Goal: Task Accomplishment & Management: Manage account settings

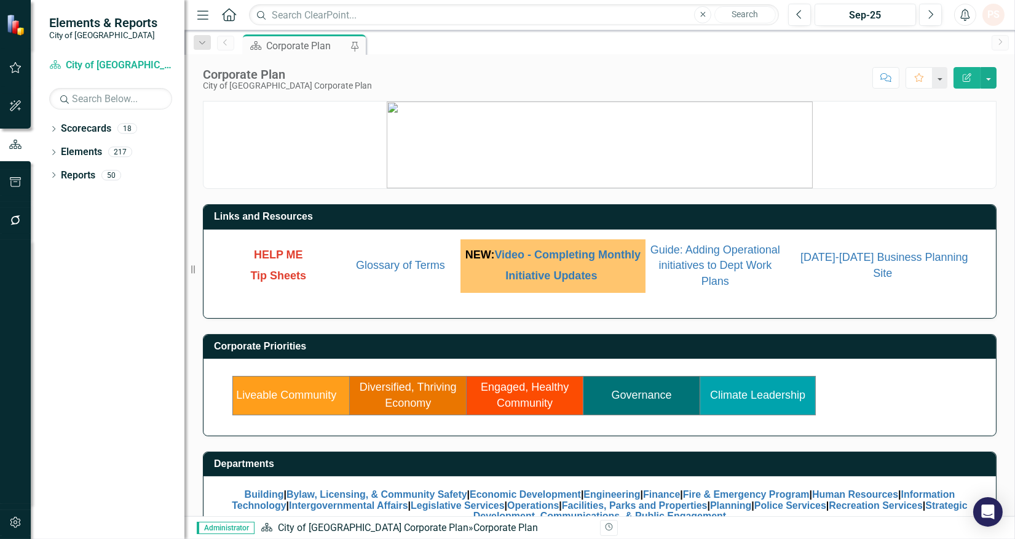
click at [638, 414] on td "Governance" at bounding box center [642, 395] width 117 height 38
click at [640, 401] on link "Governance" at bounding box center [642, 395] width 60 height 12
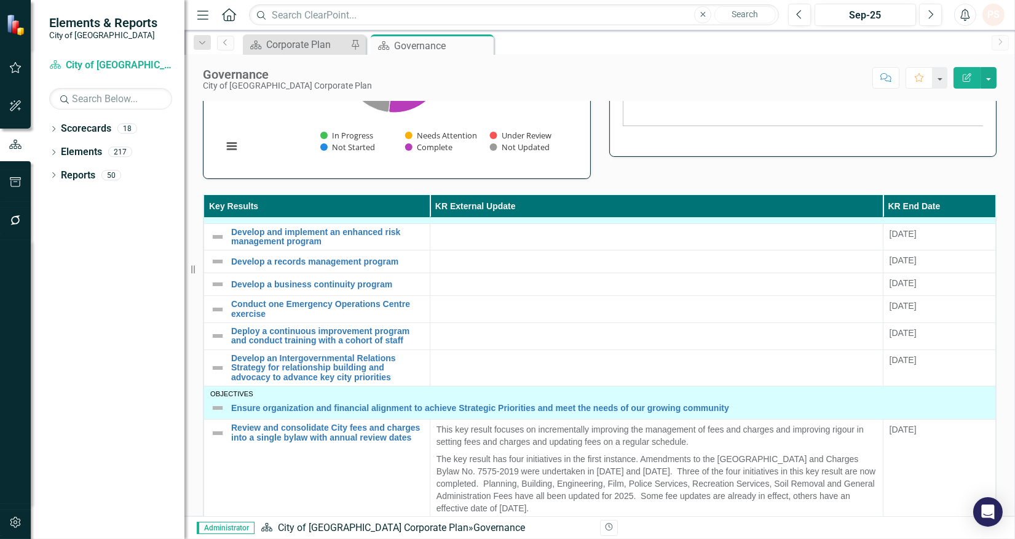
scroll to position [205, 0]
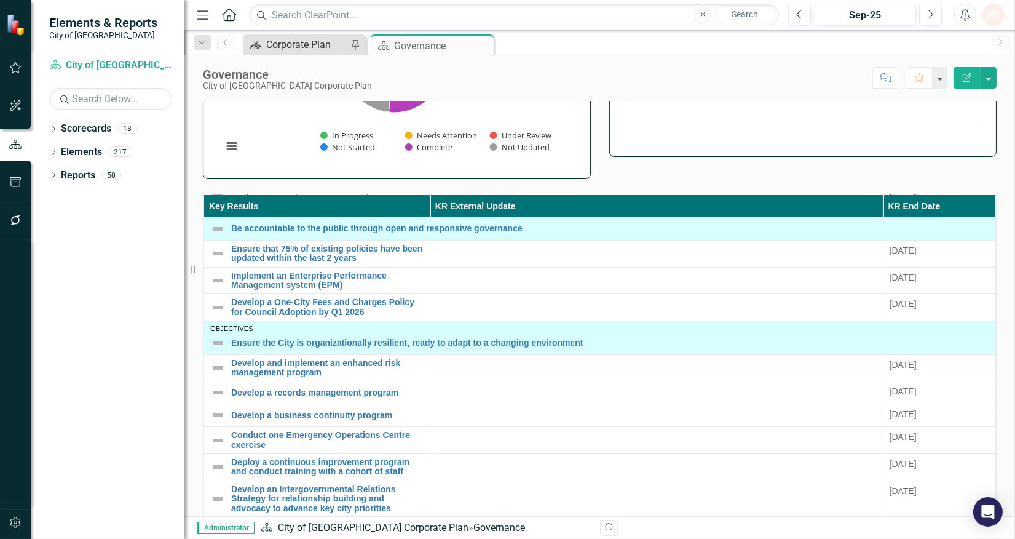
click at [316, 41] on div "Corporate Plan" at bounding box center [306, 44] width 81 height 15
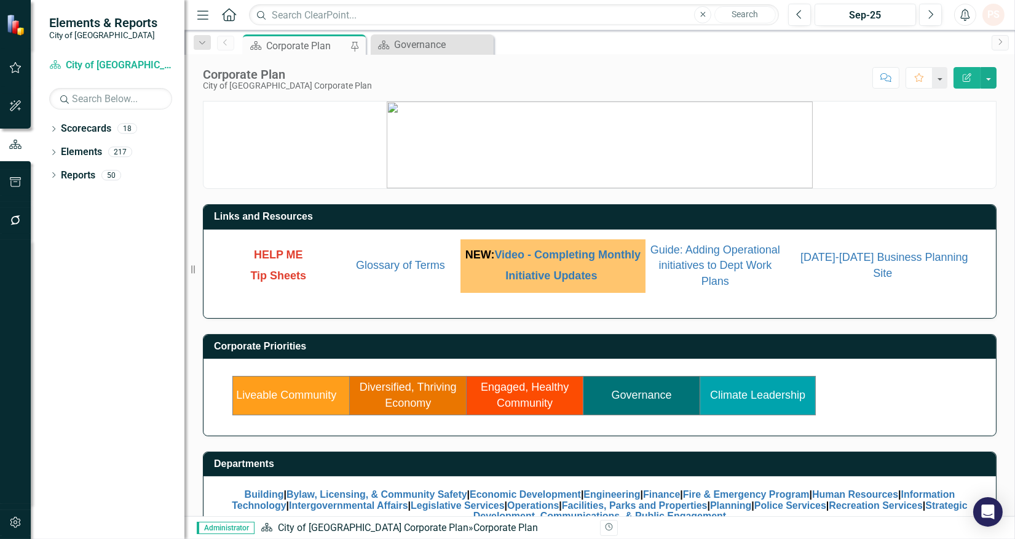
click at [410, 408] on link "Diversified, Thriving Economy" at bounding box center [408, 395] width 97 height 28
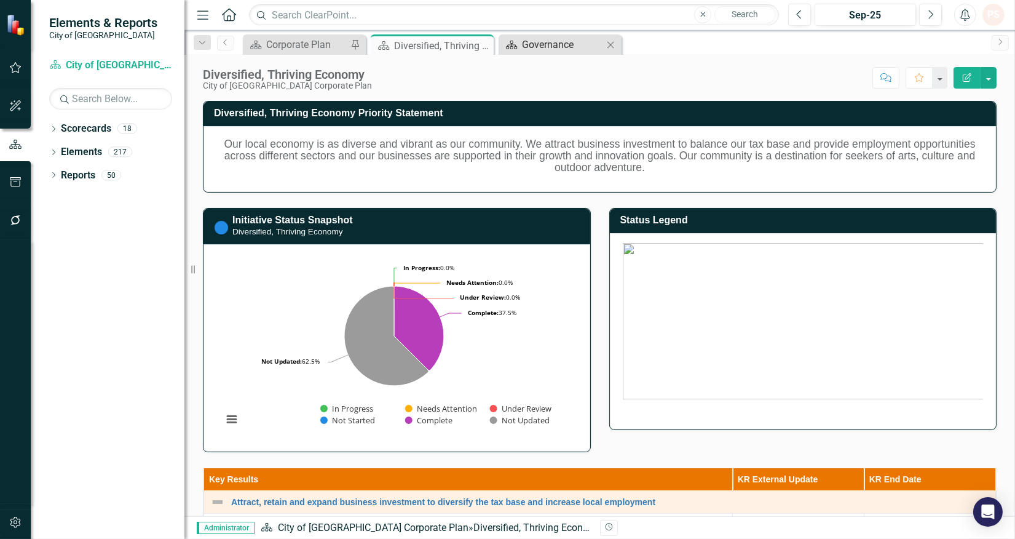
click at [539, 47] on div "Governance" at bounding box center [562, 44] width 81 height 15
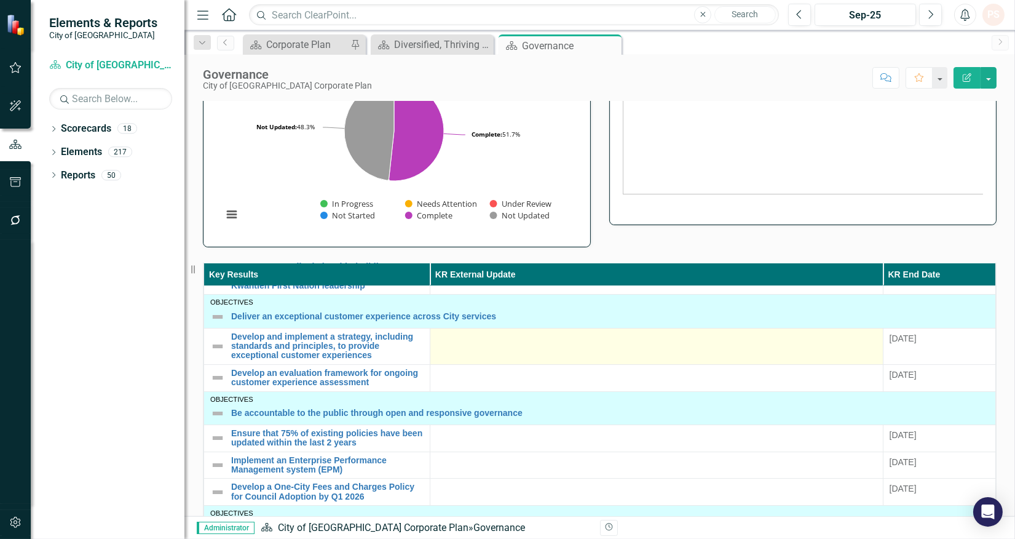
scroll to position [273, 0]
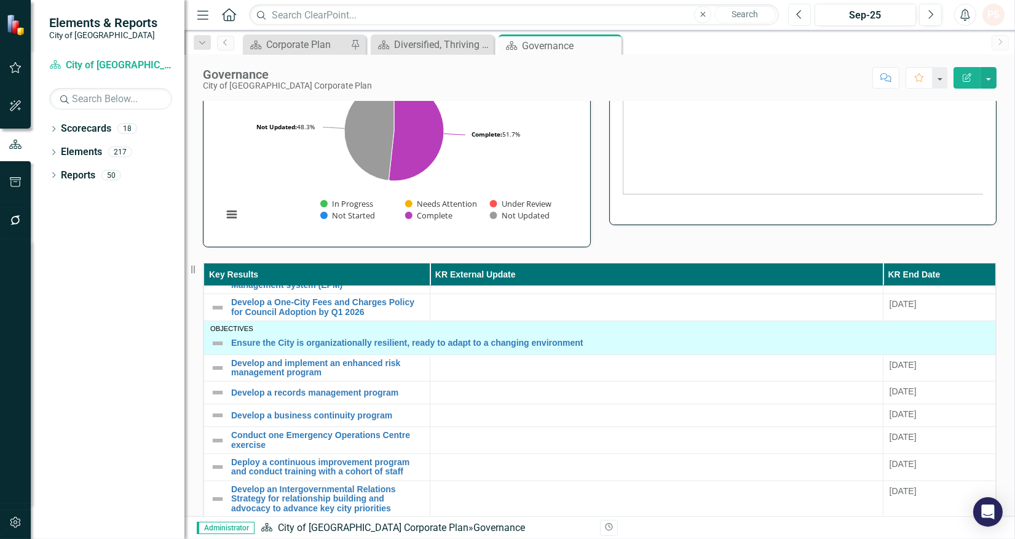
click at [801, 14] on icon "Previous" at bounding box center [800, 14] width 7 height 11
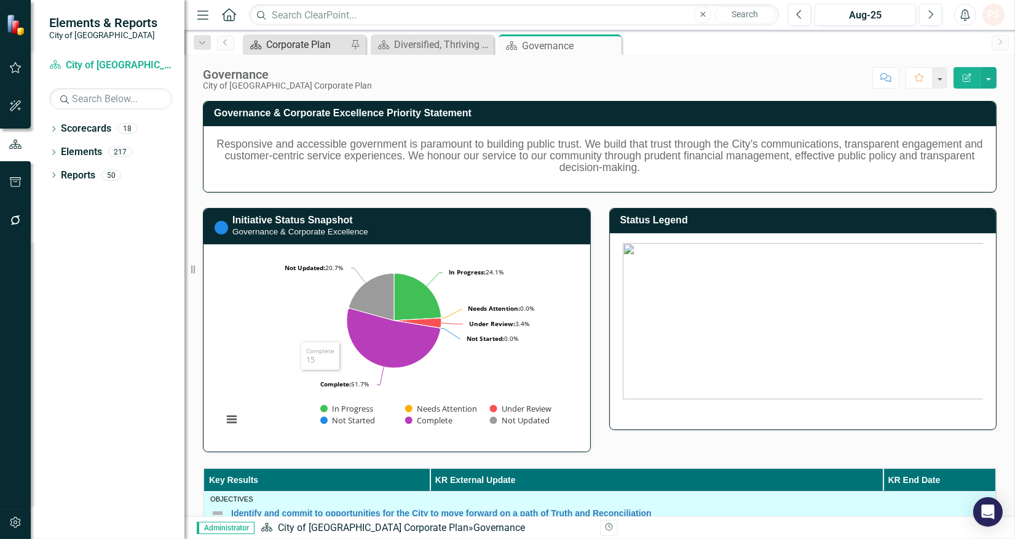
click at [306, 42] on div "Corporate Plan" at bounding box center [306, 44] width 81 height 15
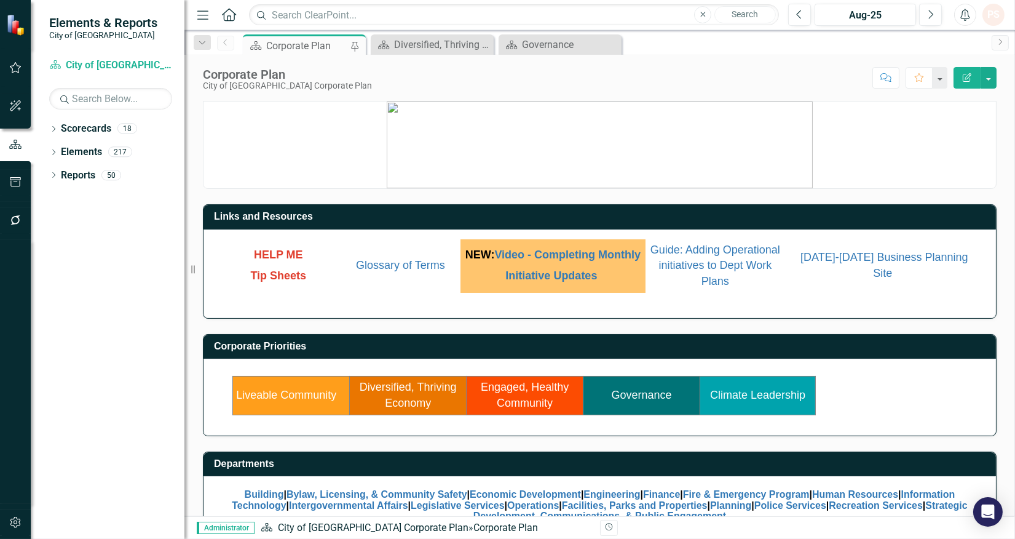
click at [285, 401] on link "Liveable Community" at bounding box center [286, 395] width 100 height 12
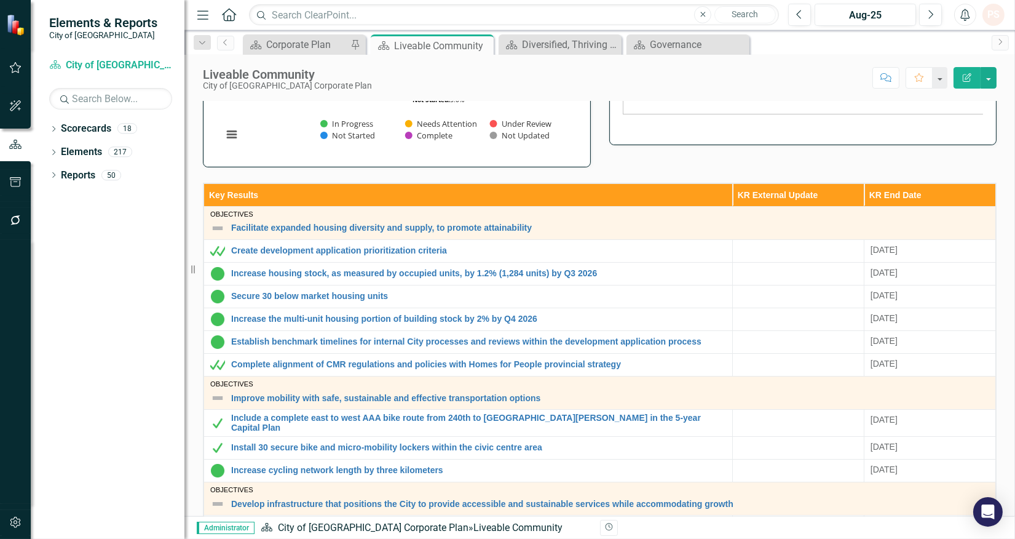
scroll to position [49, 0]
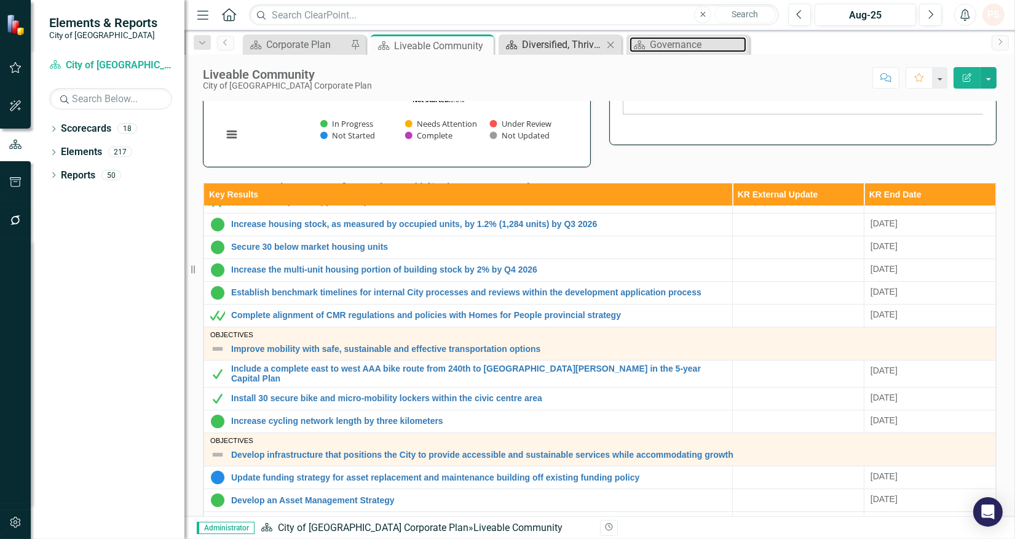
drag, startPoint x: 677, startPoint y: 41, endPoint x: 554, endPoint y: 49, distance: 122.7
click at [677, 41] on div "Governance" at bounding box center [698, 44] width 97 height 15
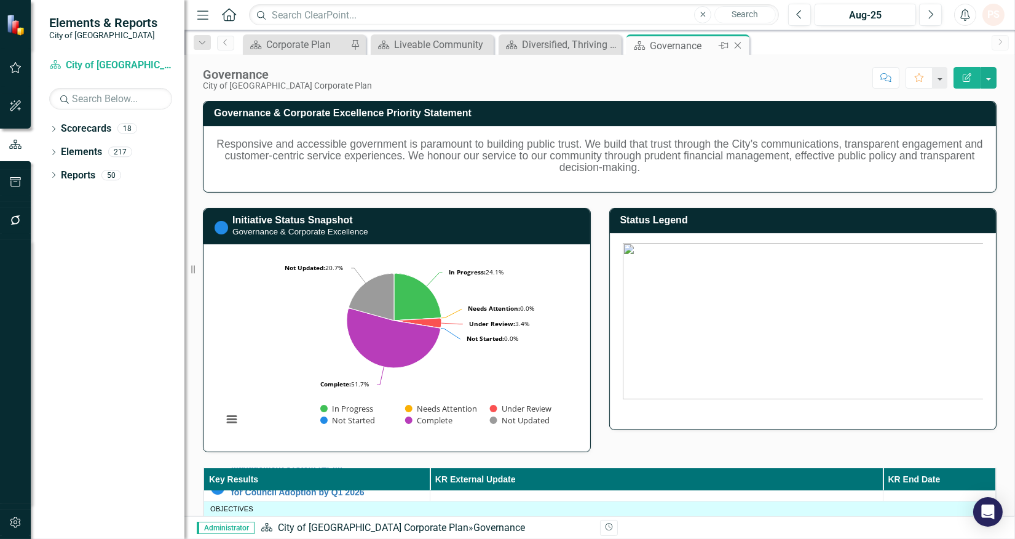
click at [740, 45] on icon "Close" at bounding box center [738, 46] width 12 height 10
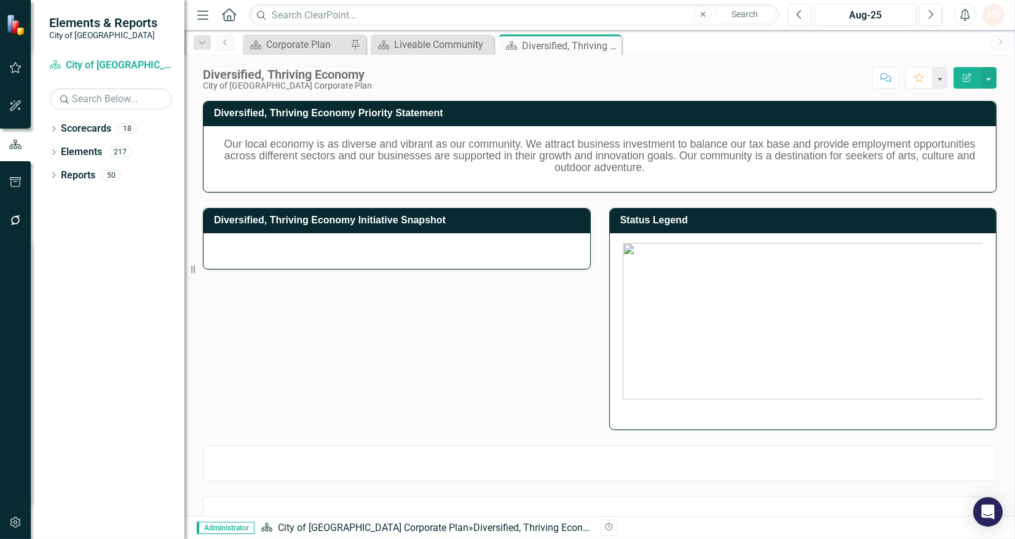
click at [0, 0] on icon "Close" at bounding box center [0, 0] width 0 height 0
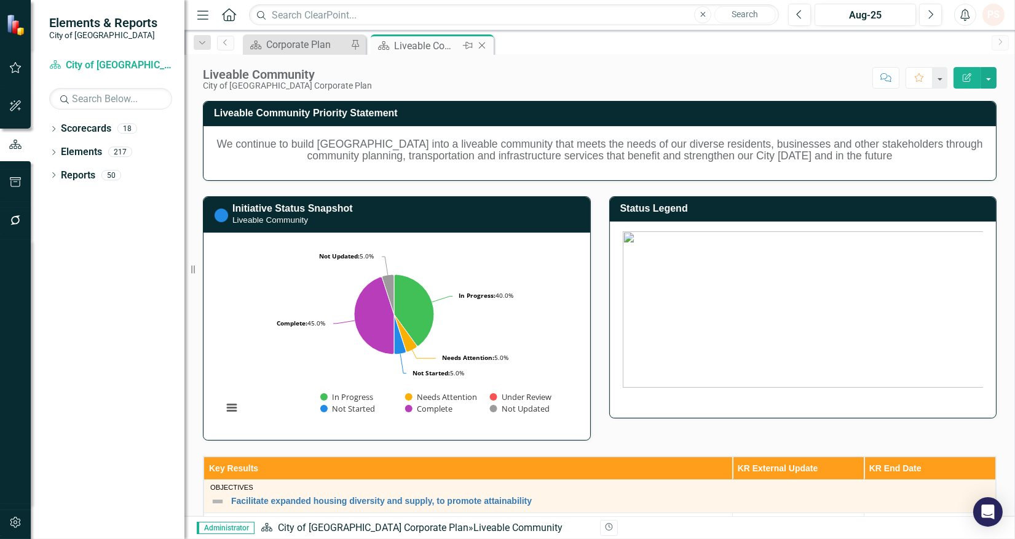
click at [479, 43] on icon "Close" at bounding box center [482, 46] width 12 height 10
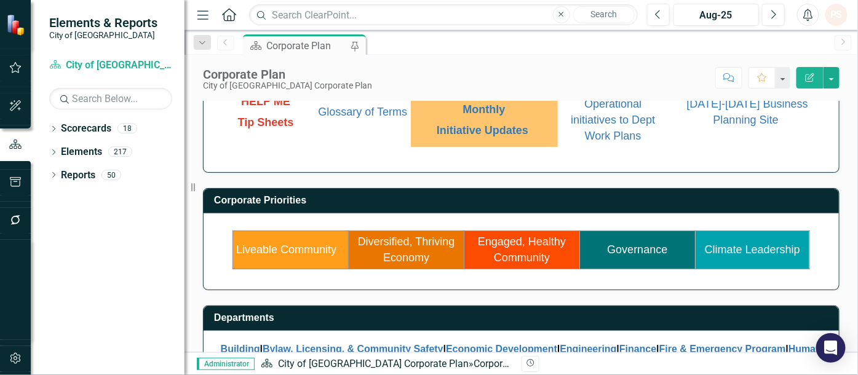
scroll to position [162, 0]
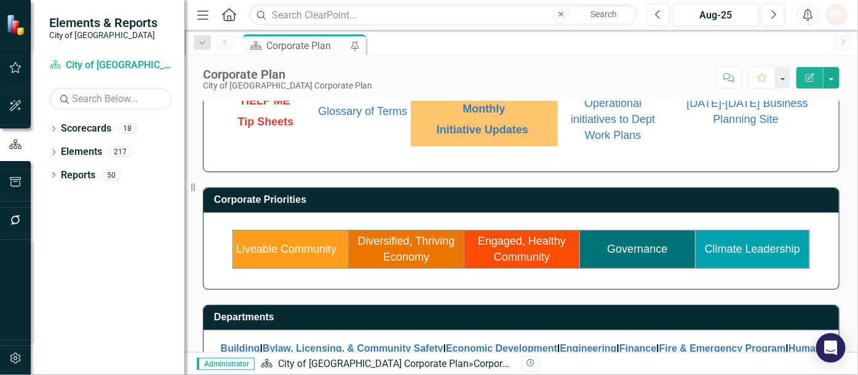
click at [298, 252] on link "Liveable Community" at bounding box center [286, 249] width 100 height 12
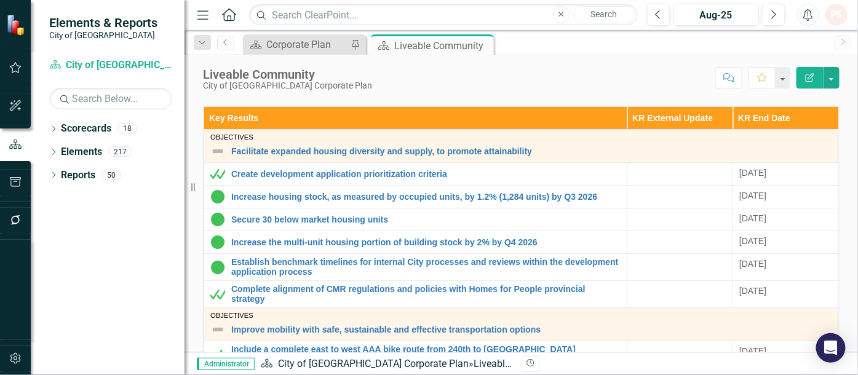
scroll to position [373, 0]
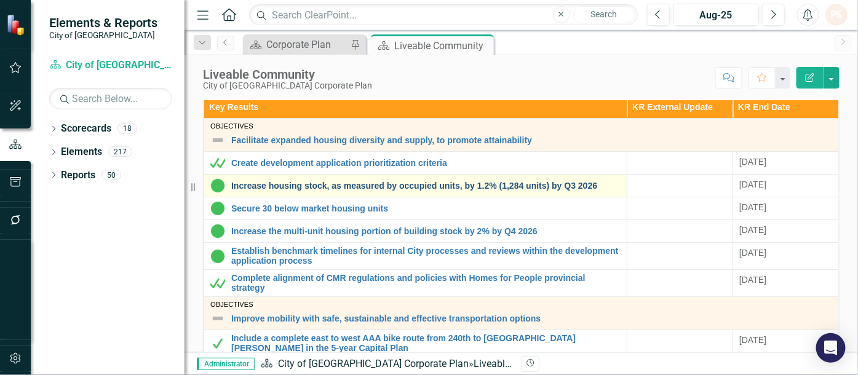
click at [545, 181] on link "Increase housing stock, as measured by occupied units, by 1.2% (1,284 units) by…" at bounding box center [425, 185] width 389 height 9
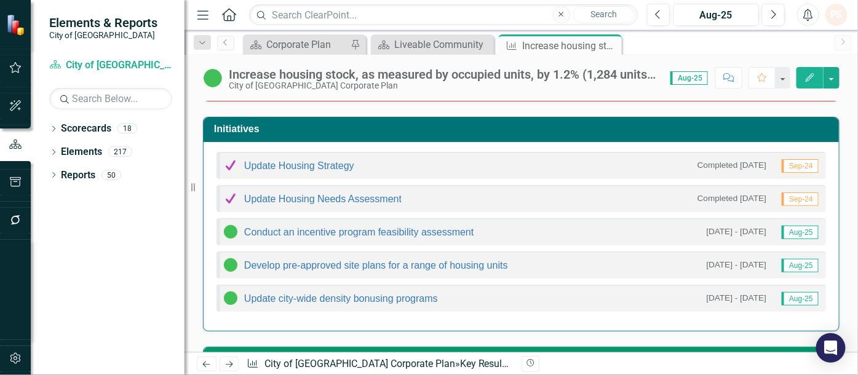
scroll to position [306, 0]
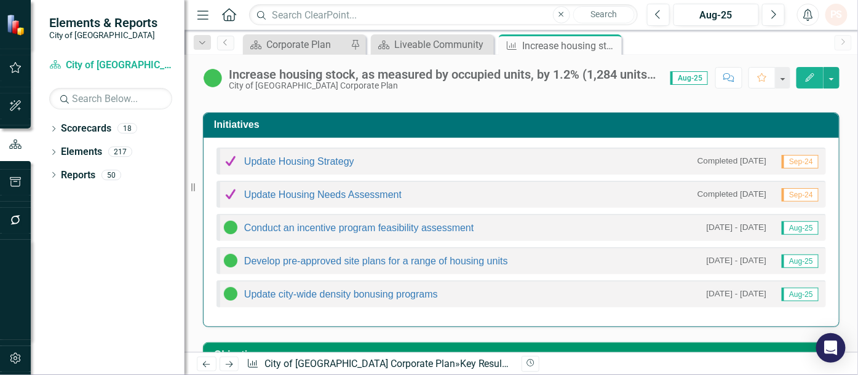
click at [381, 231] on div "Conduct an incentive program feasibility assessment" at bounding box center [348, 227] width 251 height 15
click at [381, 228] on link "Conduct an incentive program feasibility assessment" at bounding box center [359, 228] width 230 height 10
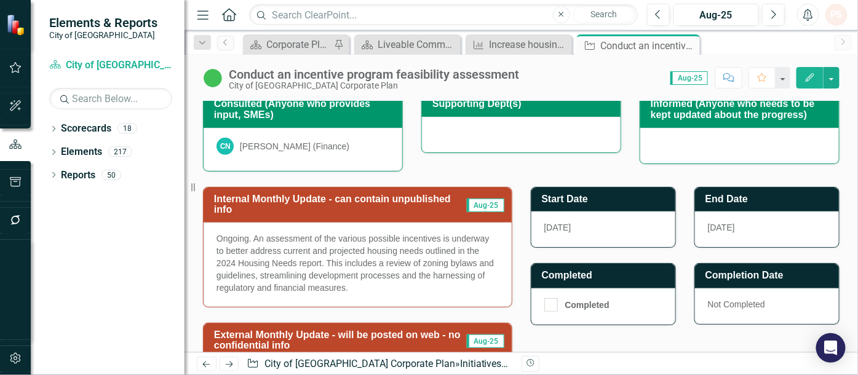
scroll to position [283, 0]
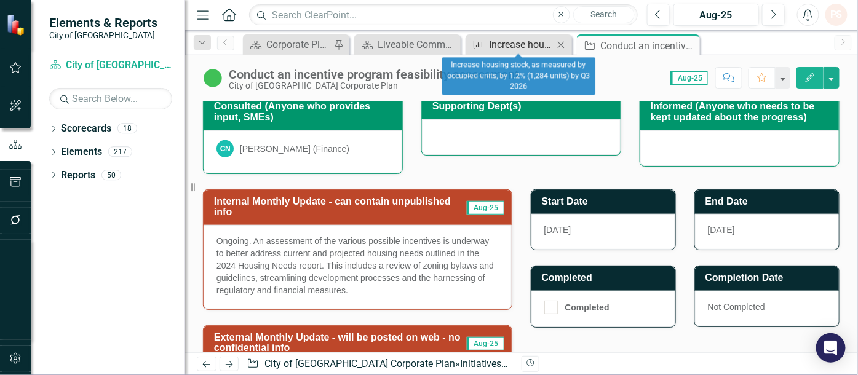
click at [524, 46] on div "Increase housing stock, as measured by occupied units, by 1.2% (1,284 units) by…" at bounding box center [521, 44] width 65 height 15
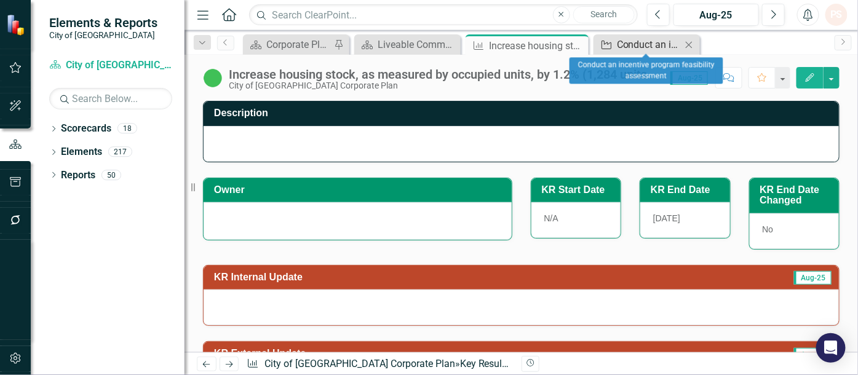
click at [659, 50] on div "Conduct an incentive program feasibility assessment" at bounding box center [649, 44] width 65 height 15
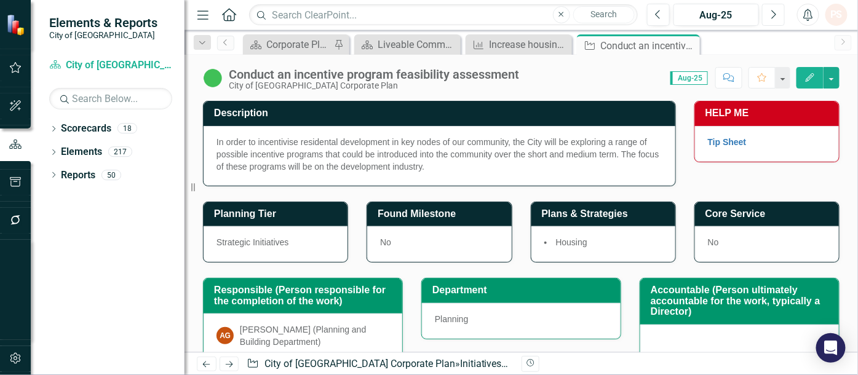
click at [778, 13] on button "Next" at bounding box center [773, 15] width 23 height 22
click at [717, 140] on link "Tip Sheet" at bounding box center [727, 142] width 39 height 10
click at [295, 44] on div "Corporate Plan" at bounding box center [298, 44] width 65 height 15
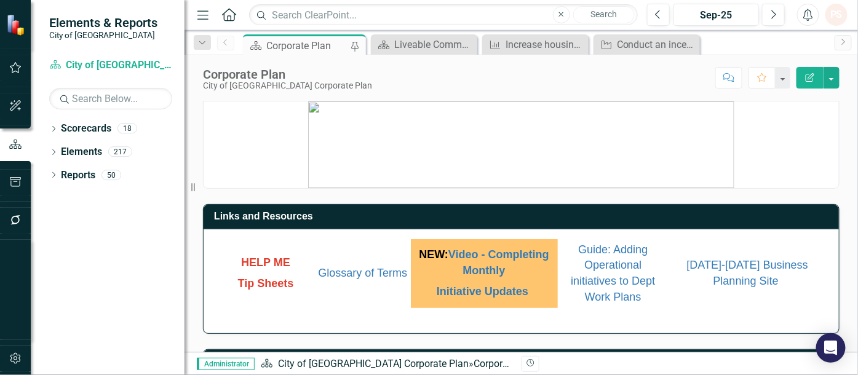
click at [362, 273] on p "Glossary of Terms" at bounding box center [362, 274] width 89 height 16
click at [362, 279] on link "Glossary of Terms" at bounding box center [363, 273] width 89 height 12
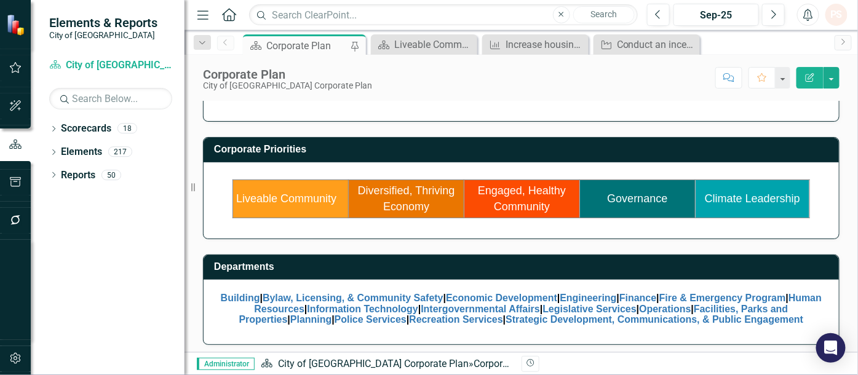
click at [622, 193] on link "Governance" at bounding box center [638, 199] width 60 height 12
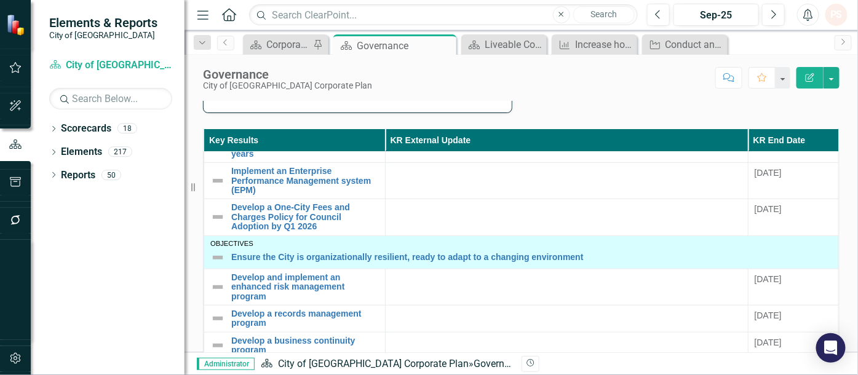
scroll to position [284, 0]
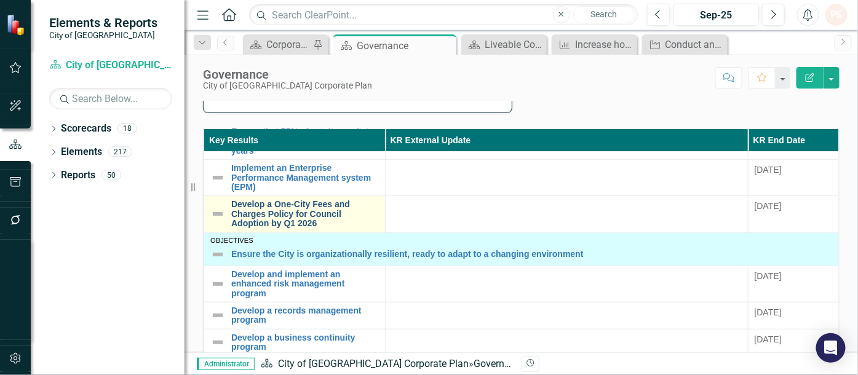
click at [327, 219] on link "Develop a One-City Fees and Charges Policy for Council Adoption by Q1 2026" at bounding box center [305, 214] width 148 height 28
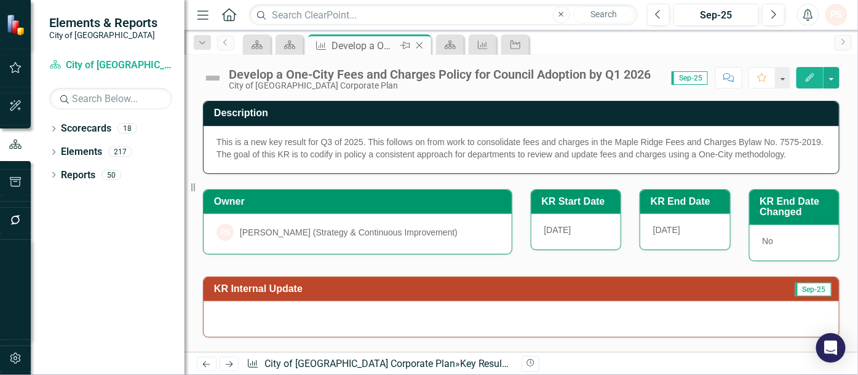
click at [427, 46] on div "Close" at bounding box center [420, 45] width 15 height 15
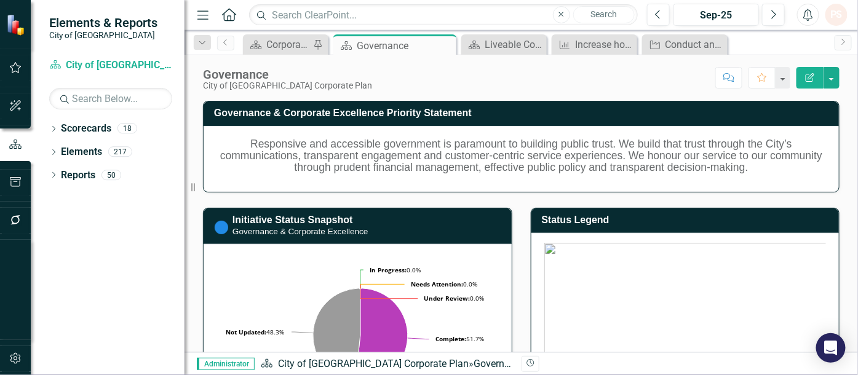
click at [0, 0] on icon "Pin" at bounding box center [0, 0] width 0 height 0
click at [292, 37] on div "Corporate Plan" at bounding box center [288, 44] width 44 height 15
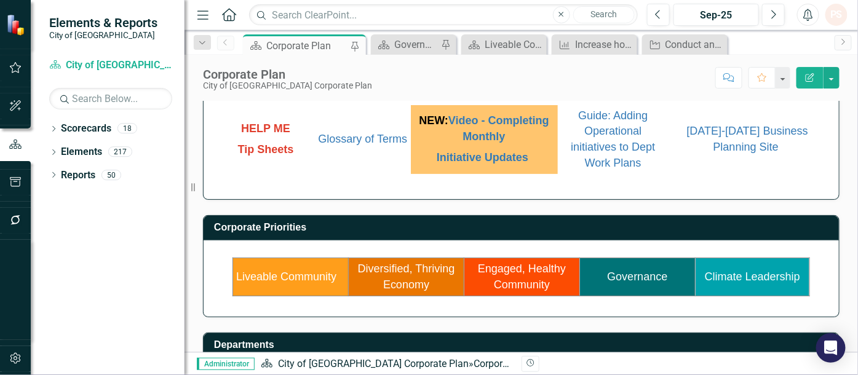
scroll to position [133, 0]
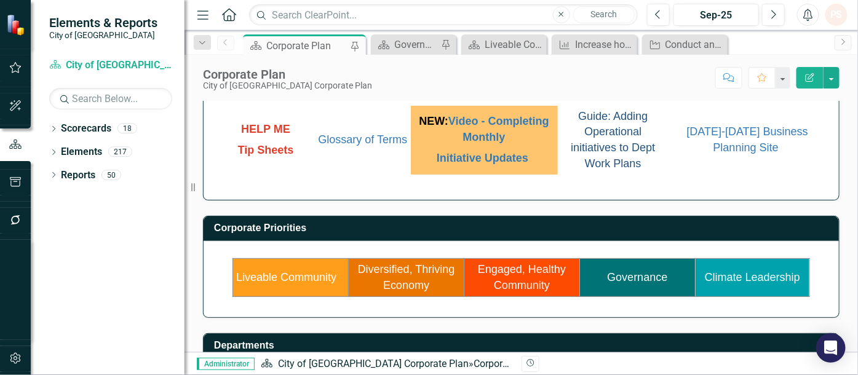
click at [614, 158] on span "Guide: Adding Operational initiatives to Dept Work Plans" at bounding box center [613, 140] width 84 height 60
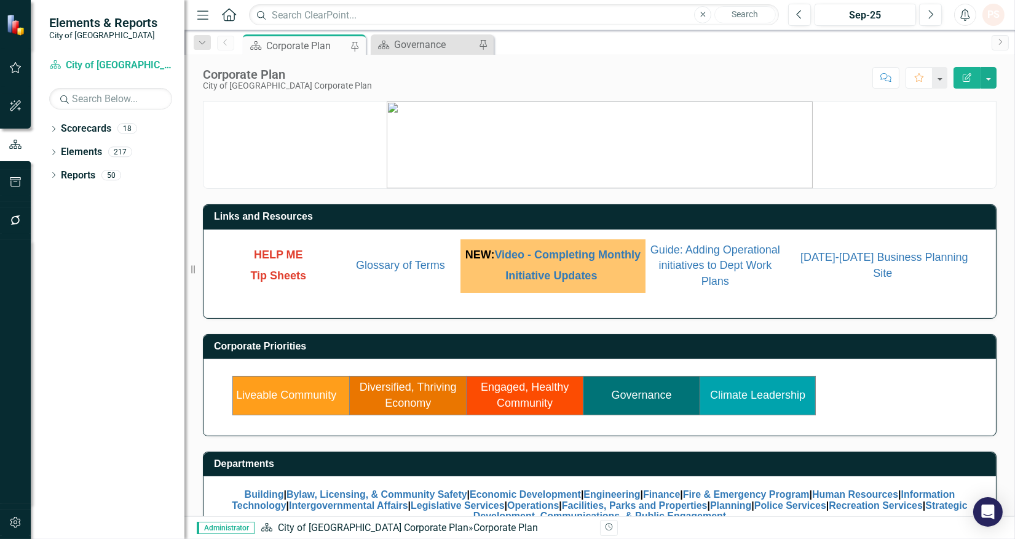
click at [496, 402] on link "Engaged, Healthy Community" at bounding box center [525, 395] width 88 height 28
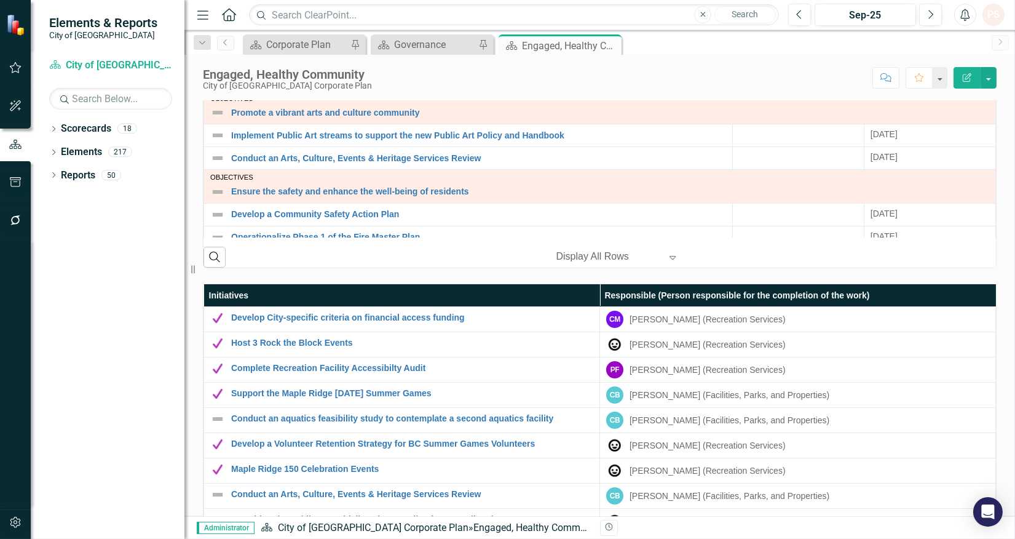
scroll to position [1046, 0]
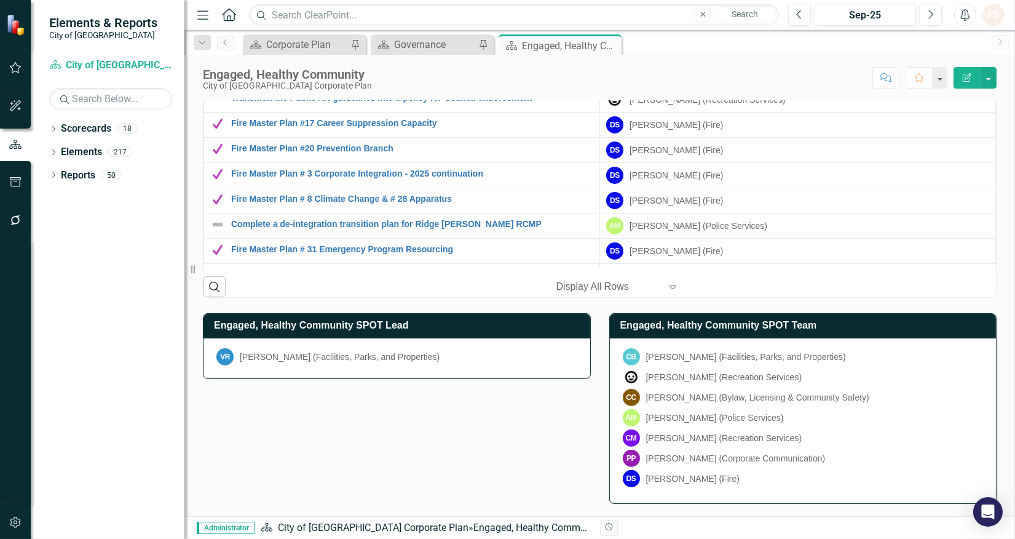
click at [862, 346] on div "CB Christa Balatti (Facilities, Parks, and Properties) Russ Brummer (Recreation…" at bounding box center [803, 420] width 387 height 165
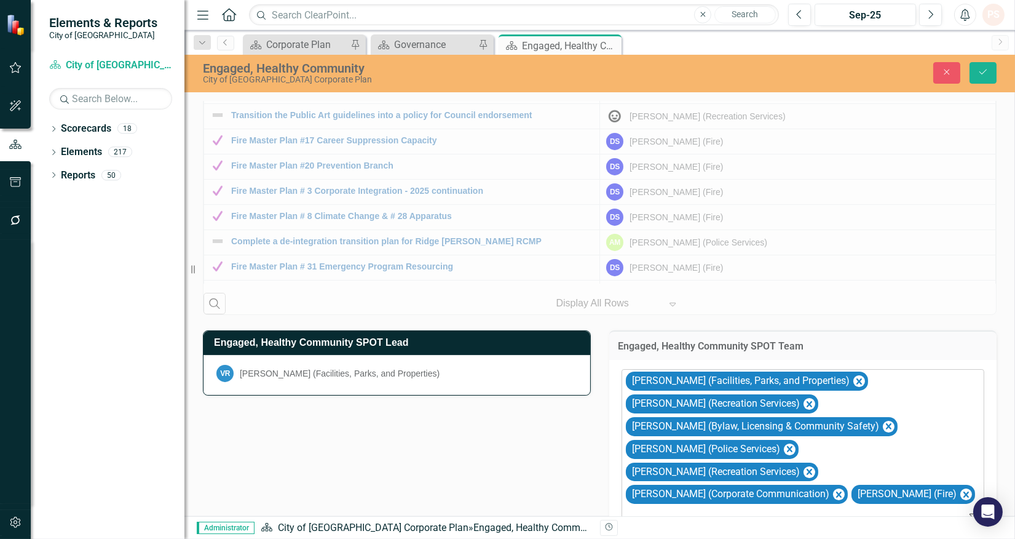
scroll to position [1103, 0]
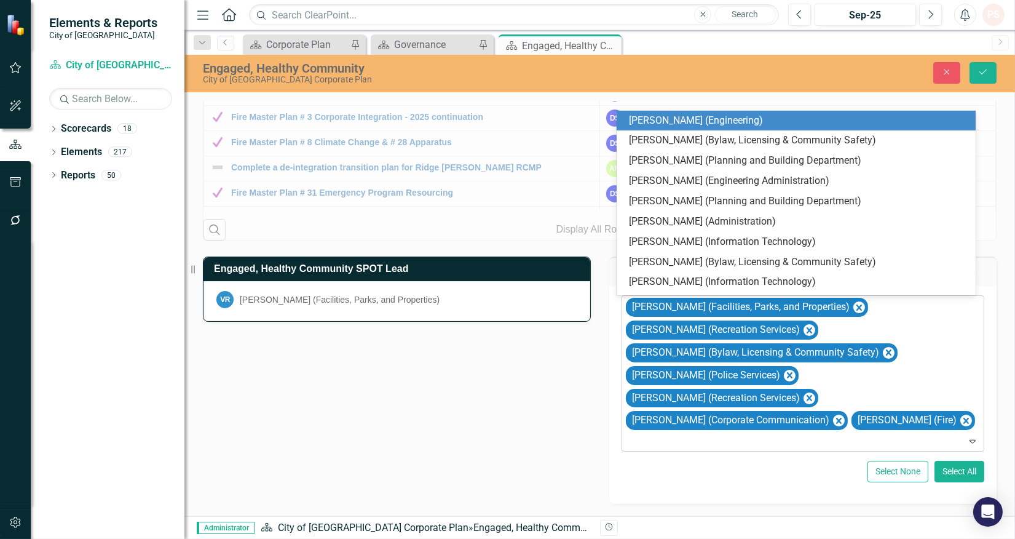
click at [713, 444] on div at bounding box center [805, 441] width 358 height 17
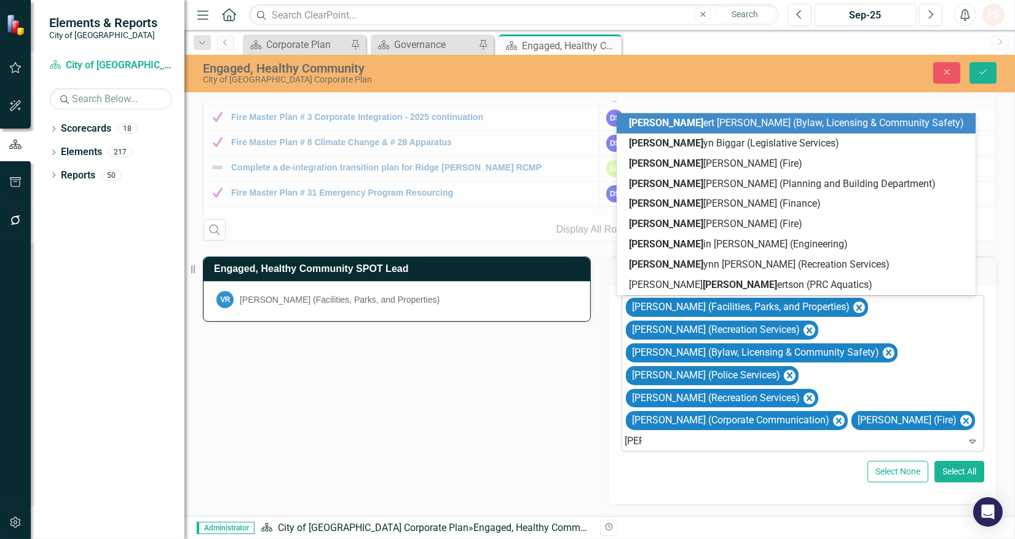
type input "robyn"
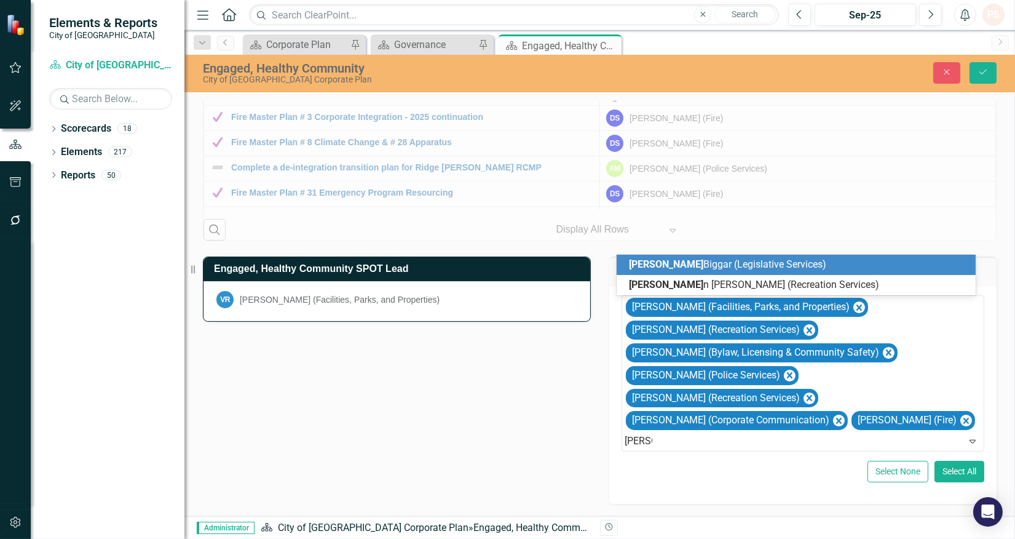
click at [679, 268] on span "Robyn Biggar (Legislative Services)" at bounding box center [727, 264] width 197 height 12
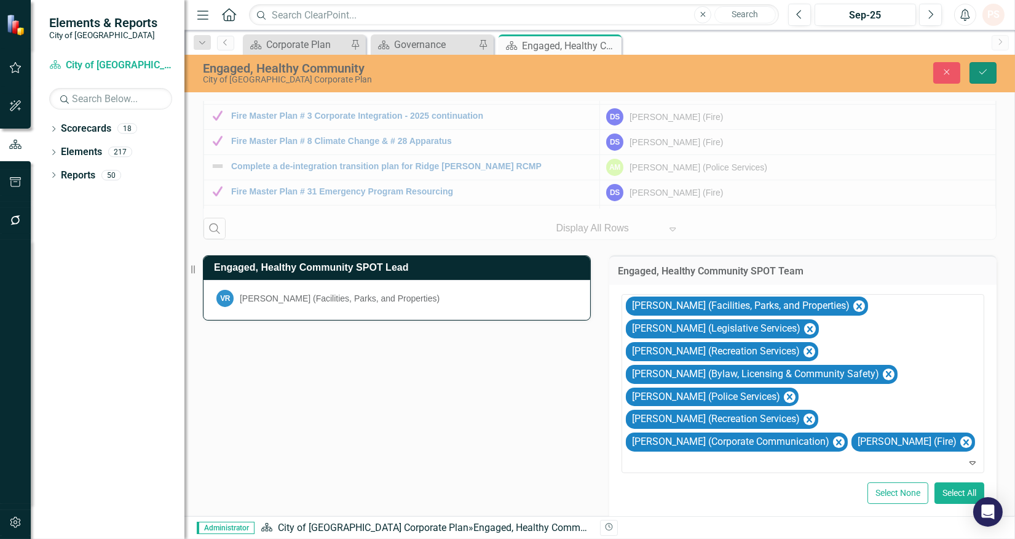
click at [979, 71] on icon "Save" at bounding box center [983, 72] width 11 height 9
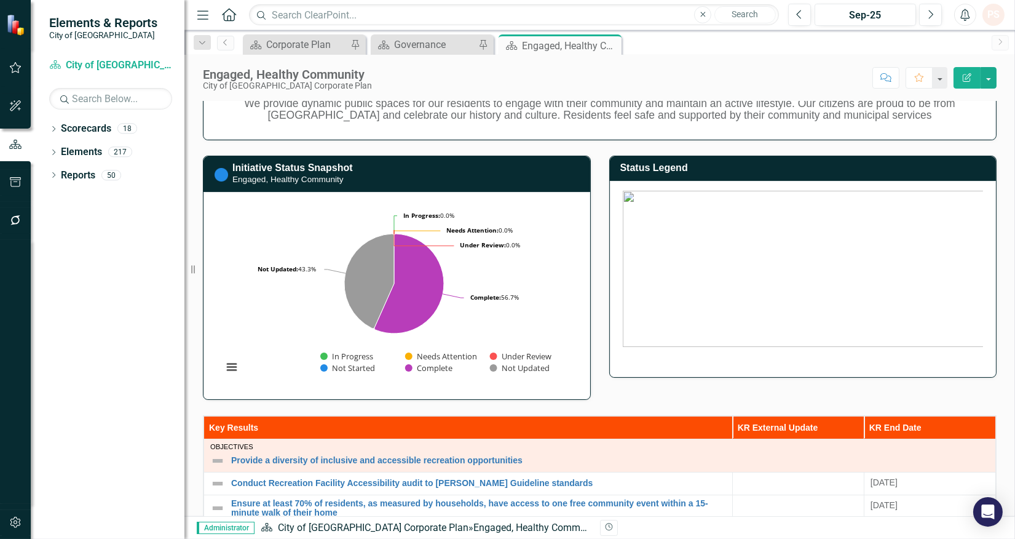
scroll to position [0, 0]
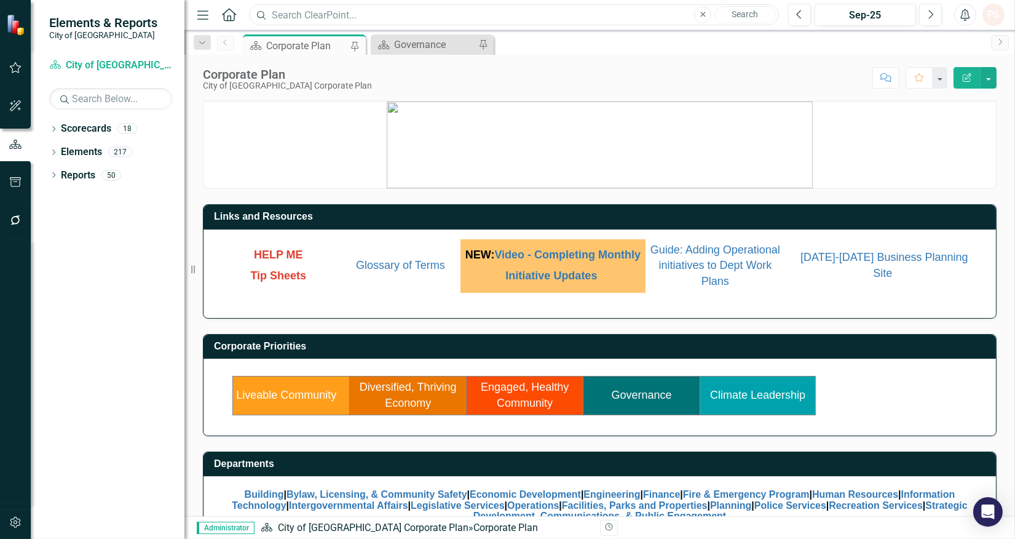
click at [315, 12] on input "text" at bounding box center [514, 15] width 530 height 22
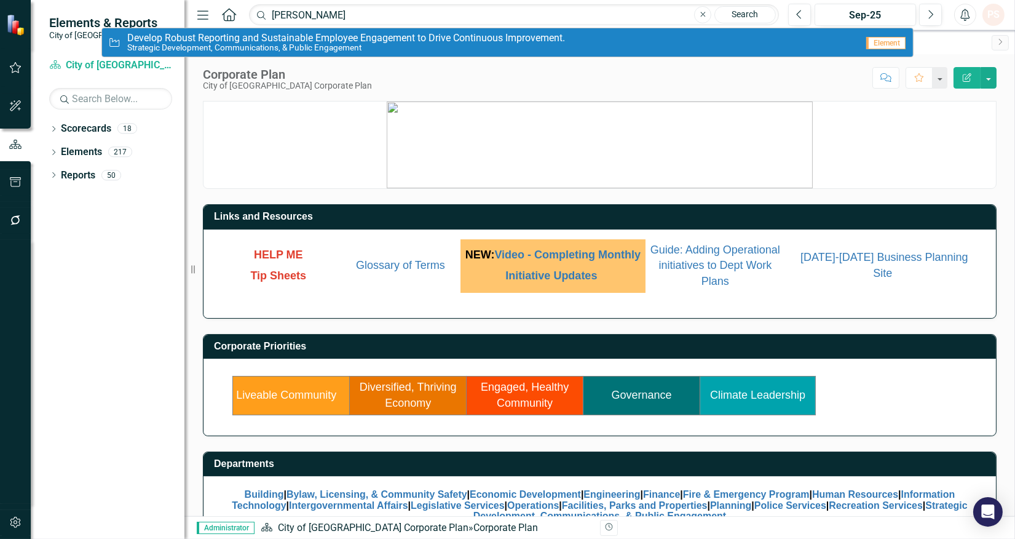
click at [303, 35] on span "Develop Robust Reporting and Sustainable Employee Engagement to Drive Continuou…" at bounding box center [346, 38] width 438 height 11
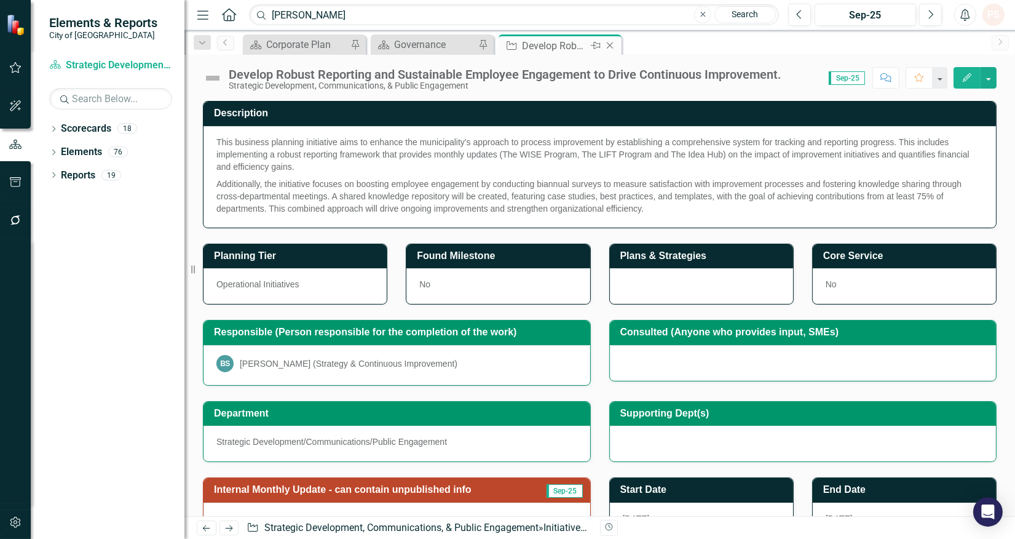
click at [611, 46] on icon at bounding box center [610, 45] width 7 height 7
click at [480, 41] on icon "Close" at bounding box center [482, 46] width 12 height 10
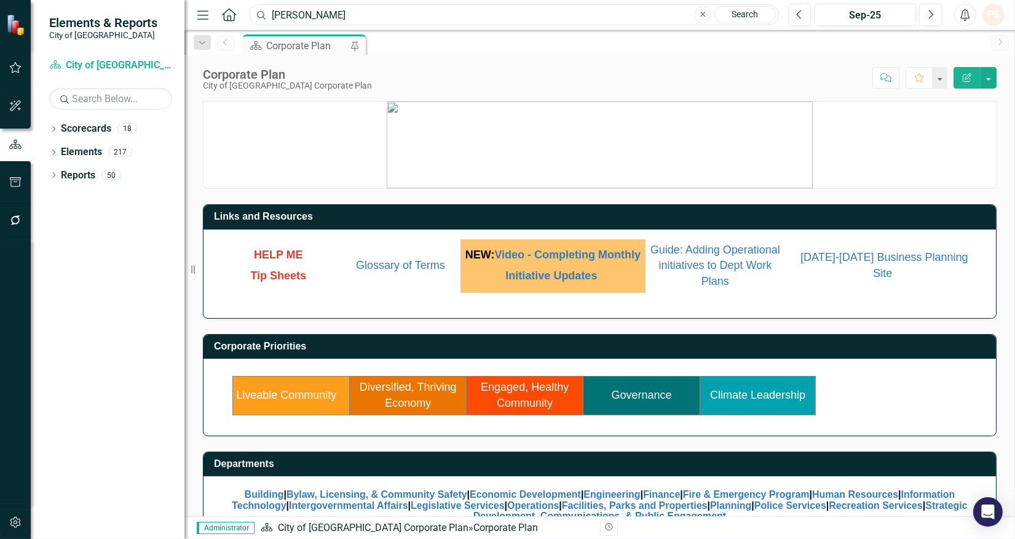
click at [335, 12] on input "robyn" at bounding box center [514, 15] width 530 height 22
type input "robyn biggar"
drag, startPoint x: 328, startPoint y: 17, endPoint x: 250, endPoint y: 17, distance: 78.1
click at [250, 17] on input "robyn biggar" at bounding box center [514, 15] width 530 height 22
click at [621, 318] on div "HELP ME Tip Sheets Glossary of Terms NEW: Video - Completing Monthly Initiative…" at bounding box center [600, 273] width 793 height 89
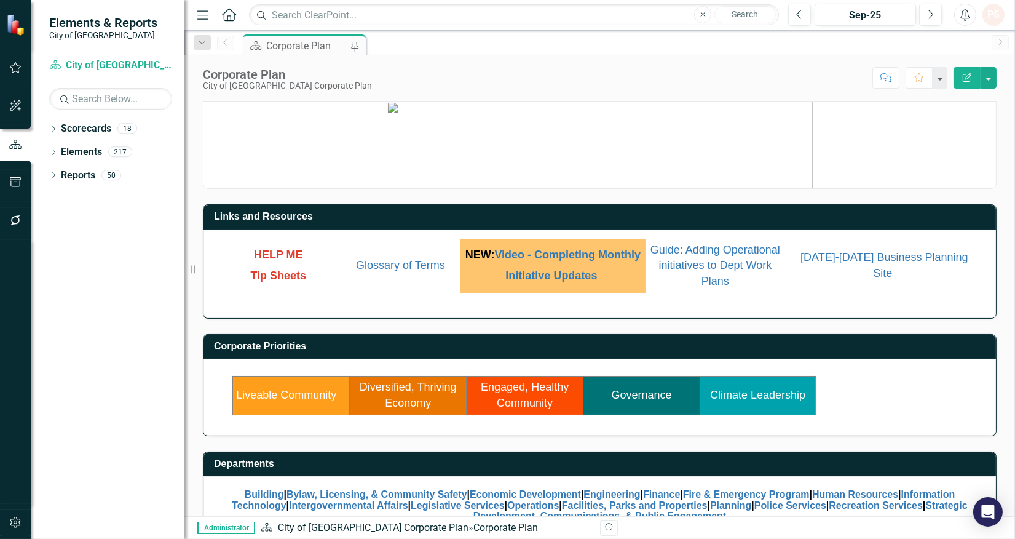
click at [621, 318] on div "HELP ME Tip Sheets Glossary of Terms NEW: Video - Completing Monthly Initiative…" at bounding box center [600, 273] width 793 height 89
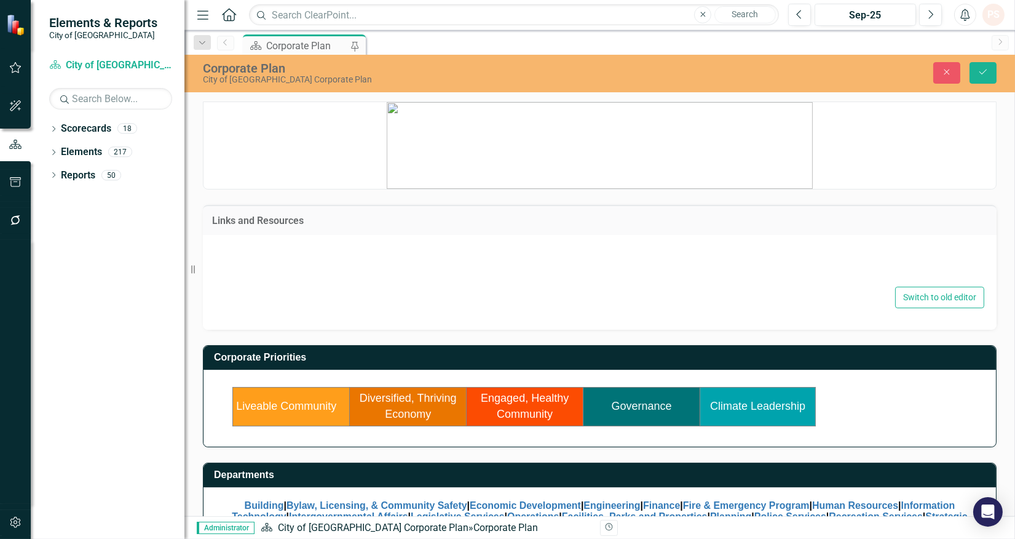
type textarea "<table style="border-collapse: collapse; width: 100.068%; height: 41.059px; bor…"
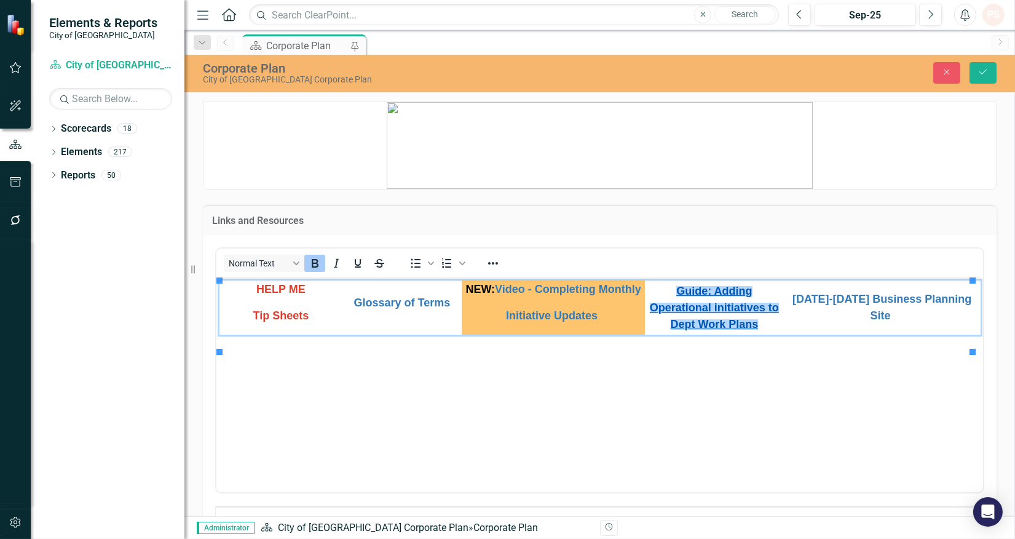
click at [747, 330] on span "Guide: Adding Operational initiatives to Dept Work Plans" at bounding box center [714, 307] width 129 height 46
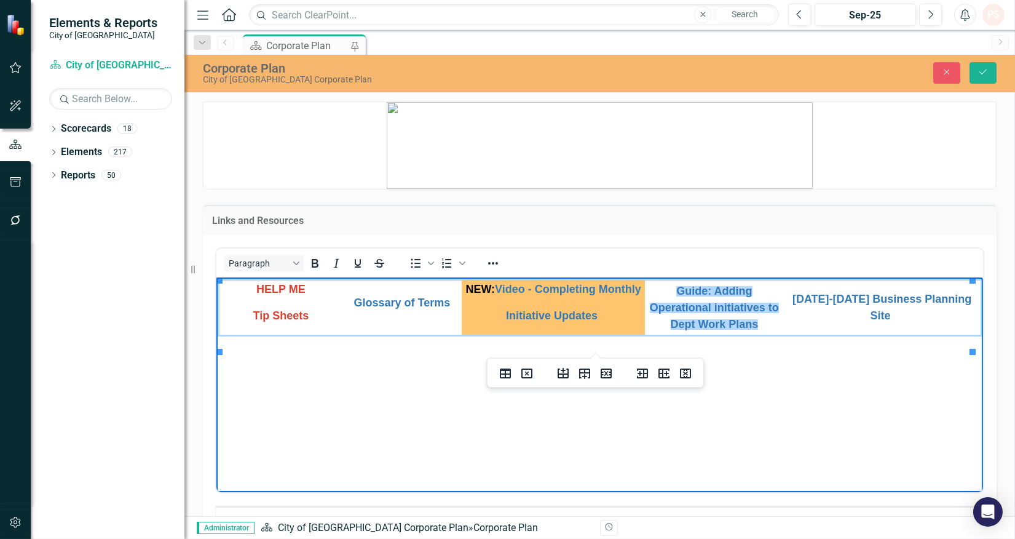
drag, startPoint x: 758, startPoint y: 333, endPoint x: 655, endPoint y: 297, distance: 108.7
click at [655, 297] on td "Guide: Adding Operational initiatives to Dept Work Plans" at bounding box center [714, 307] width 138 height 54
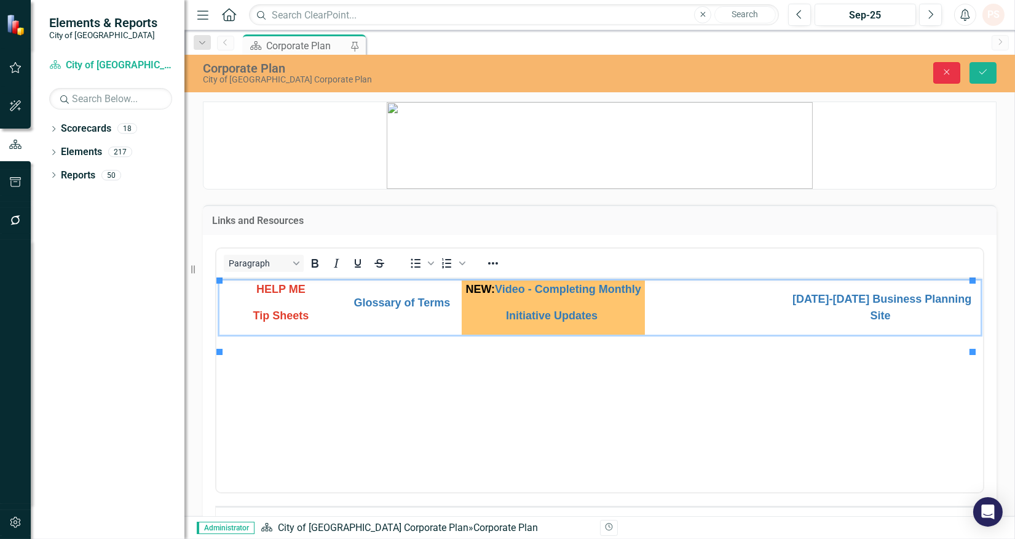
click at [945, 68] on icon "Close" at bounding box center [947, 72] width 11 height 9
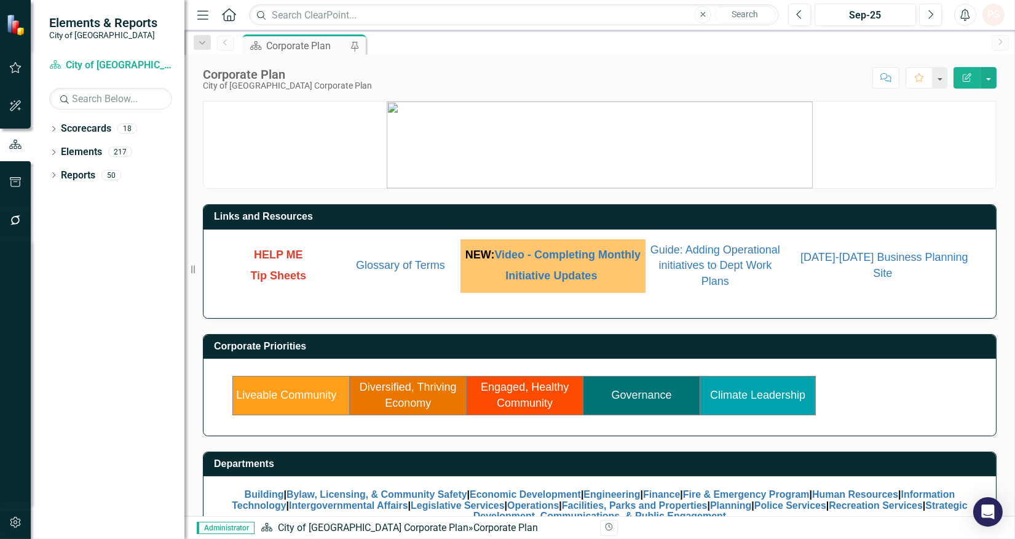
click at [630, 400] on link "Governance" at bounding box center [642, 395] width 60 height 12
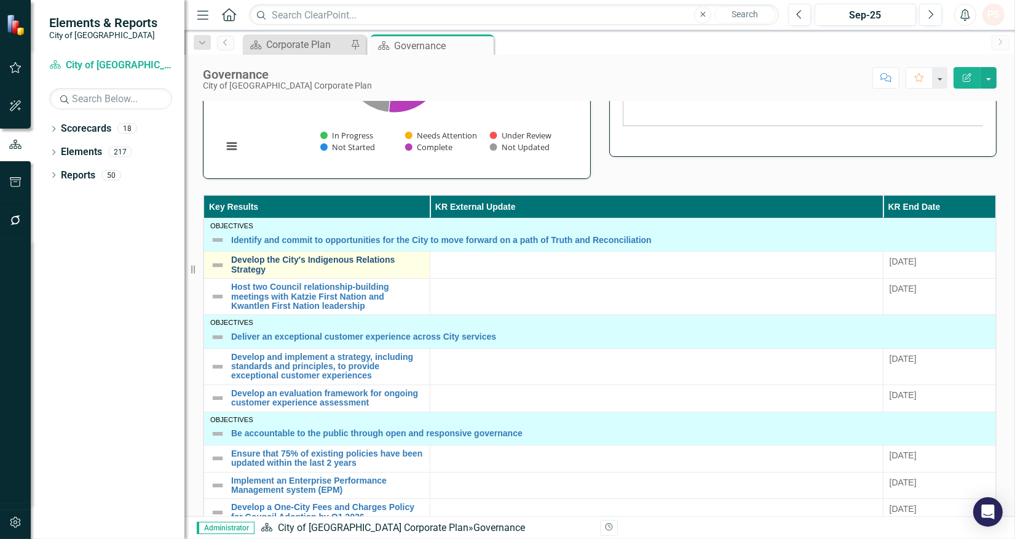
click at [272, 261] on link "Develop the City's Indigenous Relations Strategy" at bounding box center [327, 264] width 193 height 19
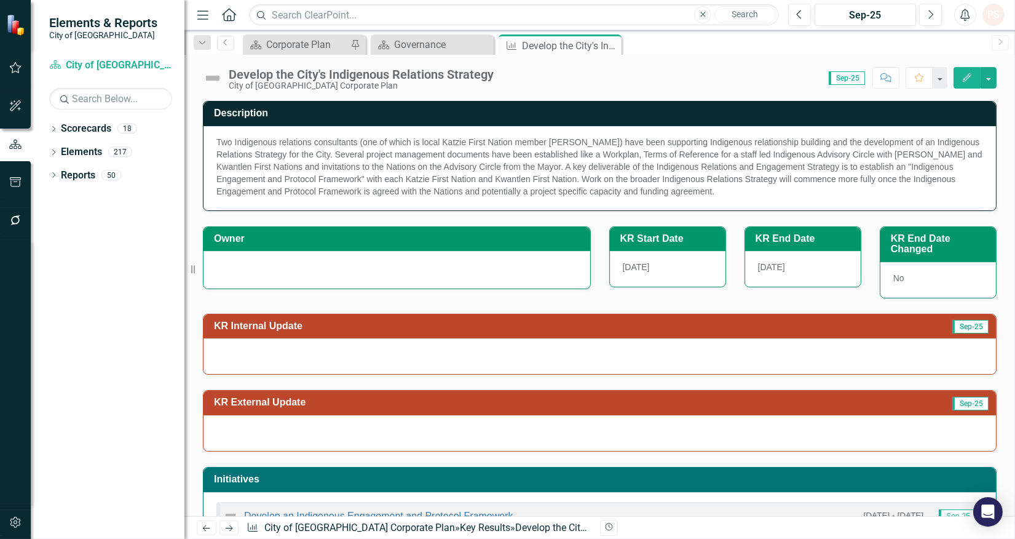
click at [273, 273] on div at bounding box center [397, 268] width 361 height 15
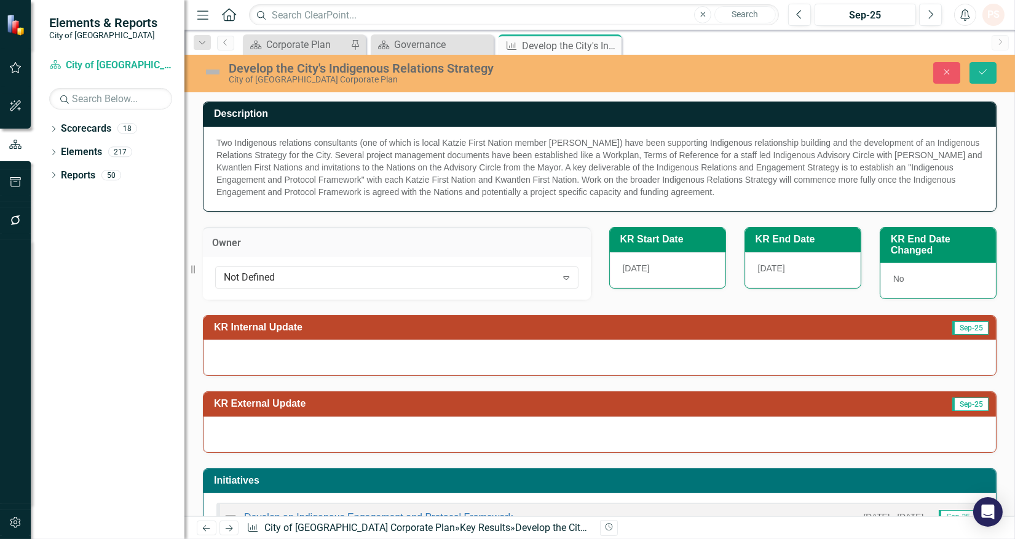
click at [273, 273] on div "Not Defined" at bounding box center [390, 277] width 333 height 14
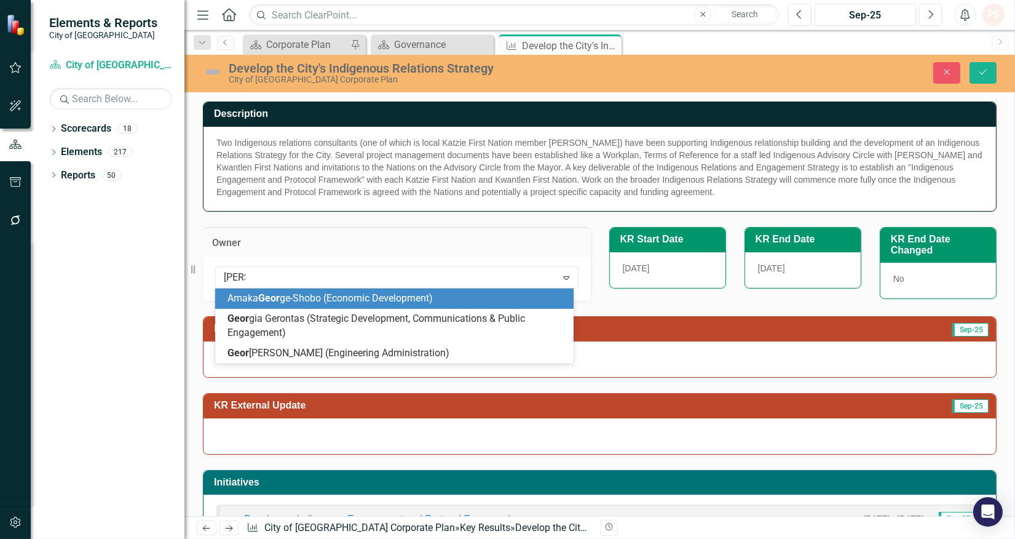
type input "georgi"
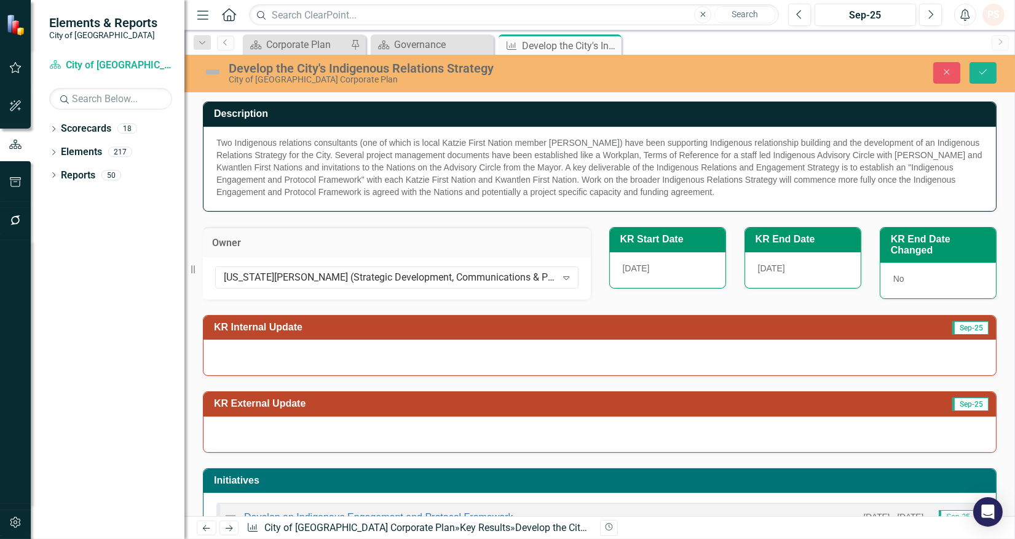
click at [326, 389] on div "KR External Update Sep-25" at bounding box center [600, 414] width 813 height 77
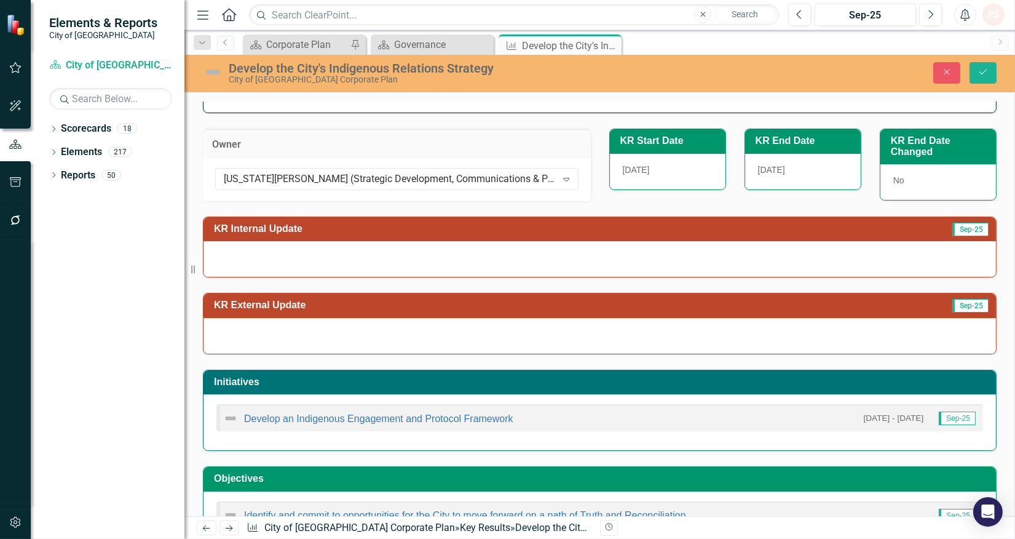
scroll to position [75, 0]
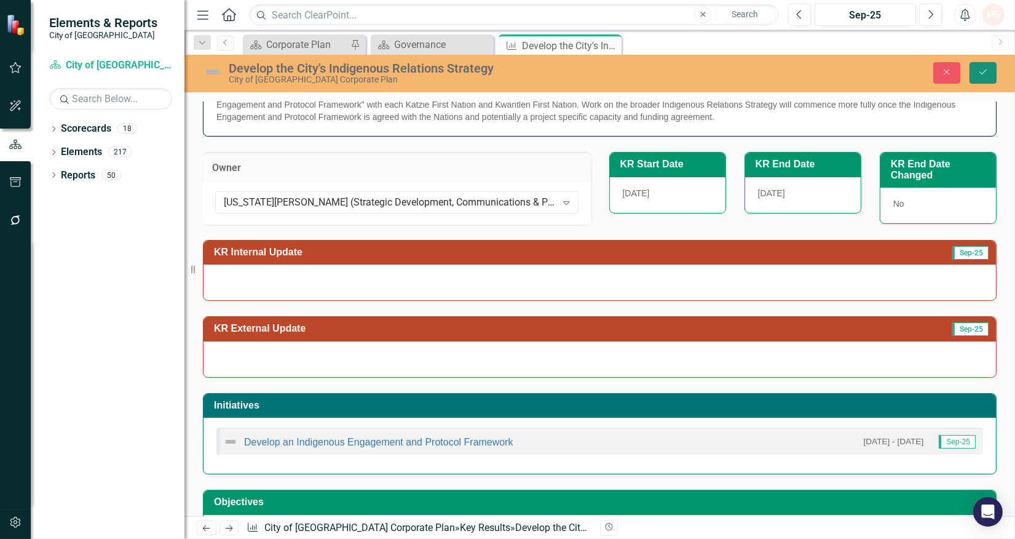
click at [972, 70] on button "Save" at bounding box center [983, 73] width 27 height 22
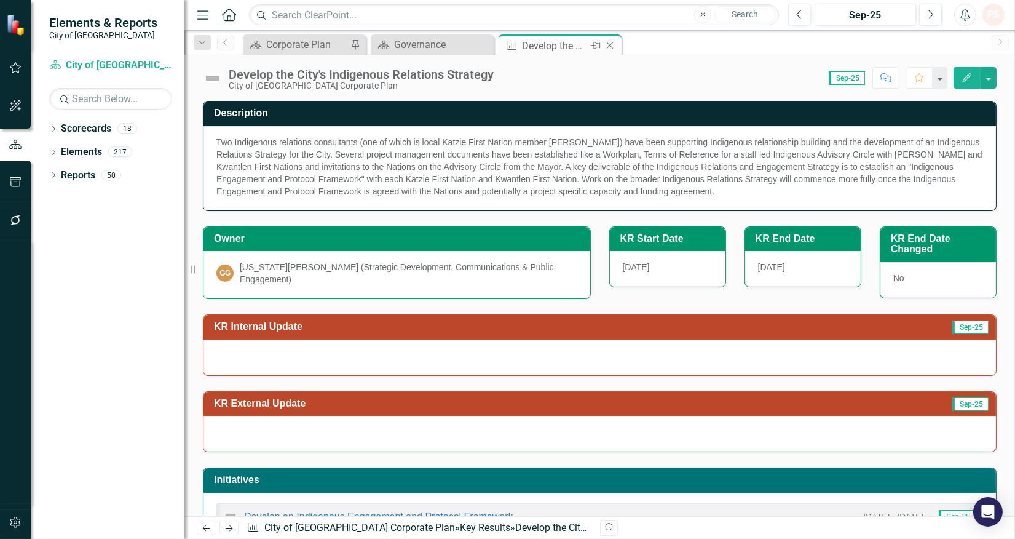
click at [606, 46] on icon "Close" at bounding box center [610, 46] width 12 height 10
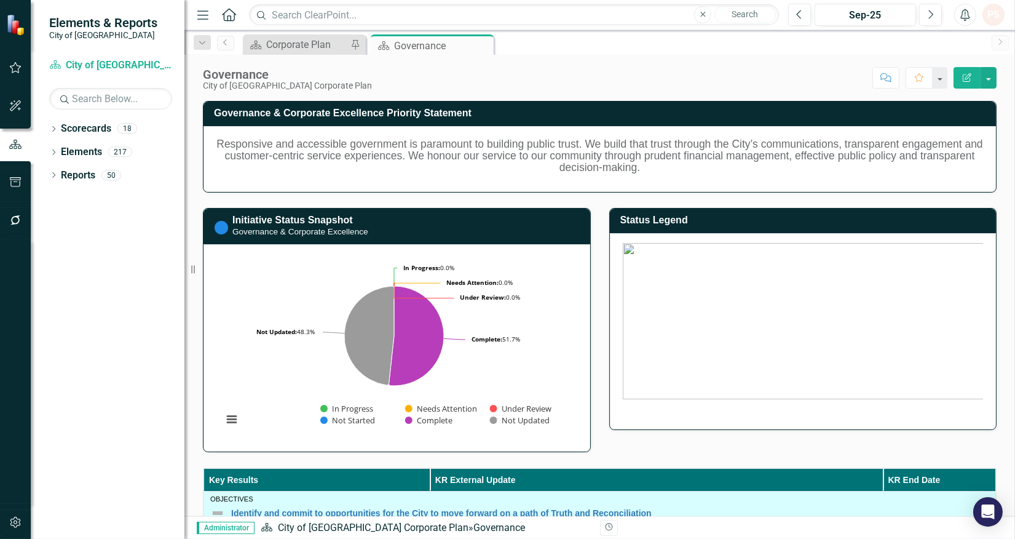
scroll to position [273, 0]
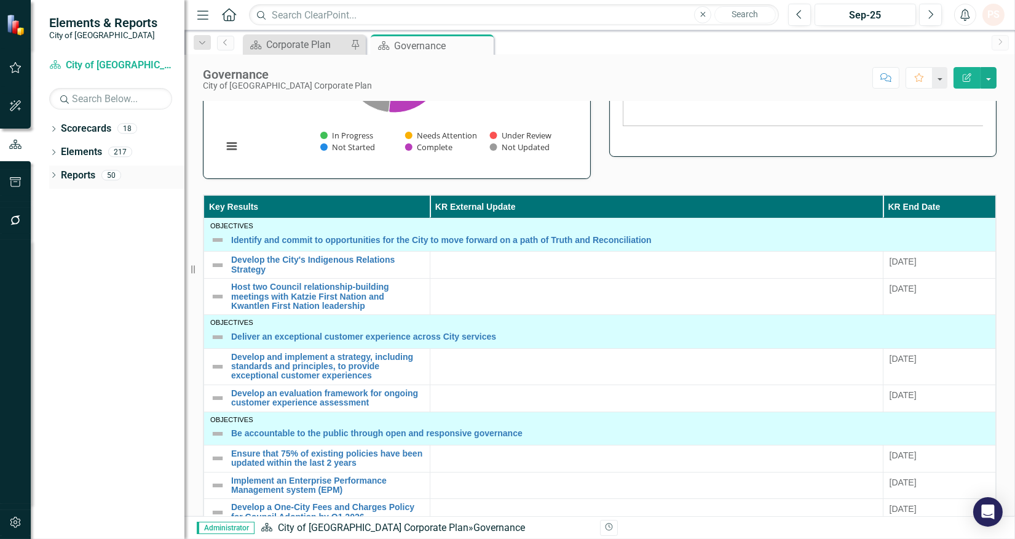
click at [54, 177] on icon "Dropdown" at bounding box center [53, 176] width 9 height 7
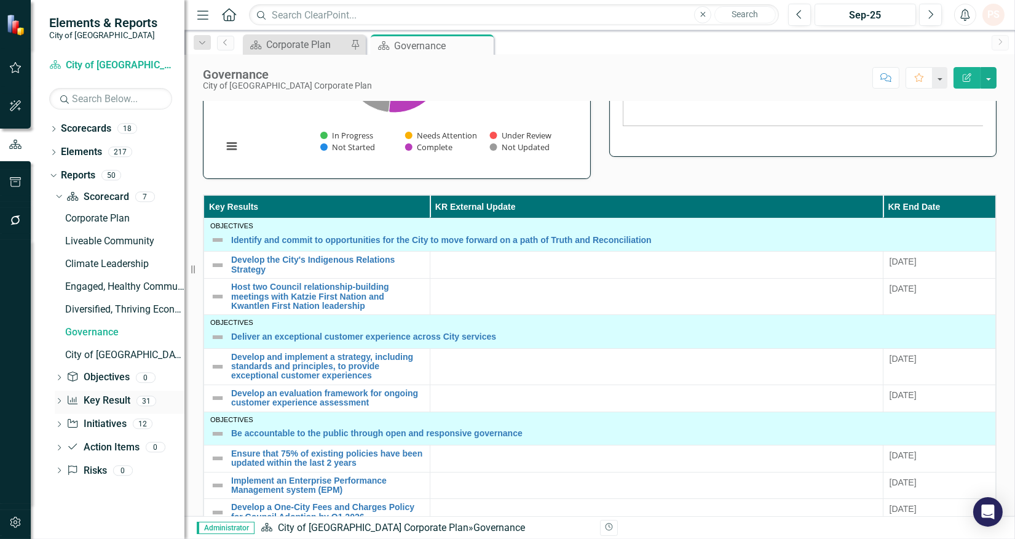
click at [60, 400] on icon "Dropdown" at bounding box center [59, 402] width 9 height 7
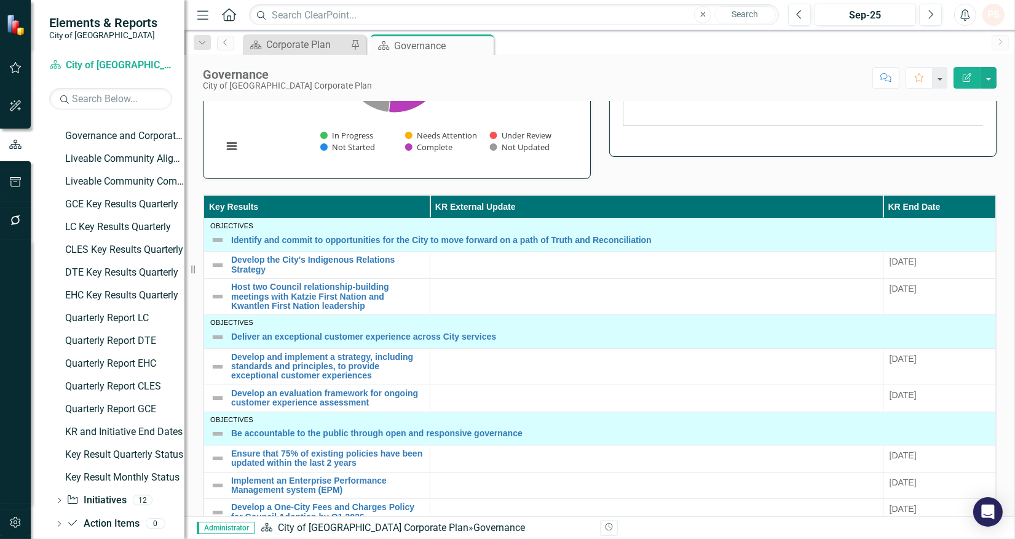
scroll to position [478, 0]
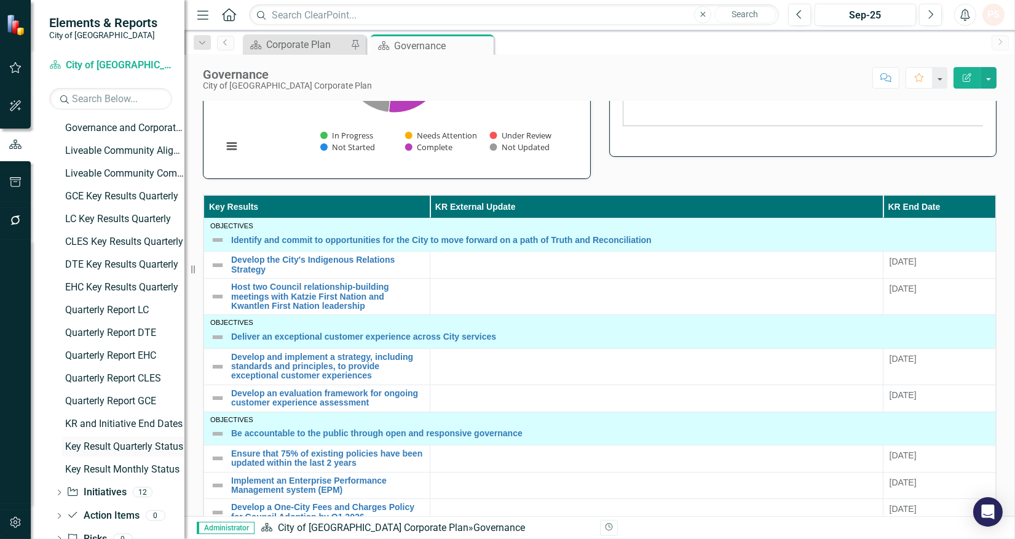
click at [102, 451] on div "Key Result Quarterly Status" at bounding box center [124, 446] width 119 height 11
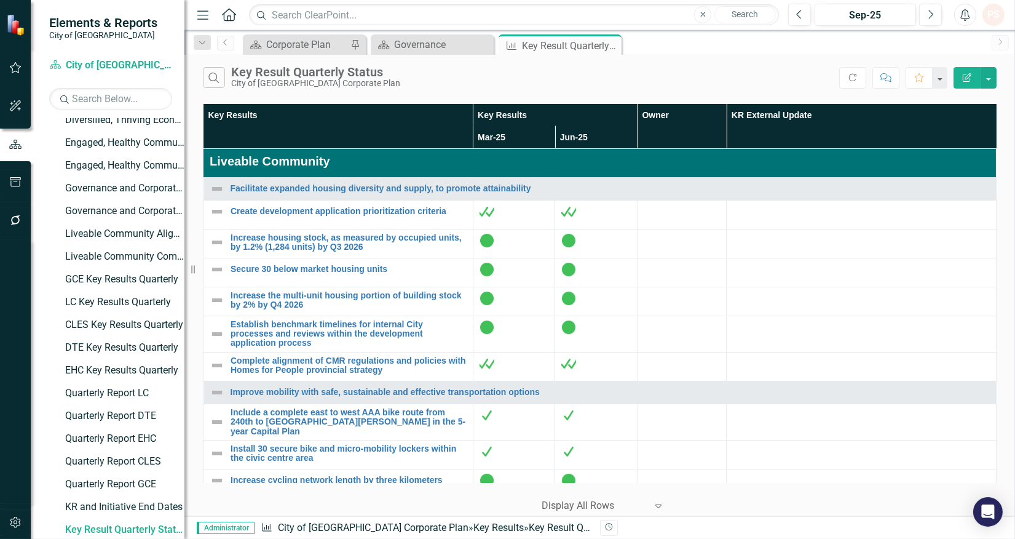
drag, startPoint x: 773, startPoint y: 471, endPoint x: 204, endPoint y: 120, distance: 668.3
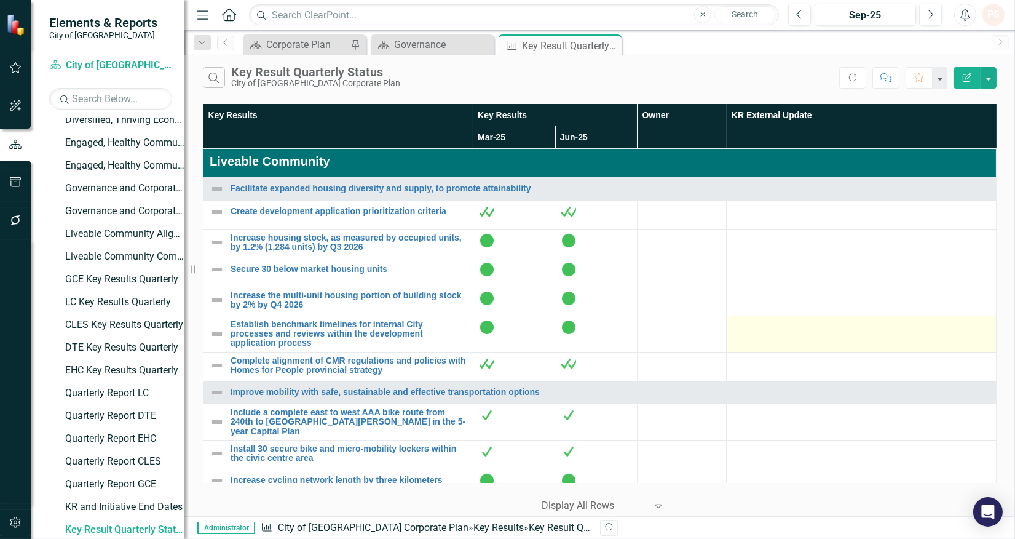
click at [727, 343] on td at bounding box center [862, 334] width 270 height 36
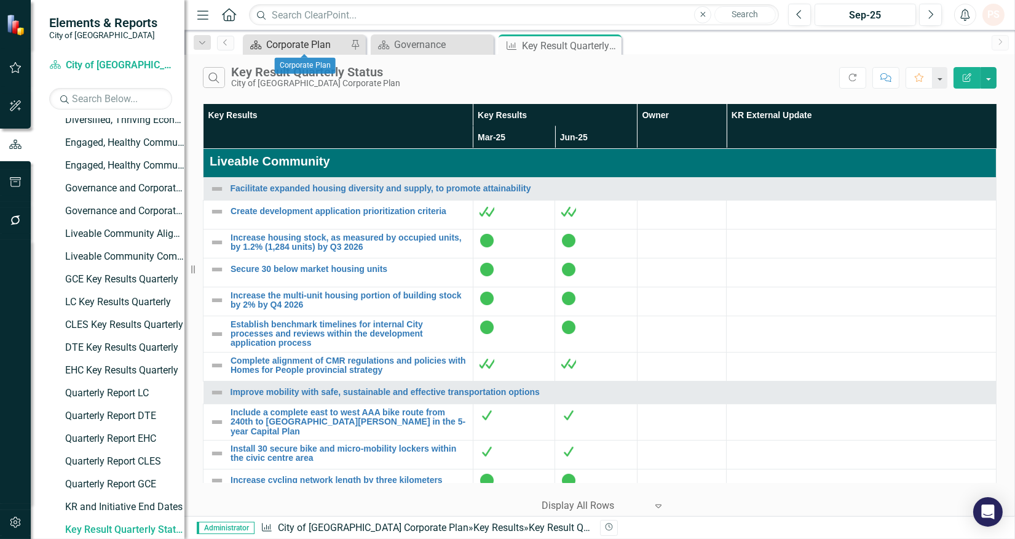
click at [269, 39] on div "Corporate Plan" at bounding box center [306, 44] width 81 height 15
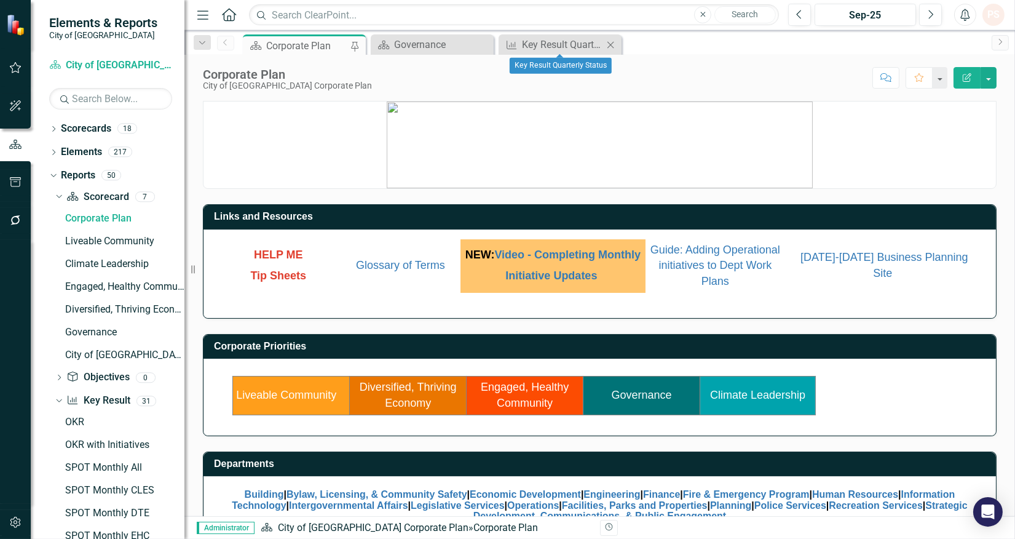
click at [616, 47] on icon "Close" at bounding box center [611, 45] width 12 height 10
click at [55, 177] on div "Dropdown" at bounding box center [51, 174] width 10 height 9
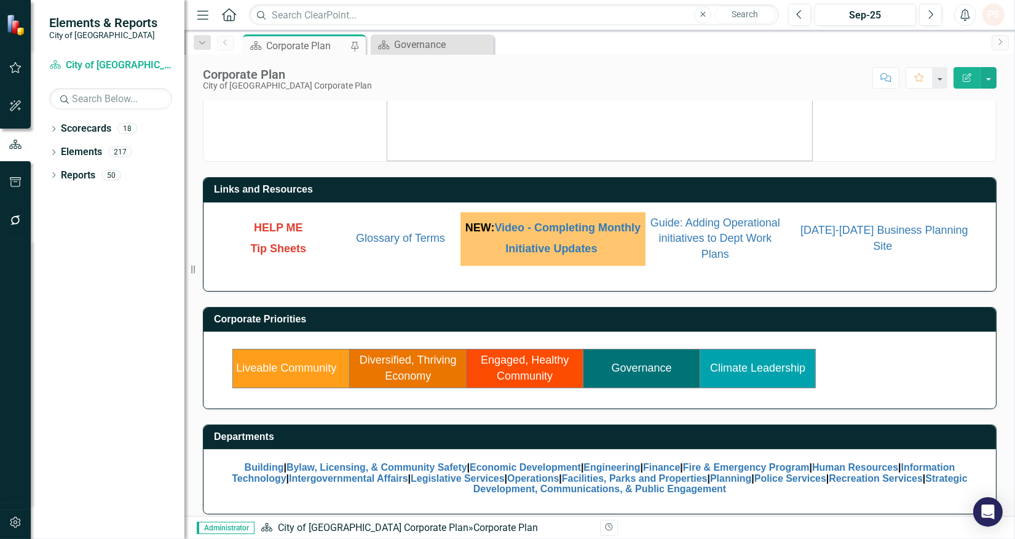
scroll to position [42, 0]
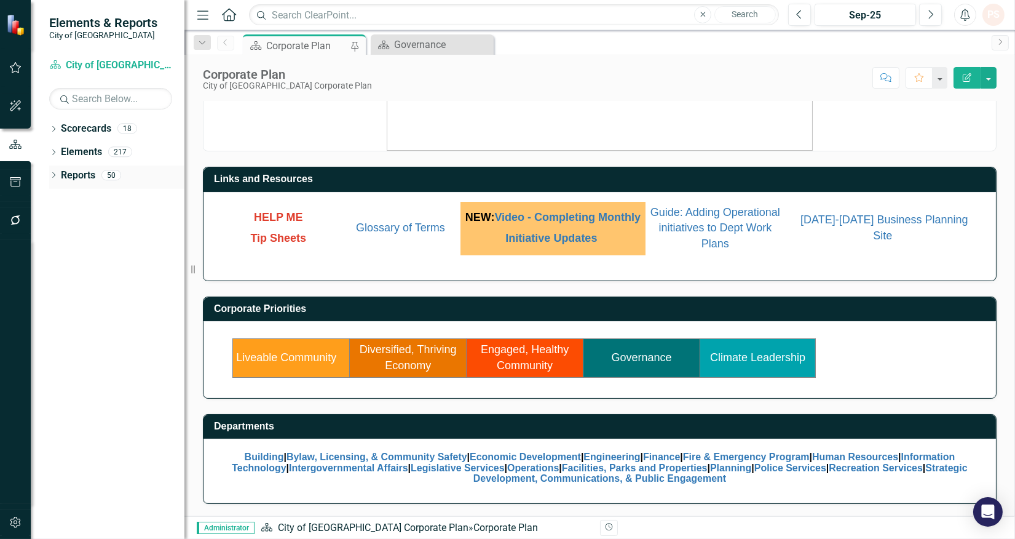
click at [54, 177] on icon "Dropdown" at bounding box center [53, 176] width 9 height 7
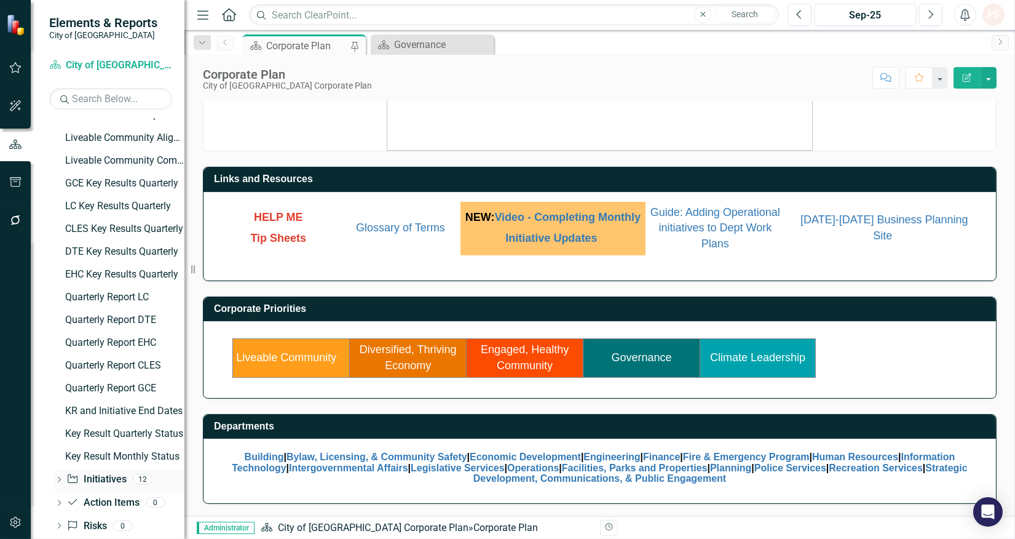
scroll to position [667, 0]
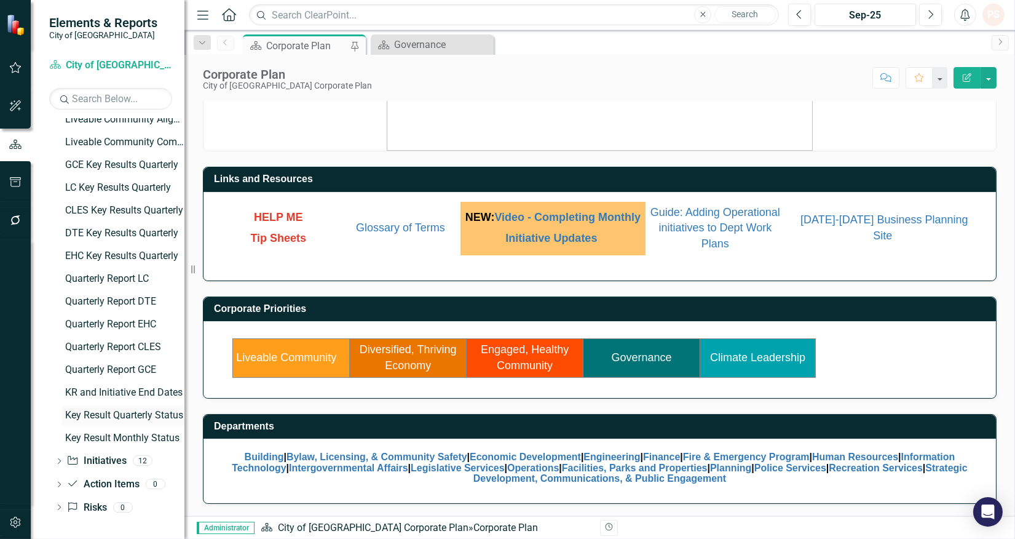
click at [122, 415] on div "Key Result Quarterly Status" at bounding box center [124, 415] width 119 height 11
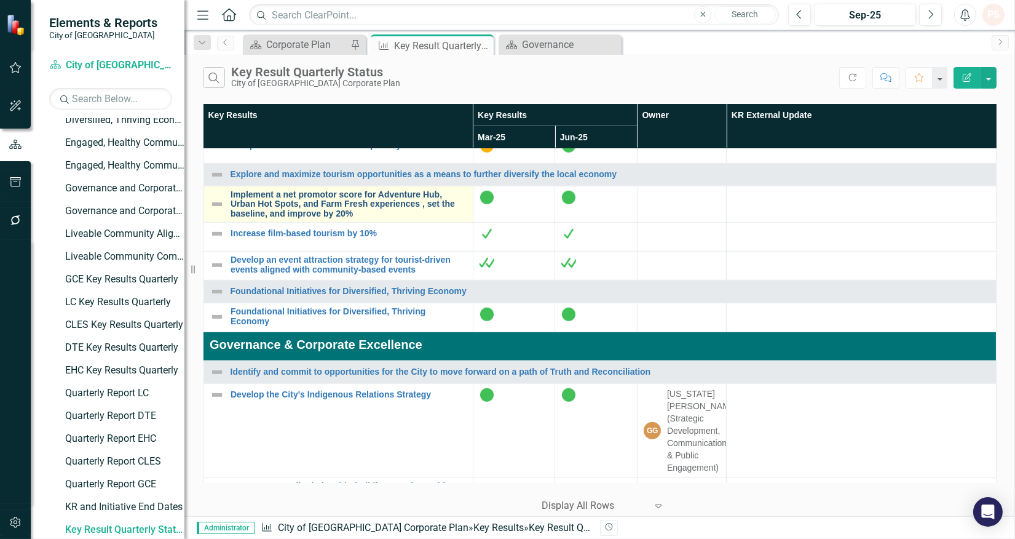
scroll to position [2050, 0]
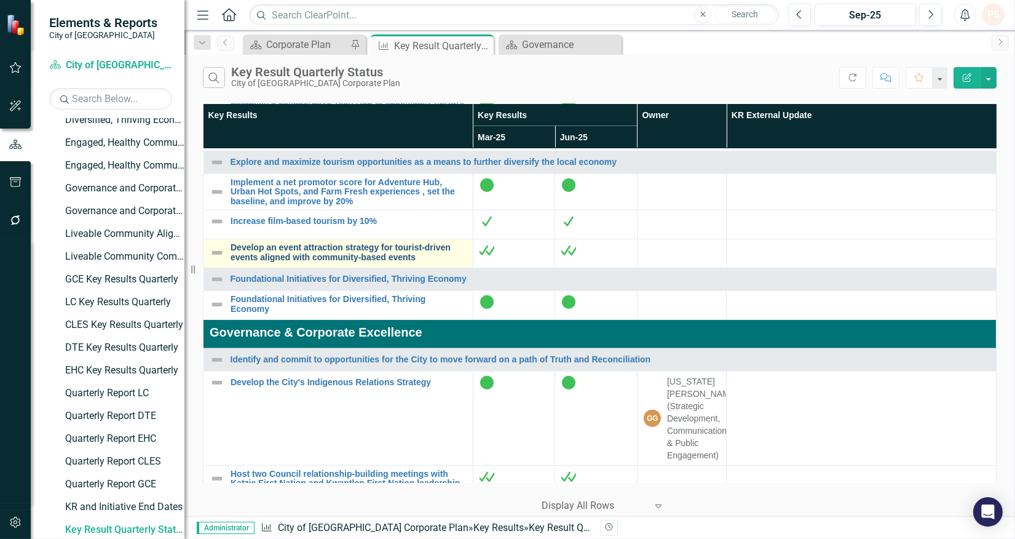
click at [365, 262] on link "Develop an event attraction strategy for tourist-driven events aligned with com…" at bounding box center [349, 252] width 236 height 19
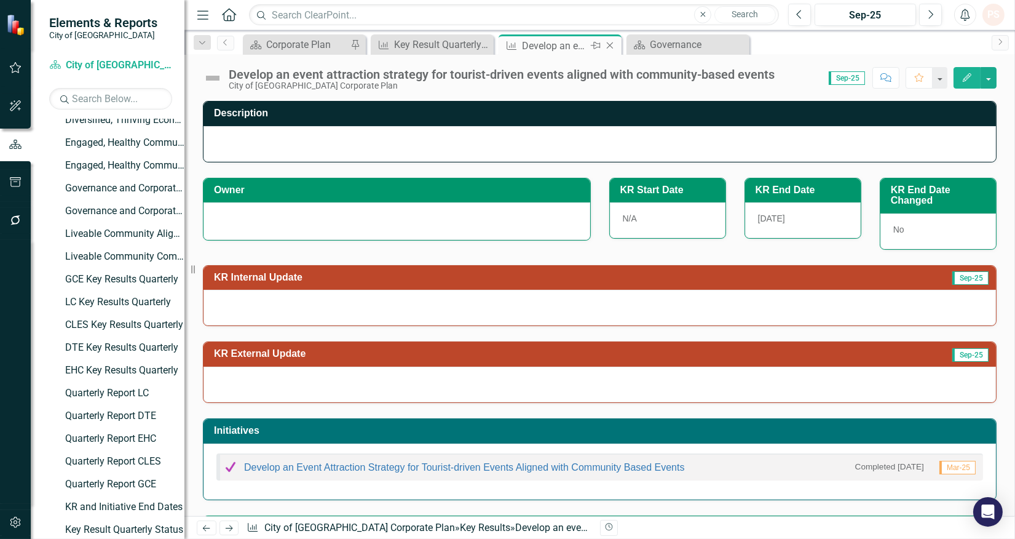
click at [606, 44] on icon "Close" at bounding box center [610, 46] width 12 height 10
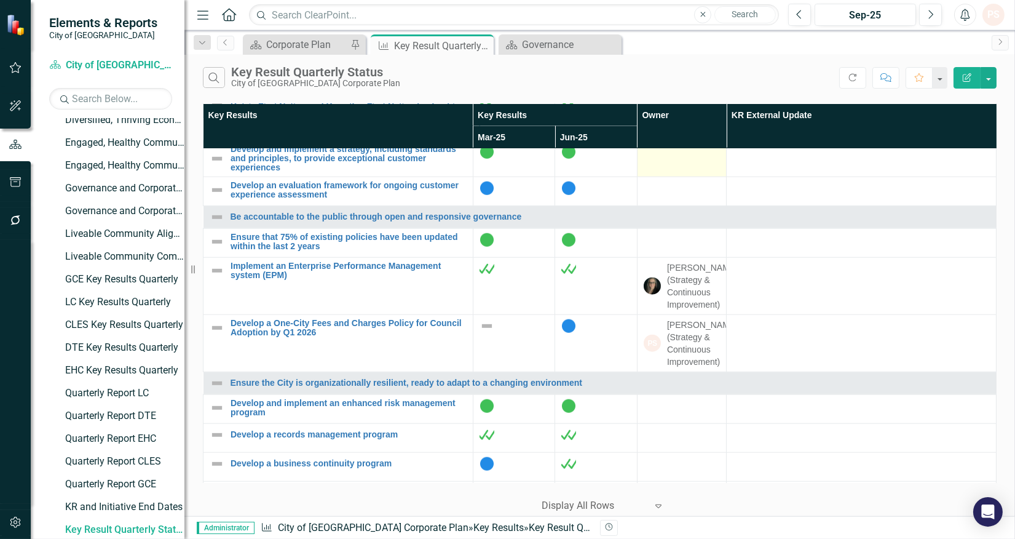
scroll to position [2460, 0]
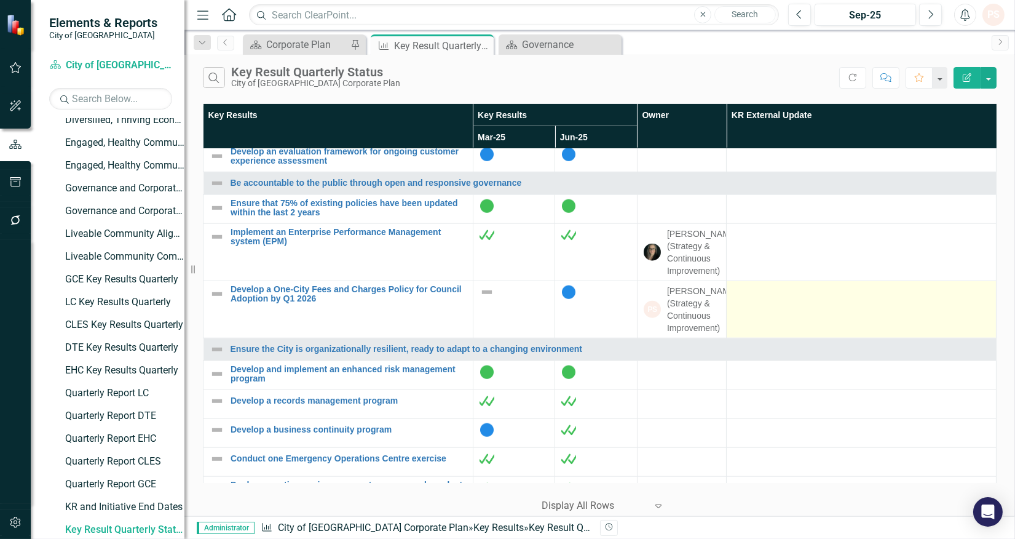
click at [808, 338] on td at bounding box center [862, 308] width 270 height 57
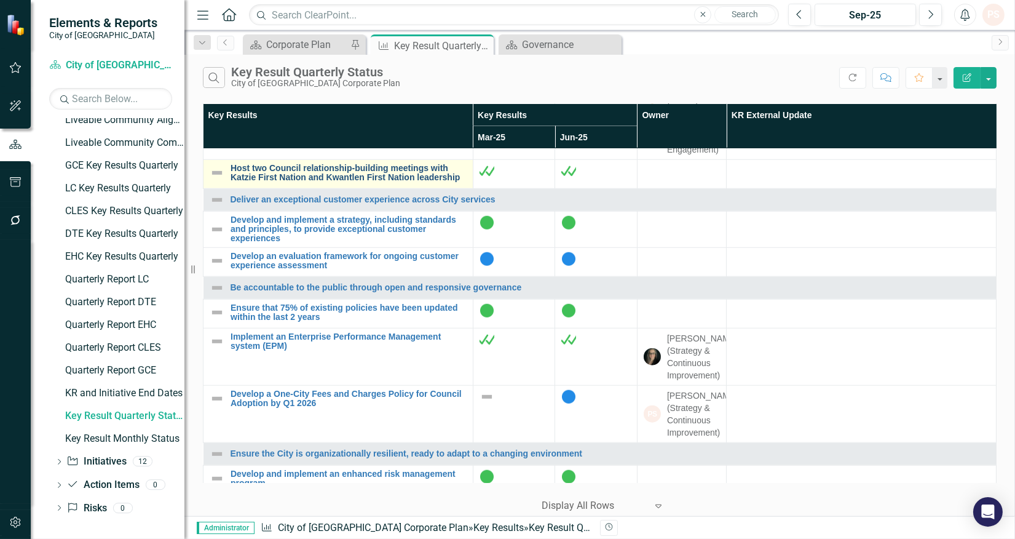
scroll to position [2346, 0]
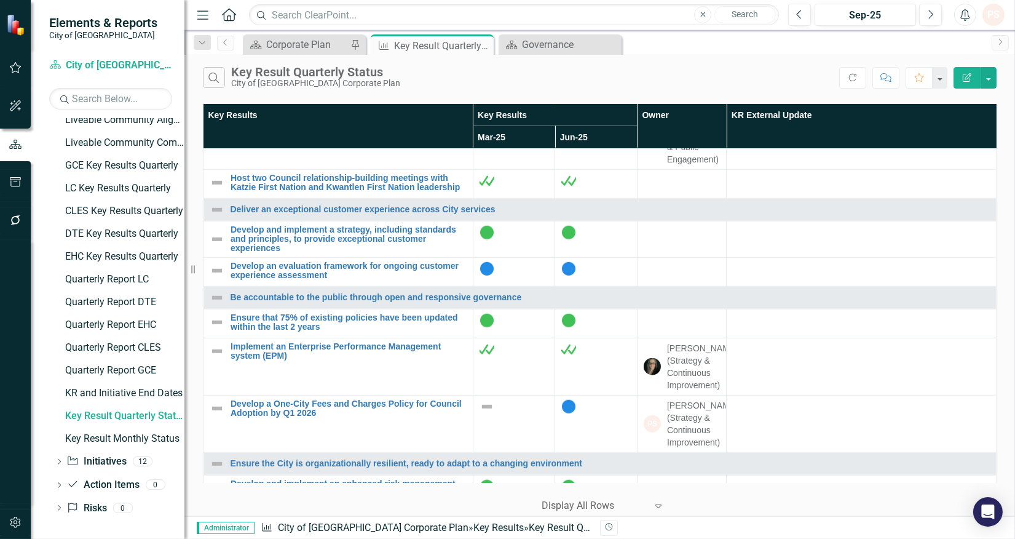
drag, startPoint x: 482, startPoint y: 46, endPoint x: 556, endPoint y: 52, distance: 74.7
click at [0, 0] on icon at bounding box center [0, 0] width 0 height 0
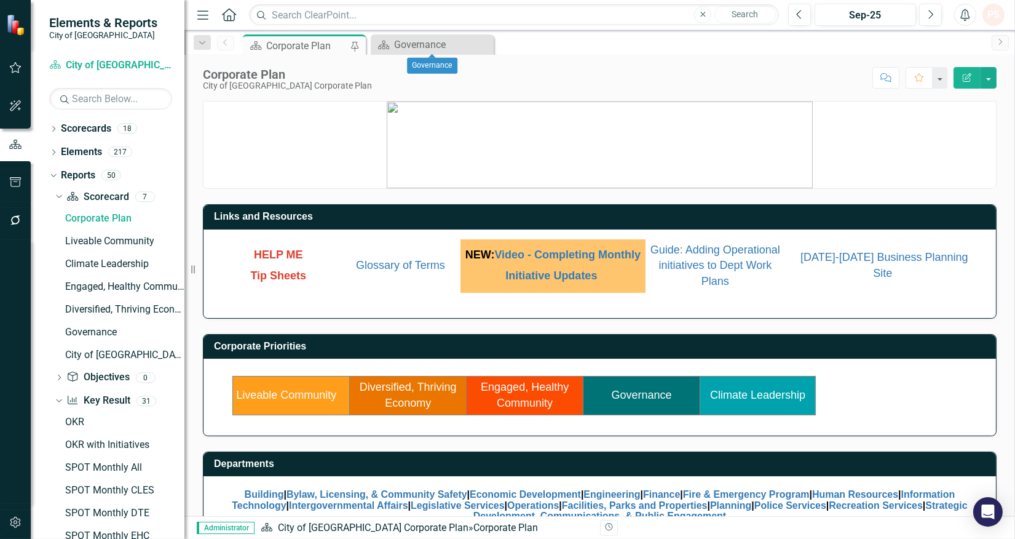
click at [0, 0] on icon "Close" at bounding box center [0, 0] width 0 height 0
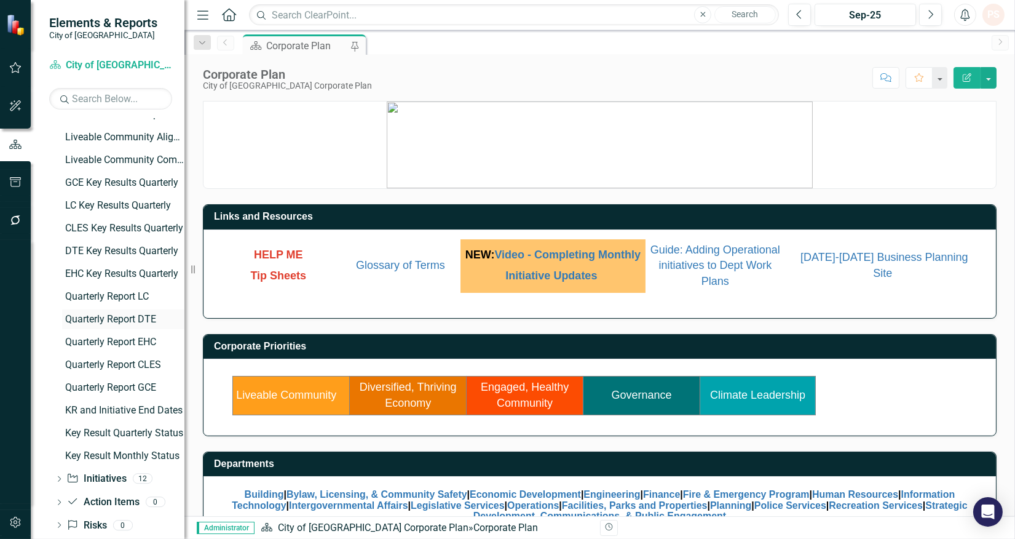
scroll to position [667, 0]
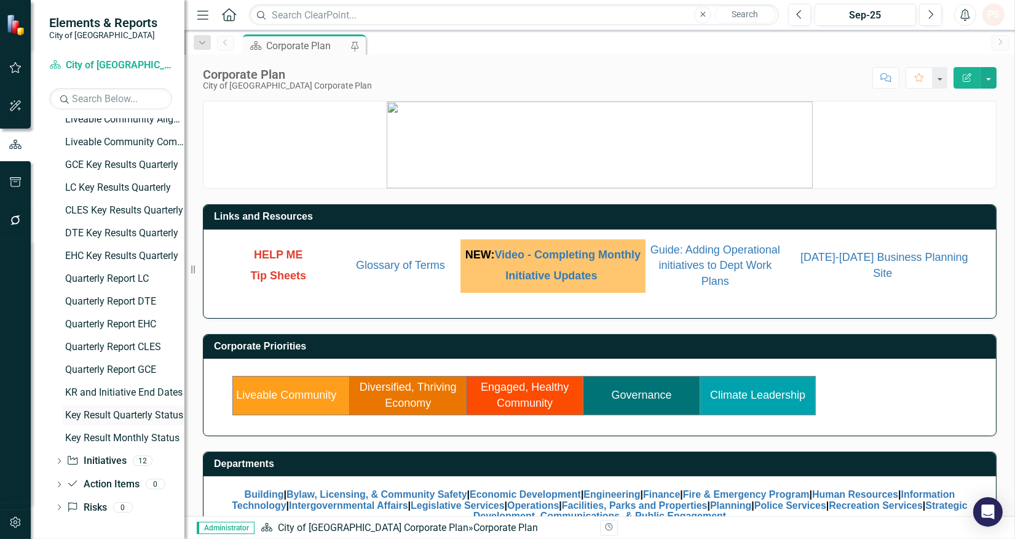
click at [114, 408] on link "Key Result Quarterly Status" at bounding box center [123, 415] width 122 height 20
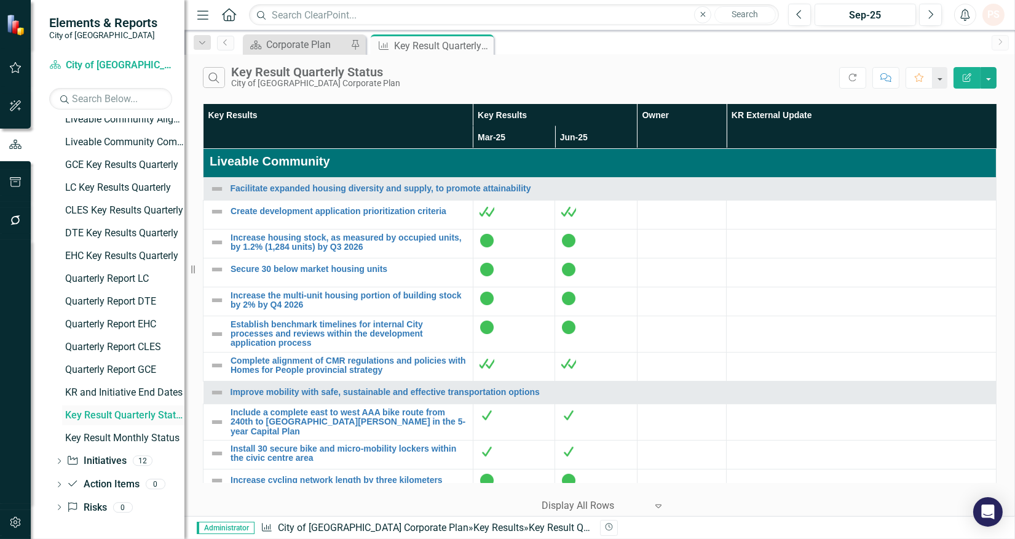
scroll to position [395, 0]
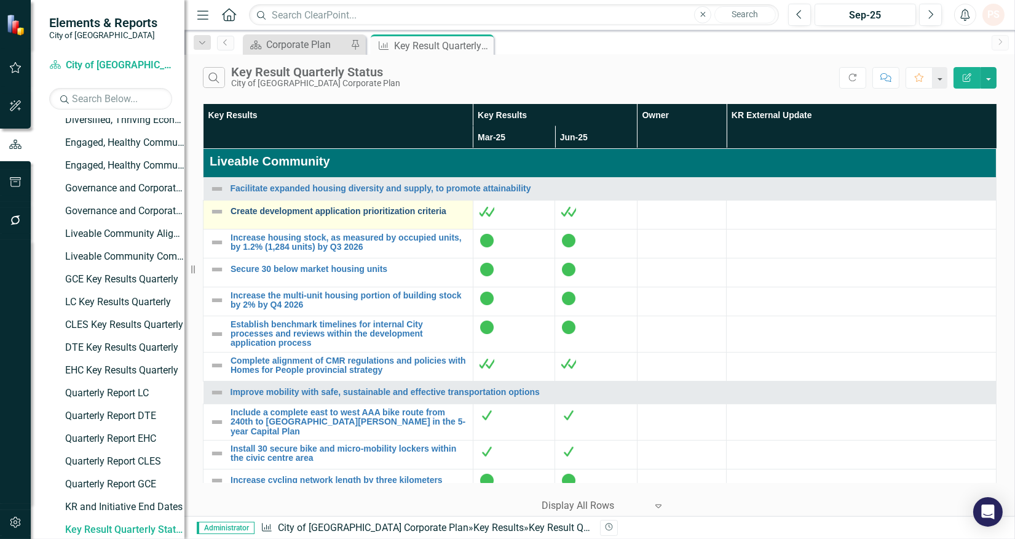
click at [305, 215] on link "Create development application prioritization criteria" at bounding box center [349, 211] width 236 height 9
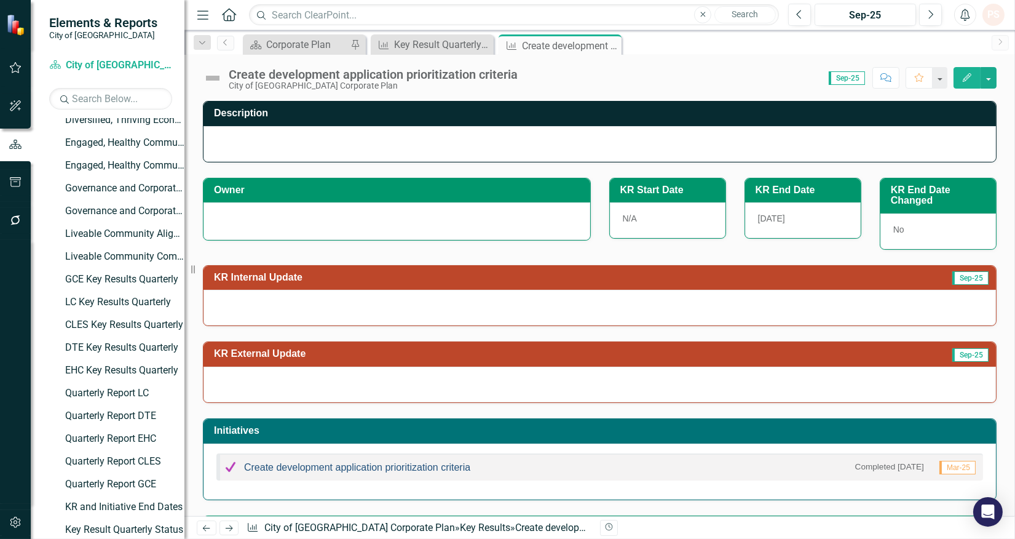
click at [422, 470] on link "Create development application prioritization criteria" at bounding box center [357, 467] width 226 height 10
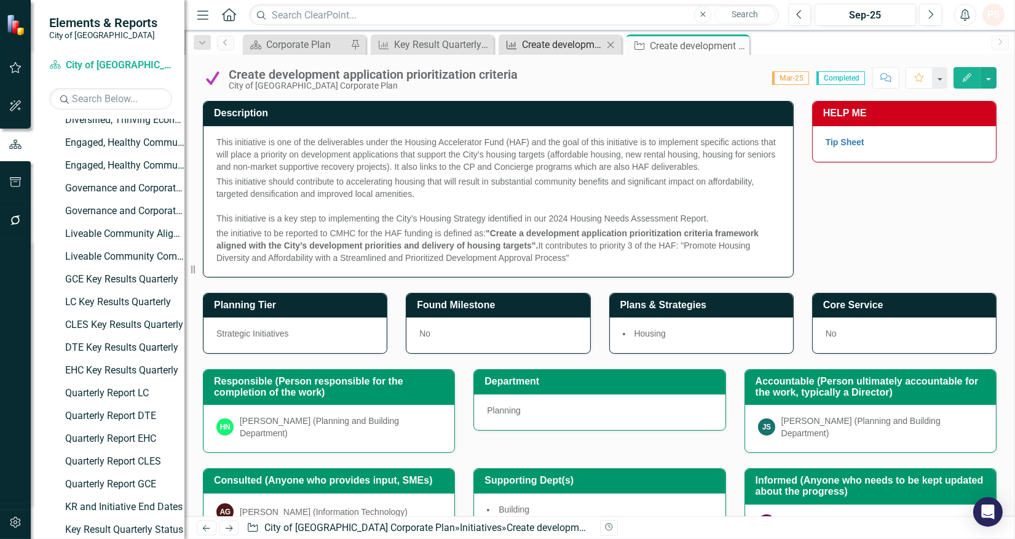
click at [562, 38] on div "Create development application prioritization criteria" at bounding box center [562, 44] width 81 height 15
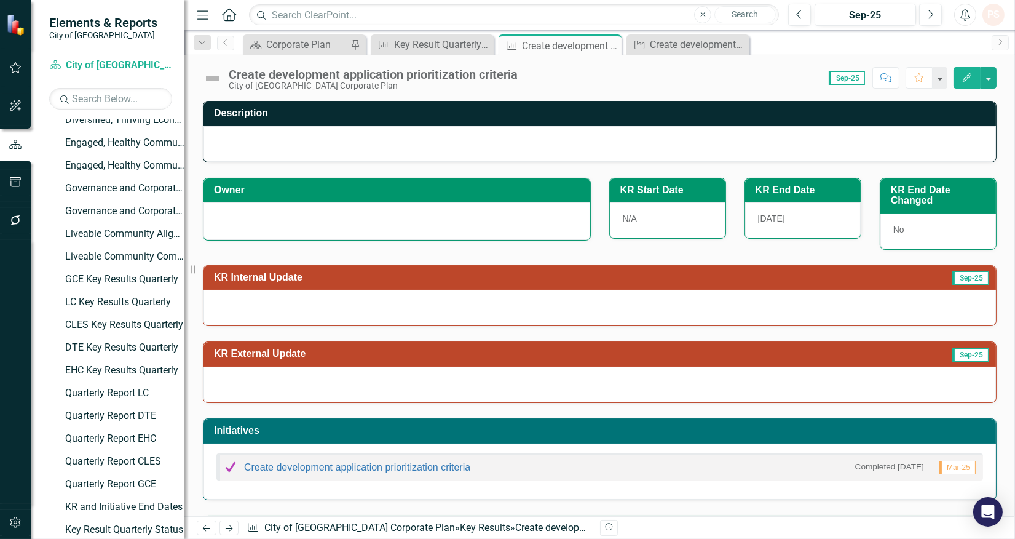
click at [239, 202] on div "Owner" at bounding box center [397, 209] width 388 height 63
click at [234, 219] on div at bounding box center [397, 219] width 361 height 15
click at [234, 220] on div at bounding box center [397, 219] width 361 height 15
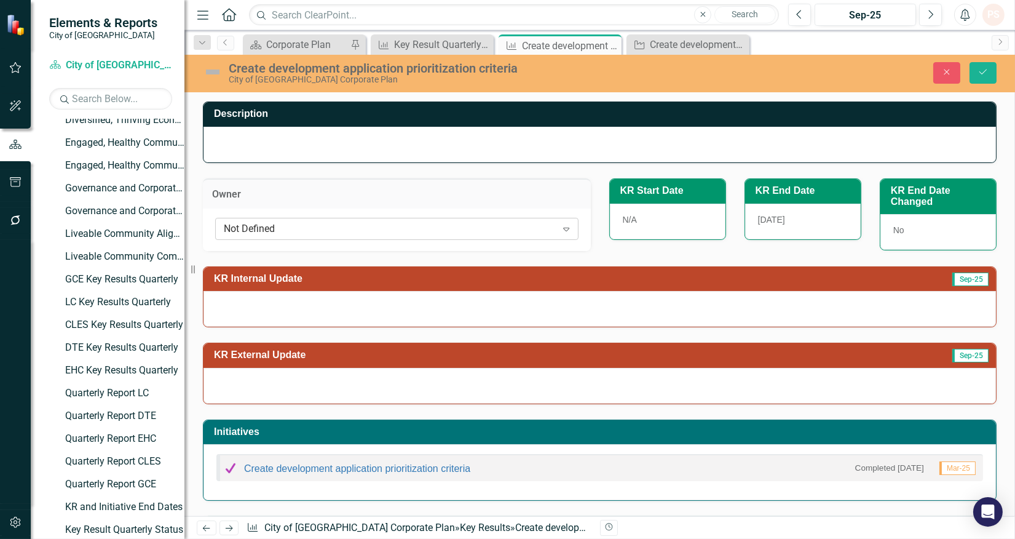
click at [241, 230] on div "Not Defined" at bounding box center [390, 228] width 333 height 14
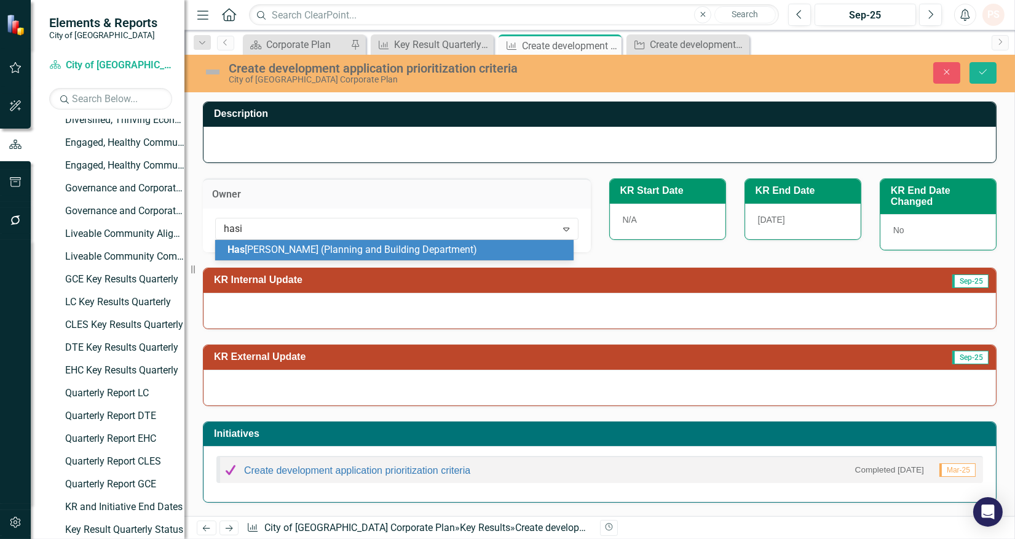
type input "hasib"
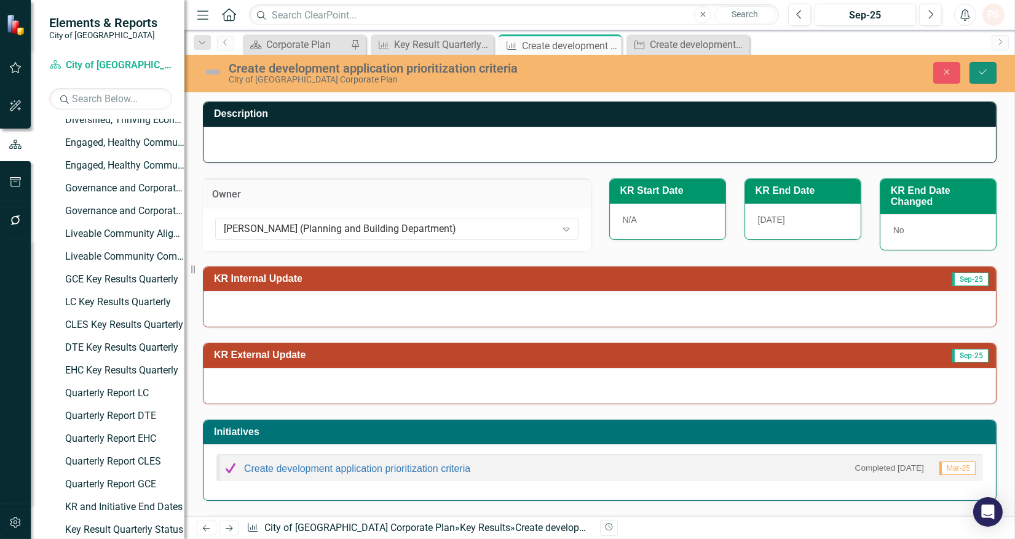
click at [986, 64] on button "Save" at bounding box center [983, 73] width 27 height 22
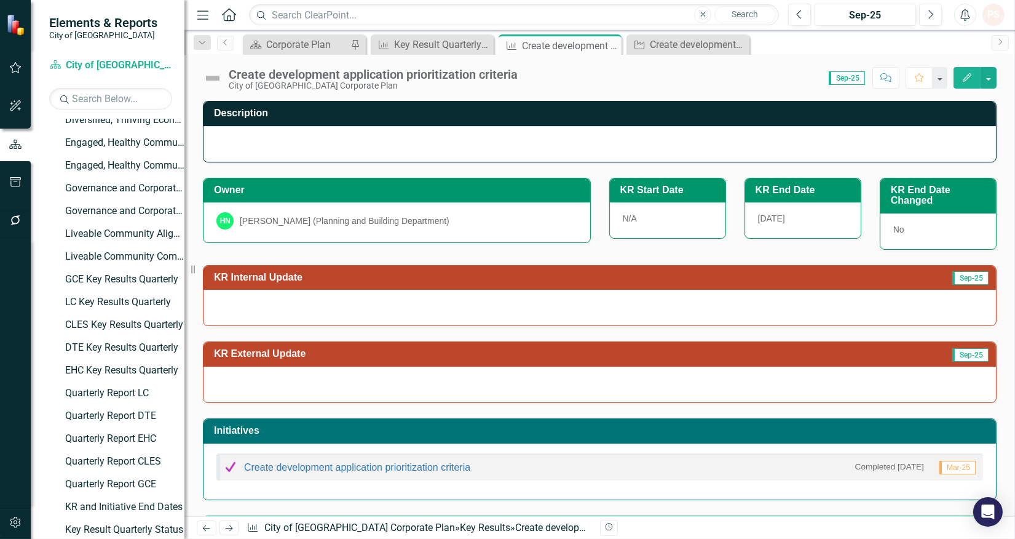
drag, startPoint x: 613, startPoint y: 46, endPoint x: 629, endPoint y: 47, distance: 15.4
click at [0, 0] on icon "Close" at bounding box center [0, 0] width 0 height 0
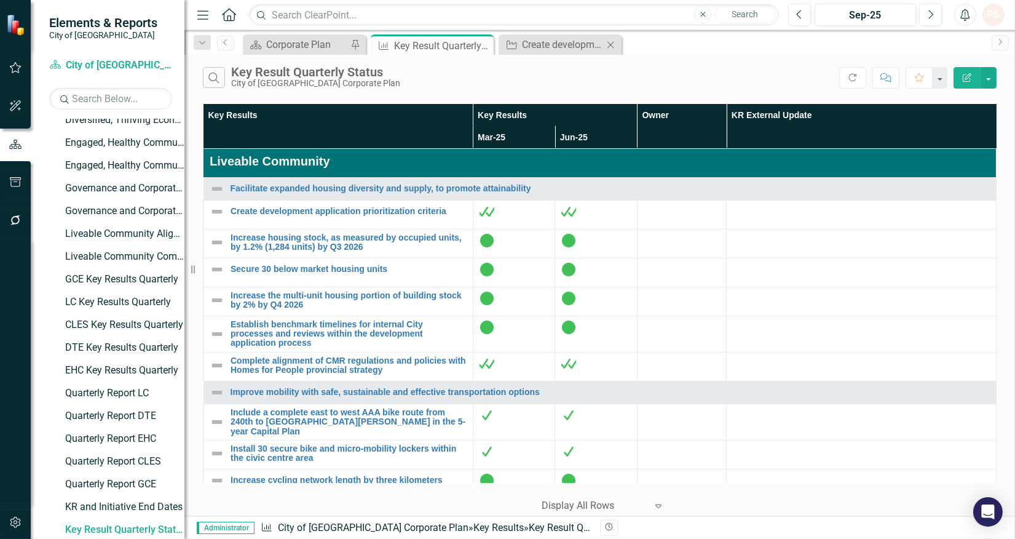
click at [615, 47] on icon "Close" at bounding box center [611, 45] width 12 height 10
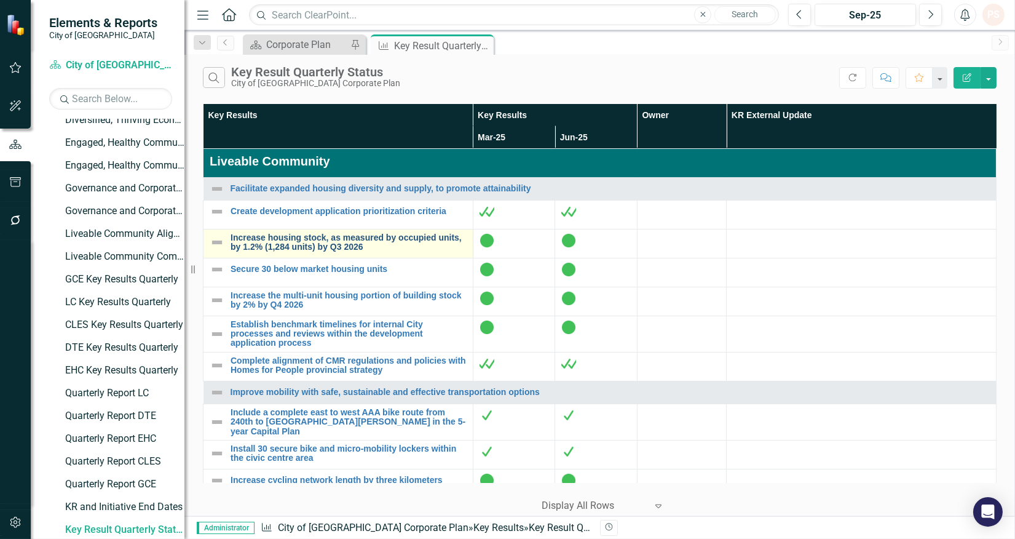
click at [300, 233] on link "Increase housing stock, as measured by occupied units, by 1.2% (1,284 units) by…" at bounding box center [349, 242] width 236 height 19
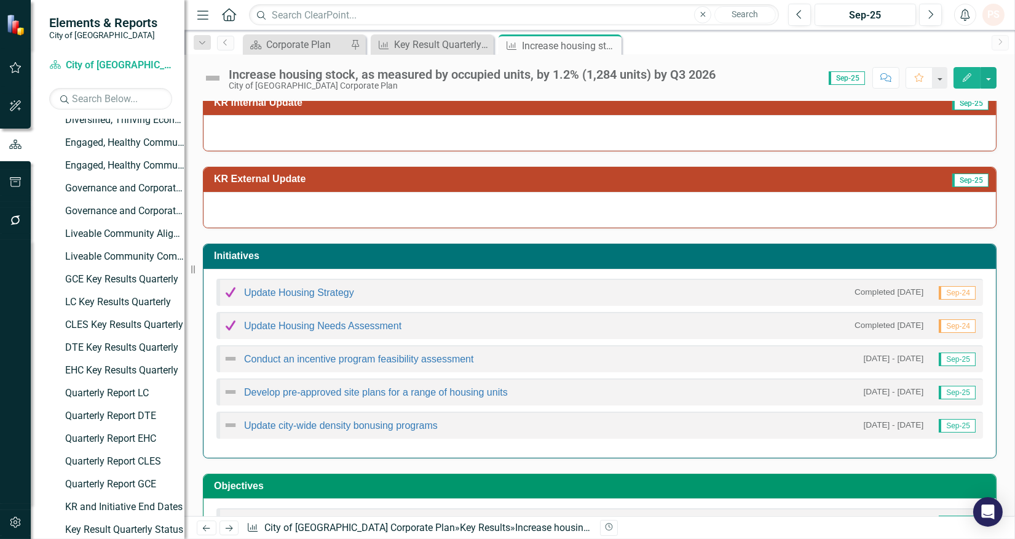
scroll to position [205, 0]
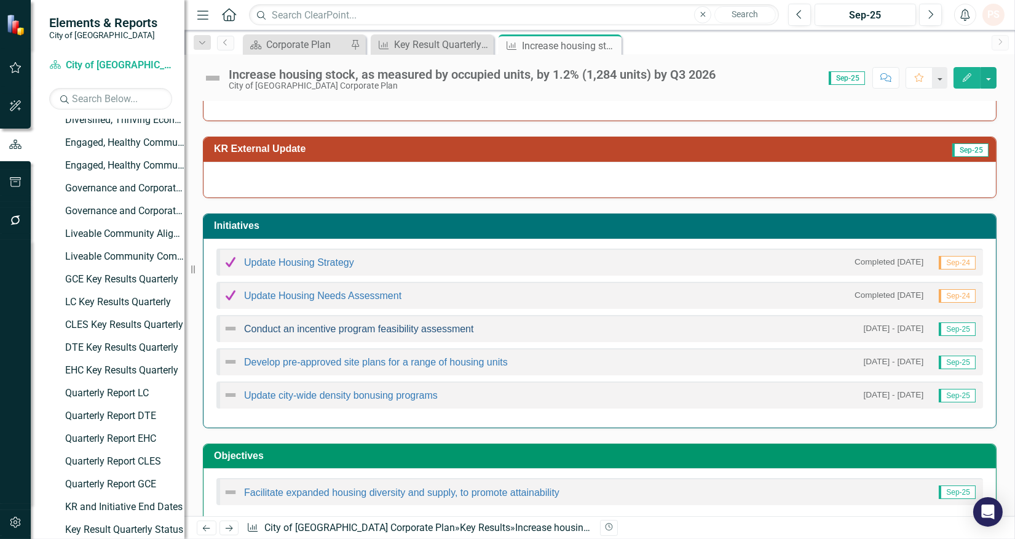
click at [337, 329] on link "Conduct an incentive program feasibility assessment" at bounding box center [359, 329] width 230 height 10
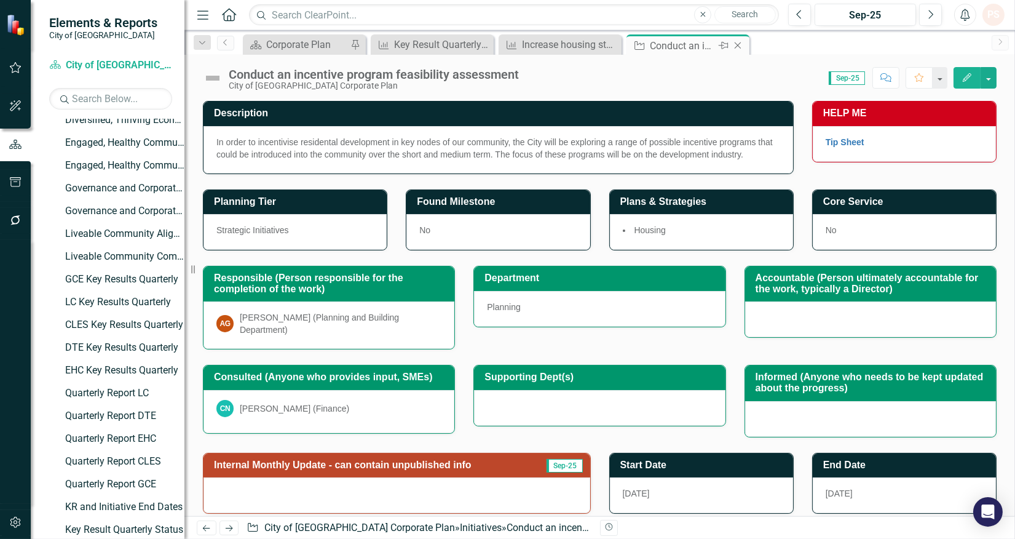
click at [733, 46] on icon "Close" at bounding box center [738, 46] width 12 height 10
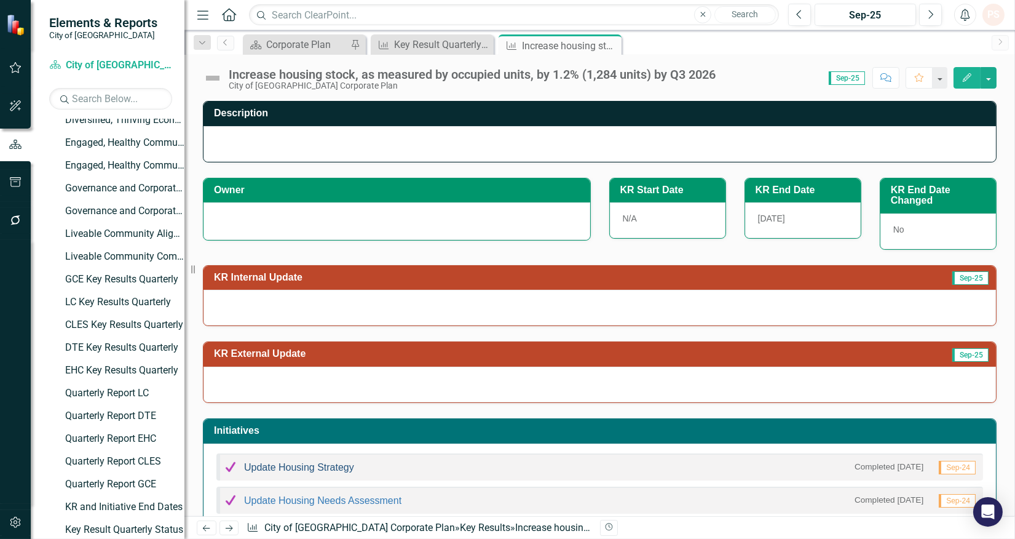
click at [327, 471] on link "Update Housing Strategy" at bounding box center [299, 467] width 110 height 10
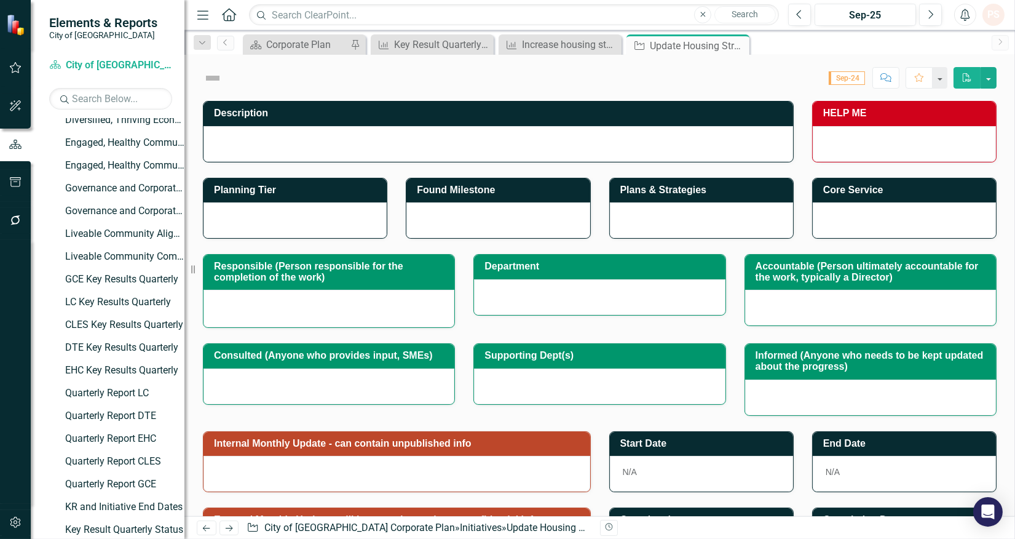
checkbox input "true"
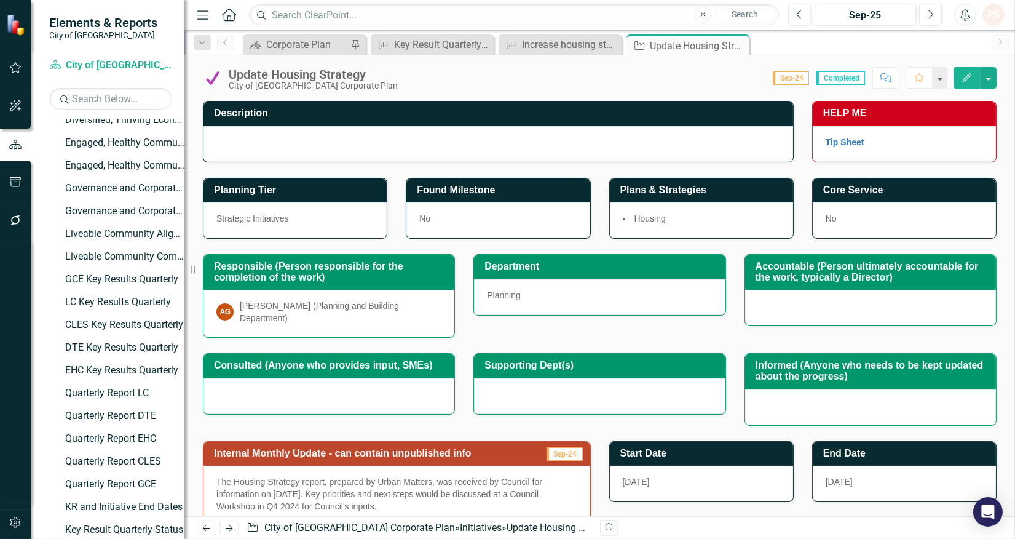
click at [0, 0] on icon "Close" at bounding box center [0, 0] width 0 height 0
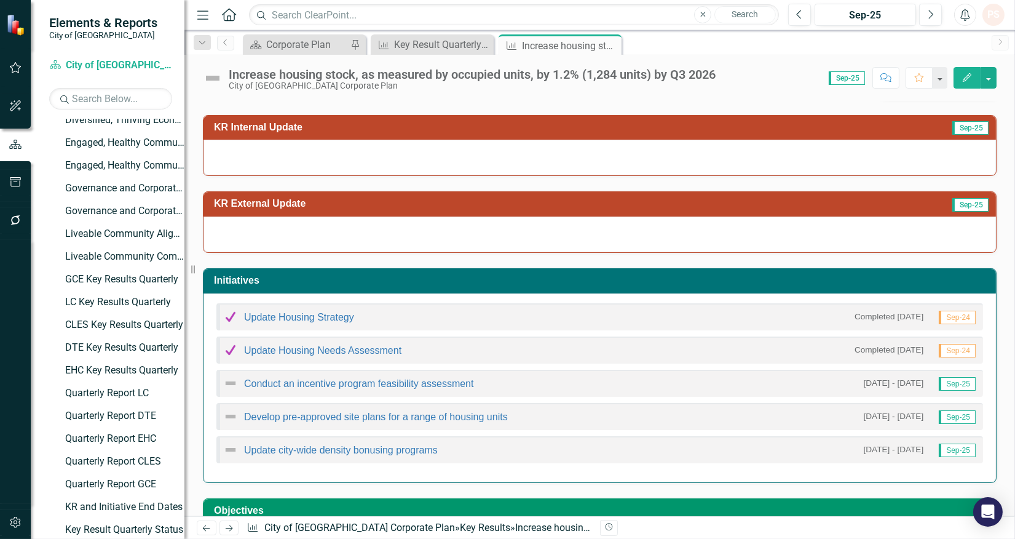
scroll to position [226, 0]
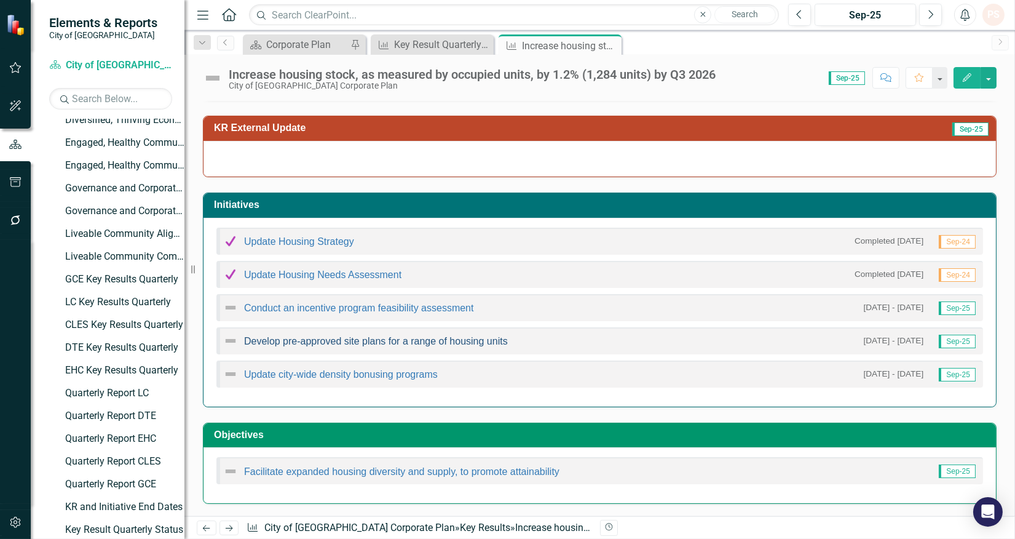
click at [312, 337] on link "Develop pre-approved site plans for a range of housing units" at bounding box center [376, 341] width 264 height 10
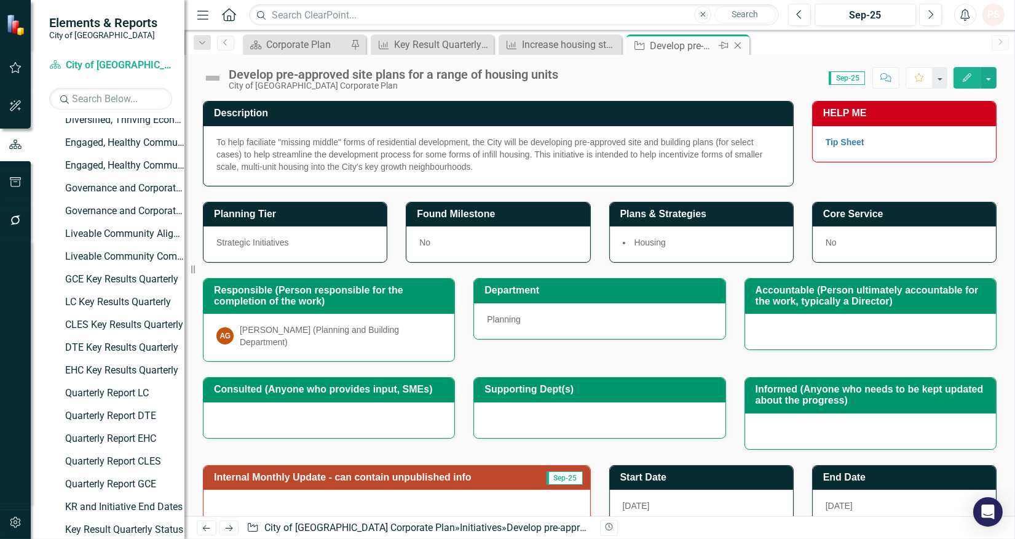
click at [733, 46] on icon "Close" at bounding box center [738, 46] width 12 height 10
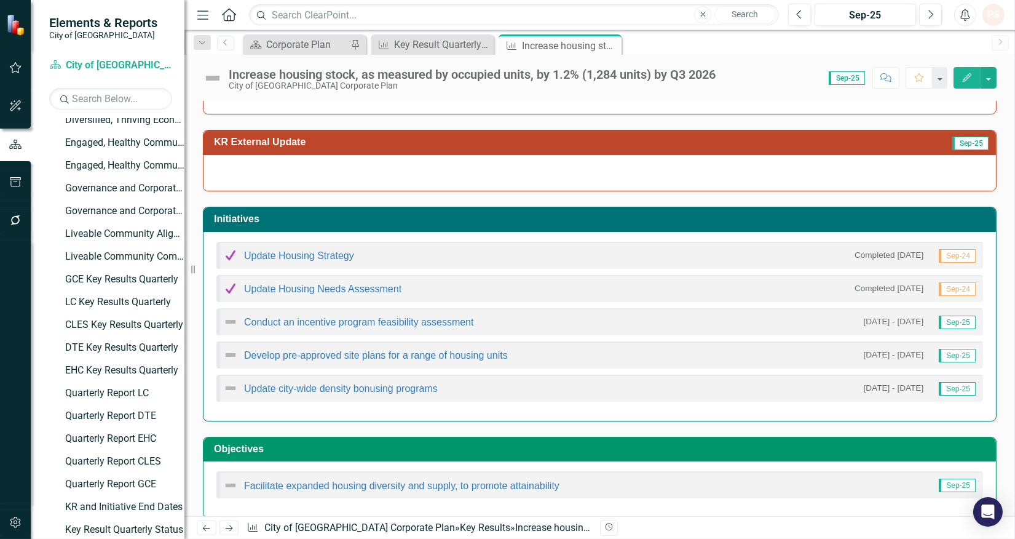
scroll to position [226, 0]
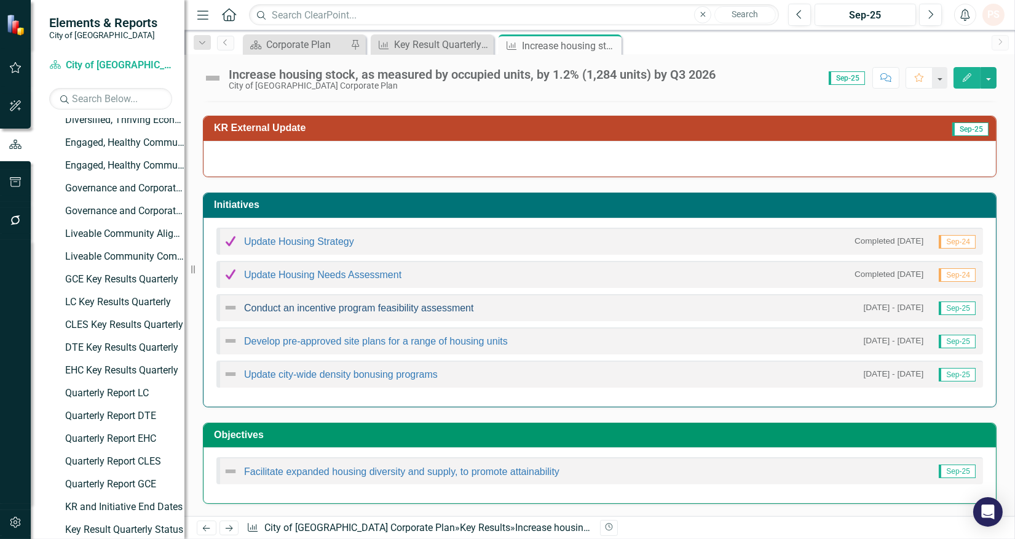
click at [293, 311] on link "Conduct an incentive program feasibility assessment" at bounding box center [359, 308] width 230 height 10
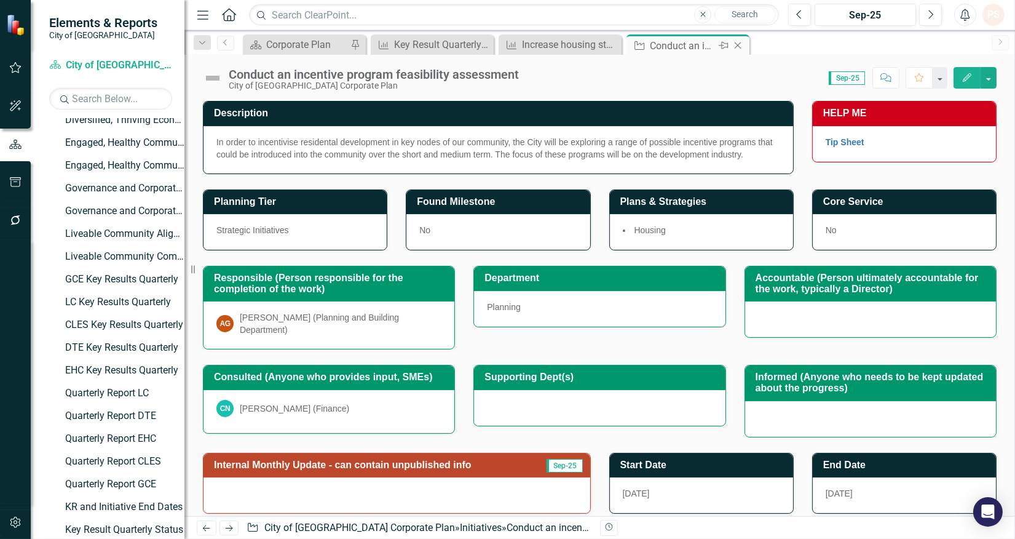
click at [735, 47] on icon "Close" at bounding box center [738, 46] width 12 height 10
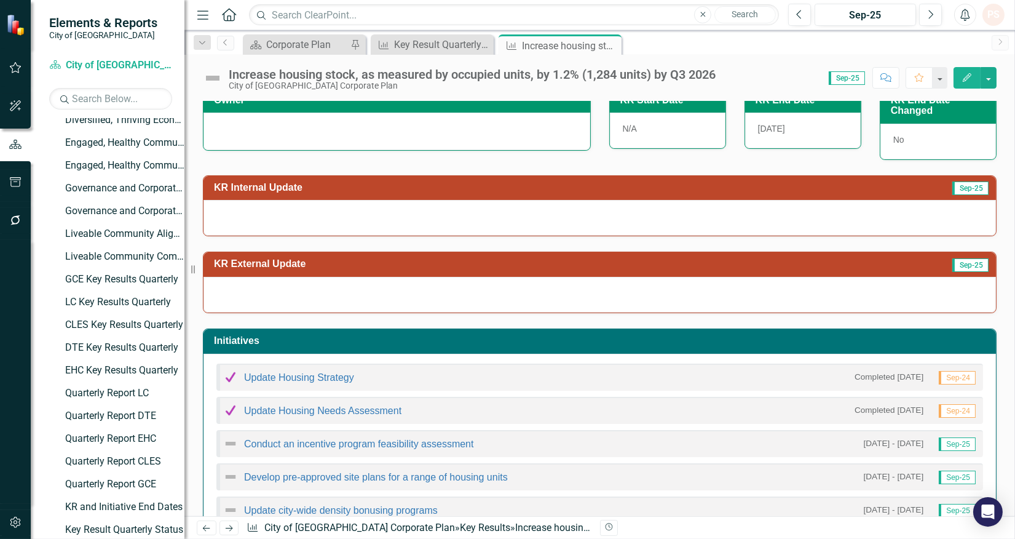
scroll to position [205, 0]
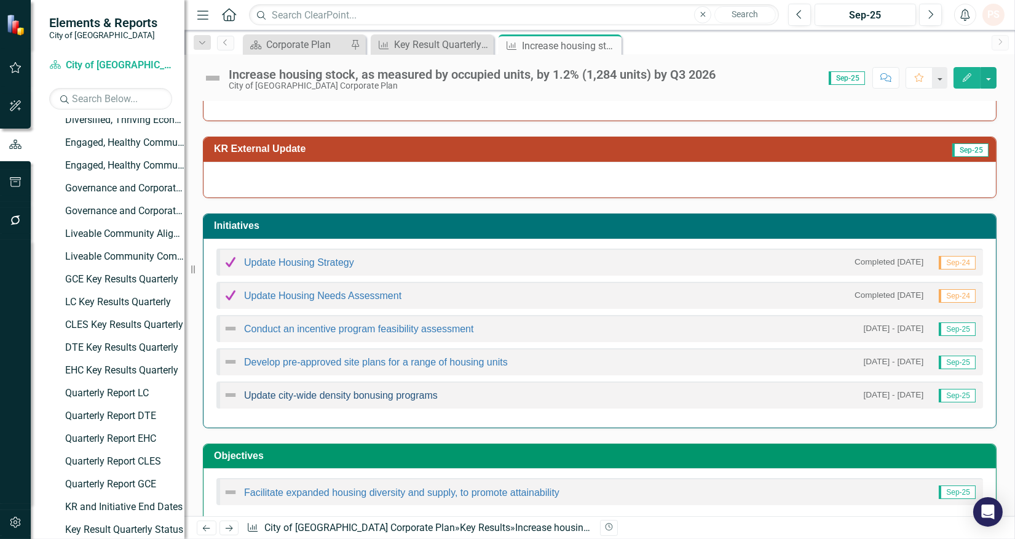
click at [308, 396] on link "Update city-wide density bonusing programs" at bounding box center [341, 395] width 194 height 10
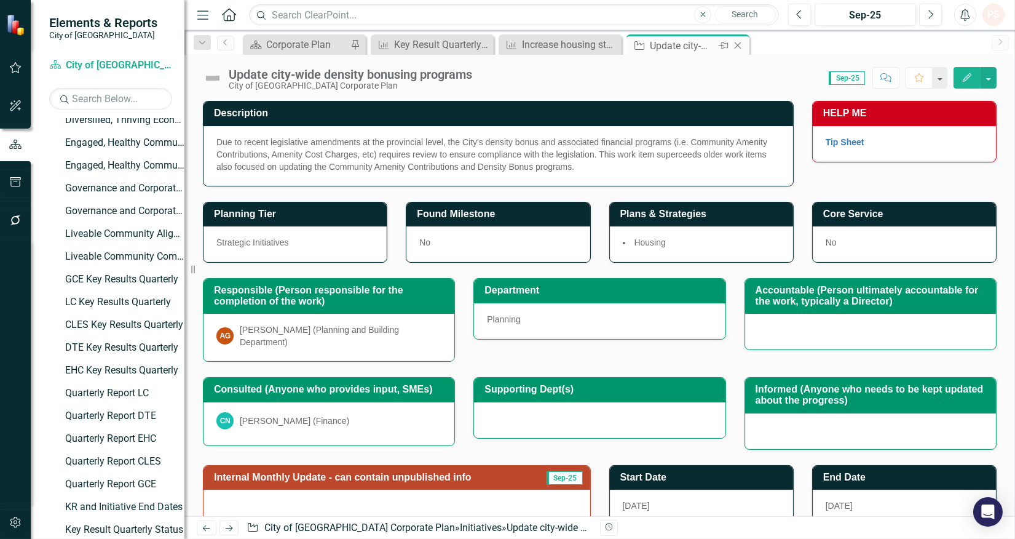
click at [736, 51] on div "Close" at bounding box center [738, 45] width 15 height 15
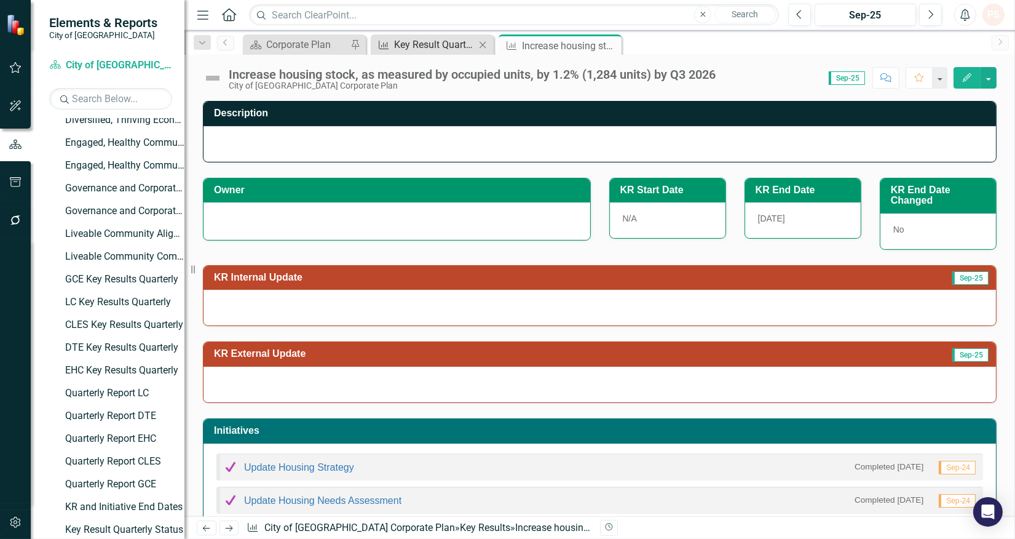
click at [451, 41] on div "Key Result Quarterly Status" at bounding box center [434, 44] width 81 height 15
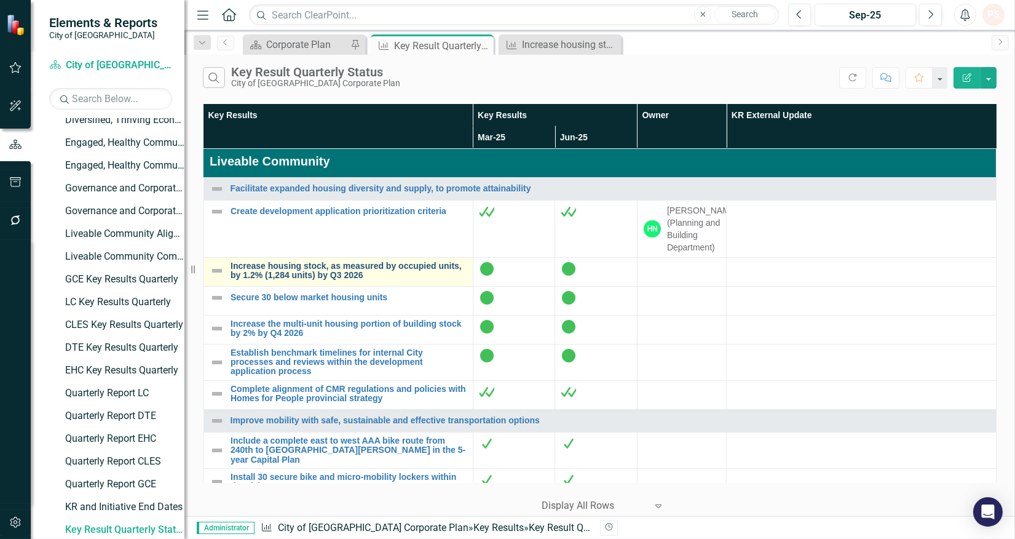
click at [289, 265] on link "Increase housing stock, as measured by occupied units, by 1.2% (1,284 units) by…" at bounding box center [349, 270] width 236 height 19
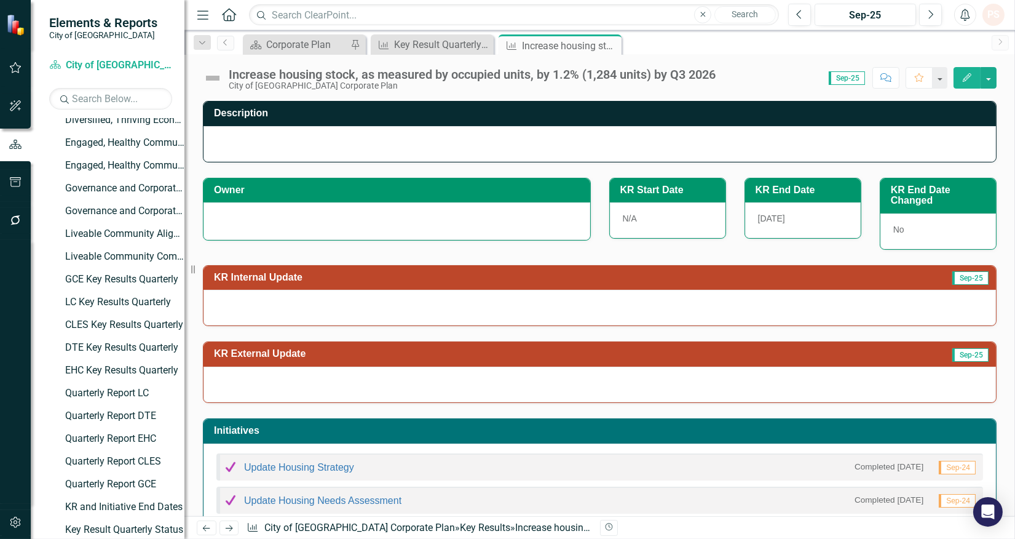
click at [289, 477] on div "Update Housing Strategy Completed 9/30/24 Sep-24" at bounding box center [600, 466] width 767 height 27
click at [292, 467] on link "Update Housing Strategy" at bounding box center [299, 467] width 110 height 10
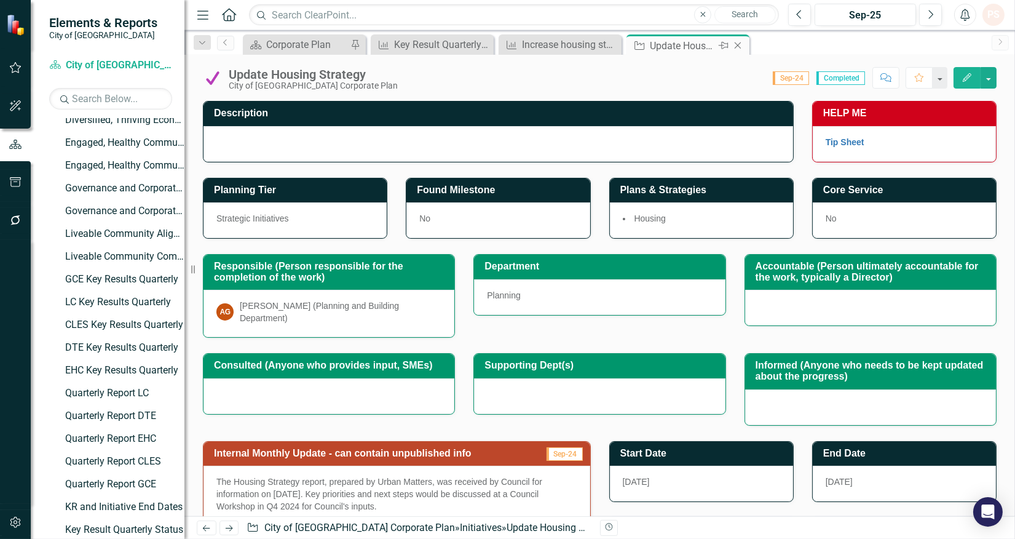
click at [740, 45] on icon "Close" at bounding box center [738, 46] width 12 height 10
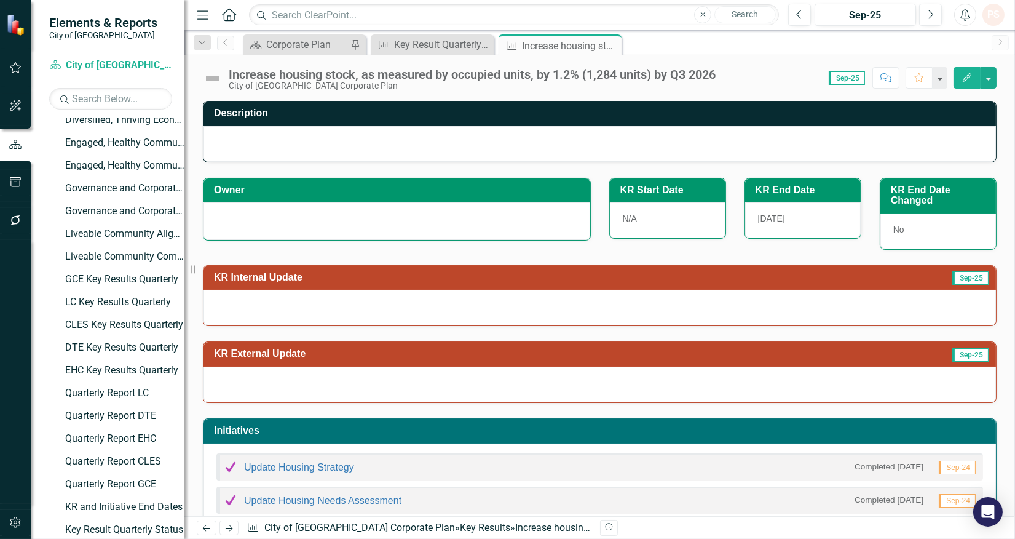
click at [255, 222] on div at bounding box center [397, 219] width 361 height 15
click at [255, 223] on div at bounding box center [397, 219] width 361 height 15
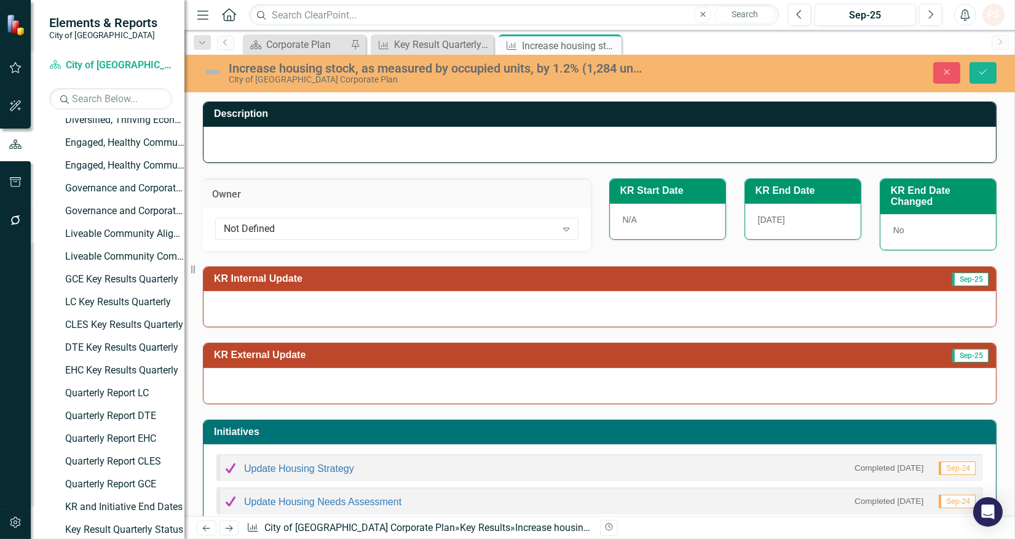
click at [255, 223] on div "Not Defined" at bounding box center [390, 228] width 333 height 14
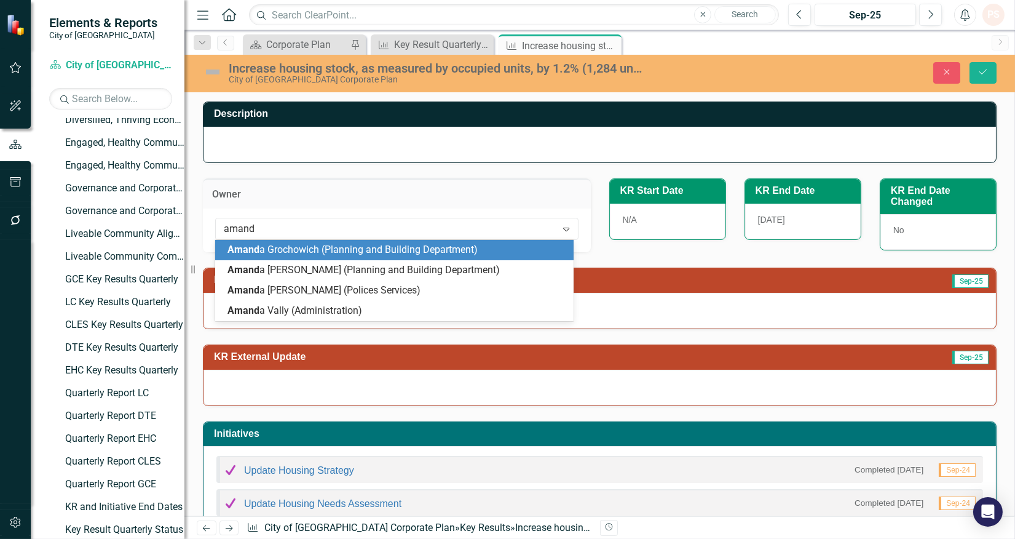
type input "amanda"
click at [257, 254] on span "Amanda" at bounding box center [265, 250] width 74 height 12
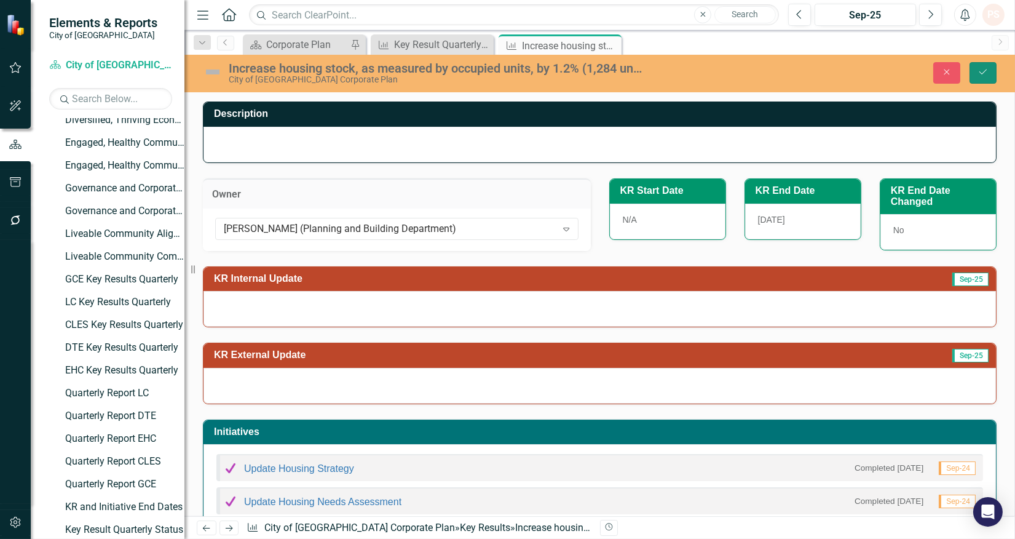
click at [982, 68] on icon "Save" at bounding box center [983, 72] width 11 height 9
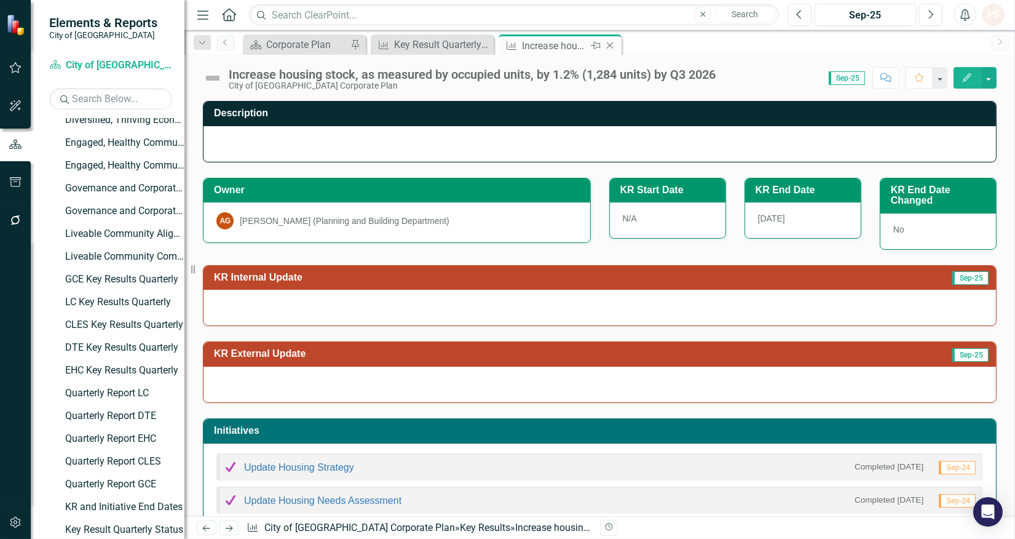
click at [610, 46] on icon at bounding box center [610, 45] width 7 height 7
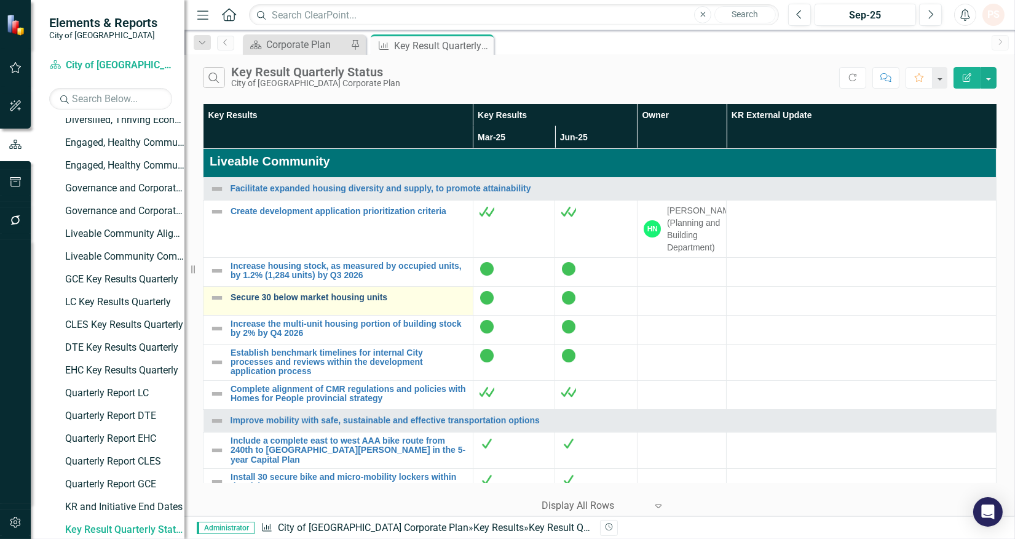
click at [312, 300] on link "Secure 30 below market housing units" at bounding box center [349, 297] width 236 height 9
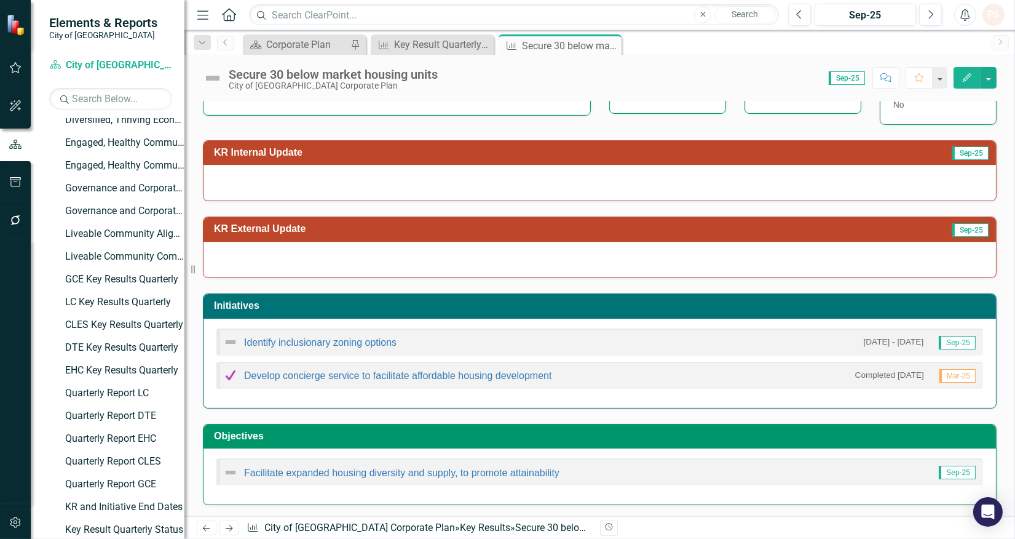
scroll to position [127, 0]
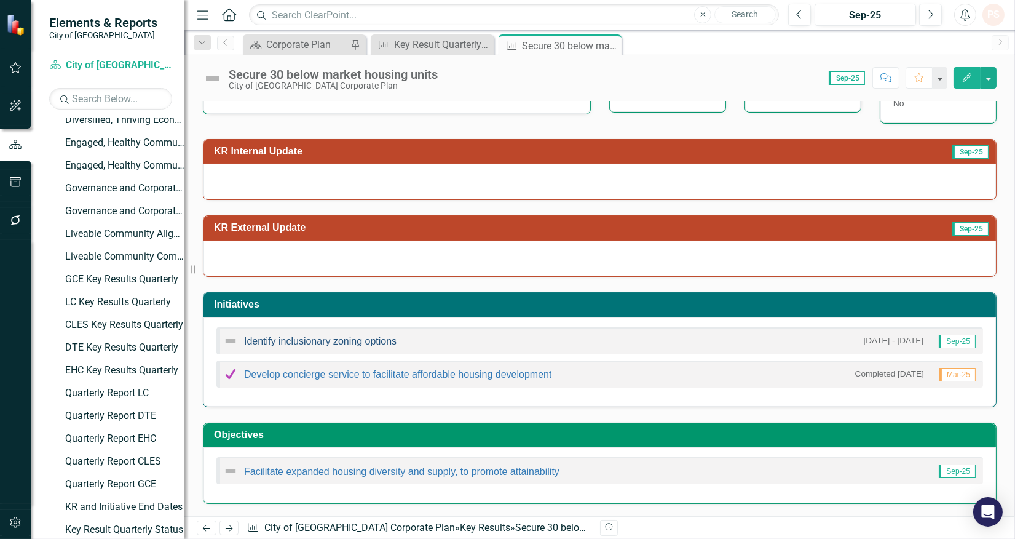
click at [309, 339] on link "Identify inclusionary zoning options" at bounding box center [320, 341] width 153 height 10
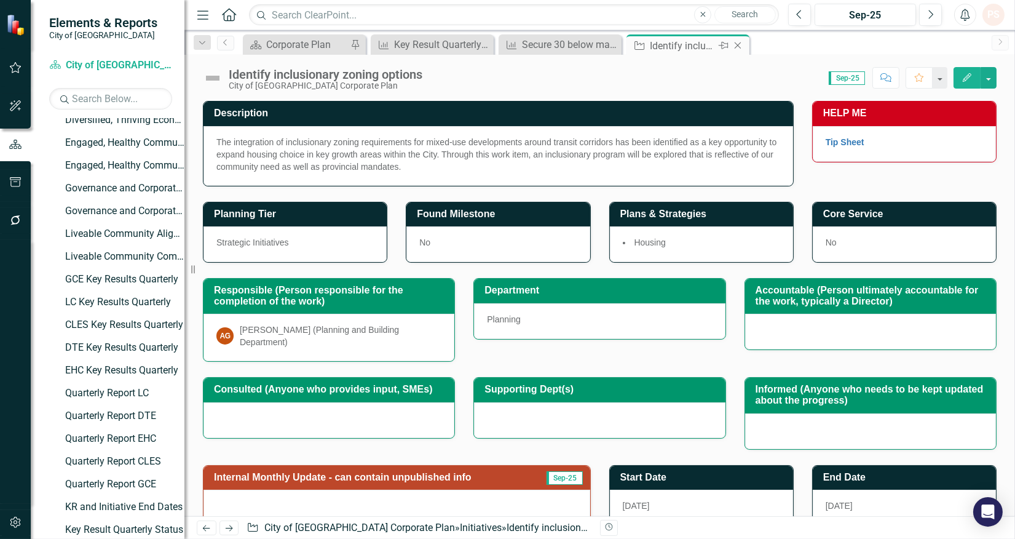
click at [736, 43] on icon "Close" at bounding box center [738, 46] width 12 height 10
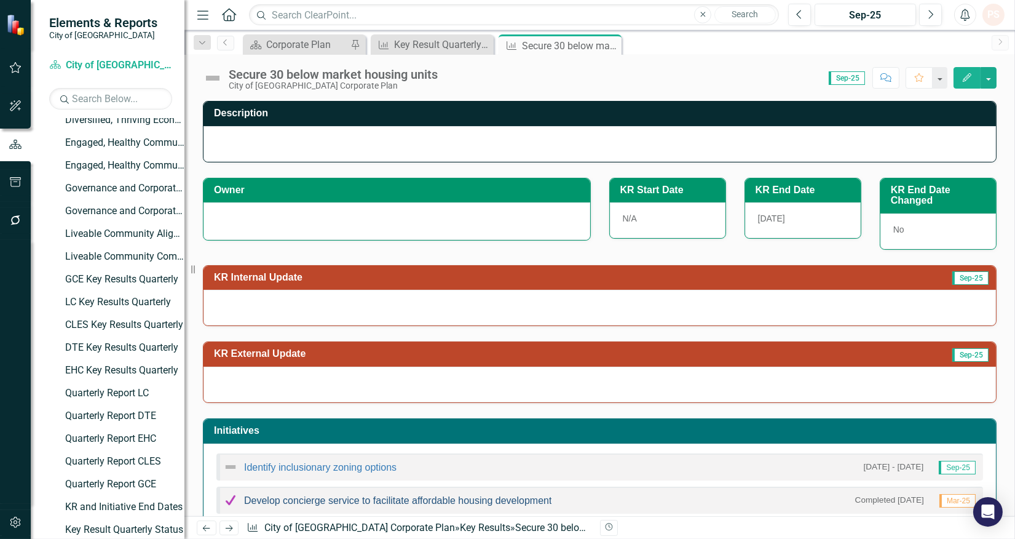
click at [349, 498] on link "Develop concierge service to facilitate affordable housing development" at bounding box center [398, 500] width 308 height 10
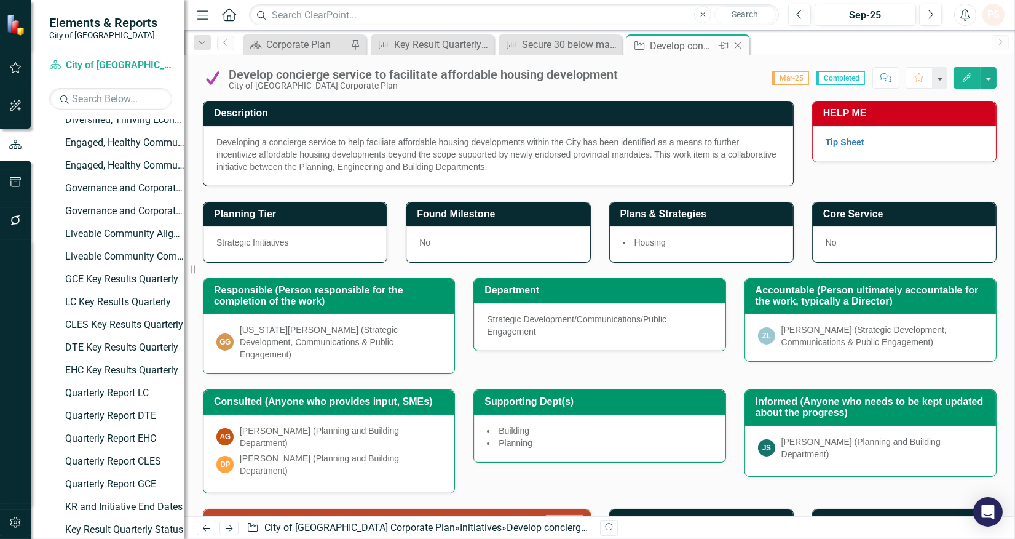
click at [741, 46] on icon "Close" at bounding box center [738, 46] width 12 height 10
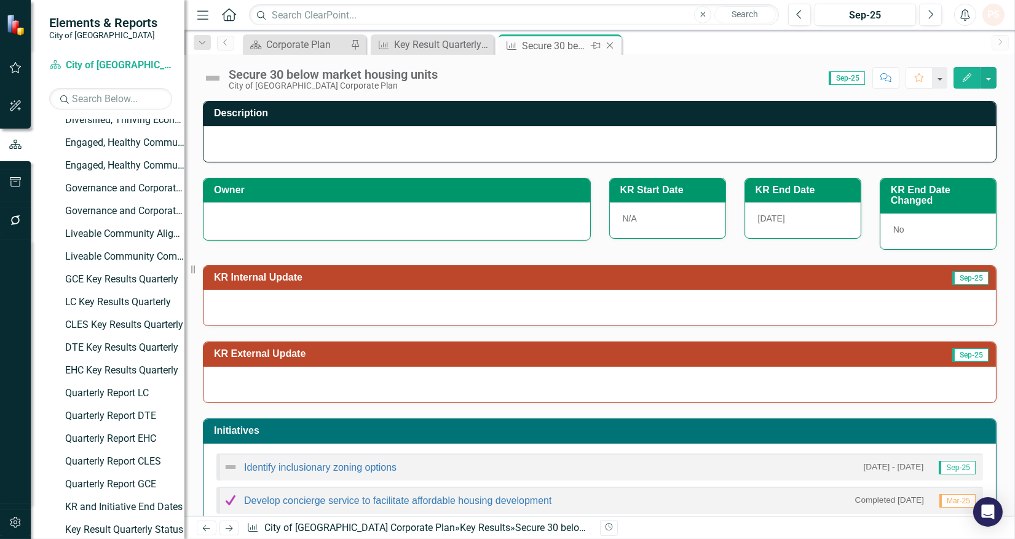
click at [611, 46] on icon at bounding box center [610, 45] width 7 height 7
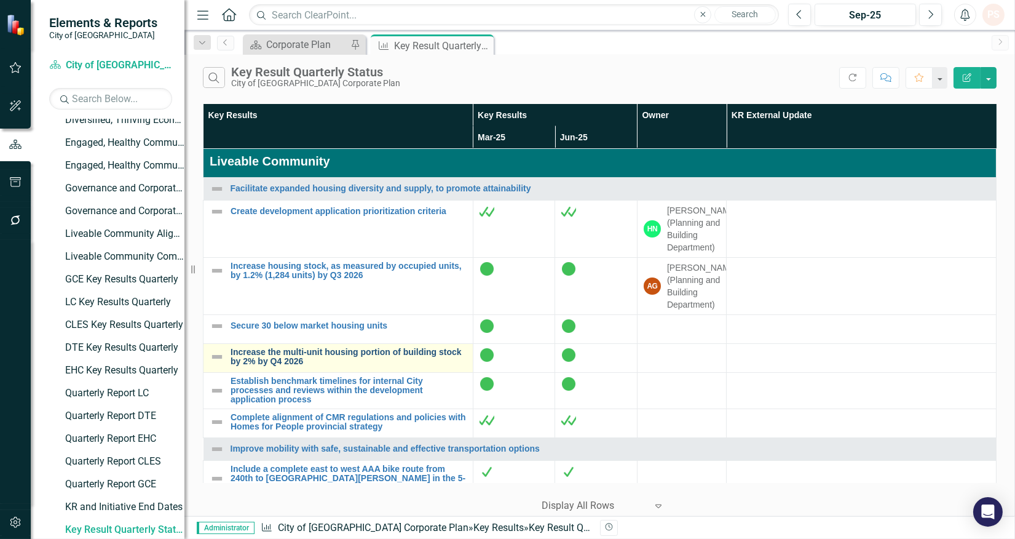
click at [346, 364] on link "Increase the multi-unit housing portion of building stock by 2% by Q4 2026" at bounding box center [349, 357] width 236 height 19
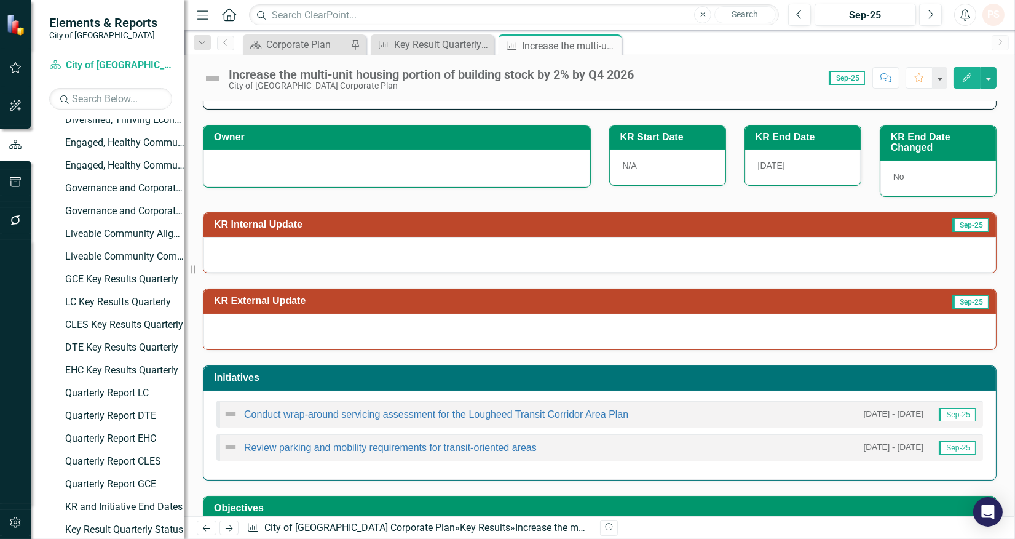
scroll to position [127, 0]
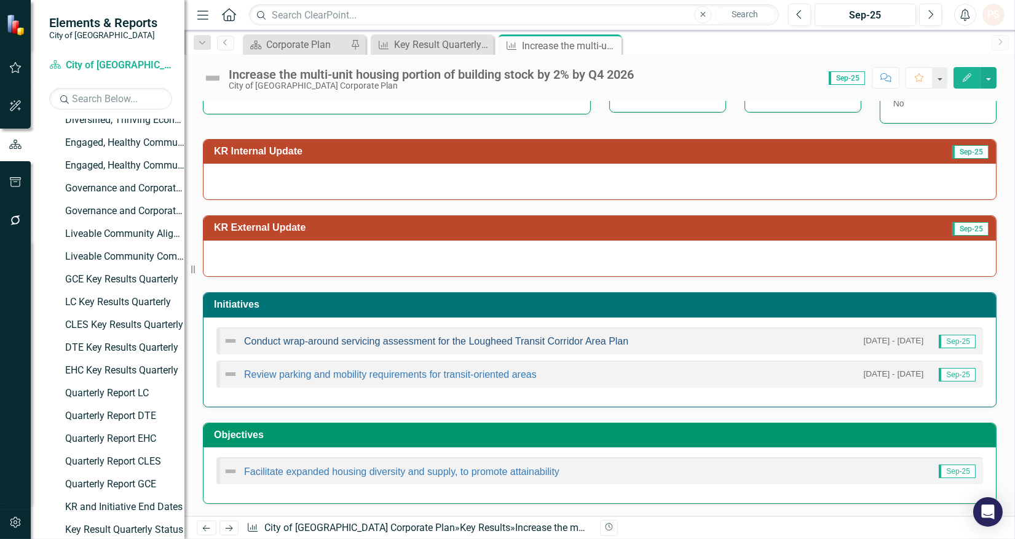
click at [316, 341] on link "Conduct wrap-around servicing assessment for the Lougheed Transit Corridor Area…" at bounding box center [436, 341] width 384 height 10
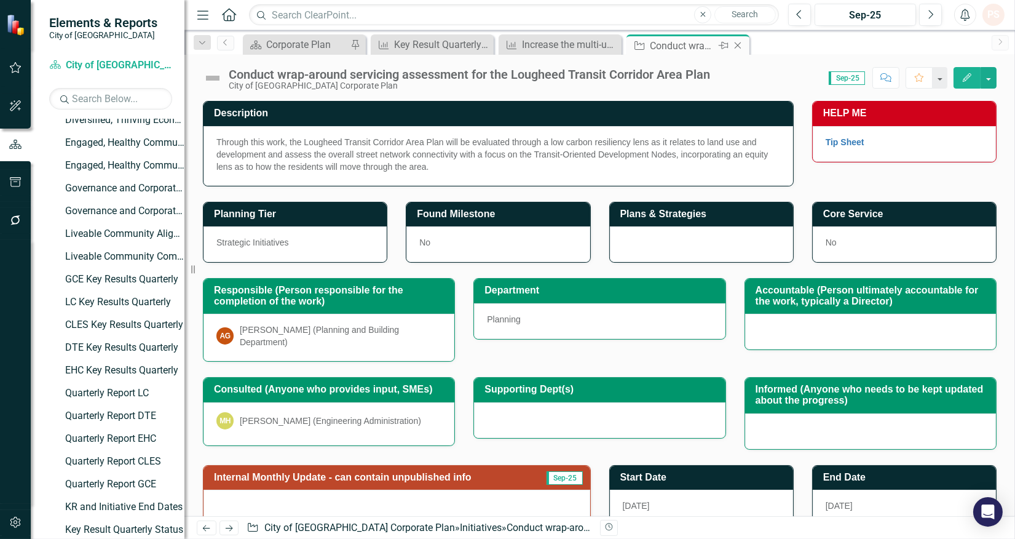
click at [737, 43] on icon "Close" at bounding box center [738, 46] width 12 height 10
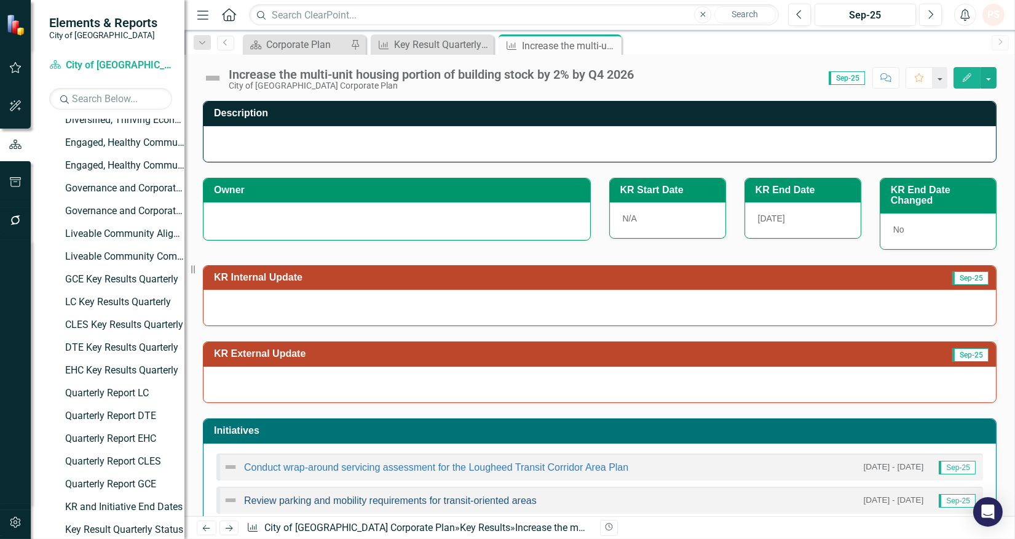
click at [413, 503] on link "Review parking and mobility requirements for transit-oriented areas" at bounding box center [390, 500] width 293 height 10
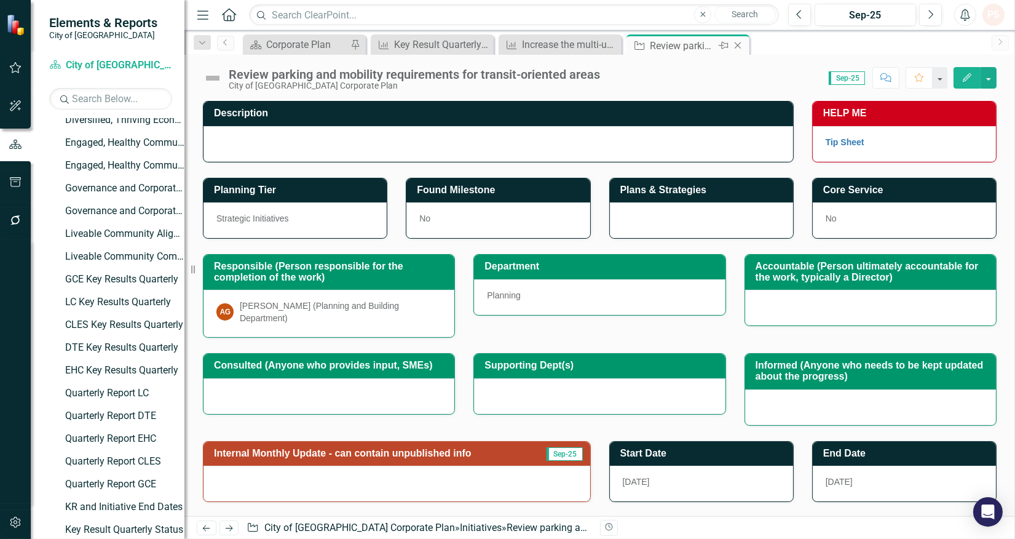
click at [739, 44] on icon at bounding box center [738, 45] width 7 height 7
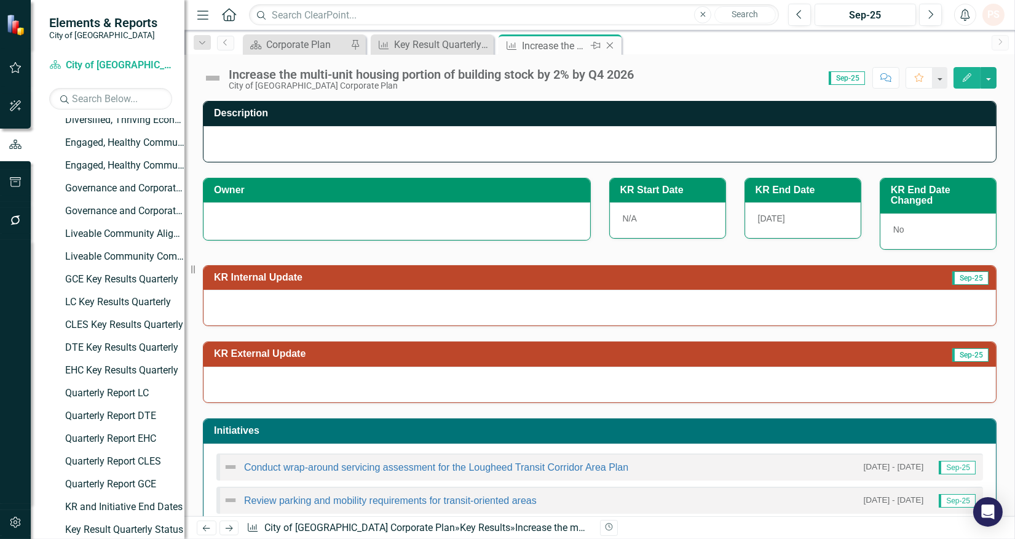
click at [612, 43] on icon at bounding box center [610, 45] width 7 height 7
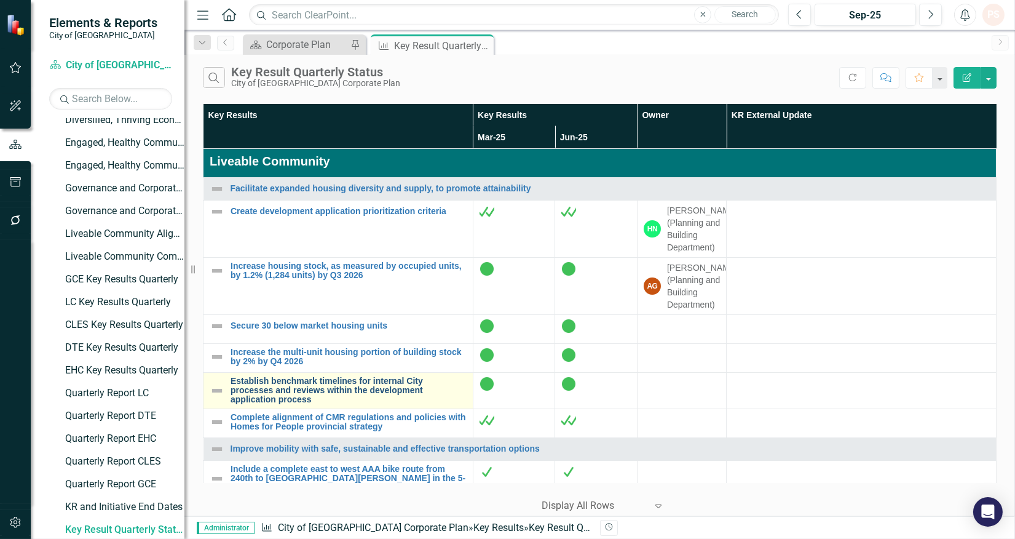
click at [352, 405] on link "Establish benchmark timelines for internal City processes and reviews within th…" at bounding box center [349, 390] width 236 height 28
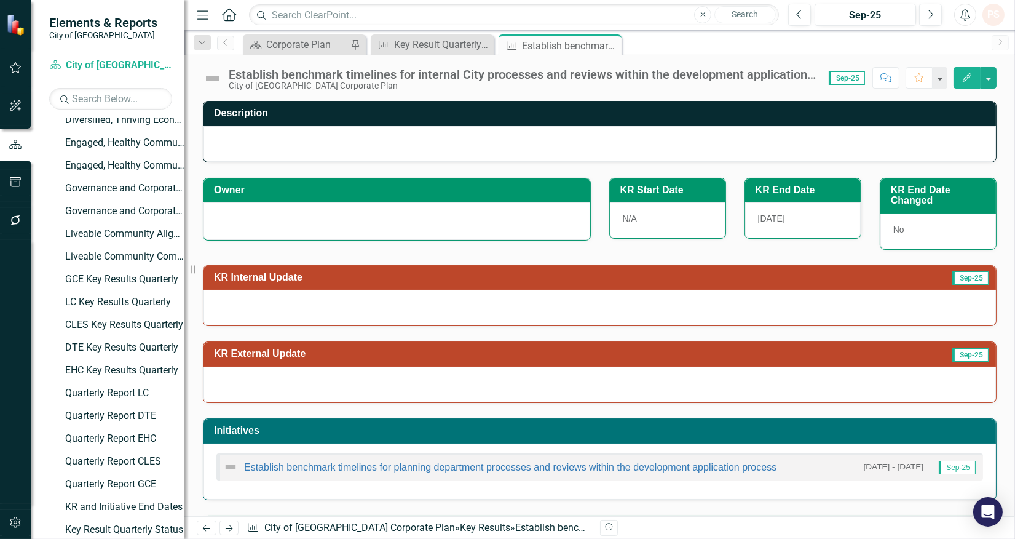
click at [310, 475] on div "Establish benchmark timelines for planning department processes and reviews wit…" at bounding box center [600, 466] width 767 height 27
click at [318, 463] on link "Establish benchmark timelines for planning department processes and reviews wit…" at bounding box center [510, 467] width 533 height 10
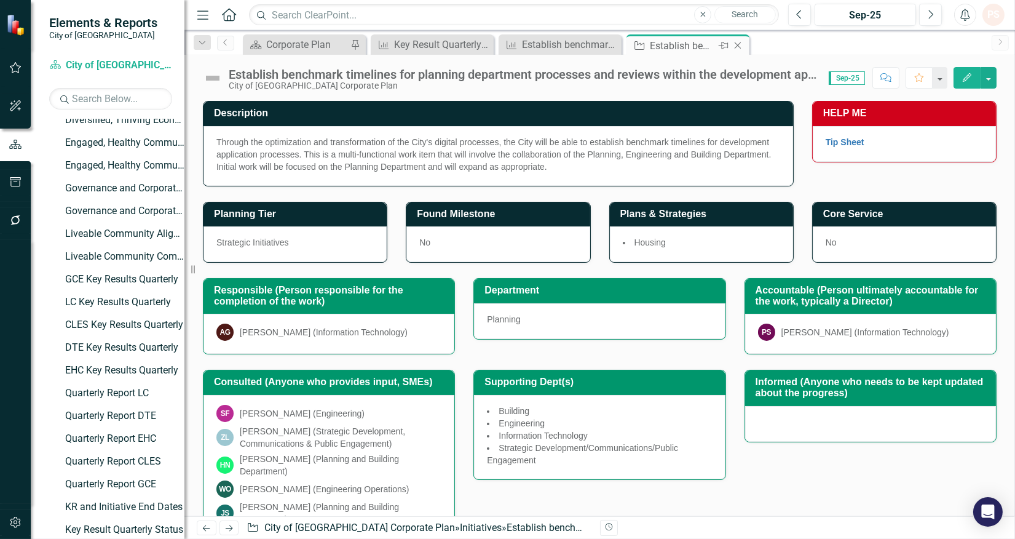
click at [737, 44] on icon "Close" at bounding box center [738, 46] width 12 height 10
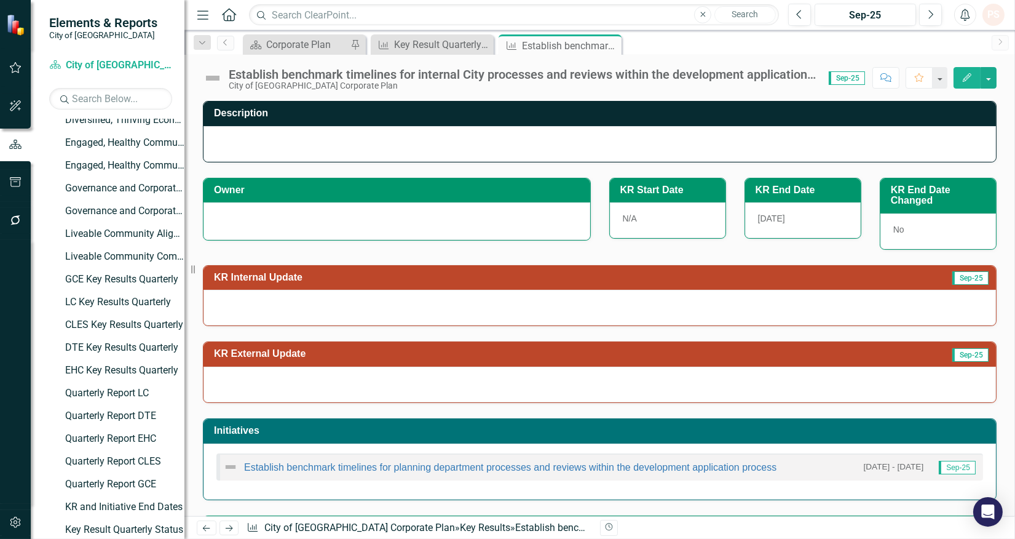
click at [274, 217] on div at bounding box center [397, 219] width 361 height 15
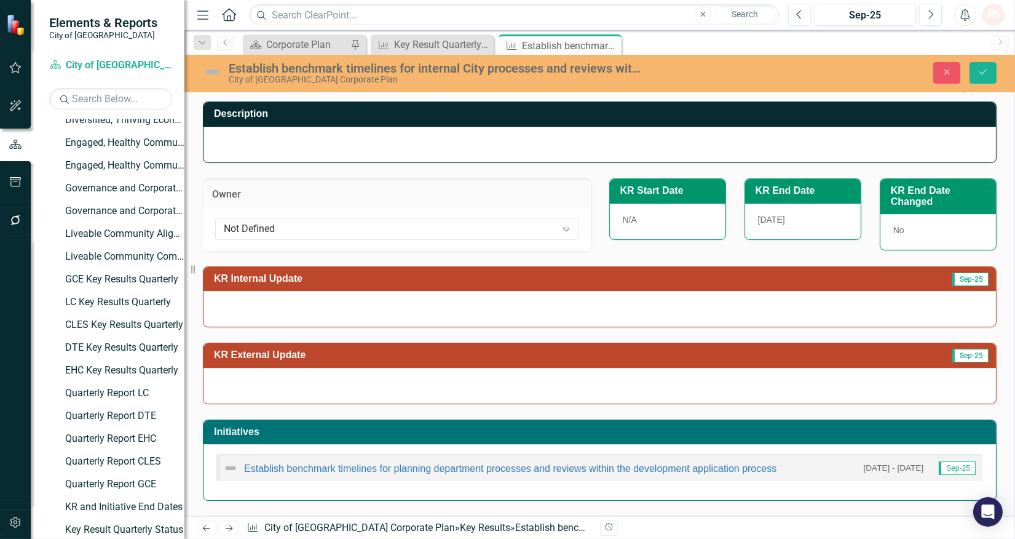
click at [274, 240] on div "Not Defined Expand" at bounding box center [397, 230] width 388 height 42
click at [268, 228] on div "Not Defined" at bounding box center [390, 228] width 333 height 14
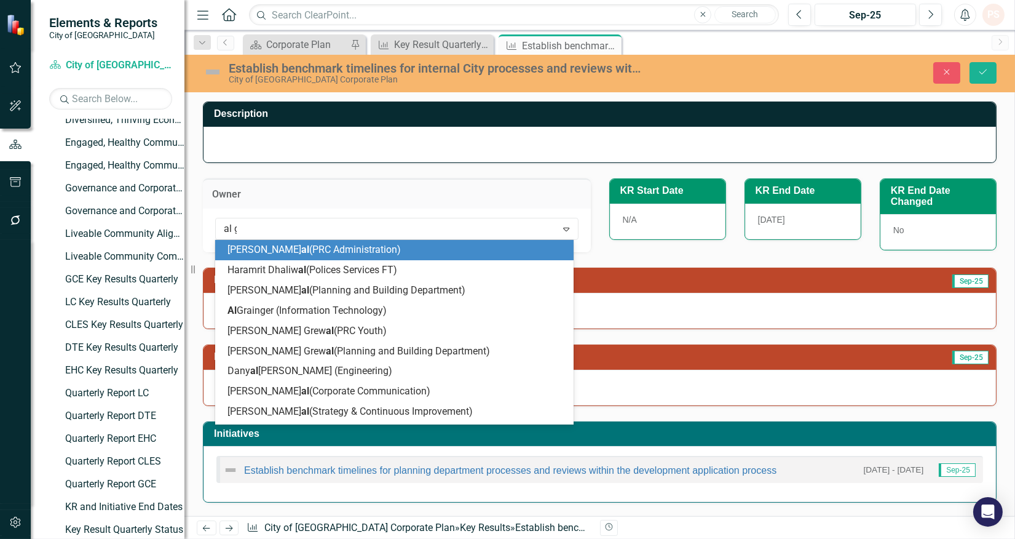
type input "al gr"
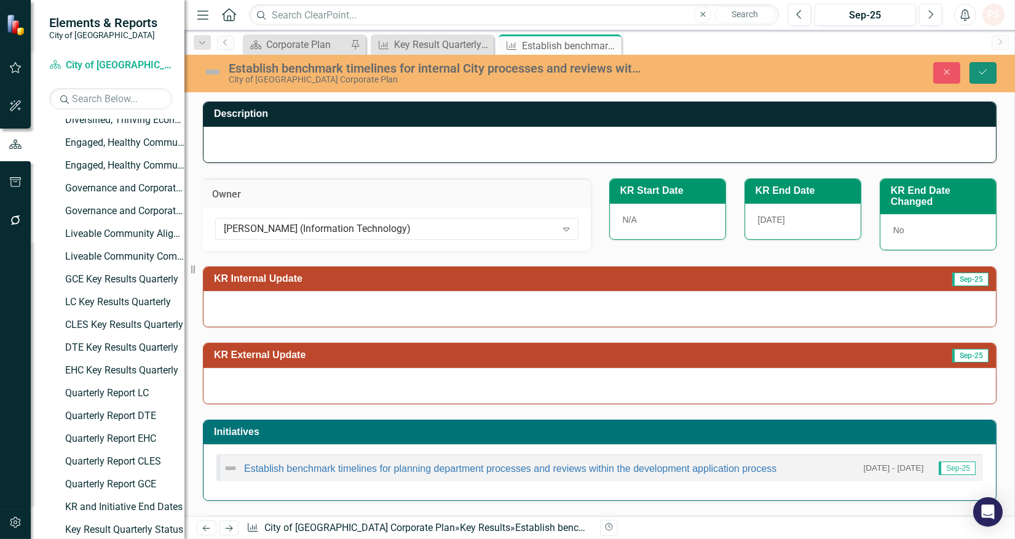
click at [987, 70] on icon "Save" at bounding box center [983, 72] width 11 height 9
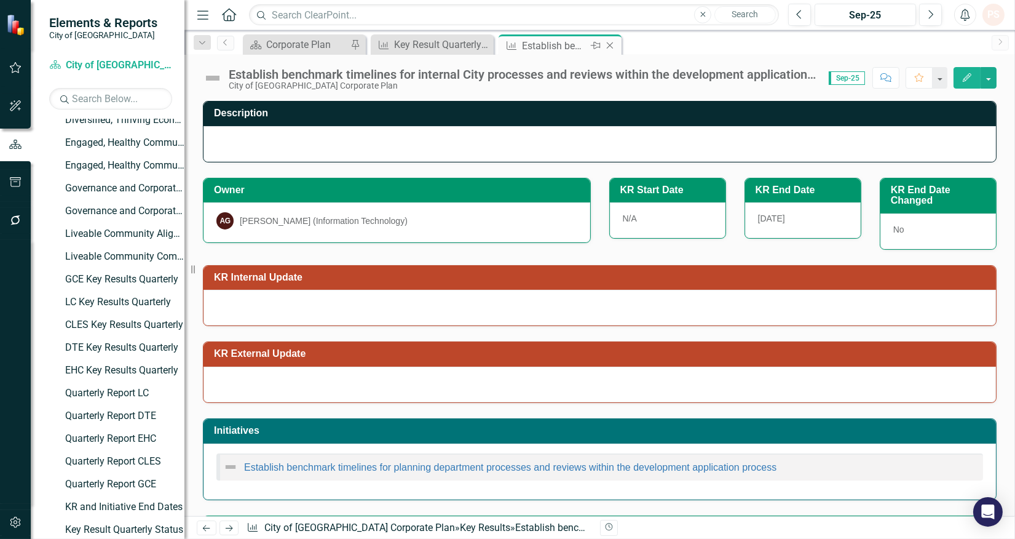
click at [611, 46] on icon at bounding box center [610, 45] width 7 height 7
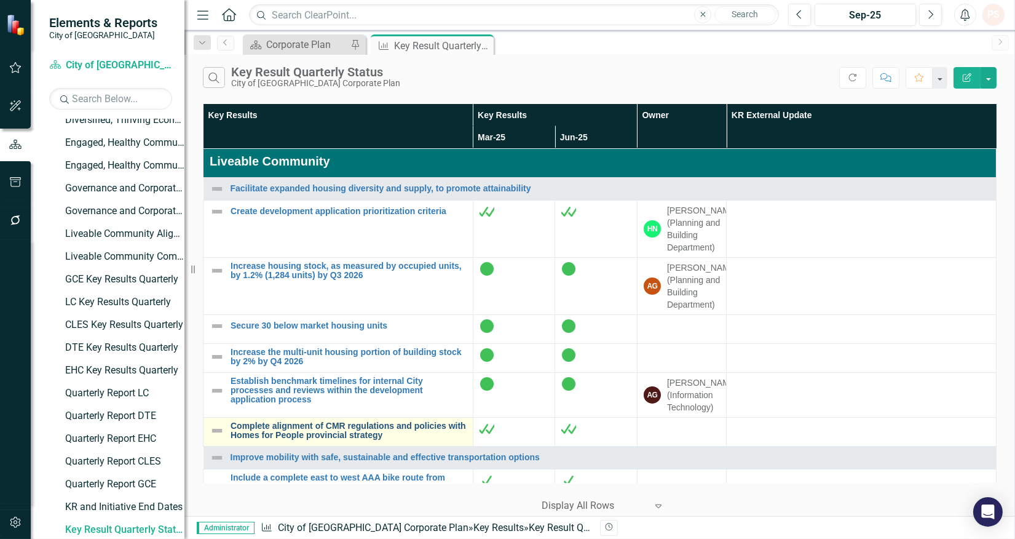
click at [324, 435] on link "Complete alignment of CMR regulations and policies with Homes for People provin…" at bounding box center [349, 430] width 236 height 19
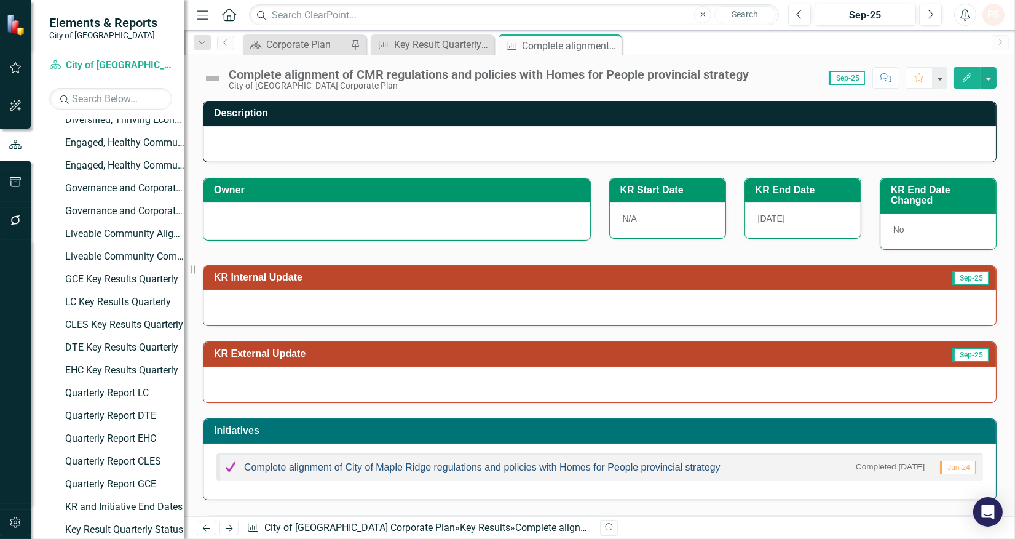
click at [328, 464] on link "Complete alignment of City of Maple Ridge regulations and policies with Homes f…" at bounding box center [482, 467] width 477 height 10
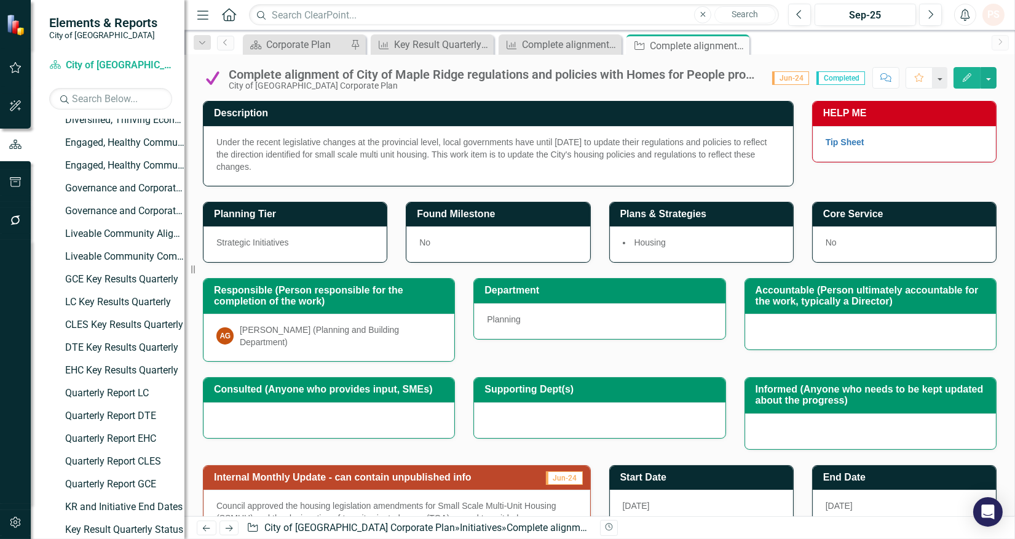
drag, startPoint x: 734, startPoint y: 43, endPoint x: 790, endPoint y: 78, distance: 66.0
click at [0, 0] on icon "Close" at bounding box center [0, 0] width 0 height 0
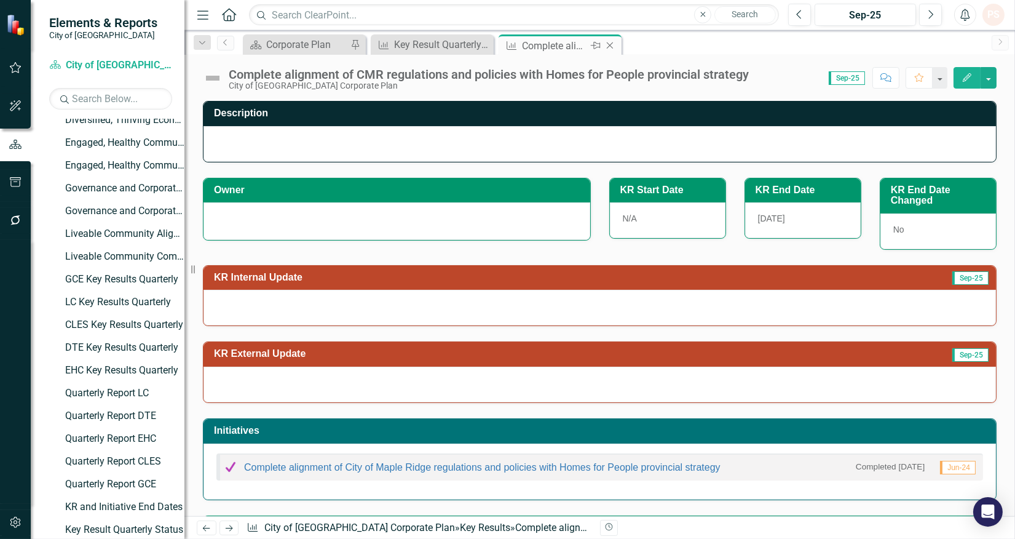
click at [616, 45] on icon "Close" at bounding box center [610, 46] width 12 height 10
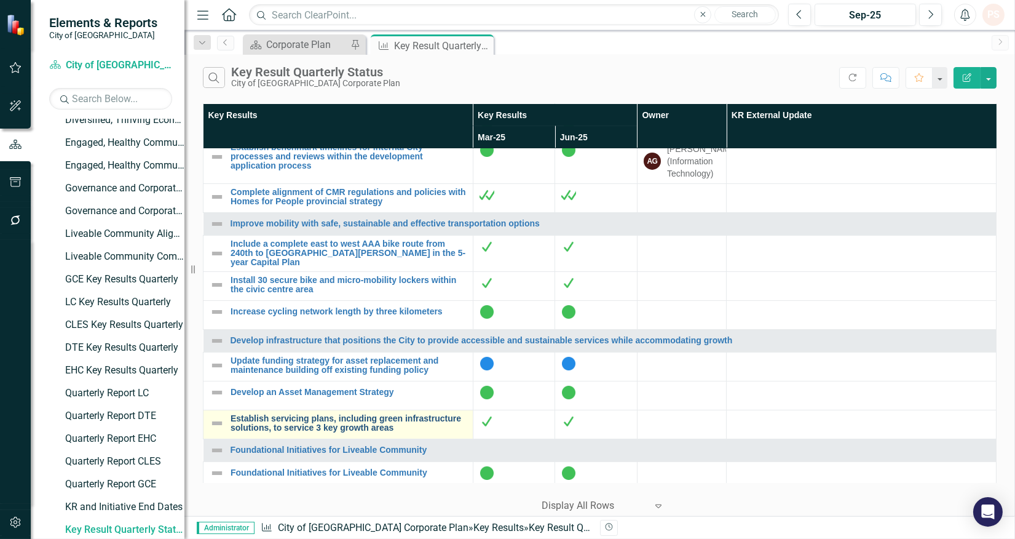
scroll to position [273, 0]
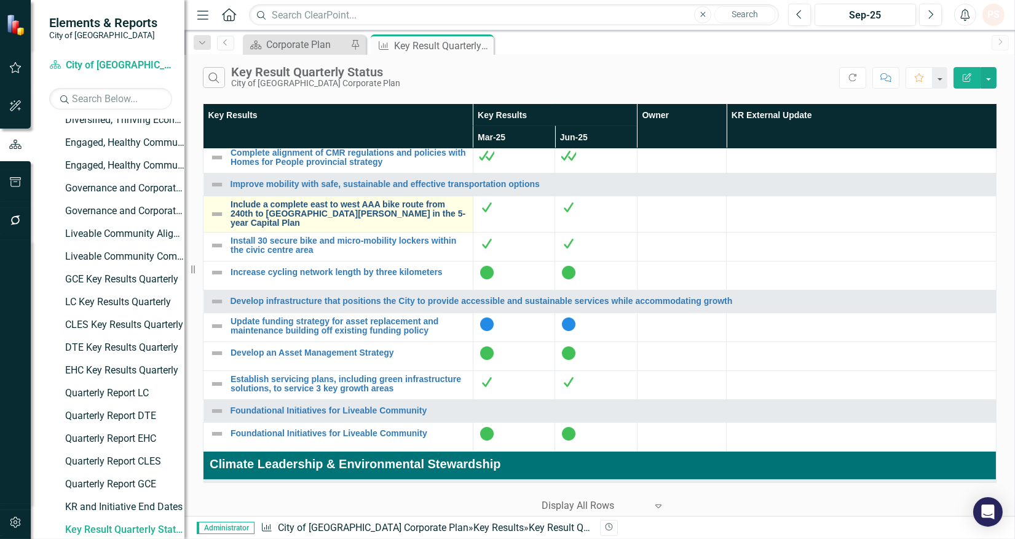
click at [299, 226] on link "Include a complete east to west AAA bike route from 240th to [GEOGRAPHIC_DATA][…" at bounding box center [349, 214] width 236 height 28
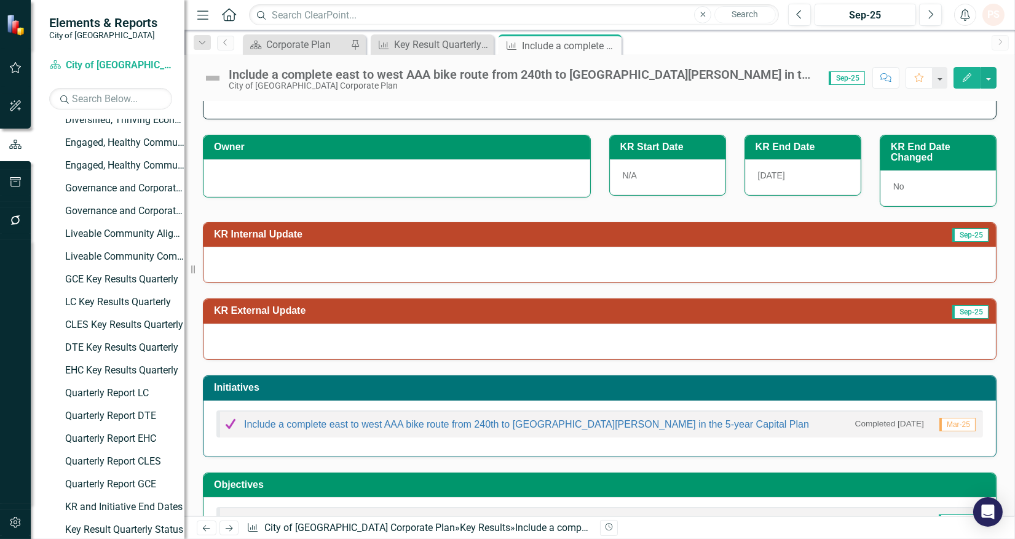
scroll to position [93, 0]
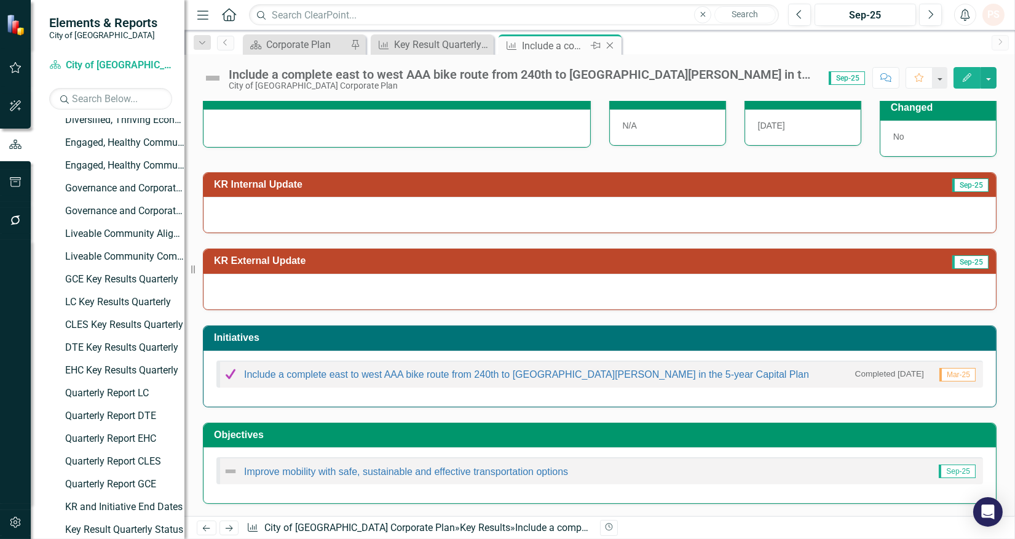
click at [611, 44] on icon "Close" at bounding box center [610, 46] width 12 height 10
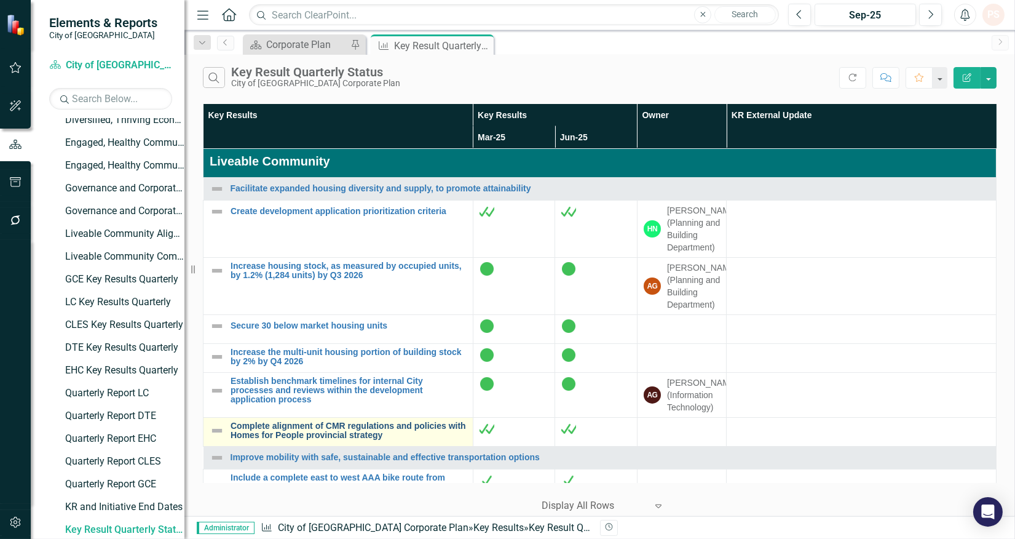
scroll to position [205, 0]
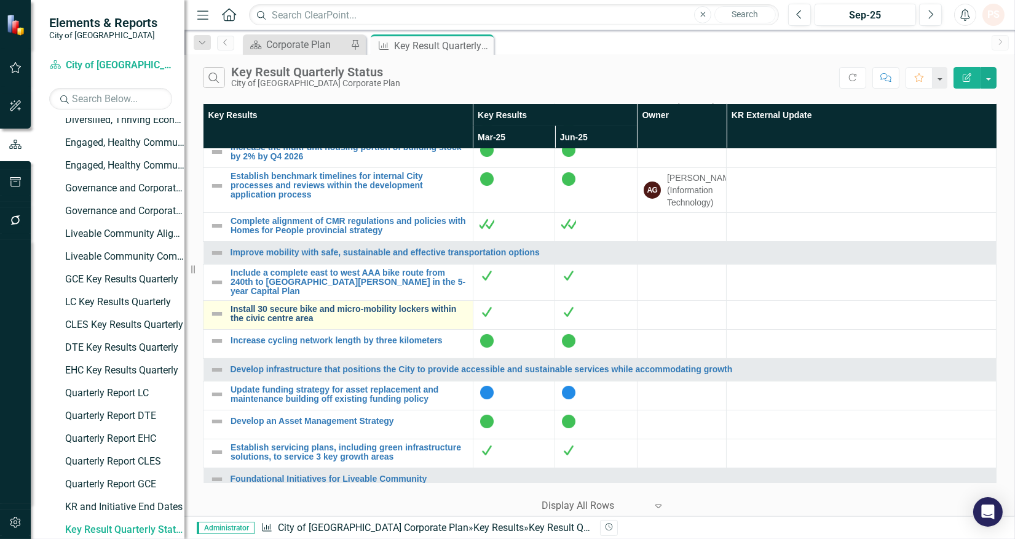
click at [293, 322] on link "Install 30 secure bike and micro-mobility lockers within the civic centre area" at bounding box center [349, 313] width 236 height 19
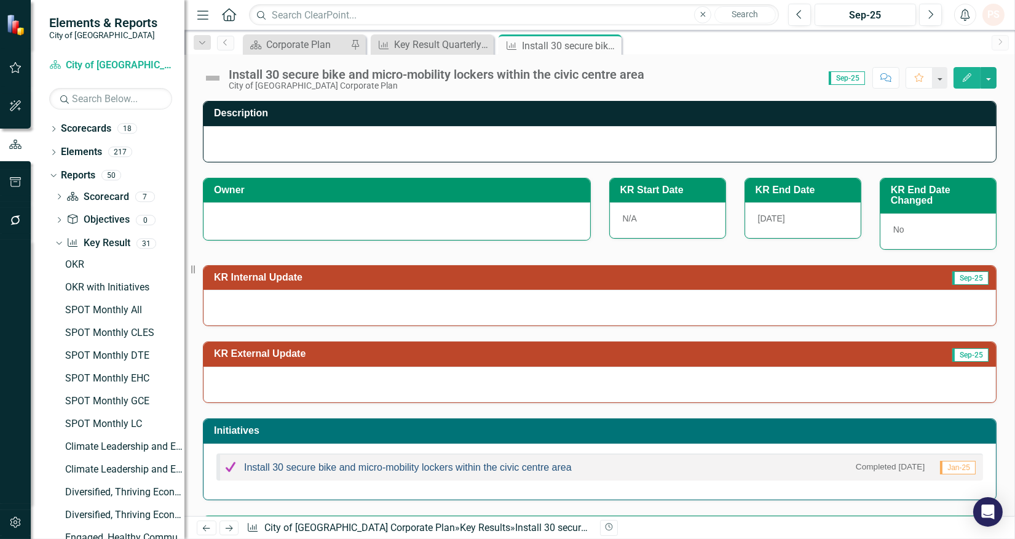
scroll to position [395, 0]
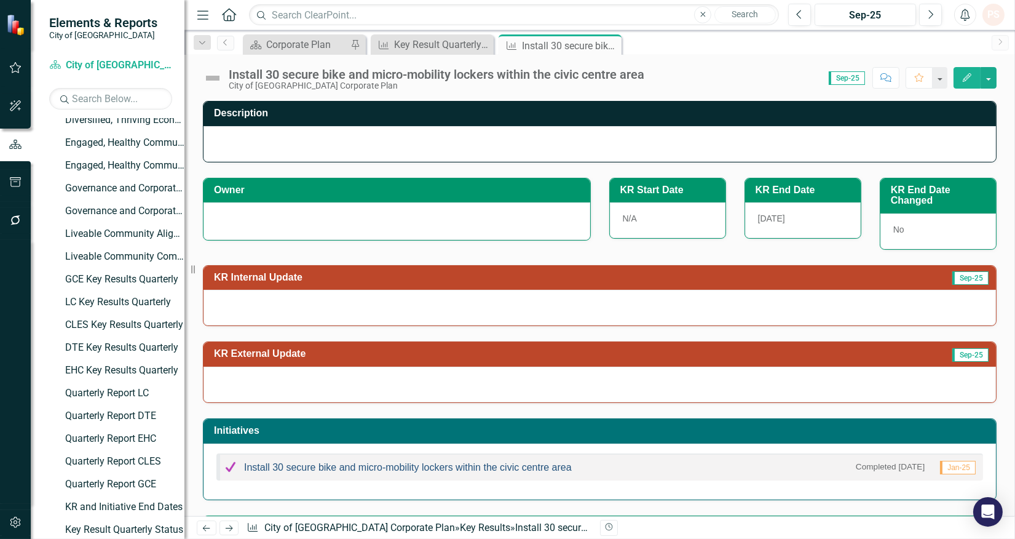
click at [374, 470] on link "Install 30 secure bike and micro-mobility lockers within the civic centre area" at bounding box center [408, 467] width 328 height 10
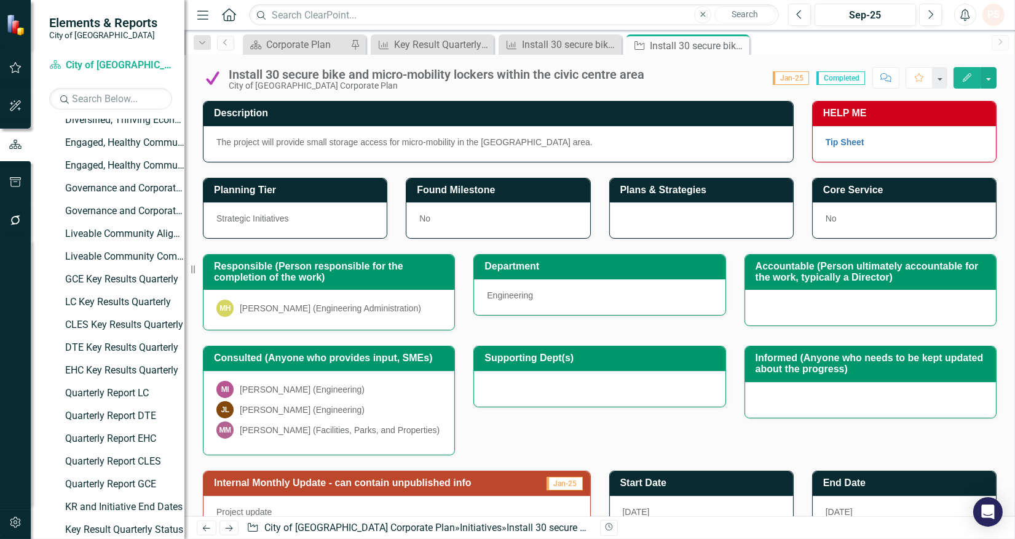
click at [0, 0] on icon "Close" at bounding box center [0, 0] width 0 height 0
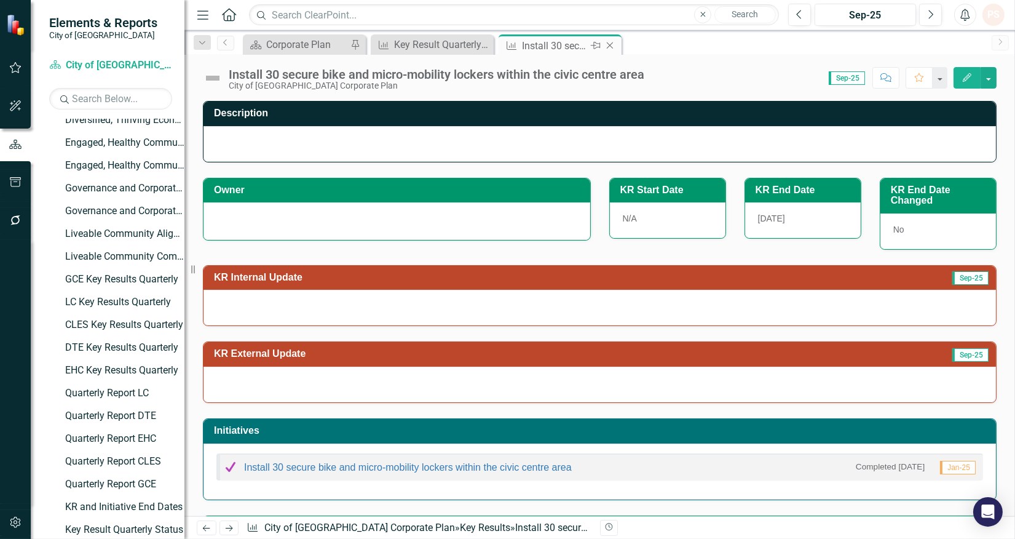
click at [607, 47] on icon "Close" at bounding box center [610, 46] width 12 height 10
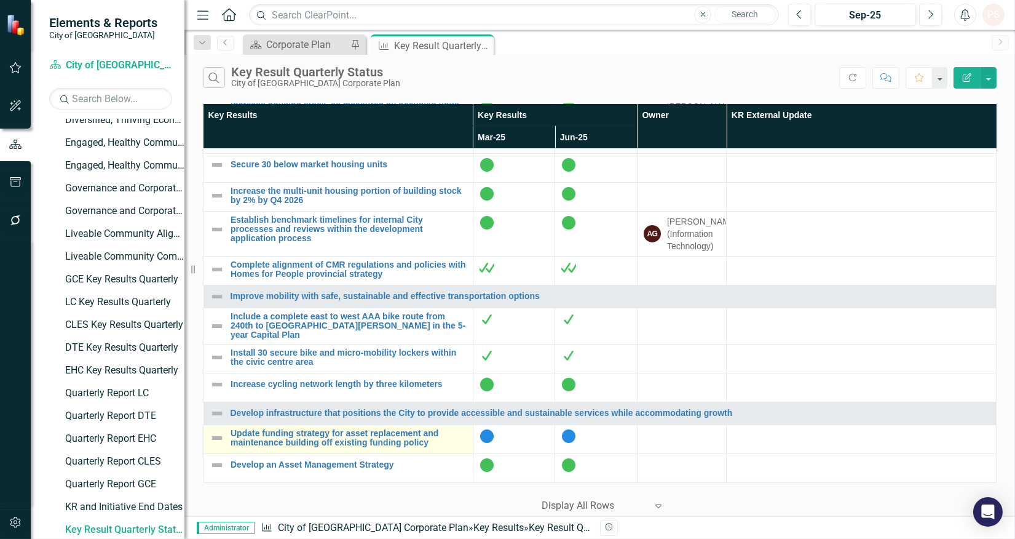
scroll to position [205, 0]
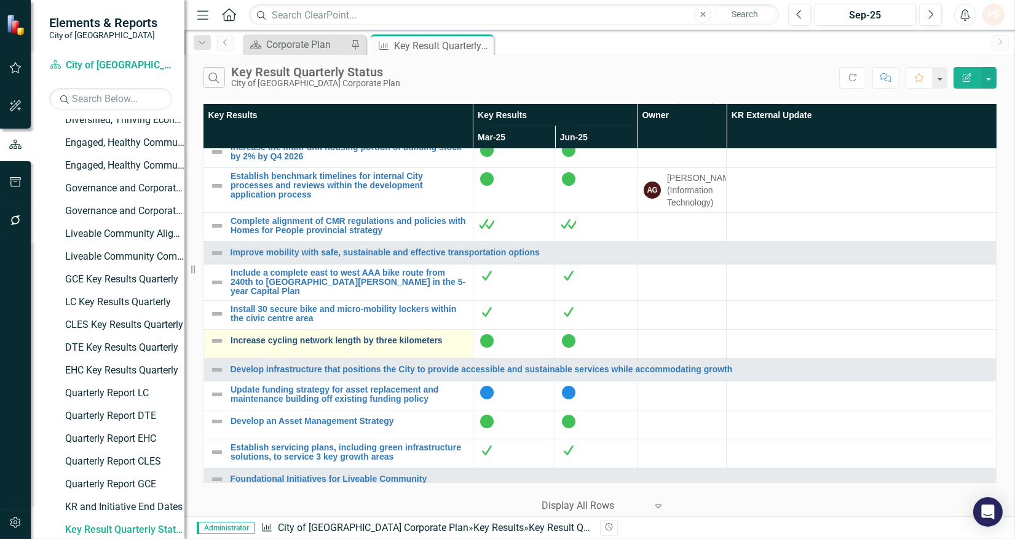
click at [316, 345] on link "Increase cycling network length by three kilometers" at bounding box center [349, 340] width 236 height 9
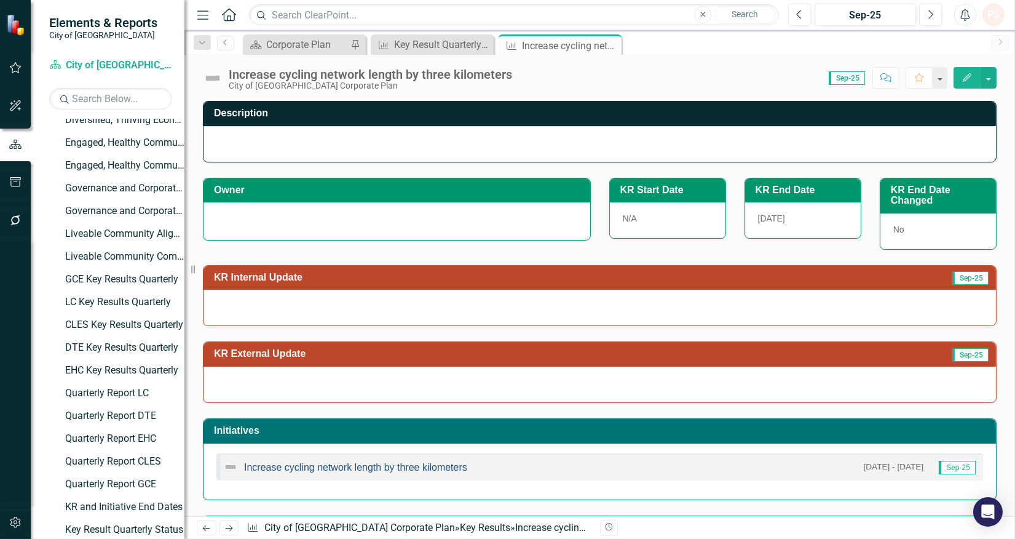
click at [363, 464] on link "Increase cycling network length by three kilometers" at bounding box center [355, 467] width 223 height 10
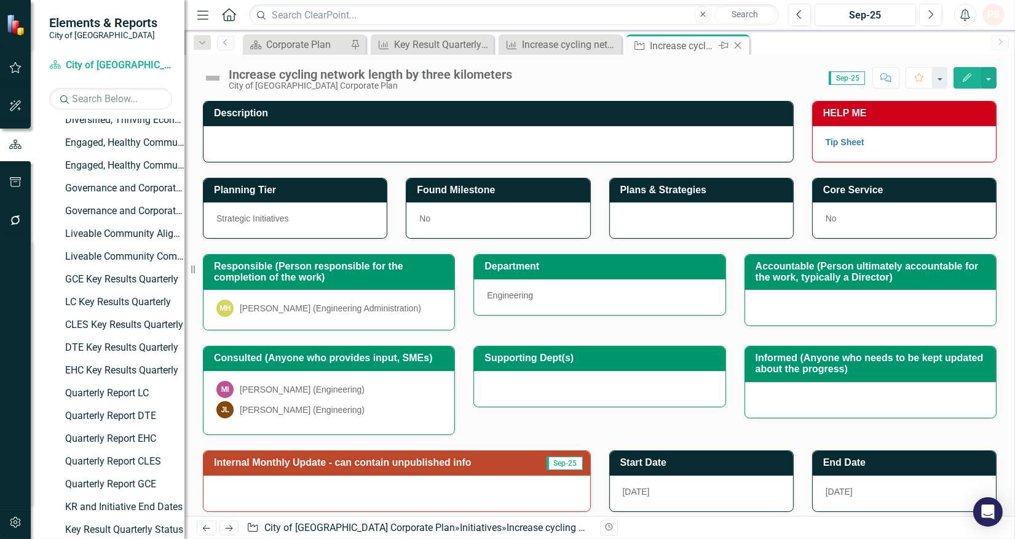
click at [741, 43] on icon "Close" at bounding box center [738, 46] width 12 height 10
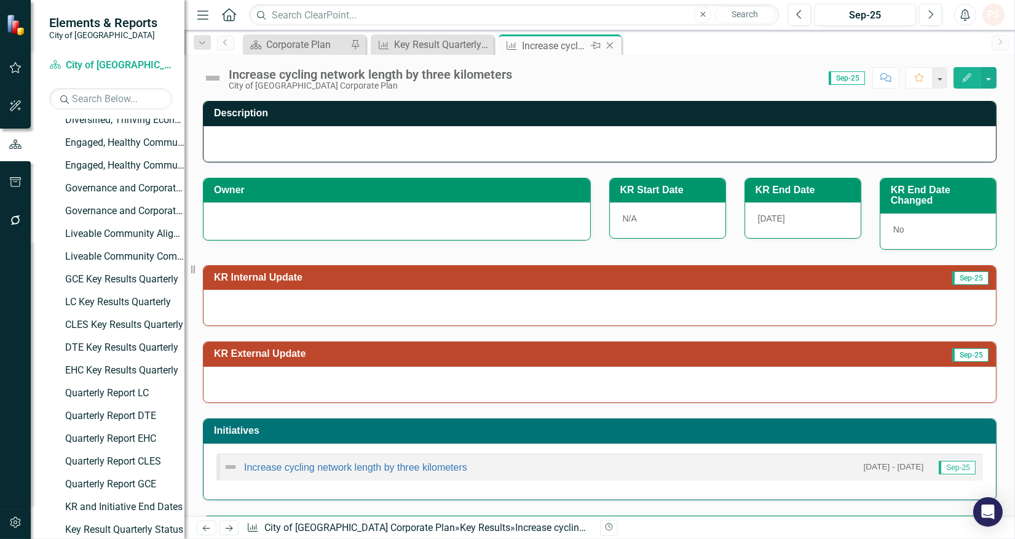
click at [613, 47] on icon "Close" at bounding box center [610, 46] width 12 height 10
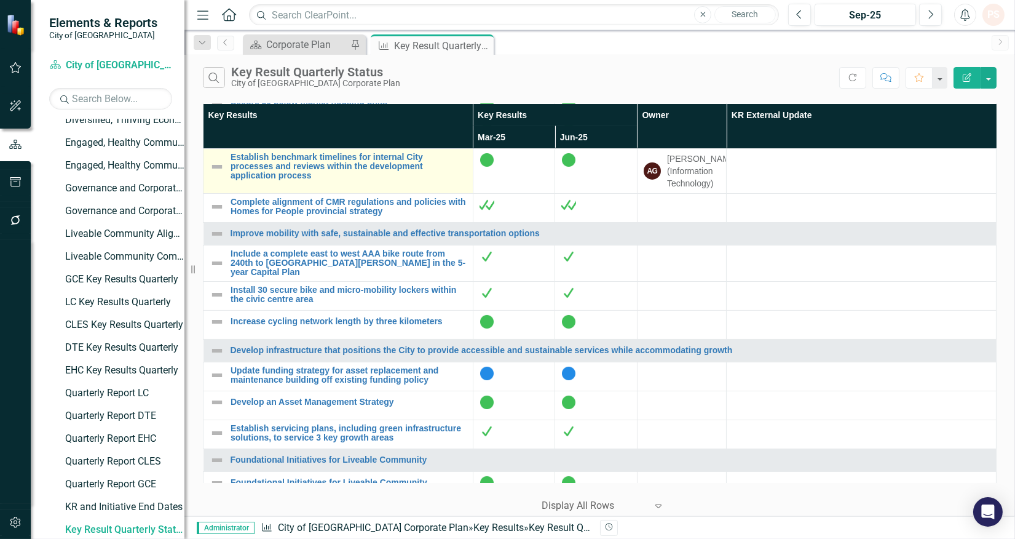
scroll to position [273, 0]
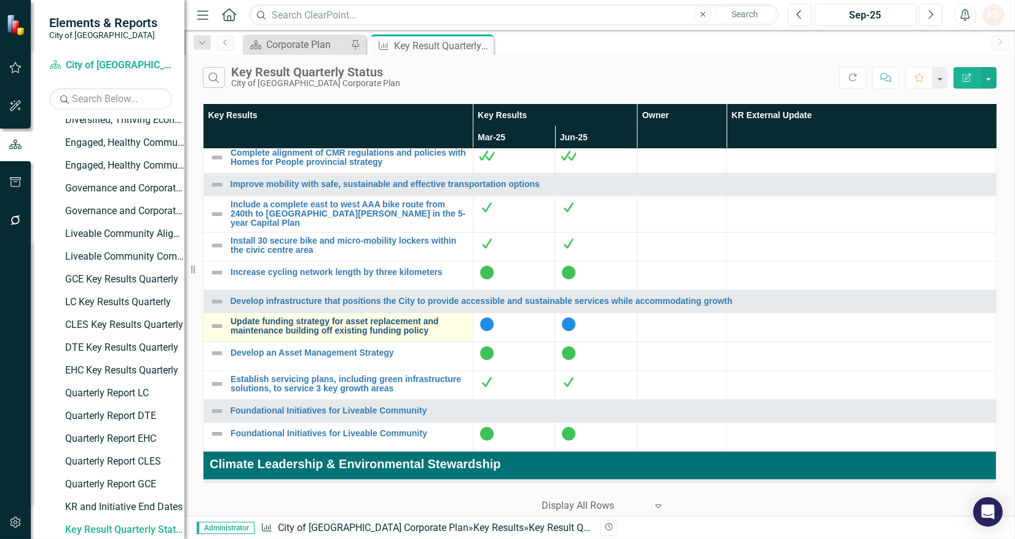
click at [277, 333] on link "Update funding strategy for asset replacement and maintenance building off exis…" at bounding box center [349, 326] width 236 height 19
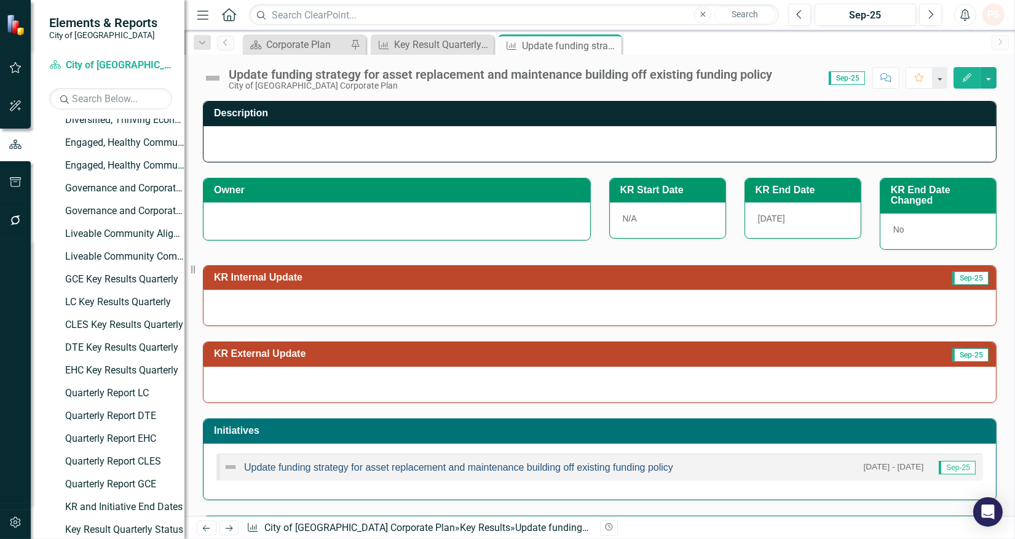
click at [324, 471] on link "Update funding strategy for asset replacement and maintenance building off exis…" at bounding box center [458, 467] width 429 height 10
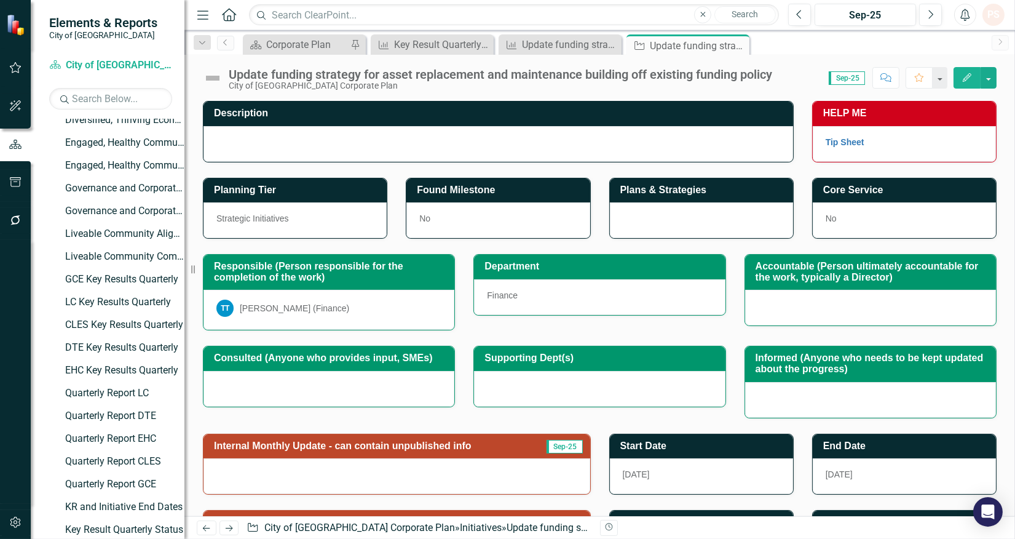
drag, startPoint x: 742, startPoint y: 43, endPoint x: 686, endPoint y: 46, distance: 56.7
click at [0, 0] on icon "Close" at bounding box center [0, 0] width 0 height 0
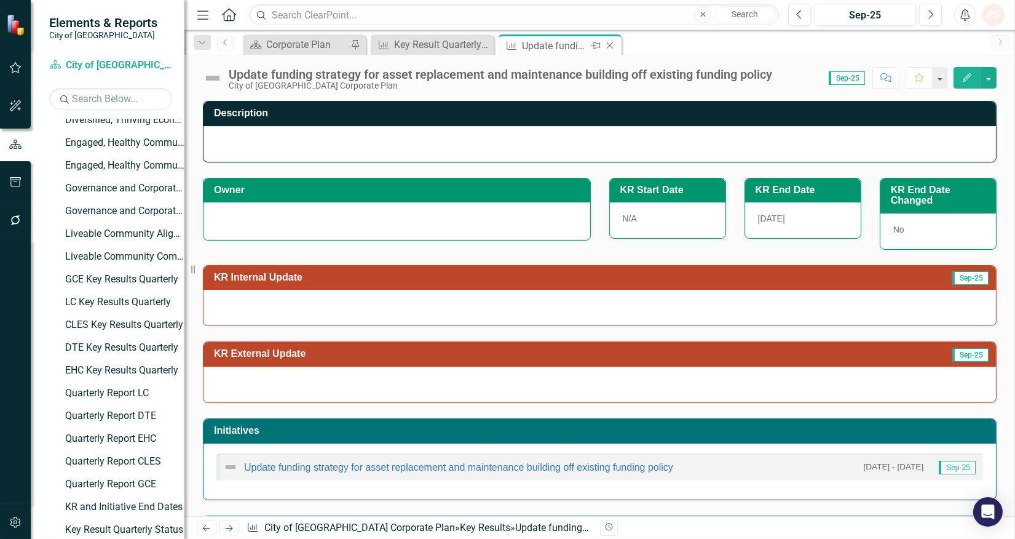
click at [610, 41] on icon "Close" at bounding box center [610, 46] width 12 height 10
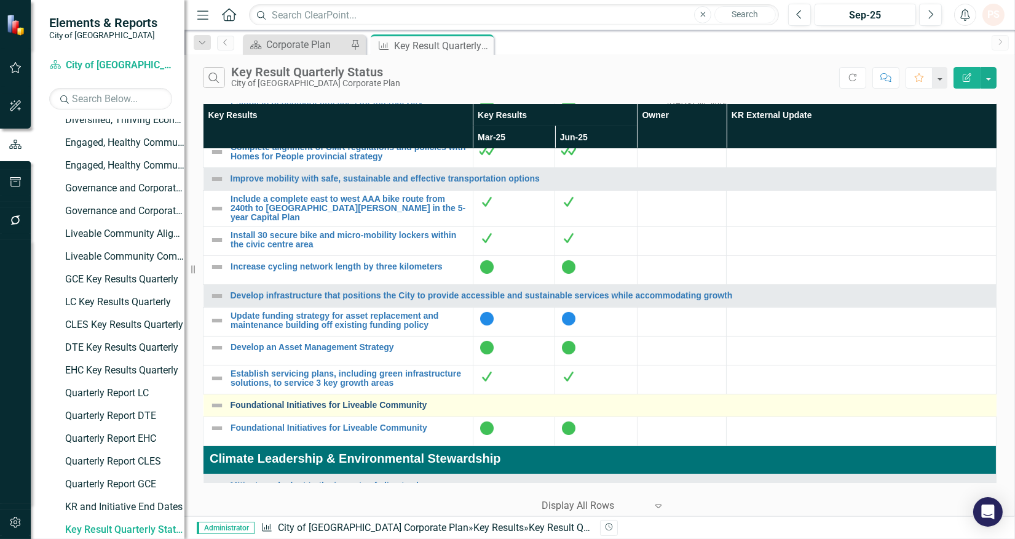
scroll to position [341, 0]
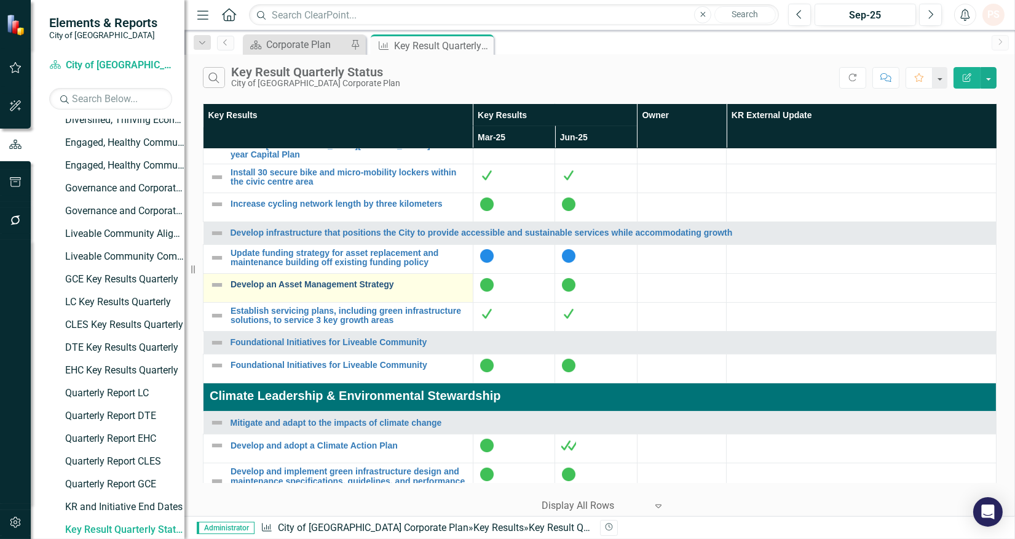
click at [328, 289] on link "Develop an Asset Management Strategy" at bounding box center [349, 284] width 236 height 9
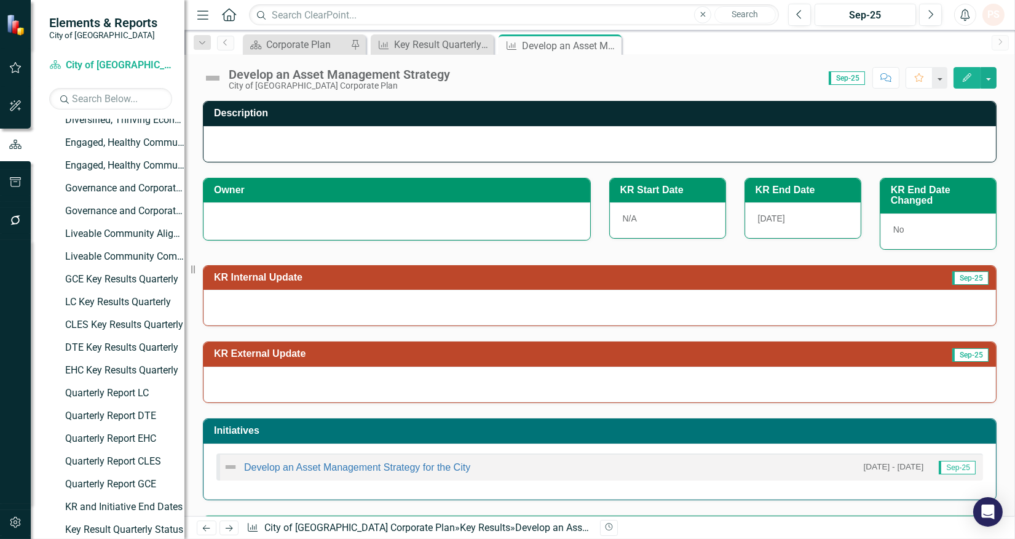
click at [342, 475] on div "Develop an Asset Management Strategy for the City 1/1/24 - 12/31/25 Sep-25" at bounding box center [600, 466] width 767 height 27
click at [342, 472] on link "Develop an Asset Management Strategy for the City" at bounding box center [357, 467] width 226 height 10
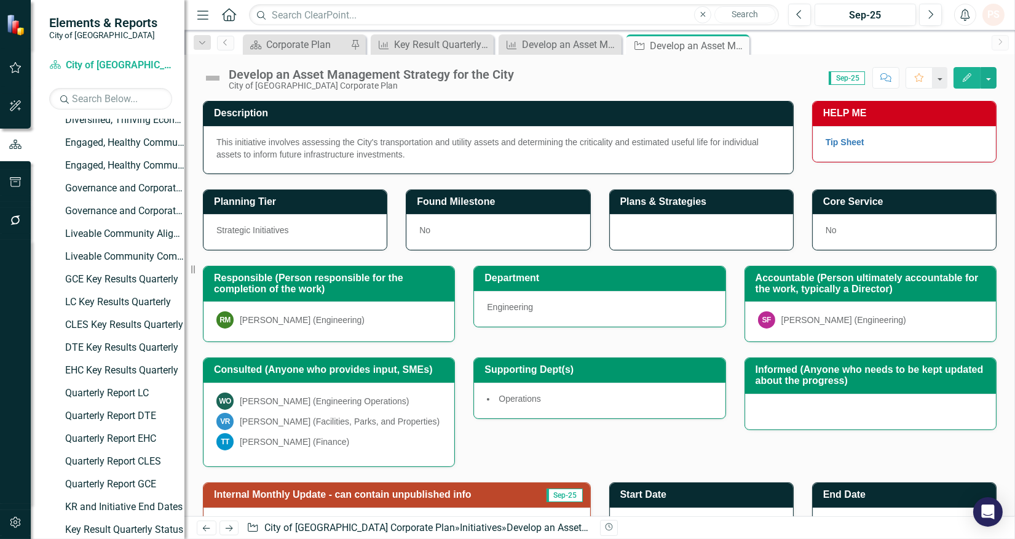
drag, startPoint x: 735, startPoint y: 43, endPoint x: 631, endPoint y: 47, distance: 104.0
click at [0, 0] on icon "Close" at bounding box center [0, 0] width 0 height 0
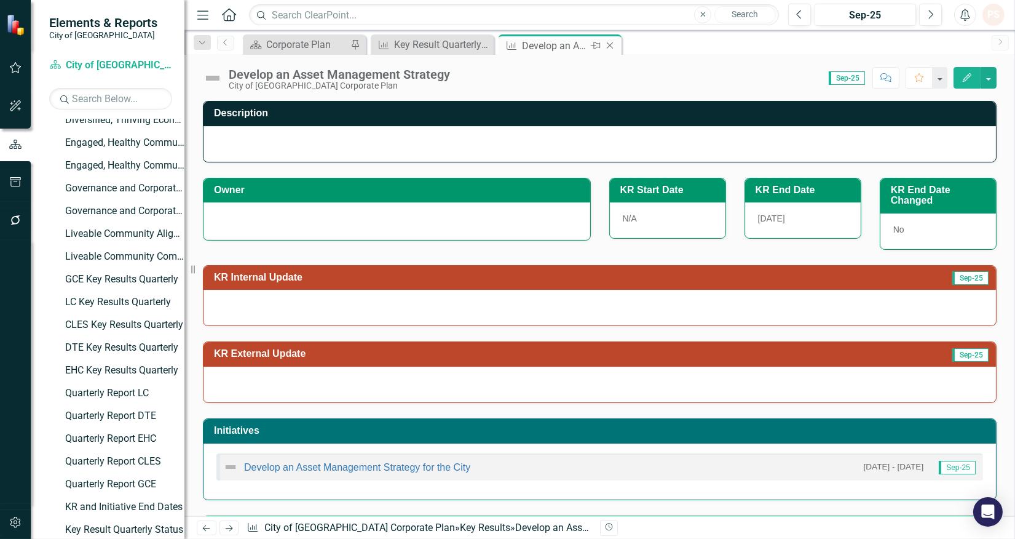
click at [608, 42] on icon "Close" at bounding box center [610, 46] width 12 height 10
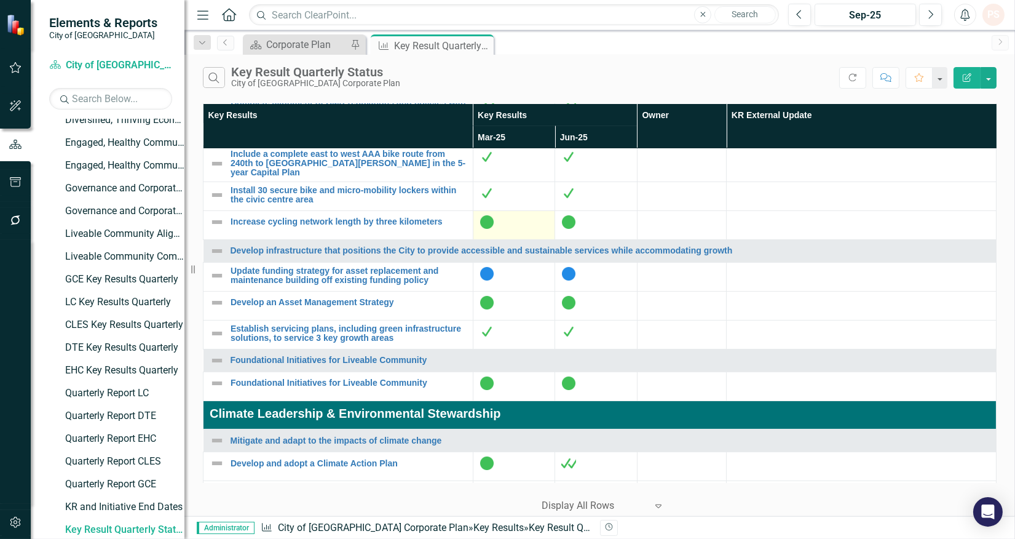
scroll to position [410, 0]
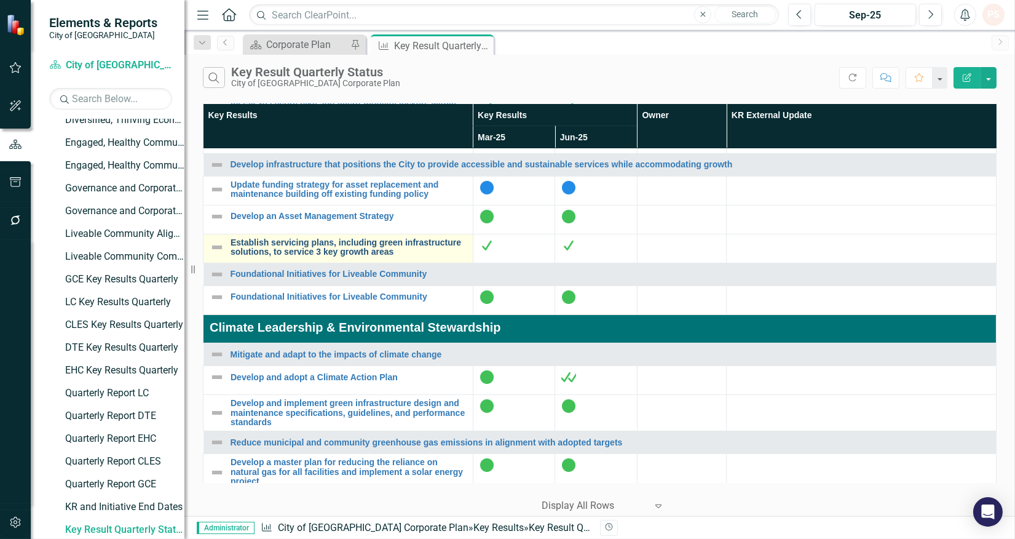
click at [301, 257] on link "Establish servicing plans, including green infrastructure solutions, to service…" at bounding box center [349, 247] width 236 height 19
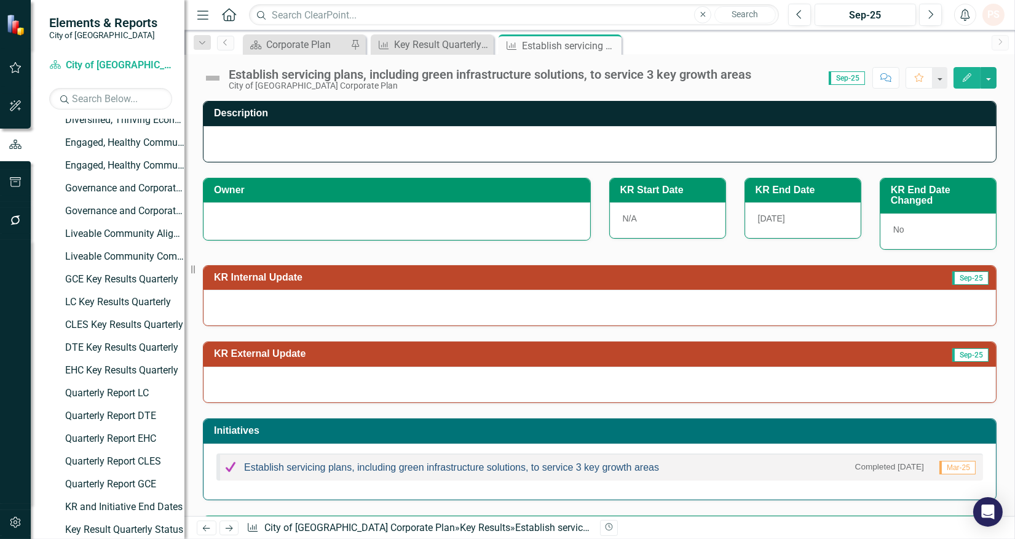
click at [507, 471] on link "Establish servicing plans, including green infrastructure solutions, to service…" at bounding box center [451, 467] width 415 height 10
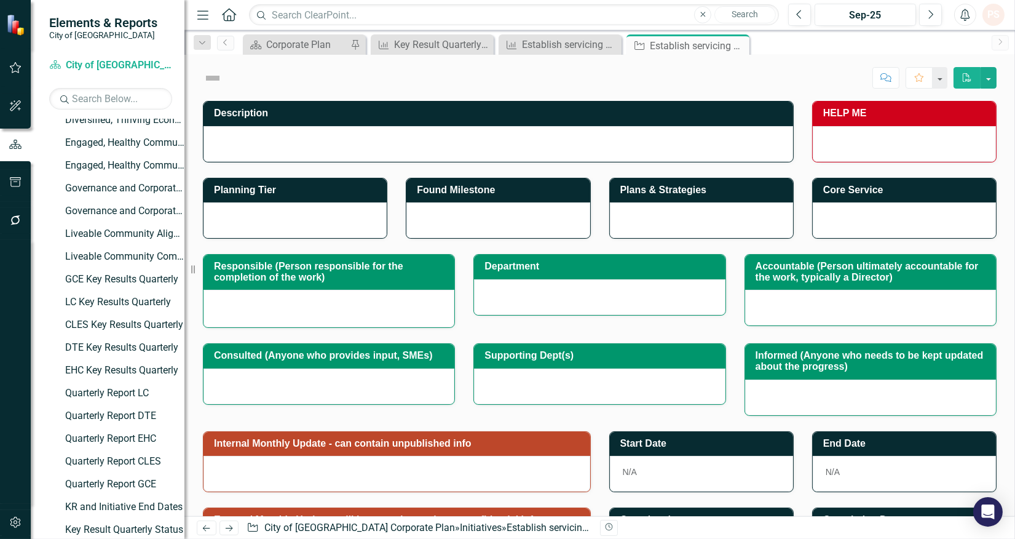
checkbox input "true"
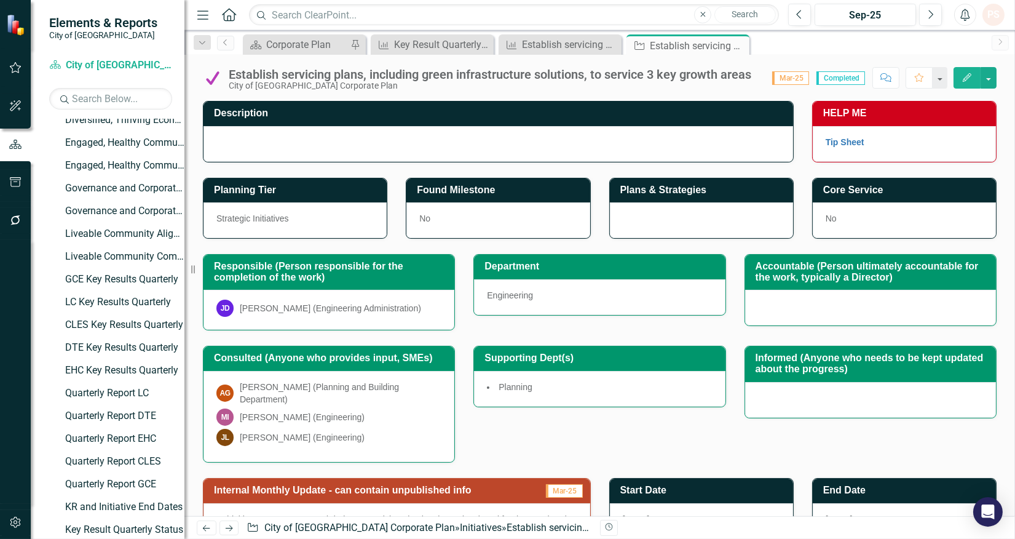
click at [0, 0] on div "Close" at bounding box center [0, 0] width 0 height 0
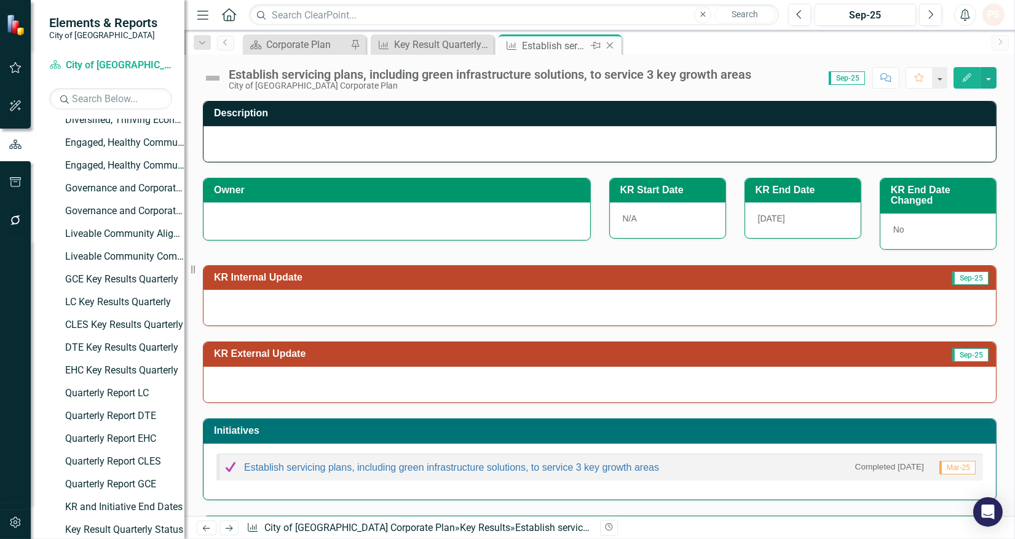
click at [610, 47] on icon "Close" at bounding box center [610, 46] width 12 height 10
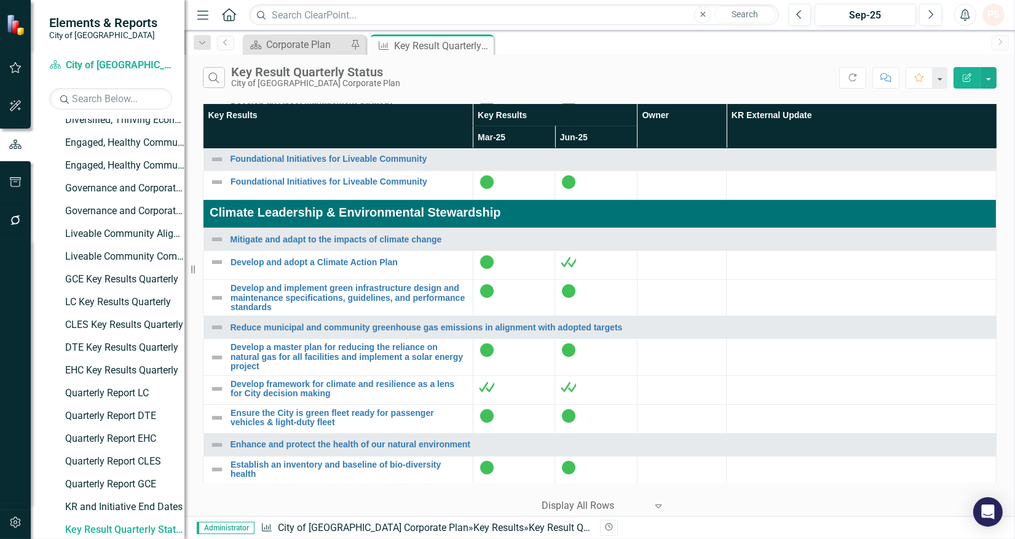
scroll to position [546, 0]
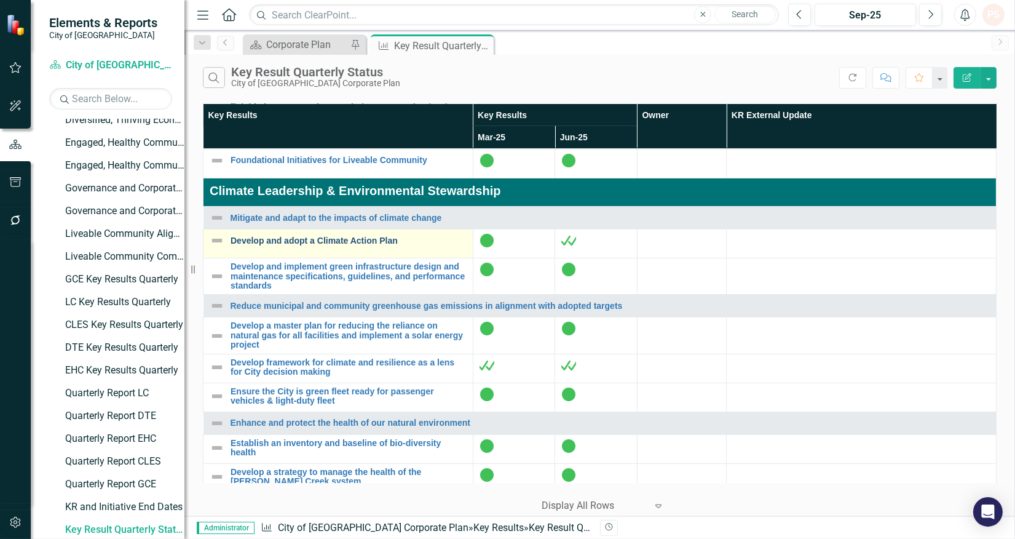
click at [379, 245] on link "Develop and adopt a Climate Action Plan" at bounding box center [349, 240] width 236 height 9
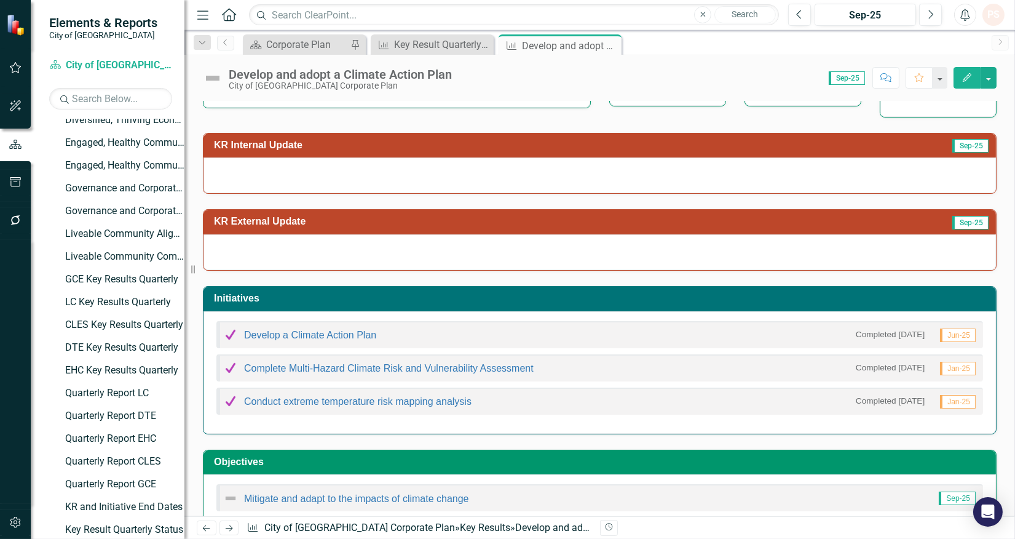
scroll to position [137, 0]
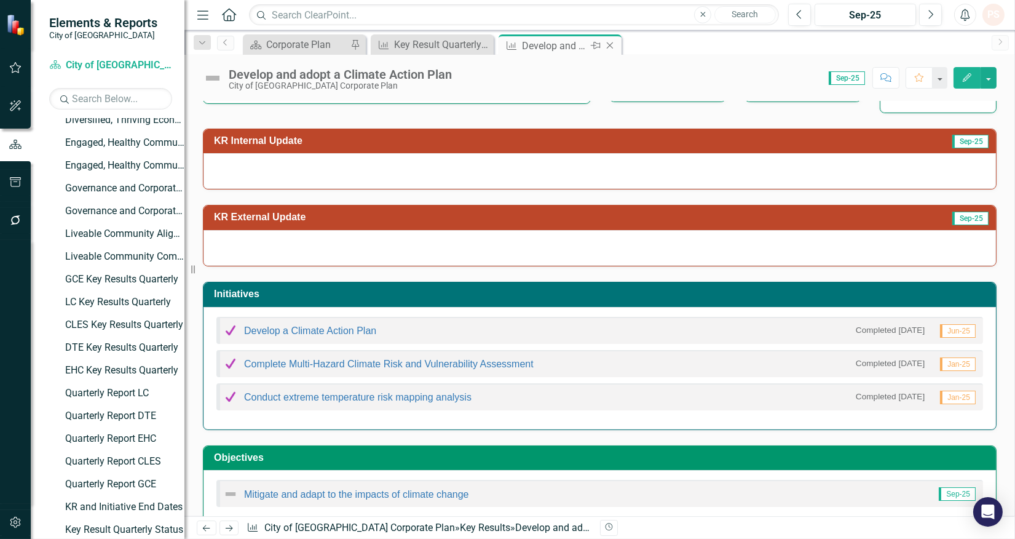
click at [605, 45] on icon "Close" at bounding box center [610, 46] width 12 height 10
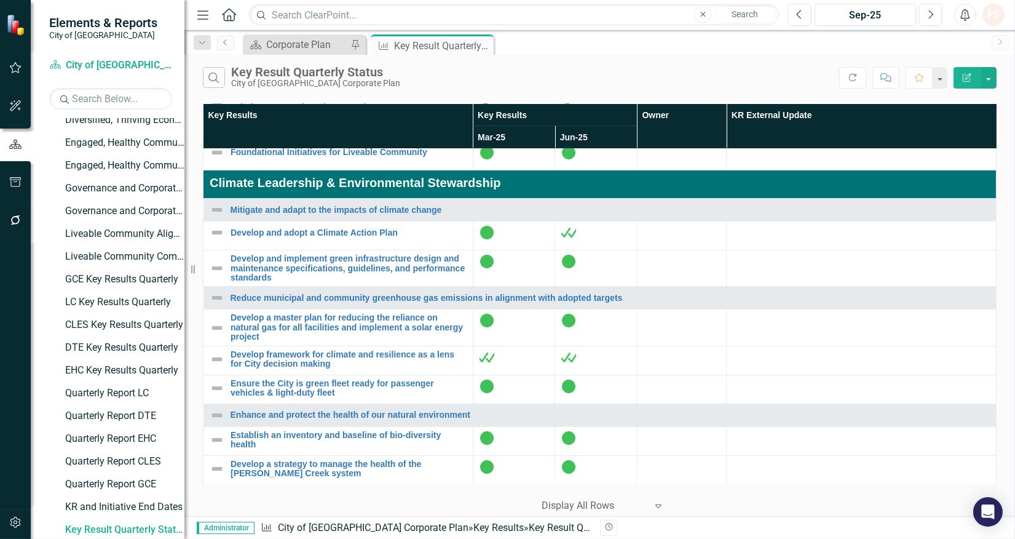
scroll to position [615, 0]
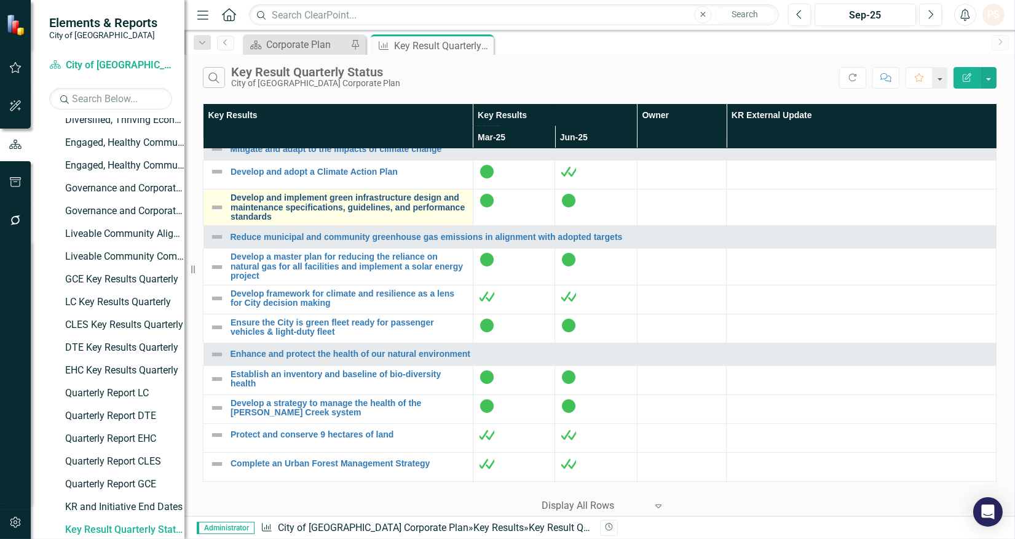
click at [316, 221] on link "Develop and implement green infrastructure design and maintenance specification…" at bounding box center [349, 207] width 236 height 28
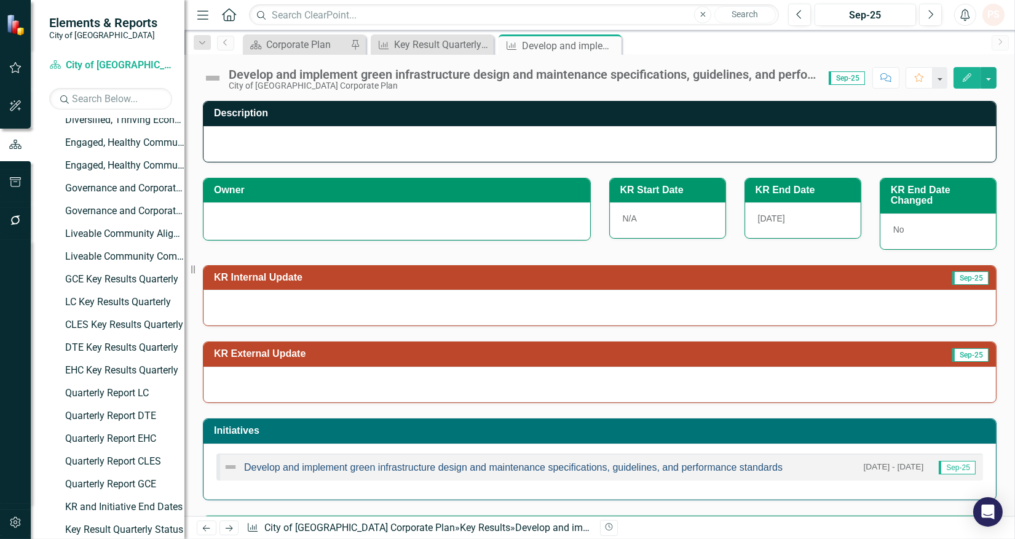
click at [352, 467] on link "Develop and implement green infrastructure design and maintenance specification…" at bounding box center [513, 467] width 539 height 10
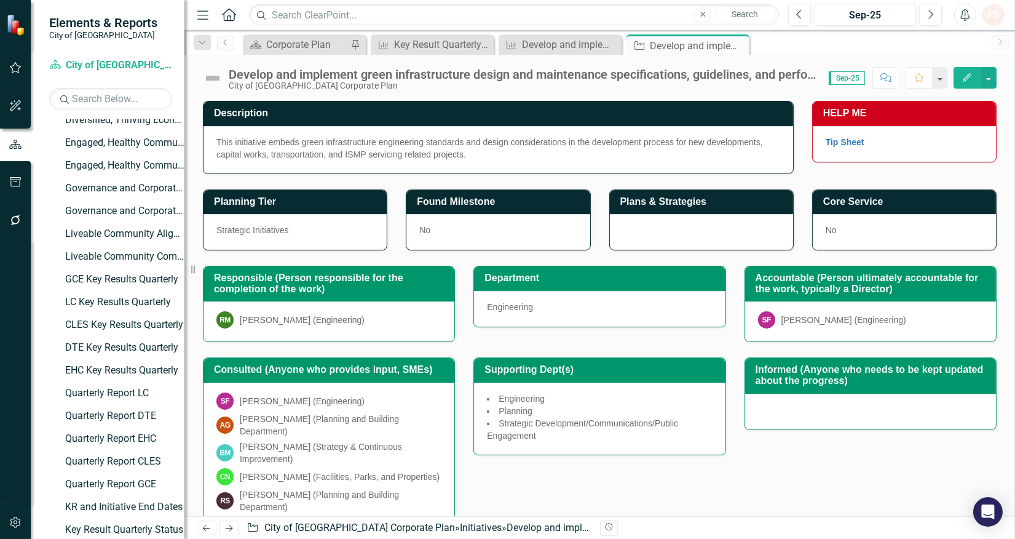
drag, startPoint x: 734, startPoint y: 46, endPoint x: 686, endPoint y: 47, distance: 47.4
click at [0, 0] on icon "Close" at bounding box center [0, 0] width 0 height 0
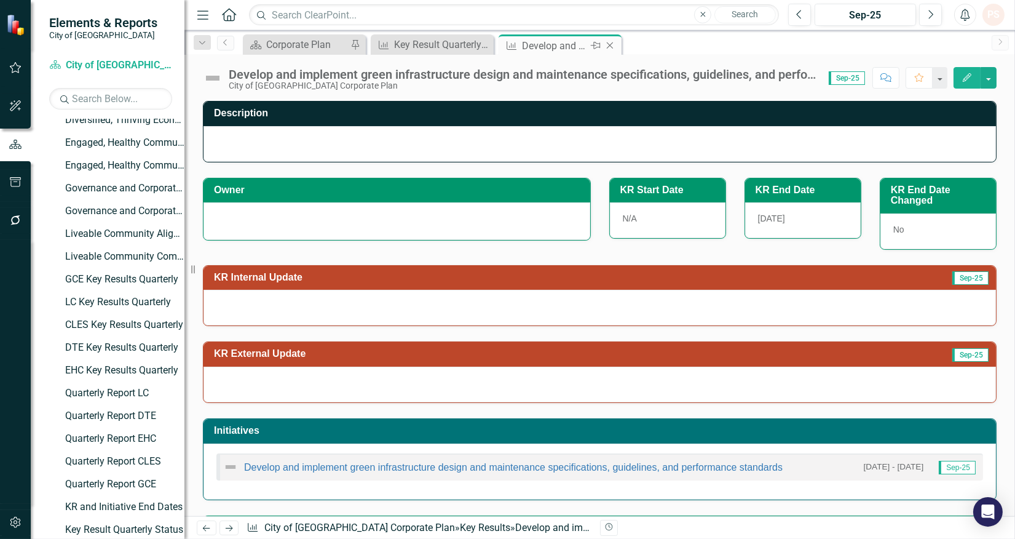
click at [609, 46] on icon "Close" at bounding box center [610, 46] width 12 height 10
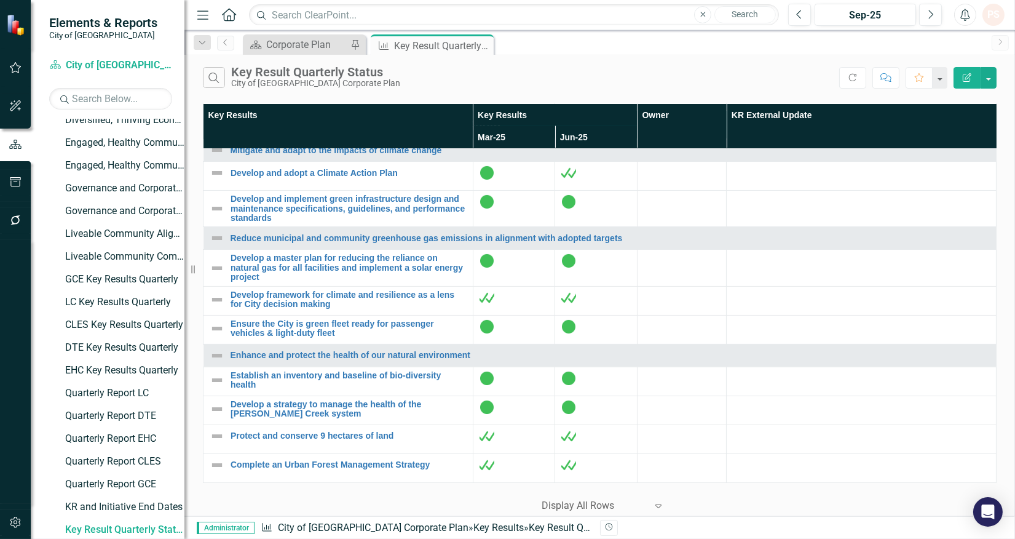
scroll to position [615, 0]
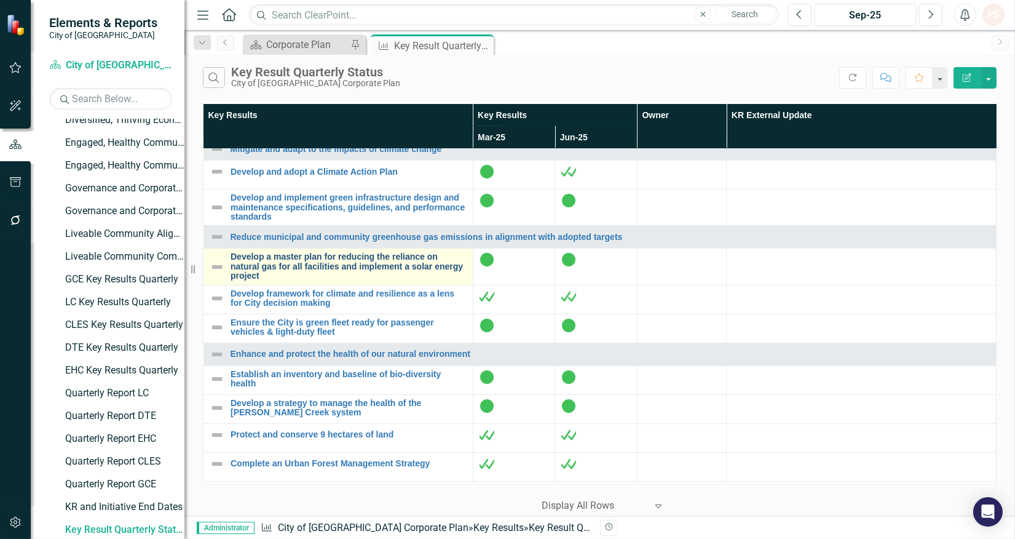
click at [302, 276] on link "Develop a master plan for reducing the reliance on natural gas for all faciliti…" at bounding box center [349, 266] width 236 height 28
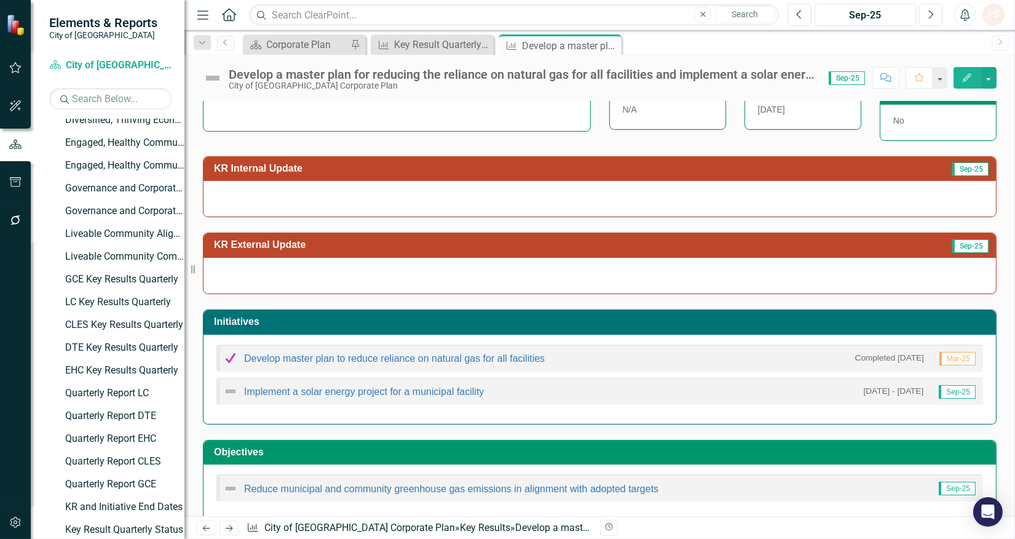
scroll to position [127, 0]
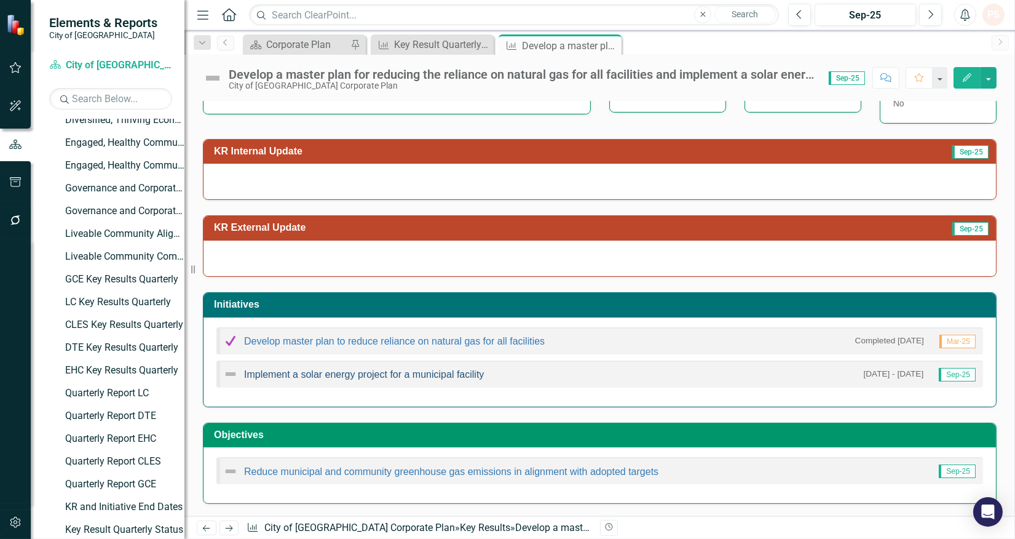
click at [326, 372] on link "Implement a solar energy project for a municipal facility" at bounding box center [364, 374] width 240 height 10
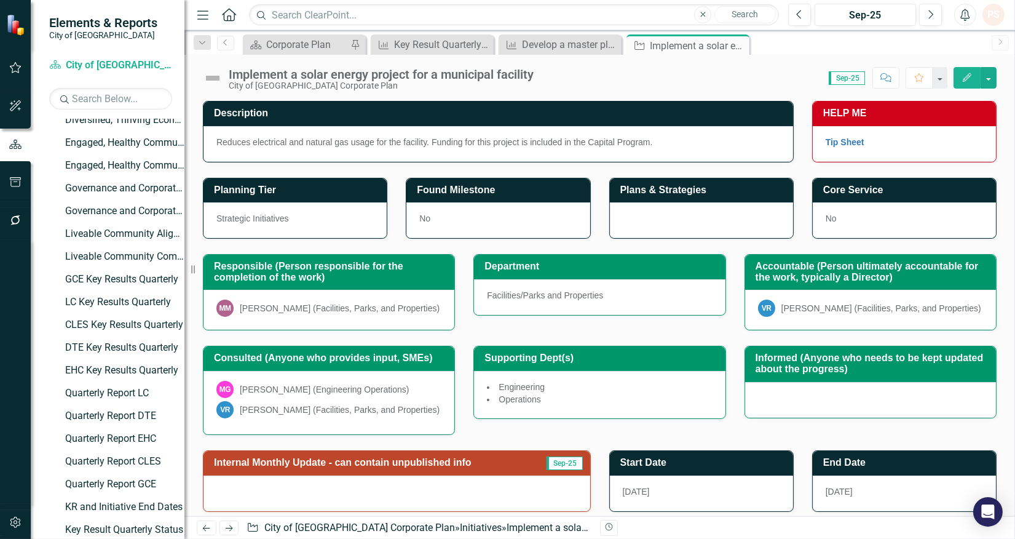
drag, startPoint x: 739, startPoint y: 44, endPoint x: 697, endPoint y: 52, distance: 42.7
click at [0, 0] on icon "Close" at bounding box center [0, 0] width 0 height 0
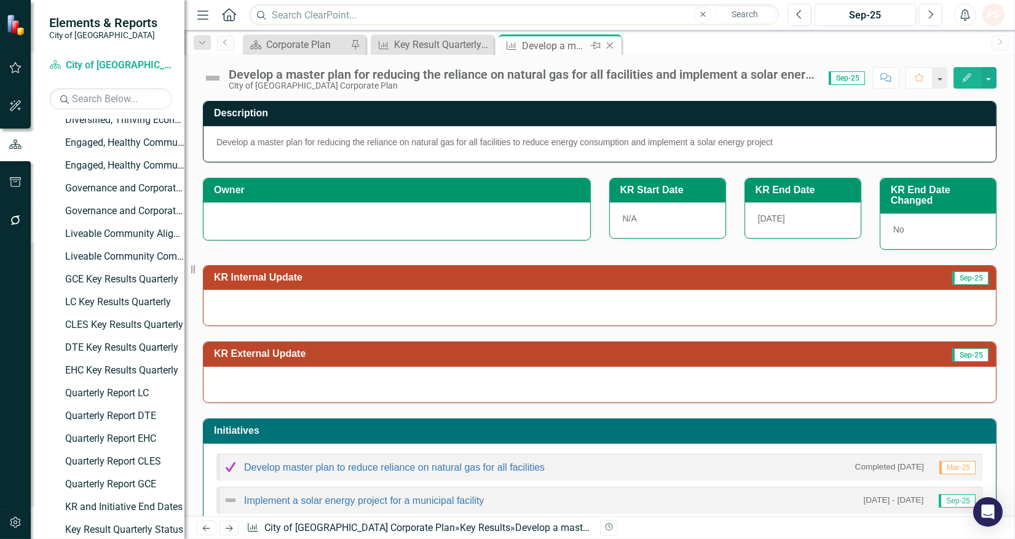
click at [605, 44] on icon "Close" at bounding box center [610, 46] width 12 height 10
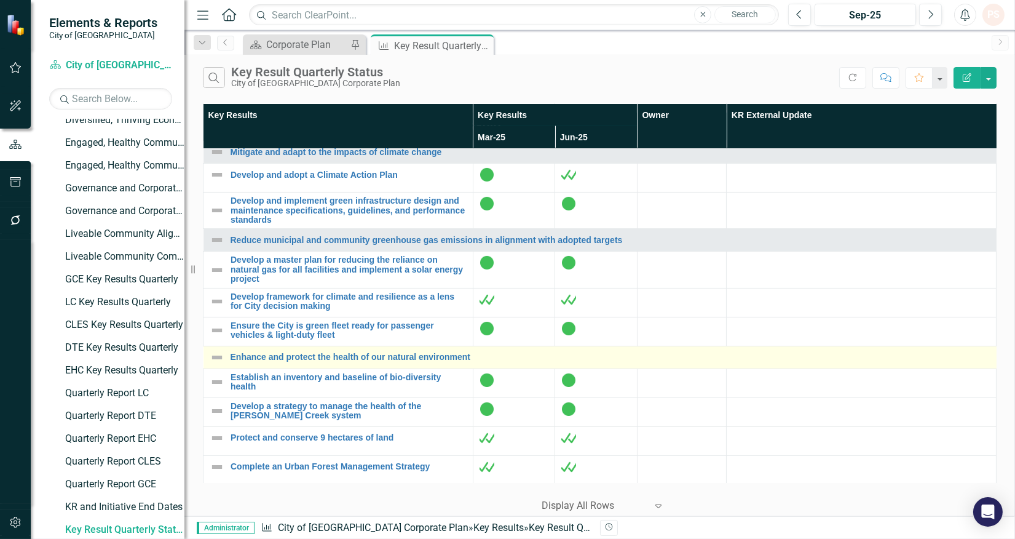
scroll to position [615, 0]
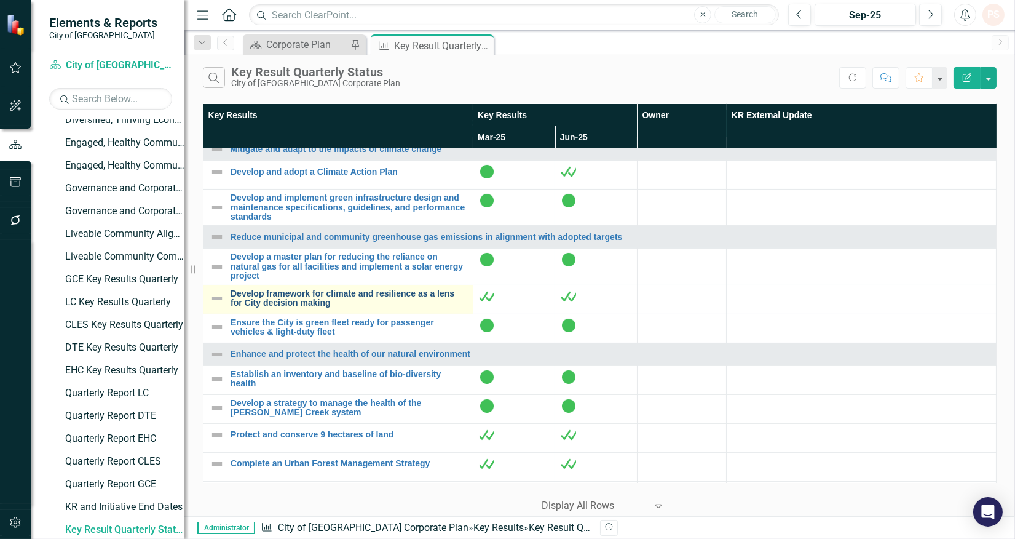
click at [285, 304] on link "Develop framework for climate and resilience as a lens for City decision making" at bounding box center [349, 298] width 236 height 19
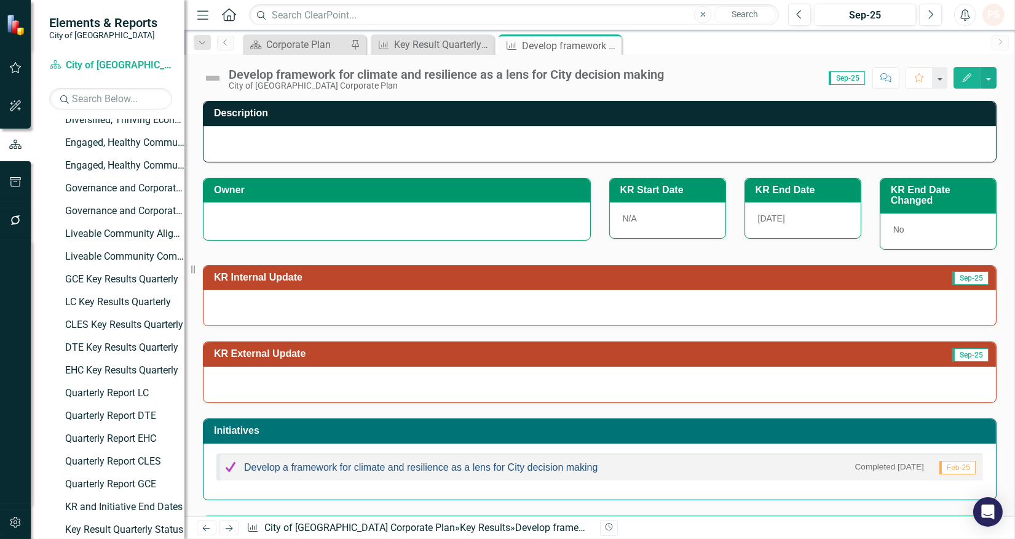
click at [449, 471] on link "Develop a framework for climate and resilience as a lens for City decision maki…" at bounding box center [421, 467] width 354 height 10
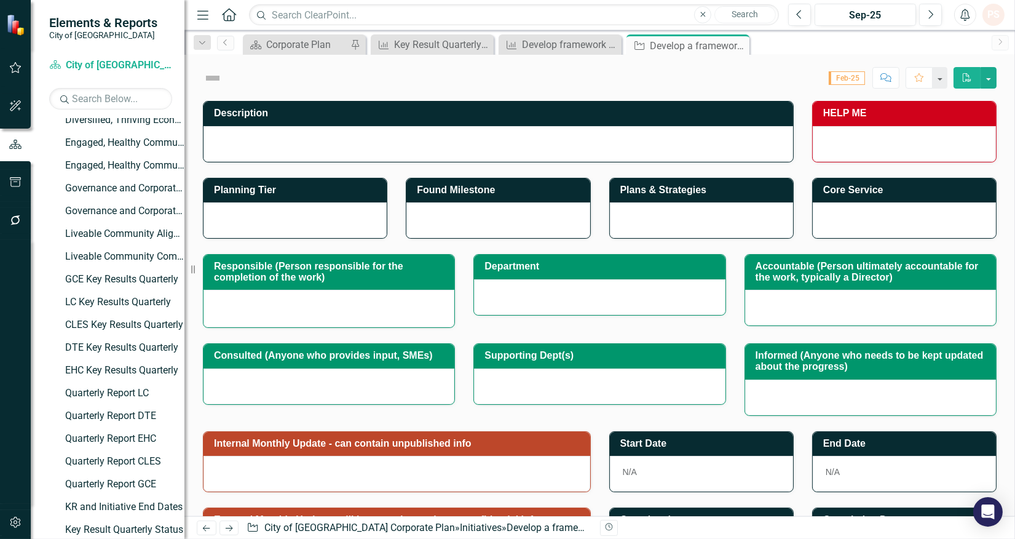
checkbox input "true"
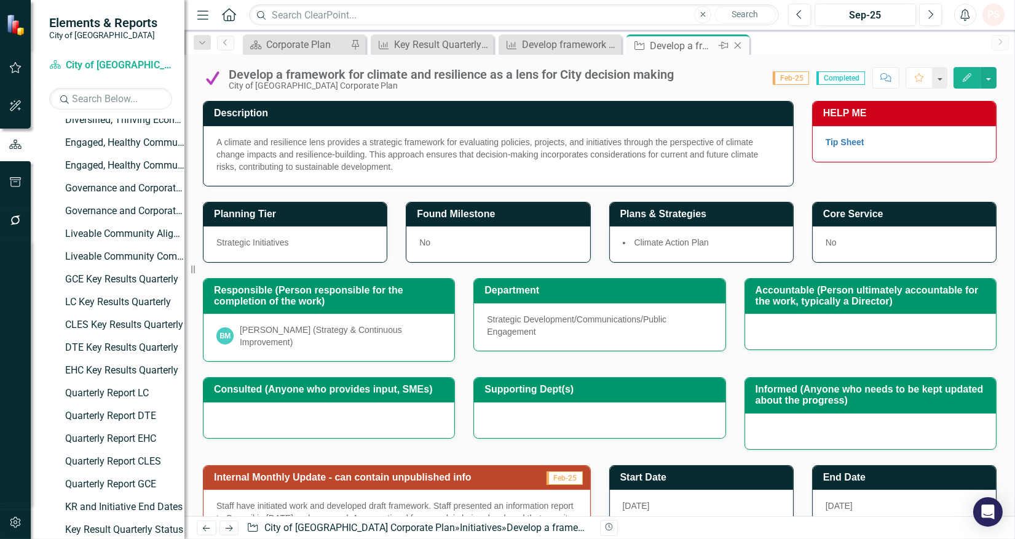
click at [736, 44] on icon at bounding box center [738, 45] width 7 height 7
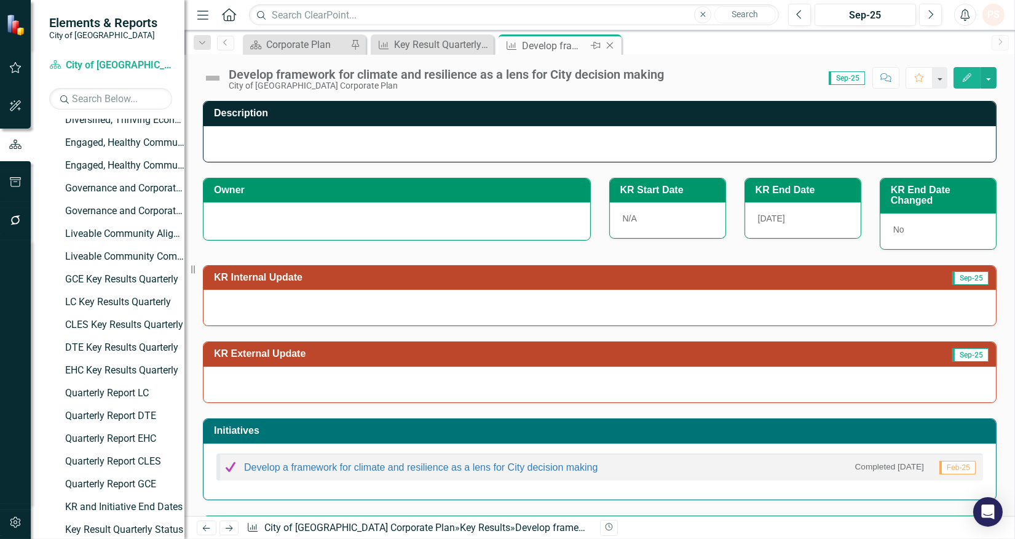
click at [607, 41] on icon "Close" at bounding box center [610, 46] width 12 height 10
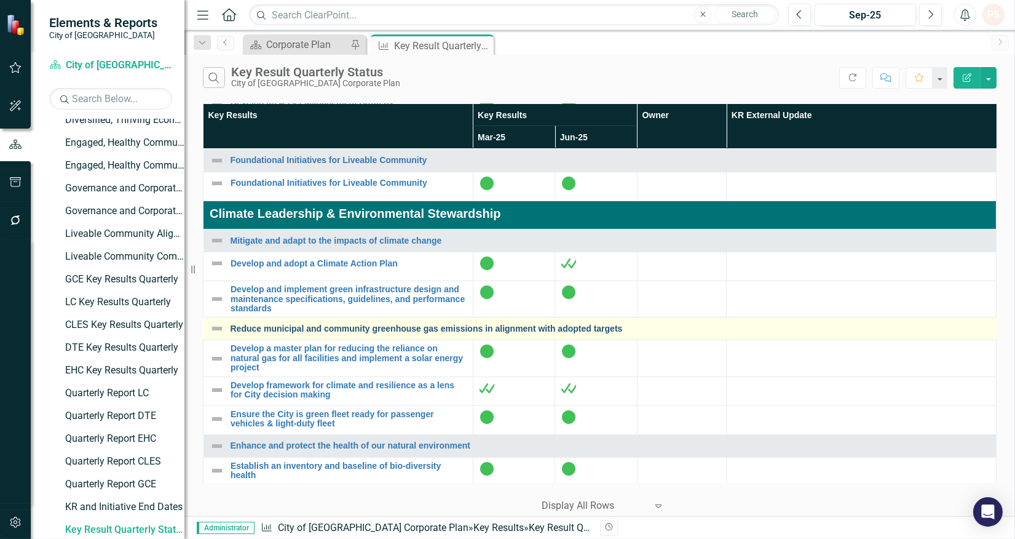
scroll to position [546, 0]
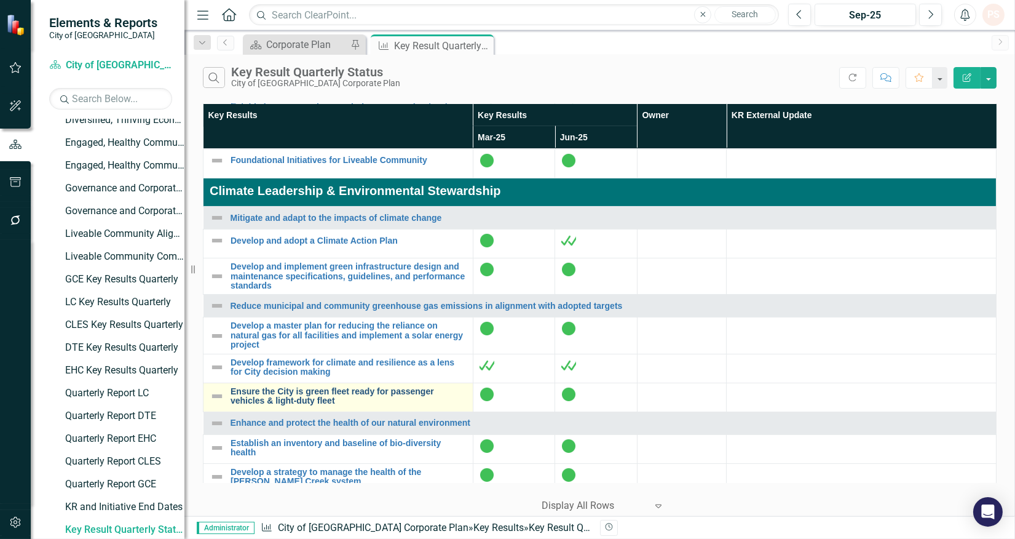
click at [283, 406] on link "Ensure the City is green fleet ready for passenger vehicles & light-duty fleet" at bounding box center [349, 396] width 236 height 19
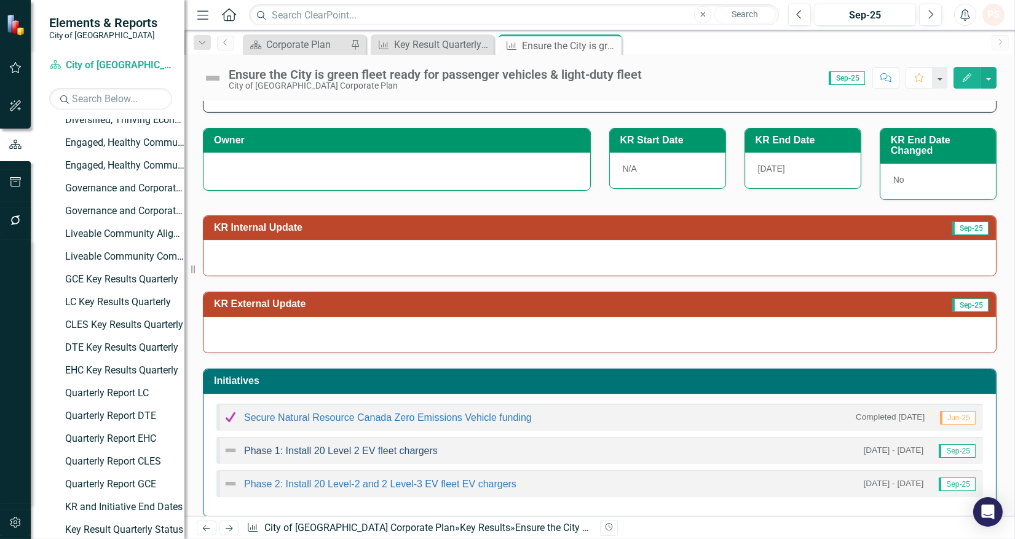
scroll to position [137, 0]
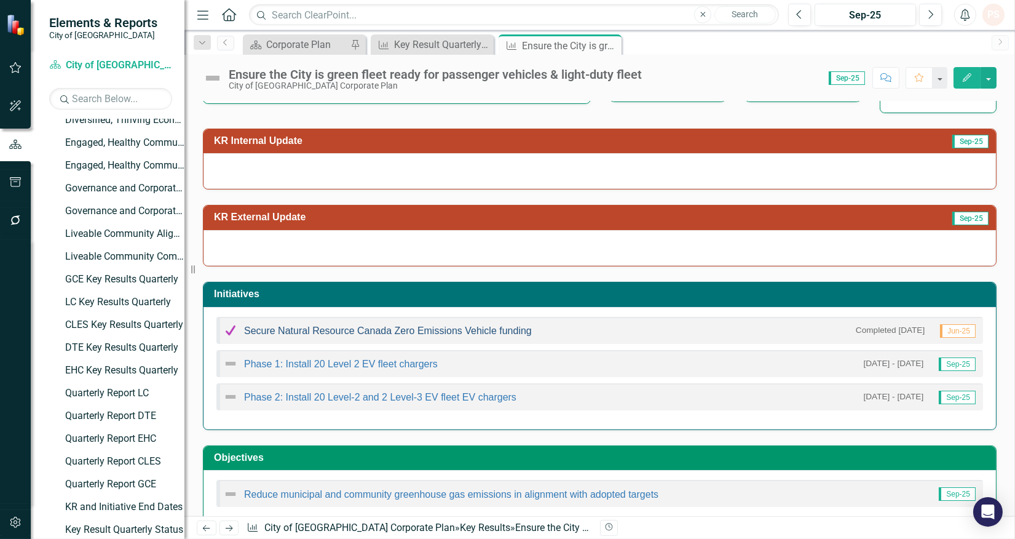
click at [378, 330] on link "Secure Natural Resource Canada Zero Emissions Vehicle funding" at bounding box center [388, 330] width 288 height 10
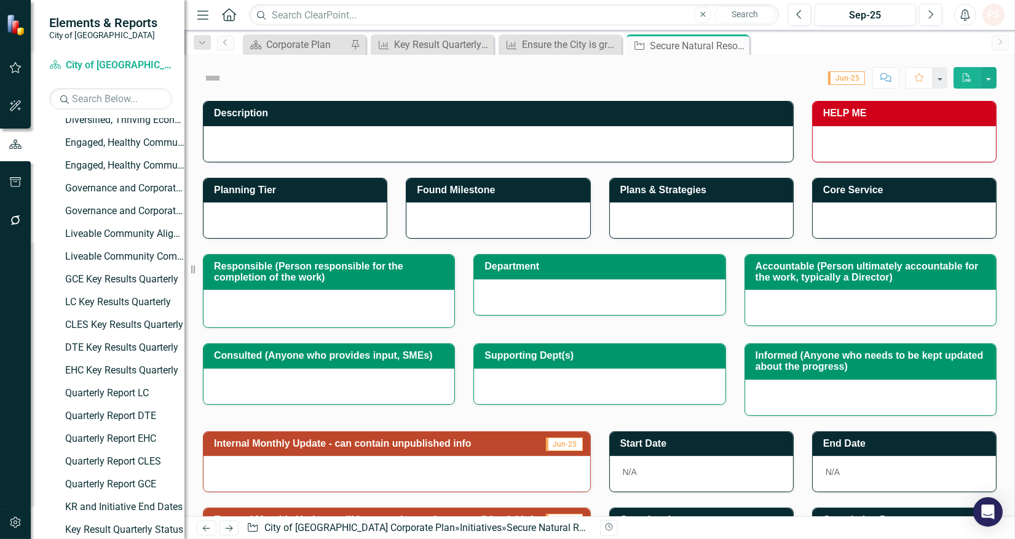
checkbox input "true"
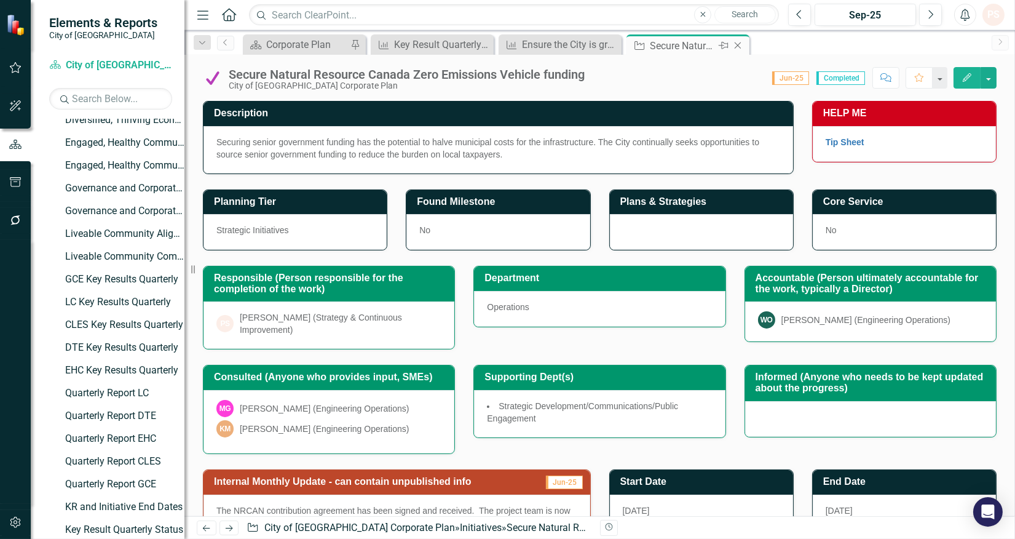
click at [733, 44] on icon "Close" at bounding box center [738, 46] width 12 height 10
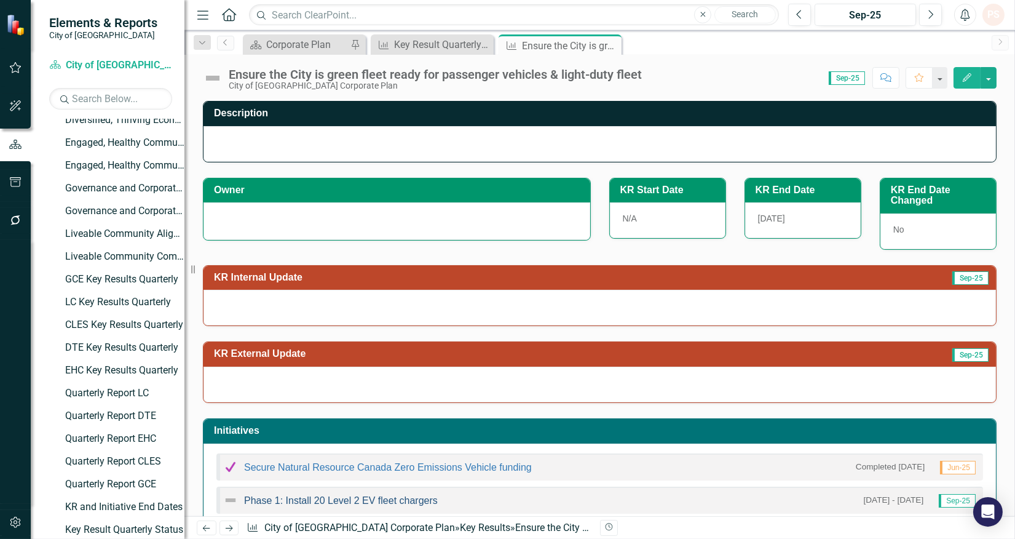
click at [296, 499] on link "Phase 1: Install 20 Level 2 EV fleet chargers" at bounding box center [341, 500] width 194 height 10
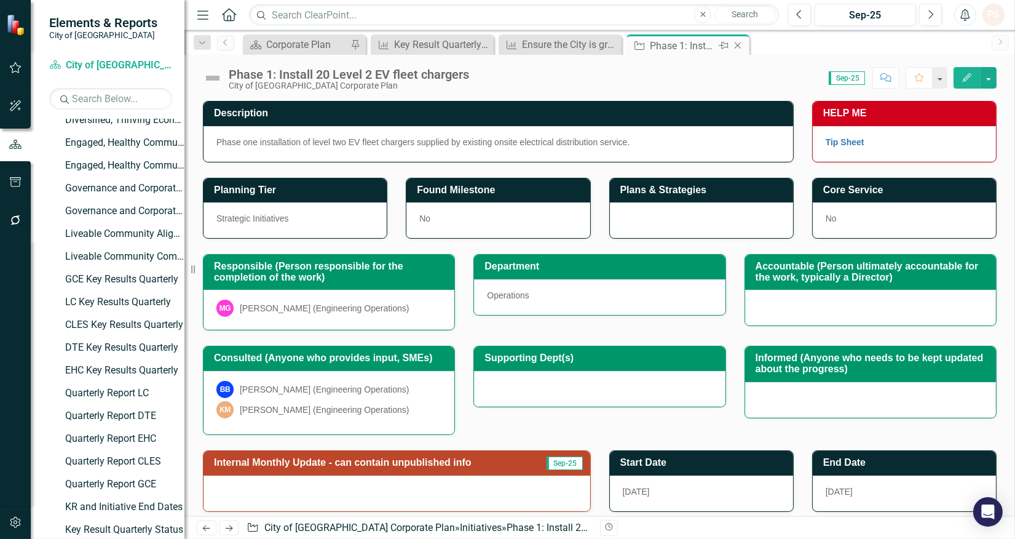
click at [739, 44] on icon "Close" at bounding box center [738, 46] width 12 height 10
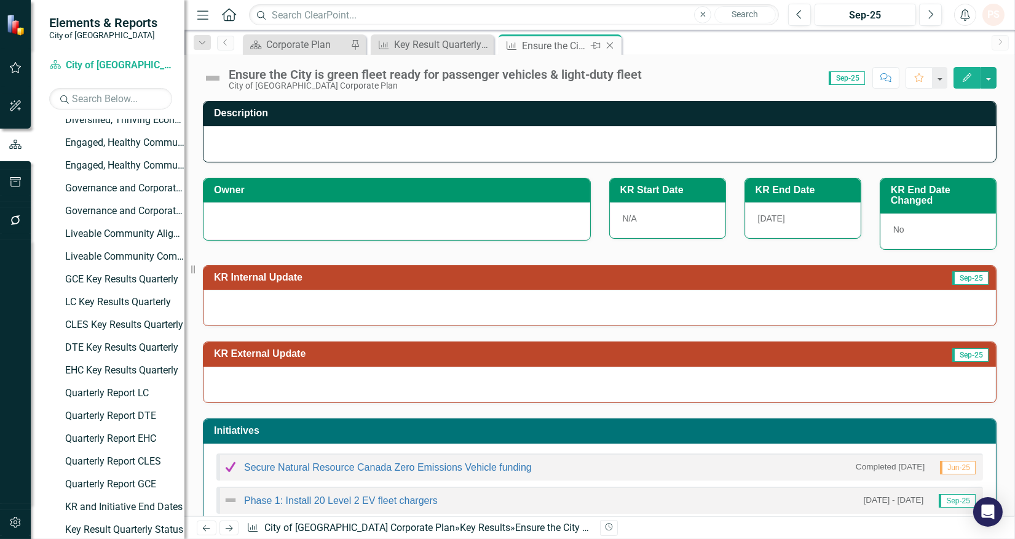
click at [606, 44] on icon "Close" at bounding box center [610, 46] width 12 height 10
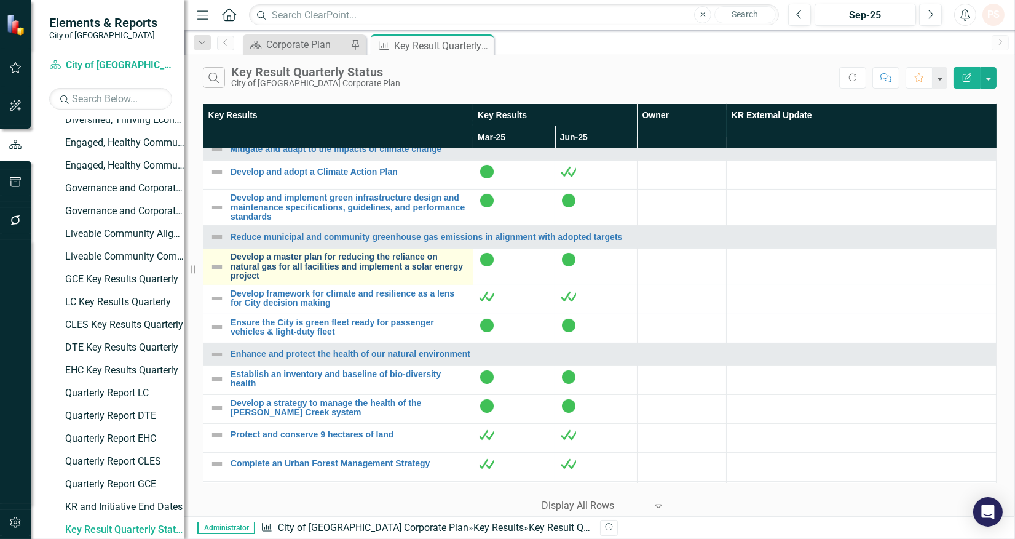
scroll to position [683, 0]
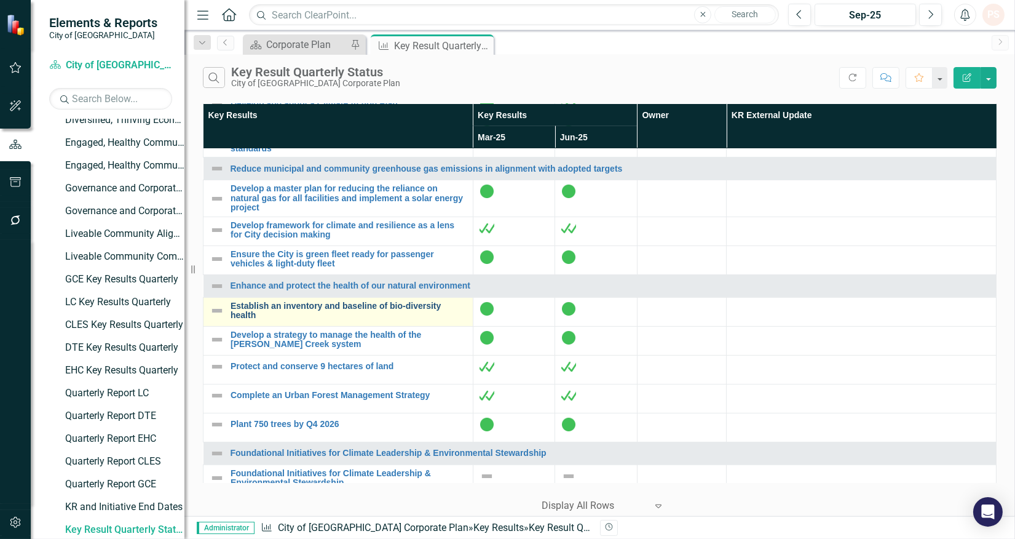
click at [266, 317] on link "Establish an inventory and baseline of bio-diversity health" at bounding box center [349, 310] width 236 height 19
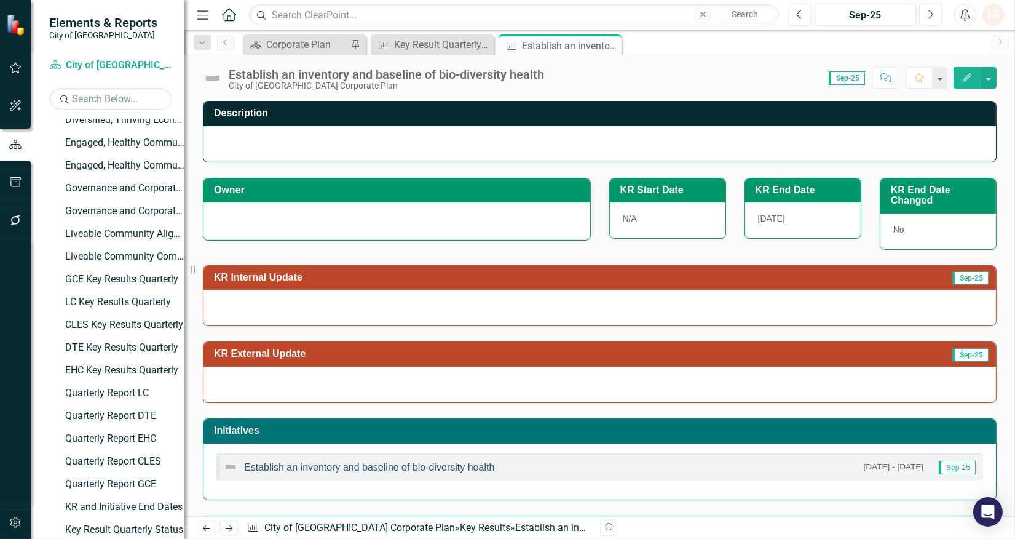
click at [406, 467] on link "Establish an inventory and baseline of bio-diversity health" at bounding box center [369, 467] width 250 height 10
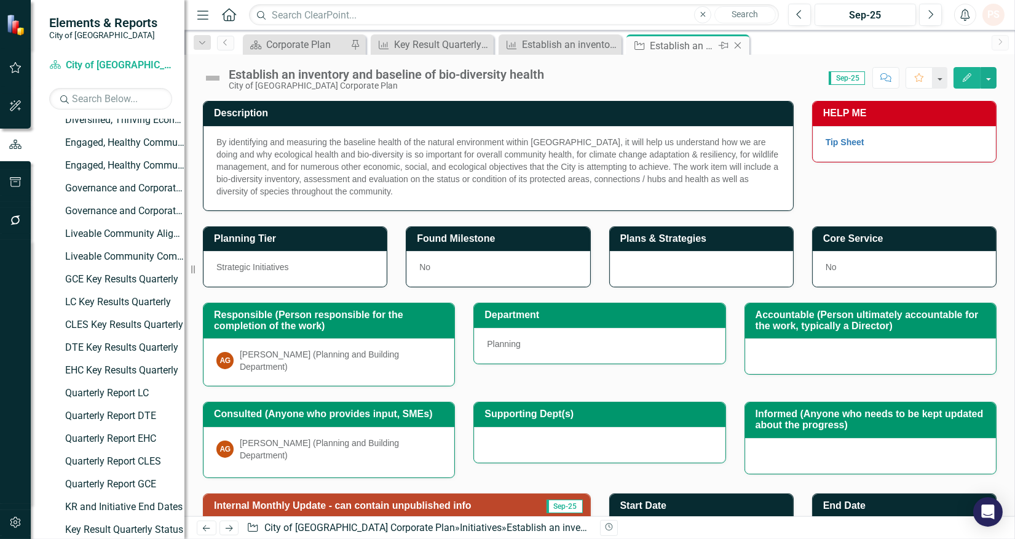
click at [735, 44] on icon "Close" at bounding box center [738, 46] width 12 height 10
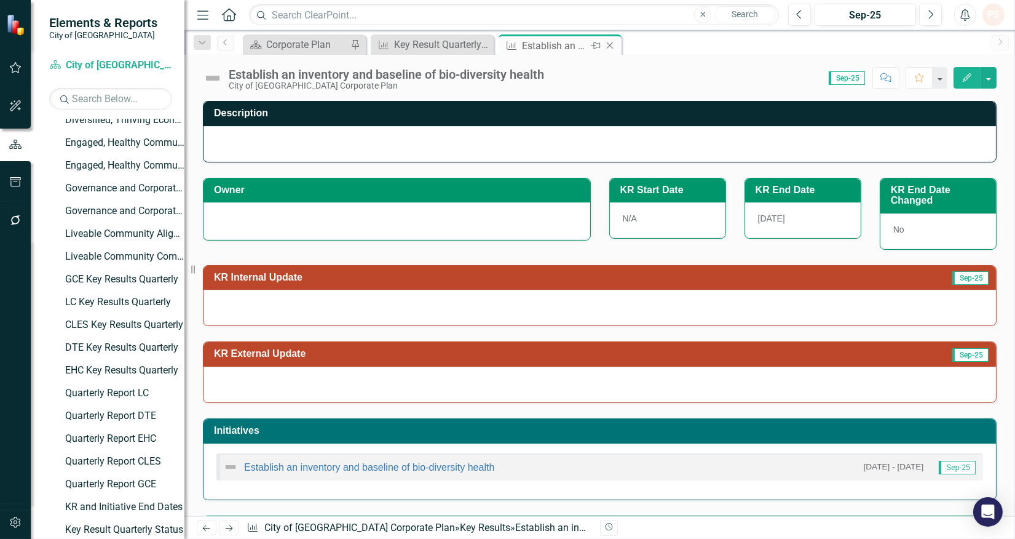
click at [609, 46] on icon "Close" at bounding box center [610, 46] width 12 height 10
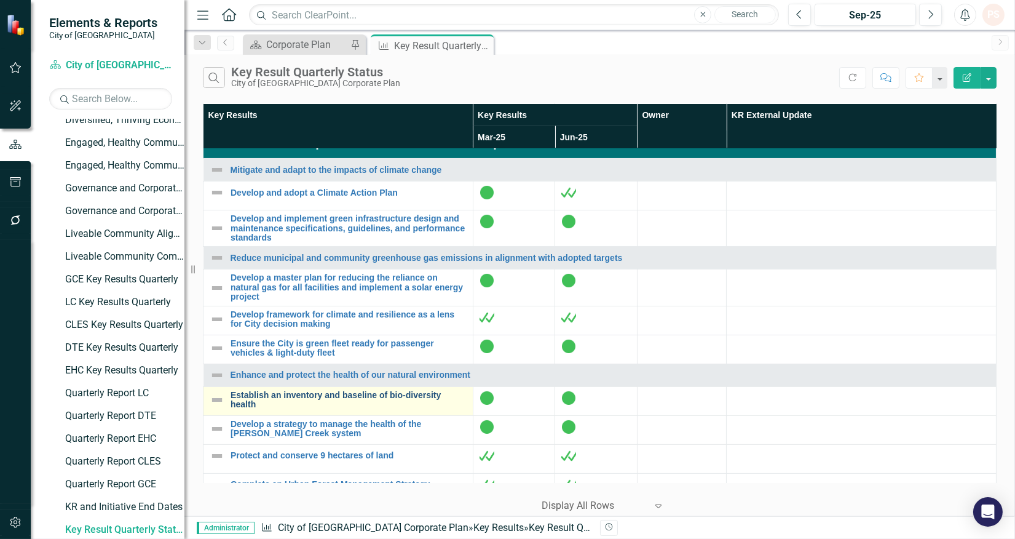
scroll to position [615, 0]
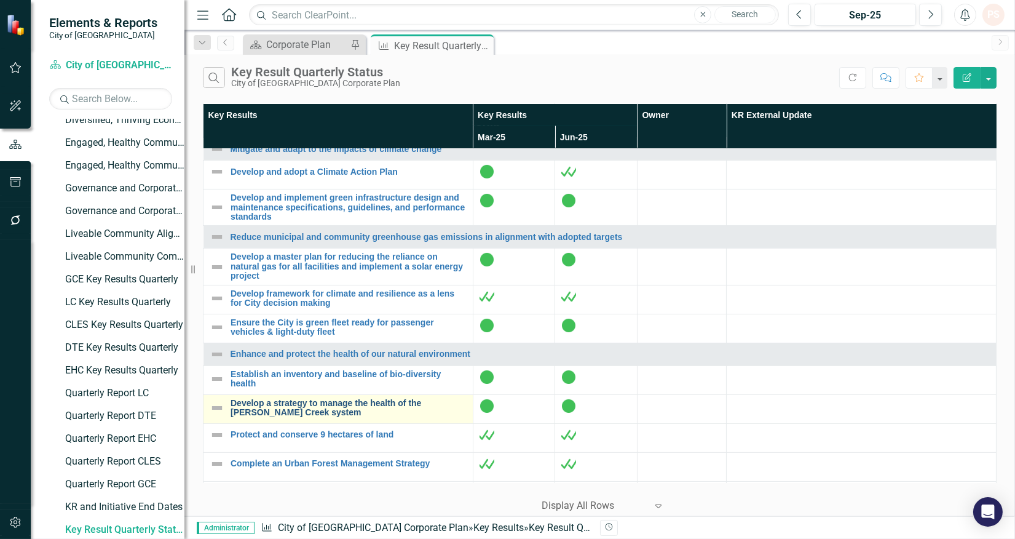
click at [295, 418] on link "Develop a strategy to manage the health of the [PERSON_NAME] Creek system" at bounding box center [349, 408] width 236 height 19
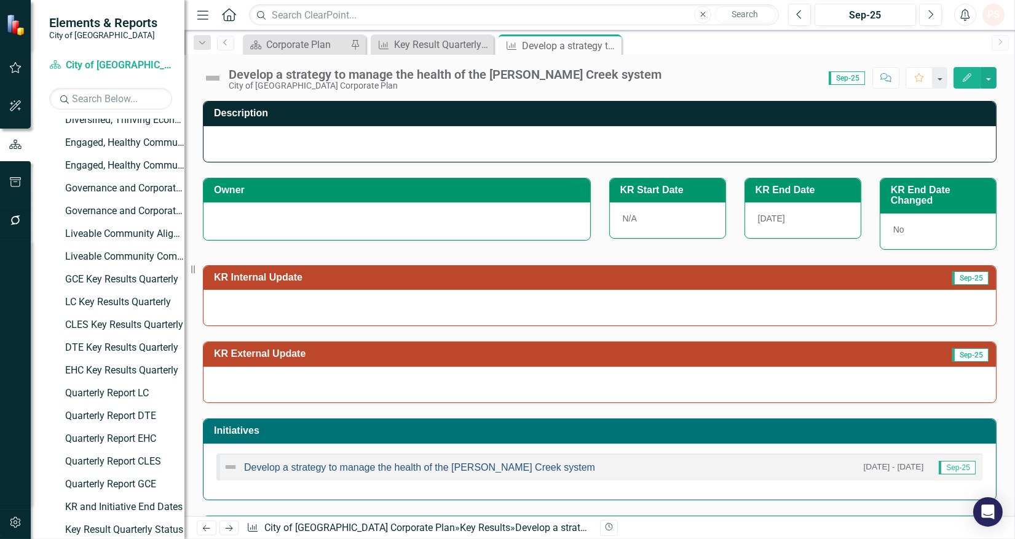
click at [347, 470] on link "Develop a strategy to manage the health of the [PERSON_NAME] Creek system" at bounding box center [419, 467] width 351 height 10
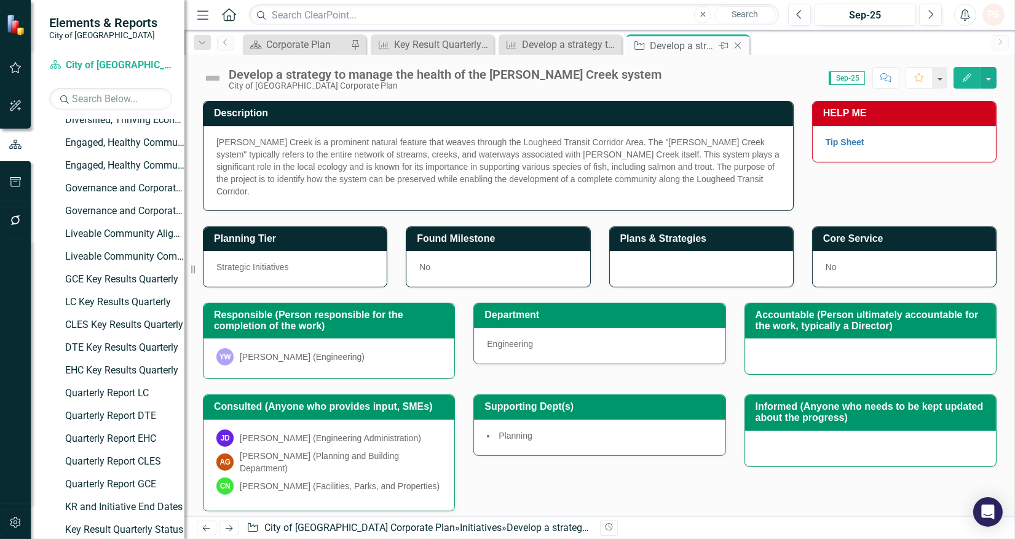
click at [737, 45] on icon at bounding box center [738, 45] width 7 height 7
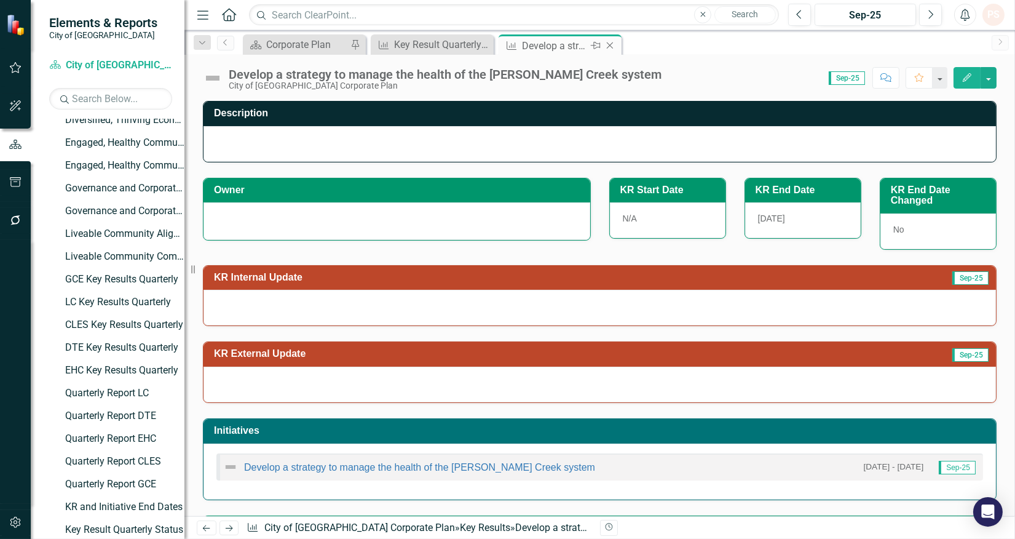
click at [611, 42] on icon "Close" at bounding box center [610, 46] width 12 height 10
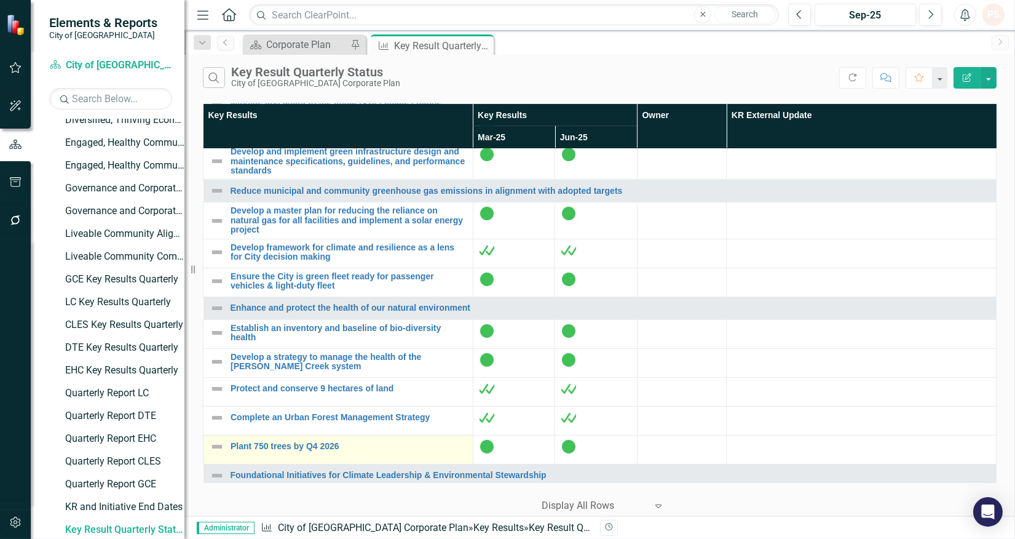
scroll to position [683, 0]
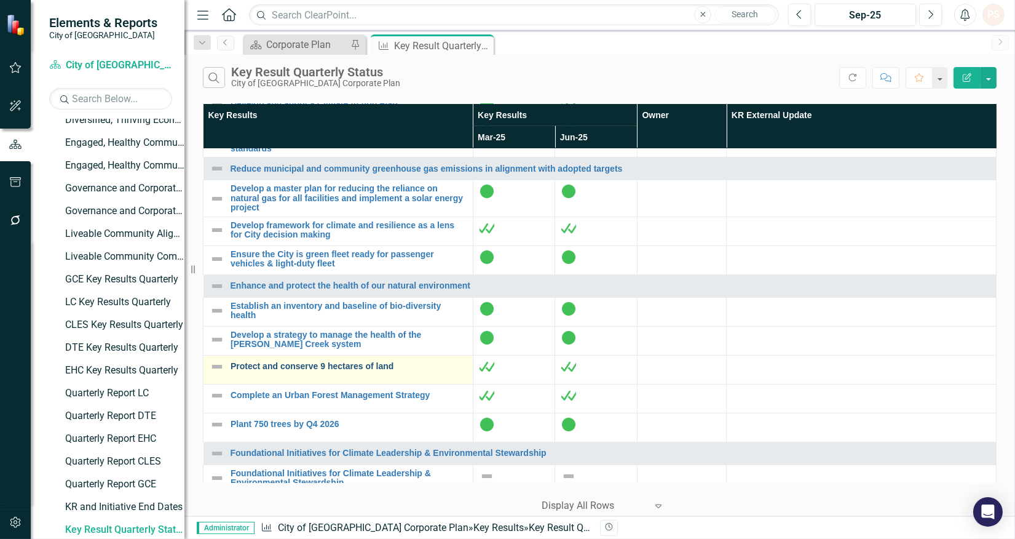
click at [286, 371] on link "Protect and conserve 9 hectares of land" at bounding box center [349, 366] width 236 height 9
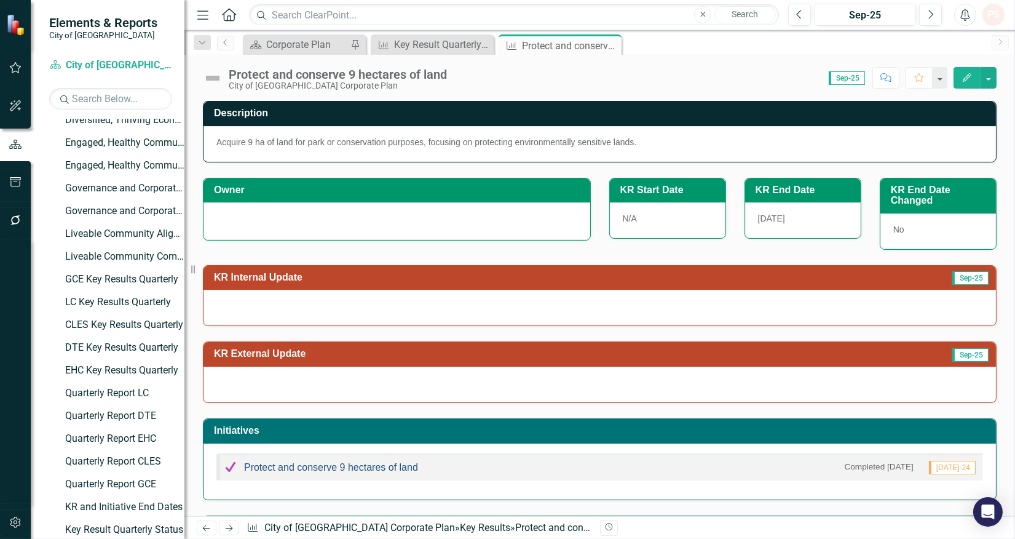
click at [337, 468] on link "Protect and conserve 9 hectares of land" at bounding box center [331, 467] width 174 height 10
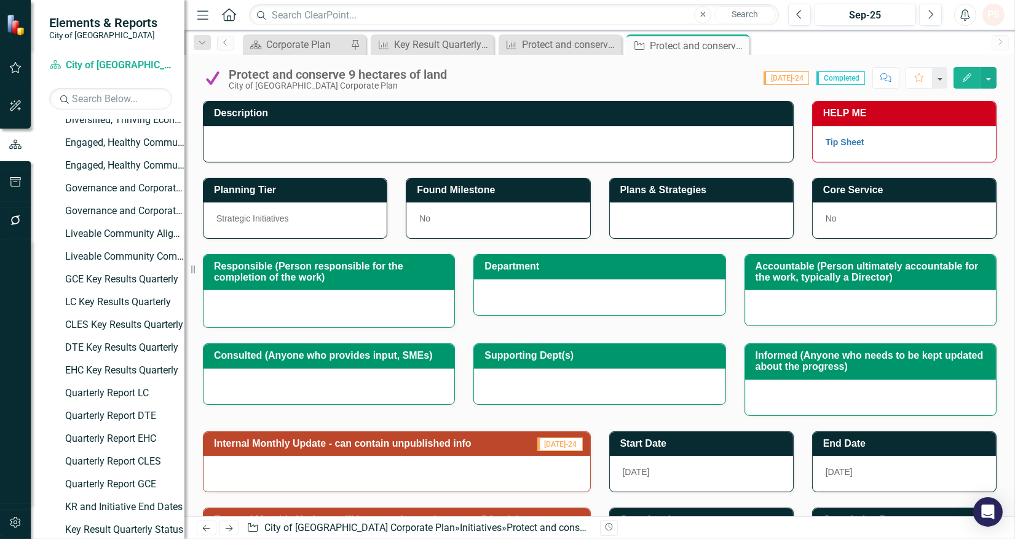
click at [292, 312] on div at bounding box center [329, 307] width 225 height 15
drag, startPoint x: 741, startPoint y: 48, endPoint x: 706, endPoint y: 49, distance: 34.5
click at [0, 0] on icon at bounding box center [0, 0] width 0 height 0
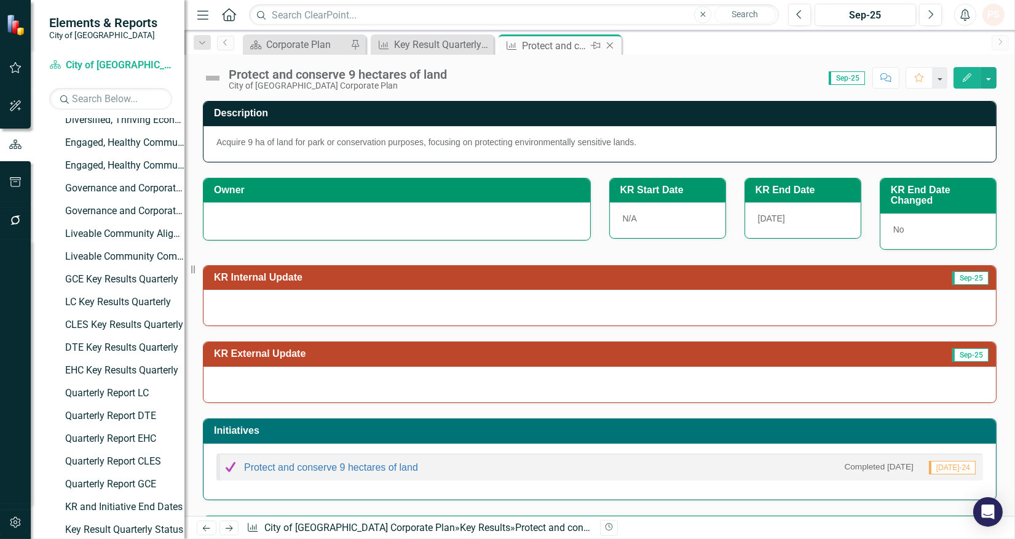
click at [610, 46] on icon "Close" at bounding box center [610, 46] width 12 height 10
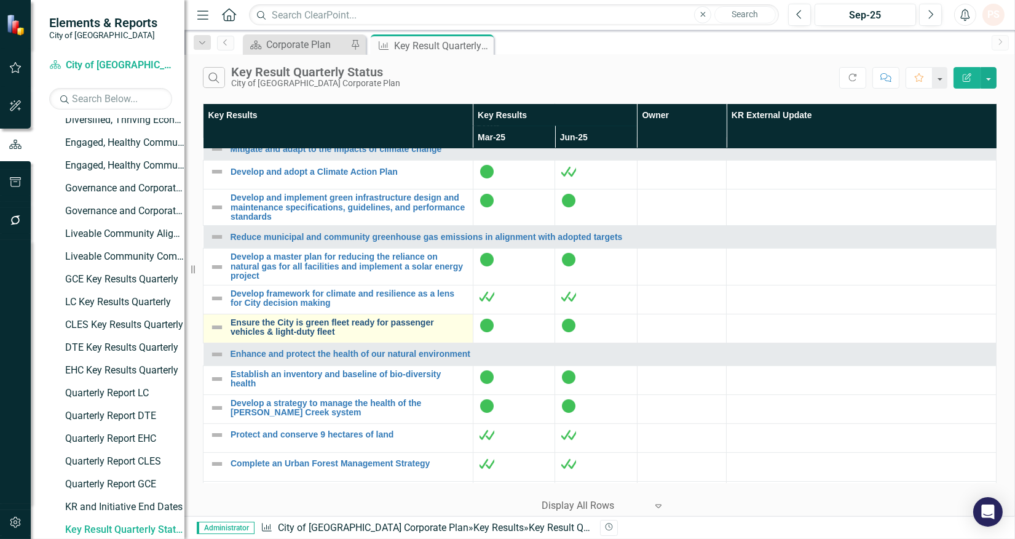
scroll to position [683, 0]
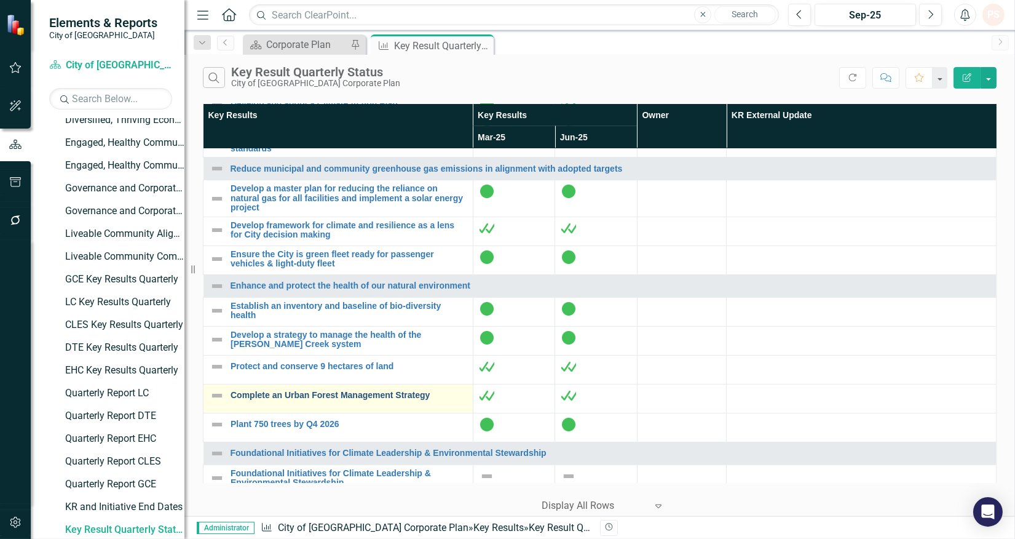
click at [312, 400] on link "Complete an Urban Forest Management Strategy" at bounding box center [349, 395] width 236 height 9
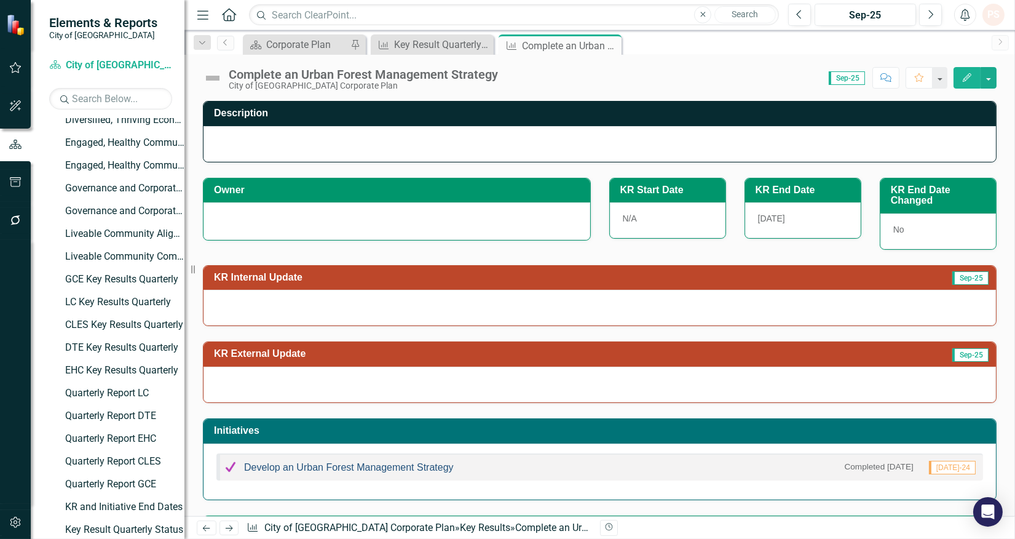
click at [328, 467] on link "Develop an Urban Forest Management Strategy" at bounding box center [349, 467] width 210 height 10
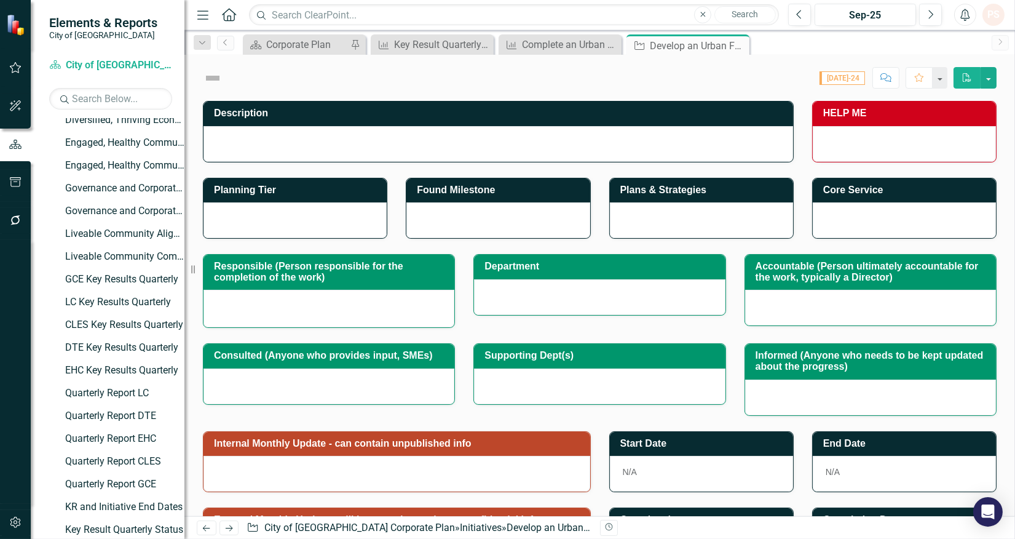
checkbox input "true"
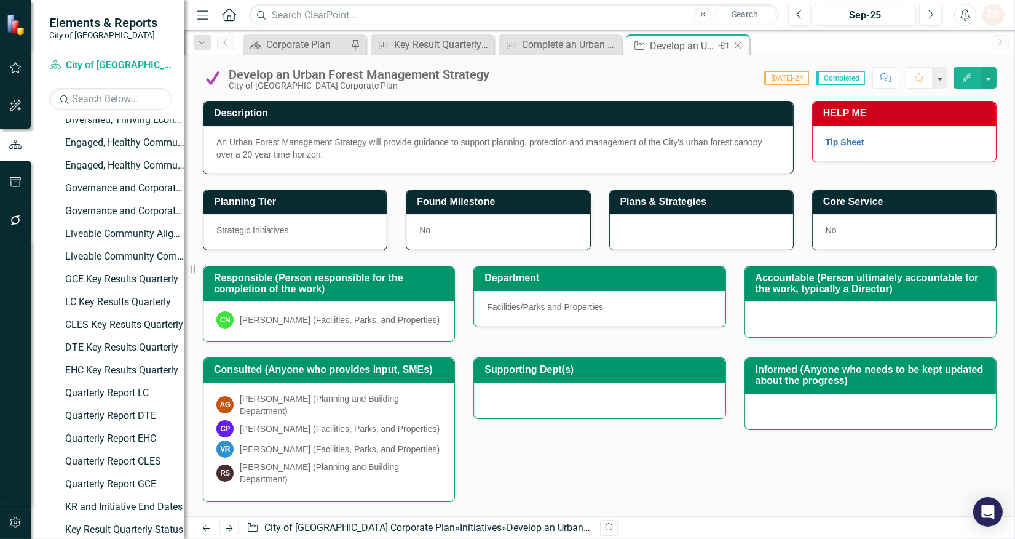
click at [741, 43] on icon "Close" at bounding box center [738, 46] width 12 height 10
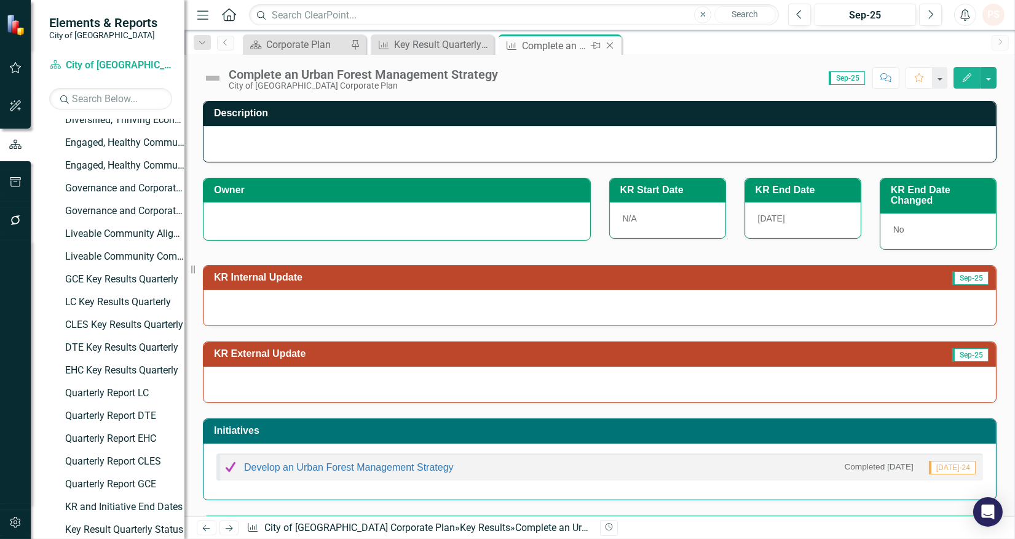
click at [605, 46] on icon "Close" at bounding box center [610, 46] width 12 height 10
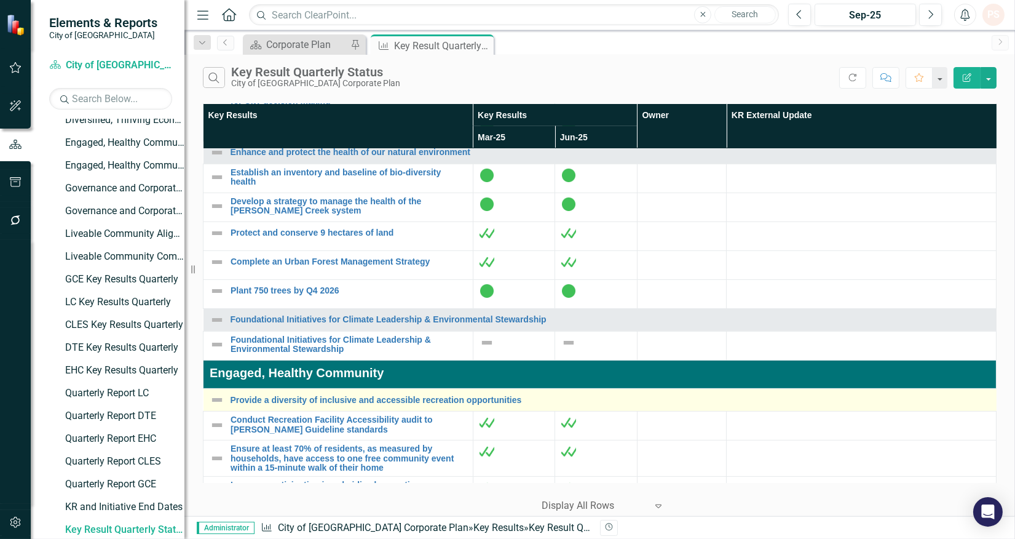
scroll to position [820, 0]
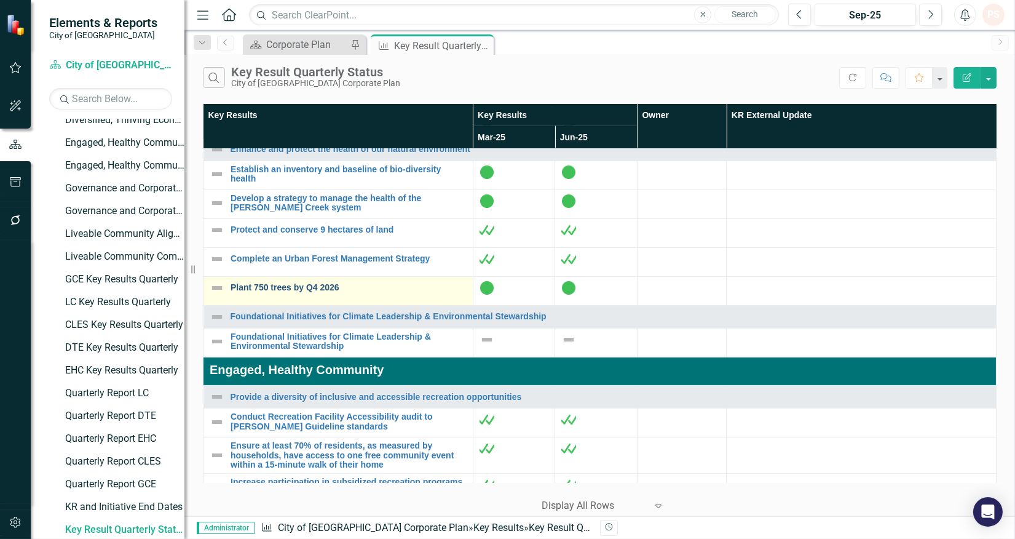
click at [291, 292] on link "Plant 750 trees by Q4 2026" at bounding box center [349, 287] width 236 height 9
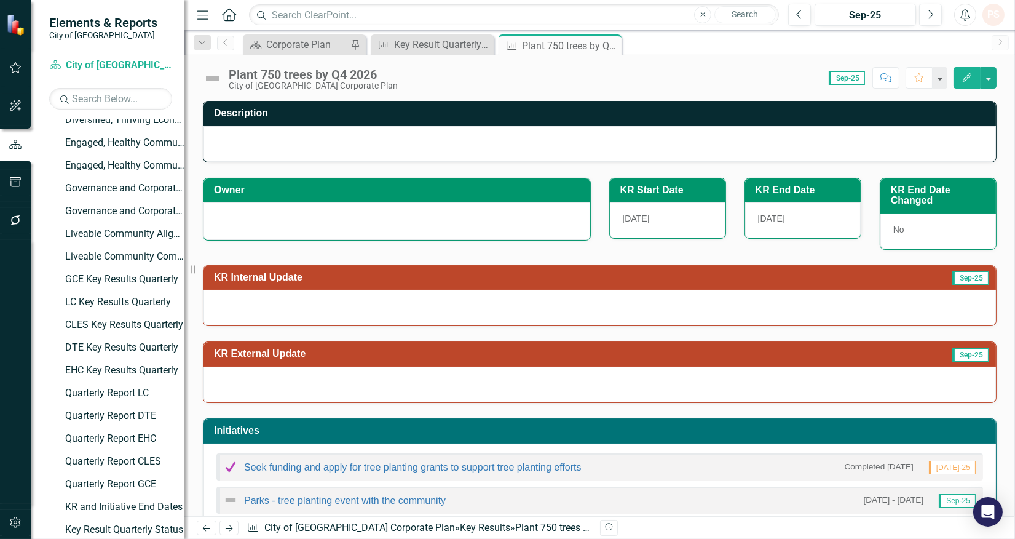
click at [348, 474] on div "Seek funding and apply for tree planting grants to support tree planting efforts" at bounding box center [402, 466] width 359 height 15
click at [347, 471] on link "Seek funding and apply for tree planting grants to support tree planting efforts" at bounding box center [413, 467] width 338 height 10
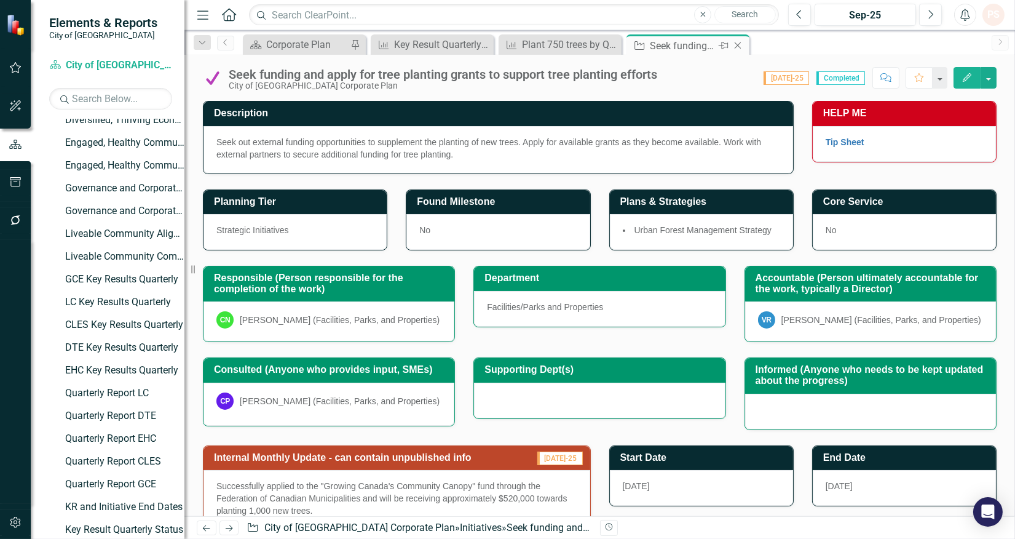
click at [733, 44] on icon "Close" at bounding box center [738, 46] width 12 height 10
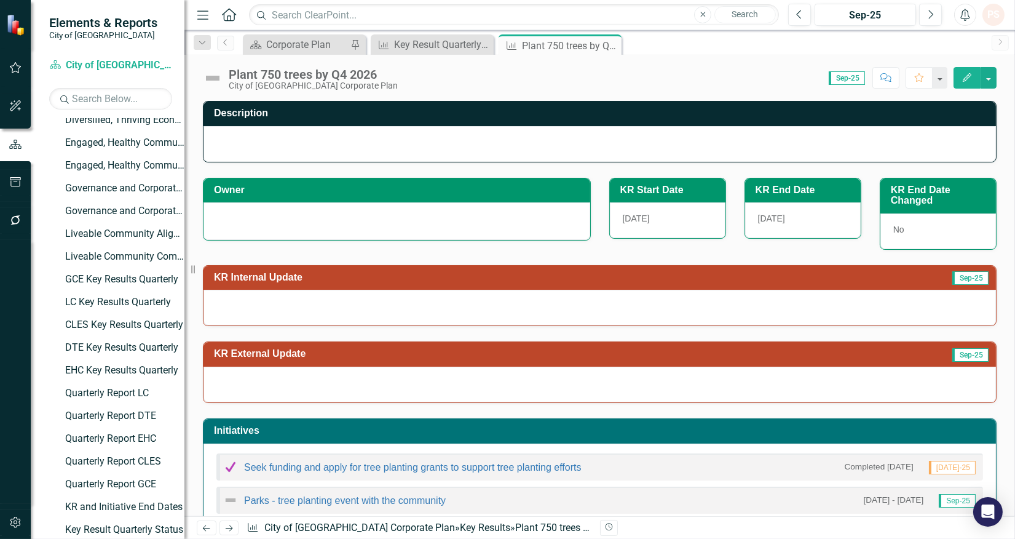
drag, startPoint x: 609, startPoint y: 41, endPoint x: 589, endPoint y: 50, distance: 21.7
click at [0, 0] on icon "Close" at bounding box center [0, 0] width 0 height 0
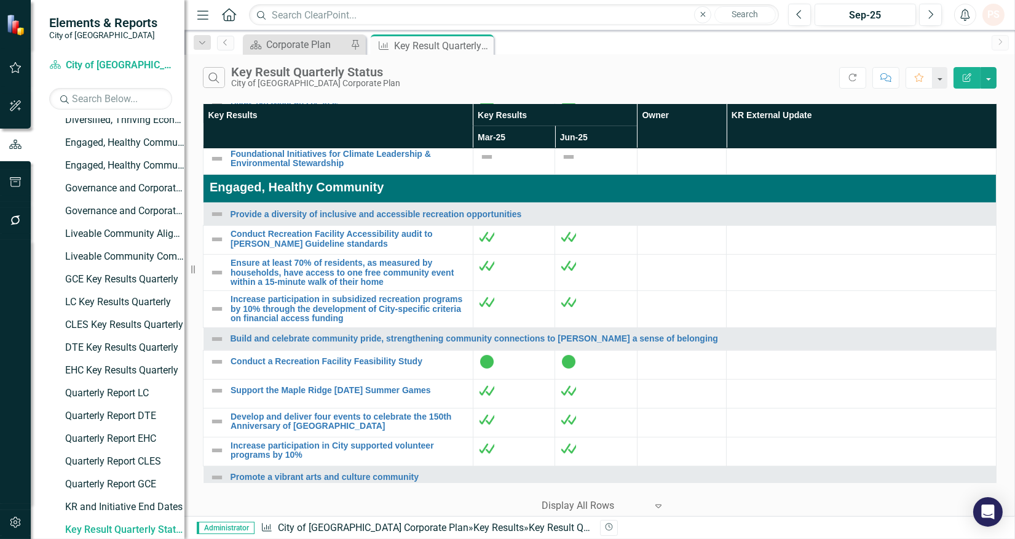
scroll to position [1025, 0]
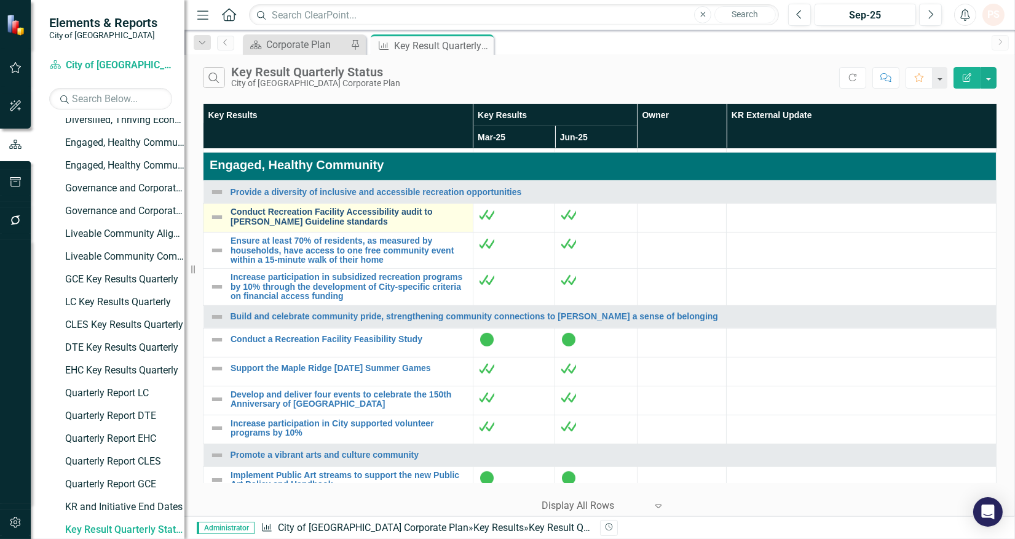
click at [317, 226] on link "Conduct Recreation Facility Accessibility audit to [PERSON_NAME] Guideline stan…" at bounding box center [349, 216] width 236 height 19
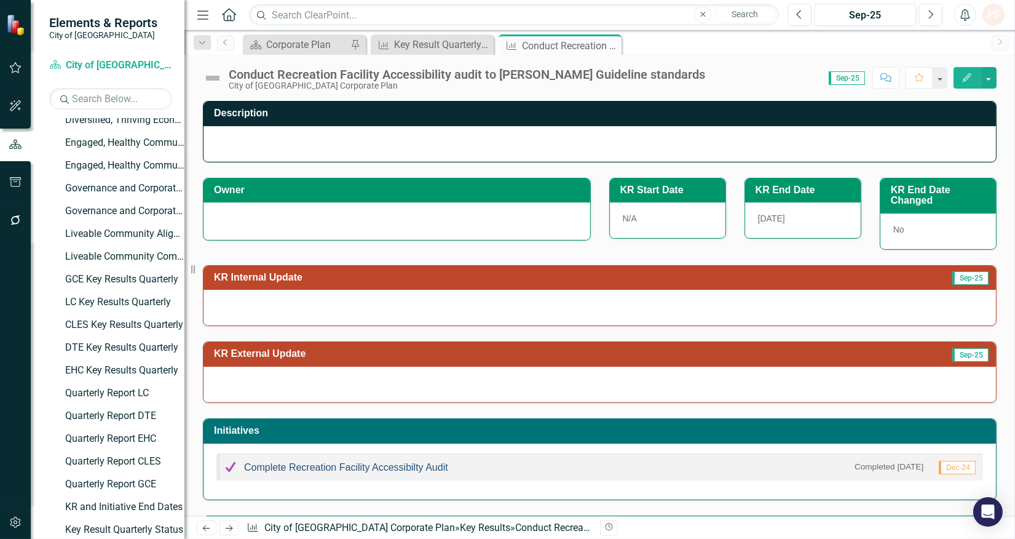
click at [387, 470] on link "Complete Recreation Facility Accessibilty Audit" at bounding box center [346, 467] width 204 height 10
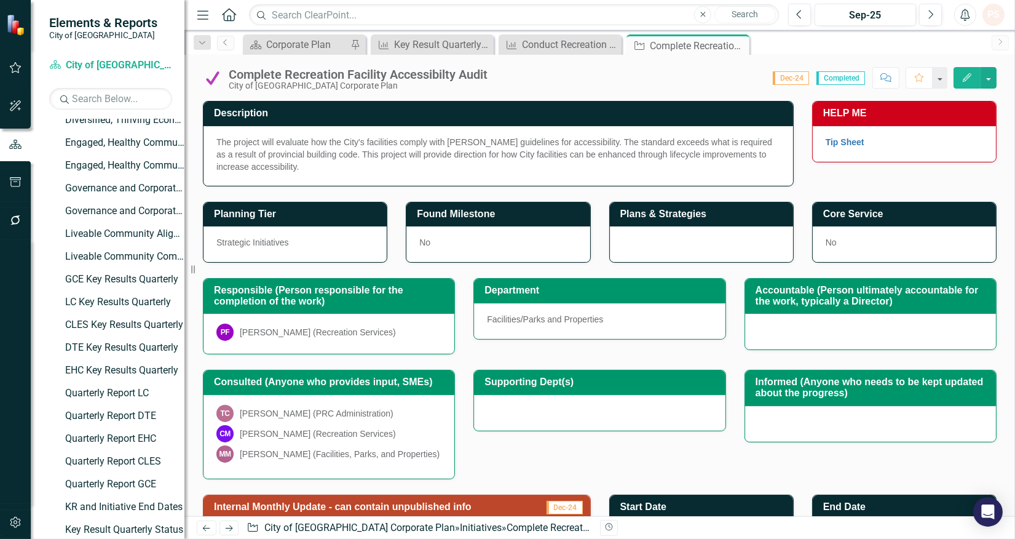
click at [0, 0] on icon at bounding box center [0, 0] width 0 height 0
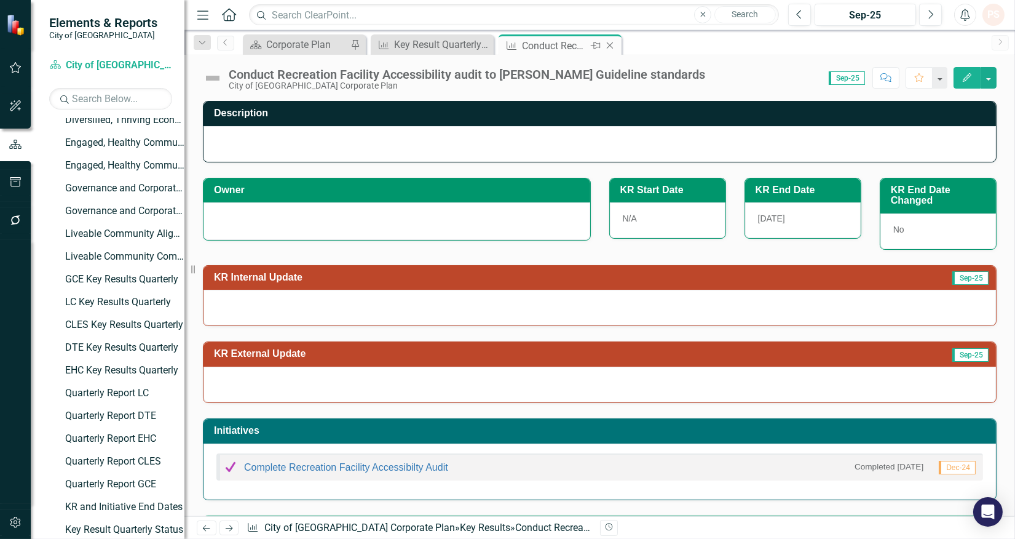
click at [613, 44] on icon "Close" at bounding box center [610, 46] width 12 height 10
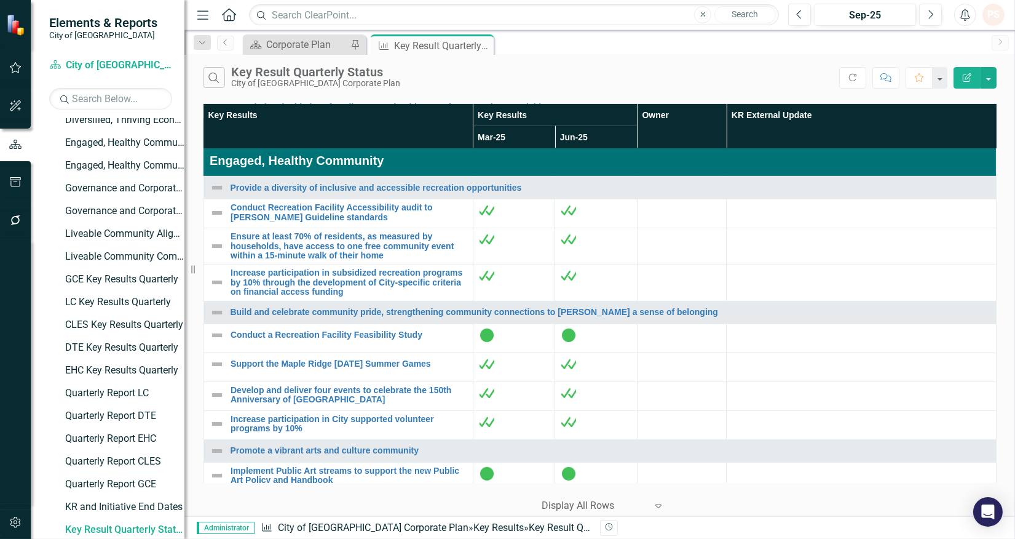
scroll to position [1093, 0]
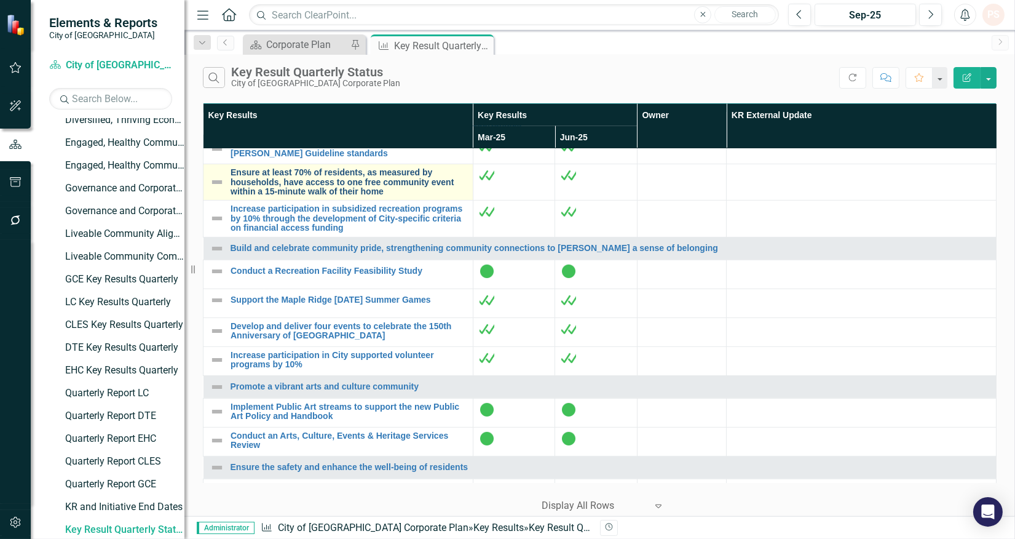
click at [346, 196] on link "Ensure at least 70% of residents, as measured by households, have access to one…" at bounding box center [349, 182] width 236 height 28
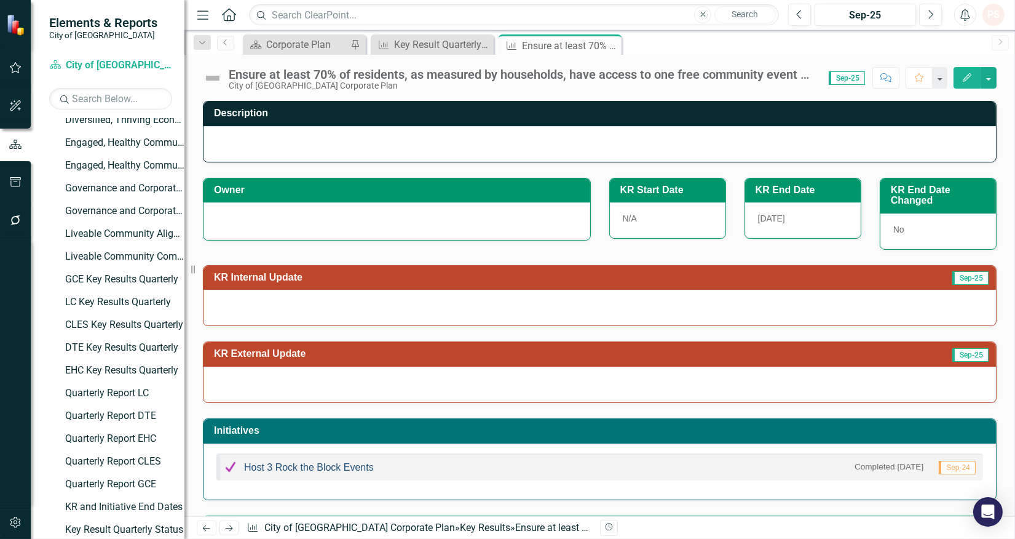
click at [318, 467] on link "Host 3 Rock the Block Events" at bounding box center [309, 467] width 130 height 10
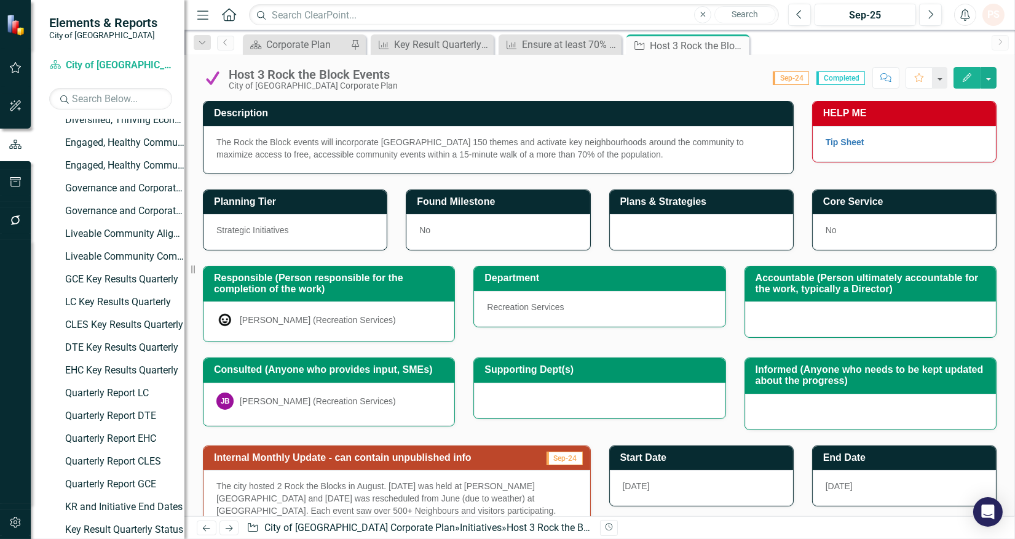
drag, startPoint x: 736, startPoint y: 42, endPoint x: 651, endPoint y: 51, distance: 85.4
click at [0, 0] on icon "Close" at bounding box center [0, 0] width 0 height 0
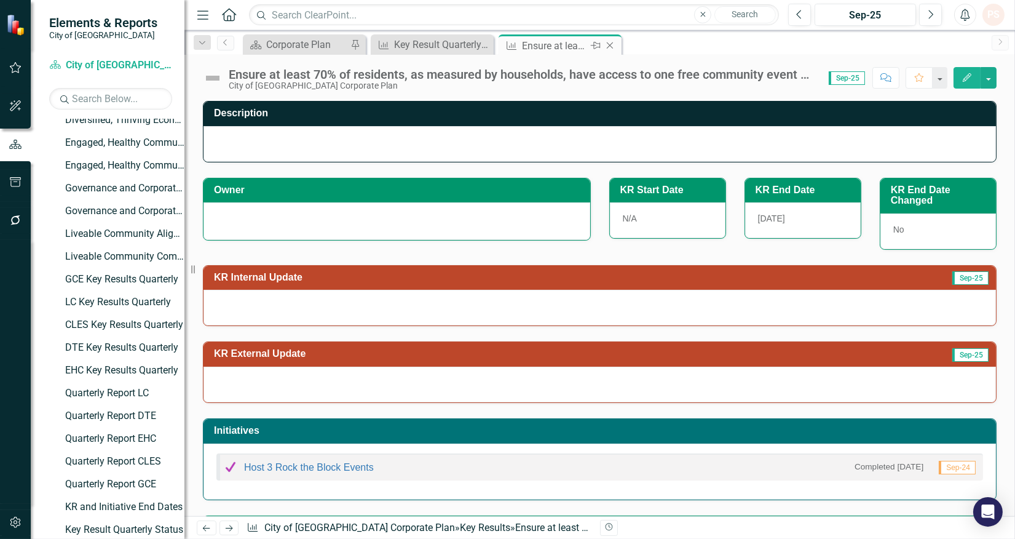
click at [613, 45] on icon "Close" at bounding box center [610, 46] width 12 height 10
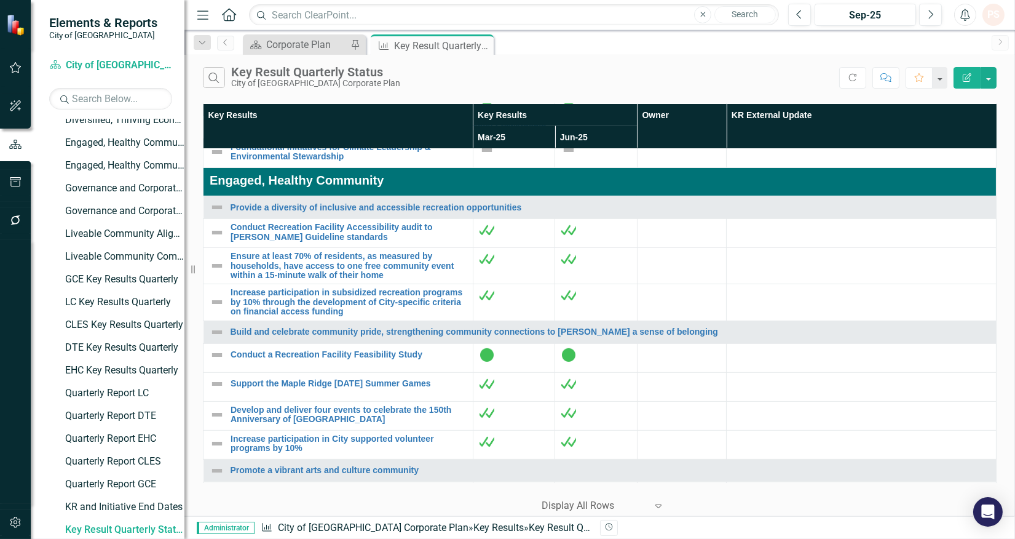
scroll to position [1025, 0]
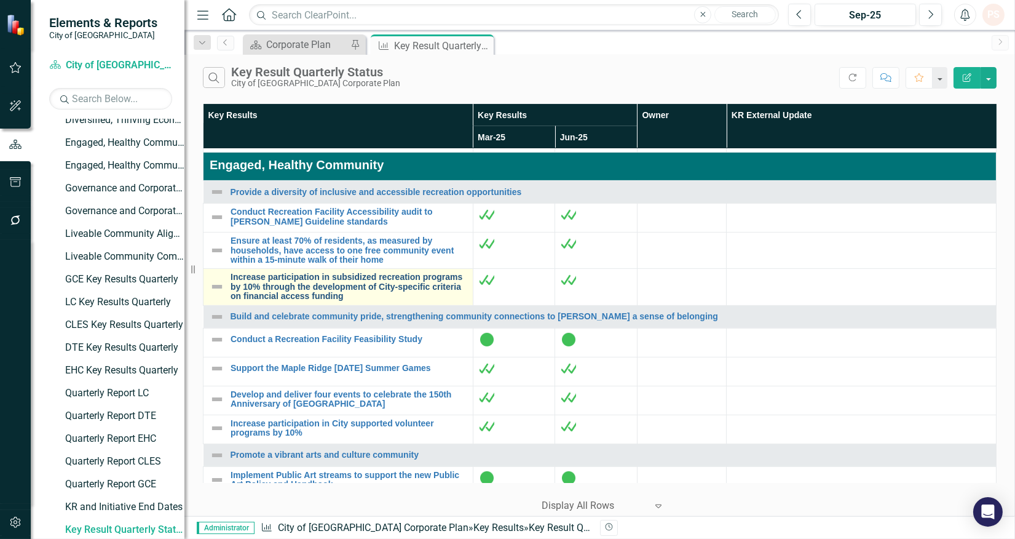
click at [300, 301] on link "Increase participation in subsidized recreation programs by 10% through the dev…" at bounding box center [349, 286] width 236 height 28
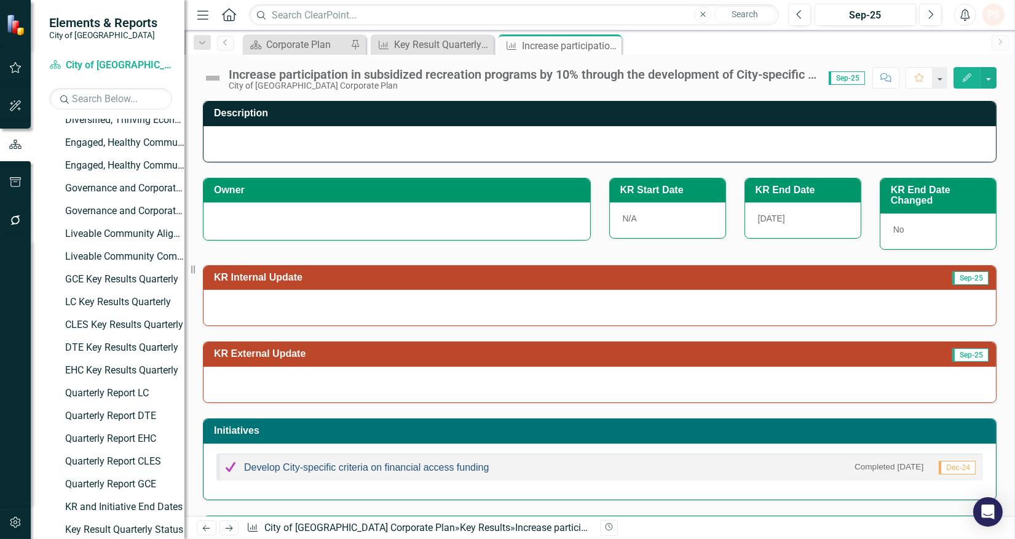
click at [399, 469] on link "Develop City-specific criteria on financial access funding" at bounding box center [366, 467] width 245 height 10
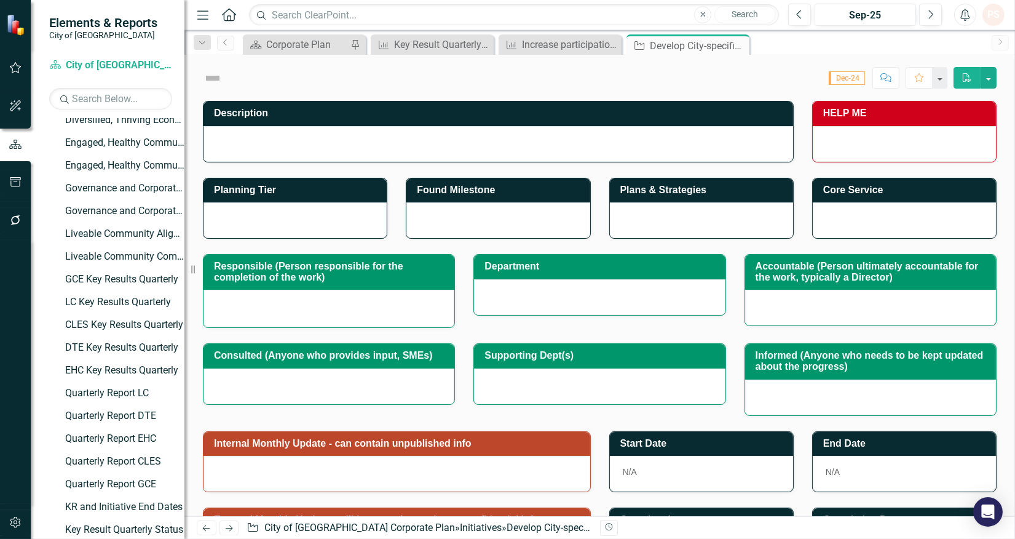
checkbox input "true"
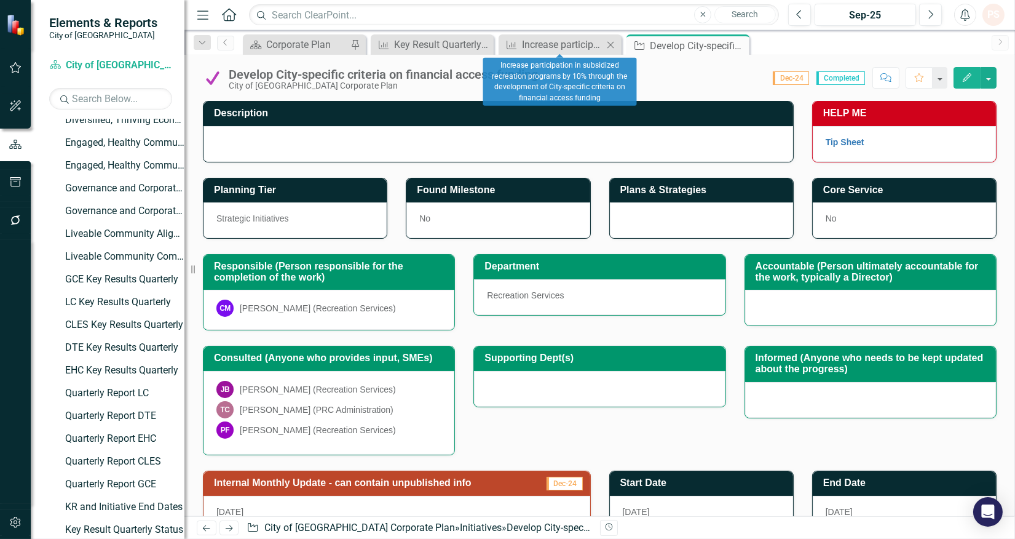
click at [609, 41] on div "Close" at bounding box center [610, 44] width 15 height 15
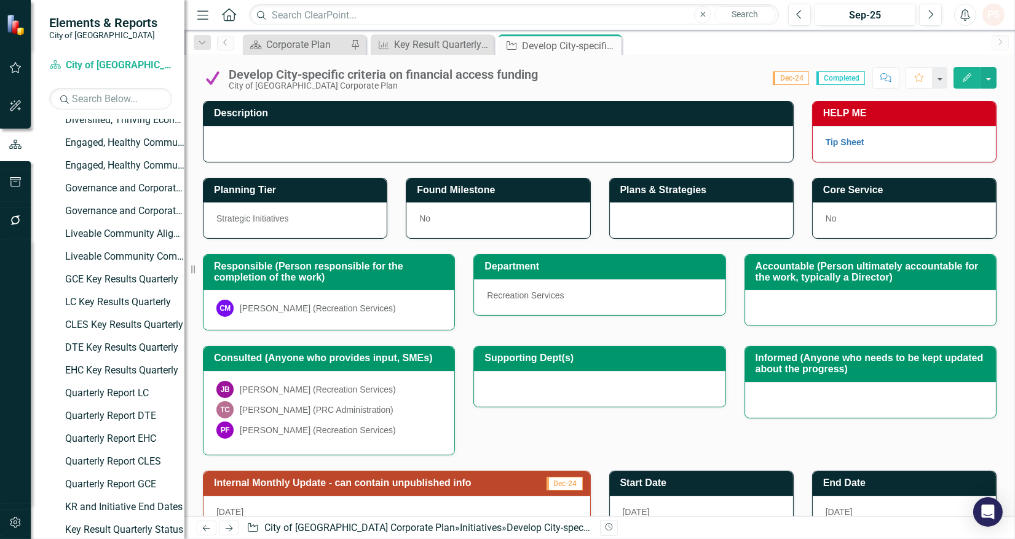
click at [0, 0] on icon "Close" at bounding box center [0, 0] width 0 height 0
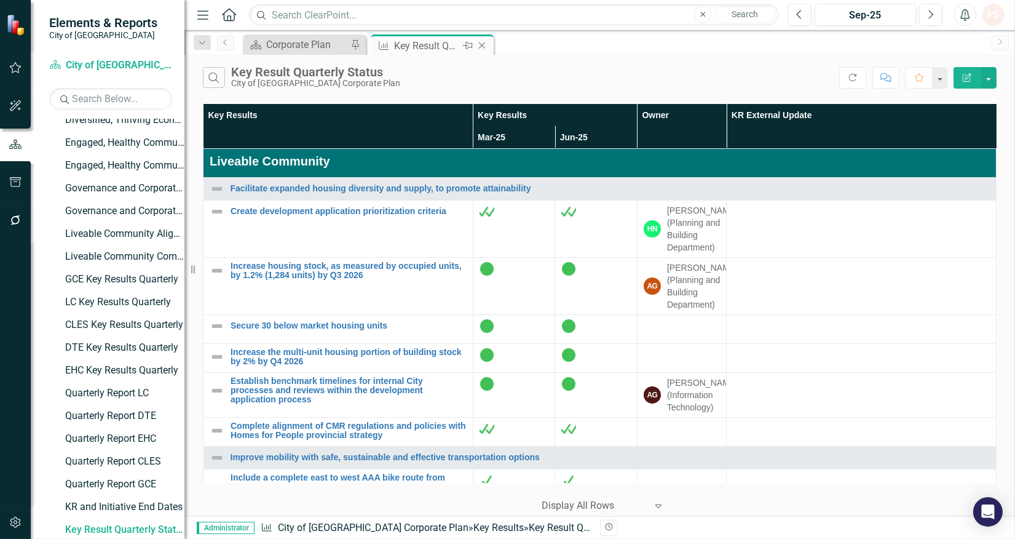
click at [440, 46] on div "Key Result Quarterly Status" at bounding box center [427, 45] width 66 height 15
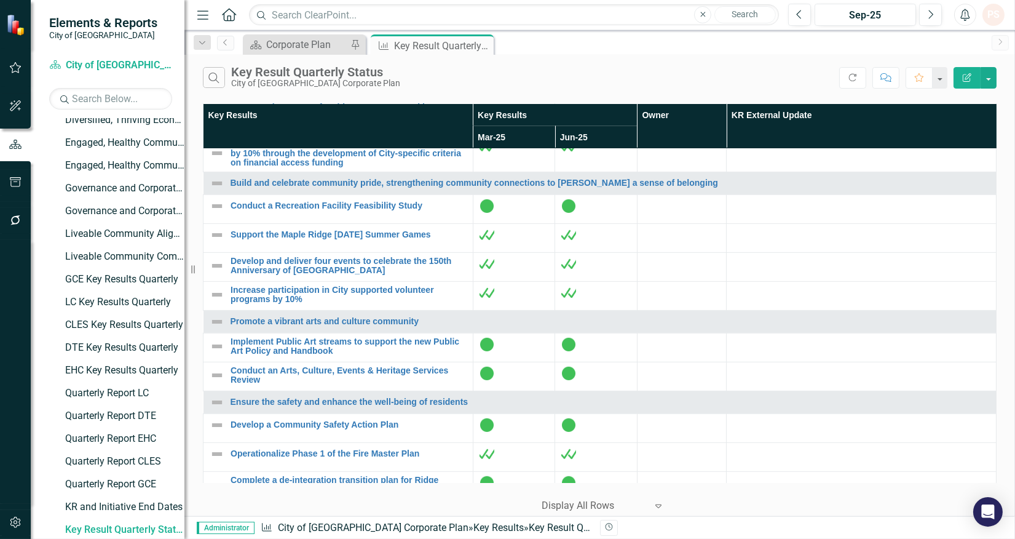
scroll to position [1161, 0]
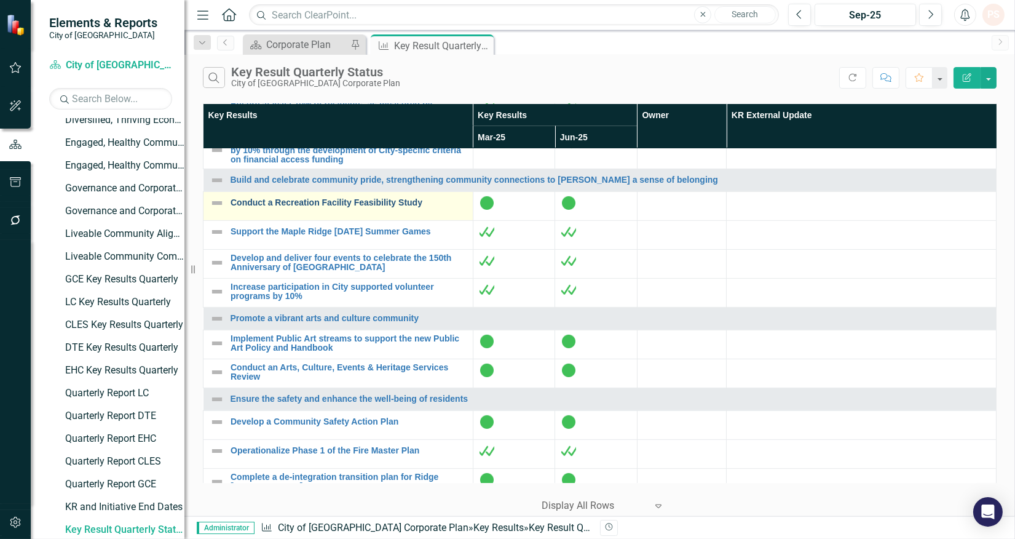
click at [292, 207] on link "Conduct a Recreation Facility Feasibility Study" at bounding box center [349, 202] width 236 height 9
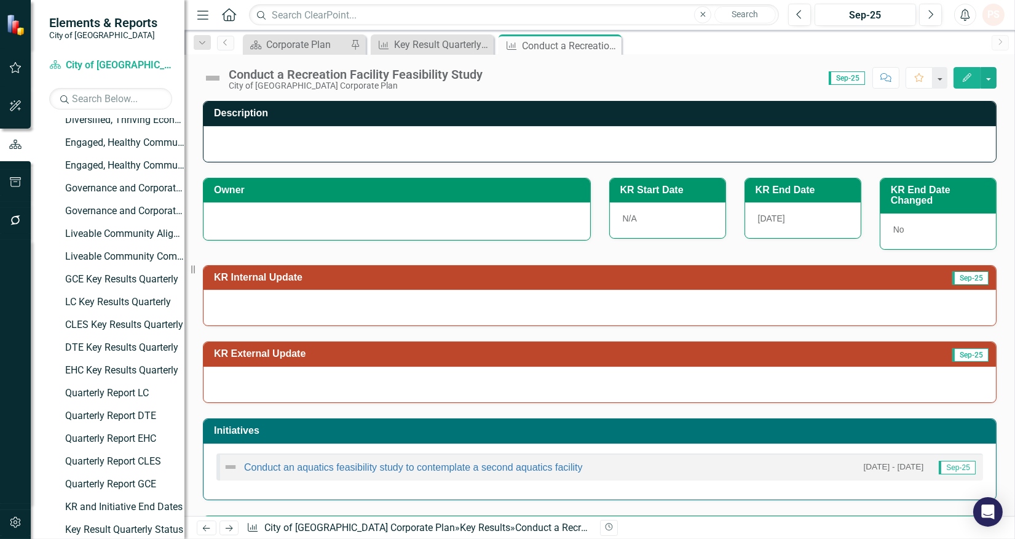
click at [359, 462] on div "Conduct an aquatics feasibility study to contemplate a second aquatics facility" at bounding box center [403, 466] width 360 height 15
click at [358, 466] on link "Conduct an aquatics feasibility study to contemplate a second aquatics facility" at bounding box center [413, 467] width 339 height 10
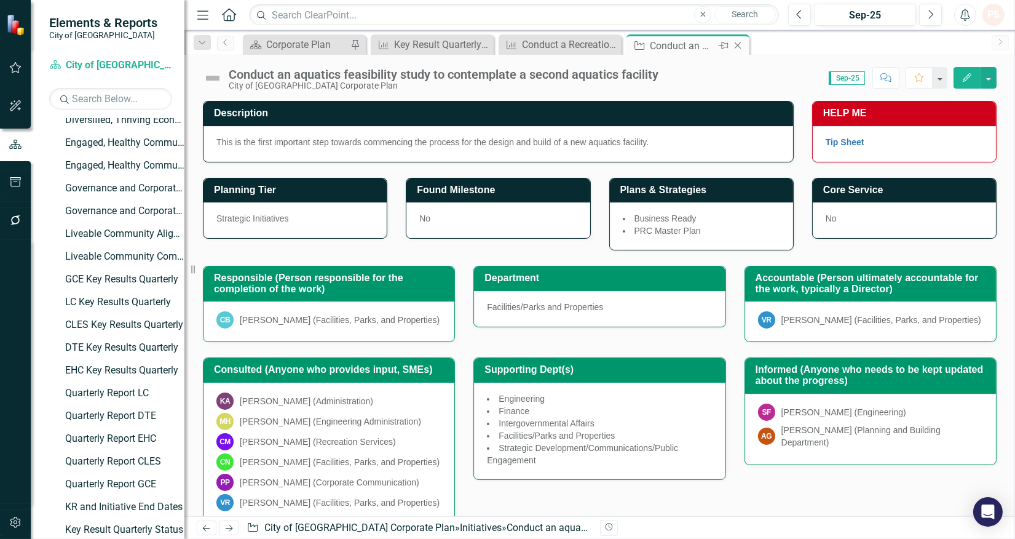
click at [734, 46] on icon "Close" at bounding box center [738, 46] width 12 height 10
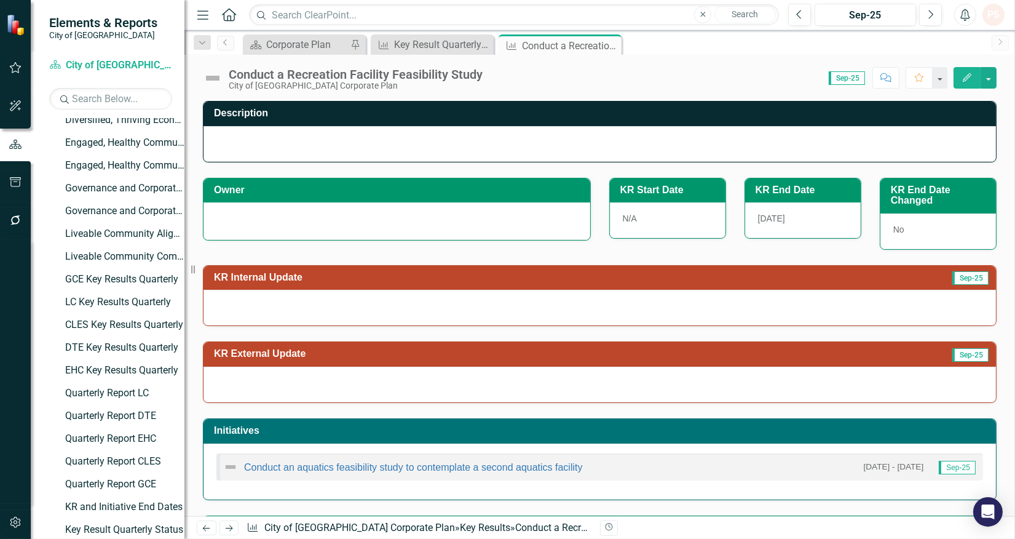
click at [274, 226] on div at bounding box center [397, 219] width 361 height 15
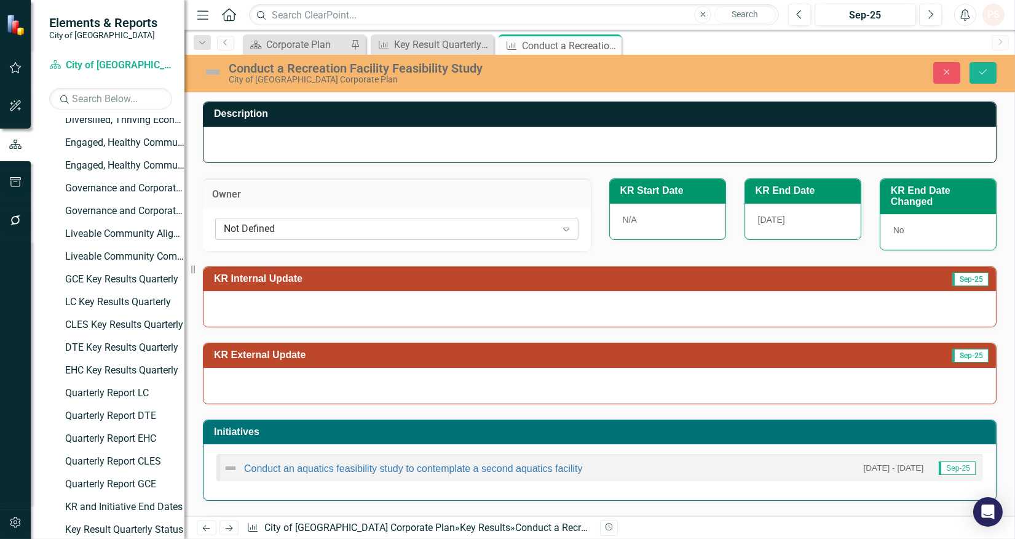
drag, startPoint x: 275, startPoint y: 228, endPoint x: 273, endPoint y: 234, distance: 6.4
click at [273, 234] on div "Not Defined" at bounding box center [390, 228] width 333 height 14
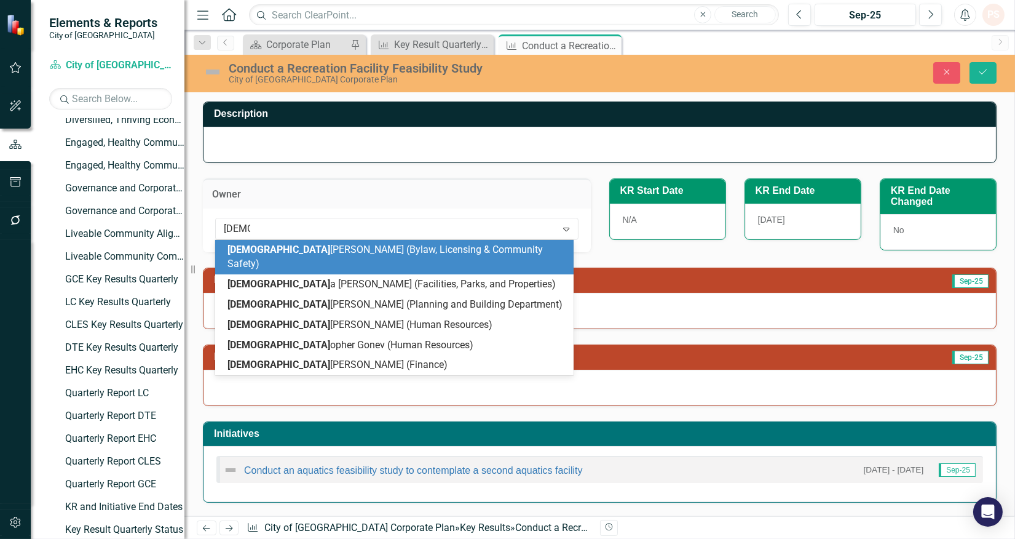
type input "christa"
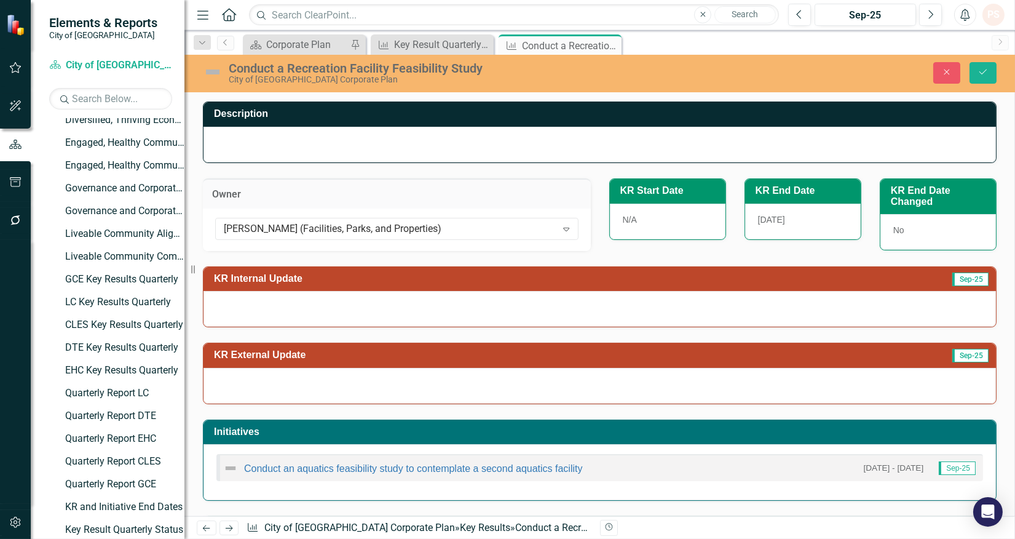
click at [964, 74] on div "Close Save" at bounding box center [842, 73] width 328 height 22
click at [977, 71] on button "Save" at bounding box center [983, 73] width 27 height 22
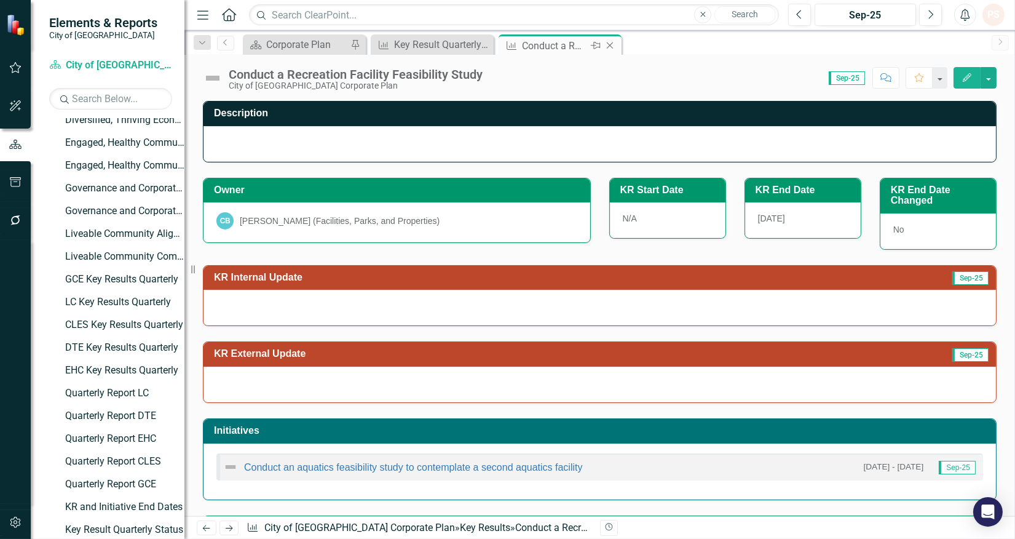
click at [602, 47] on div "Pin" at bounding box center [594, 45] width 15 height 15
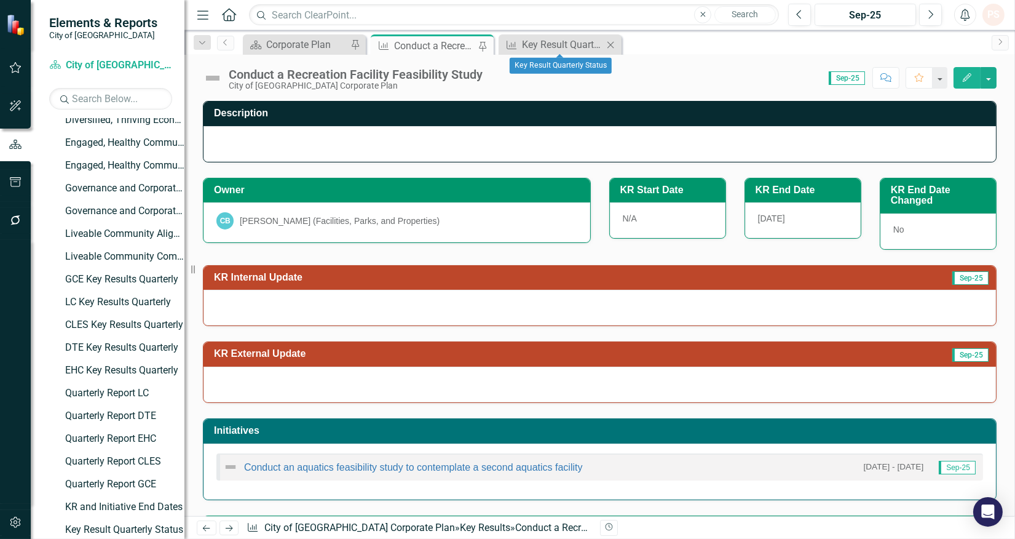
click at [610, 44] on icon "Close" at bounding box center [611, 45] width 12 height 10
click at [464, 47] on div "Conduct a Recreation Facility Feasibility Study" at bounding box center [434, 45] width 81 height 15
click at [453, 50] on div "Conduct a Recreation Facility Feasibility Study" at bounding box center [434, 45] width 81 height 15
click at [482, 44] on icon "Pin" at bounding box center [482, 46] width 10 height 12
click at [481, 46] on icon "Close" at bounding box center [482, 46] width 12 height 10
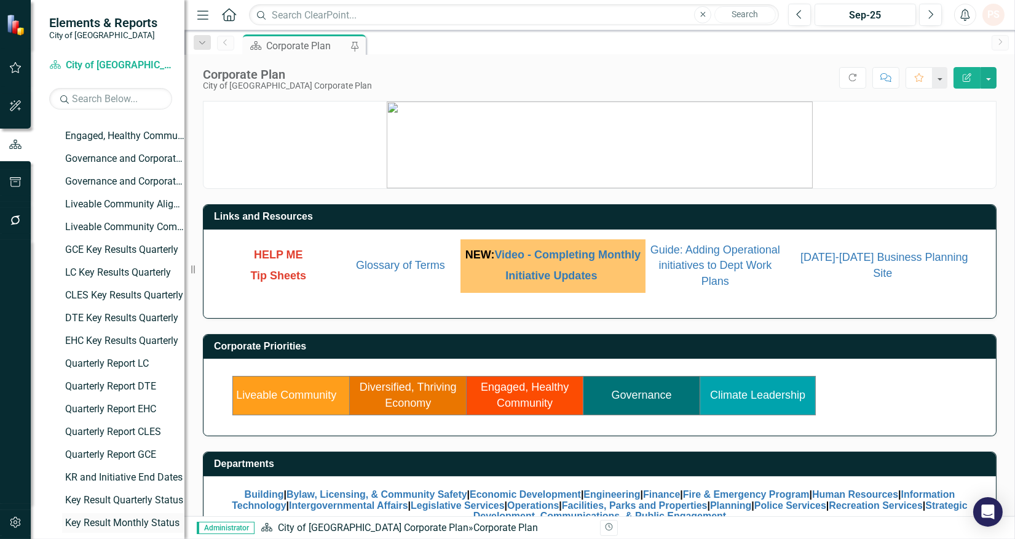
scroll to position [667, 0]
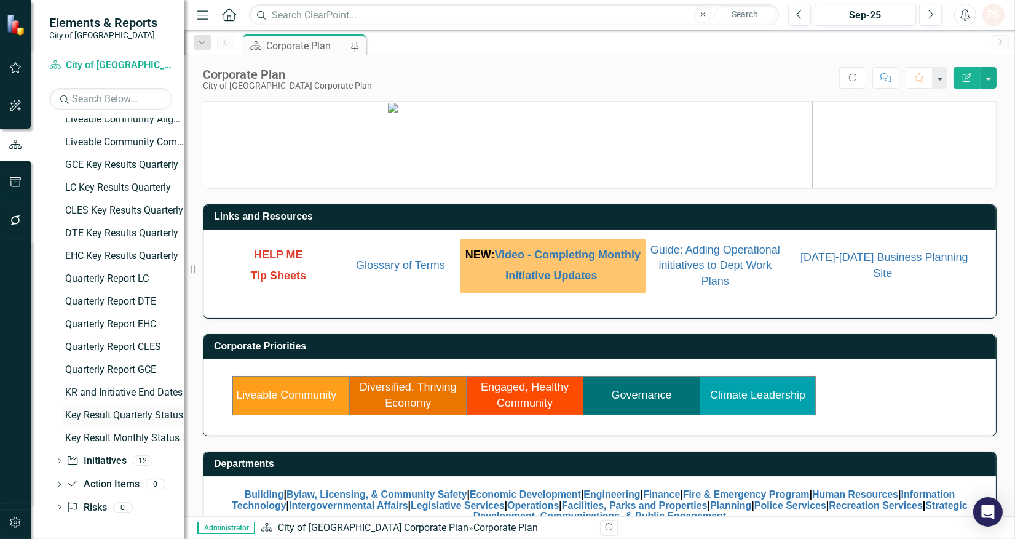
click at [91, 405] on link "Key Result Quarterly Status" at bounding box center [123, 415] width 122 height 20
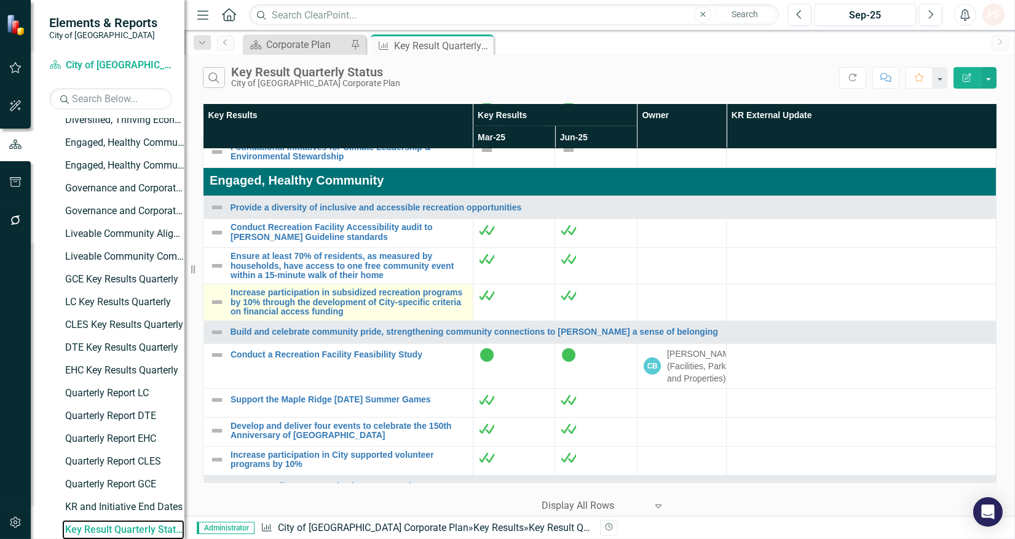
scroll to position [1025, 0]
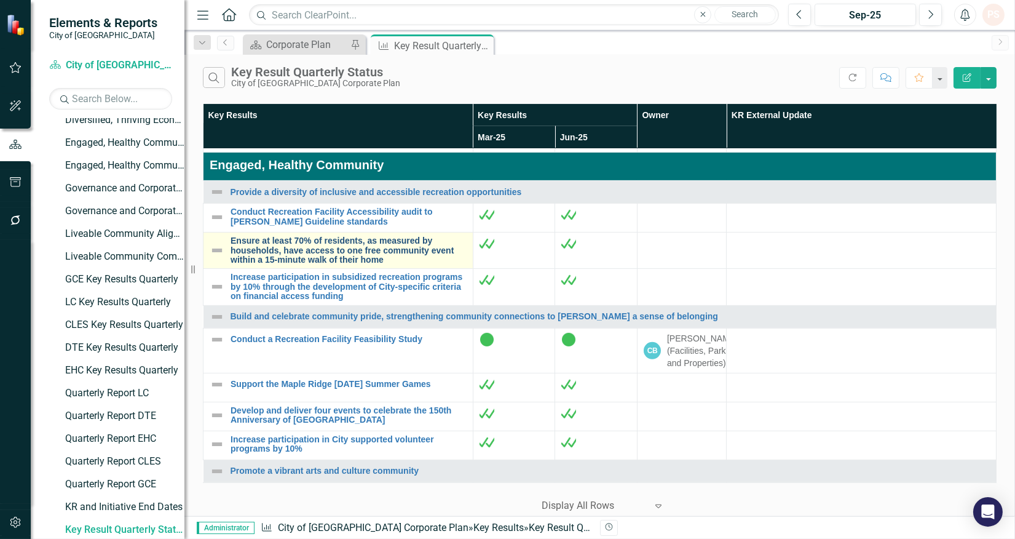
click at [402, 260] on link "Ensure at least 70% of residents, as measured by households, have access to one…" at bounding box center [349, 250] width 236 height 28
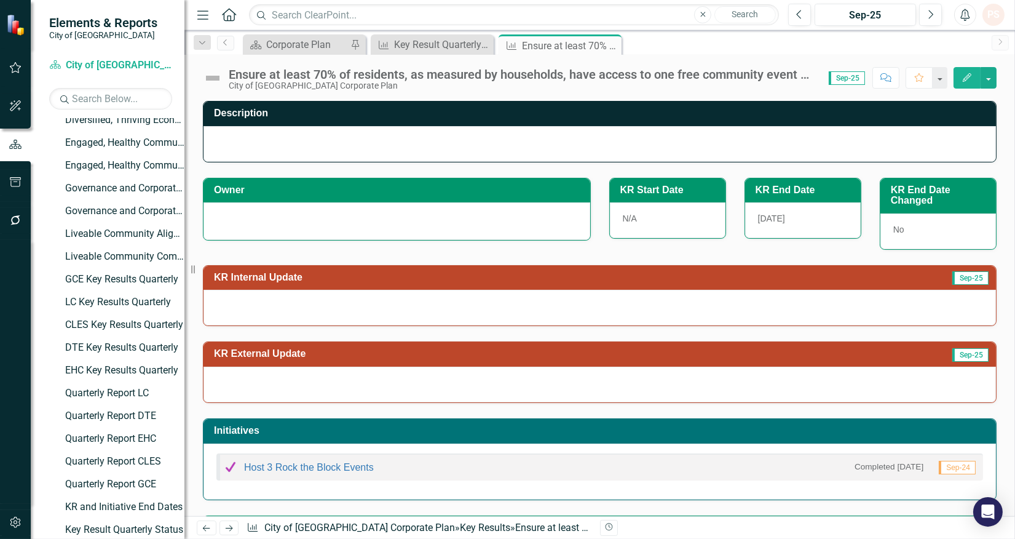
click at [274, 224] on div at bounding box center [397, 219] width 361 height 15
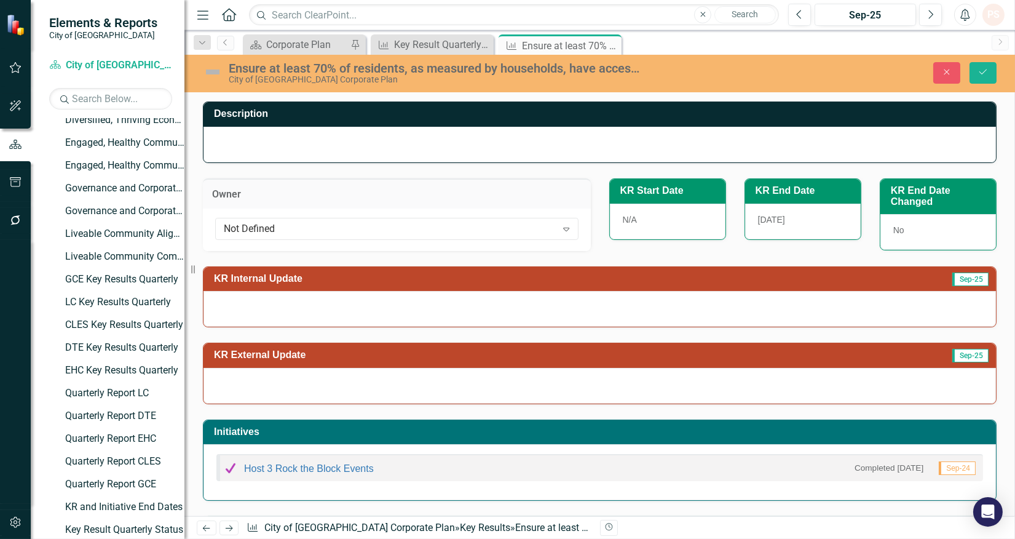
click at [274, 224] on div "Not Defined" at bounding box center [390, 228] width 333 height 14
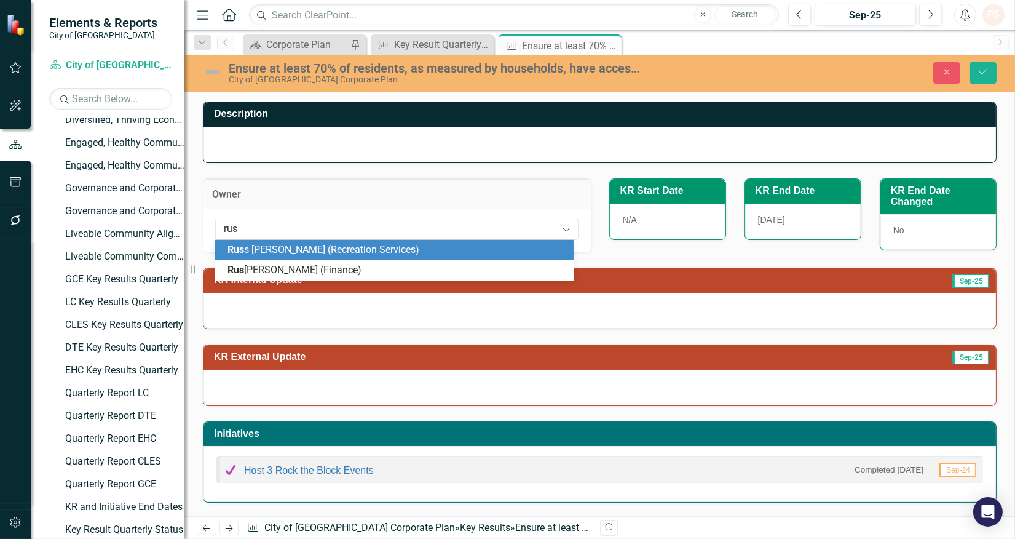
type input "russ"
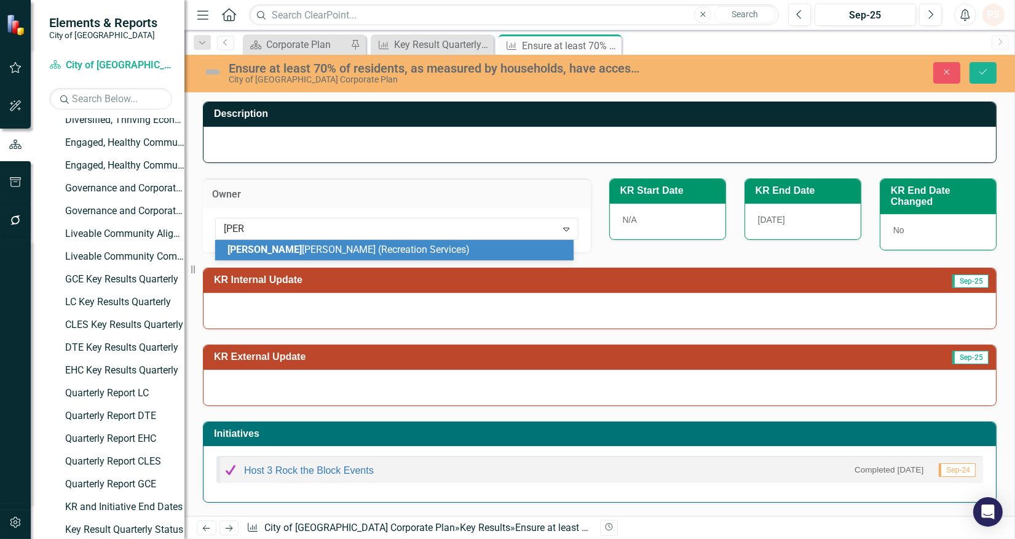
drag, startPoint x: 278, startPoint y: 249, endPoint x: 303, endPoint y: 244, distance: 25.7
click at [279, 249] on span "Russ Brummer (Recreation Services)" at bounding box center [349, 250] width 242 height 12
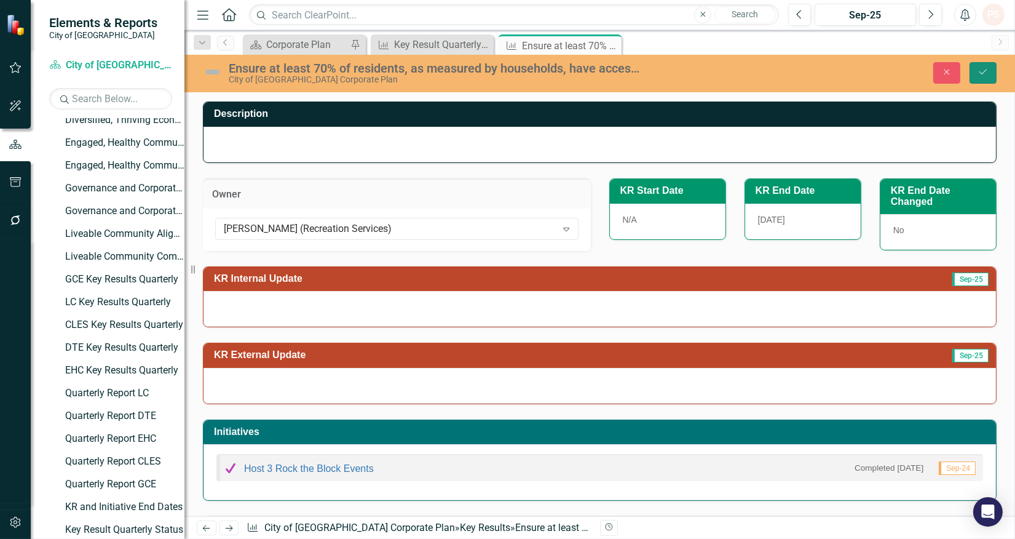
click at [981, 72] on icon "Save" at bounding box center [983, 72] width 11 height 9
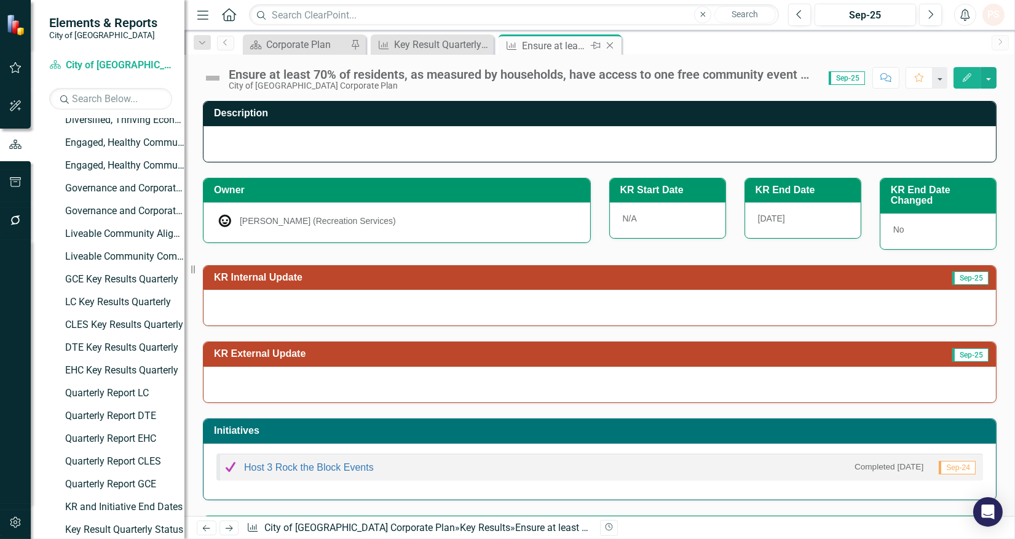
click at [611, 39] on div "Close" at bounding box center [610, 45] width 15 height 15
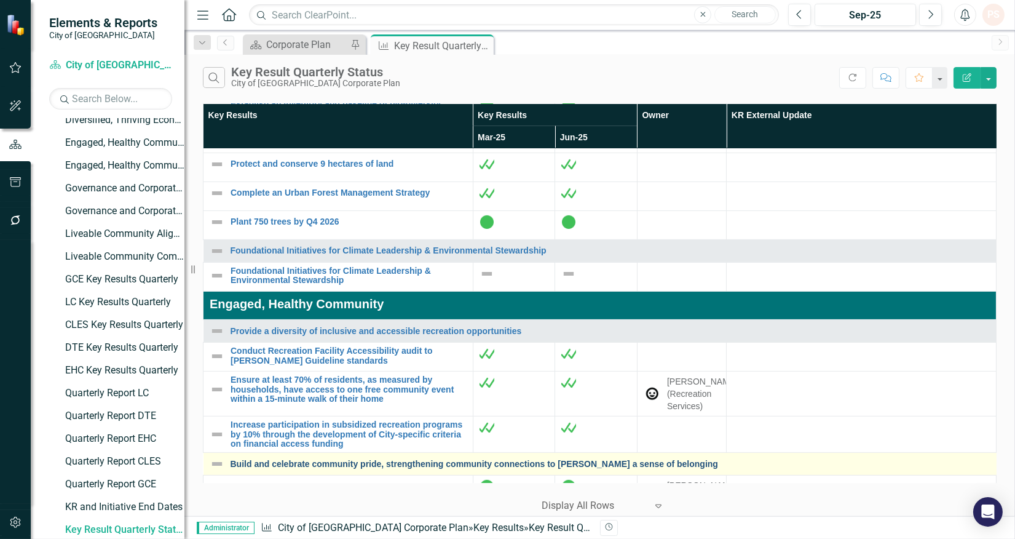
scroll to position [956, 0]
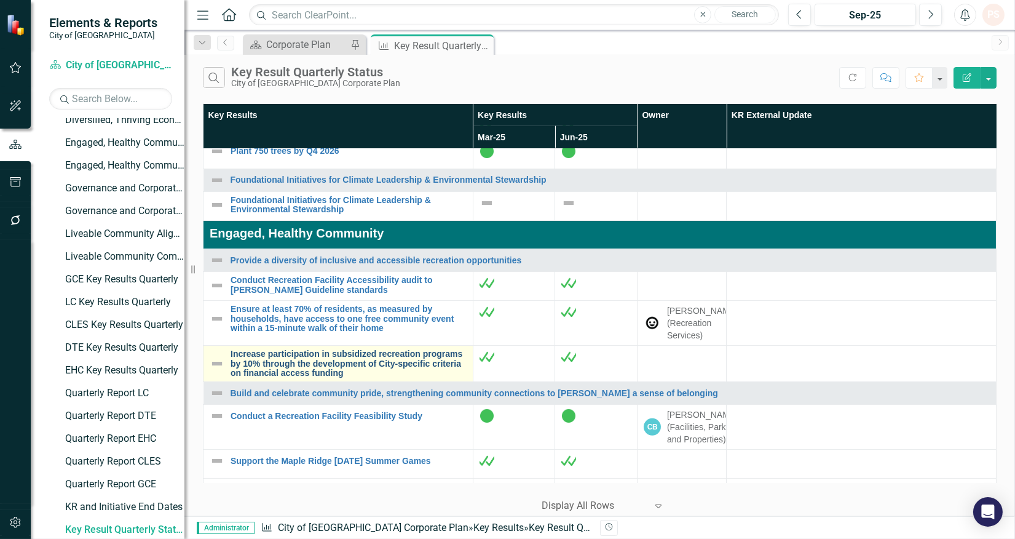
click at [287, 378] on link "Increase participation in subsidized recreation programs by 10% through the dev…" at bounding box center [349, 363] width 236 height 28
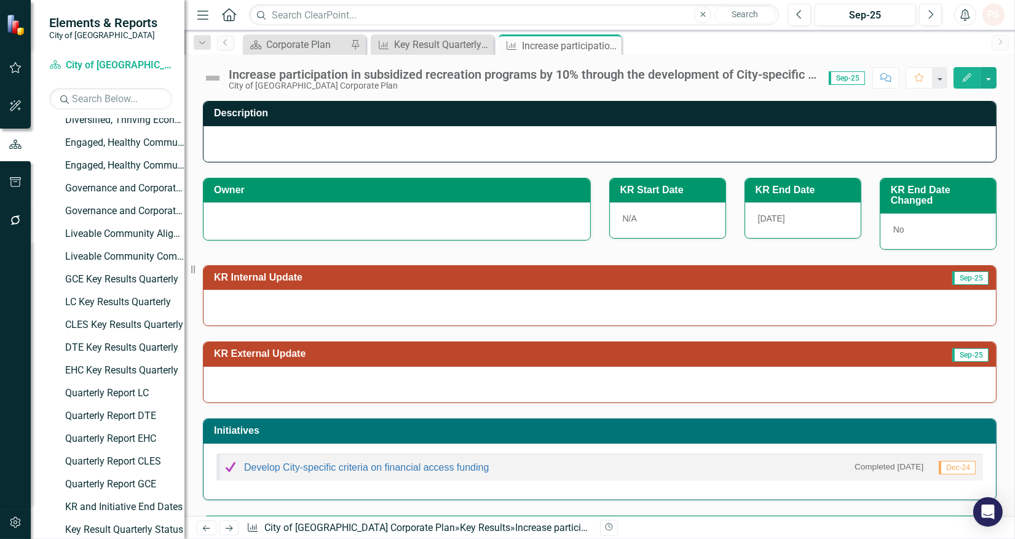
click at [260, 217] on div at bounding box center [397, 219] width 361 height 15
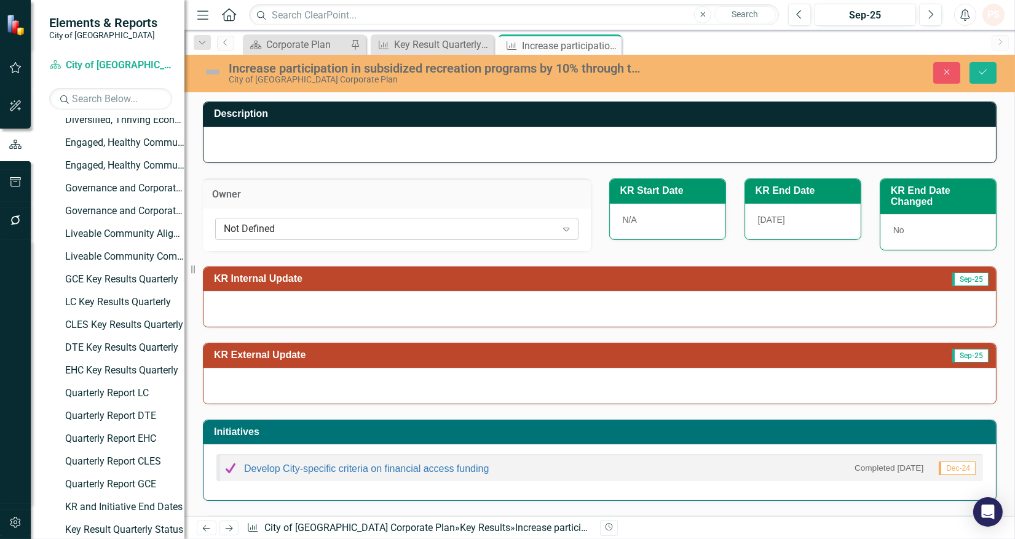
click at [255, 223] on div "Not Defined" at bounding box center [390, 228] width 333 height 14
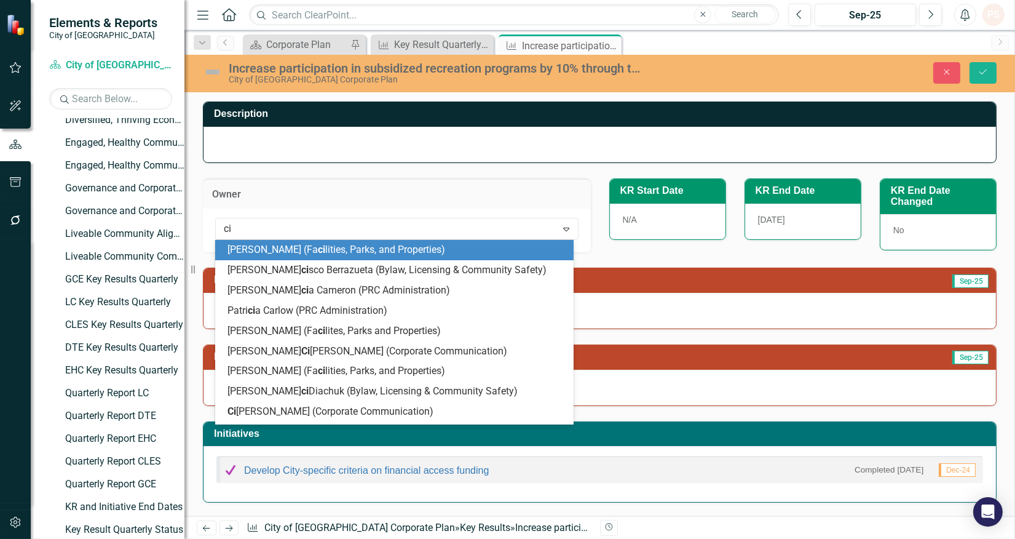
type input "cid"
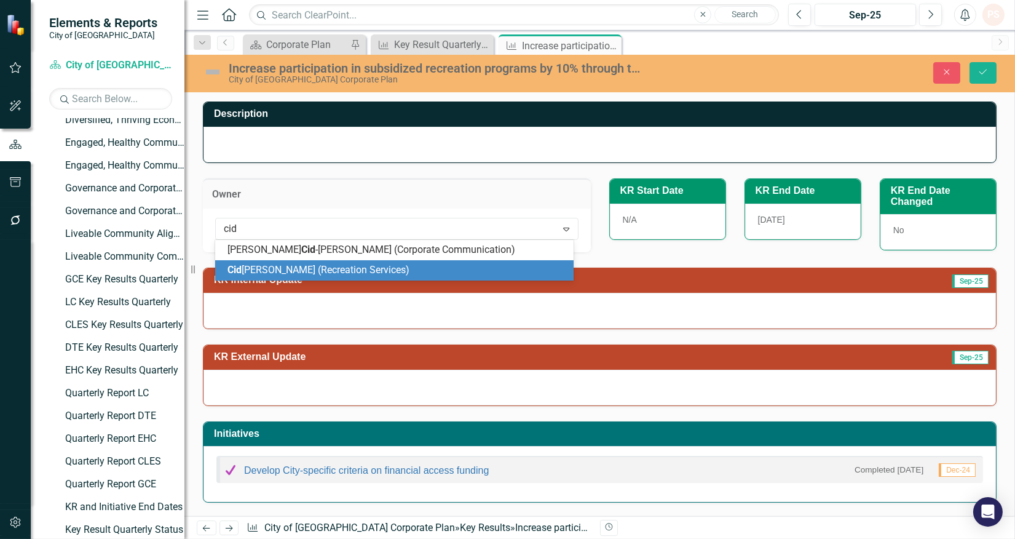
click at [268, 264] on span "[PERSON_NAME] (Recreation Services)" at bounding box center [319, 270] width 182 height 12
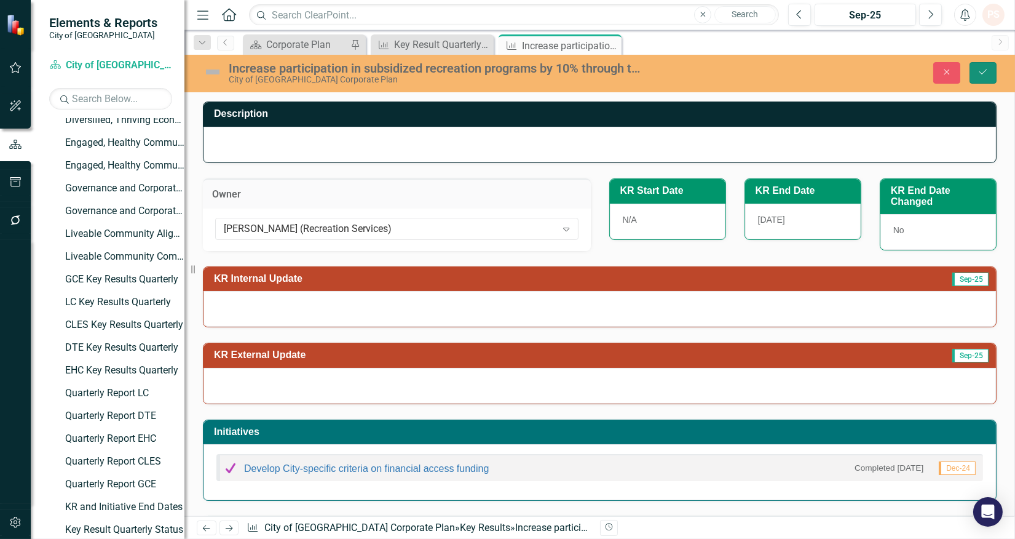
click at [982, 73] on icon "Save" at bounding box center [983, 72] width 11 height 9
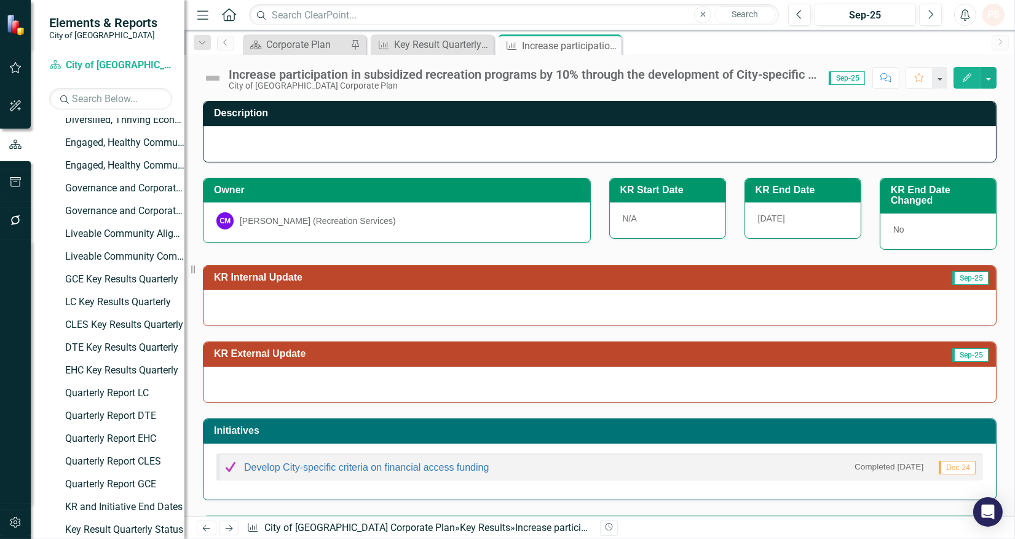
click at [0, 0] on icon "Close" at bounding box center [0, 0] width 0 height 0
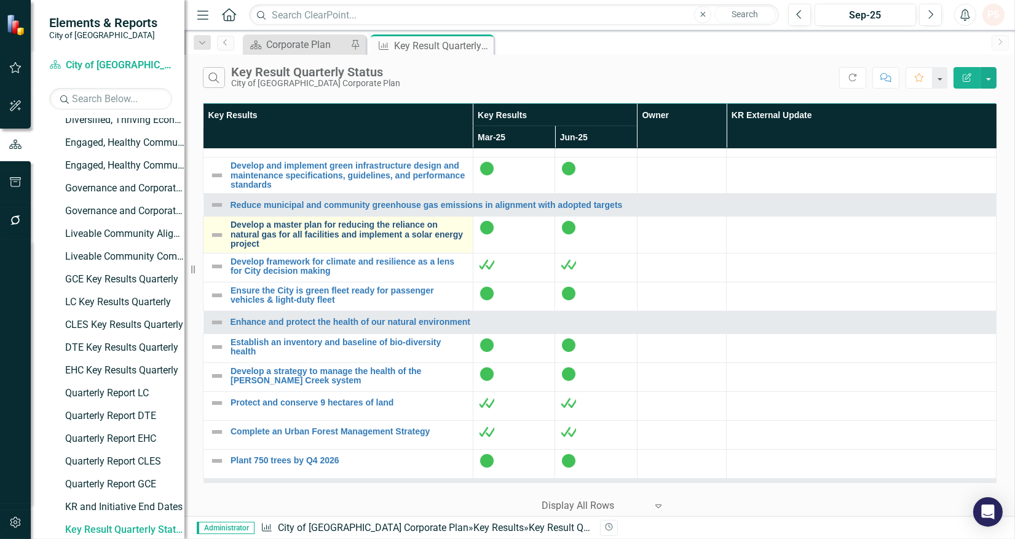
scroll to position [683, 0]
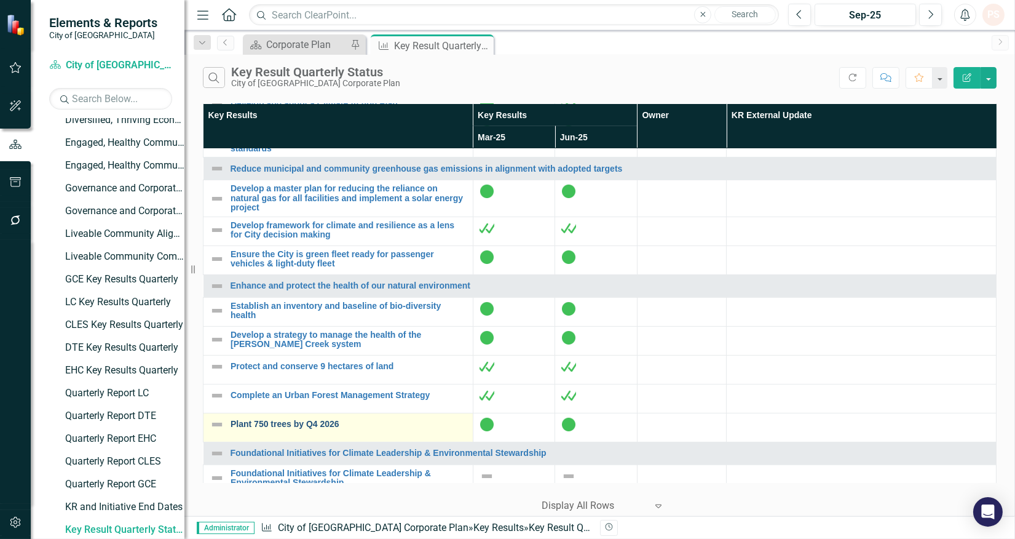
click at [305, 429] on link "Plant 750 trees by Q4 2026" at bounding box center [349, 423] width 236 height 9
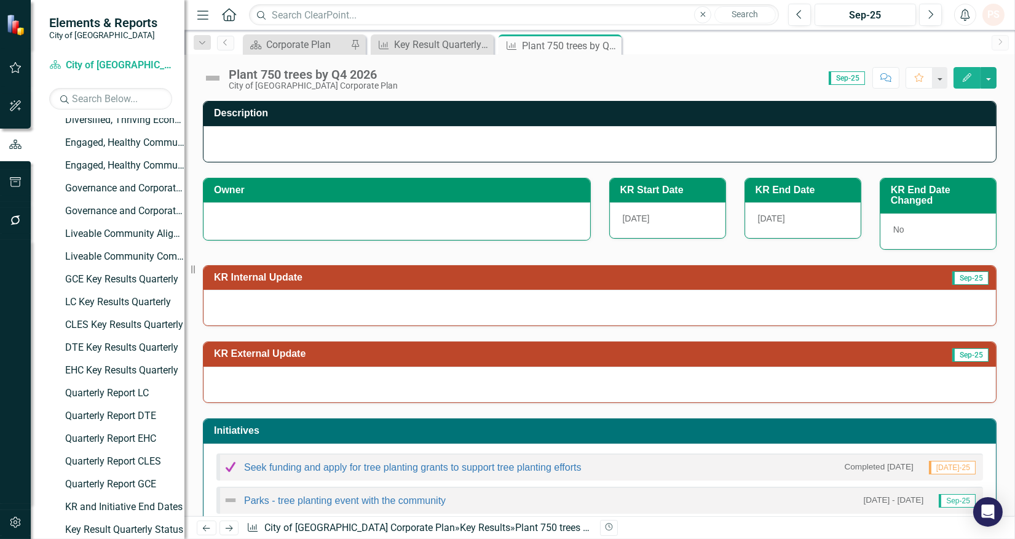
click at [234, 225] on div at bounding box center [397, 219] width 361 height 15
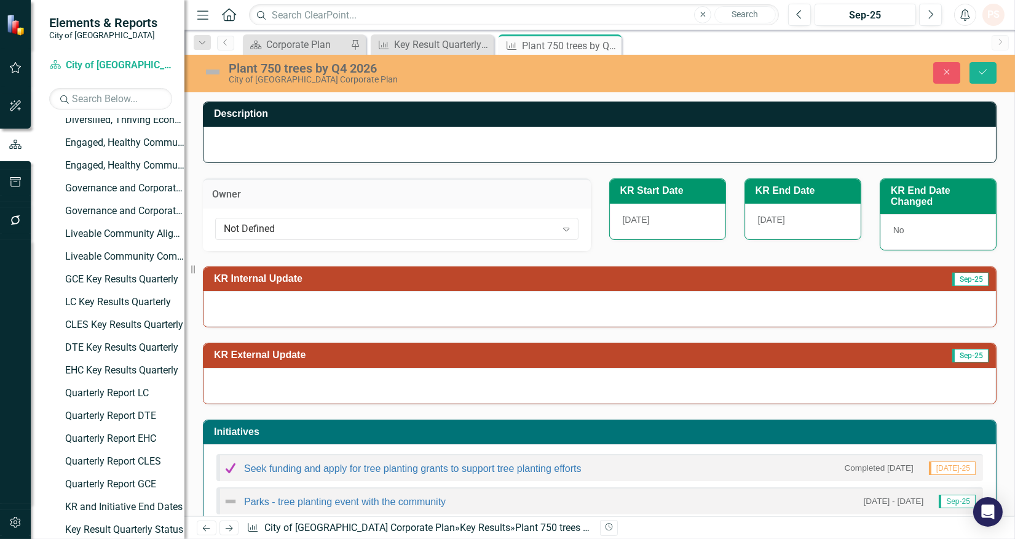
click at [234, 225] on div "Not Defined" at bounding box center [390, 228] width 333 height 14
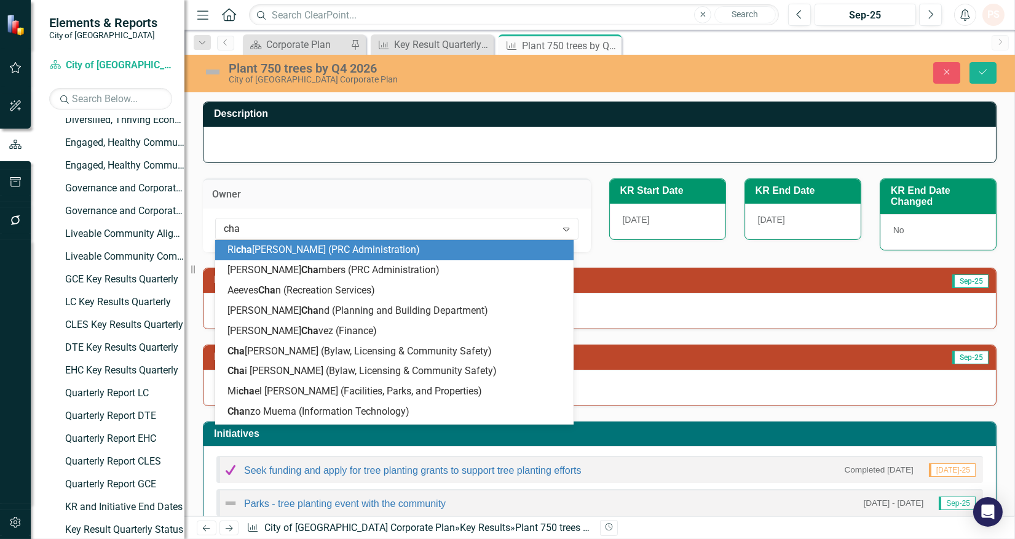
type input "[PERSON_NAME]"
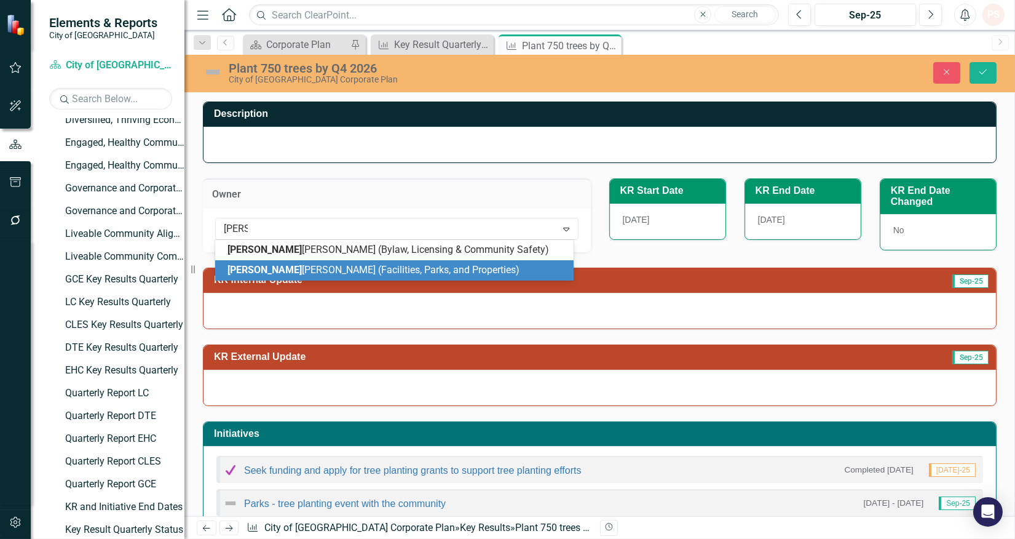
click at [236, 269] on span "[PERSON_NAME]" at bounding box center [265, 270] width 74 height 12
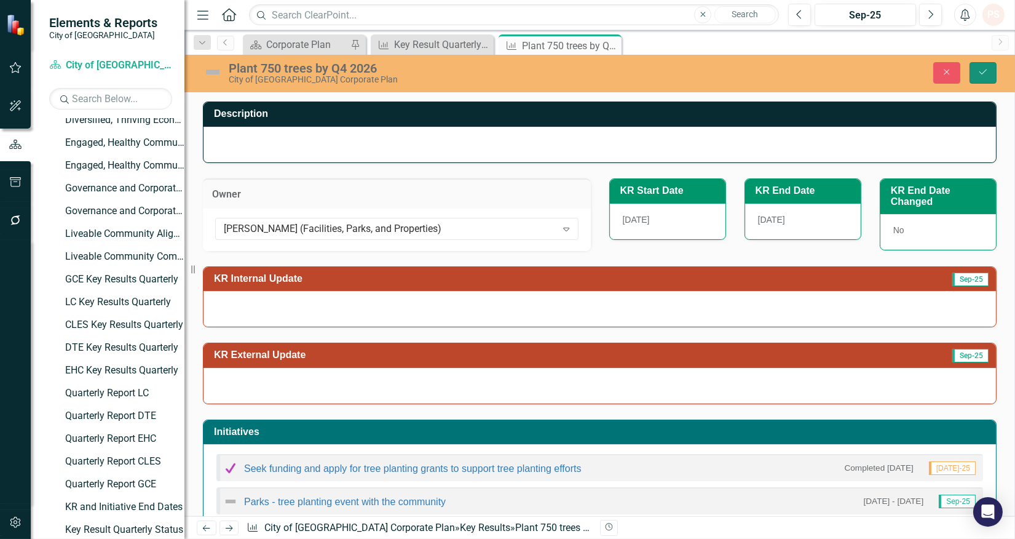
click at [976, 72] on button "Save" at bounding box center [983, 73] width 27 height 22
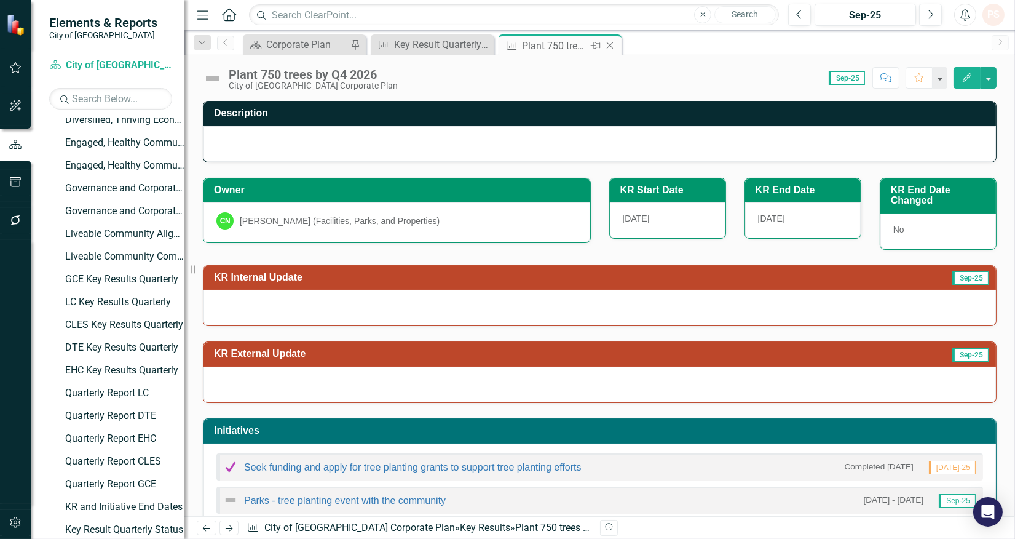
click at [608, 46] on icon "Close" at bounding box center [610, 46] width 12 height 10
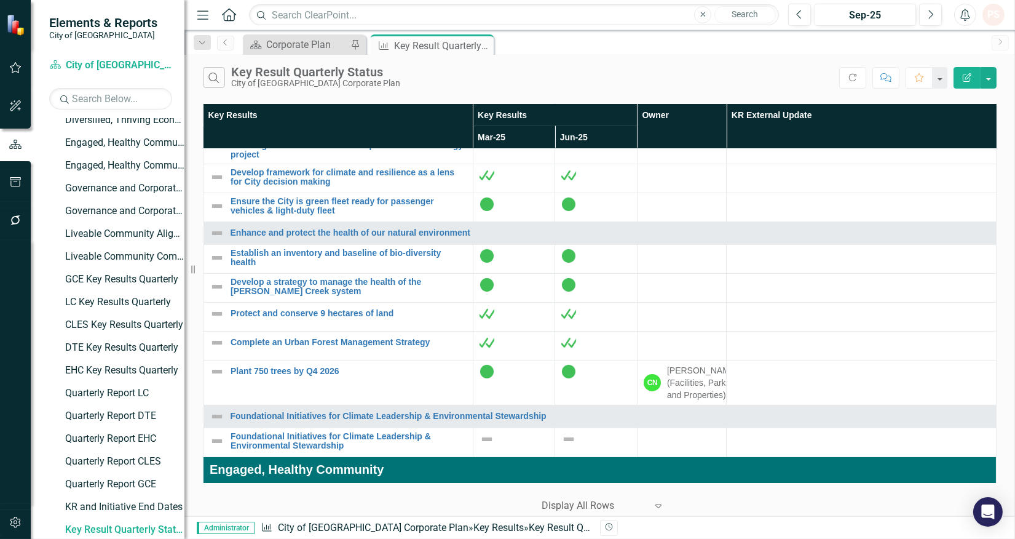
scroll to position [752, 0]
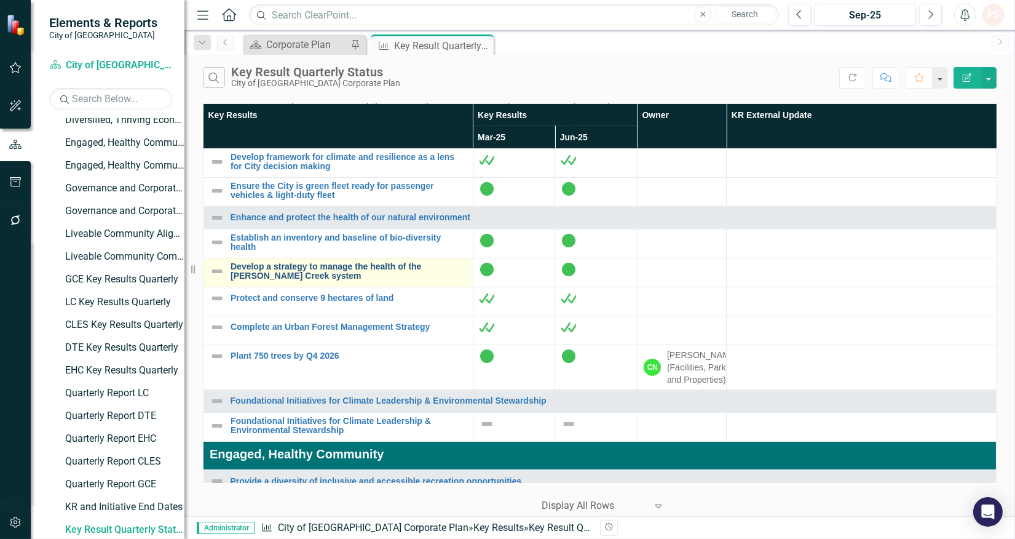
click at [289, 281] on link "Develop a strategy to manage the health of the [PERSON_NAME] Creek system" at bounding box center [349, 271] width 236 height 19
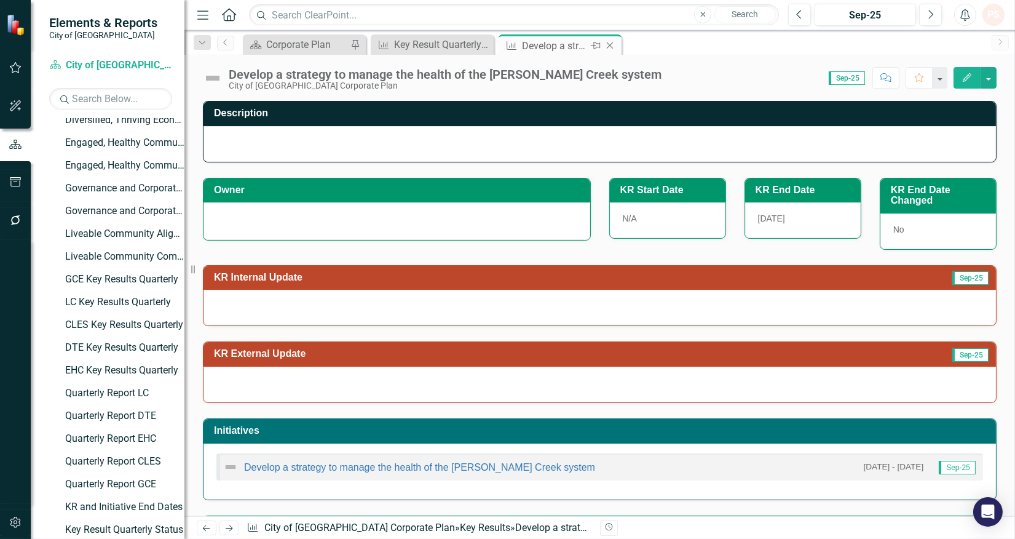
click at [613, 43] on icon "Close" at bounding box center [610, 46] width 12 height 10
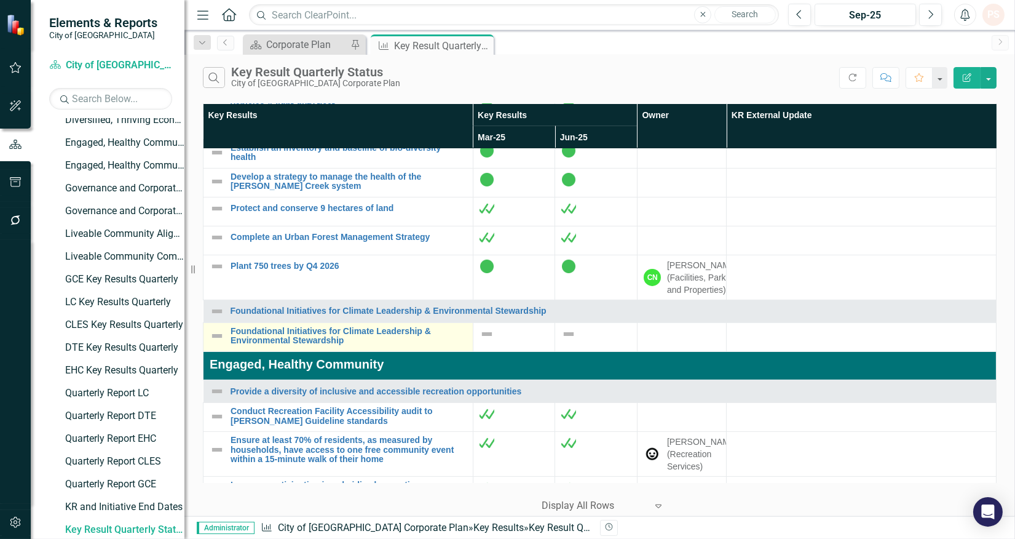
scroll to position [820, 0]
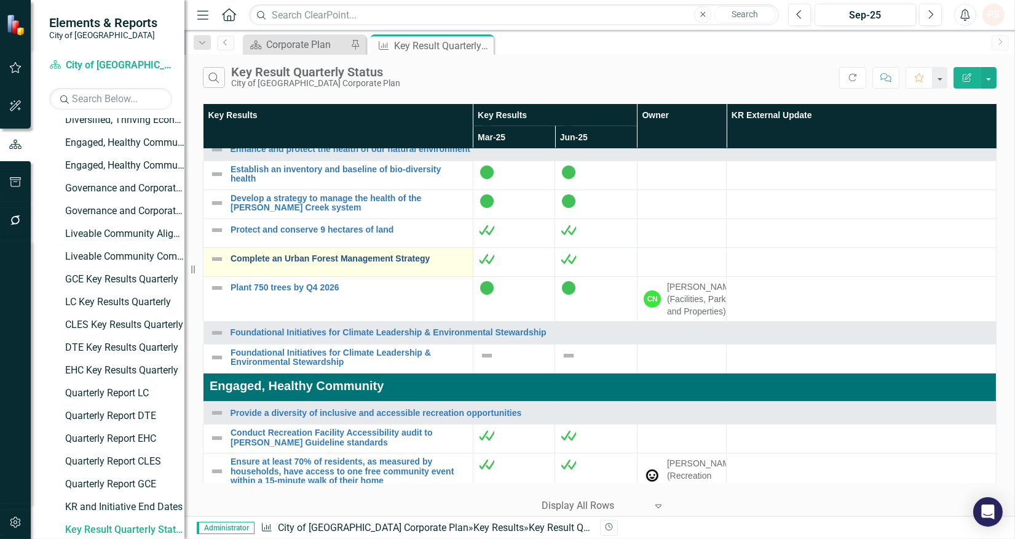
click at [327, 263] on link "Complete an Urban Forest Management Strategy" at bounding box center [349, 258] width 236 height 9
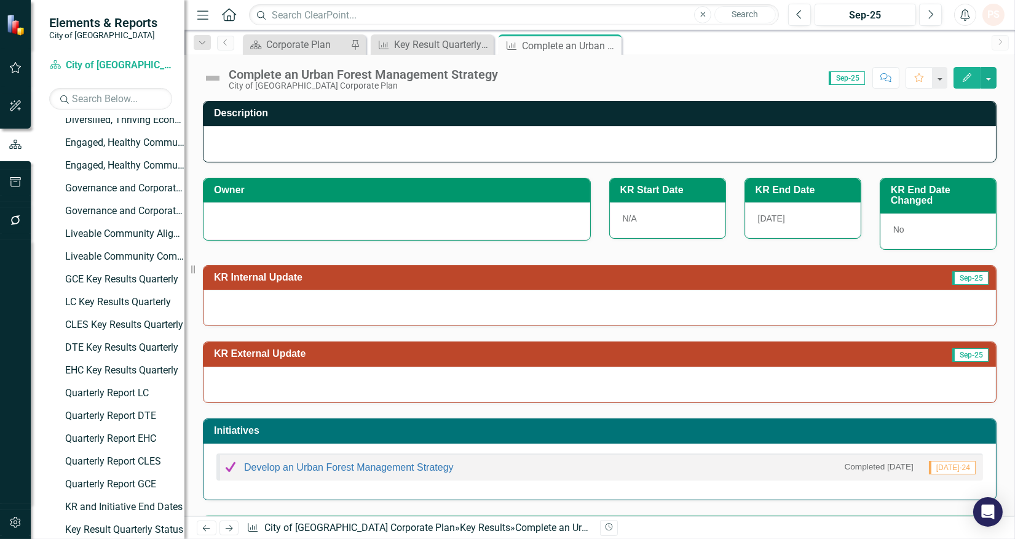
click at [289, 228] on div at bounding box center [397, 221] width 387 height 38
click at [289, 226] on div at bounding box center [397, 219] width 361 height 15
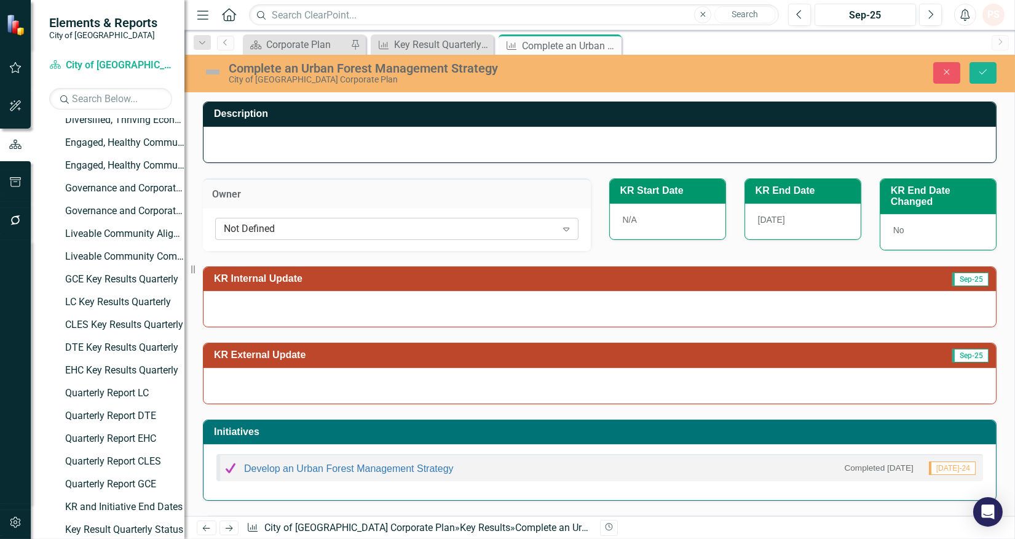
click at [282, 223] on div "Not Defined" at bounding box center [390, 228] width 333 height 14
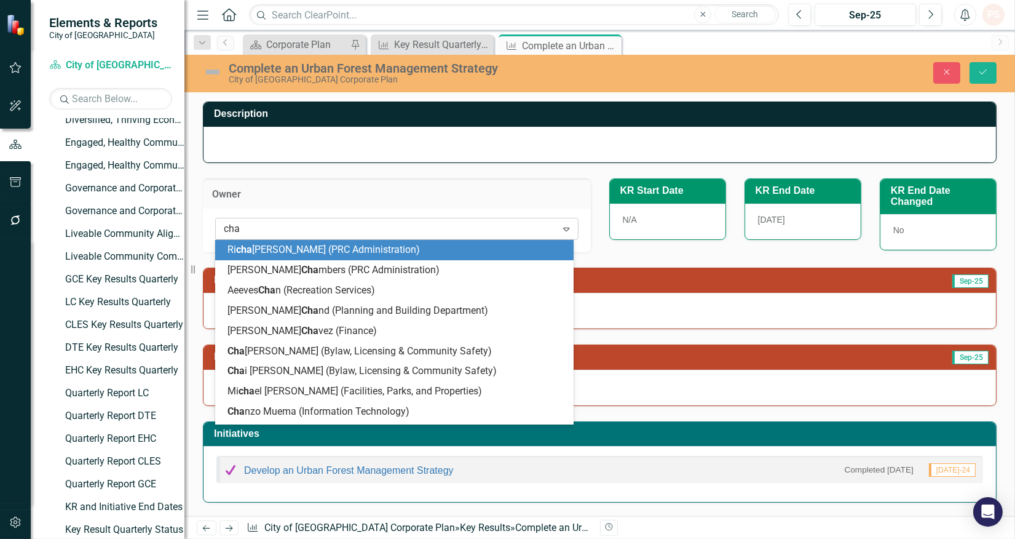
type input "[PERSON_NAME]"
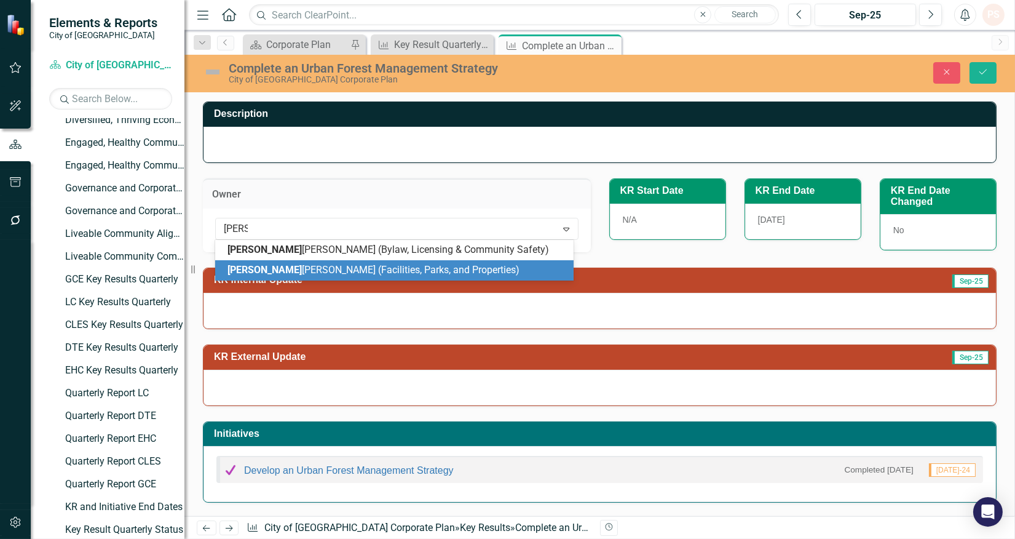
click at [298, 271] on span "Chad Neufeld (Facilities, Parks, and Properties)" at bounding box center [374, 270] width 292 height 12
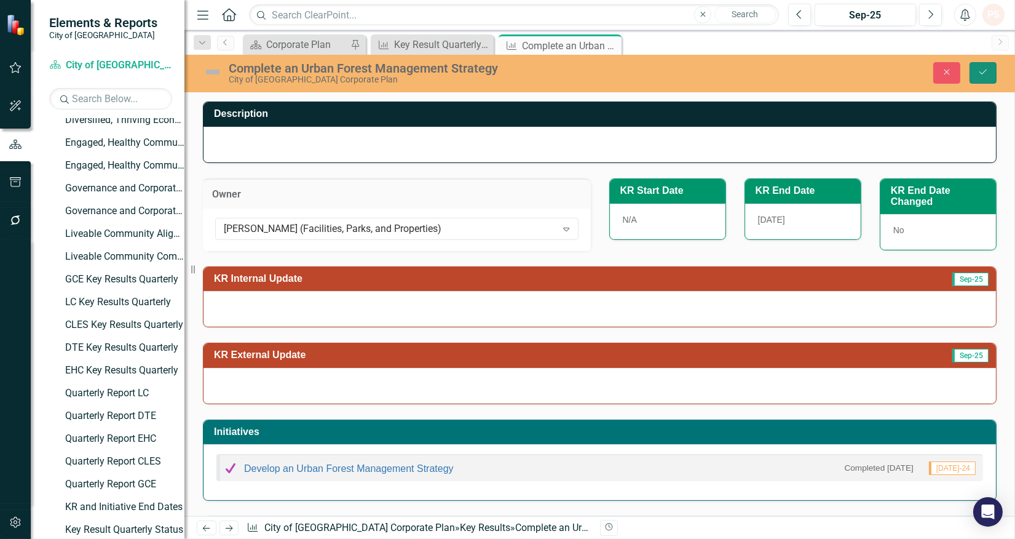
click at [989, 70] on button "Save" at bounding box center [983, 73] width 27 height 22
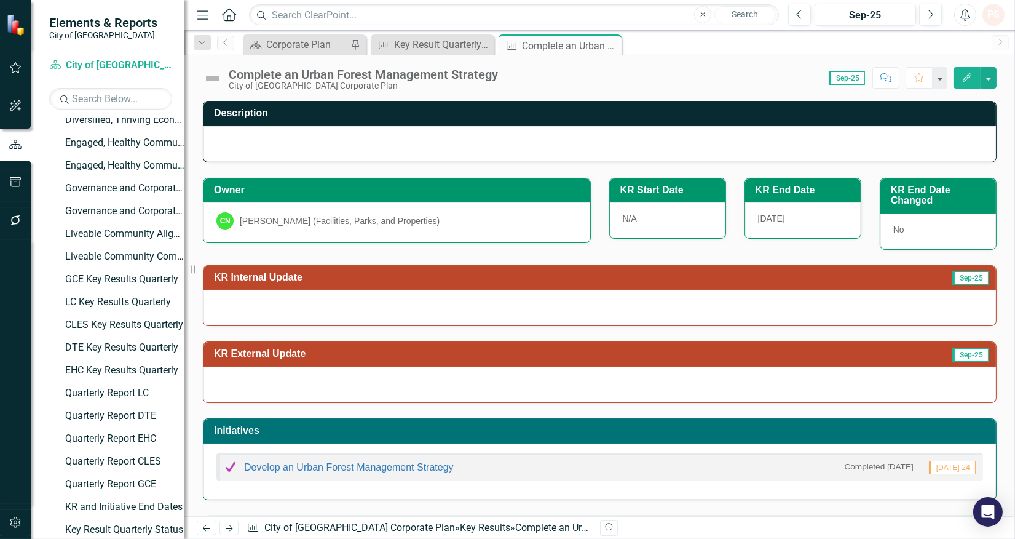
drag, startPoint x: 609, startPoint y: 46, endPoint x: 583, endPoint y: 52, distance: 26.6
click at [0, 0] on icon "Close" at bounding box center [0, 0] width 0 height 0
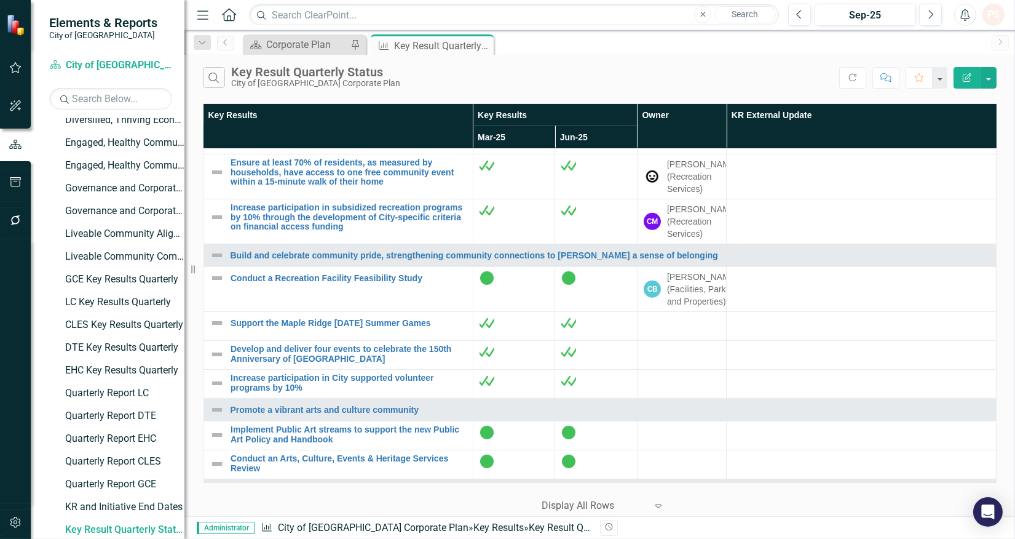
scroll to position [1161, 0]
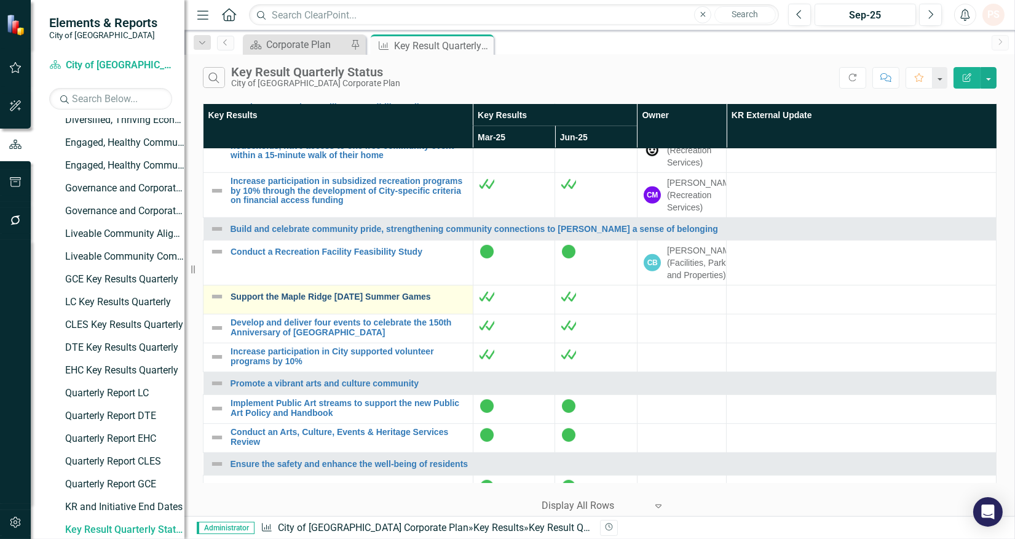
click at [371, 301] on link "Support the Maple Ridge [DATE] Summer Games" at bounding box center [349, 296] width 236 height 9
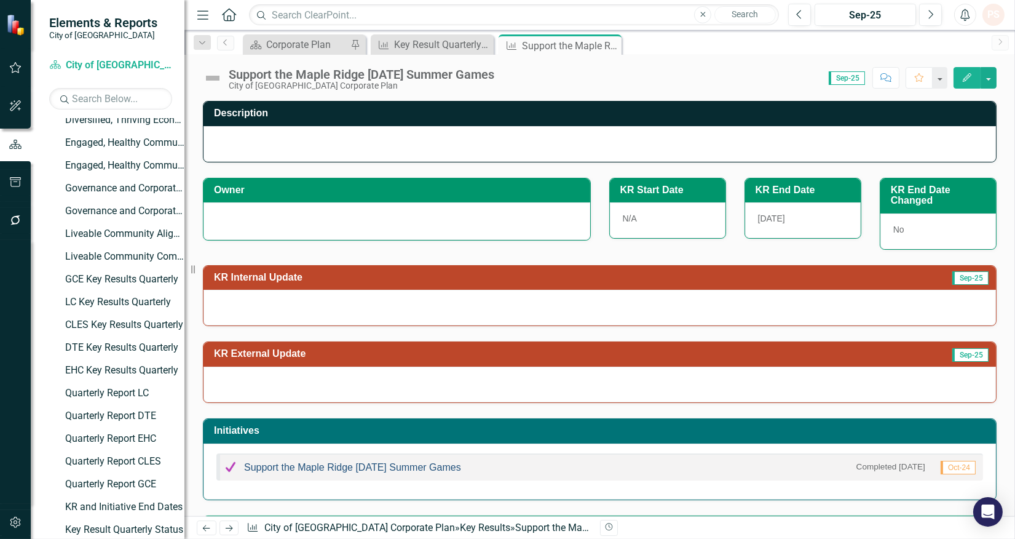
click at [391, 469] on link "Support the Maple Ridge [DATE] Summer Games" at bounding box center [352, 467] width 217 height 10
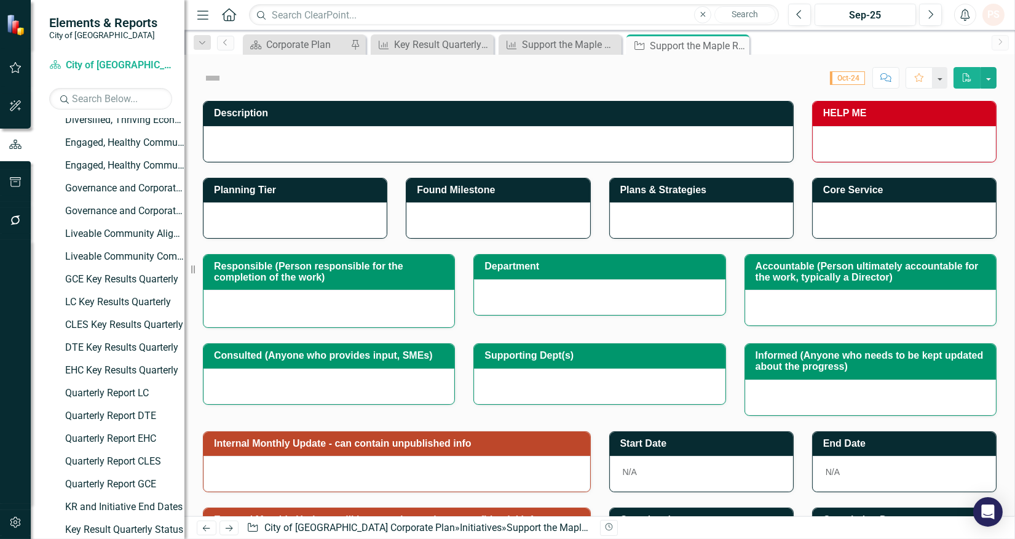
checkbox input "true"
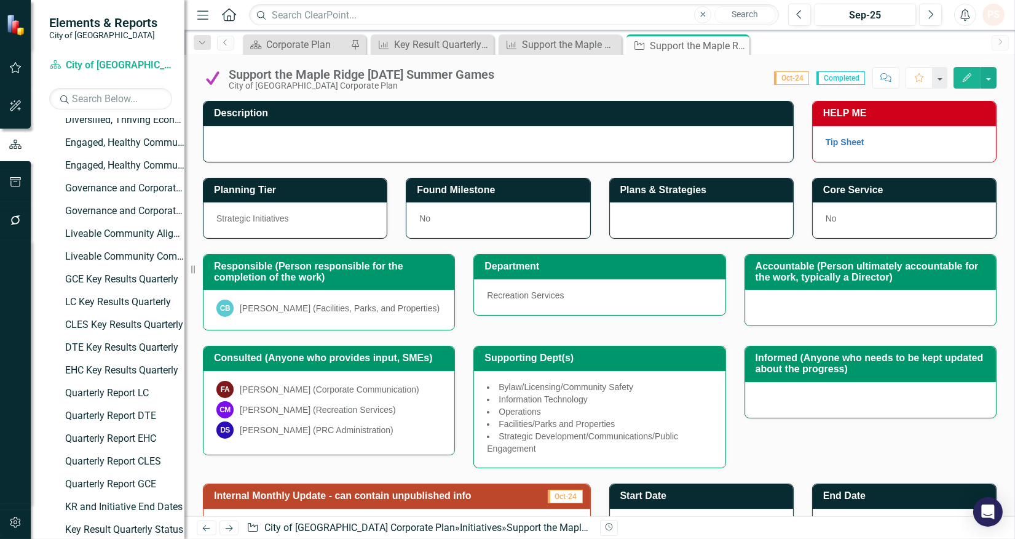
drag, startPoint x: 739, startPoint y: 46, endPoint x: 679, endPoint y: 52, distance: 60.0
click at [0, 0] on icon at bounding box center [0, 0] width 0 height 0
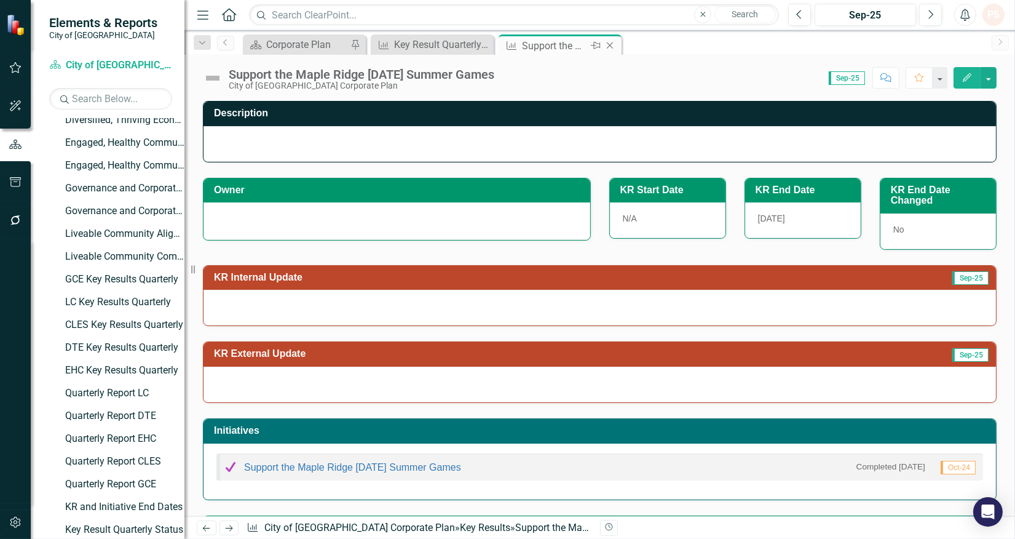
click at [605, 47] on icon "Close" at bounding box center [610, 46] width 12 height 10
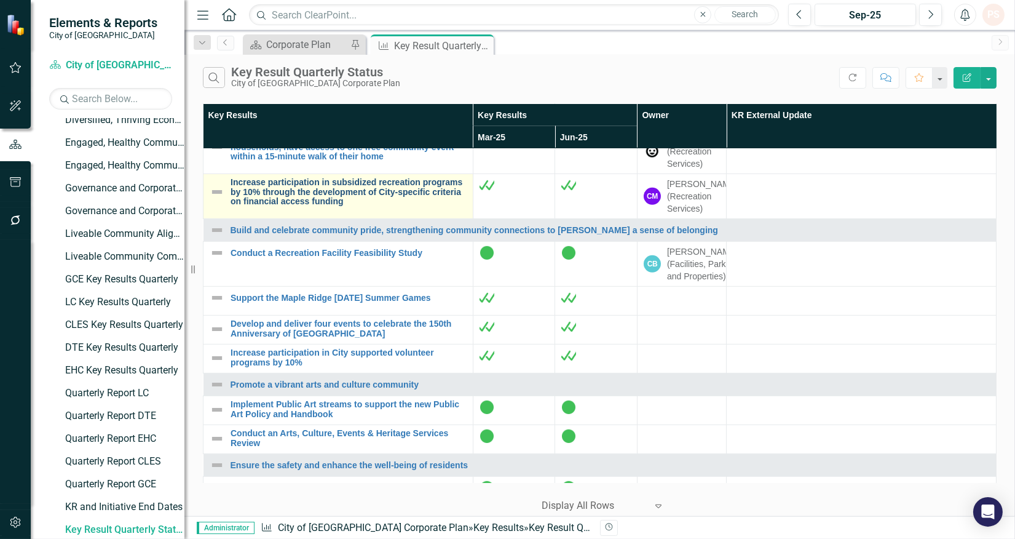
scroll to position [1161, 0]
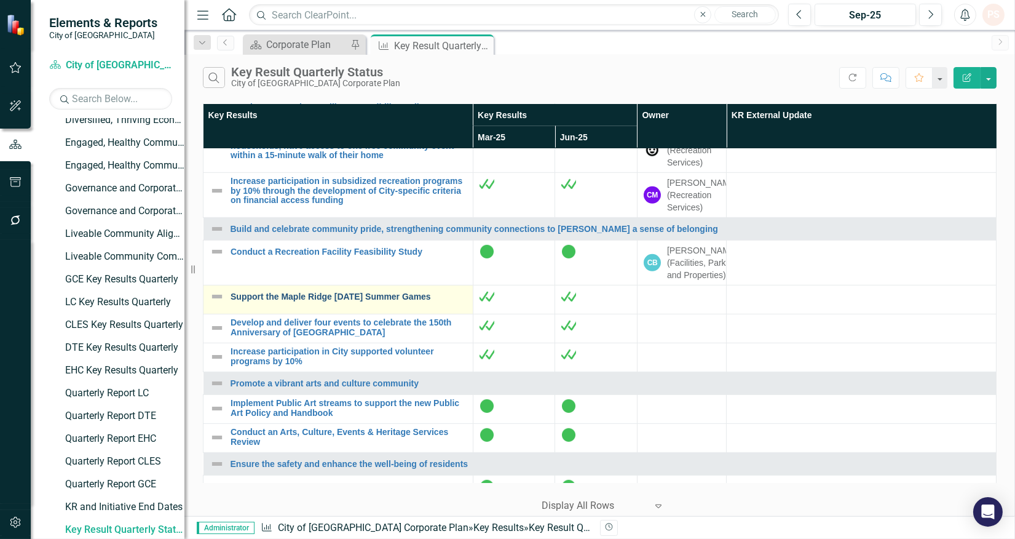
click at [297, 301] on link "Support the Maple Ridge [DATE] Summer Games" at bounding box center [349, 296] width 236 height 9
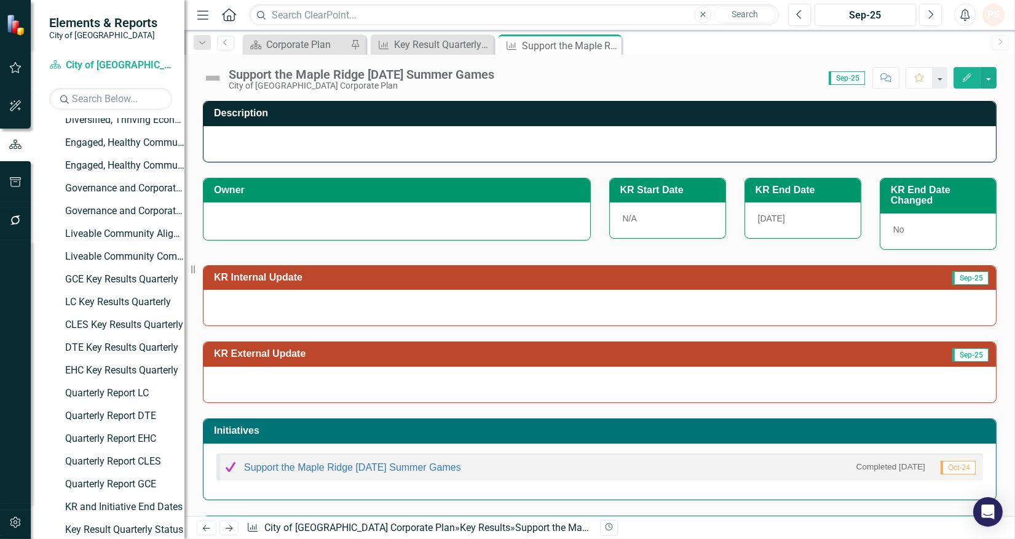
click at [251, 217] on div at bounding box center [397, 219] width 361 height 15
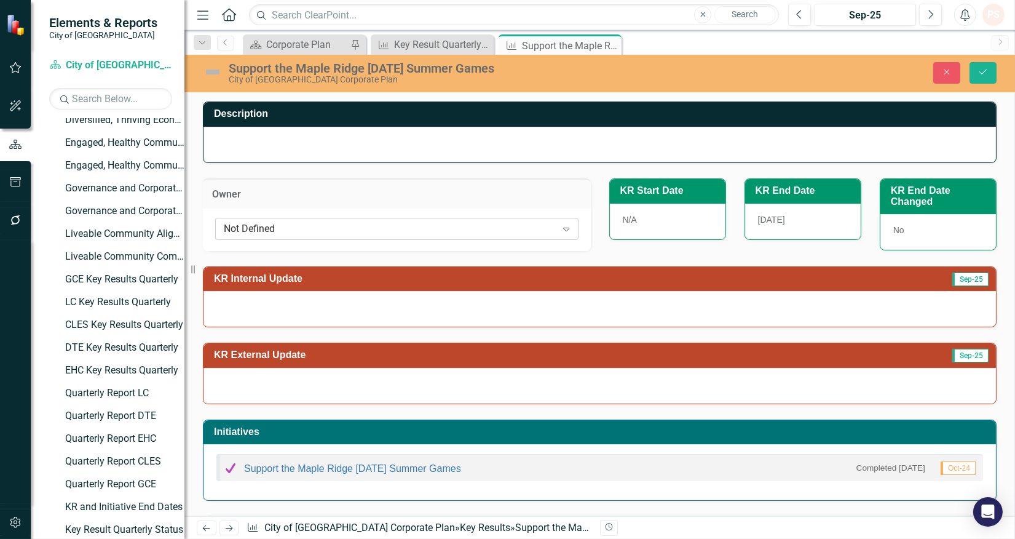
click at [247, 223] on div "Not Defined" at bounding box center [390, 228] width 333 height 14
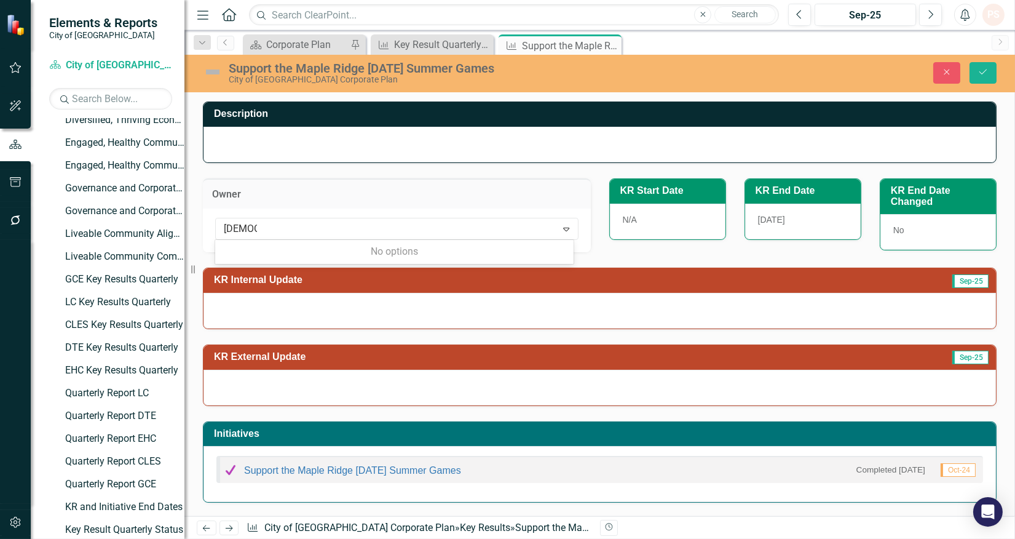
type input "[PERSON_NAME]"
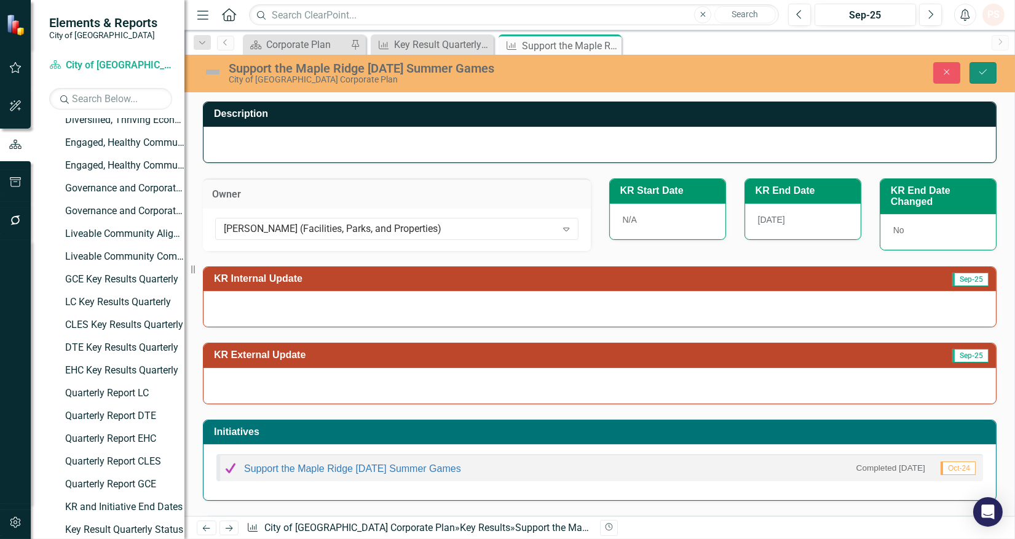
click at [976, 69] on button "Save" at bounding box center [983, 73] width 27 height 22
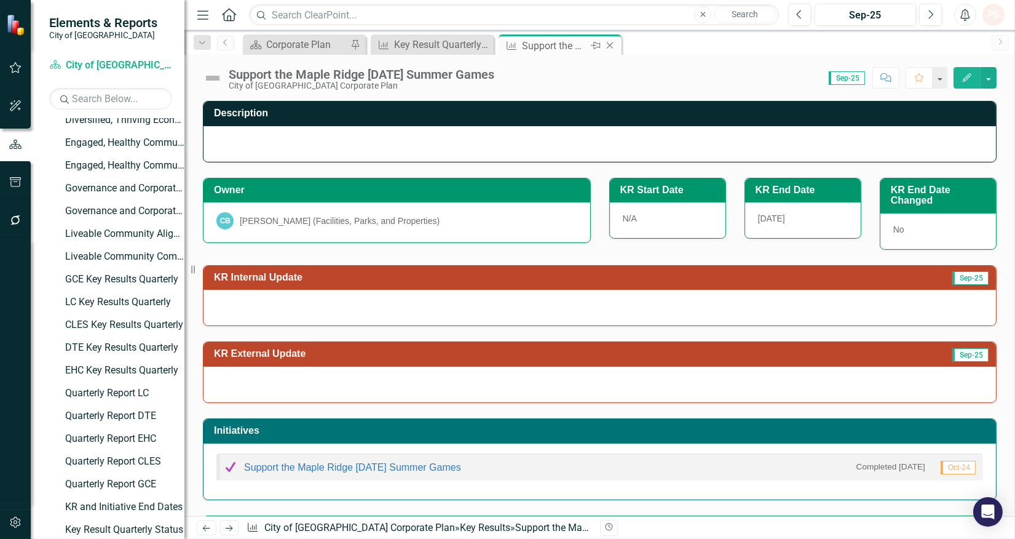
click at [611, 43] on icon "Close" at bounding box center [610, 46] width 12 height 10
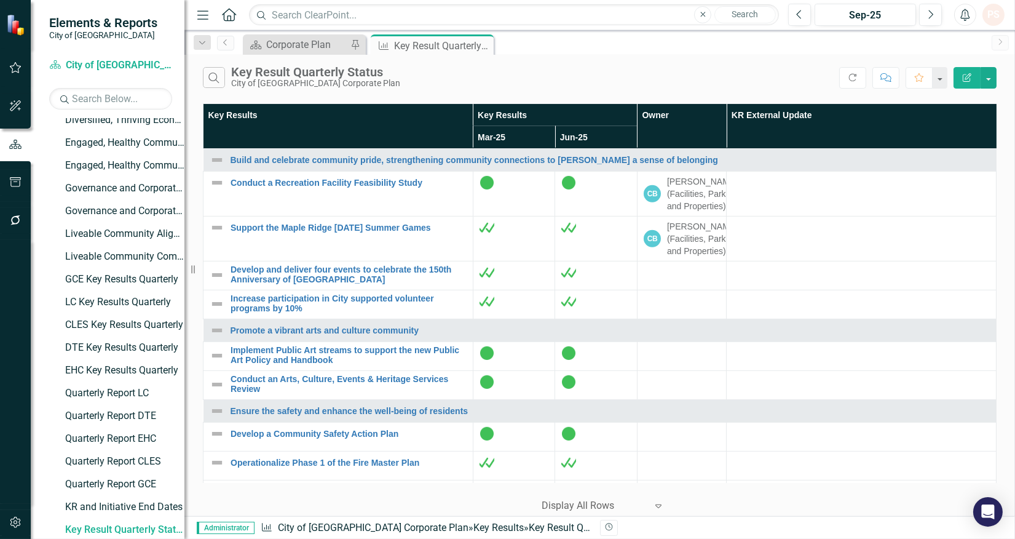
scroll to position [1298, 0]
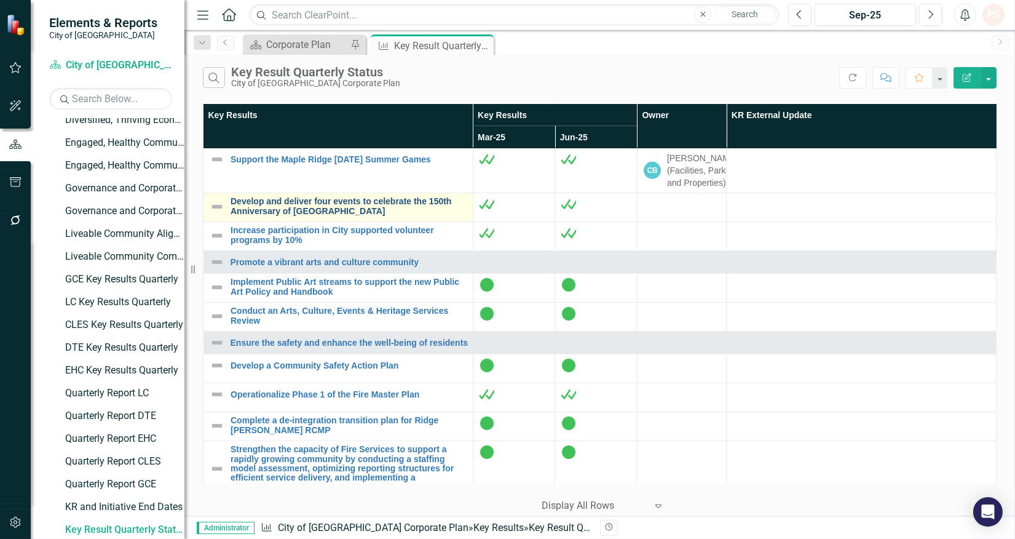
click at [342, 216] on link "Develop and deliver four events to celebrate the 150th Anniversary of [GEOGRAPH…" at bounding box center [349, 206] width 236 height 19
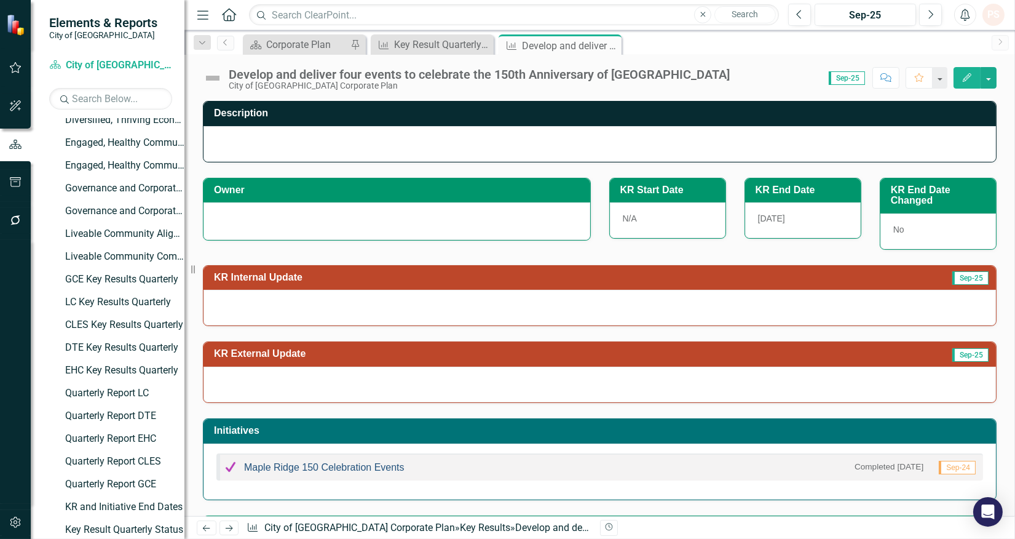
click at [317, 471] on link "Maple Ridge 150 Celebration Events" at bounding box center [324, 467] width 161 height 10
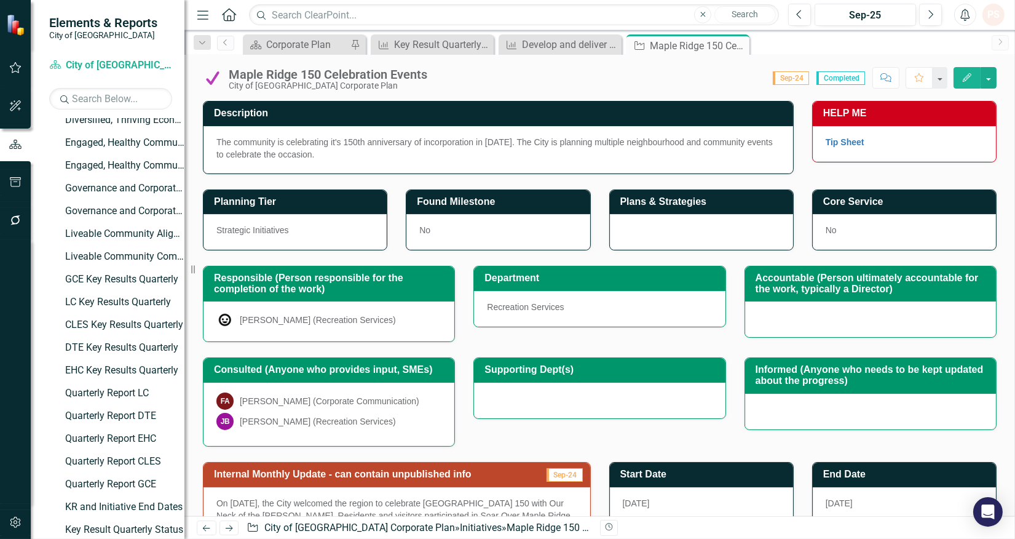
drag, startPoint x: 738, startPoint y: 39, endPoint x: 685, endPoint y: 51, distance: 54.8
click at [0, 0] on div "Close" at bounding box center [0, 0] width 0 height 0
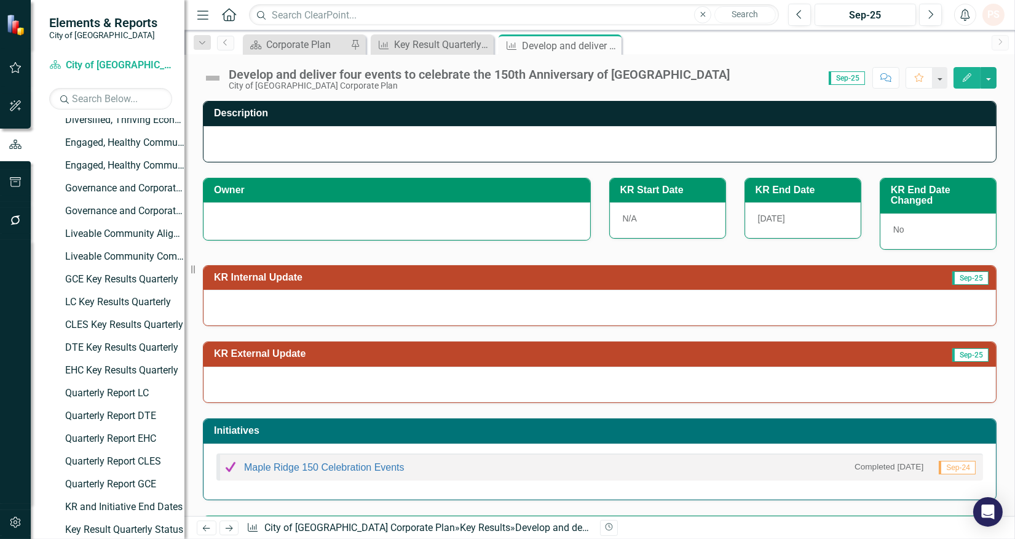
click at [275, 217] on div at bounding box center [397, 219] width 361 height 15
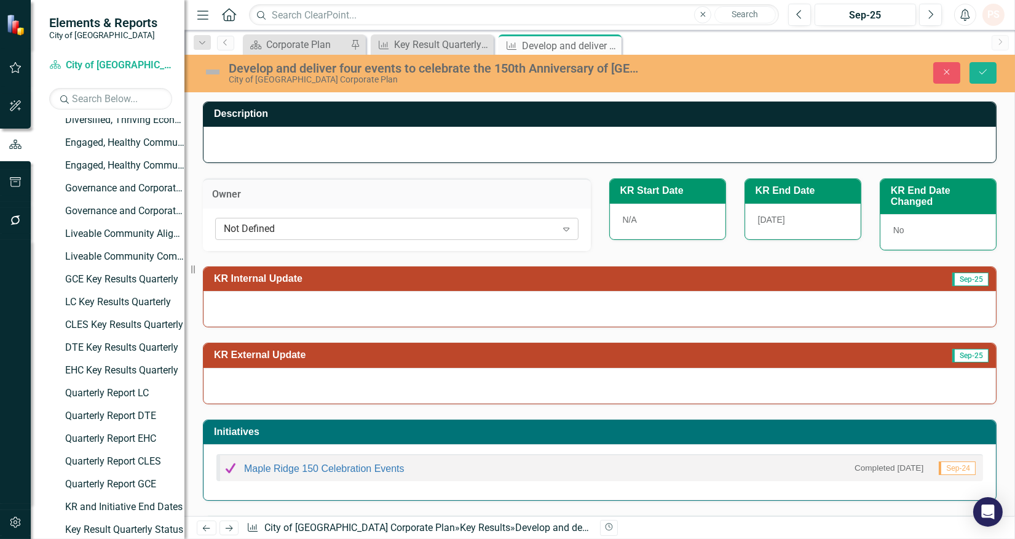
click at [264, 223] on div "Not Defined" at bounding box center [390, 228] width 333 height 14
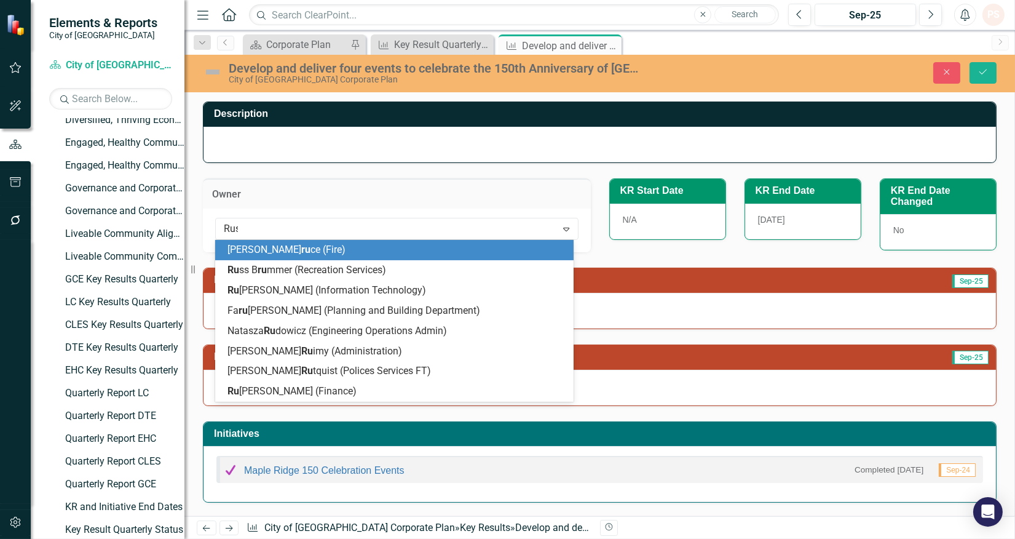
type input "Russ"
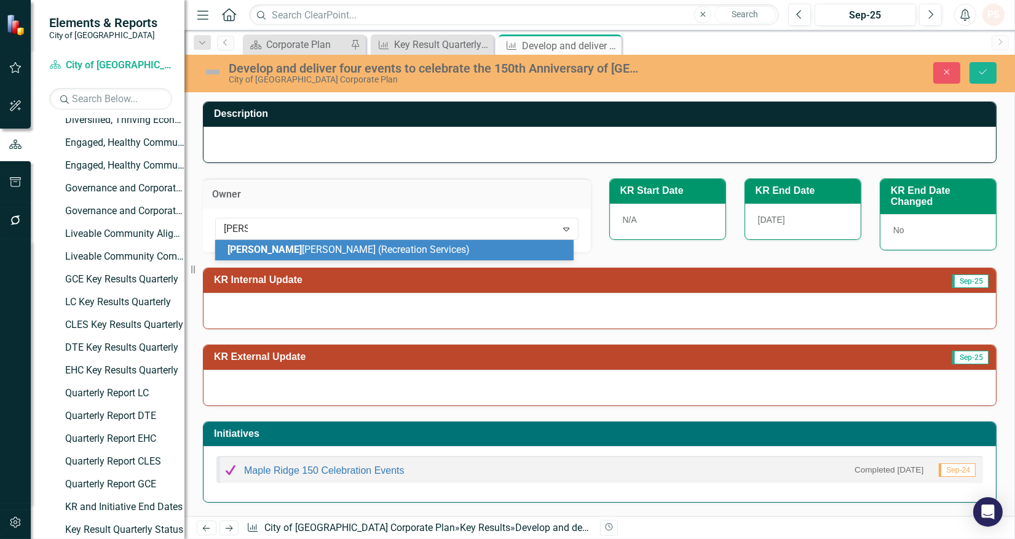
click at [271, 250] on span "Russ Brummer (Recreation Services)" at bounding box center [349, 250] width 242 height 12
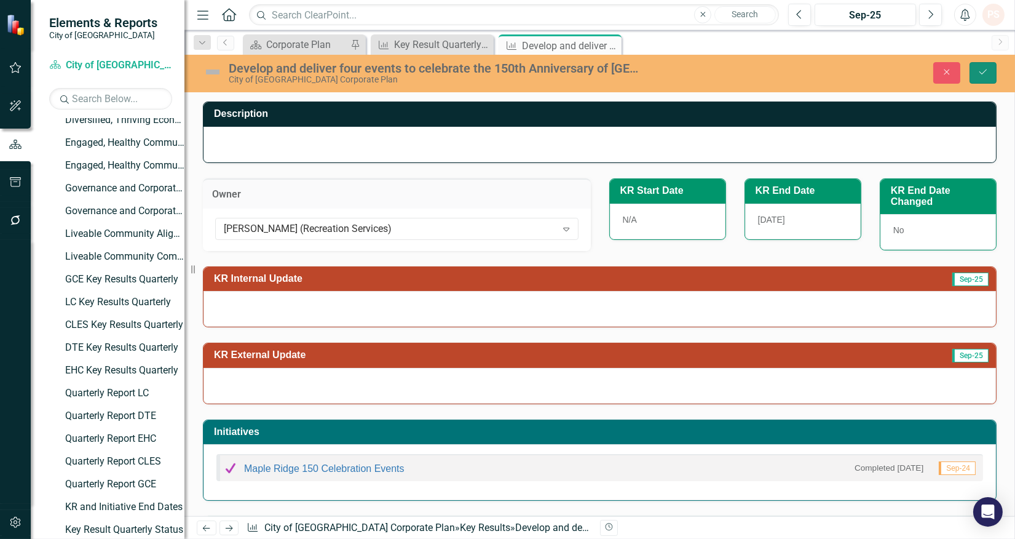
click at [977, 70] on button "Save" at bounding box center [983, 73] width 27 height 22
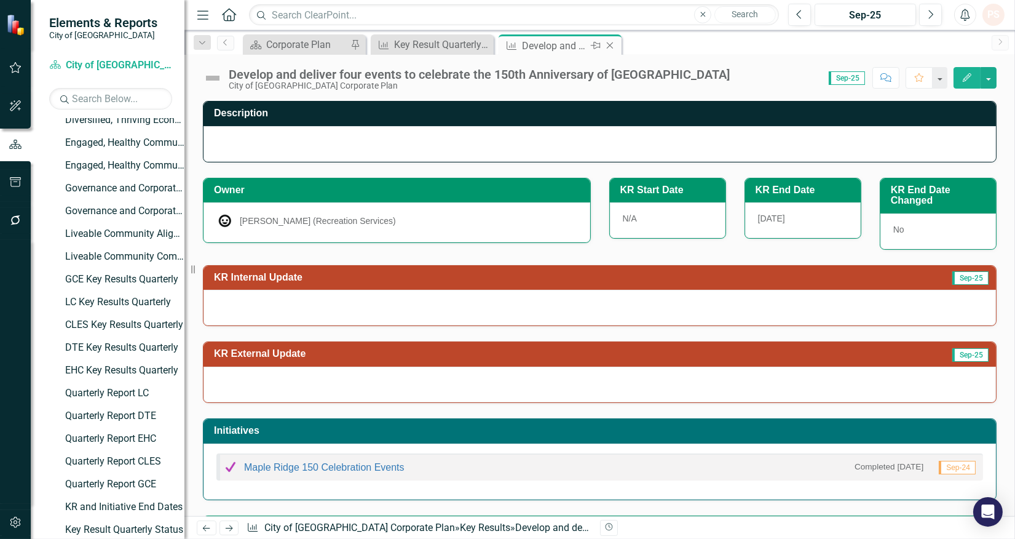
click at [607, 47] on icon "Close" at bounding box center [610, 46] width 12 height 10
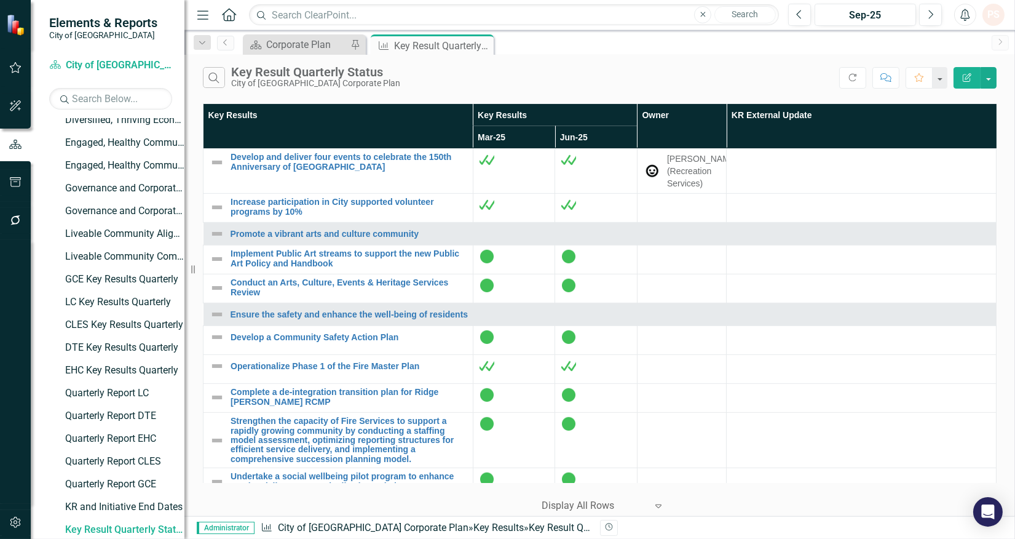
scroll to position [1367, 0]
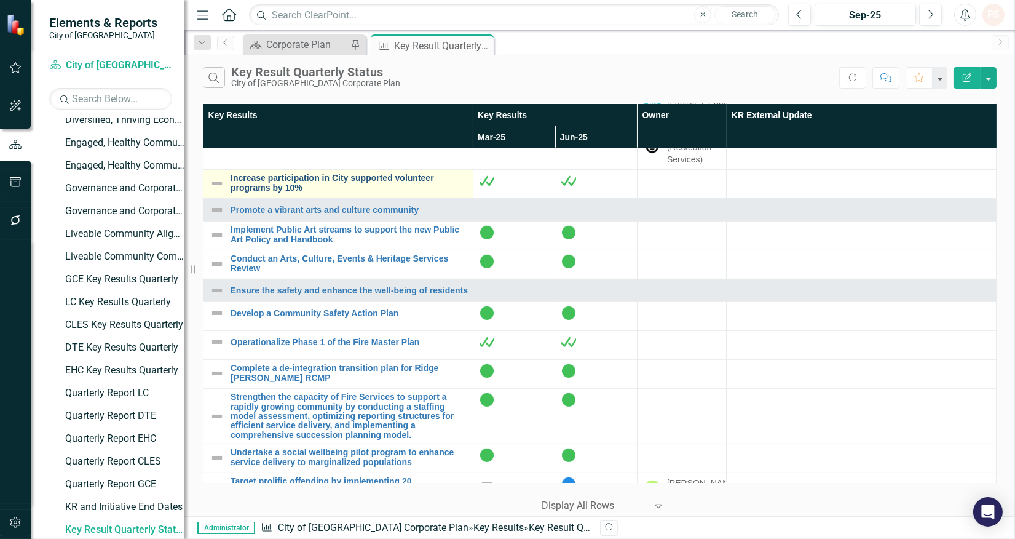
click at [345, 193] on link "Increase participation in City supported volunteer programs by 10%" at bounding box center [349, 182] width 236 height 19
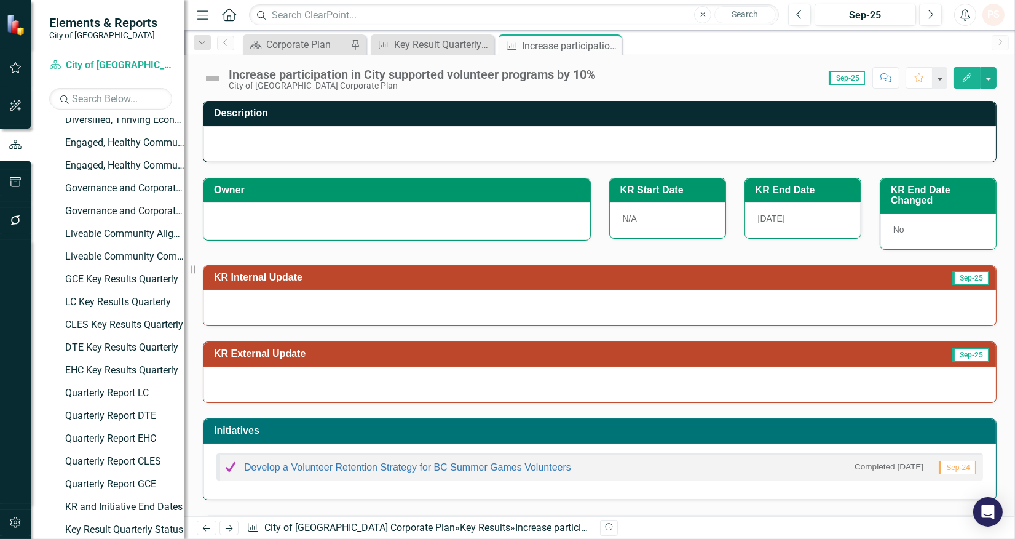
click at [349, 472] on div "Develop a Volunteer Retention Strategy for BC Summer Games Volunteers" at bounding box center [397, 466] width 348 height 15
click at [344, 468] on link "Develop a Volunteer Retention Strategy for BC Summer Games Volunteers" at bounding box center [407, 467] width 327 height 10
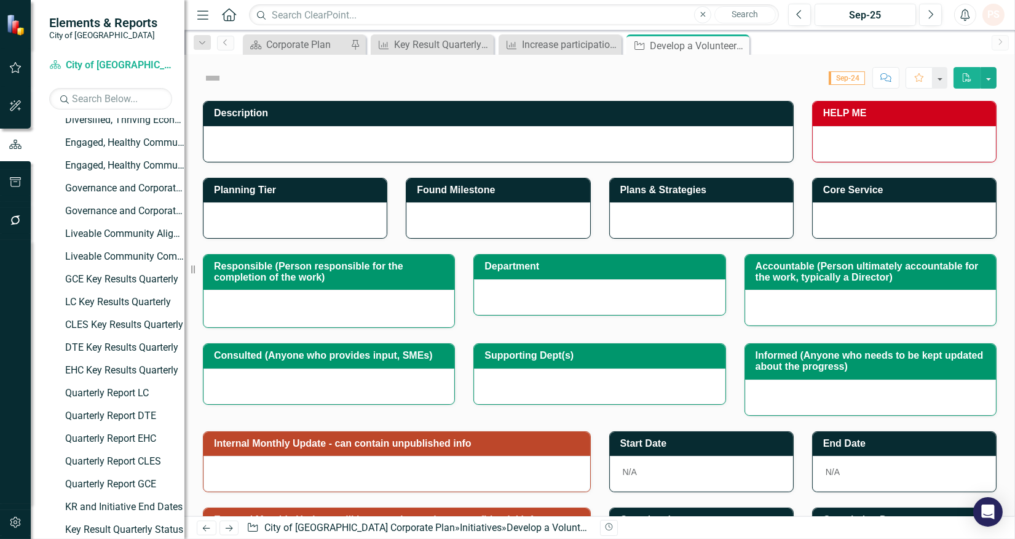
checkbox input "true"
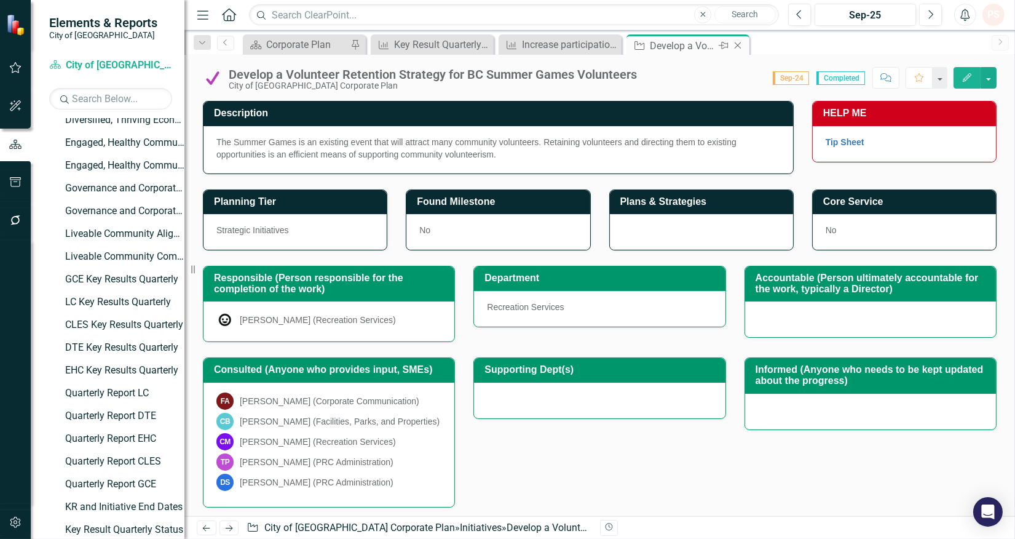
click at [742, 47] on icon "Close" at bounding box center [738, 46] width 12 height 10
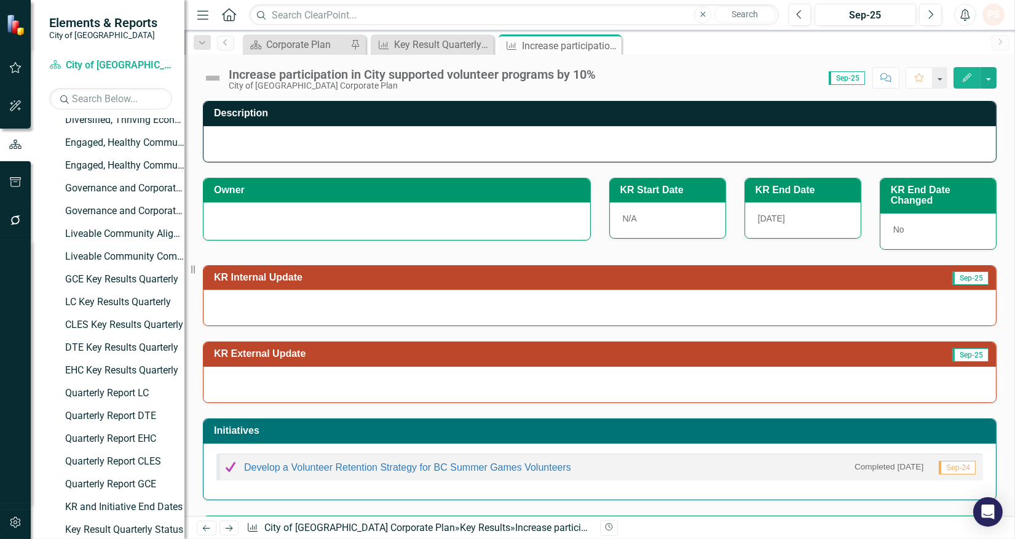
click at [337, 213] on div at bounding box center [397, 219] width 361 height 15
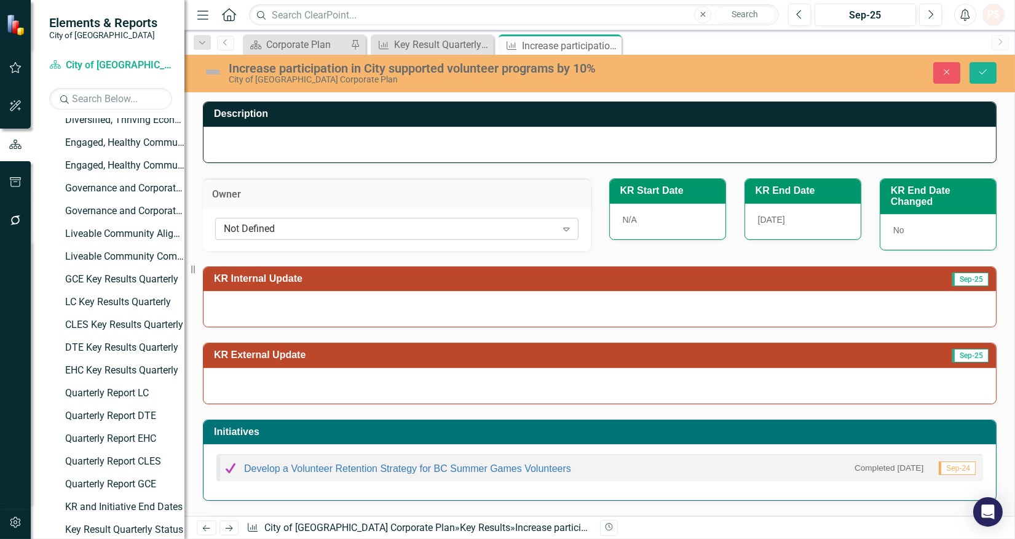
click at [333, 232] on div "Not Defined" at bounding box center [390, 228] width 333 height 14
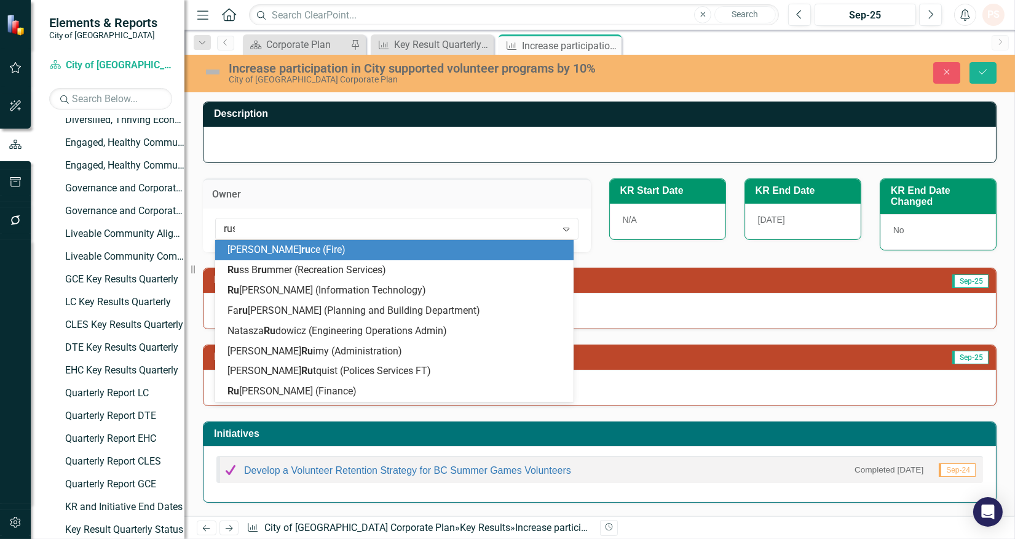
type input "russ"
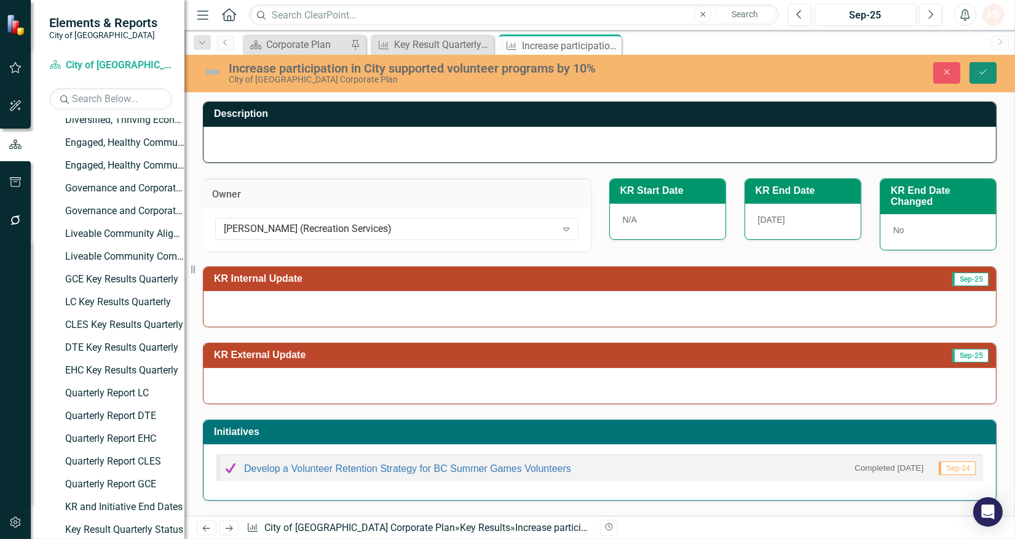
click at [990, 74] on button "Save" at bounding box center [983, 73] width 27 height 22
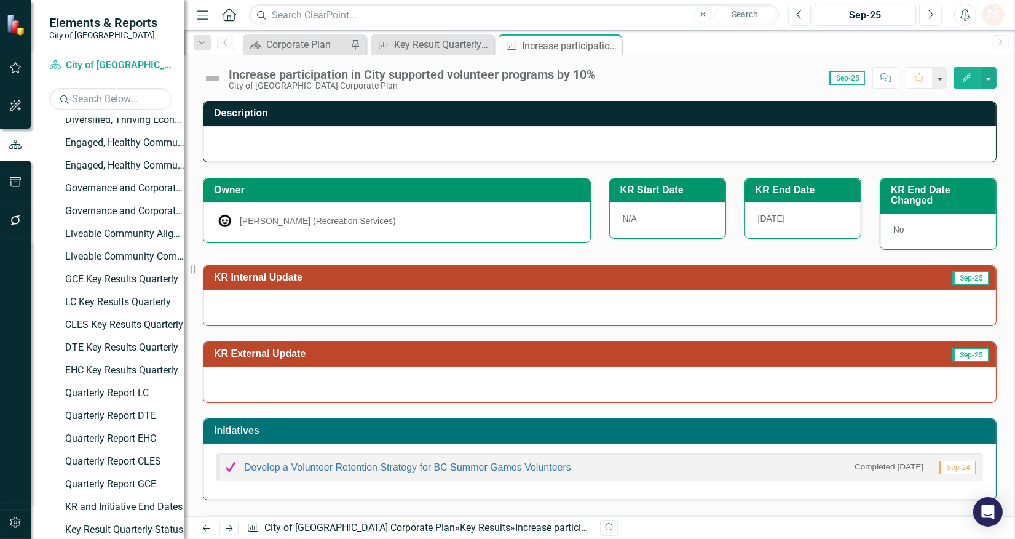
click at [210, 79] on img at bounding box center [213, 78] width 20 height 20
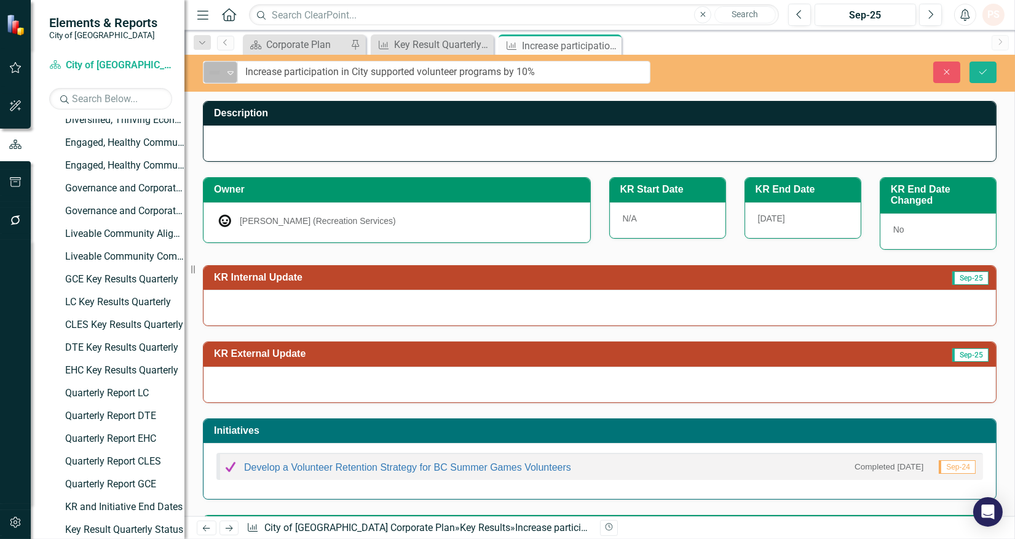
click at [228, 74] on icon "Expand" at bounding box center [231, 73] width 12 height 10
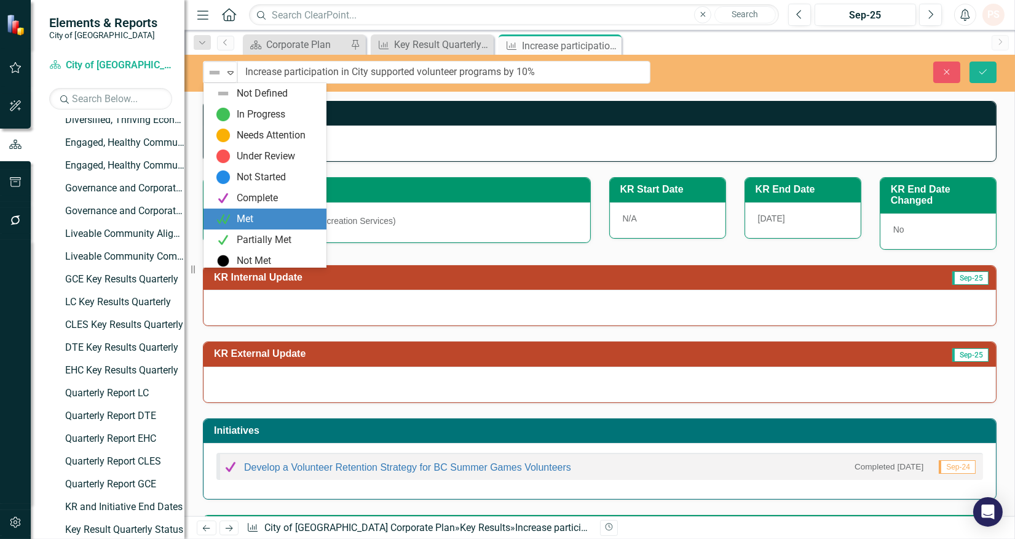
click at [254, 215] on div "Met" at bounding box center [267, 219] width 103 height 15
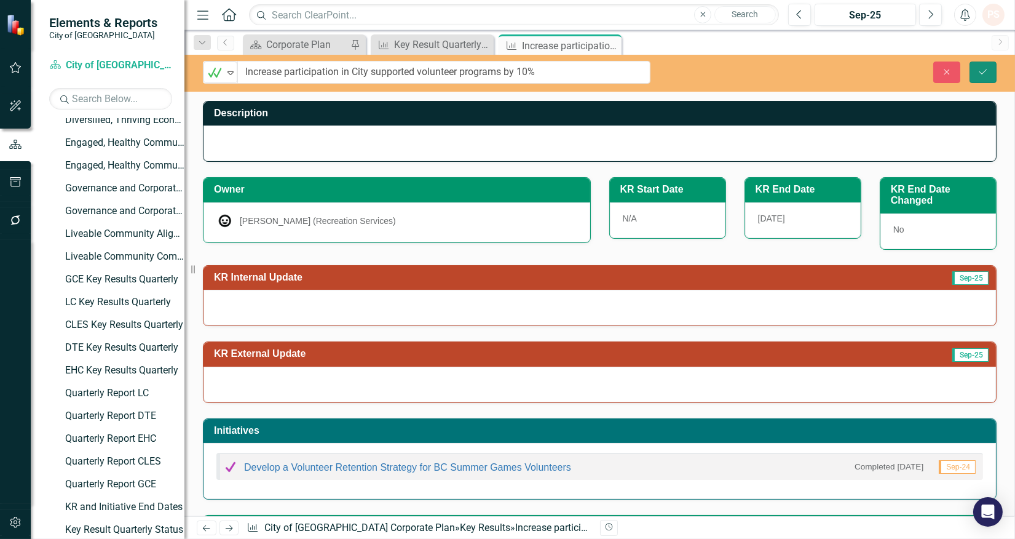
click at [971, 72] on button "Save" at bounding box center [983, 73] width 27 height 22
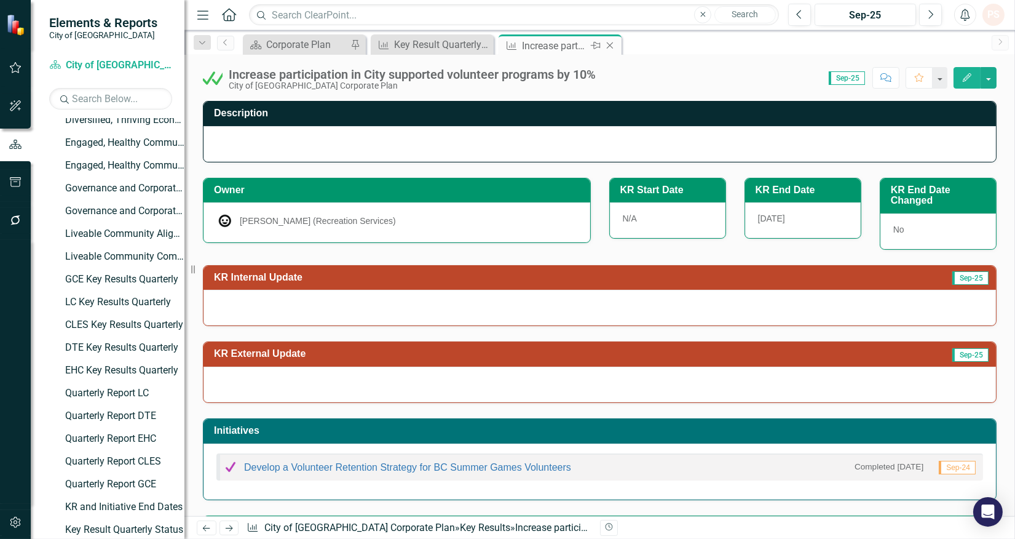
click at [613, 47] on icon at bounding box center [610, 45] width 7 height 7
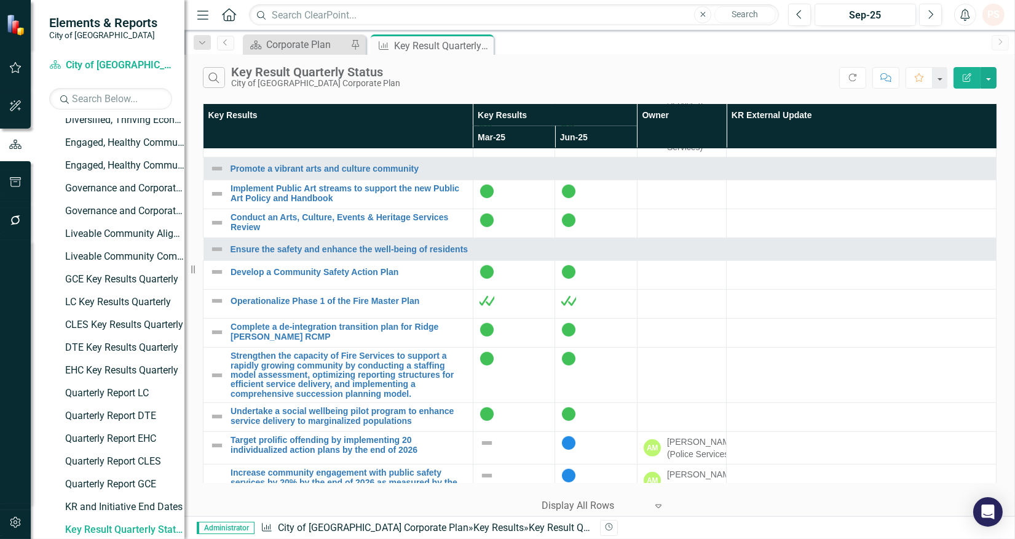
scroll to position [1503, 0]
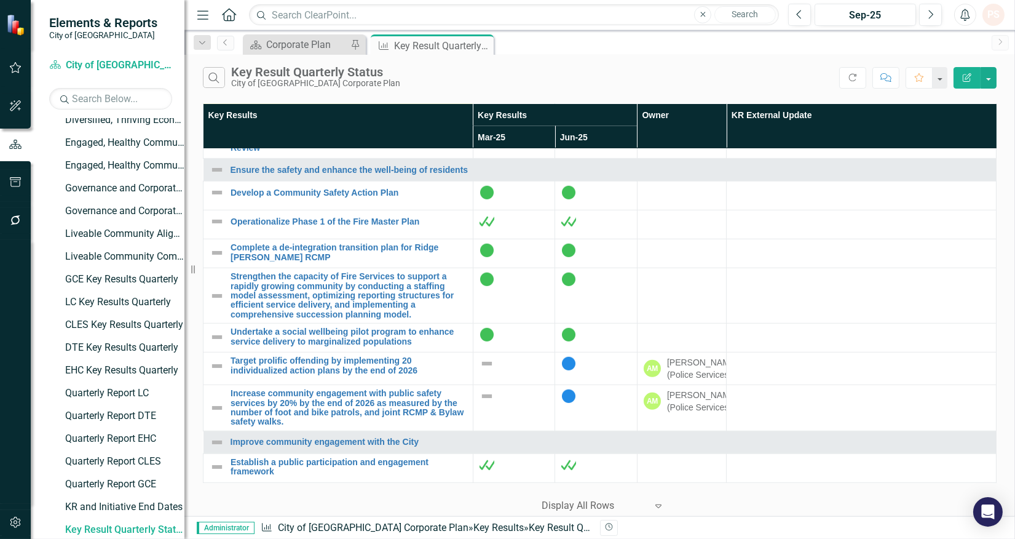
click at [281, 124] on link "Implement Public Art streams to support the new Public Art Policy and Handbook" at bounding box center [349, 114] width 236 height 19
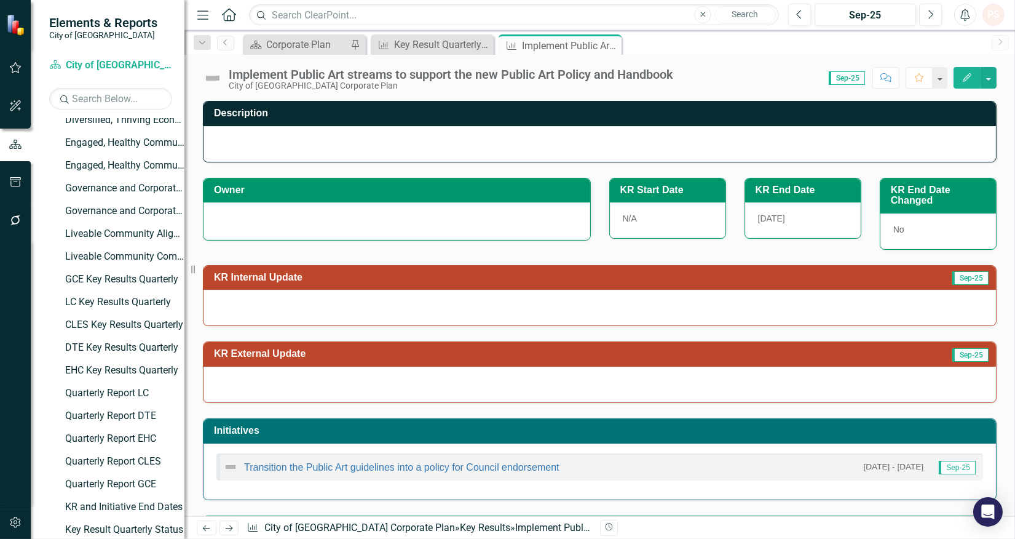
click at [454, 474] on div "Transition the Public Art guidelines into a policy for Council endorsement" at bounding box center [391, 466] width 336 height 15
click at [455, 471] on link "Transition the Public Art guidelines into a policy for Council endorsement" at bounding box center [402, 467] width 316 height 10
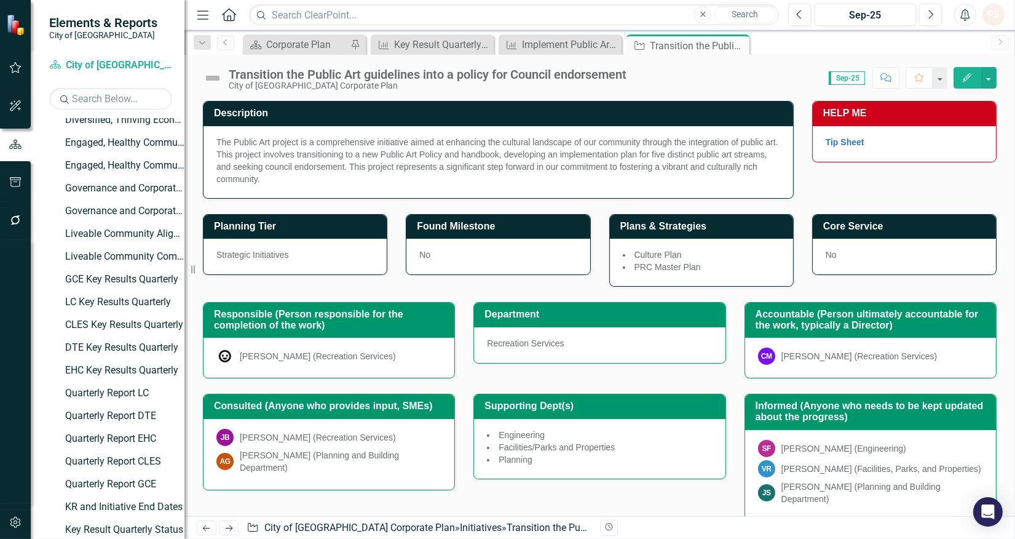
drag, startPoint x: 735, startPoint y: 46, endPoint x: 623, endPoint y: 54, distance: 112.2
click at [0, 0] on icon "Close" at bounding box center [0, 0] width 0 height 0
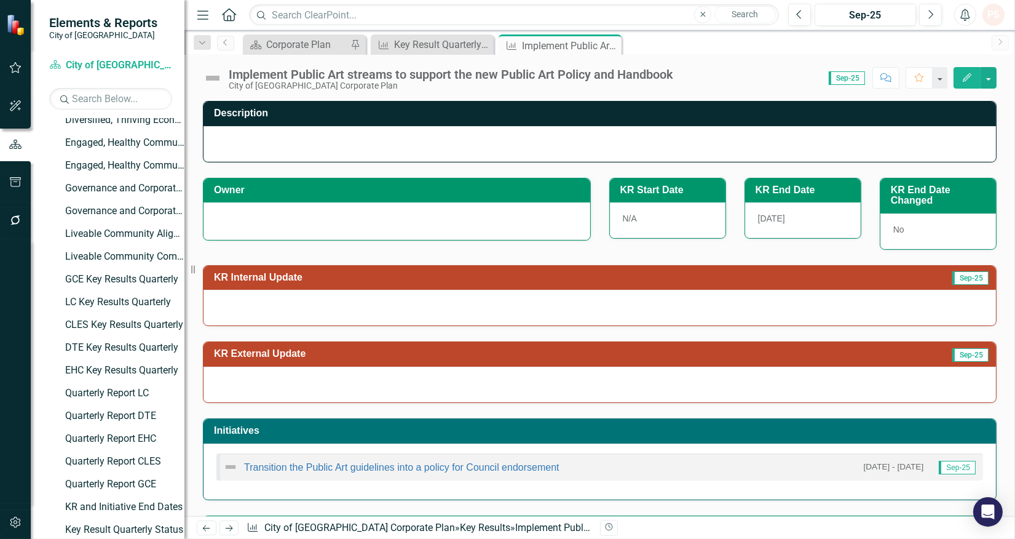
click at [278, 220] on div at bounding box center [397, 219] width 361 height 15
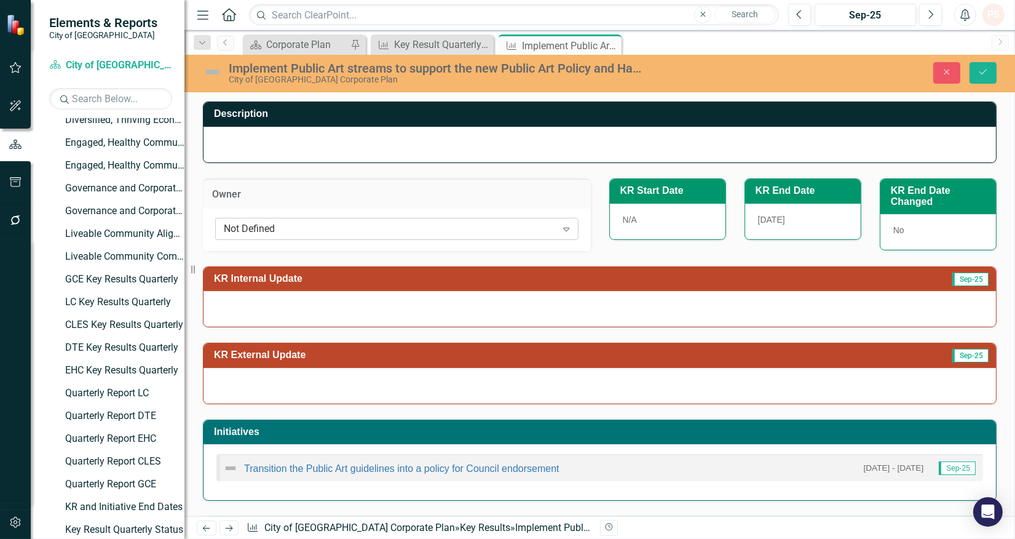
click at [264, 232] on div "Not Defined" at bounding box center [390, 228] width 333 height 14
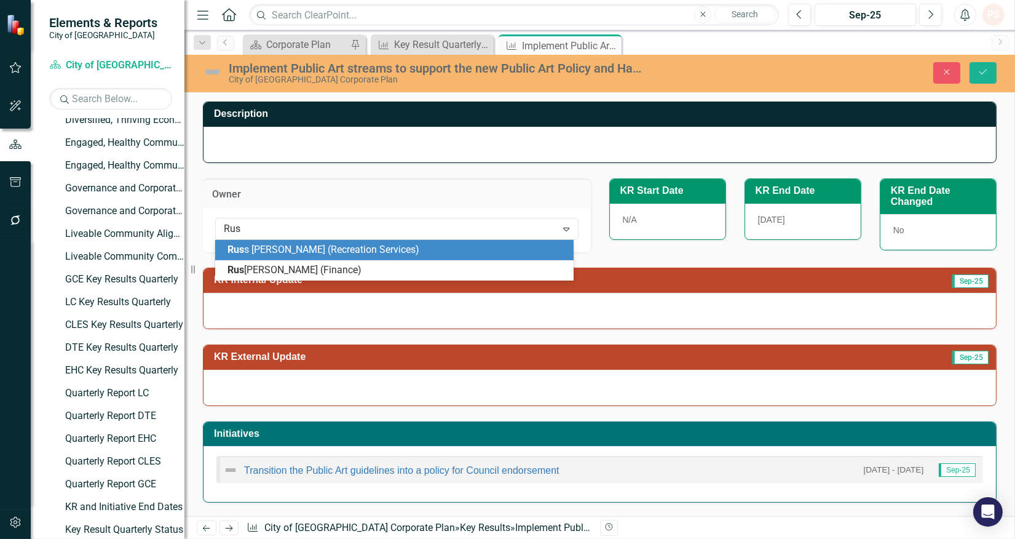
type input "Russ"
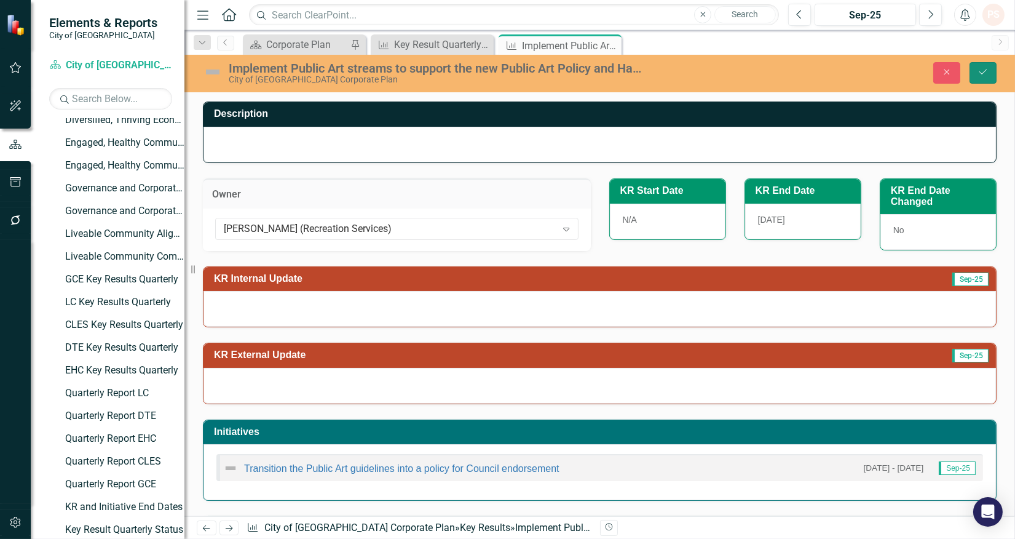
click at [975, 75] on button "Save" at bounding box center [983, 73] width 27 height 22
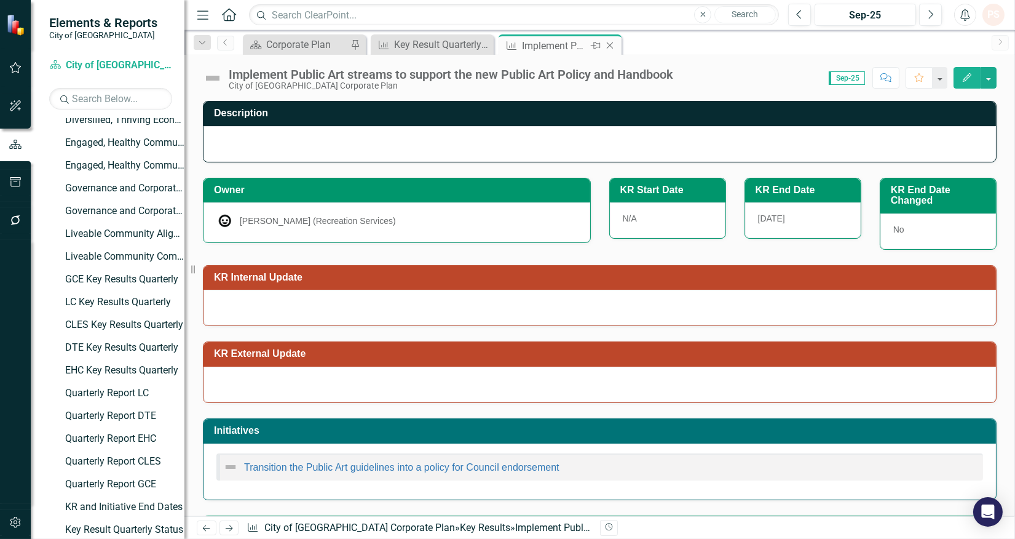
click at [612, 47] on icon at bounding box center [610, 45] width 7 height 7
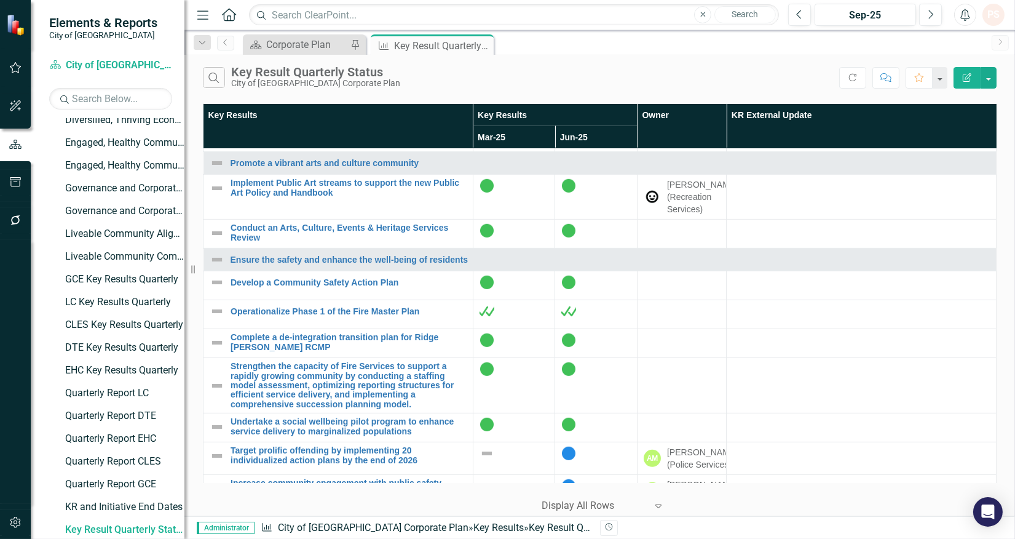
scroll to position [1435, 0]
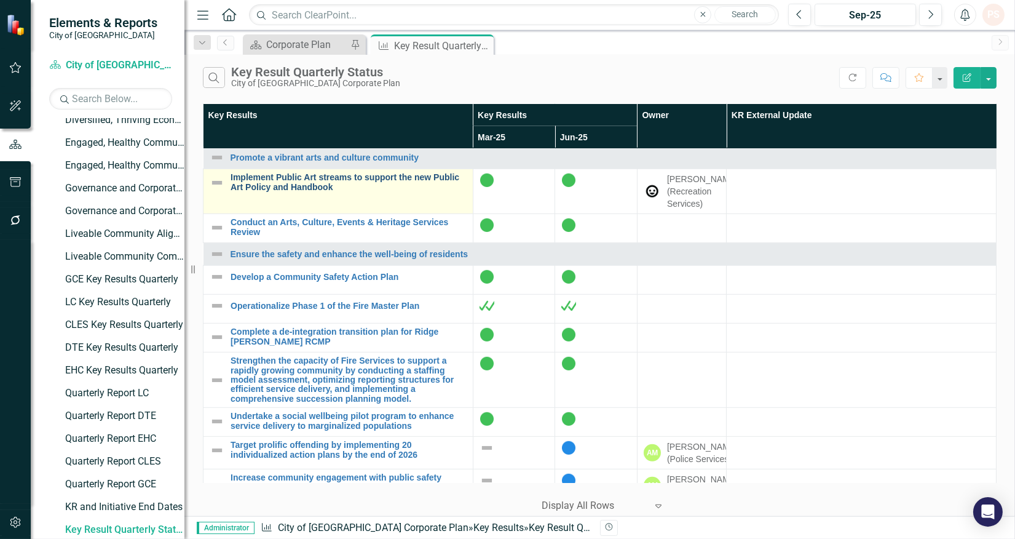
click at [324, 192] on link "Implement Public Art streams to support the new Public Art Policy and Handbook" at bounding box center [349, 182] width 236 height 19
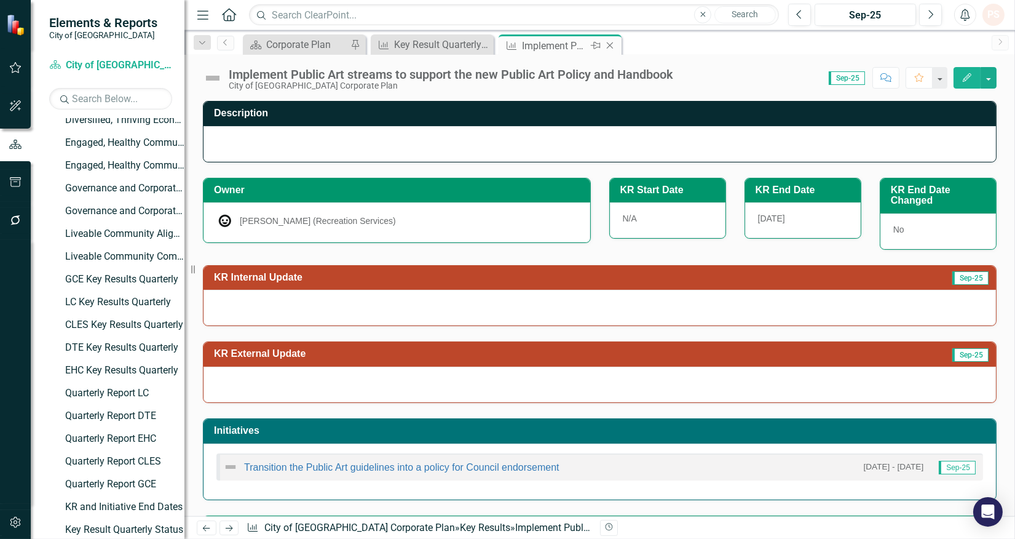
click at [610, 46] on icon at bounding box center [610, 45] width 7 height 7
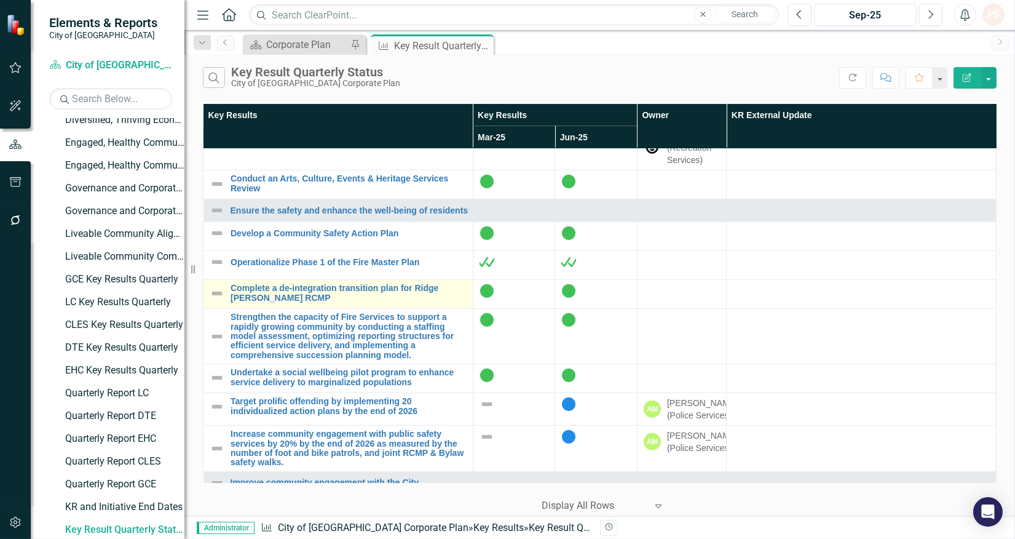
scroll to position [1503, 0]
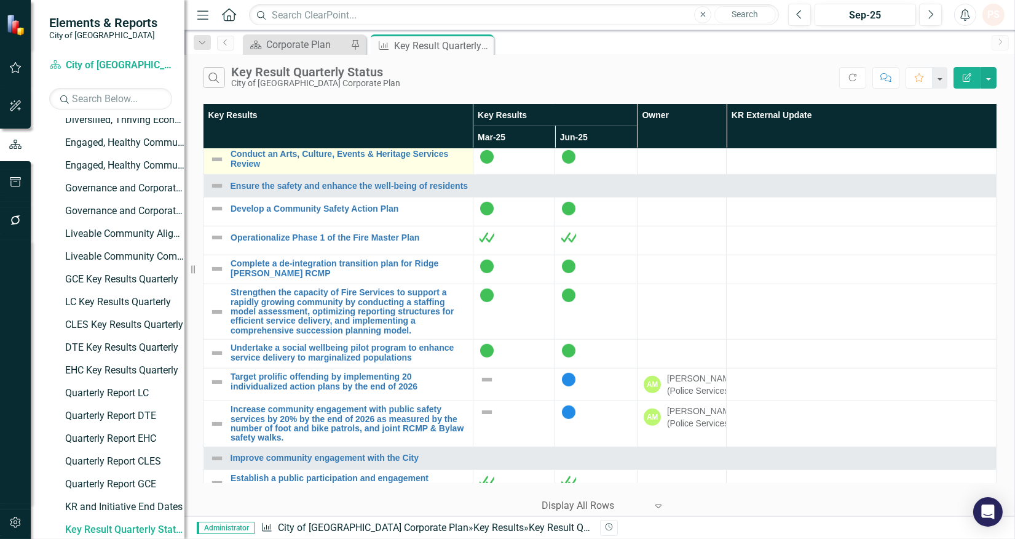
click at [267, 175] on td "Conduct an Arts, Culture, Events & Heritage Services Review Link Map View Link …" at bounding box center [339, 160] width 270 height 29
click at [263, 169] on link "Conduct an Arts, Culture, Events & Heritage Services Review" at bounding box center [349, 158] width 236 height 19
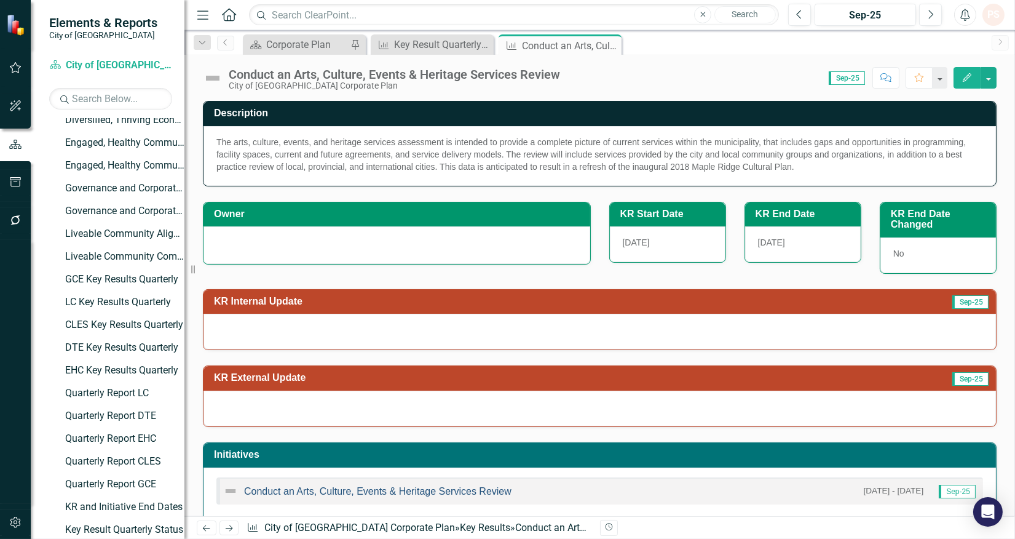
click at [421, 495] on link "Conduct an Arts, Culture, Events & Heritage Services Review" at bounding box center [378, 491] width 268 height 10
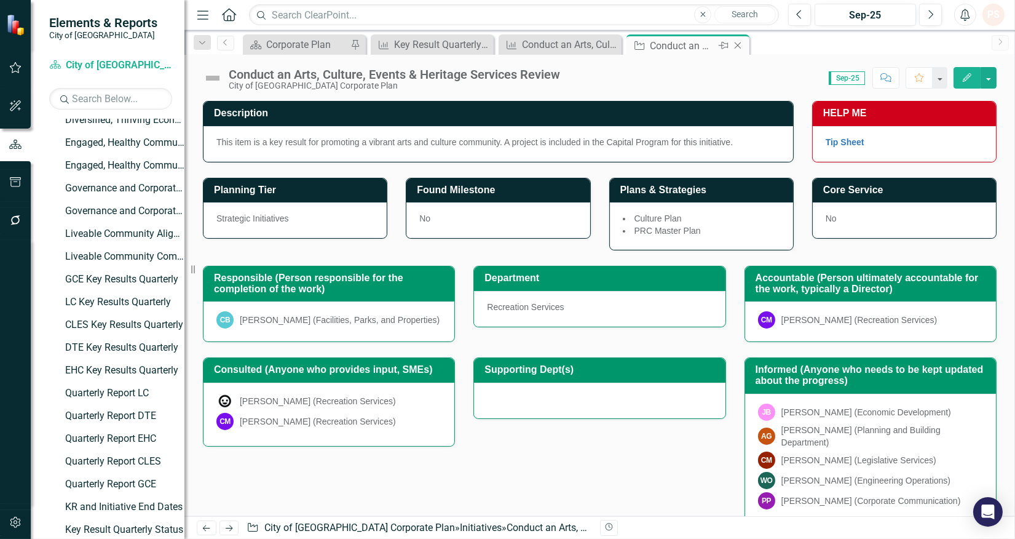
click at [741, 44] on icon "Close" at bounding box center [738, 46] width 12 height 10
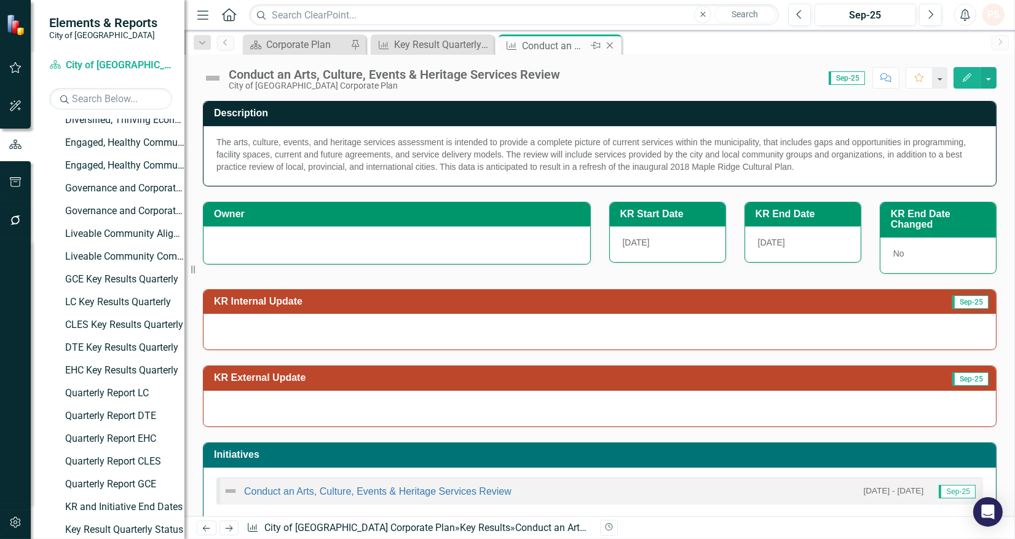
click at [554, 45] on div "Conduct an Arts, Culture, Events & Heritage Services Review" at bounding box center [555, 45] width 66 height 15
click at [244, 226] on div at bounding box center [397, 245] width 387 height 38
click at [223, 248] on div at bounding box center [397, 243] width 361 height 15
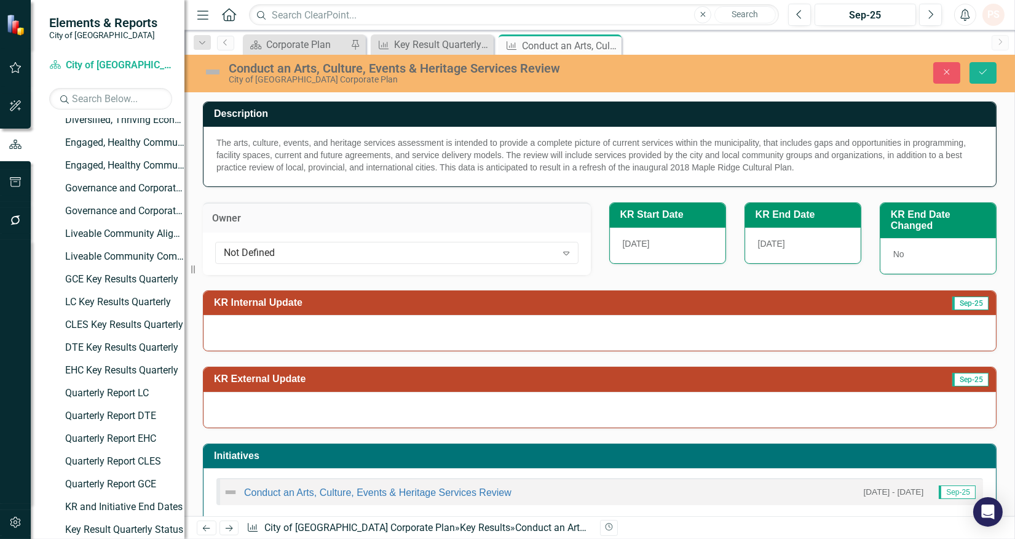
click at [223, 248] on div "Not Defined Expand" at bounding box center [397, 253] width 364 height 22
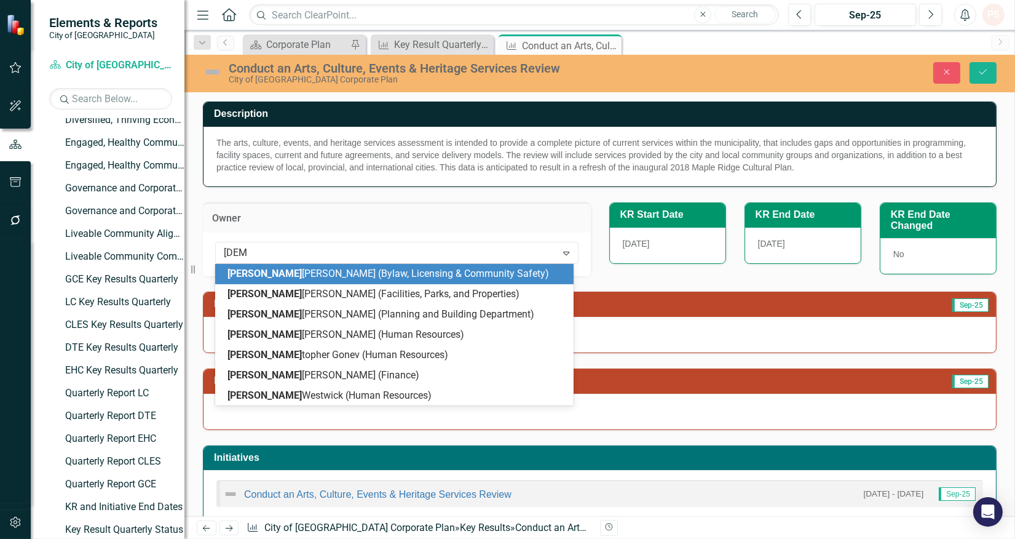
type input "[PERSON_NAME]"
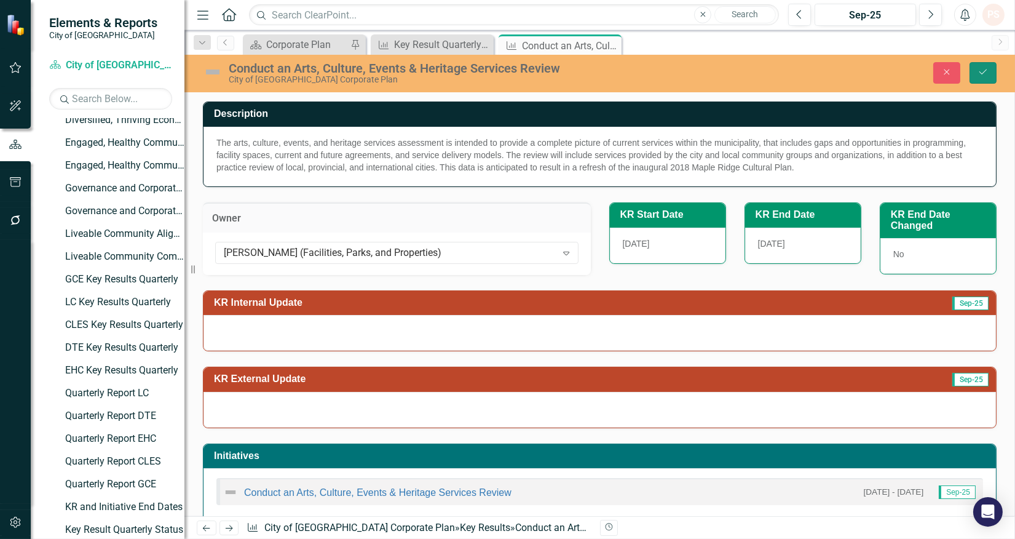
click at [989, 72] on button "Save" at bounding box center [983, 73] width 27 height 22
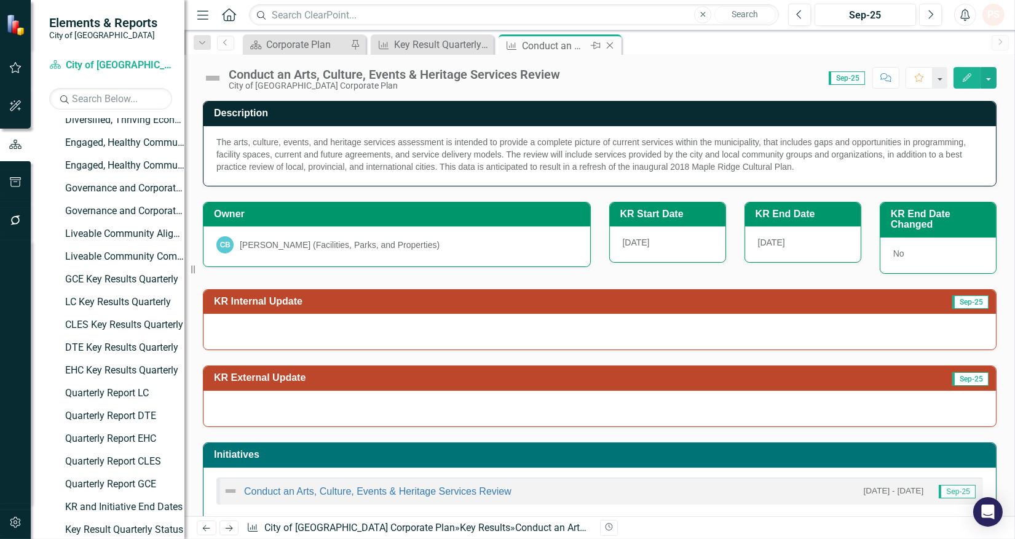
click at [607, 41] on icon "Close" at bounding box center [610, 46] width 12 height 10
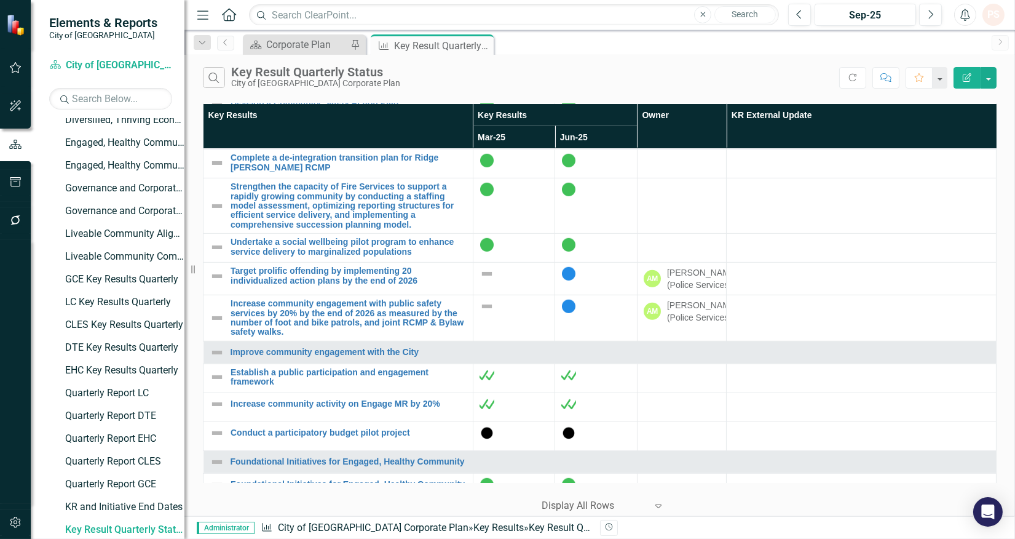
scroll to position [1640, 0]
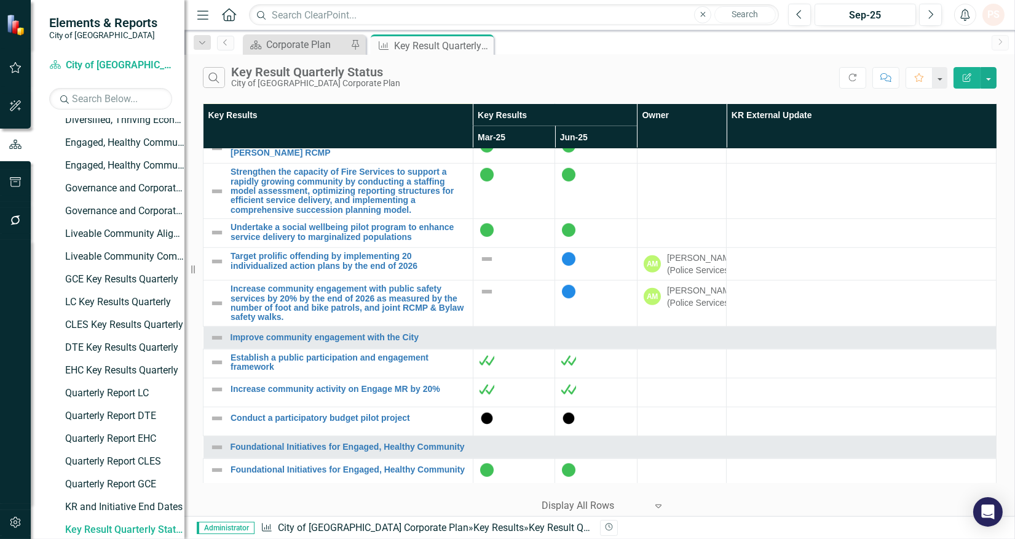
click at [319, 93] on link "Develop a Community Safety Action Plan" at bounding box center [349, 88] width 236 height 9
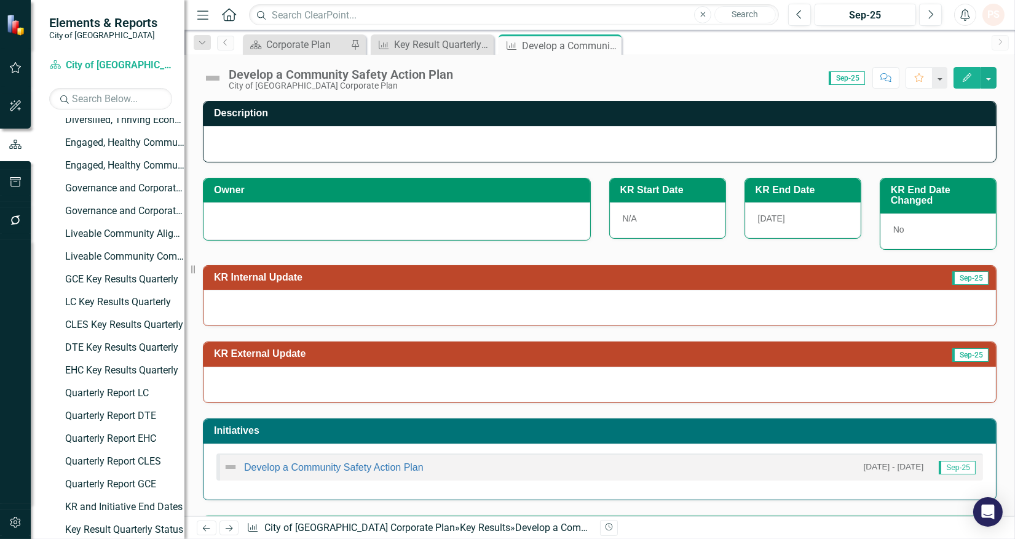
click at [292, 217] on div at bounding box center [397, 219] width 361 height 15
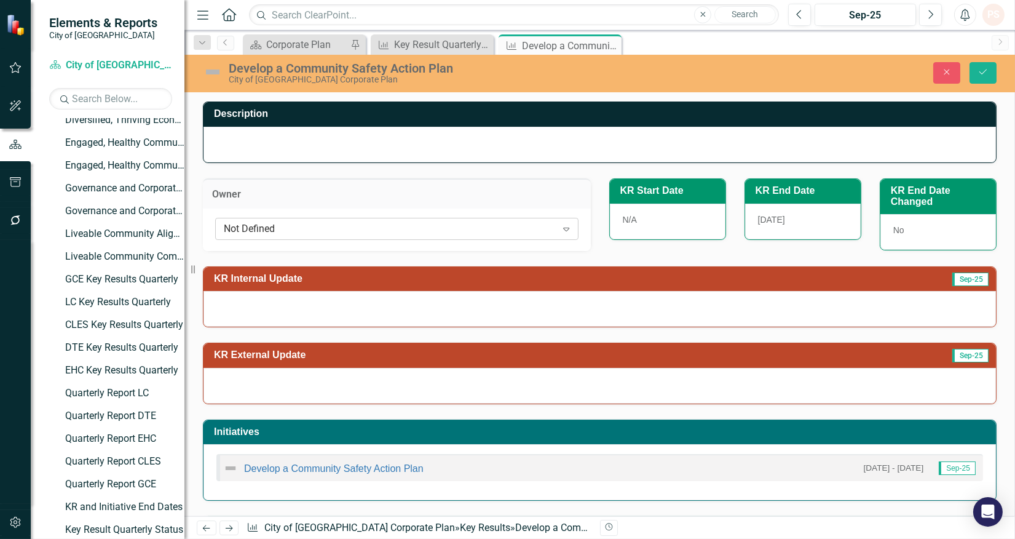
click at [290, 224] on div "Not Defined" at bounding box center [390, 228] width 333 height 14
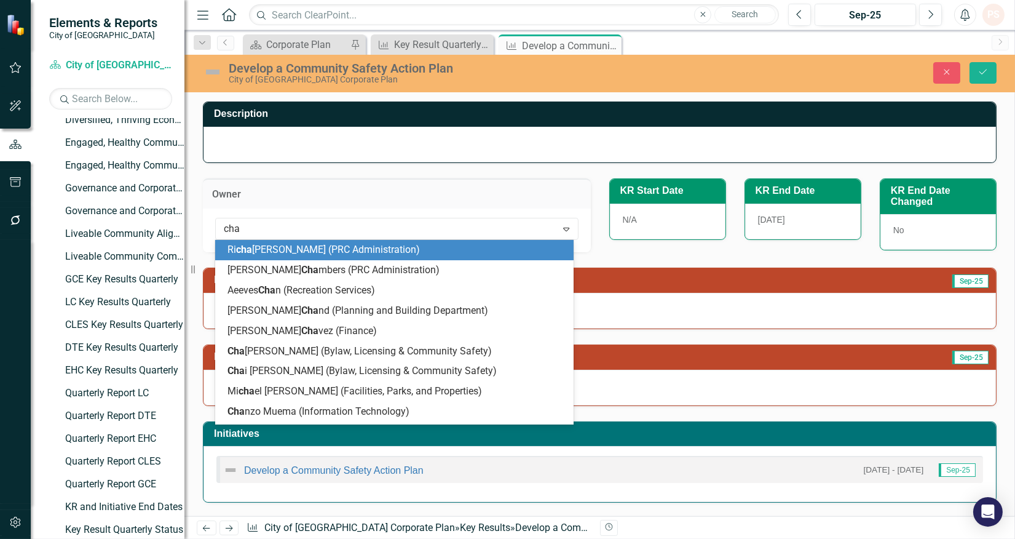
type input "[PERSON_NAME]"
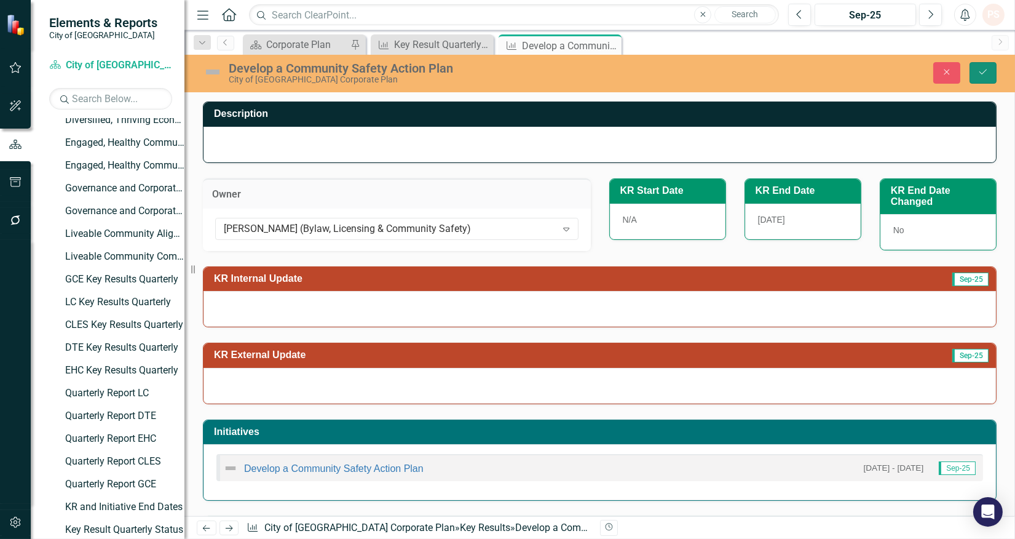
click at [991, 71] on button "Save" at bounding box center [983, 73] width 27 height 22
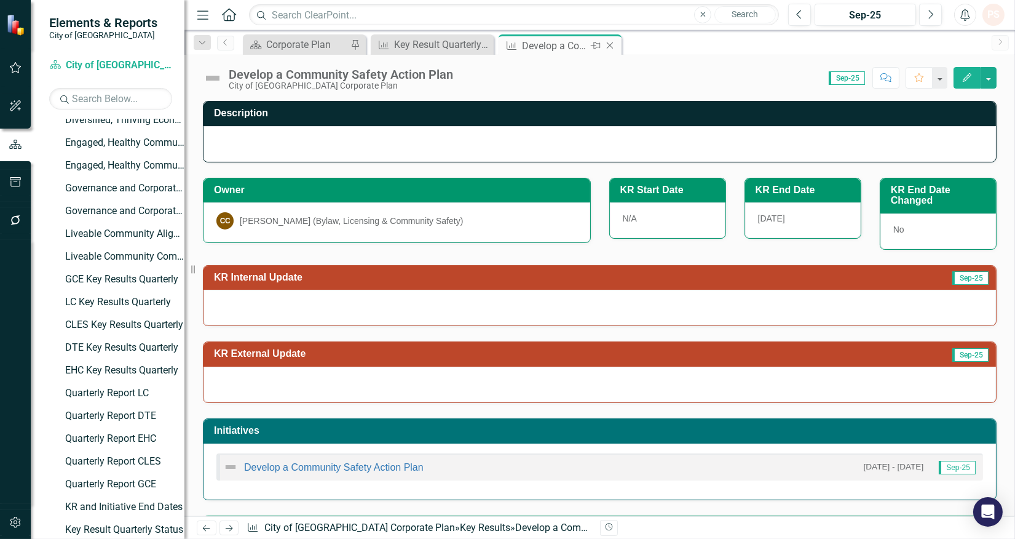
click at [608, 48] on icon "Close" at bounding box center [610, 46] width 12 height 10
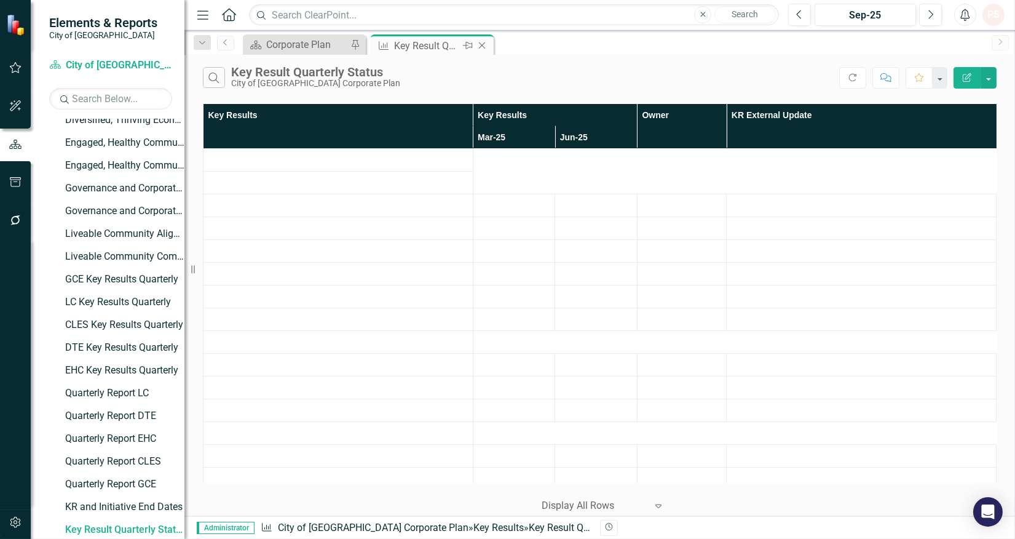
click at [443, 43] on div "Key Result Quarterly Status" at bounding box center [427, 45] width 66 height 15
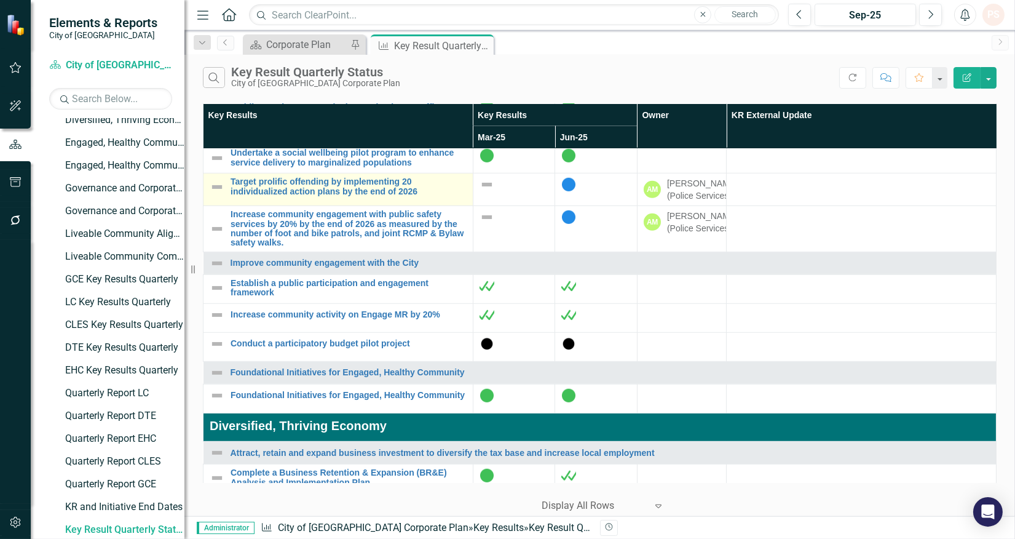
scroll to position [1708, 0]
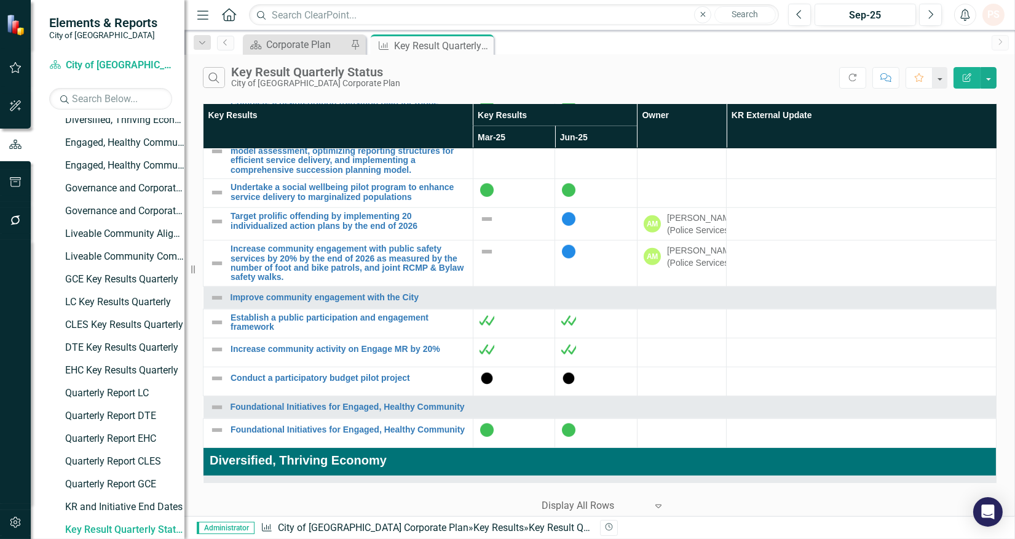
click at [327, 82] on link "Operationalize Phase 1 of the Fire Master Plan" at bounding box center [349, 77] width 236 height 9
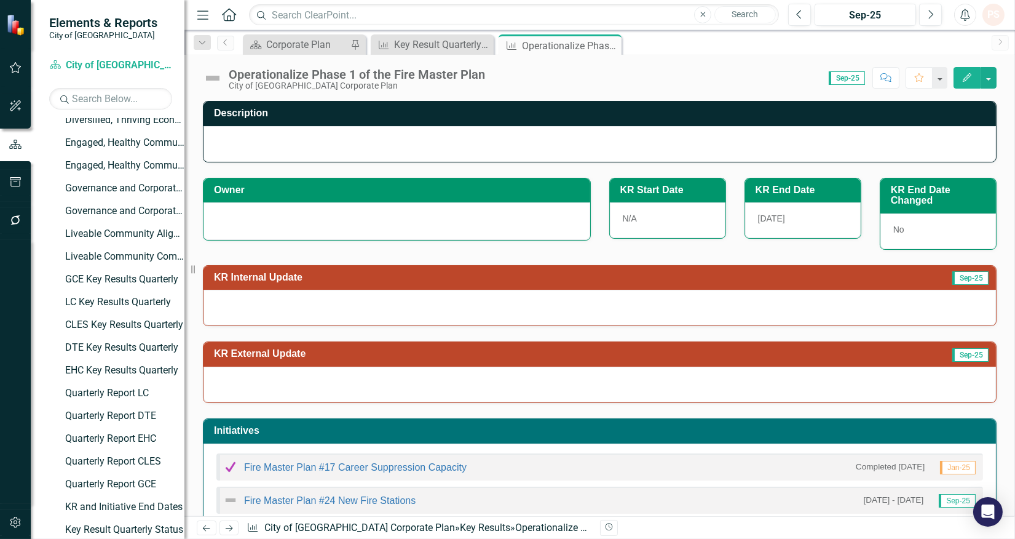
click at [303, 217] on div at bounding box center [397, 219] width 361 height 15
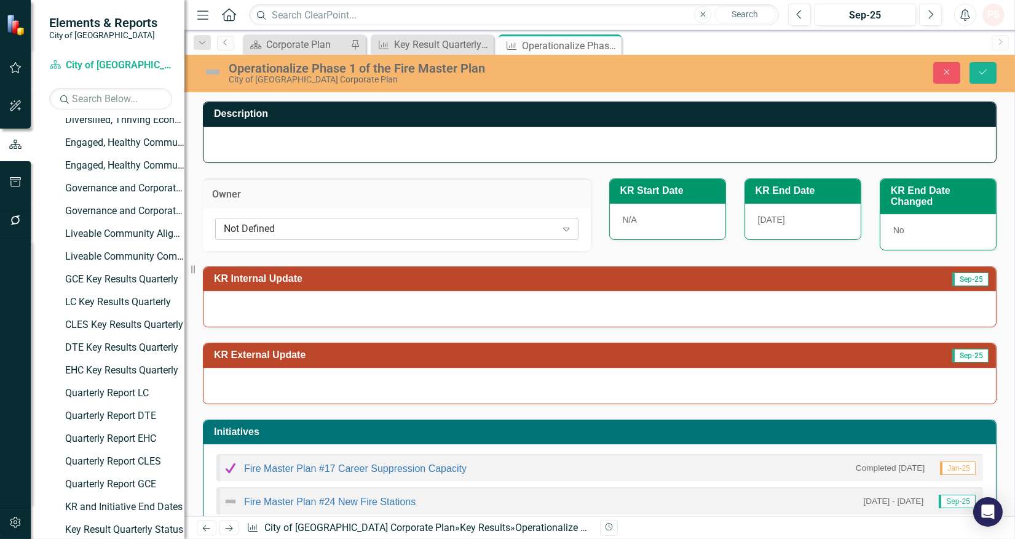
click at [302, 224] on div "Not Defined" at bounding box center [390, 228] width 333 height 14
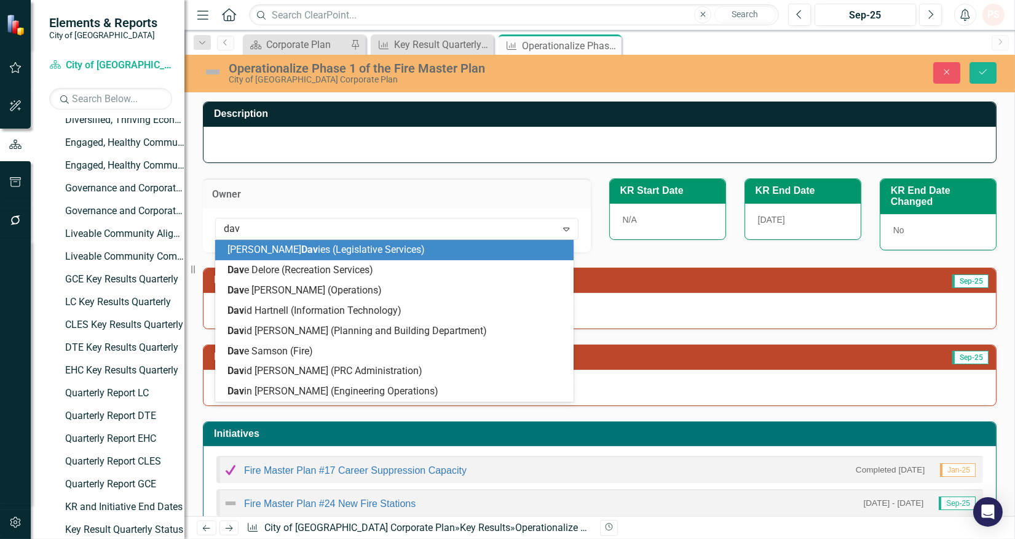
type input "[PERSON_NAME]"
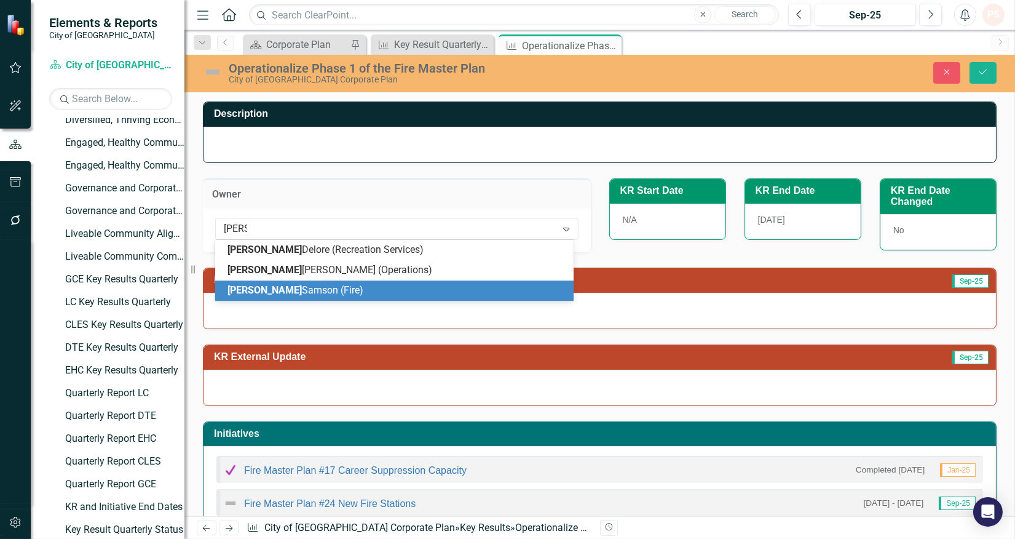
click at [308, 296] on span "[PERSON_NAME] (Fire)" at bounding box center [296, 290] width 136 height 12
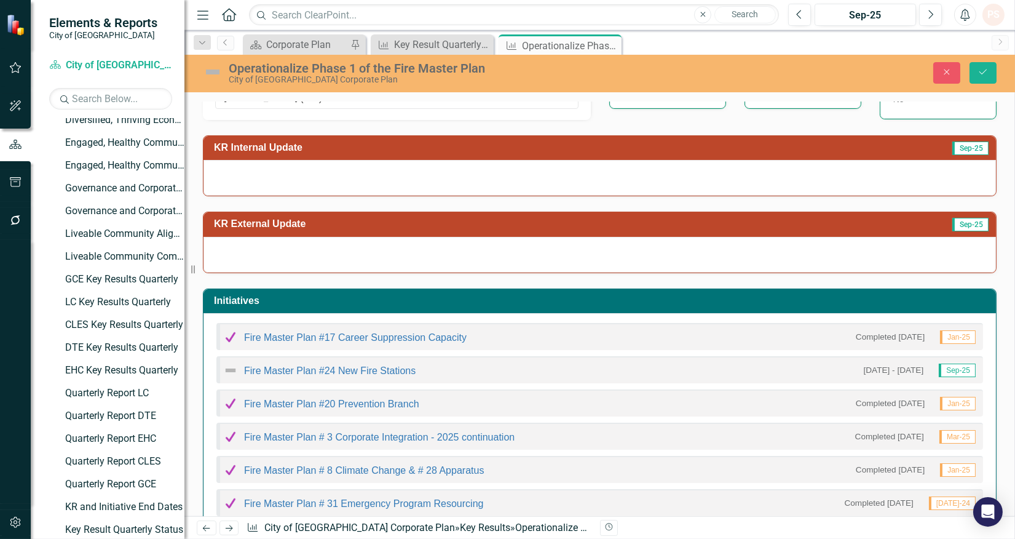
scroll to position [137, 0]
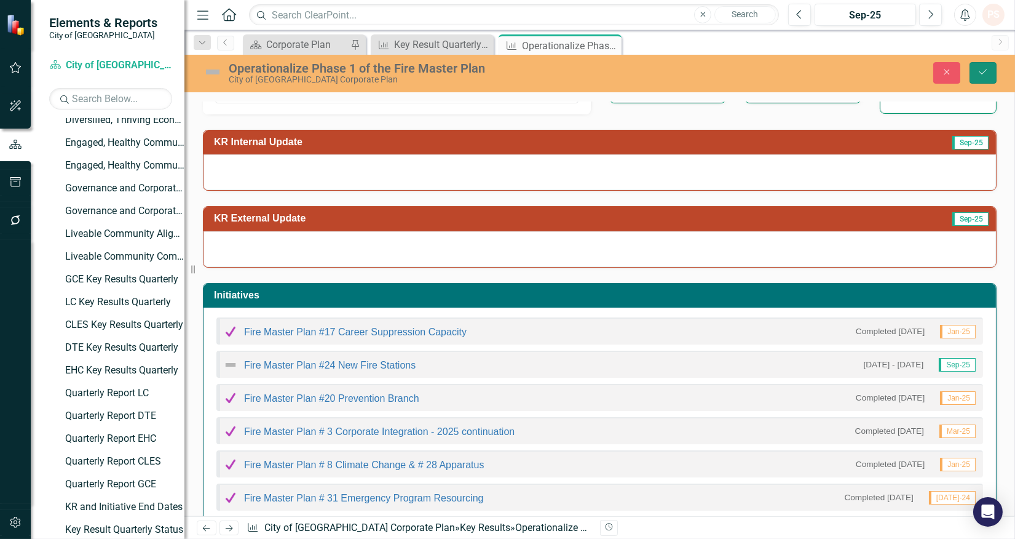
click at [982, 73] on icon "Save" at bounding box center [983, 72] width 11 height 9
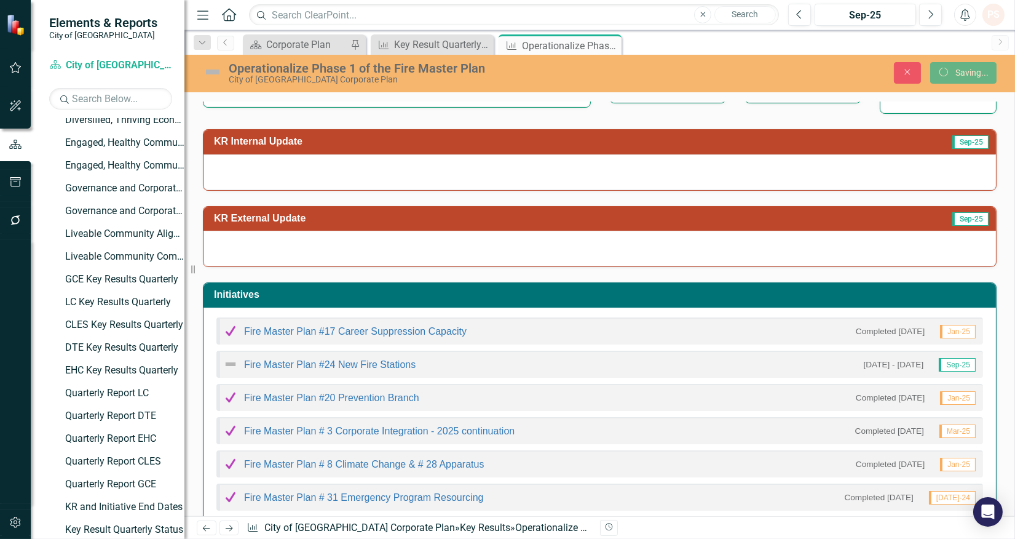
scroll to position [132, 0]
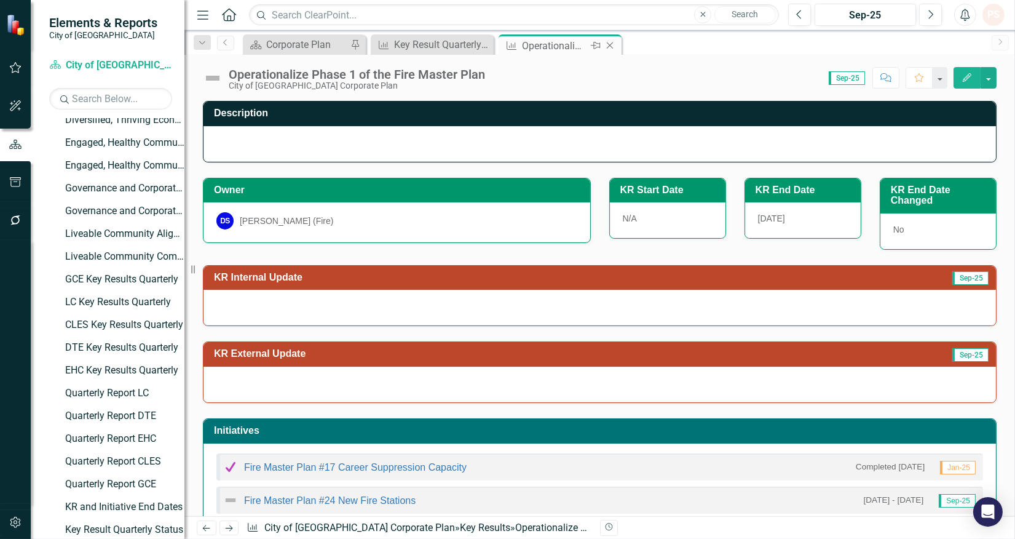
click at [605, 45] on icon "Close" at bounding box center [610, 46] width 12 height 10
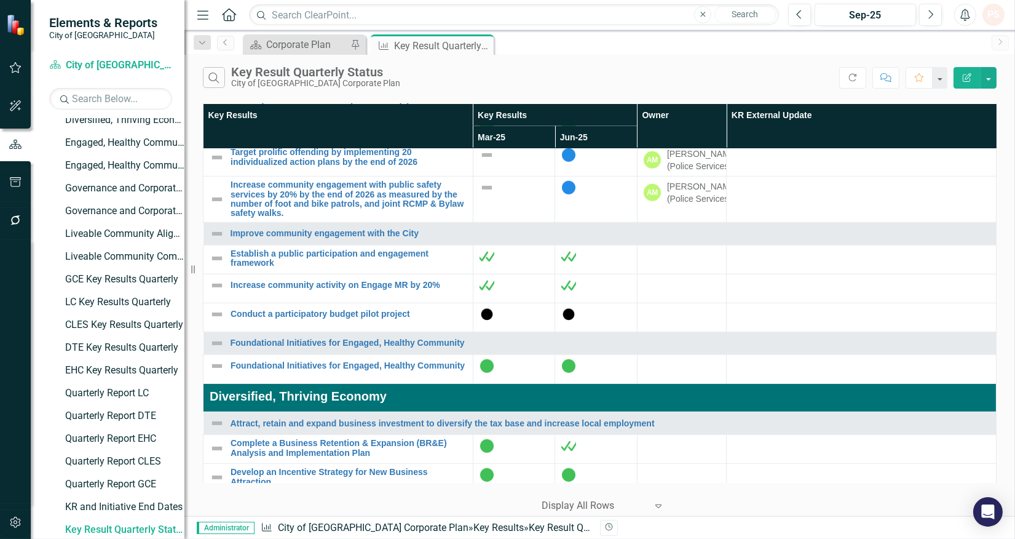
scroll to position [1776, 0]
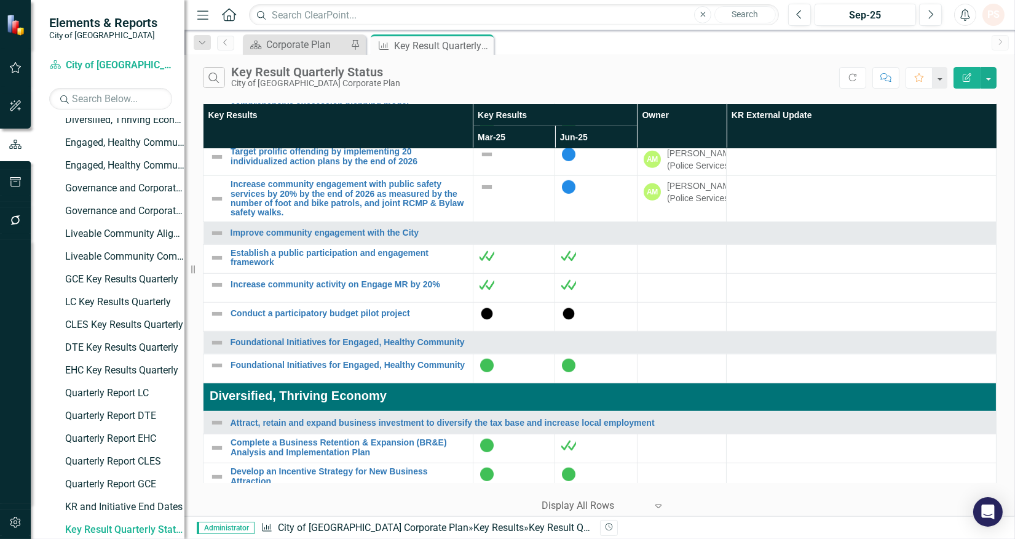
click at [340, 53] on link "Complete a de-integration transition plan for Ridge [PERSON_NAME] RCMP" at bounding box center [349, 43] width 236 height 19
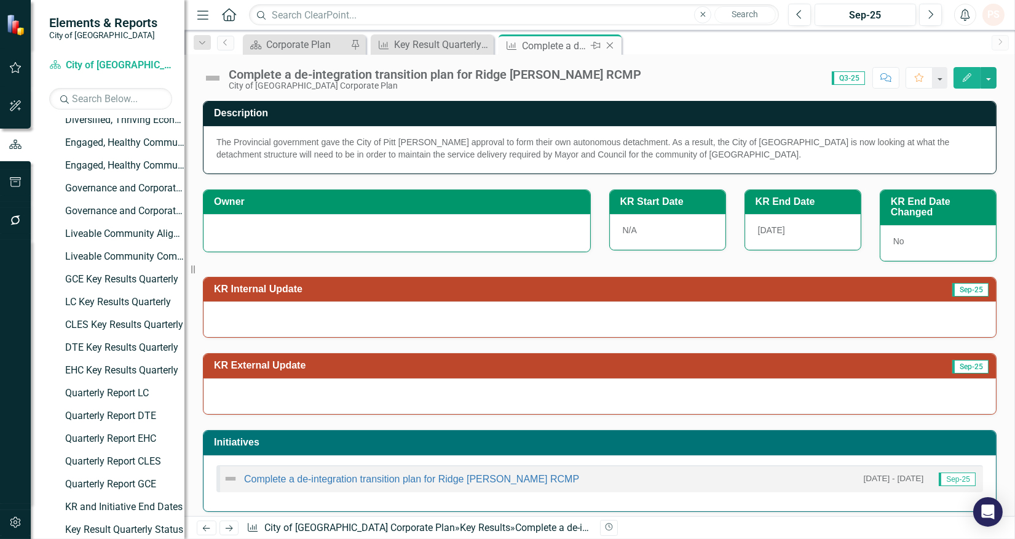
click at [609, 46] on icon "Close" at bounding box center [610, 46] width 12 height 10
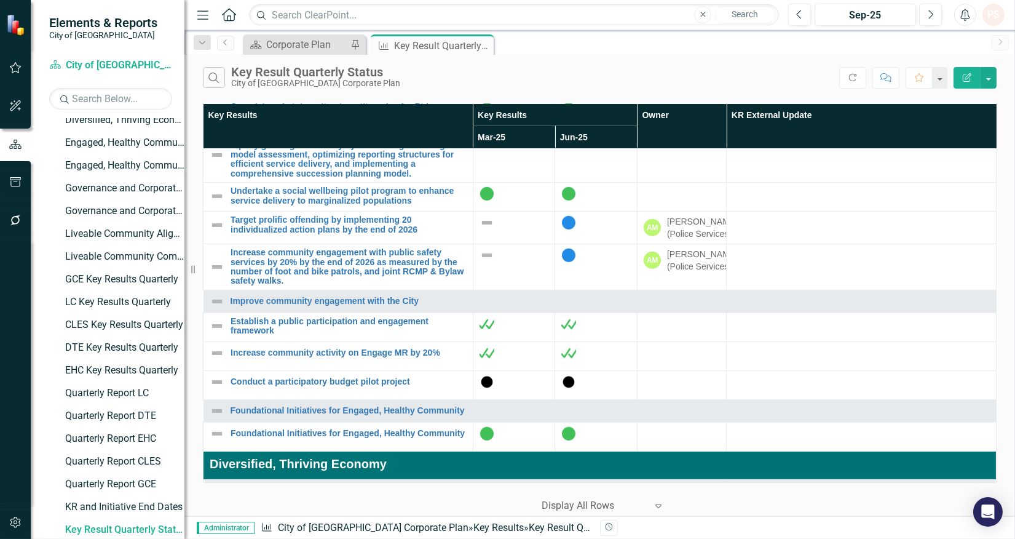
scroll to position [1776, 0]
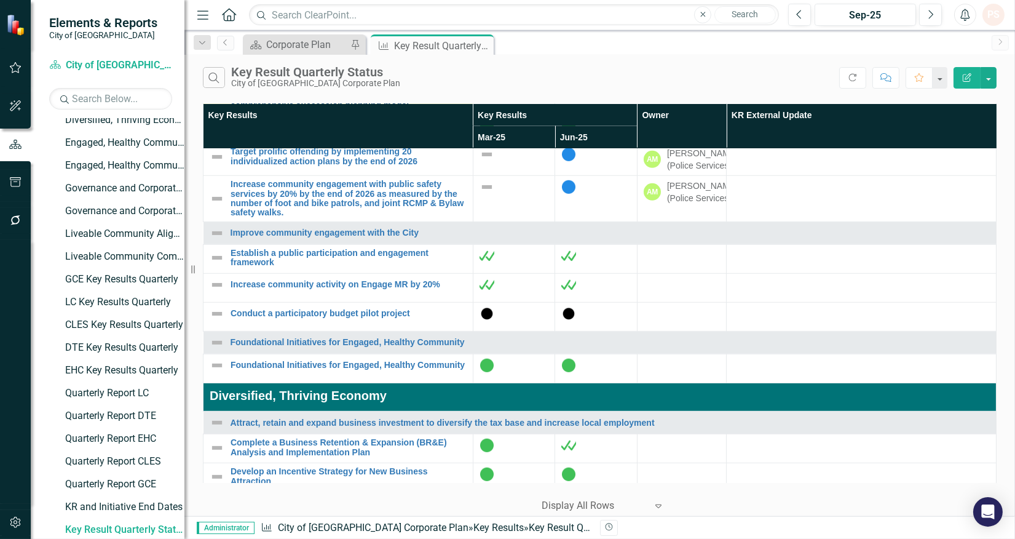
click at [344, 110] on link "Strengthen the capacity of Fire Services to support a rapidly growing community…" at bounding box center [349, 86] width 236 height 47
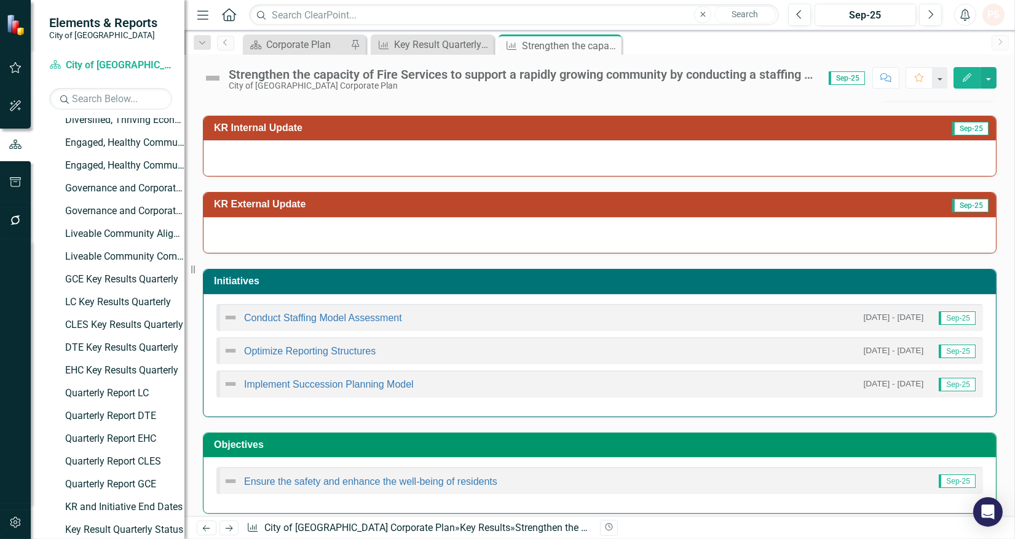
scroll to position [160, 0]
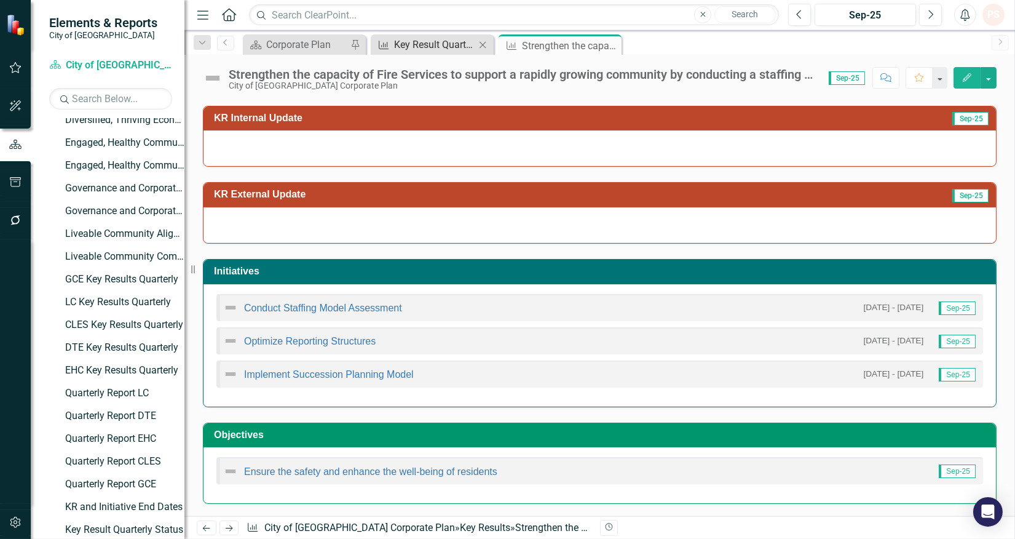
click at [421, 39] on div "Key Result Quarterly Status" at bounding box center [434, 44] width 81 height 15
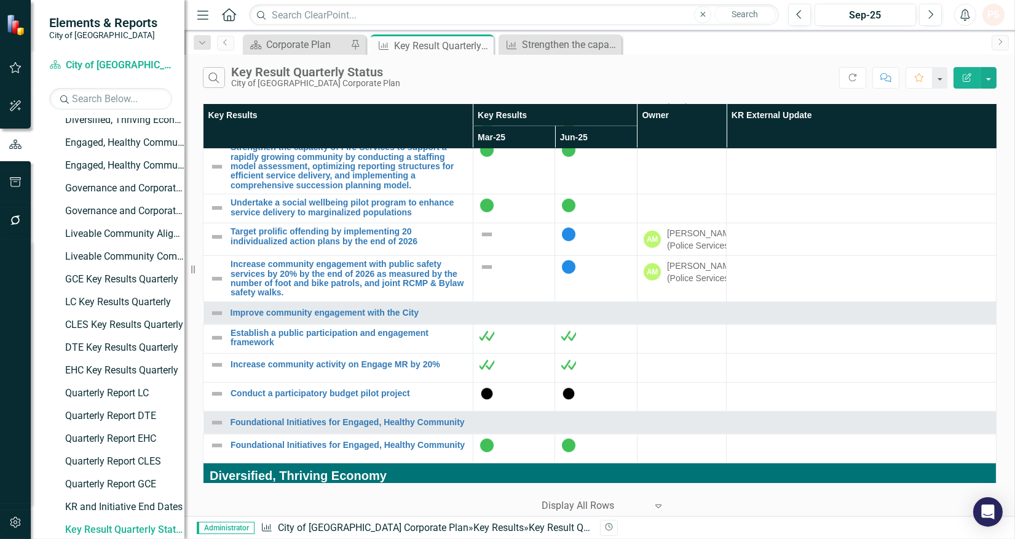
scroll to position [1708, 0]
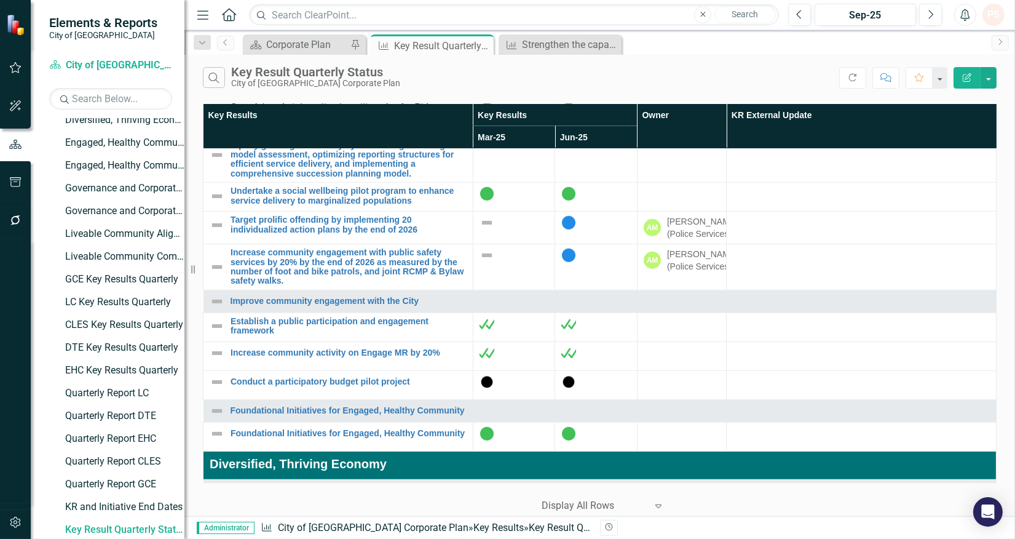
click at [263, 121] on link "Complete a de-integration transition plan for Ridge [PERSON_NAME] RCMP" at bounding box center [349, 111] width 236 height 19
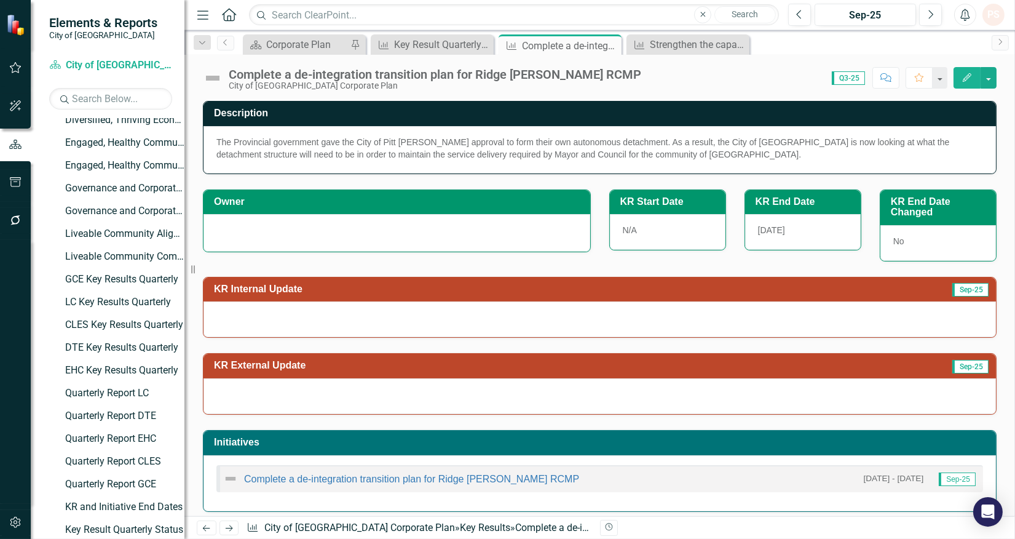
click at [242, 234] on div at bounding box center [397, 231] width 361 height 15
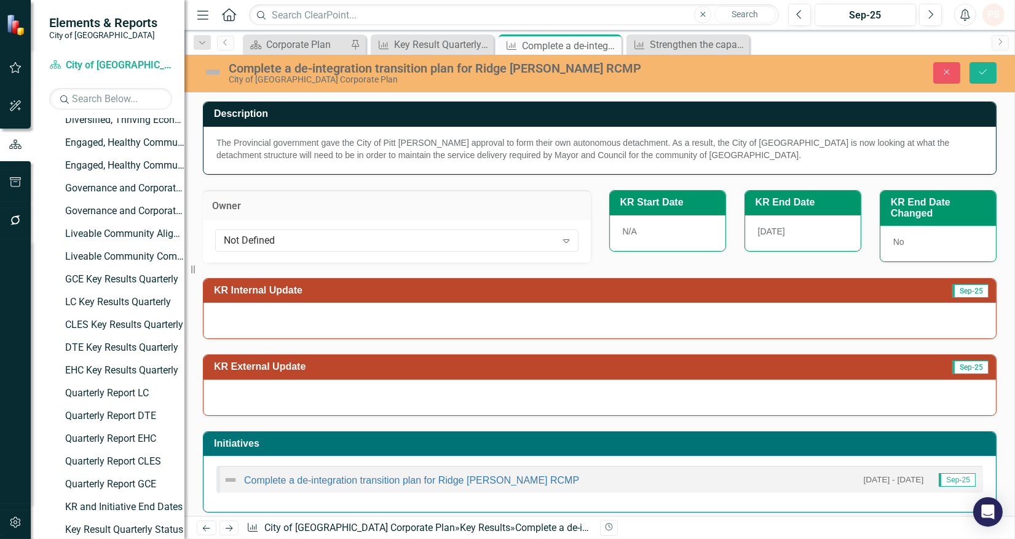
click at [242, 234] on div "Not Defined" at bounding box center [390, 240] width 333 height 14
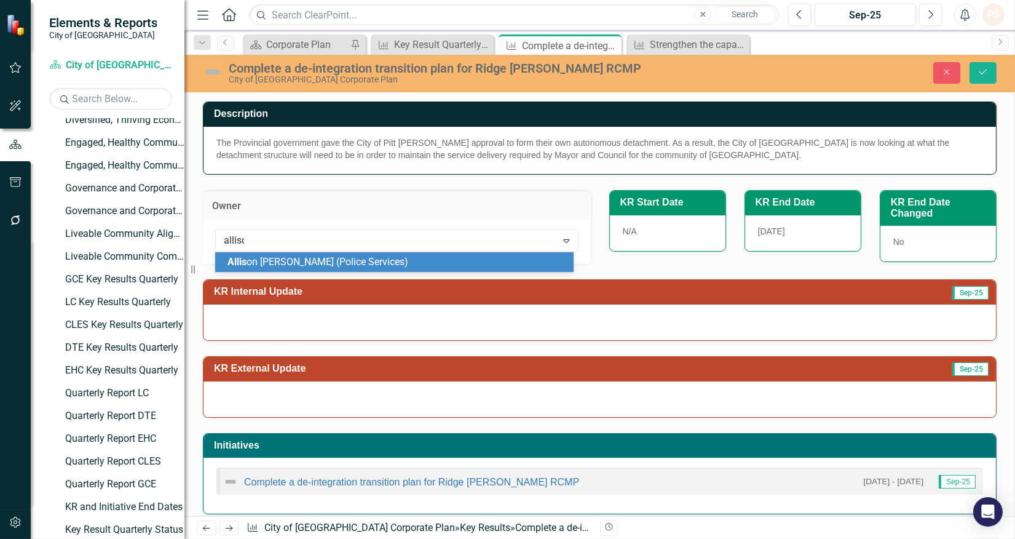
type input "[PERSON_NAME]"
click at [252, 266] on span "[PERSON_NAME]" at bounding box center [265, 262] width 74 height 12
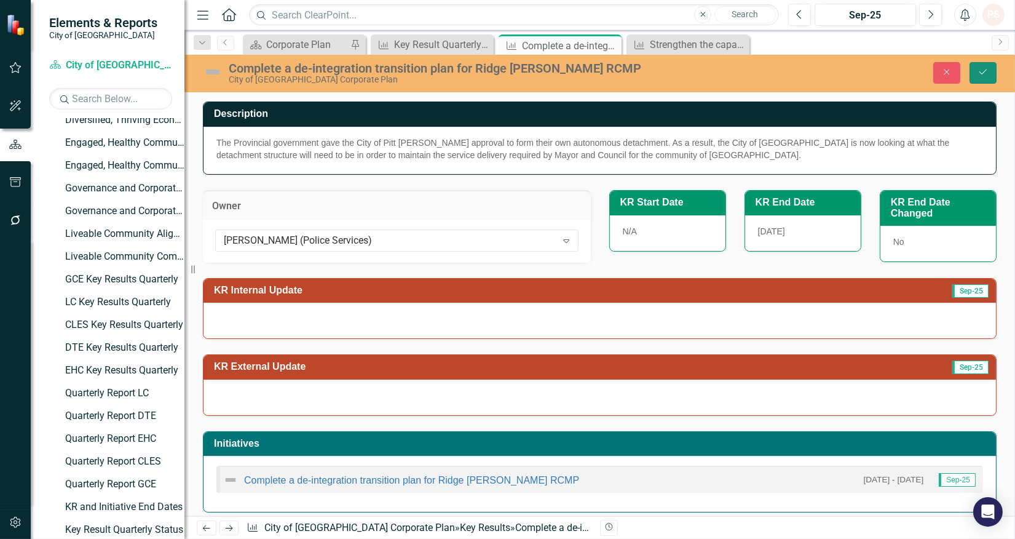
click at [991, 70] on button "Save" at bounding box center [983, 73] width 27 height 22
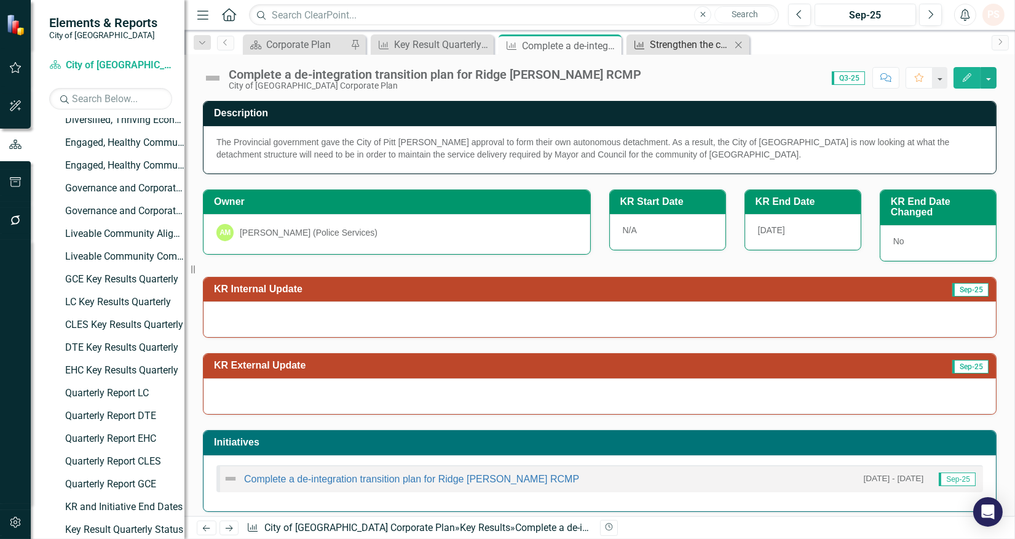
click at [670, 44] on div "Strengthen the capacity of Fire Services to support a rapidly growing community…" at bounding box center [690, 44] width 81 height 15
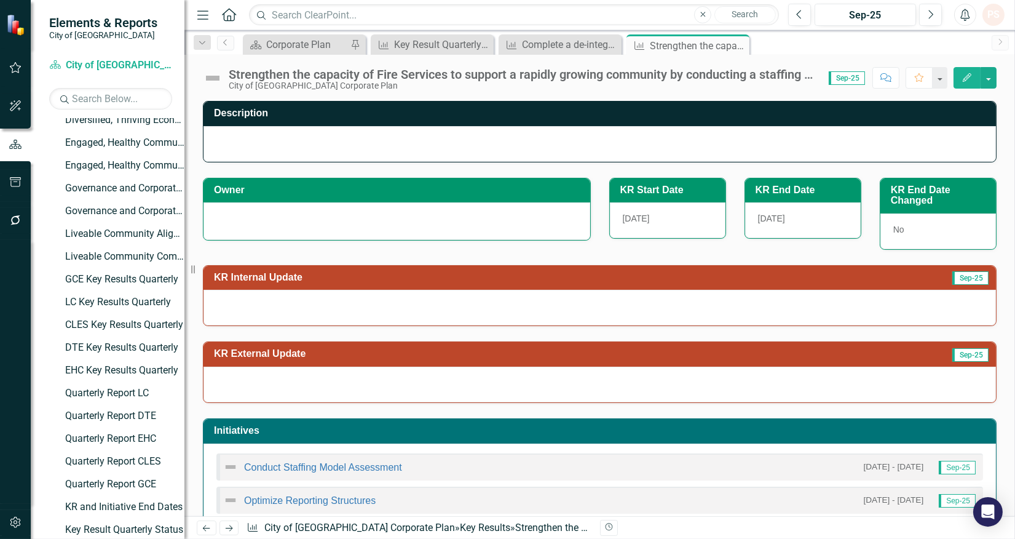
click at [253, 229] on div at bounding box center [397, 221] width 387 height 38
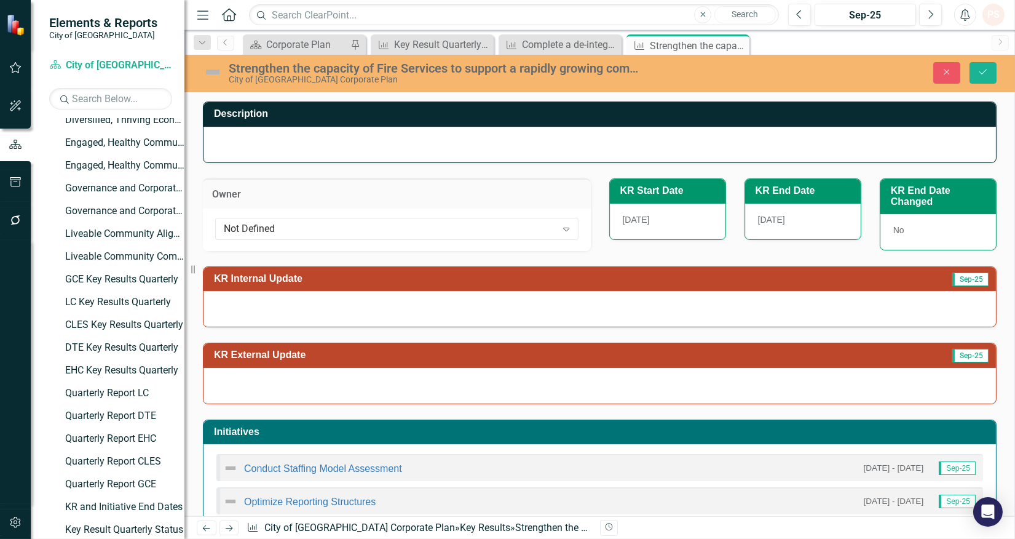
click at [253, 229] on div "Not Defined" at bounding box center [390, 228] width 333 height 14
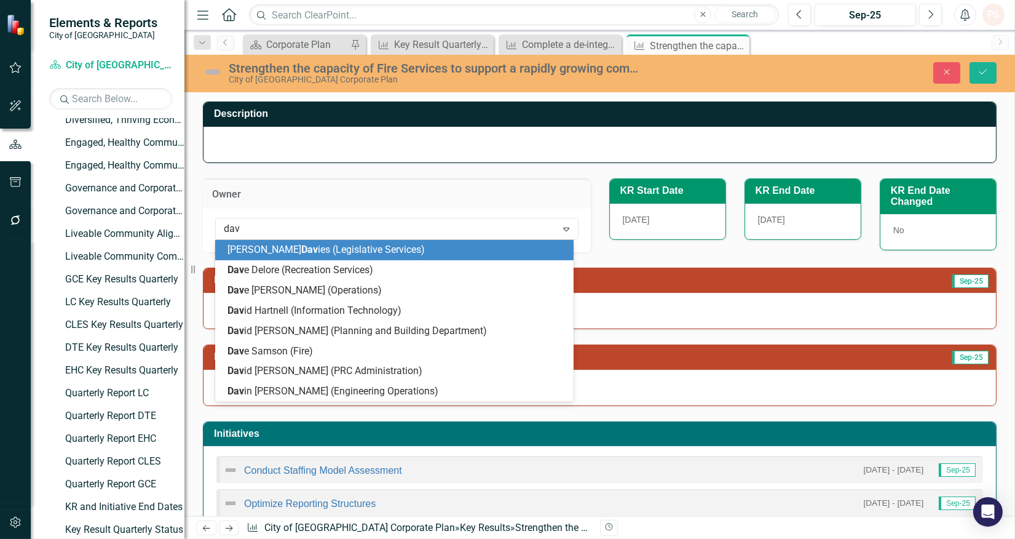
type input "[PERSON_NAME]"
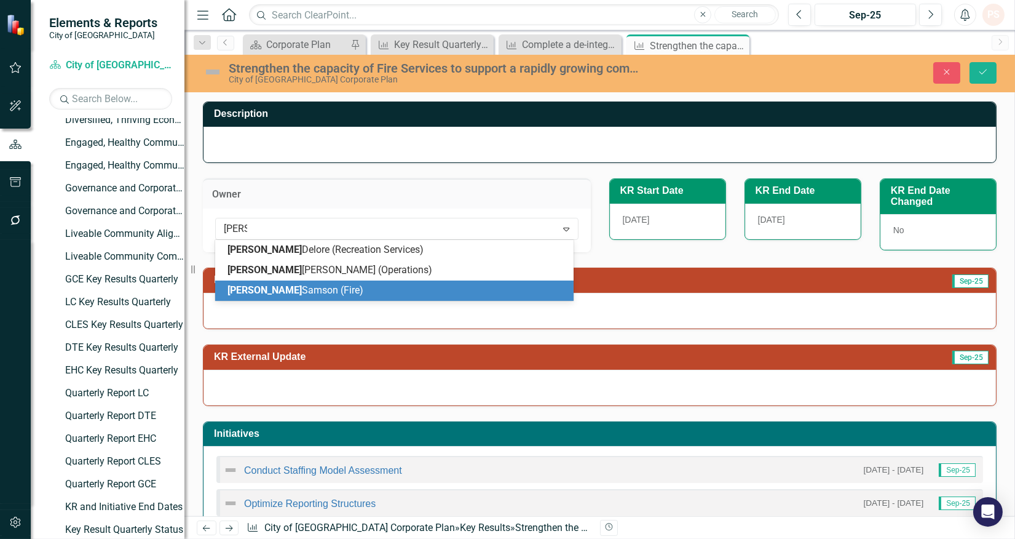
click at [263, 289] on span "[PERSON_NAME] (Fire)" at bounding box center [296, 290] width 136 height 12
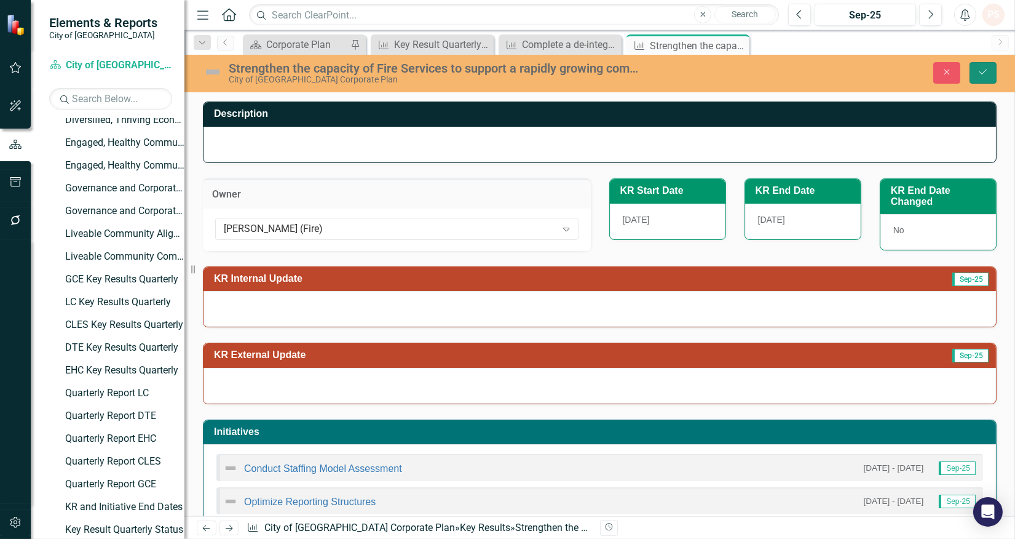
click at [982, 71] on icon "Save" at bounding box center [983, 72] width 11 height 9
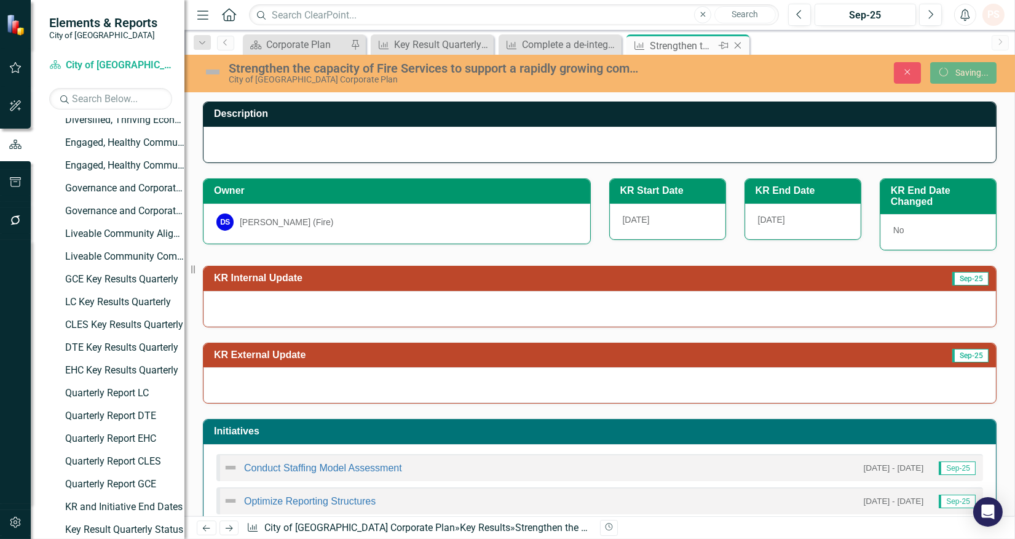
click at [737, 46] on icon at bounding box center [738, 45] width 7 height 7
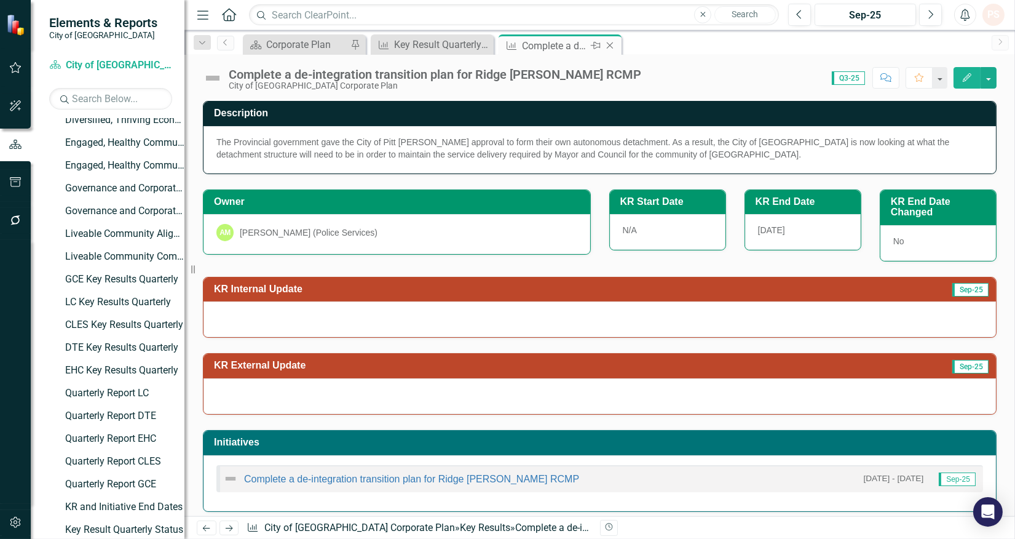
click at [610, 46] on icon at bounding box center [610, 45] width 7 height 7
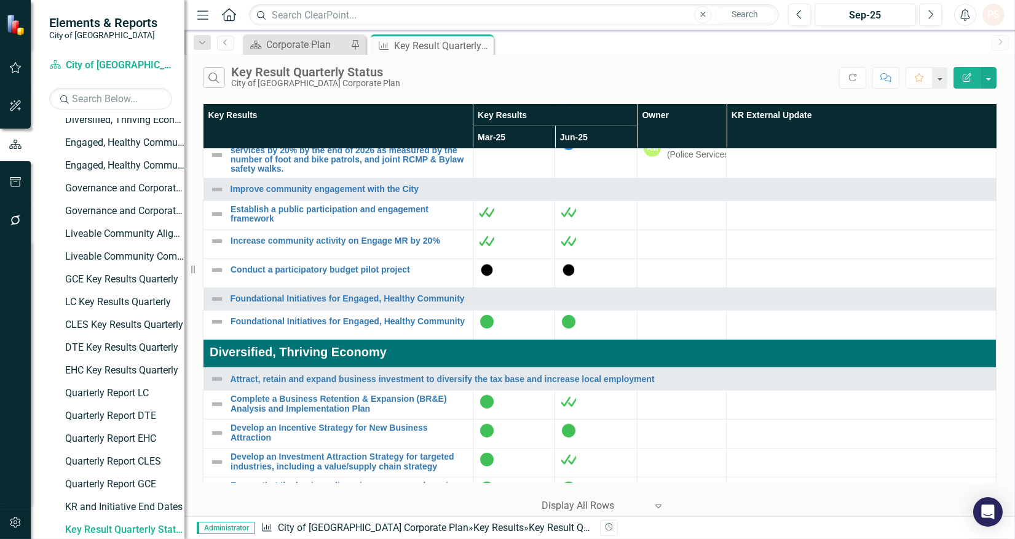
scroll to position [1845, 0]
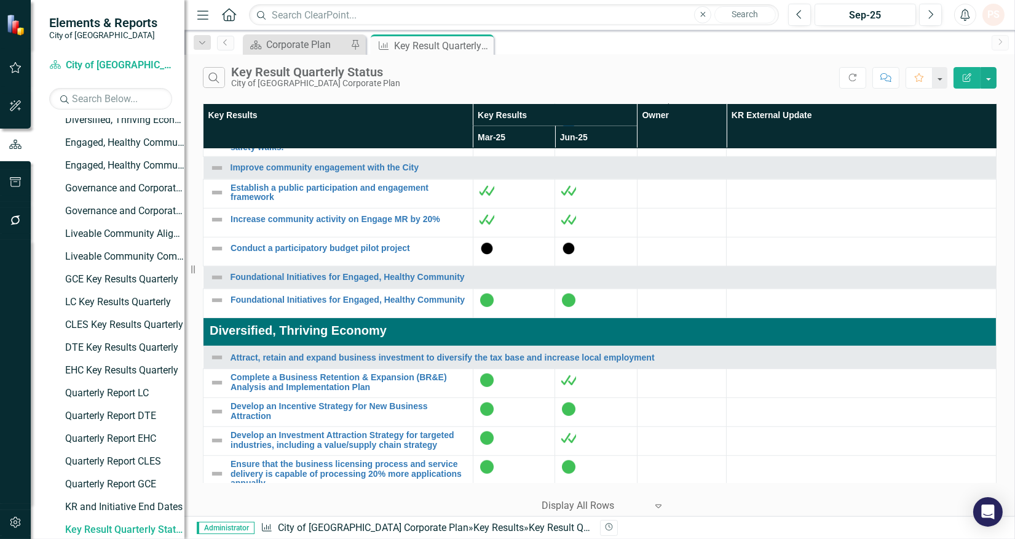
click at [322, 72] on link "Undertake a social wellbeing pilot program to enhance service delivery to margi…" at bounding box center [349, 62] width 236 height 19
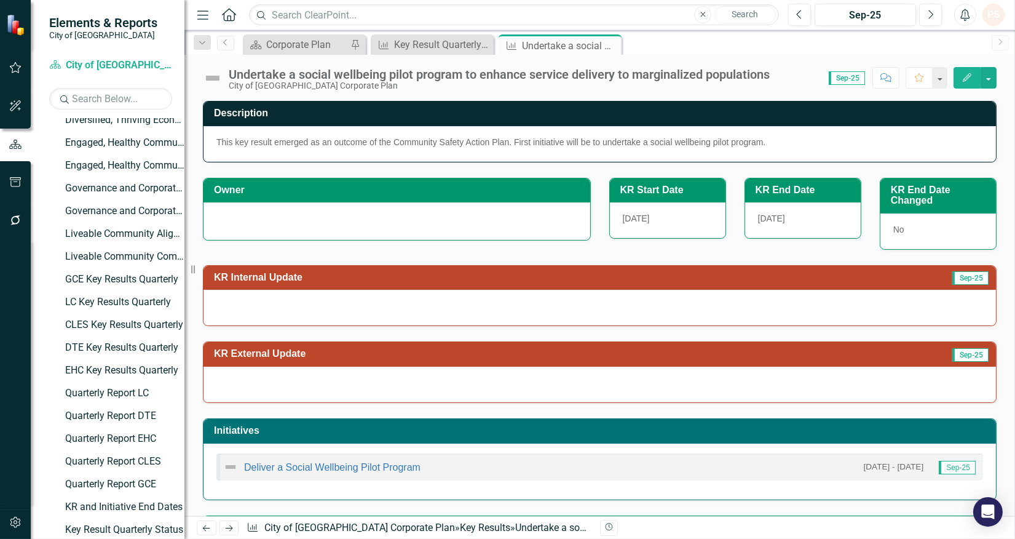
click at [246, 226] on div at bounding box center [397, 219] width 361 height 15
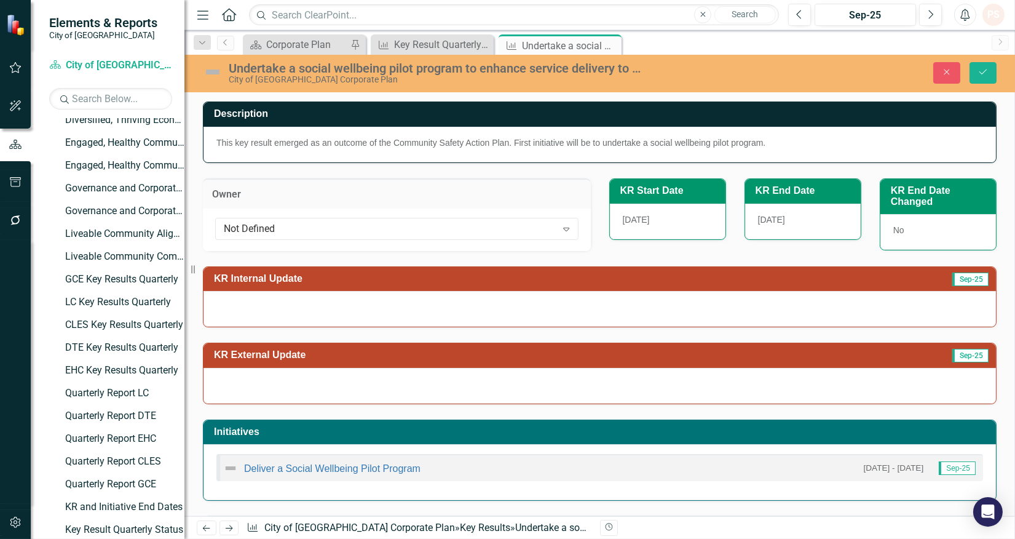
click at [246, 226] on div "Not Defined" at bounding box center [390, 228] width 333 height 14
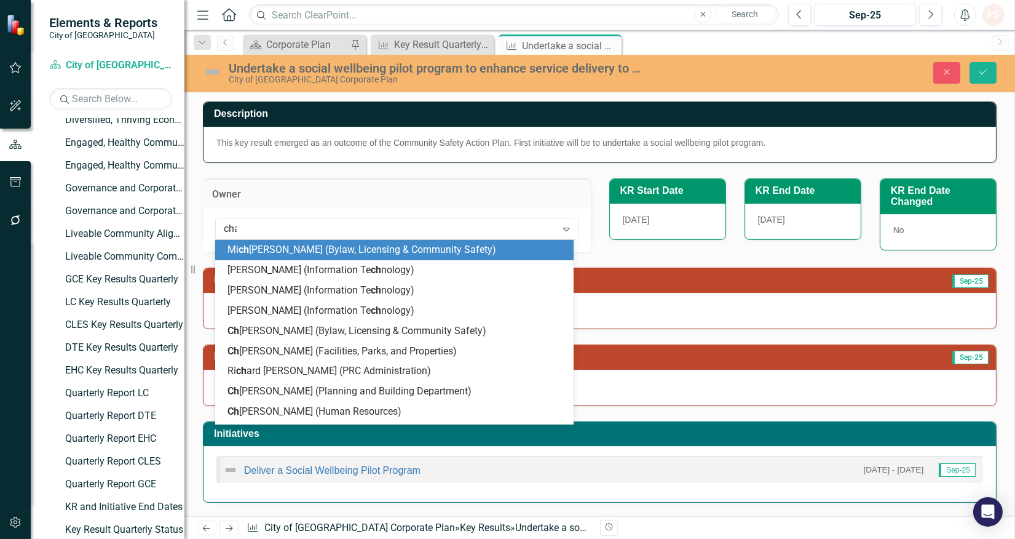
type input "[PERSON_NAME]"
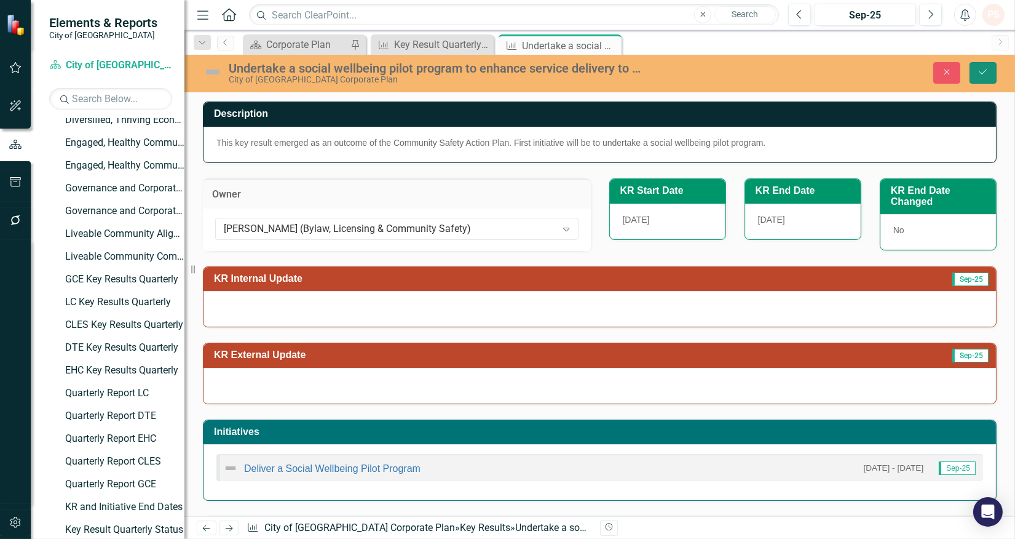
click at [982, 75] on icon "Save" at bounding box center [983, 72] width 11 height 9
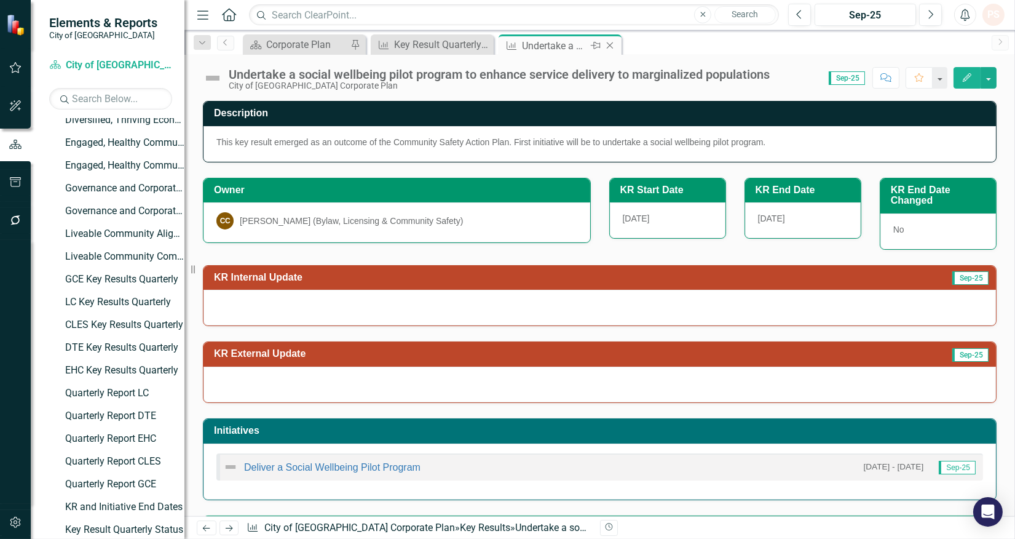
click at [605, 45] on icon "Close" at bounding box center [610, 46] width 12 height 10
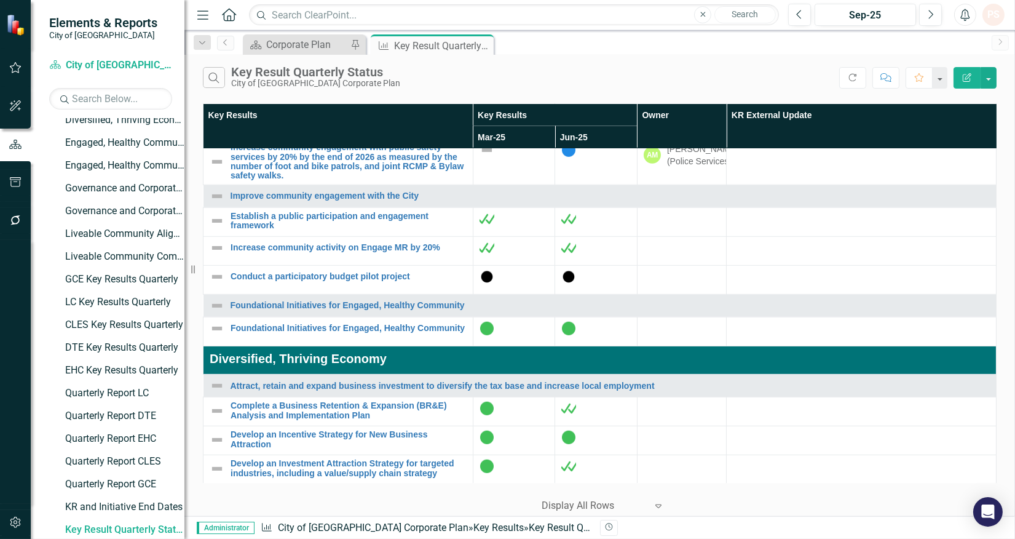
scroll to position [1913, 0]
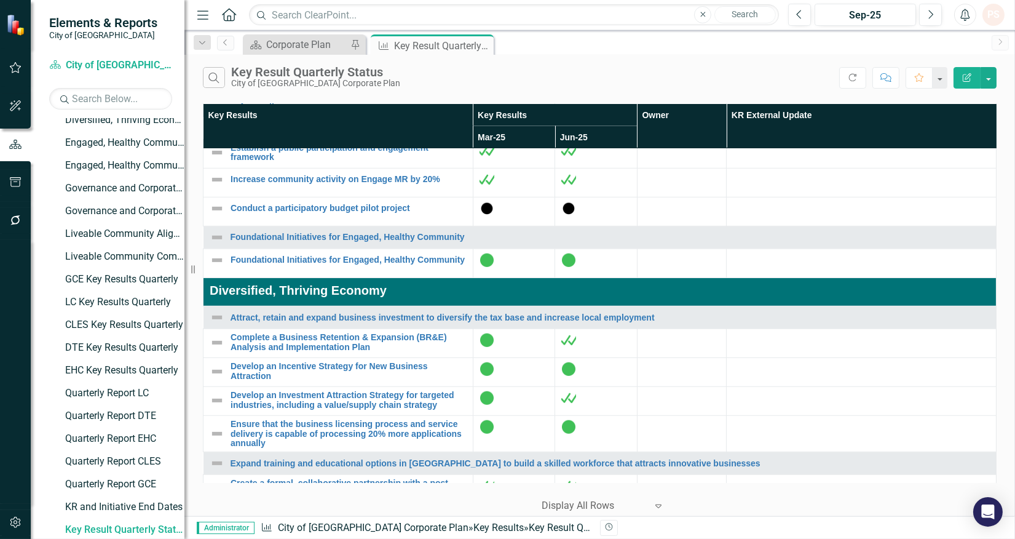
click at [360, 61] on link "Target prolific offending by implementing 20 individualized action plans by the…" at bounding box center [349, 51] width 236 height 19
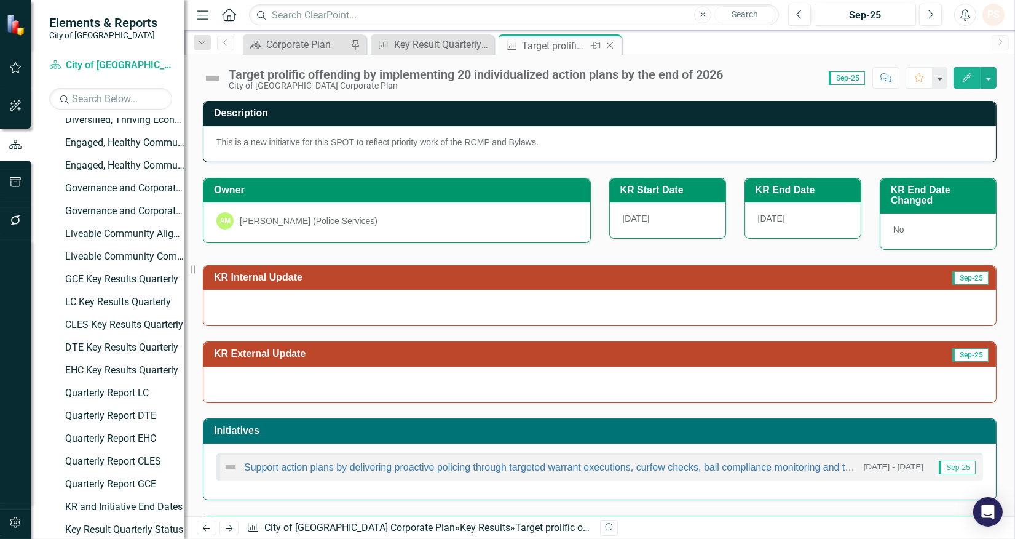
click at [613, 42] on icon at bounding box center [610, 45] width 7 height 7
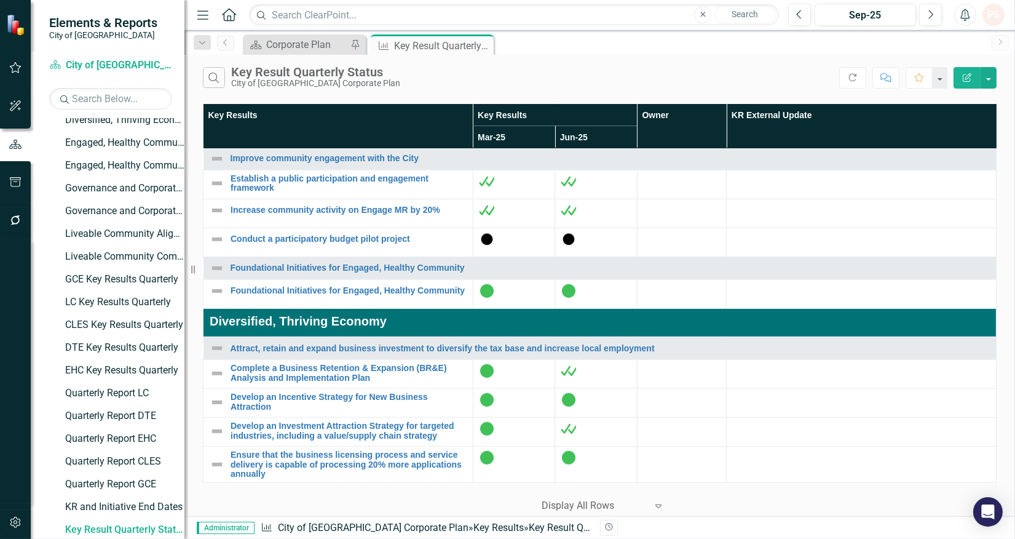
scroll to position [1913, 0]
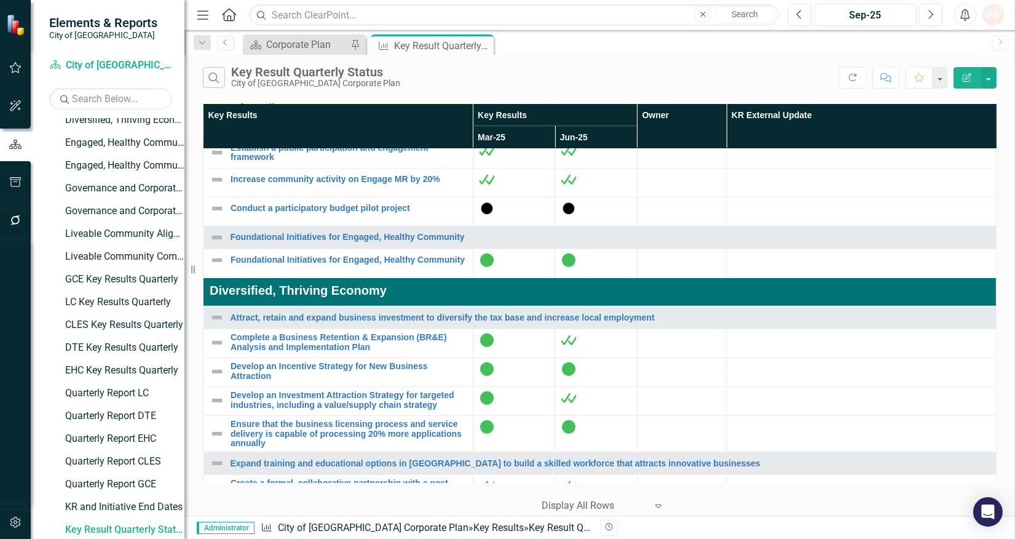
click at [309, 113] on link "Increase community engagement with public safety services by 20% by the end of …" at bounding box center [349, 93] width 236 height 38
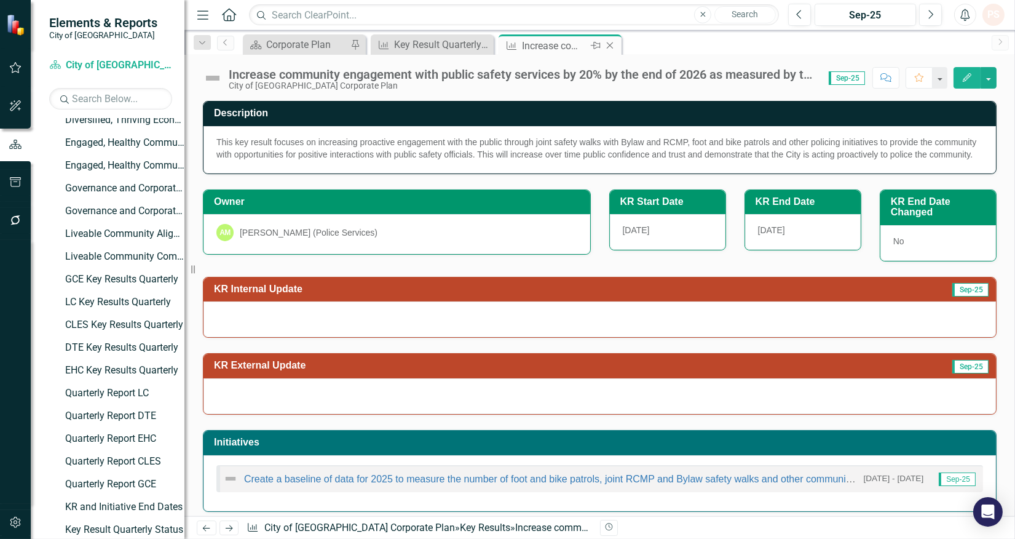
click at [609, 49] on icon "Close" at bounding box center [610, 46] width 12 height 10
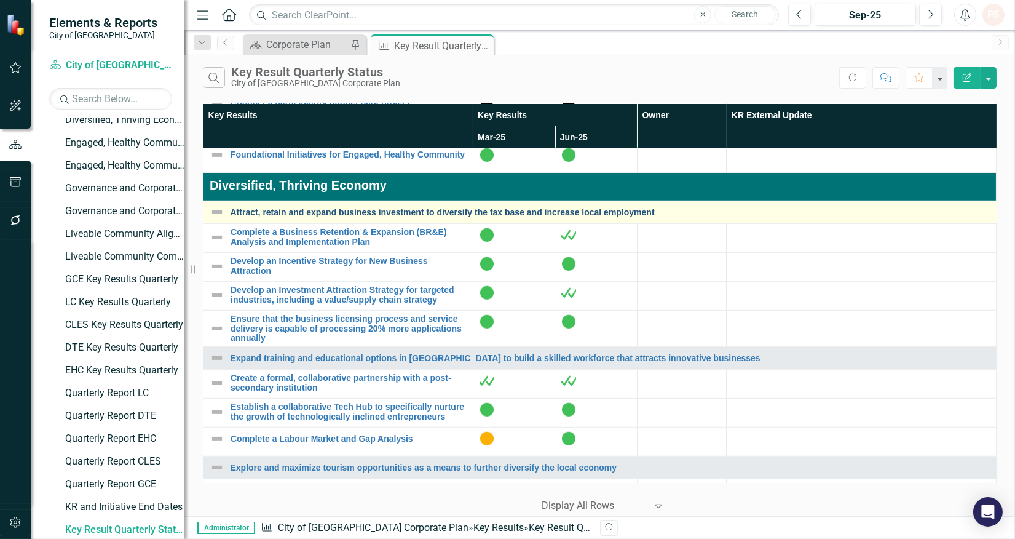
scroll to position [1982, 0]
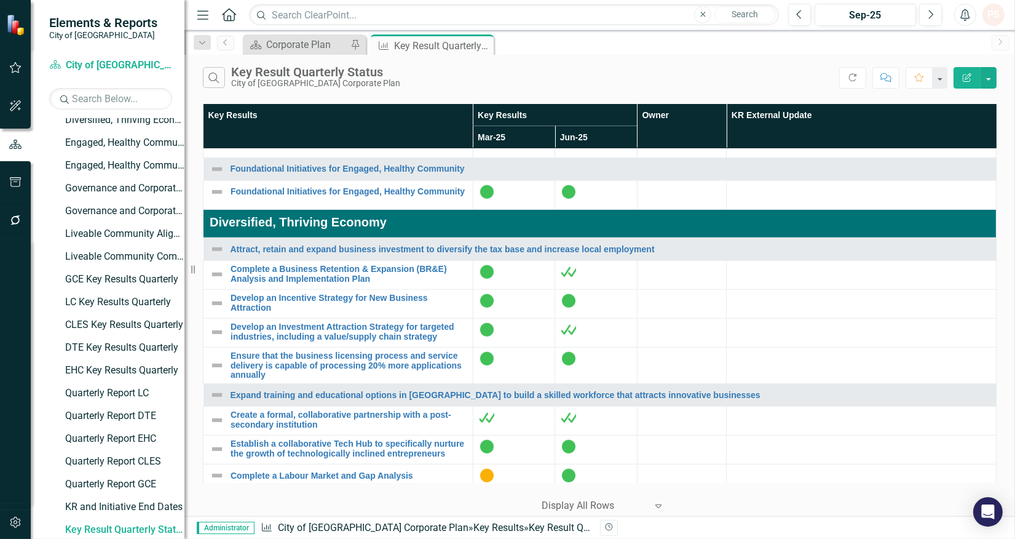
click at [279, 44] on link "Increase community engagement with public safety services by 20% by the end of …" at bounding box center [349, 25] width 236 height 38
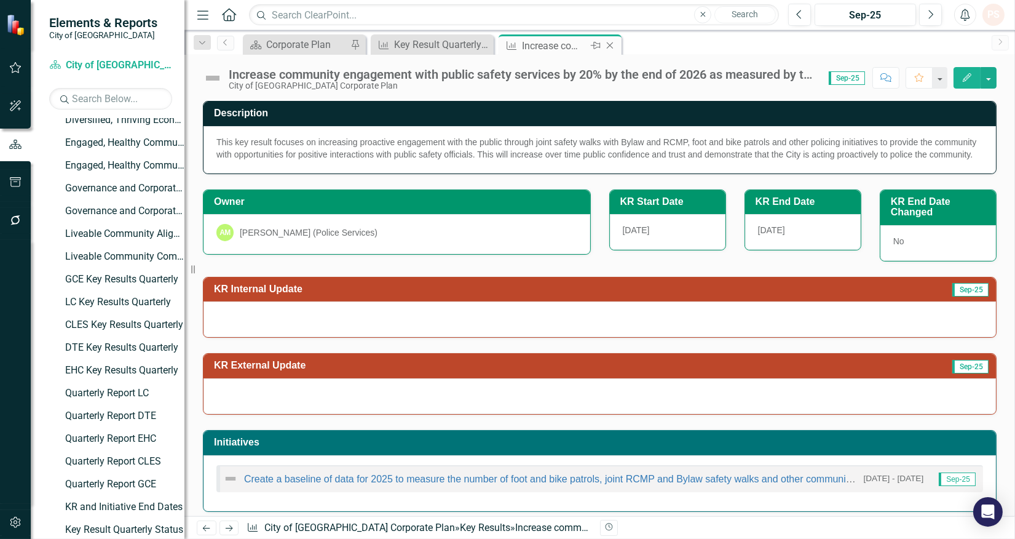
click at [607, 49] on icon "Close" at bounding box center [610, 46] width 12 height 10
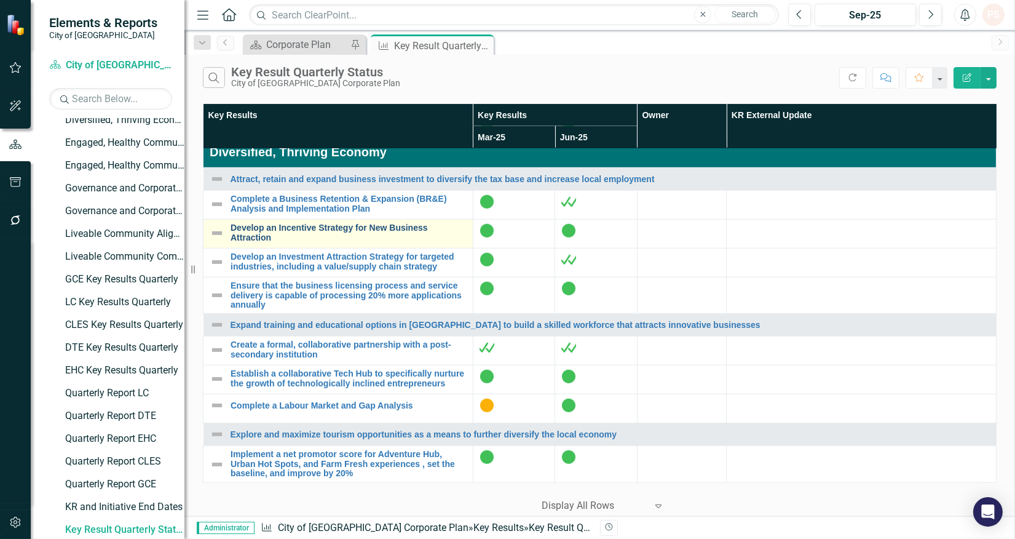
scroll to position [2050, 0]
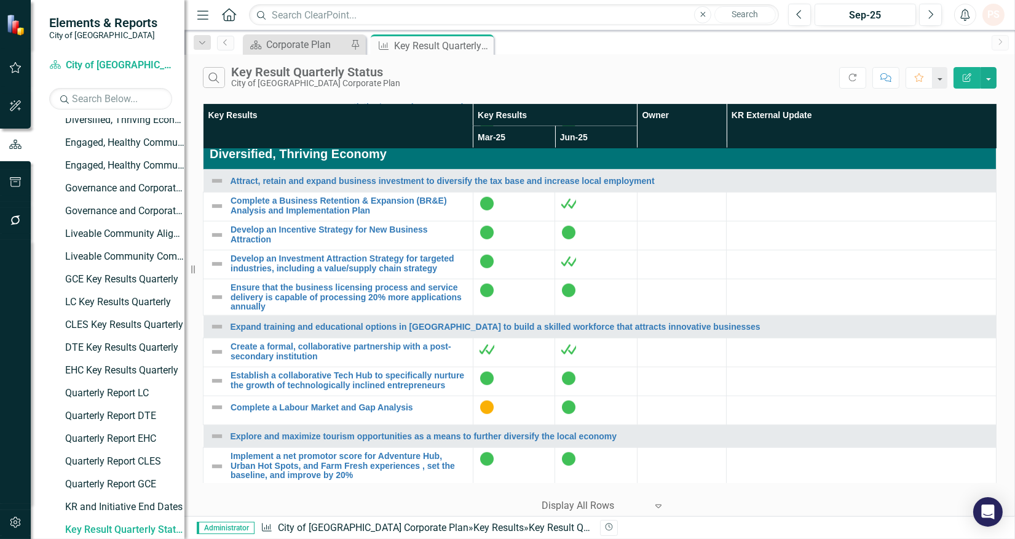
click at [381, 26] on link "Establish a public participation and engagement framework" at bounding box center [349, 16] width 236 height 19
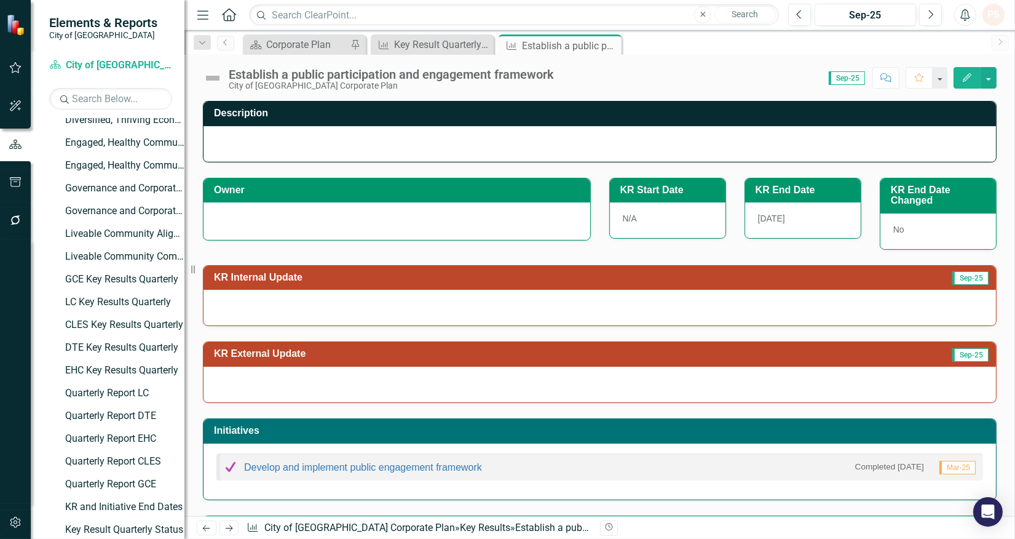
click at [302, 228] on div at bounding box center [397, 221] width 387 height 38
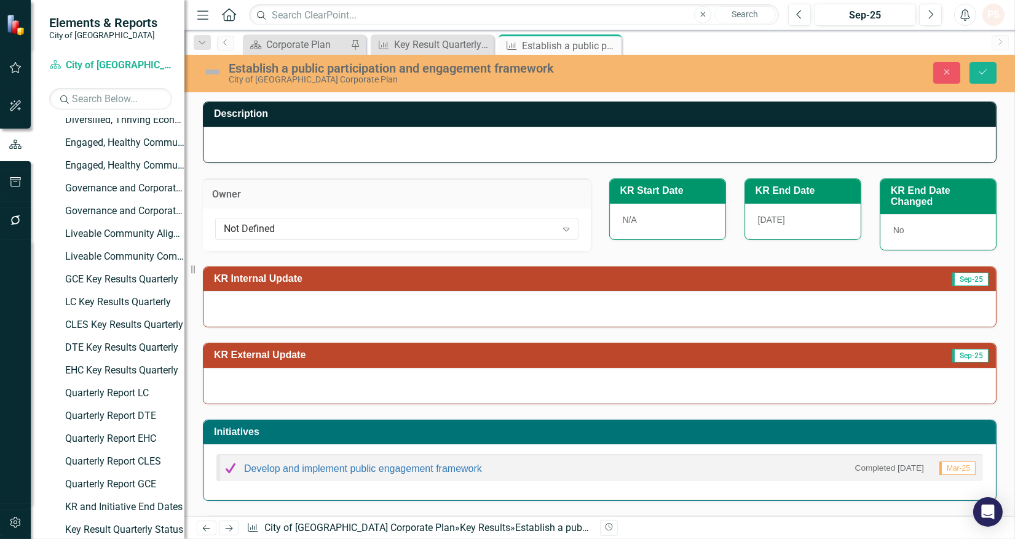
click at [302, 228] on div "Not Defined" at bounding box center [390, 228] width 333 height 14
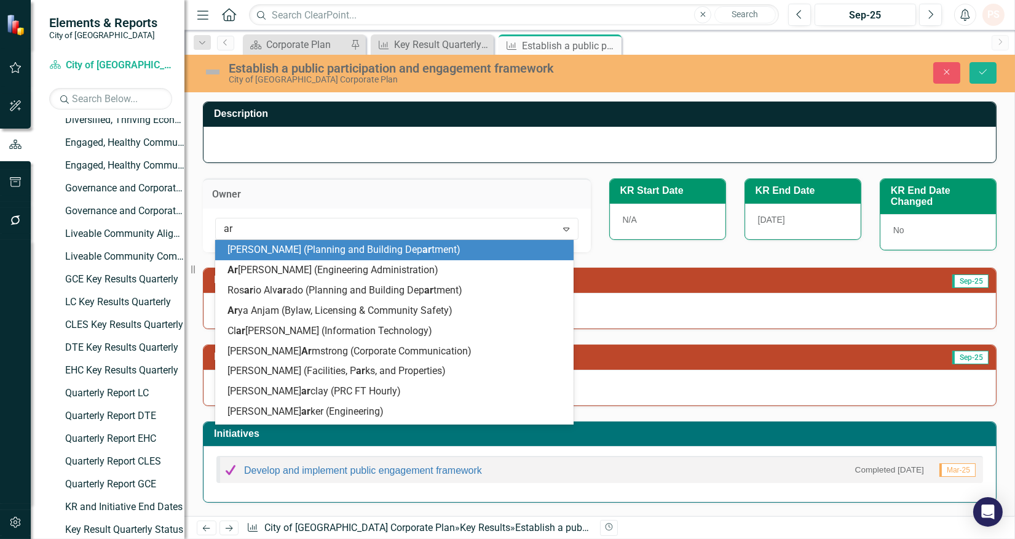
type input "a"
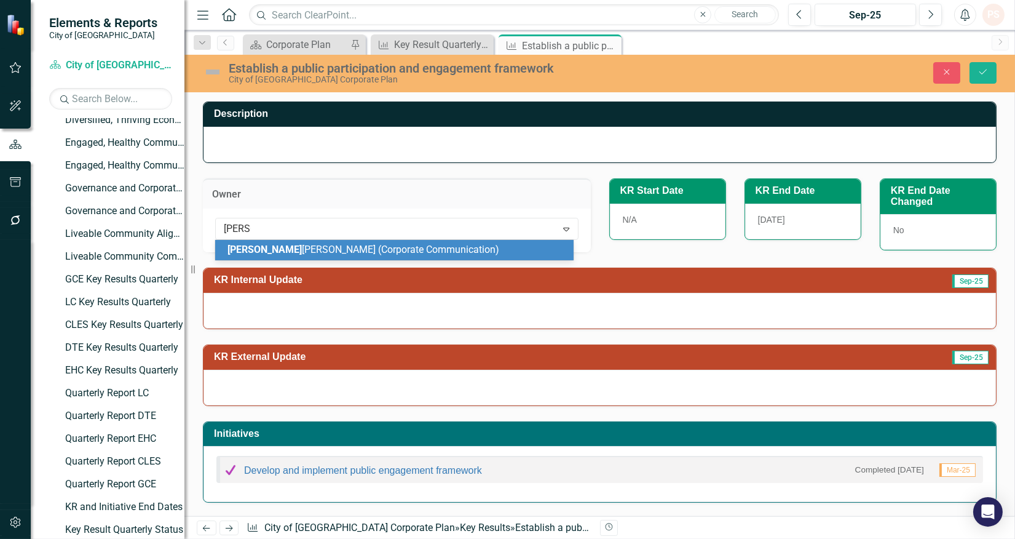
type input "[PERSON_NAME]"
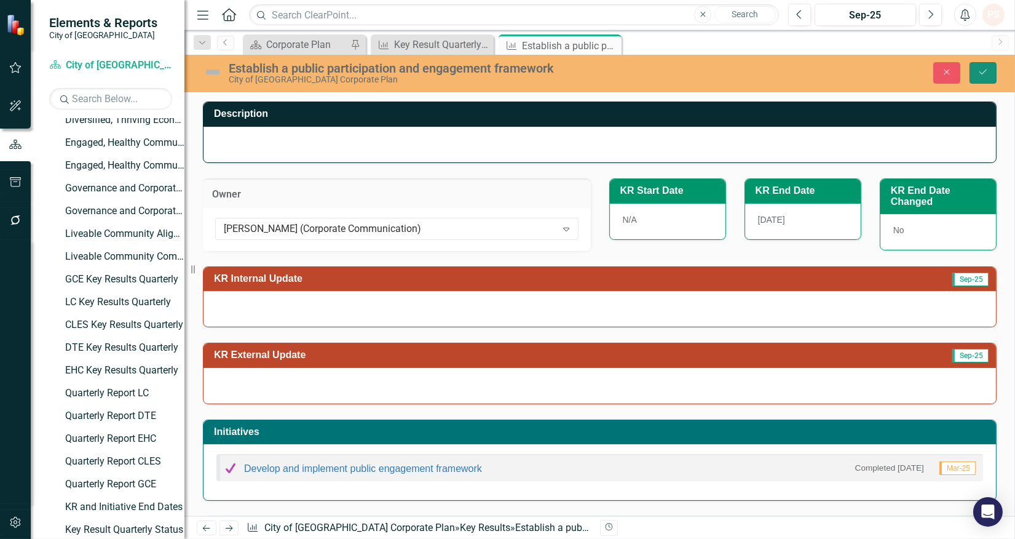
click at [983, 74] on icon "Save" at bounding box center [983, 72] width 11 height 9
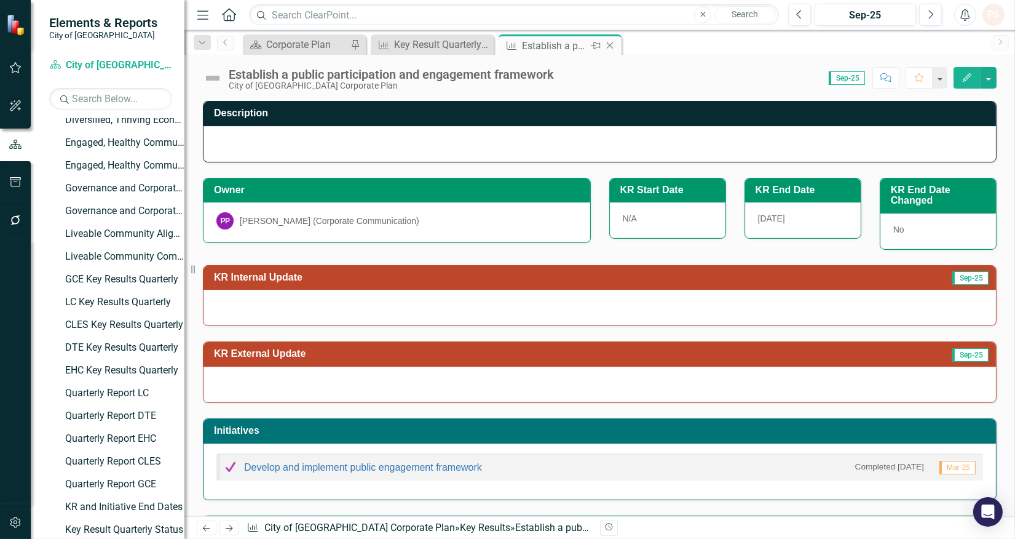
click at [610, 45] on icon at bounding box center [610, 45] width 7 height 7
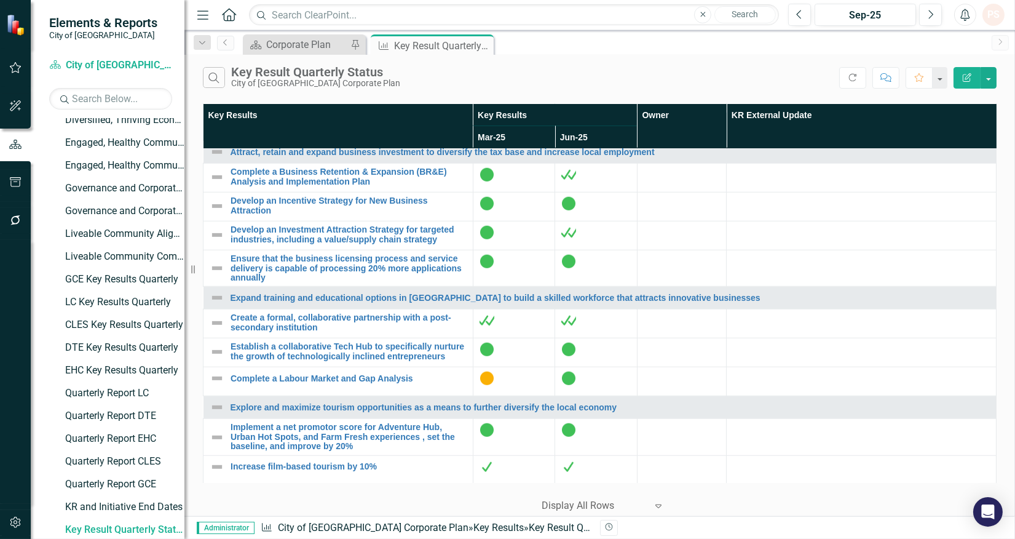
scroll to position [2118, 0]
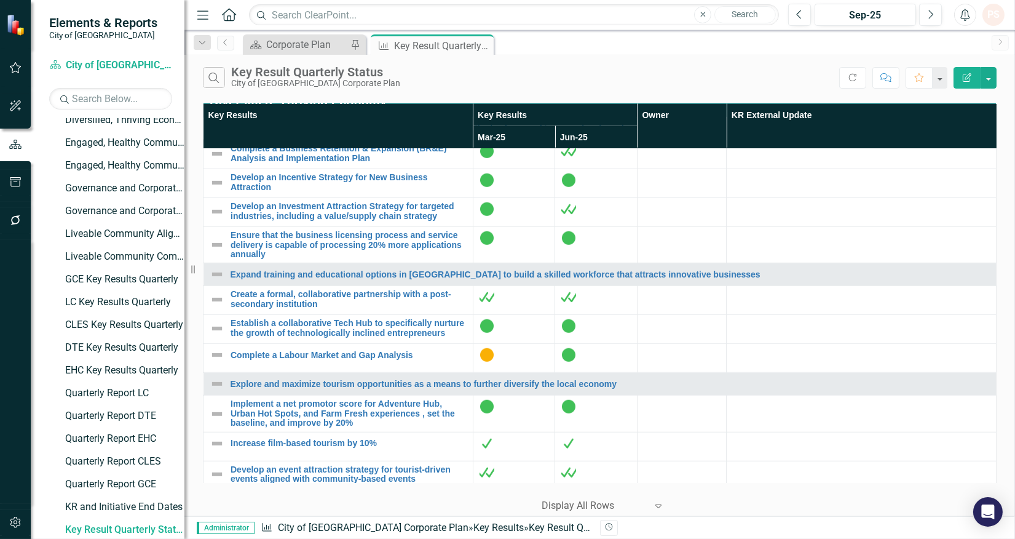
click at [368, 27] on div "Conduct a participatory budget pilot project" at bounding box center [338, 19] width 257 height 15
click at [364, 24] on link "Conduct a participatory budget pilot project" at bounding box center [349, 19] width 236 height 9
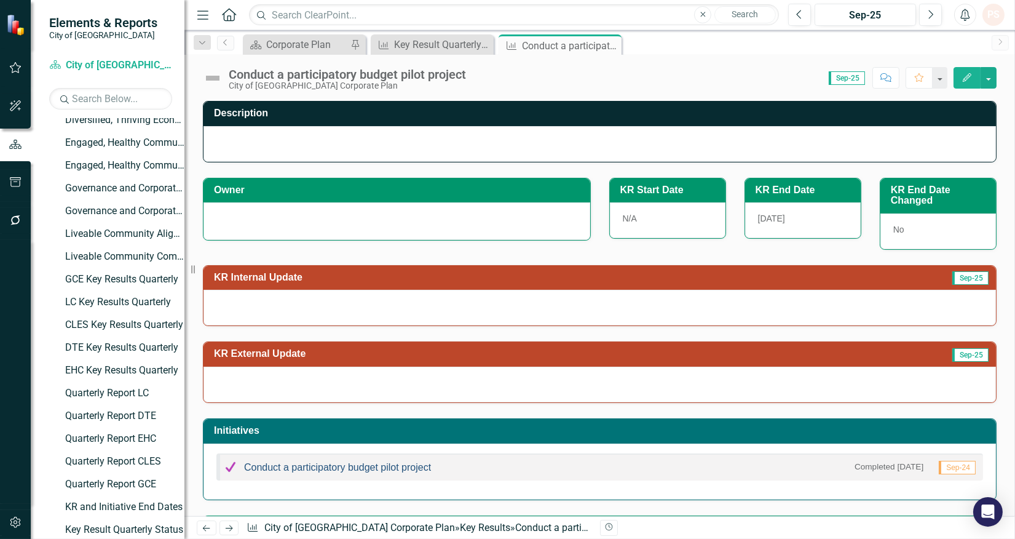
click at [346, 471] on link "Conduct a participatory budget pilot project" at bounding box center [337, 467] width 187 height 10
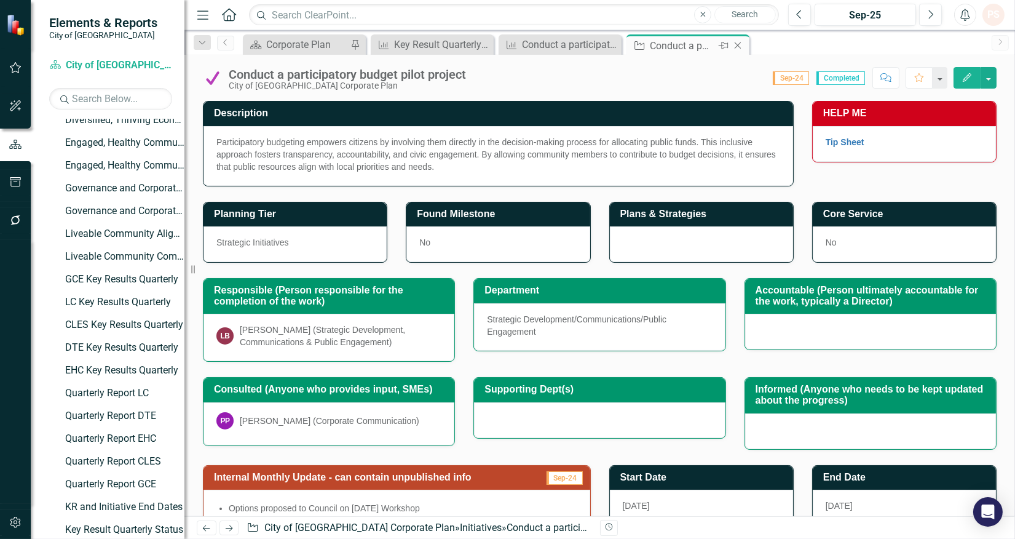
click at [742, 46] on icon "Close" at bounding box center [738, 46] width 12 height 10
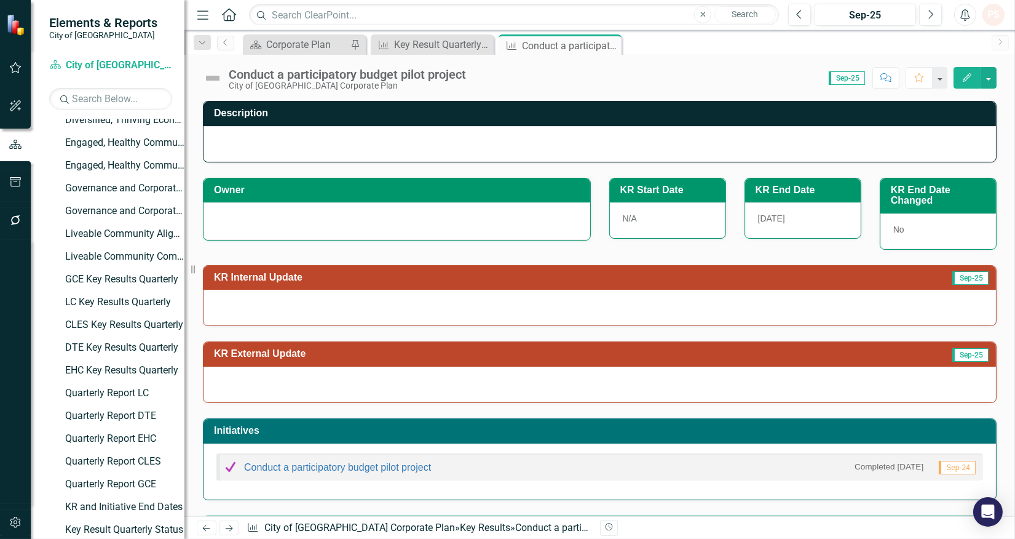
click at [282, 230] on div at bounding box center [397, 221] width 387 height 38
click at [281, 228] on div at bounding box center [397, 221] width 387 height 38
click at [278, 218] on div at bounding box center [397, 219] width 361 height 15
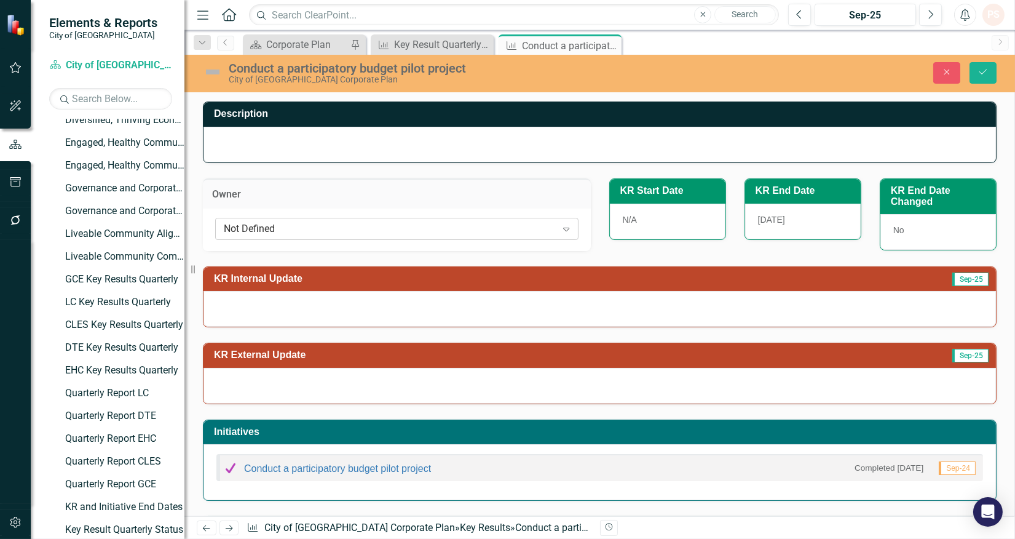
click at [277, 225] on div "Not Defined" at bounding box center [390, 228] width 333 height 14
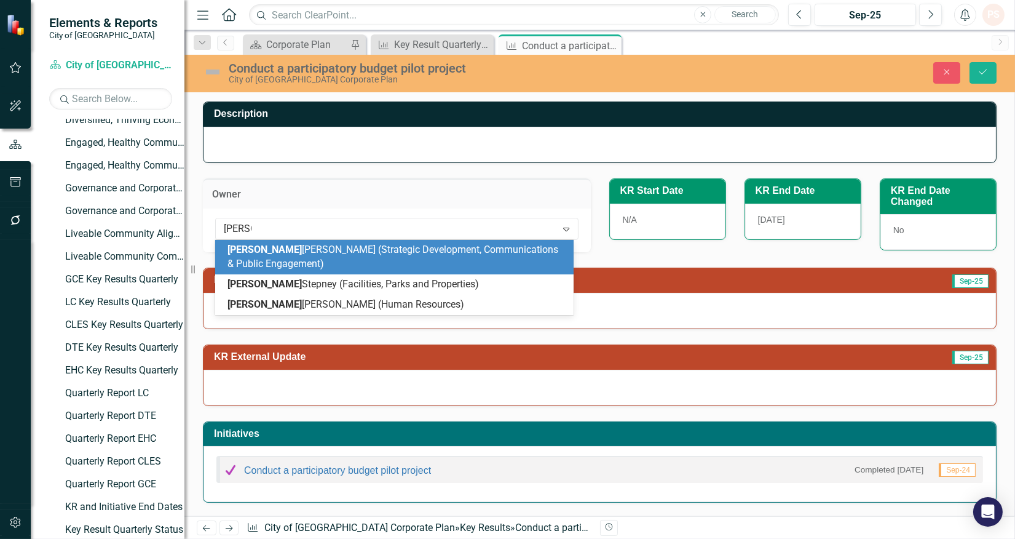
type input "[PERSON_NAME]"
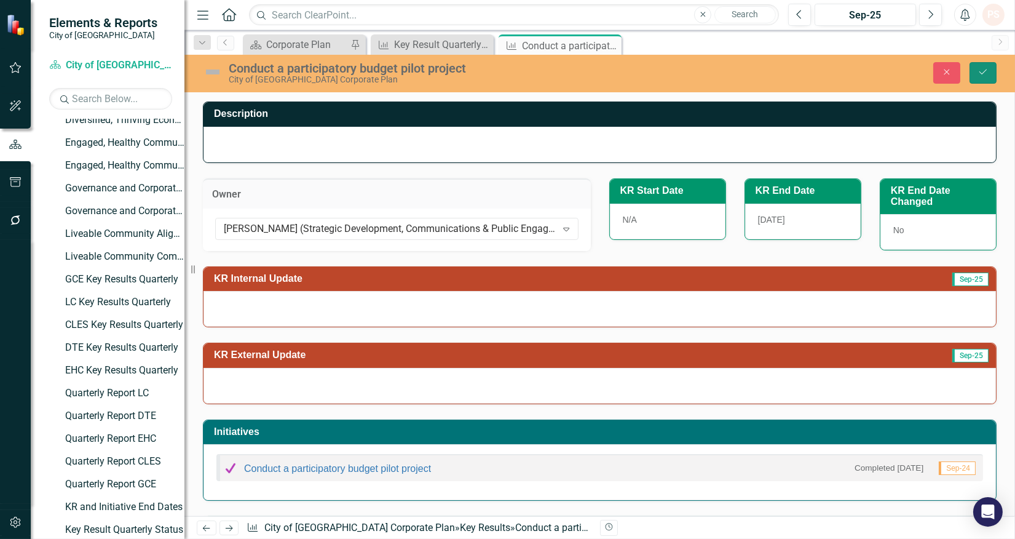
click at [979, 69] on icon "Save" at bounding box center [983, 72] width 11 height 9
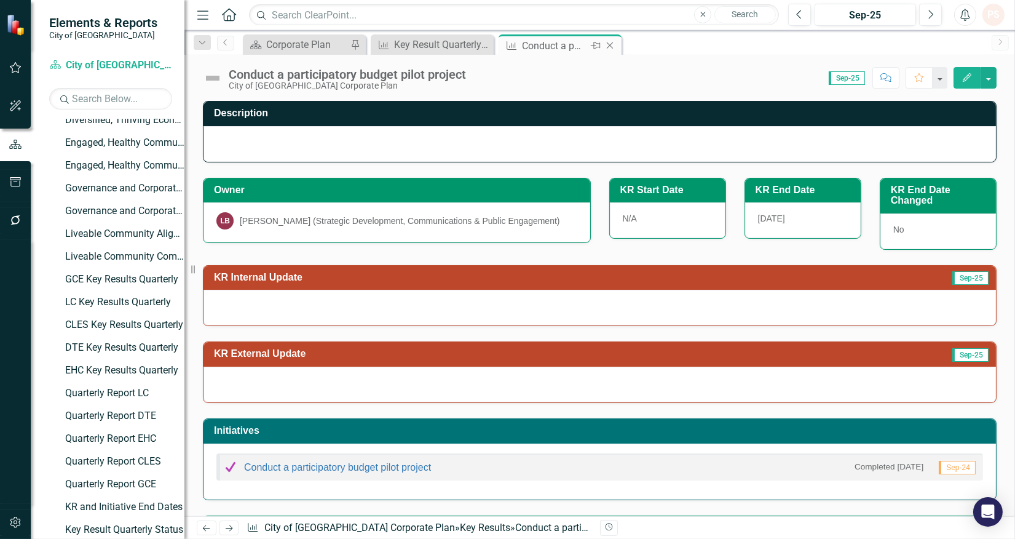
click at [605, 47] on icon "Close" at bounding box center [610, 46] width 12 height 10
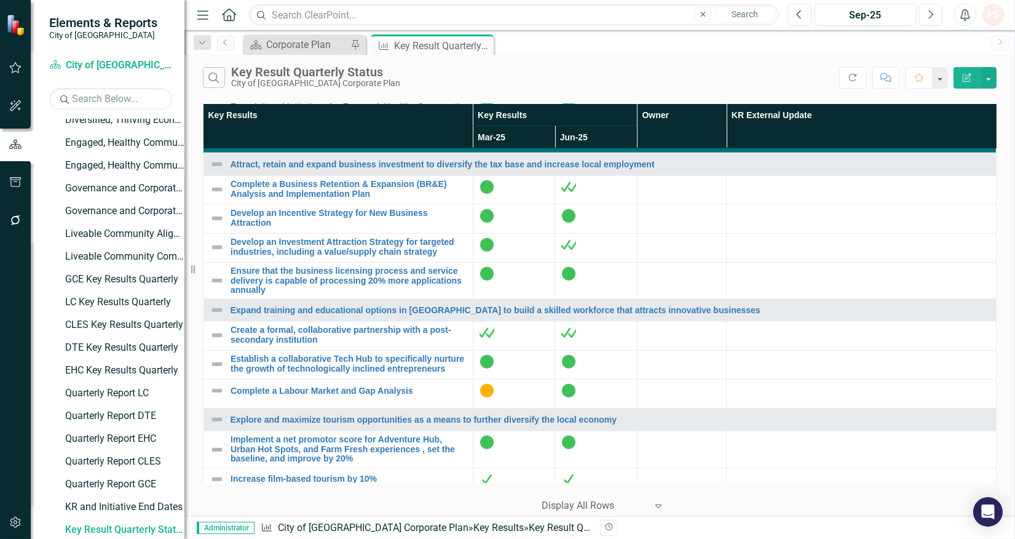
scroll to position [2118, 0]
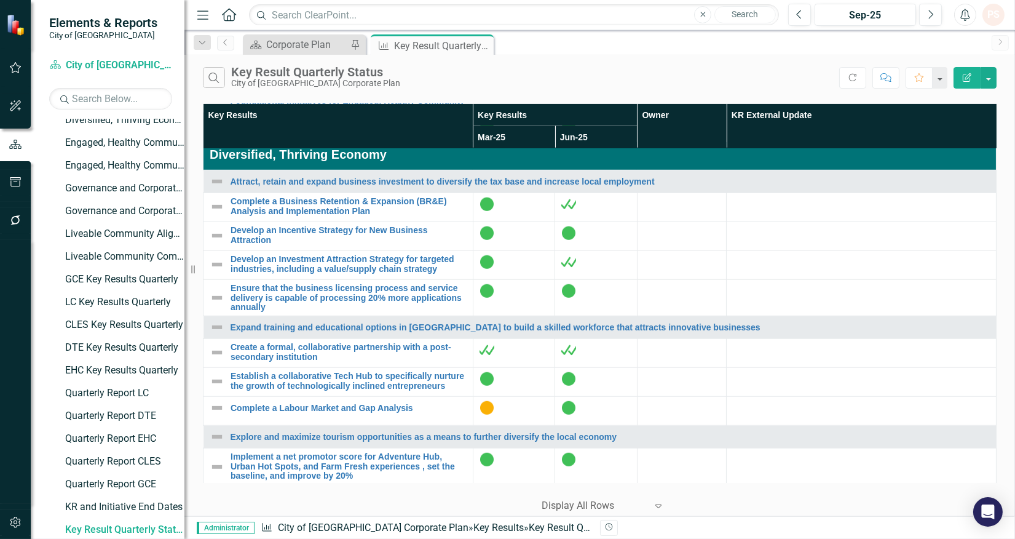
click at [316, 24] on link "Conduct a participatory budget pilot project" at bounding box center [349, 19] width 236 height 9
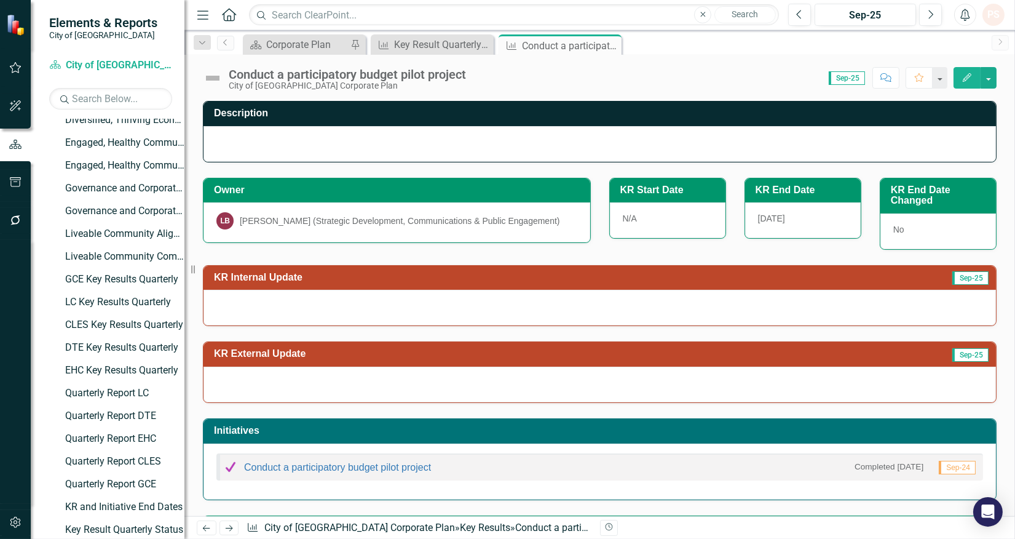
click at [0, 0] on icon "Close" at bounding box center [0, 0] width 0 height 0
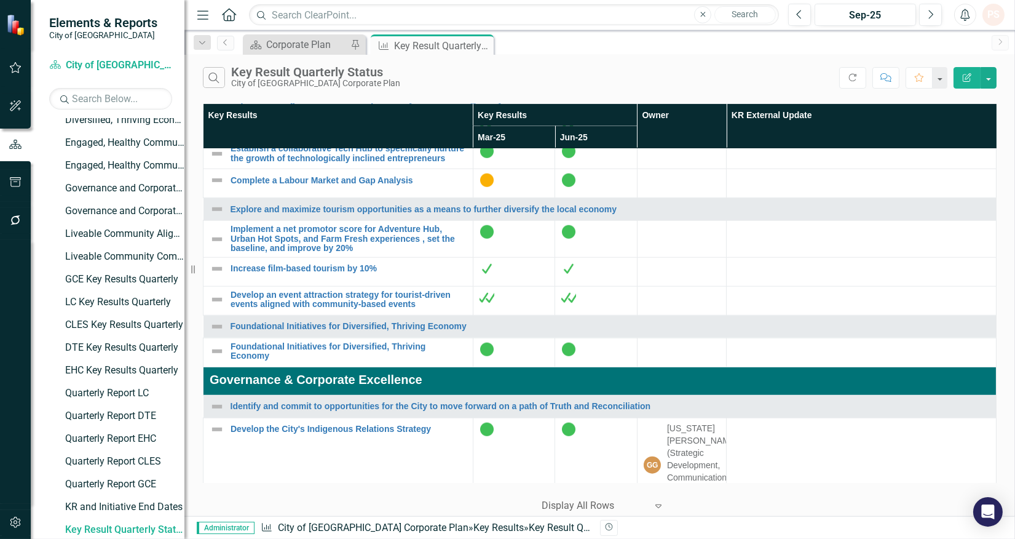
scroll to position [2323, 0]
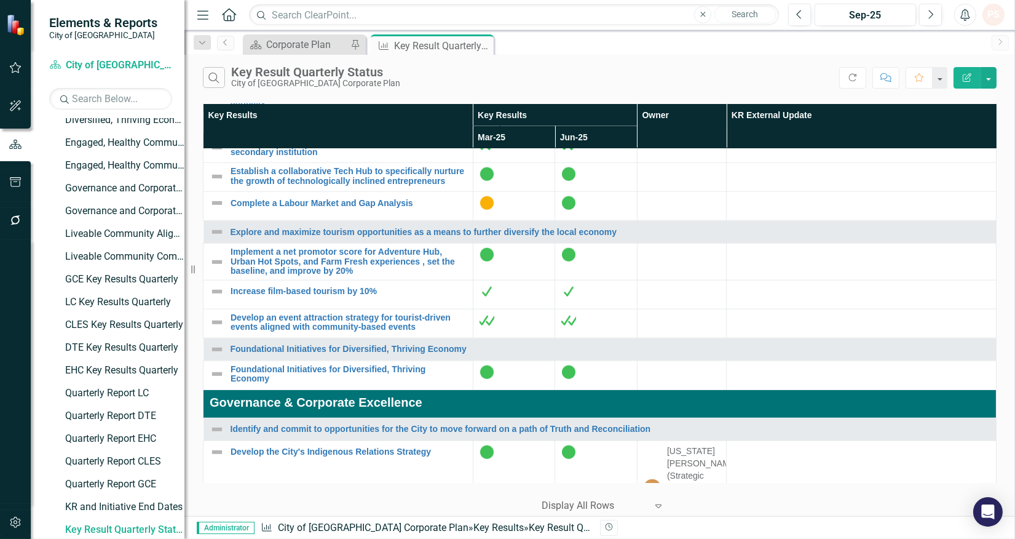
click at [318, 11] on link "Complete a Business Retention & Expansion (BR&E) Analysis and Implementation Pl…" at bounding box center [349, 1] width 236 height 19
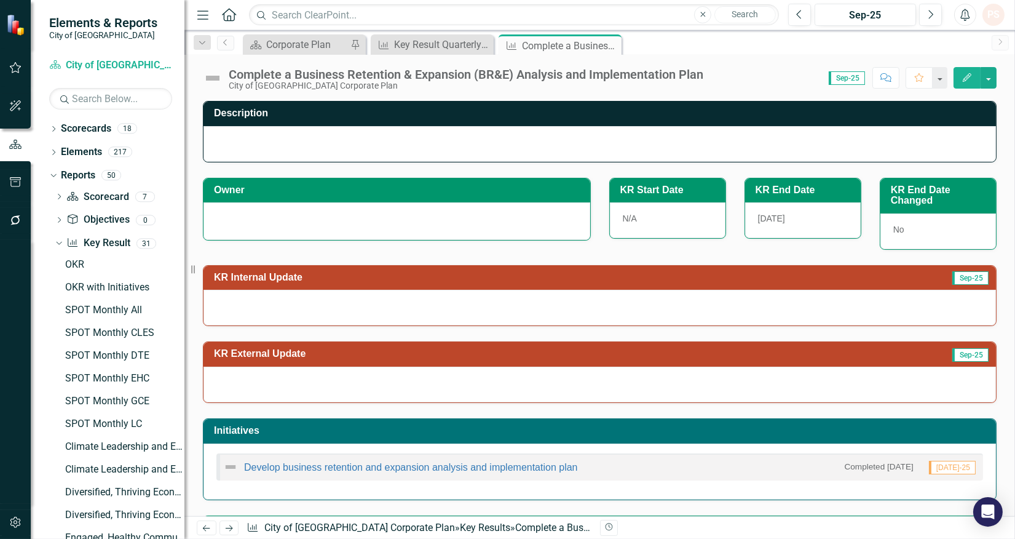
scroll to position [395, 0]
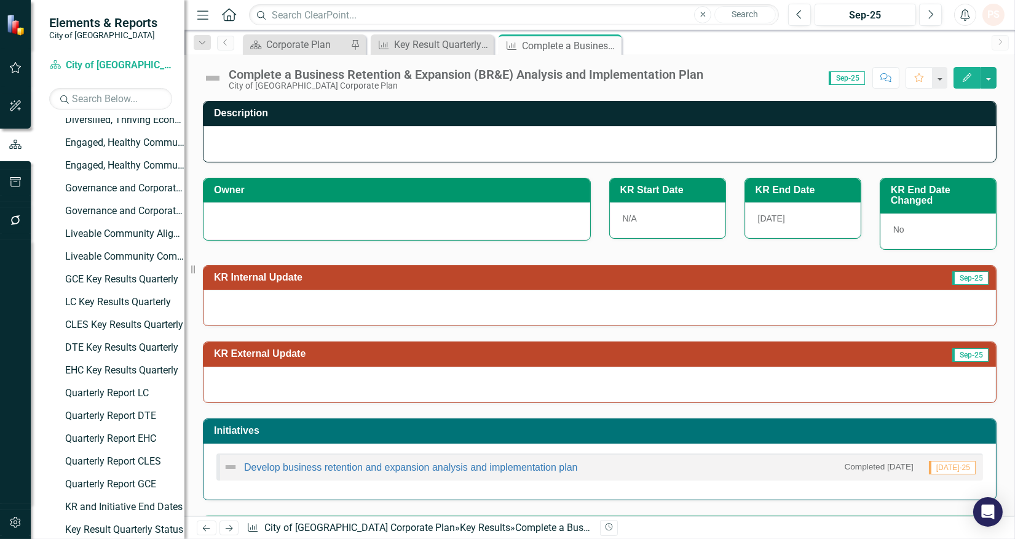
click at [399, 477] on div "Develop business retention and expansion analysis and implementation plan Compl…" at bounding box center [600, 466] width 767 height 27
click at [399, 471] on link "Develop business retention and expansion analysis and implementation plan" at bounding box center [411, 467] width 334 height 10
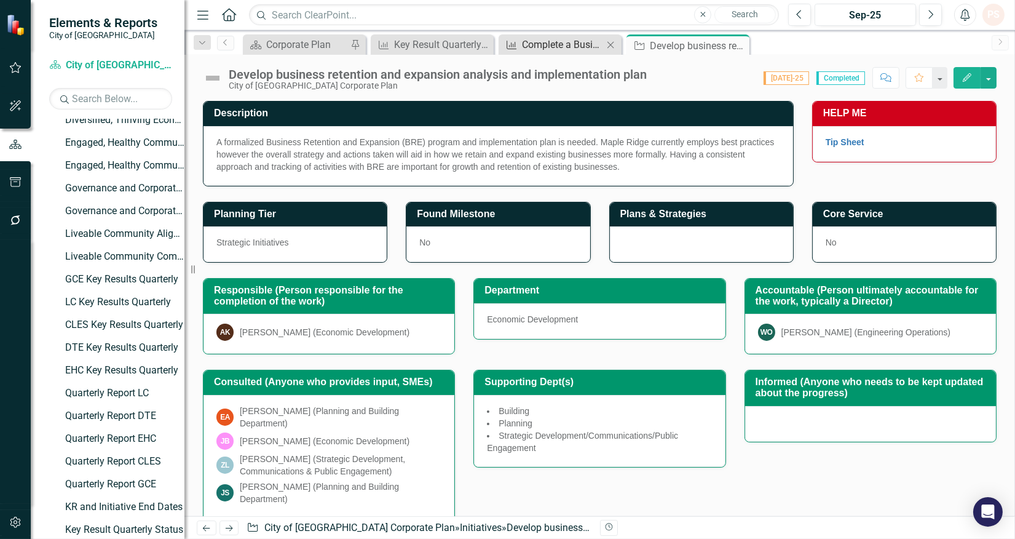
click at [576, 46] on div "Complete a Business Retention & Expansion (BR&E) Analysis and Implementation Pl…" at bounding box center [562, 44] width 81 height 15
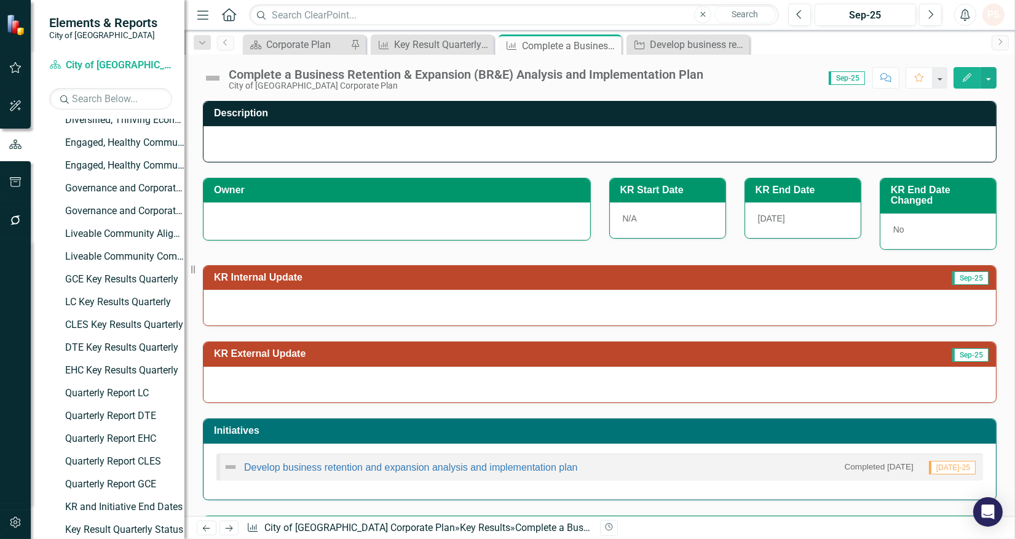
click at [268, 211] on div at bounding box center [397, 221] width 387 height 38
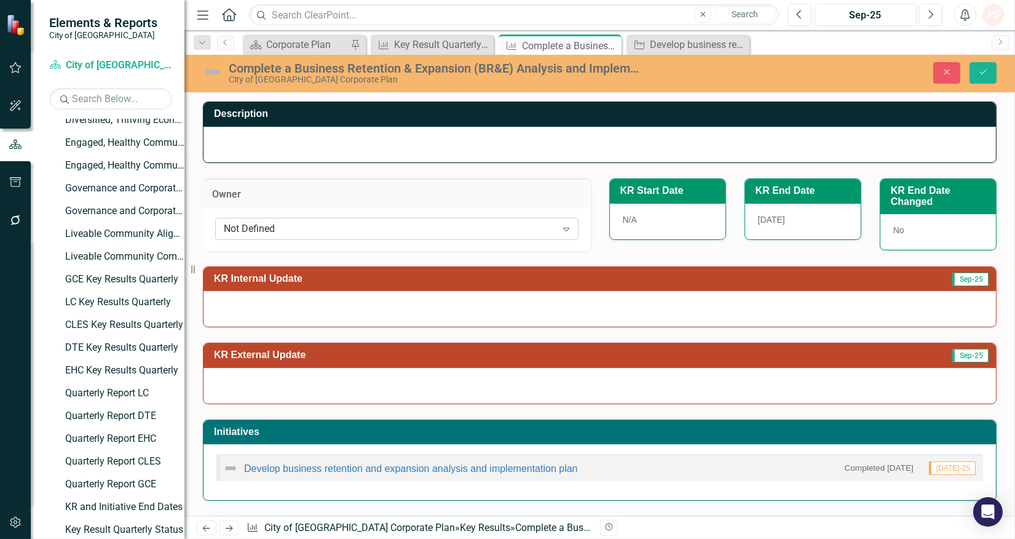
click at [258, 225] on div "Not Defined" at bounding box center [390, 228] width 333 height 14
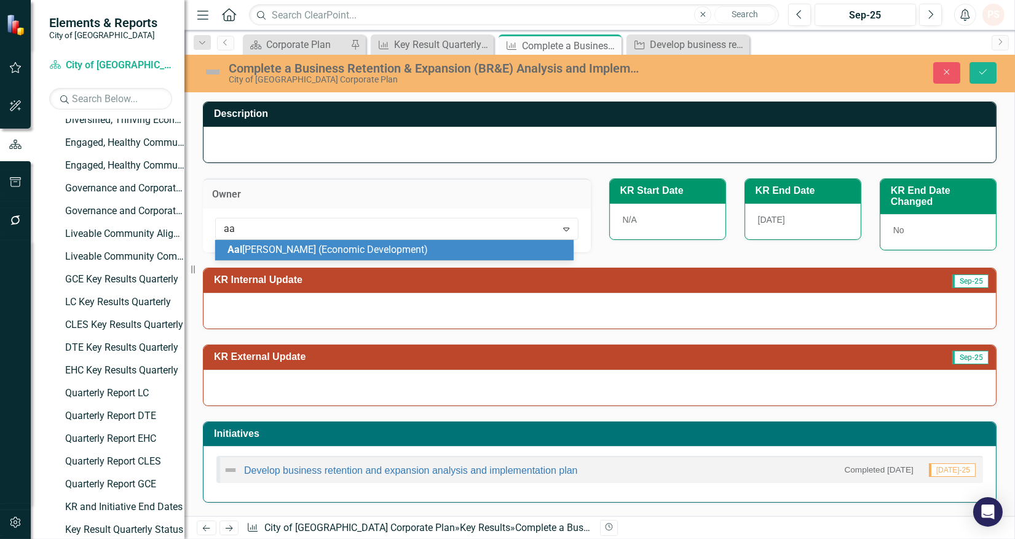
type input "a"
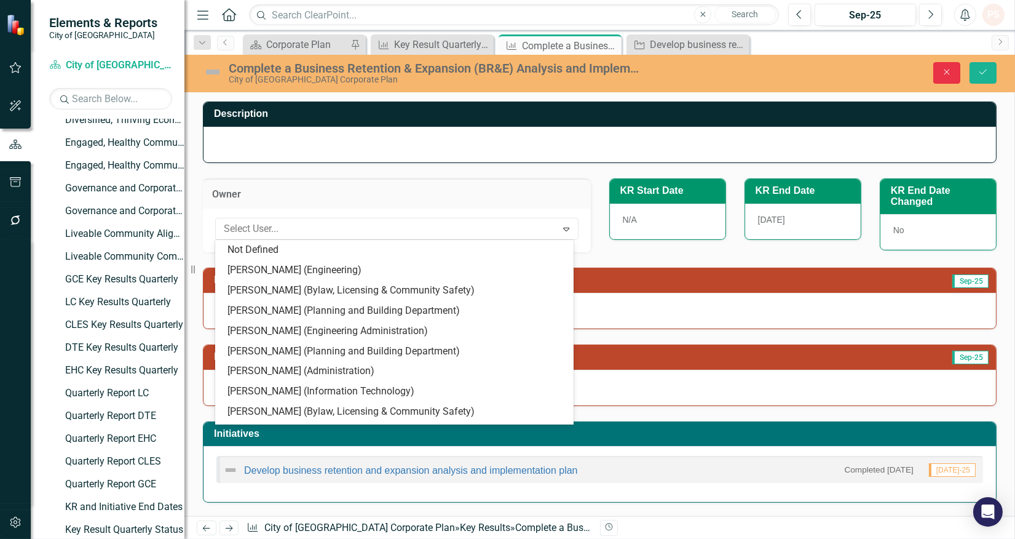
click at [943, 73] on icon "Close" at bounding box center [947, 72] width 11 height 9
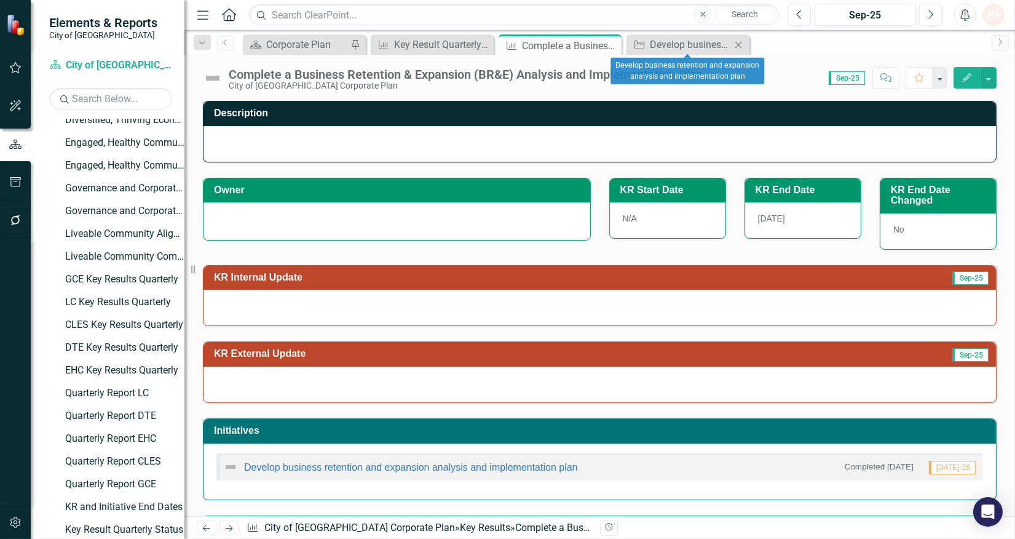
click at [739, 44] on icon at bounding box center [739, 44] width 7 height 7
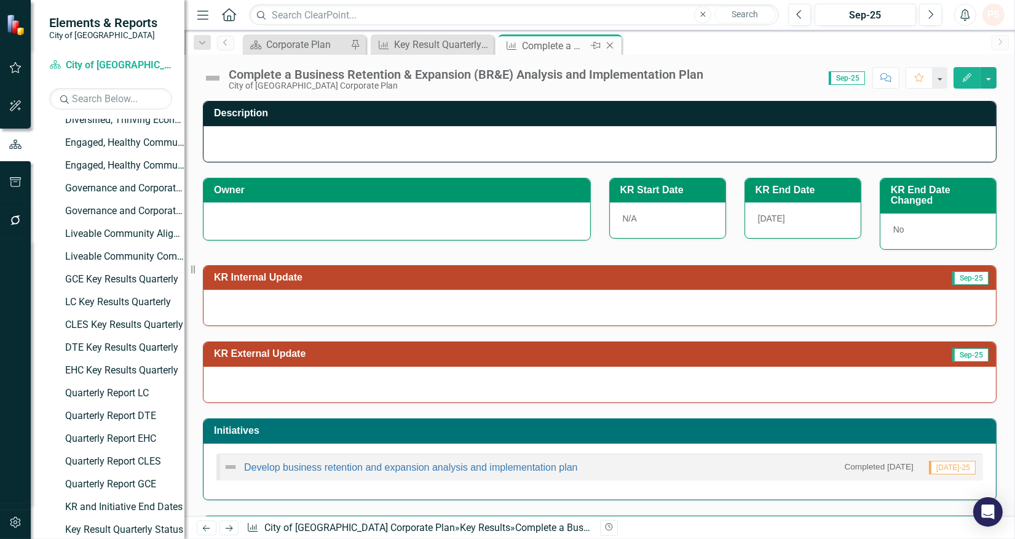
click at [609, 42] on icon "Close" at bounding box center [610, 46] width 12 height 10
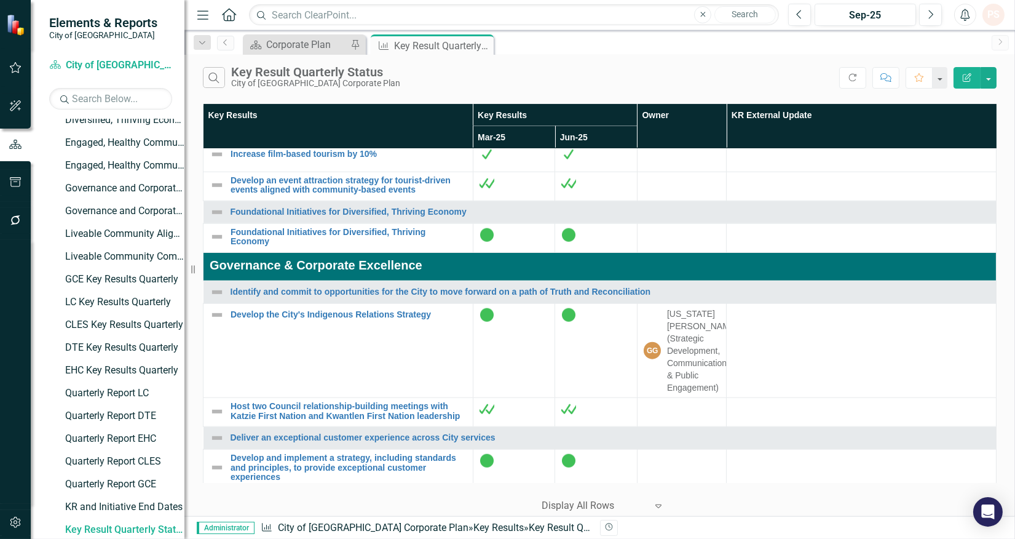
scroll to position [2391, 0]
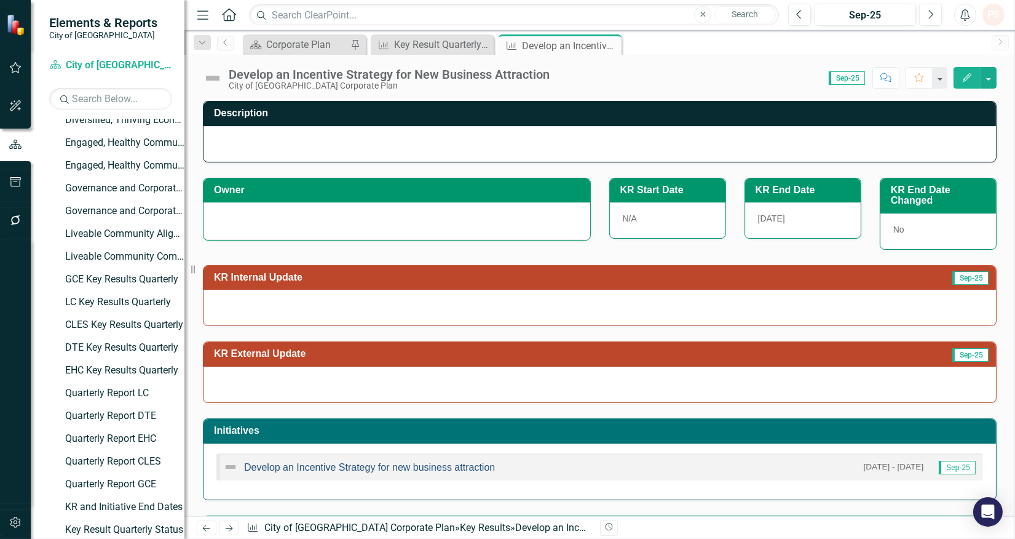
click at [388, 469] on link "Develop an Incentive Strategy for new business attraction" at bounding box center [369, 467] width 251 height 10
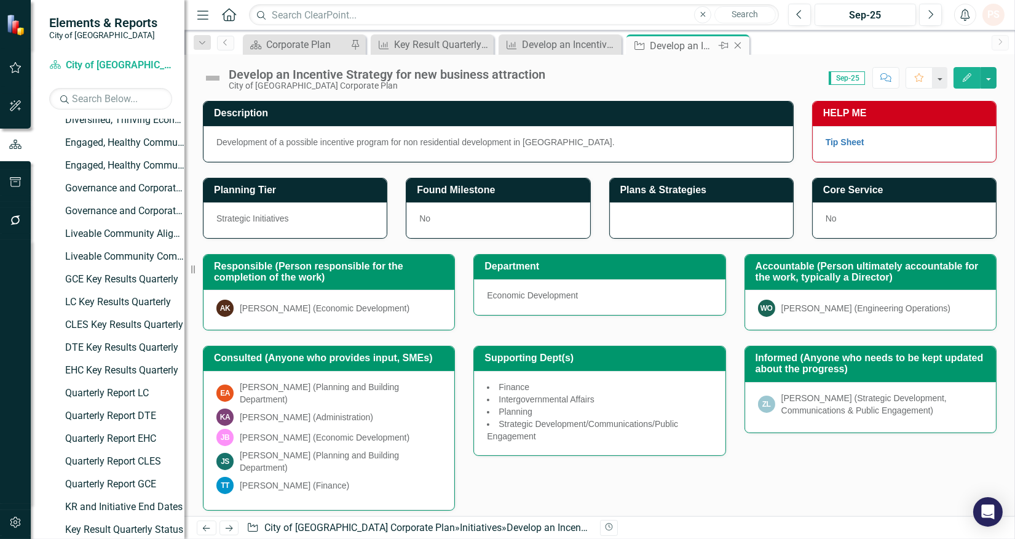
click at [739, 47] on icon "Close" at bounding box center [738, 46] width 12 height 10
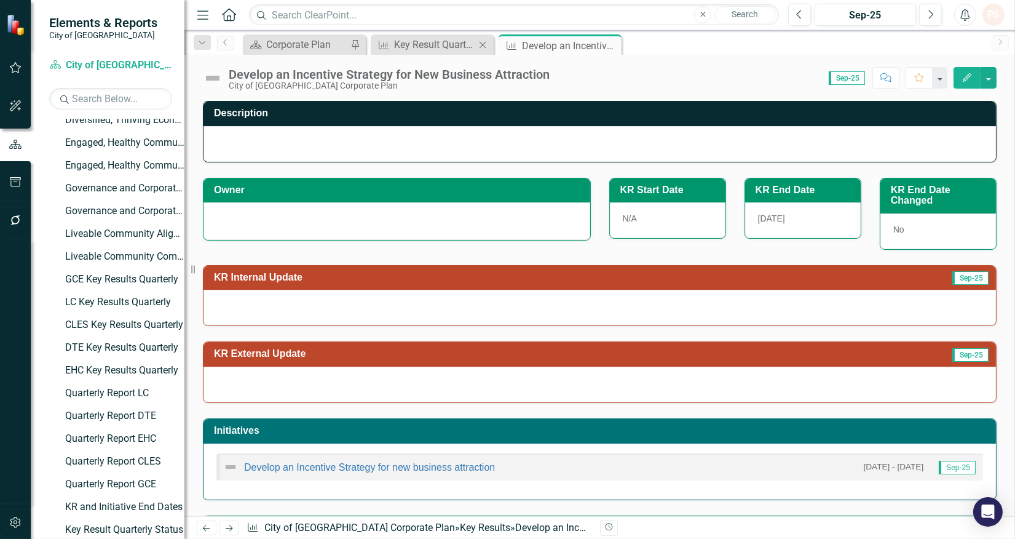
click at [440, 52] on div "Key Result Key Result Quarterly Status Close" at bounding box center [432, 44] width 123 height 20
click at [437, 46] on div "Key Result Quarterly Status" at bounding box center [434, 44] width 81 height 15
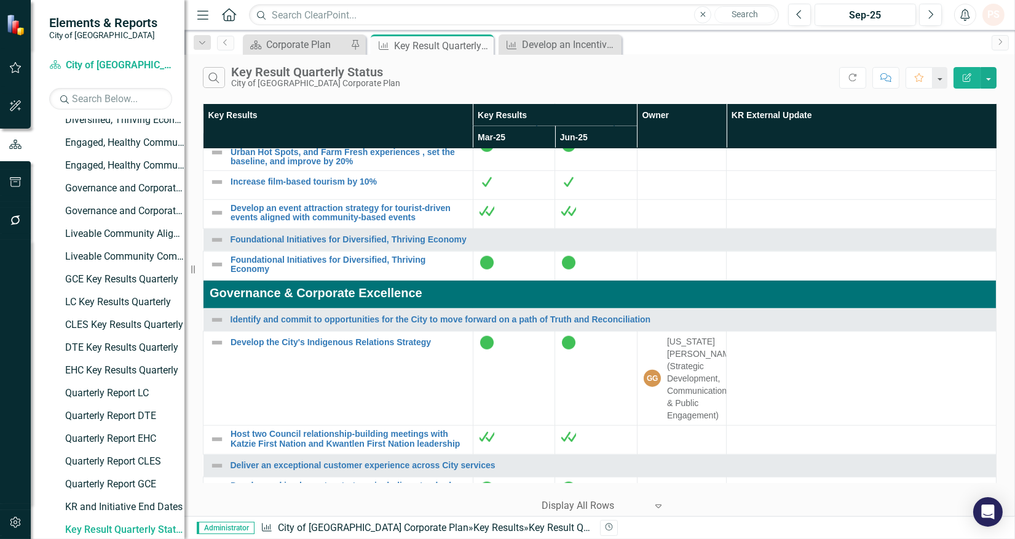
scroll to position [2460, 0]
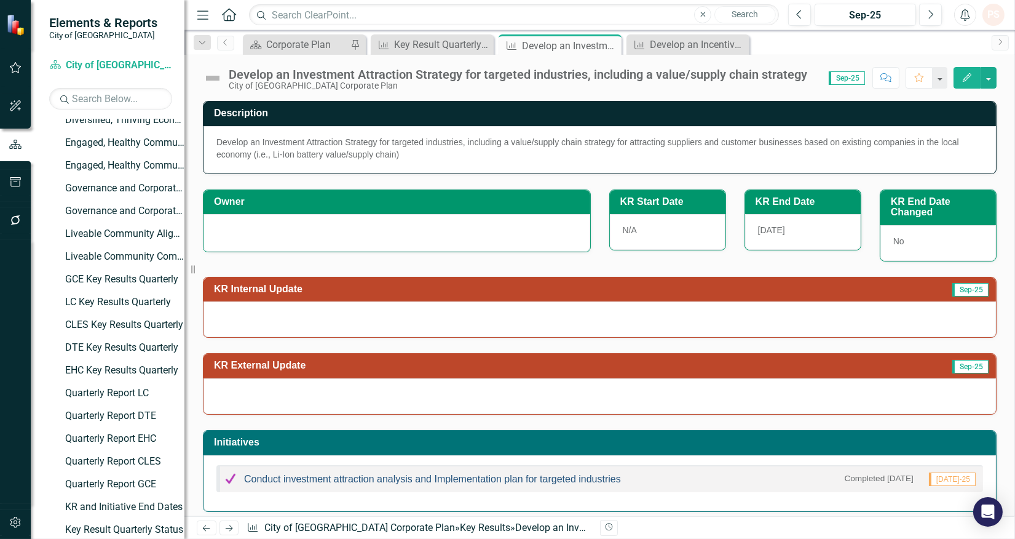
click at [396, 484] on link "Conduct investment attraction analysis and Implementation plan for targeted ind…" at bounding box center [432, 479] width 377 height 10
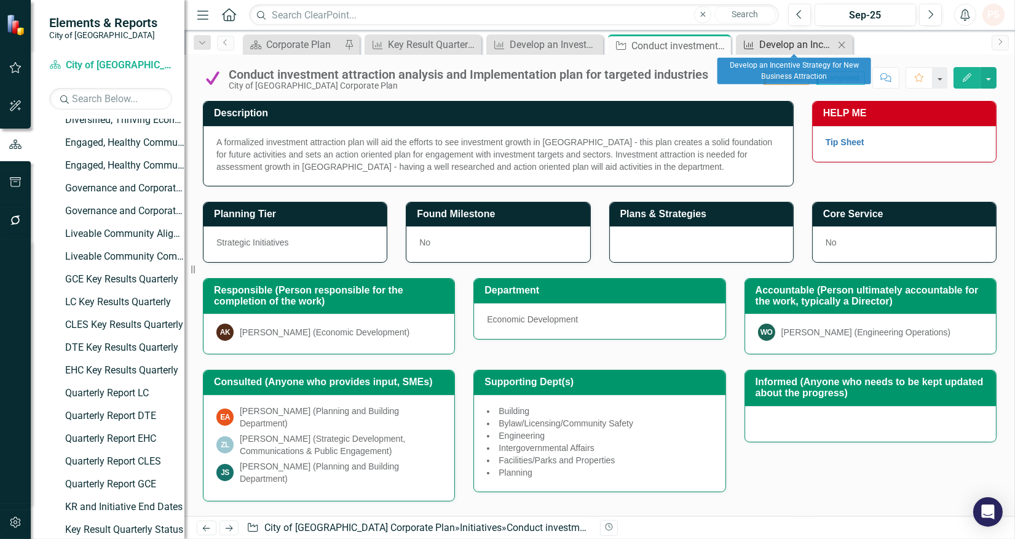
click at [819, 50] on div "Develop an Incentive Strategy for New Business Attraction" at bounding box center [797, 44] width 75 height 15
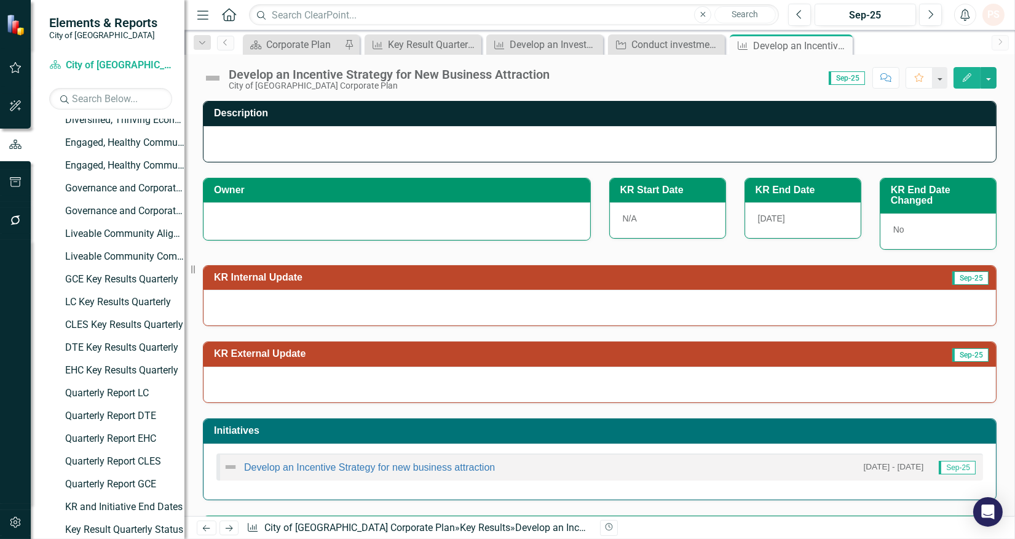
click at [242, 218] on div at bounding box center [397, 219] width 361 height 15
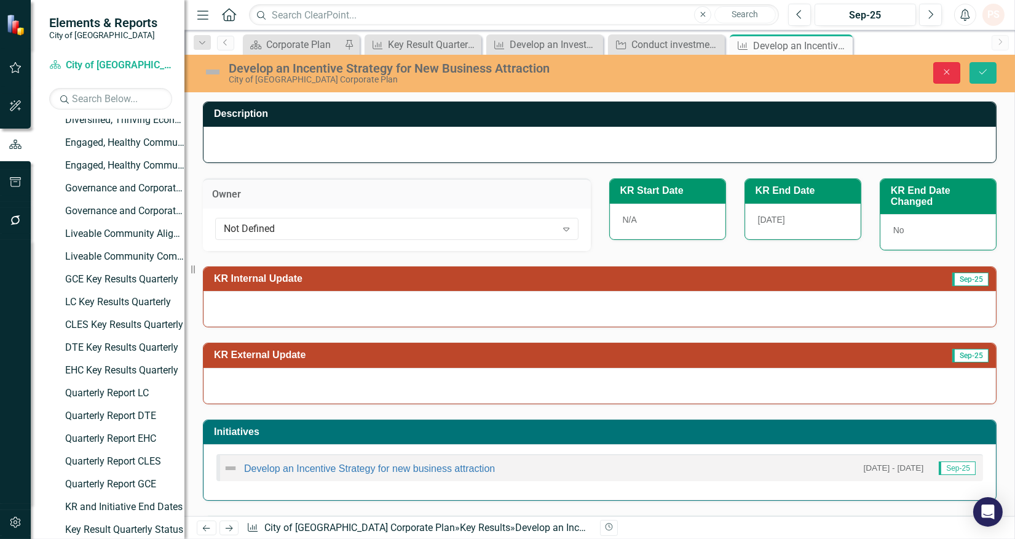
click at [944, 75] on icon "Close" at bounding box center [947, 72] width 11 height 9
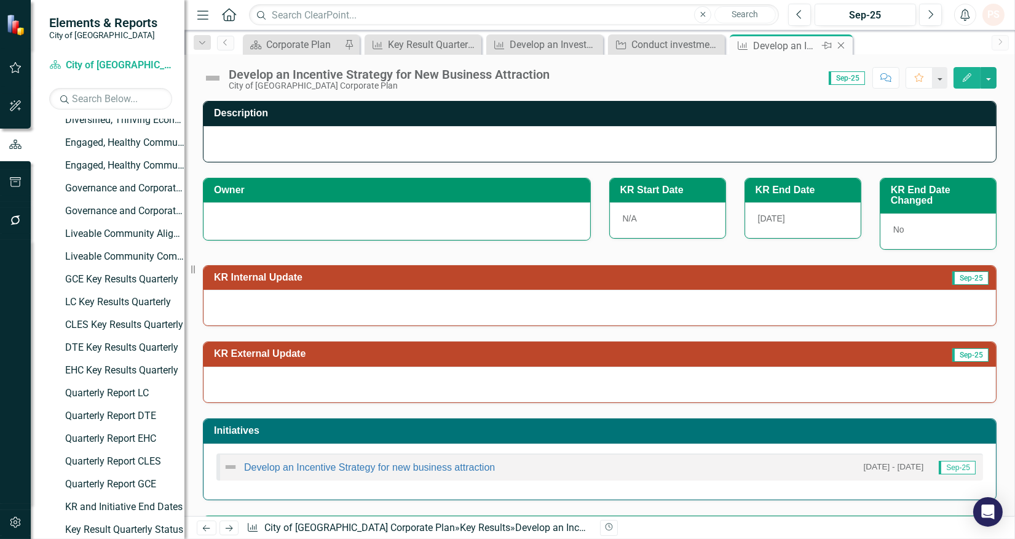
click at [839, 47] on icon at bounding box center [841, 45] width 7 height 7
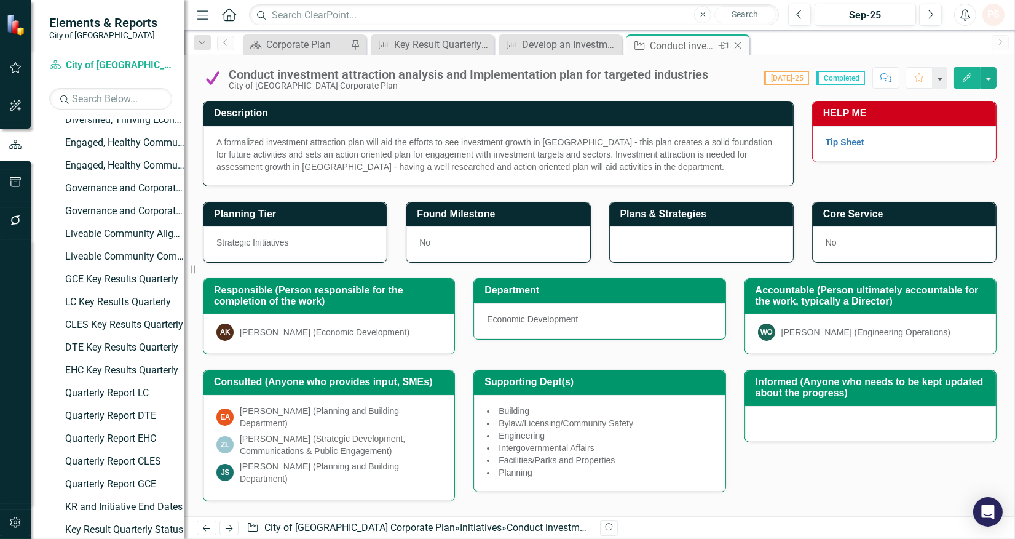
click at [735, 44] on icon "Close" at bounding box center [738, 46] width 12 height 10
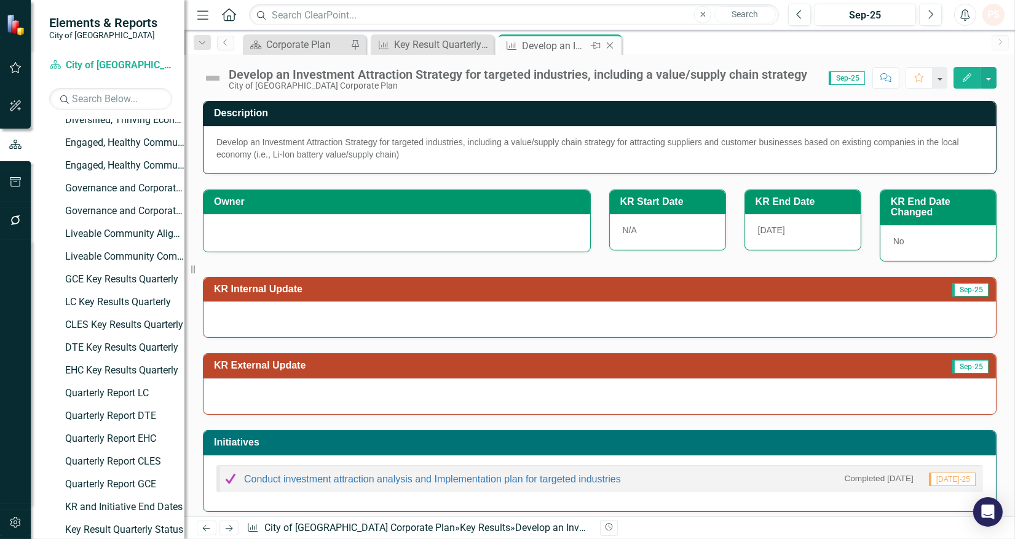
click at [610, 47] on icon "Close" at bounding box center [610, 46] width 12 height 10
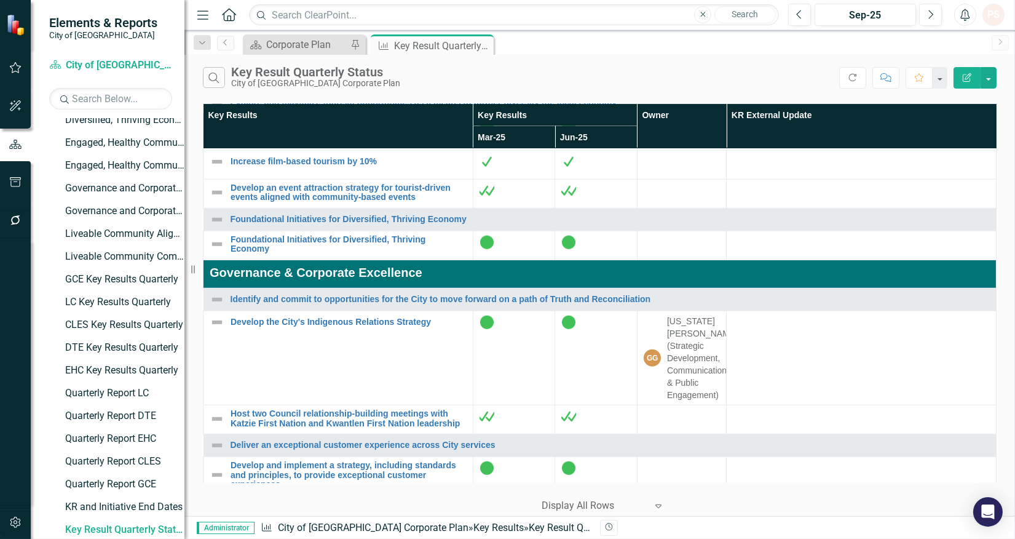
scroll to position [2529, 0]
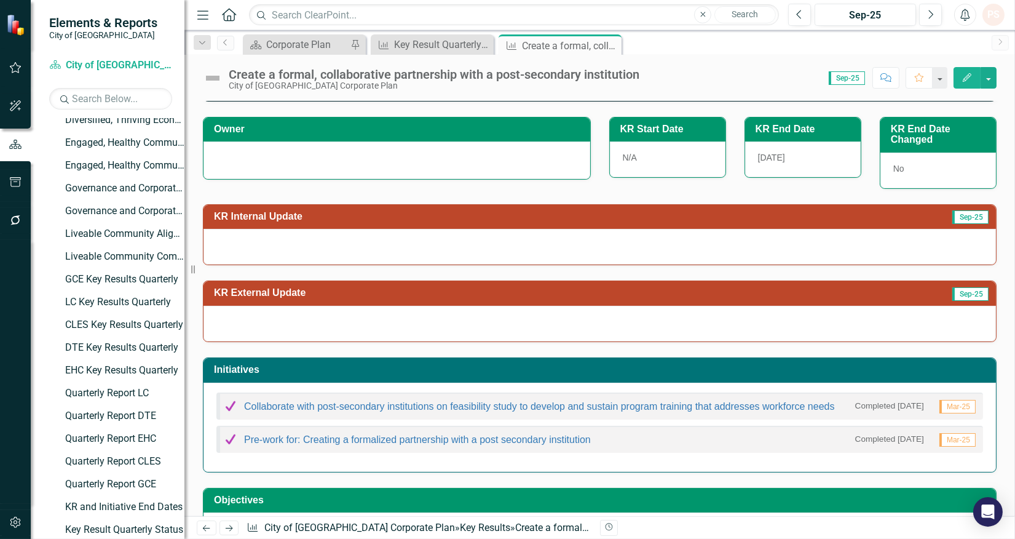
scroll to position [137, 0]
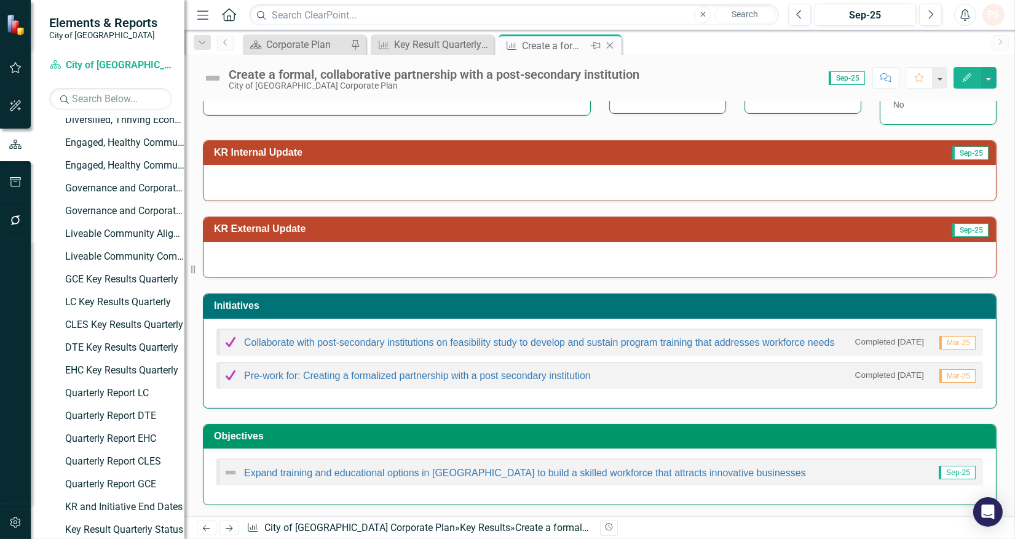
click at [607, 44] on icon "Close" at bounding box center [610, 46] width 12 height 10
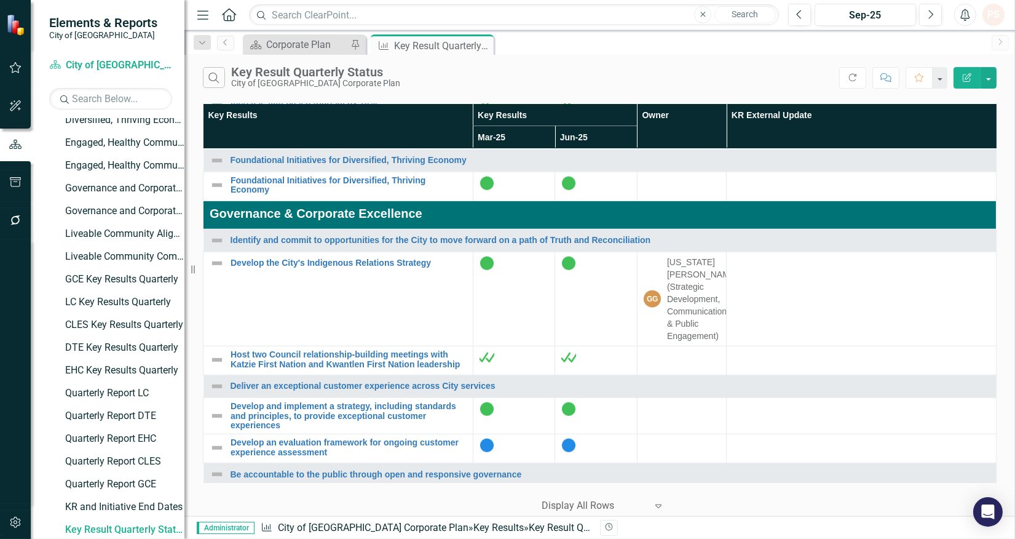
scroll to position [2481, 0]
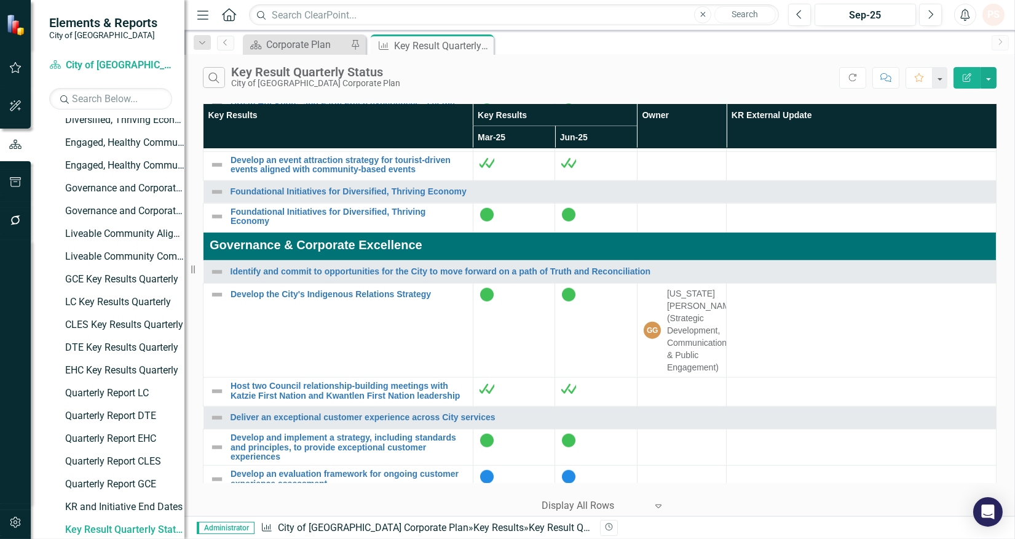
click at [345, 28] on link "Establish a collaborative Tech Hub to specifically nurture the growth of techno…" at bounding box center [349, 18] width 236 height 19
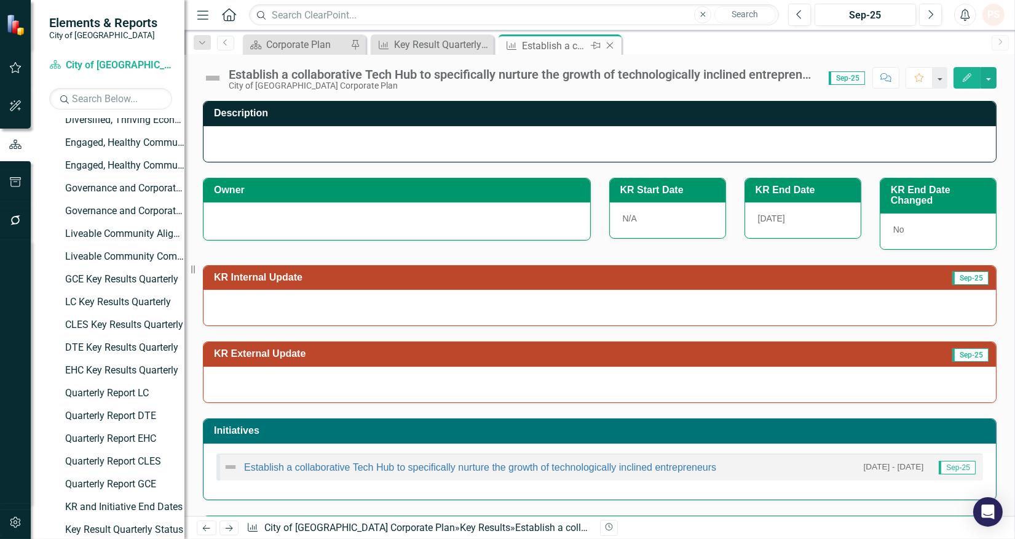
click at [610, 47] on icon "Close" at bounding box center [610, 46] width 12 height 10
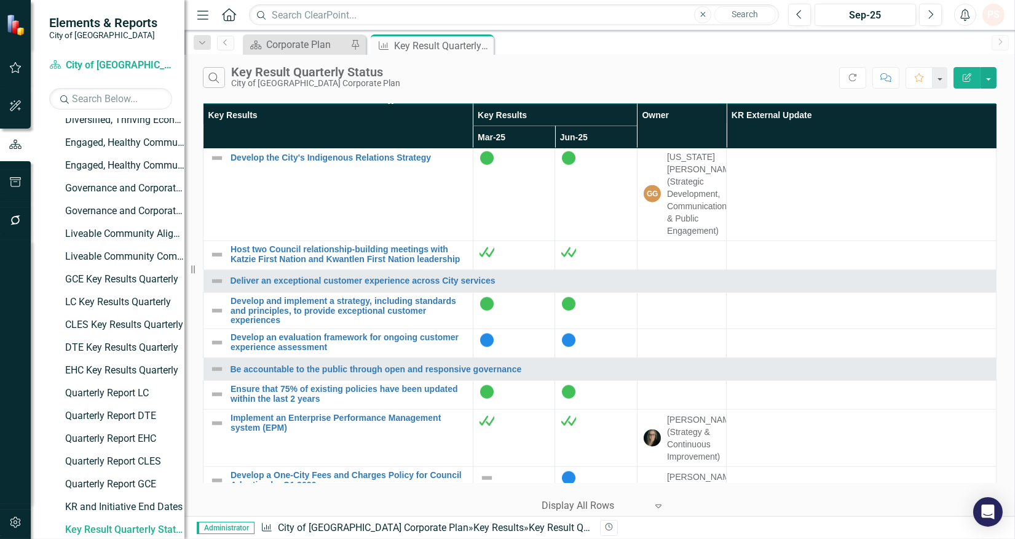
scroll to position [2597, 0]
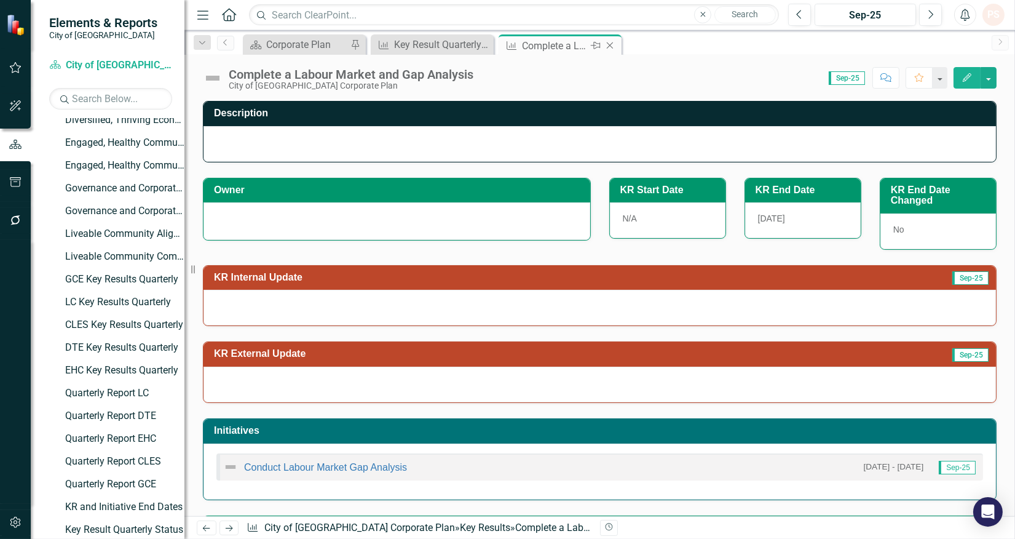
click at [605, 48] on icon "Close" at bounding box center [610, 46] width 12 height 10
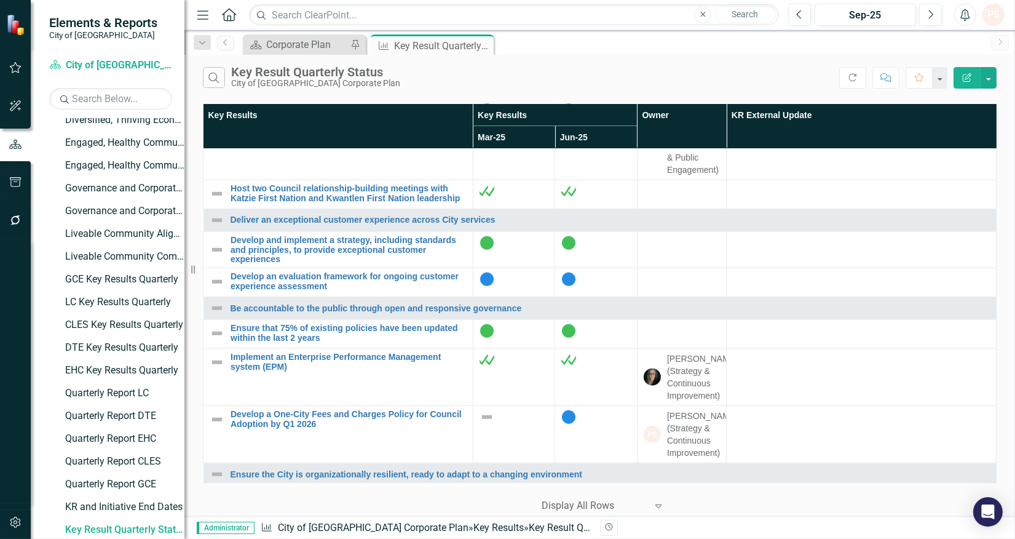
scroll to position [2733, 0]
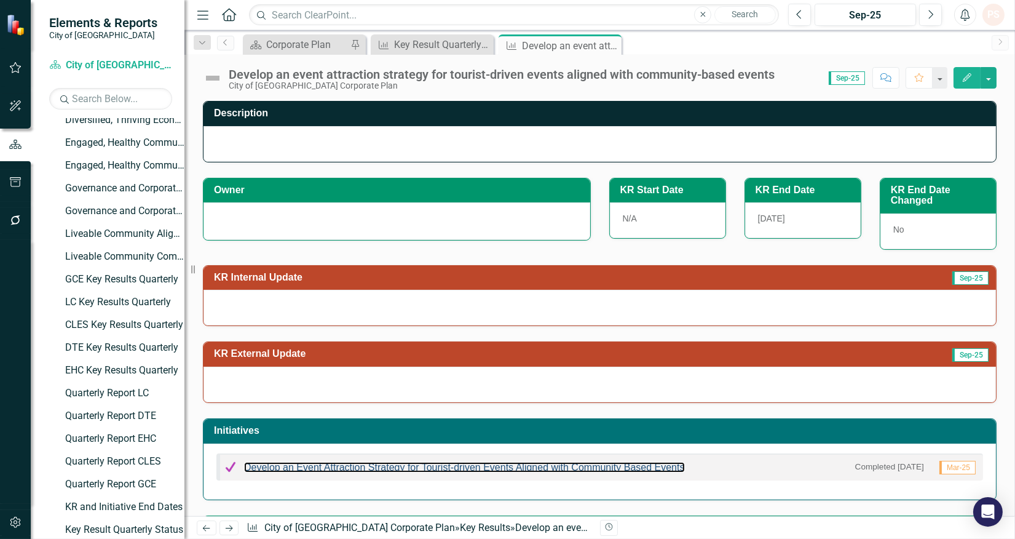
click at [380, 462] on div "Develop an Event Attraction Strategy for Tourist-driven Events Aligned with Com…" at bounding box center [454, 466] width 462 height 15
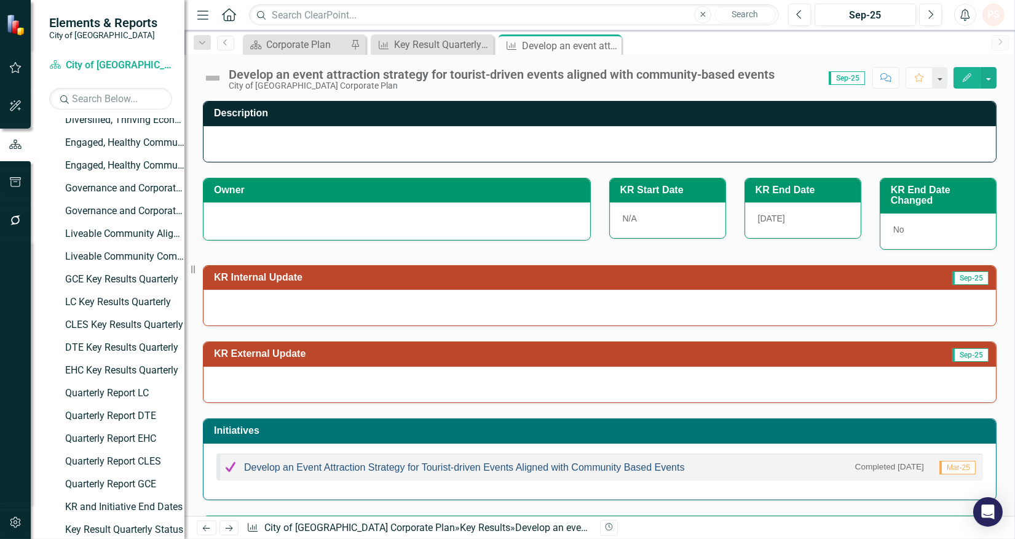
click at [380, 468] on link "Develop an Event Attraction Strategy for Tourist-driven Events Aligned with Com…" at bounding box center [464, 467] width 441 height 10
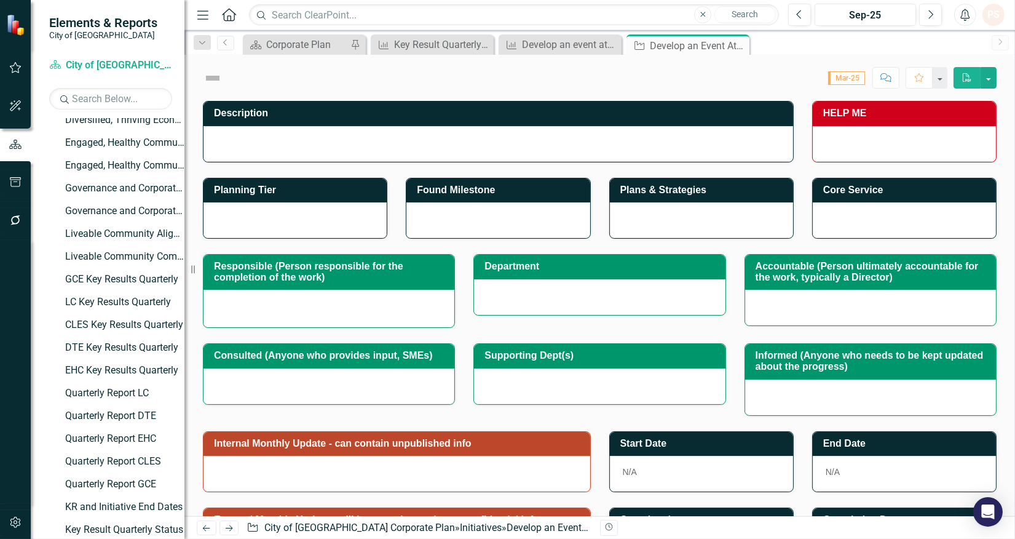
checkbox input "true"
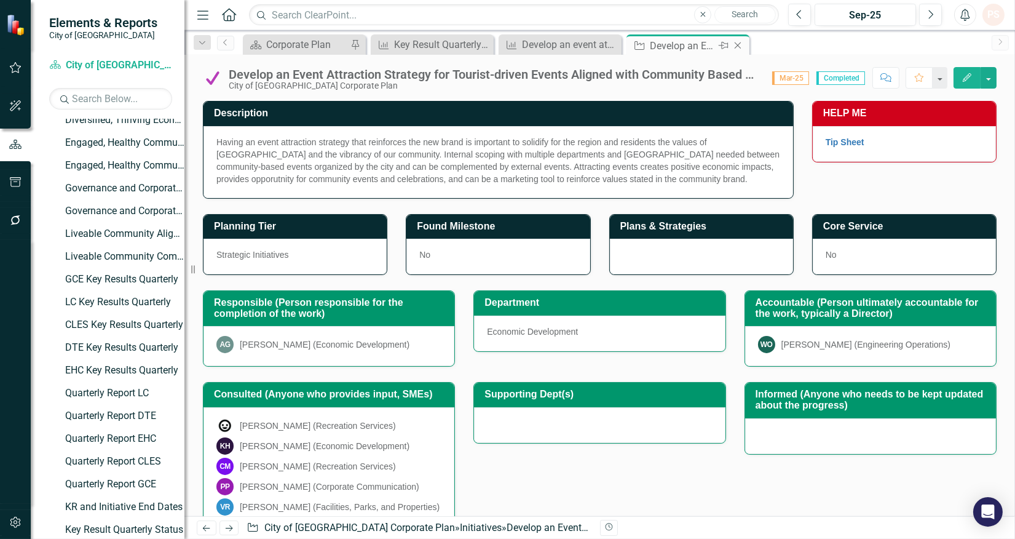
click at [740, 47] on icon at bounding box center [738, 45] width 7 height 7
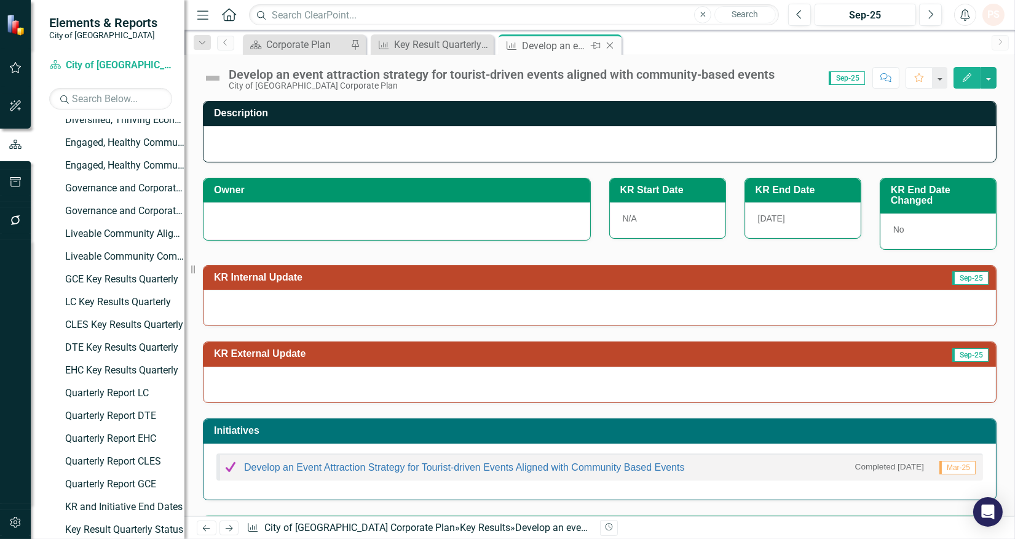
click at [611, 46] on icon at bounding box center [610, 45] width 7 height 7
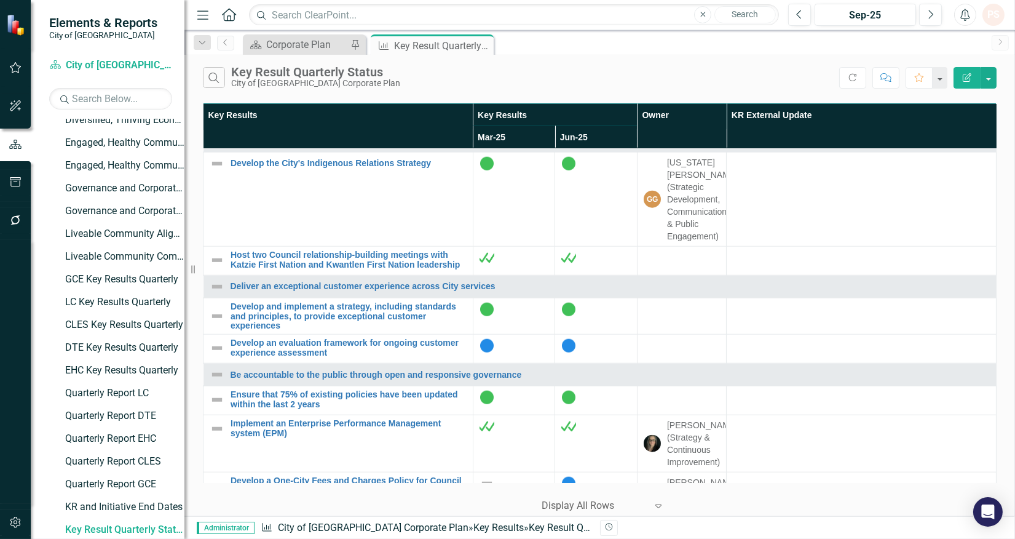
scroll to position [2617, 0]
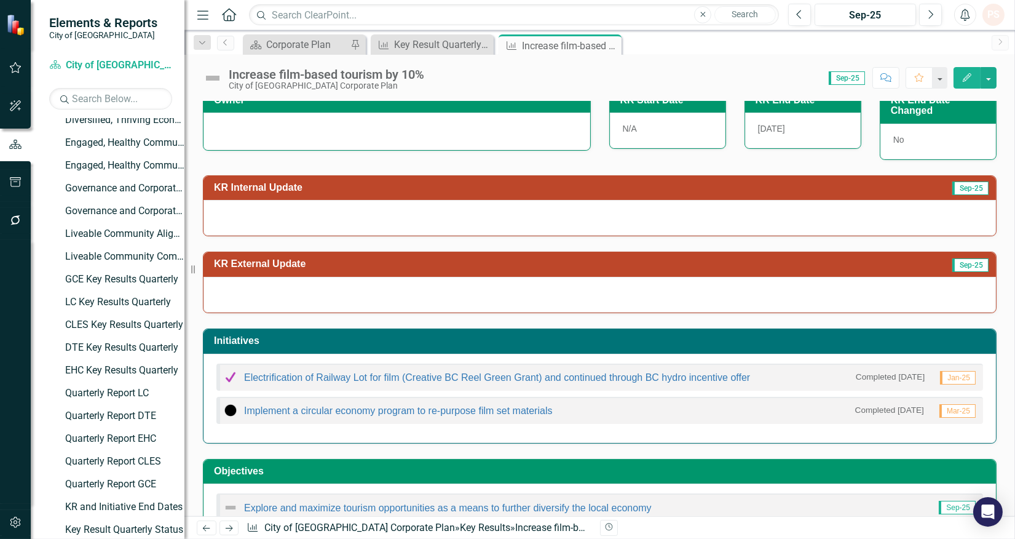
scroll to position [58, 0]
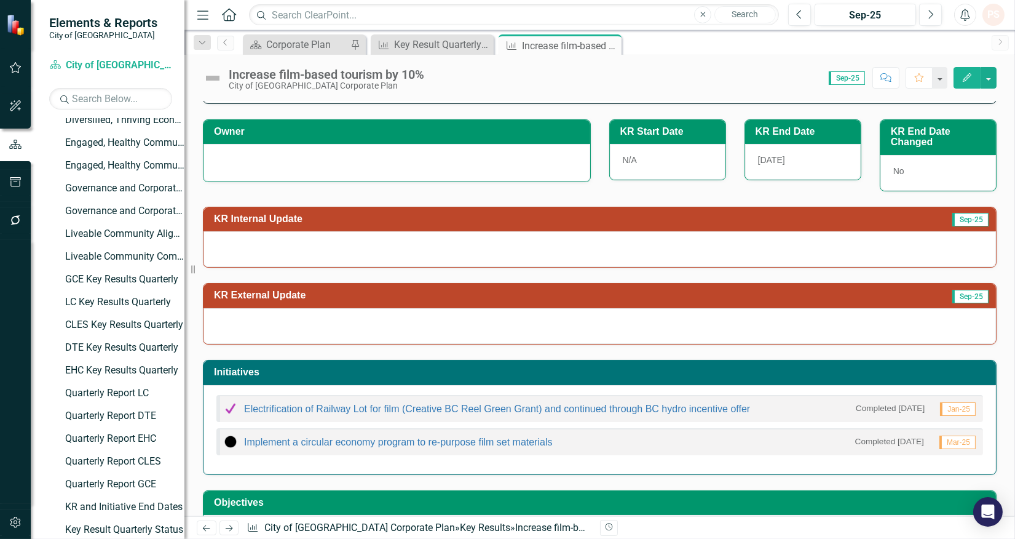
click at [239, 250] on div at bounding box center [600, 249] width 793 height 36
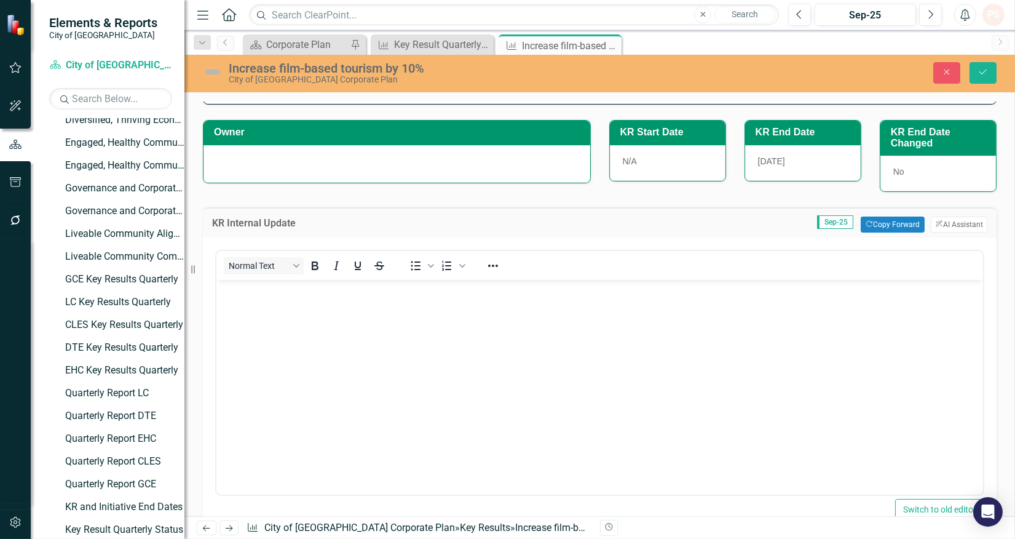
scroll to position [0, 0]
click at [931, 71] on div "Close Save" at bounding box center [842, 73] width 328 height 22
click at [946, 70] on icon "Close" at bounding box center [947, 72] width 11 height 9
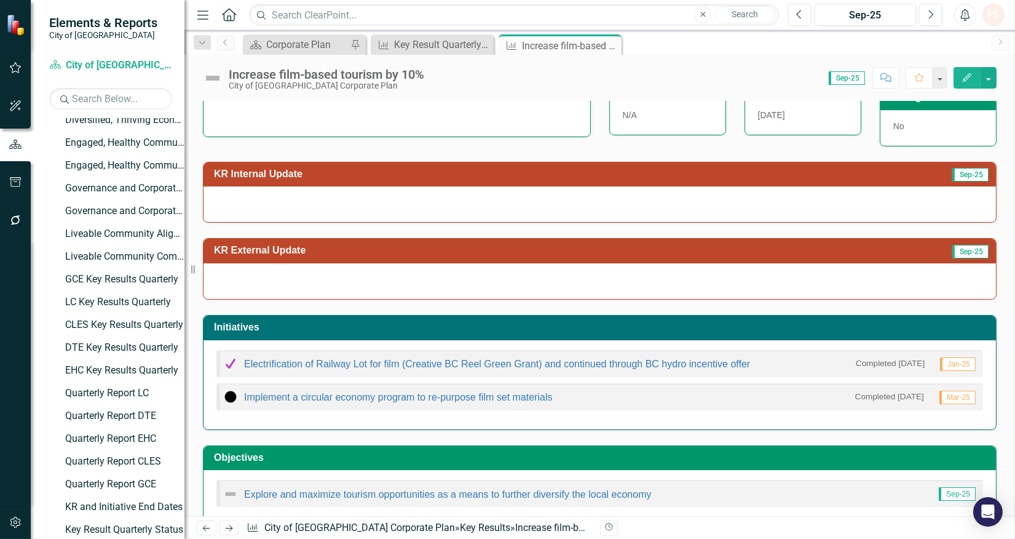
scroll to position [127, 0]
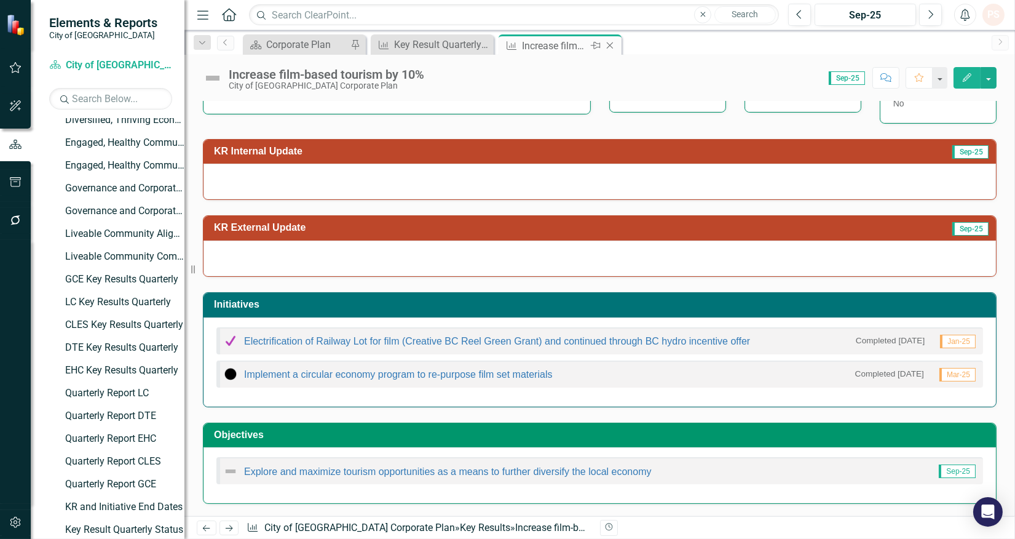
click at [609, 44] on icon at bounding box center [610, 45] width 7 height 7
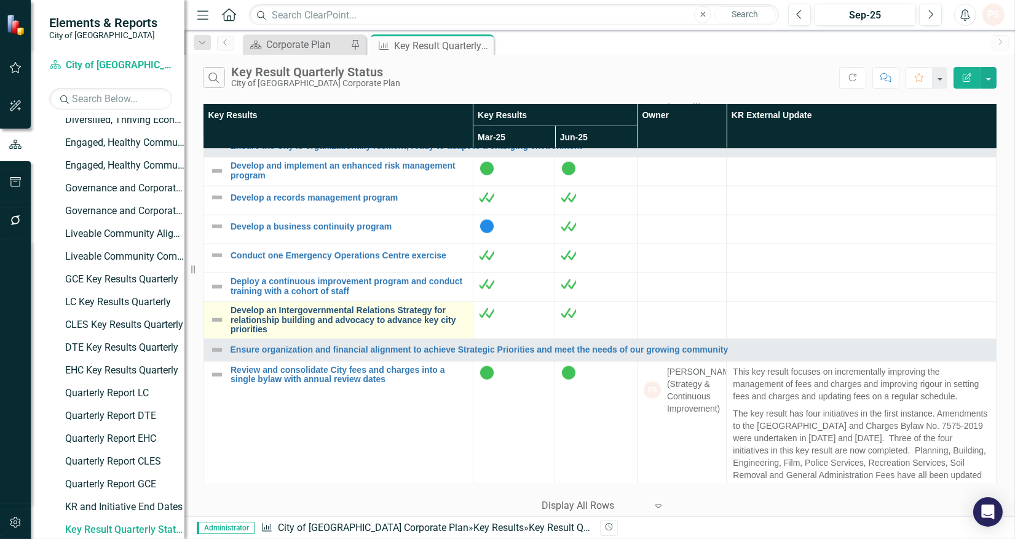
scroll to position [2870, 0]
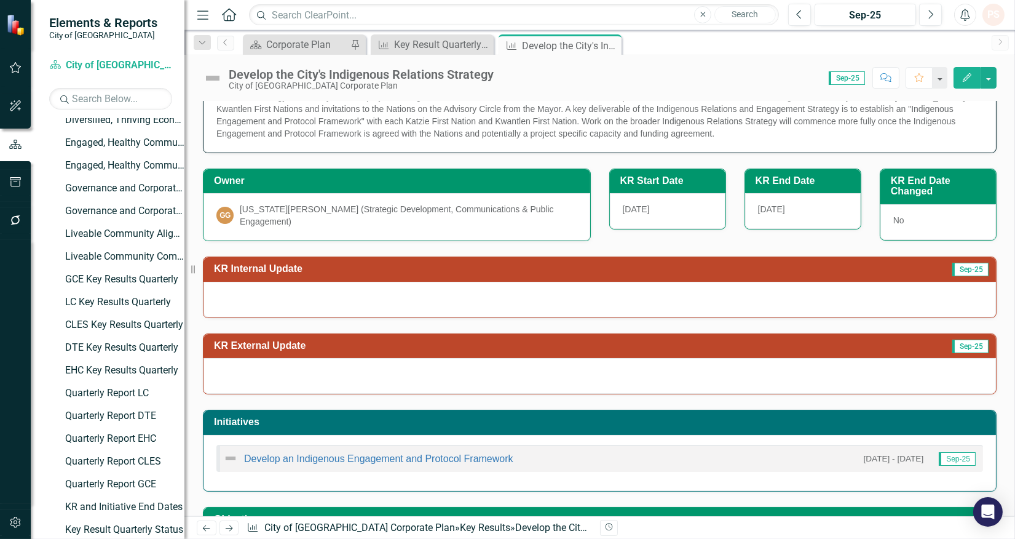
scroll to position [137, 0]
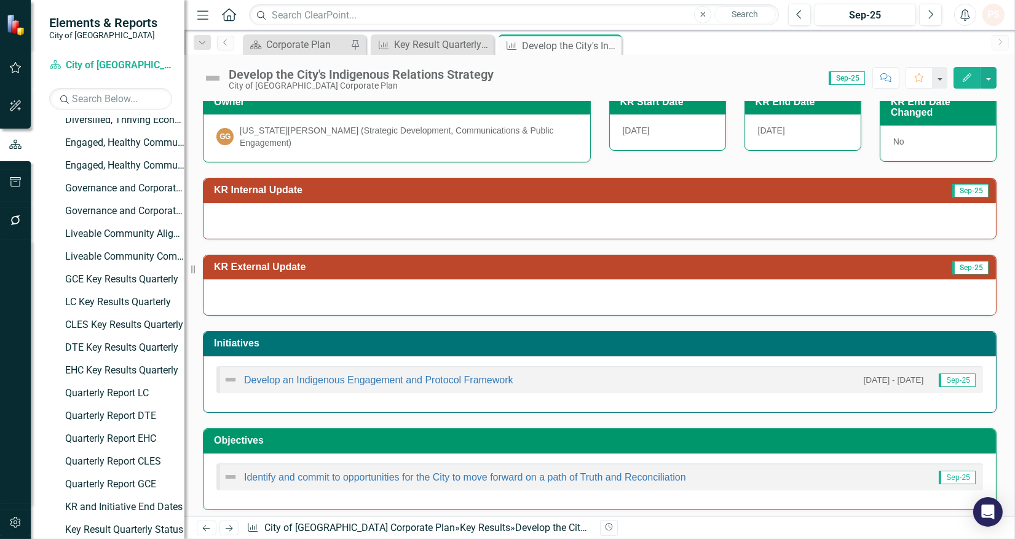
click at [0, 0] on icon at bounding box center [0, 0] width 0 height 0
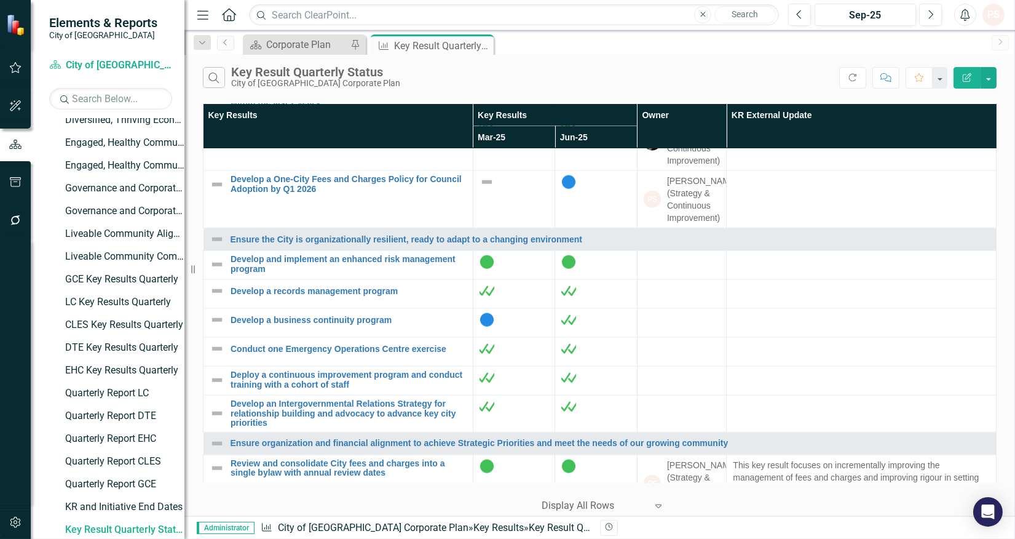
scroll to position [2891, 0]
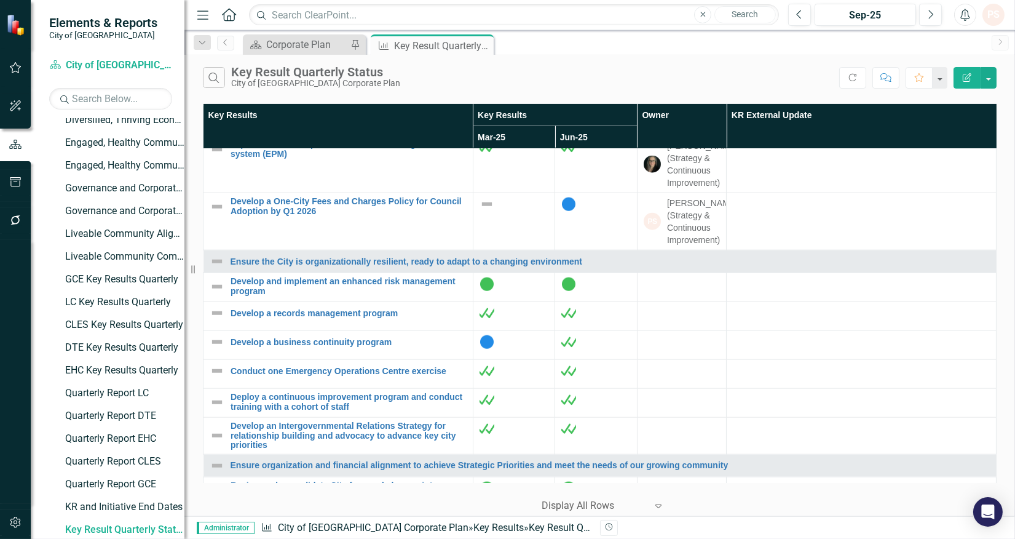
click at [300, 130] on link "Ensure that 75% of existing policies have been updated within the last 2 years" at bounding box center [349, 120] width 236 height 19
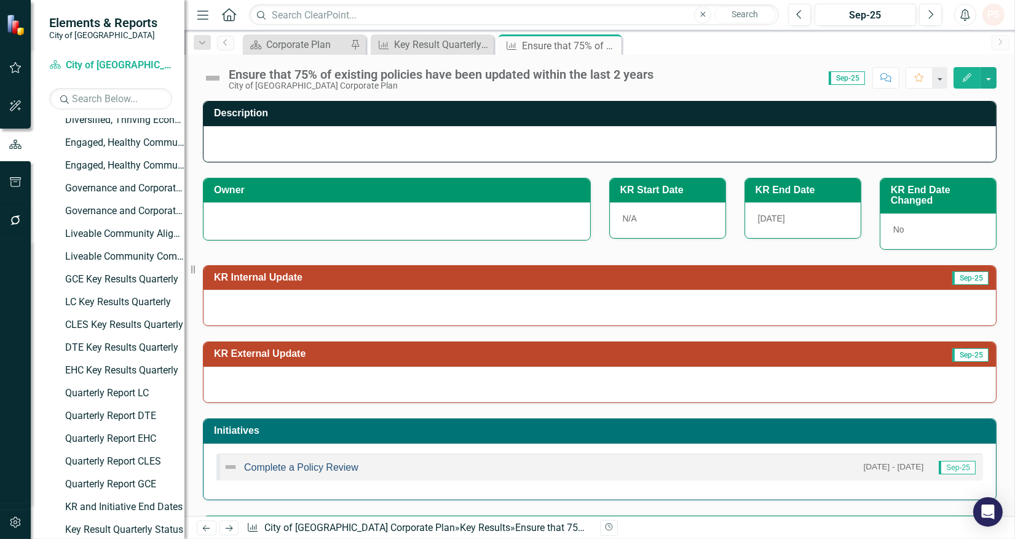
click at [306, 471] on link "Complete a Policy Review" at bounding box center [301, 467] width 114 height 10
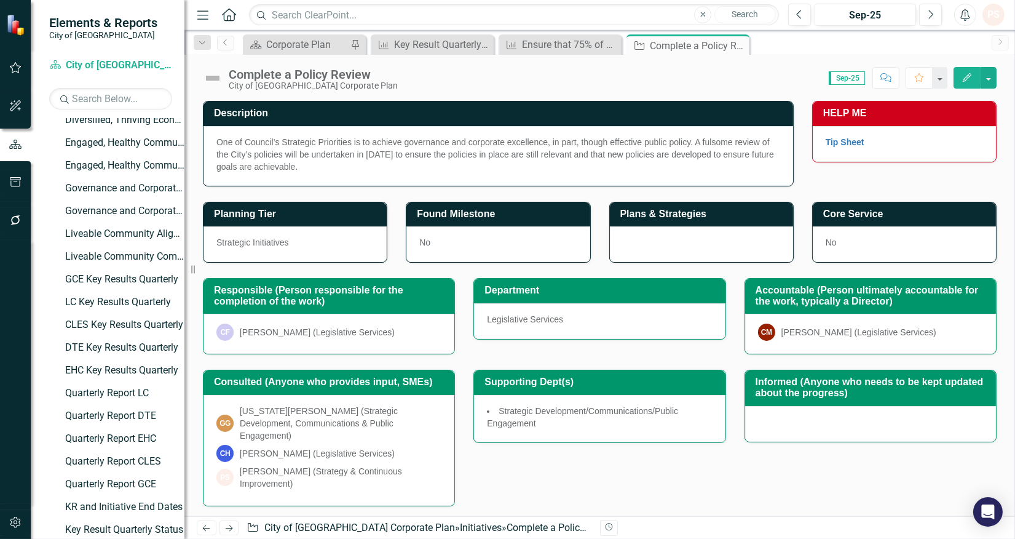
click at [0, 0] on icon "Close" at bounding box center [0, 0] width 0 height 0
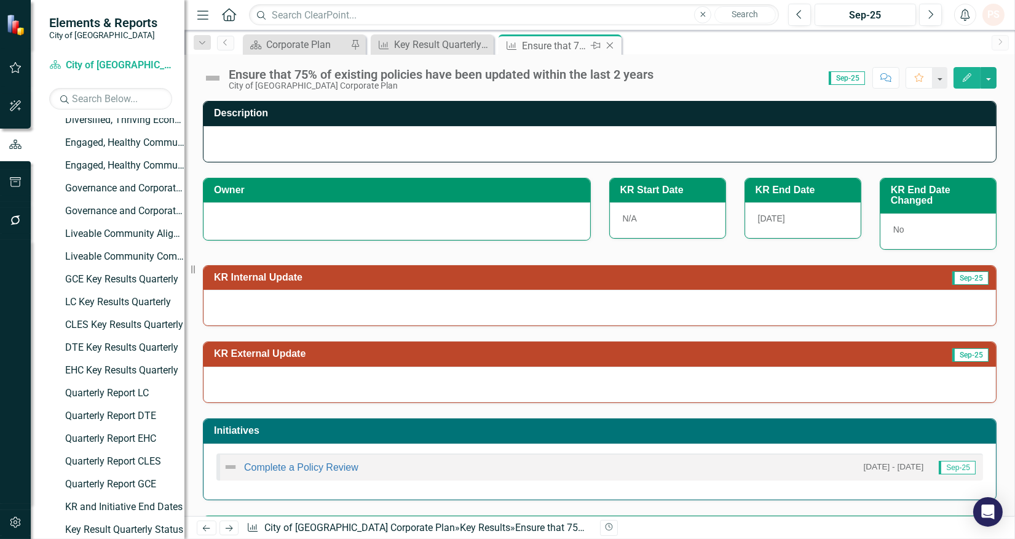
click at [611, 46] on icon at bounding box center [610, 45] width 7 height 7
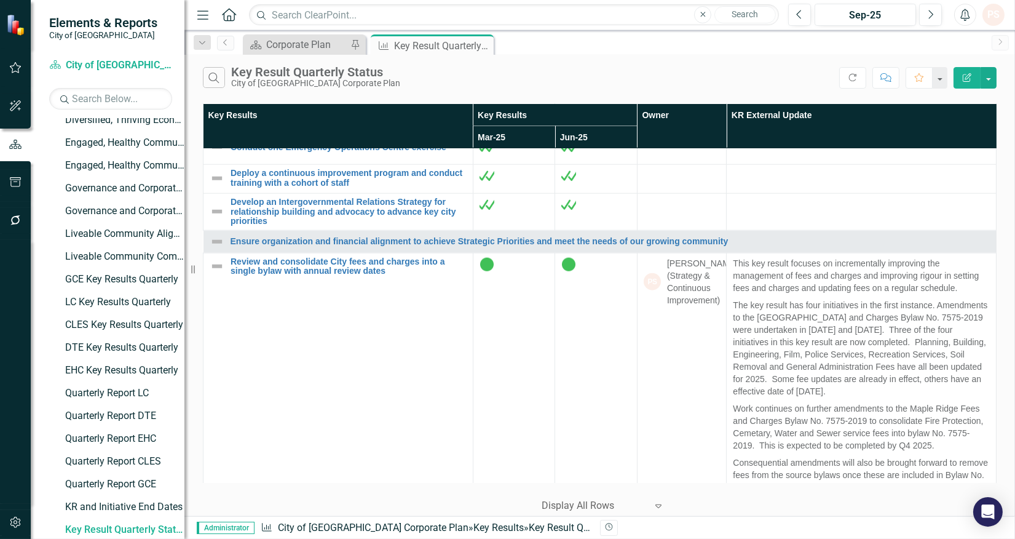
scroll to position [3075, 0]
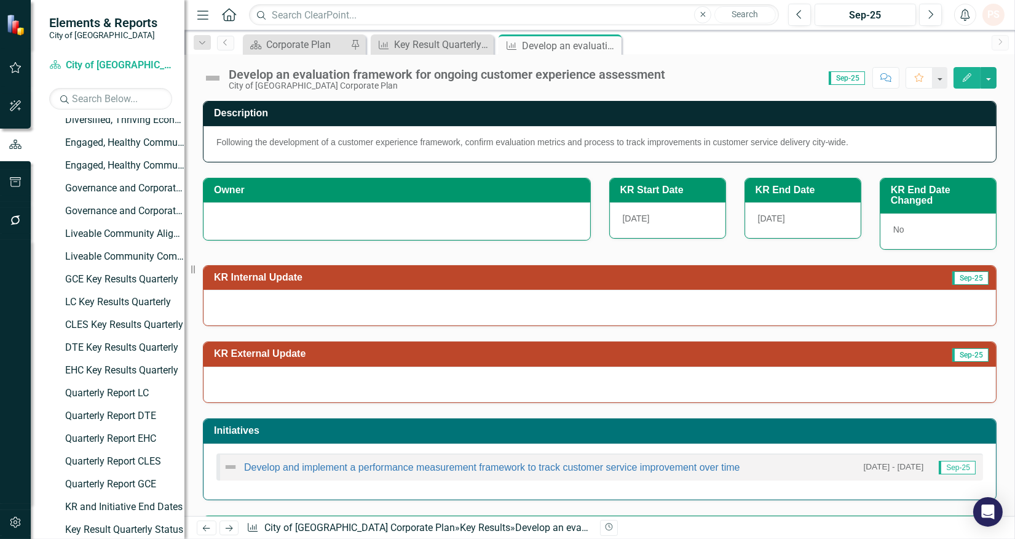
click at [299, 230] on div at bounding box center [397, 221] width 387 height 38
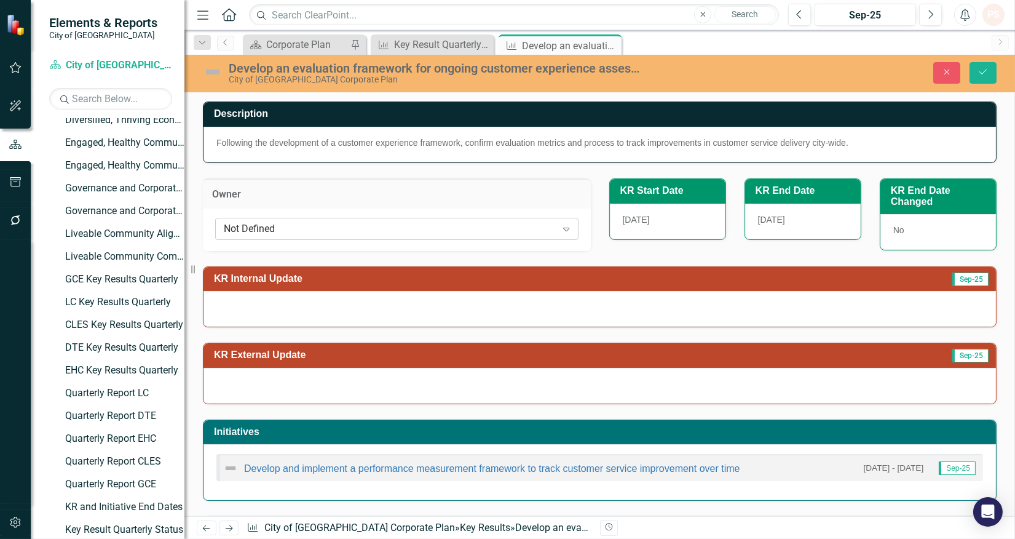
click at [285, 223] on div "Not Defined" at bounding box center [390, 228] width 333 height 14
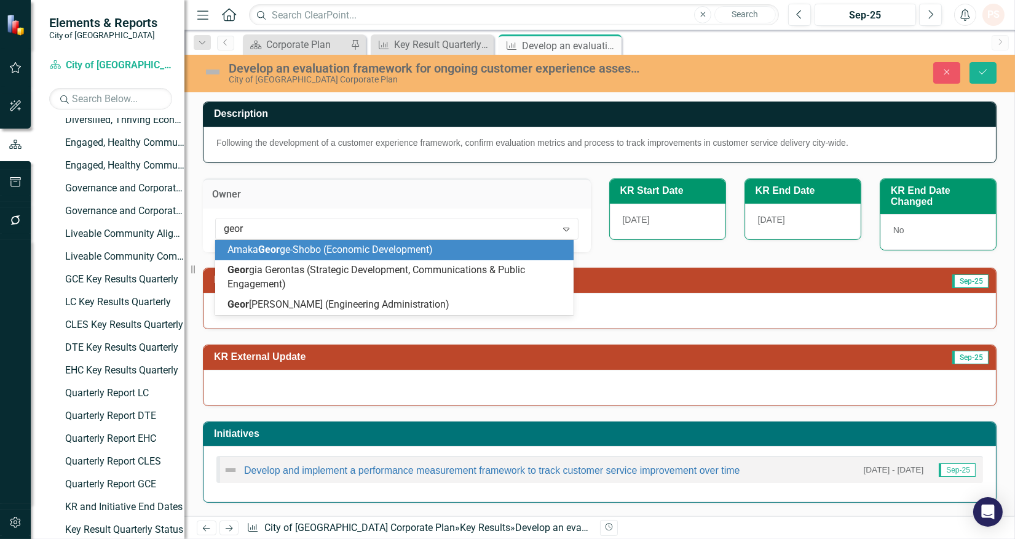
type input "georg"
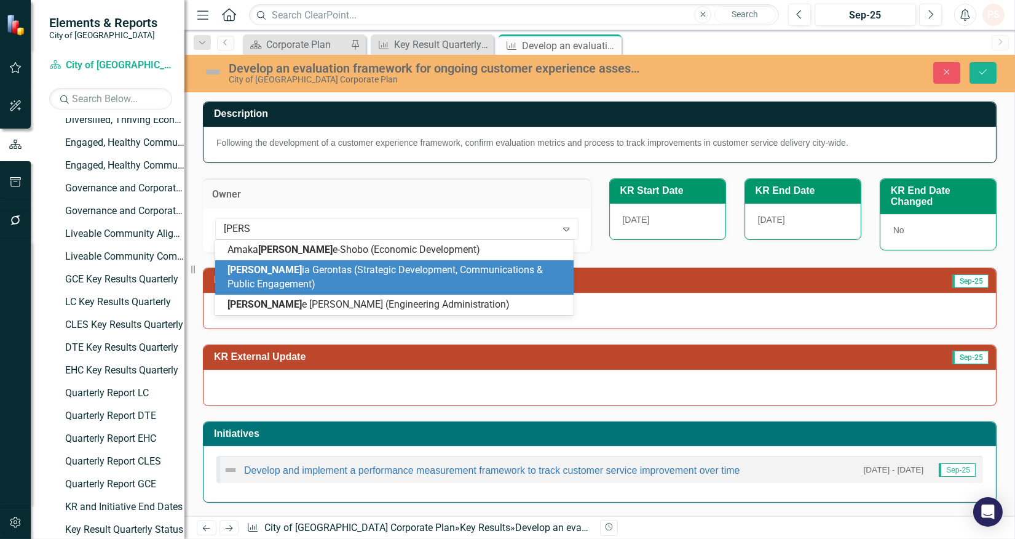
click at [276, 274] on span "Georg ia Gerontas (Strategic Development, Communications & Public Engagement)" at bounding box center [386, 277] width 316 height 26
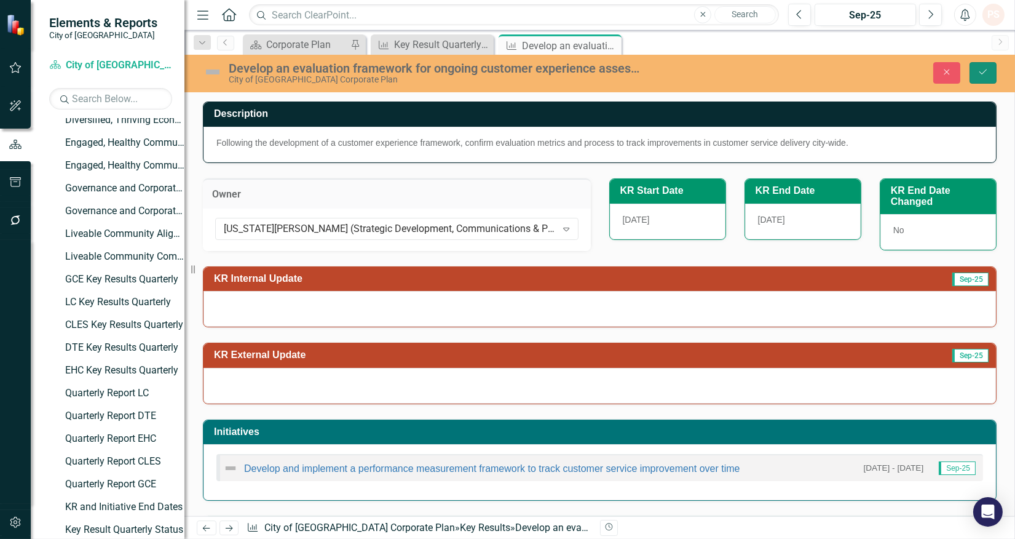
click at [978, 70] on icon "Save" at bounding box center [983, 72] width 11 height 9
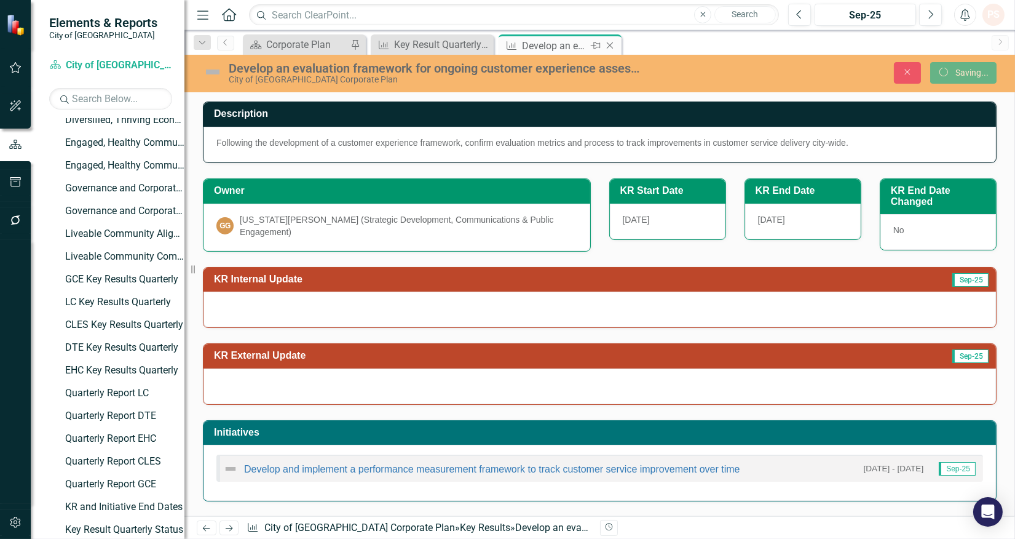
click at [608, 46] on icon "Close" at bounding box center [610, 46] width 12 height 10
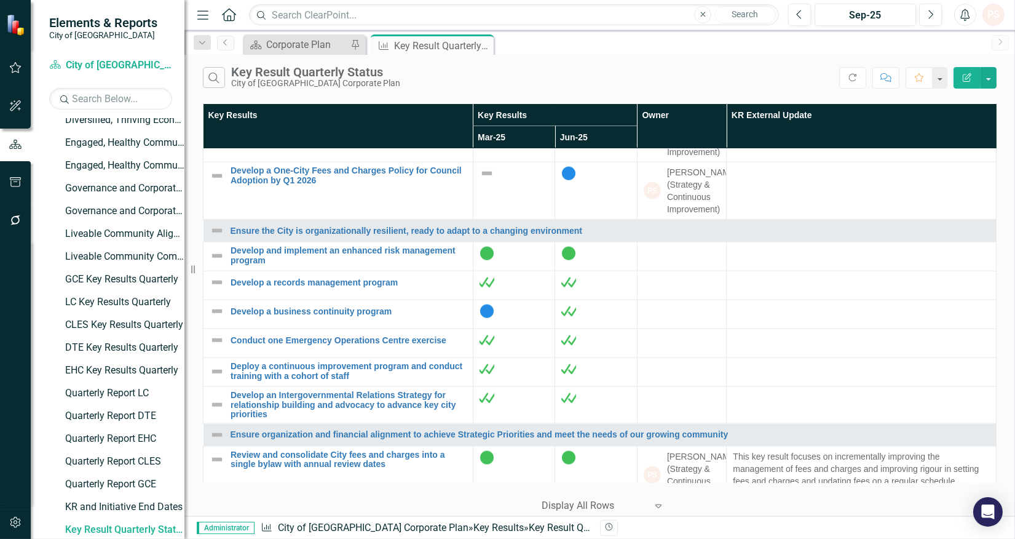
scroll to position [2955, 0]
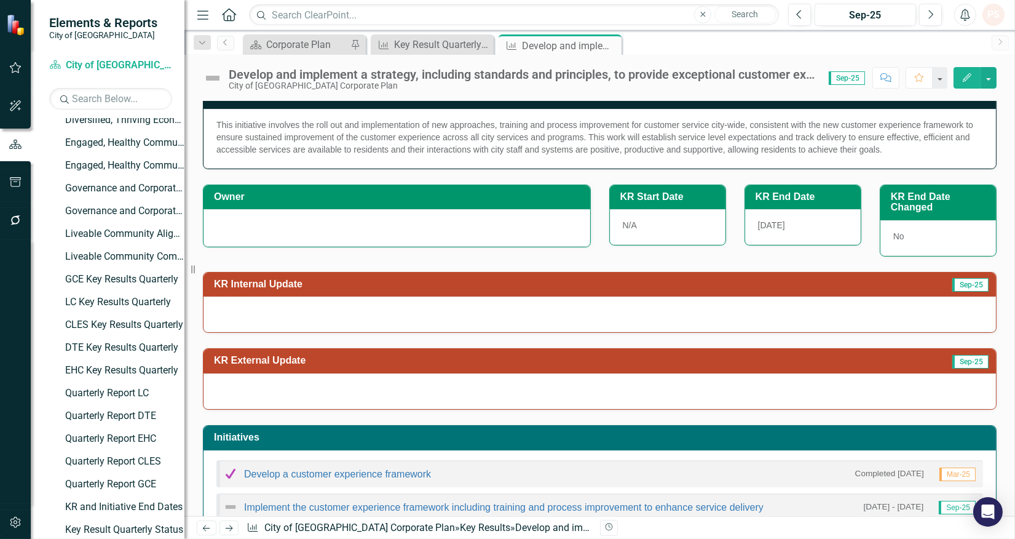
scroll to position [15, 0]
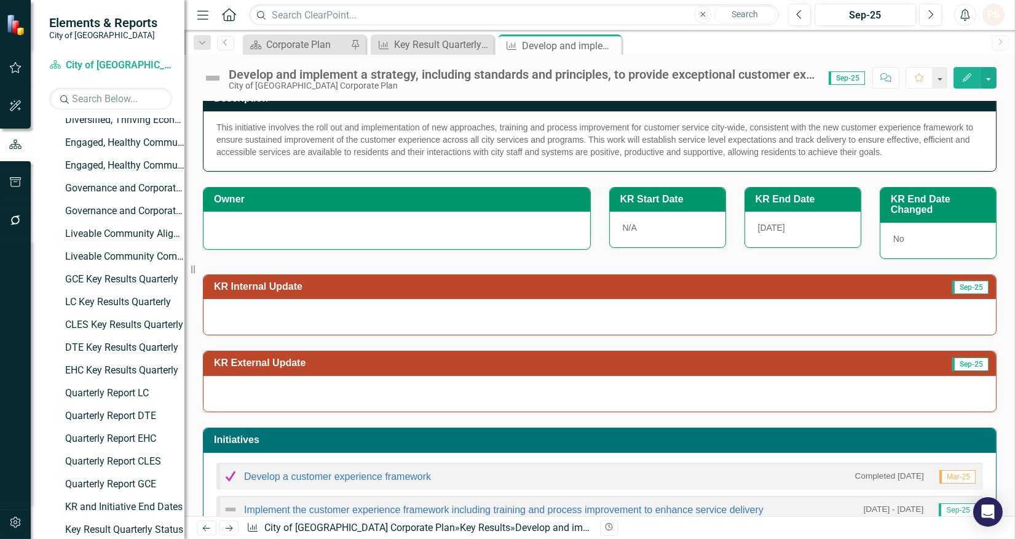
click at [249, 220] on div at bounding box center [397, 231] width 387 height 38
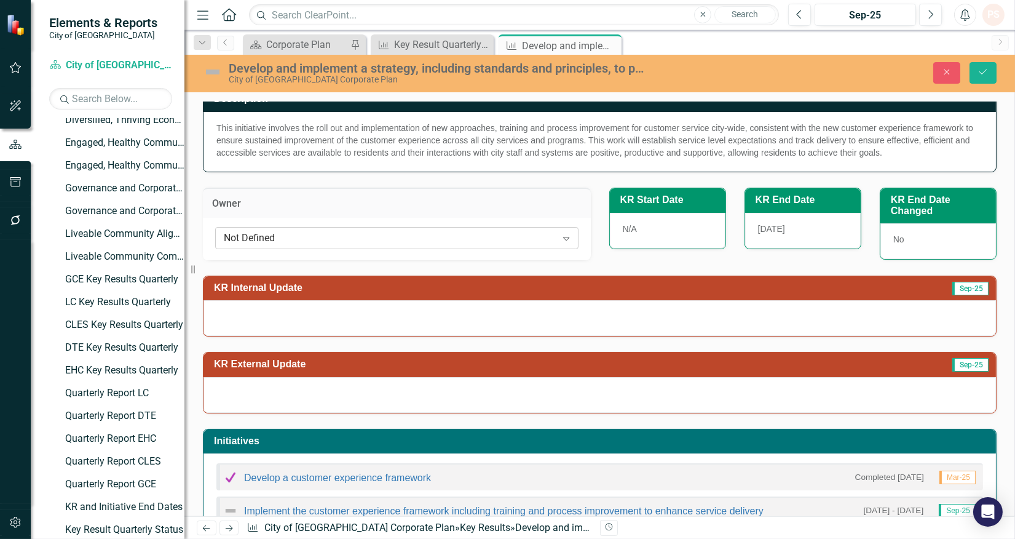
click at [242, 238] on div "Not Defined" at bounding box center [390, 238] width 333 height 14
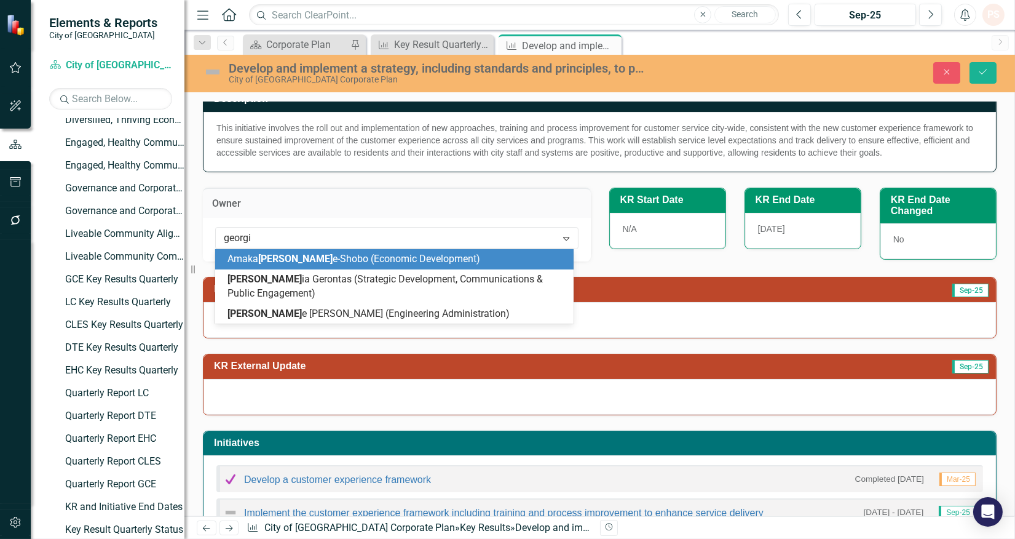
type input "georgia"
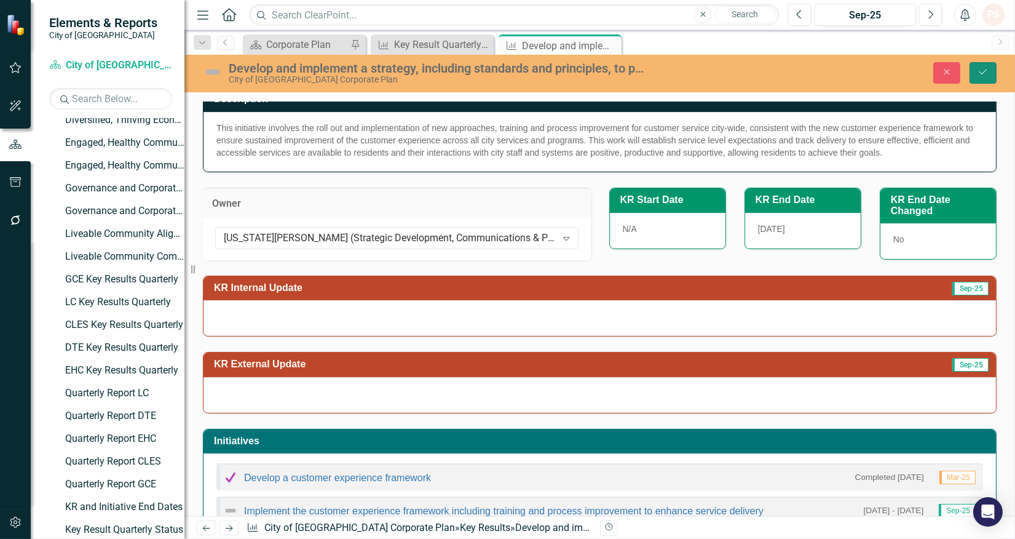
click at [982, 69] on icon "Save" at bounding box center [983, 72] width 11 height 9
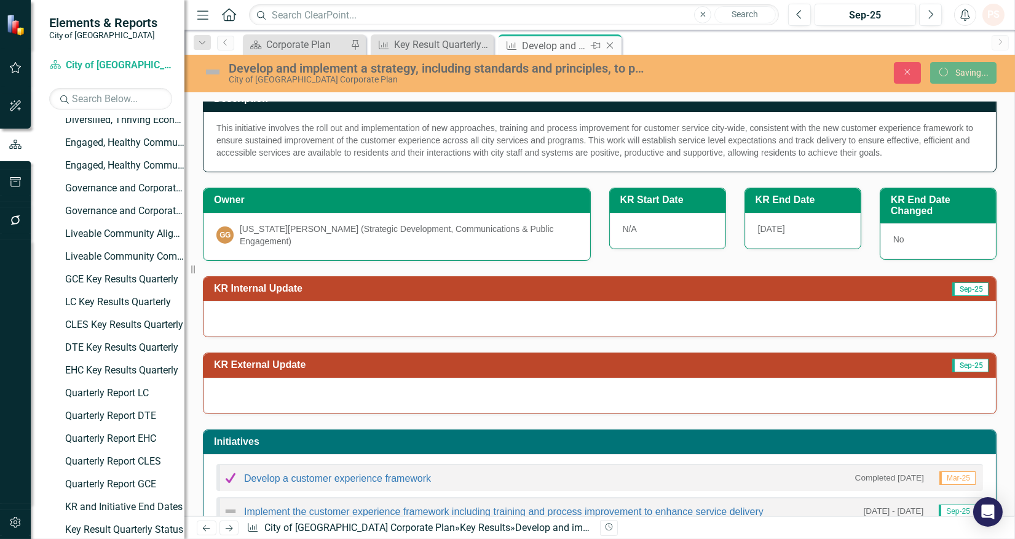
click at [608, 47] on icon at bounding box center [610, 45] width 7 height 7
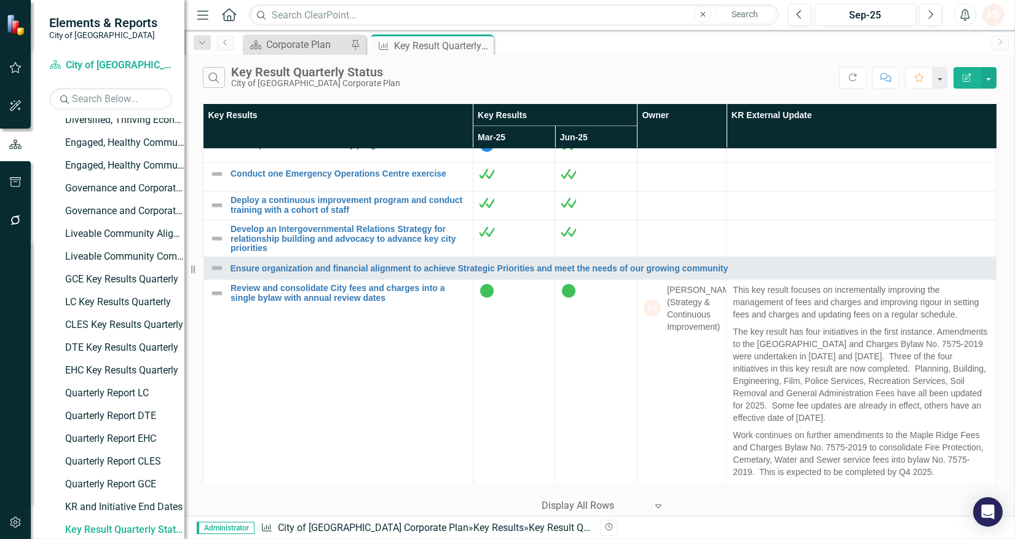
scroll to position [3212, 0]
click at [279, 18] on link "Develop a One-City Fees and Charges Policy for Council Adoption by Q1 2026" at bounding box center [349, 8] width 236 height 19
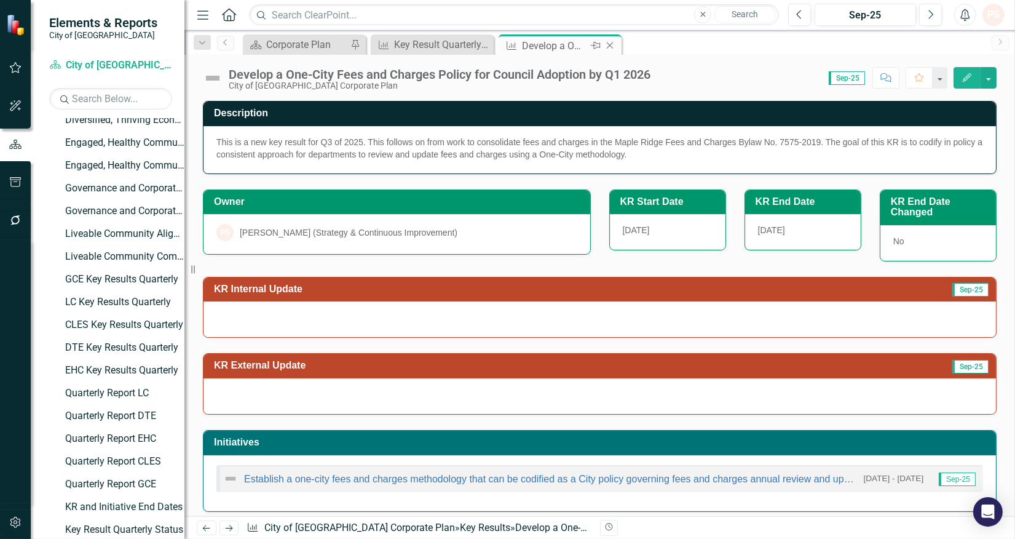
click at [611, 47] on icon "Close" at bounding box center [610, 46] width 12 height 10
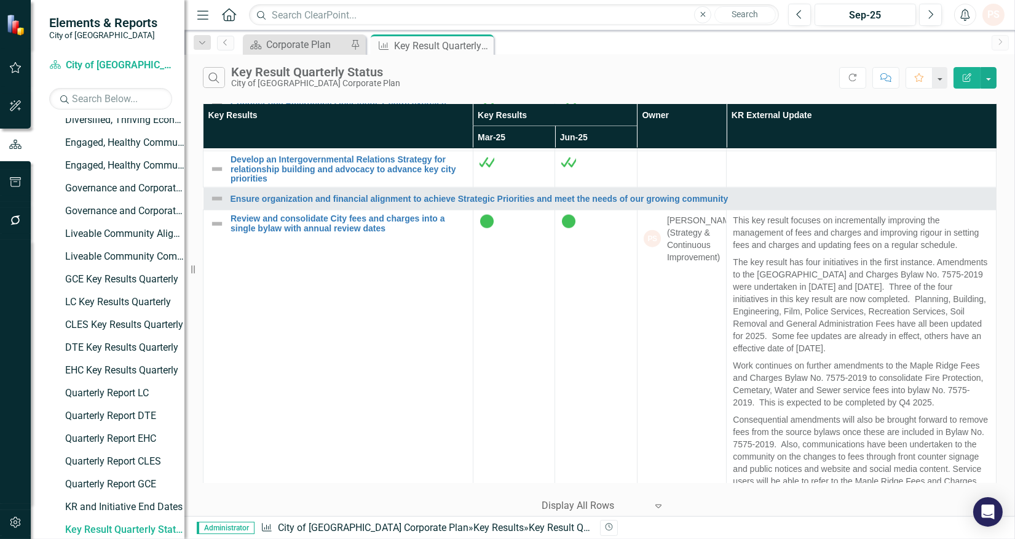
scroll to position [3212, 0]
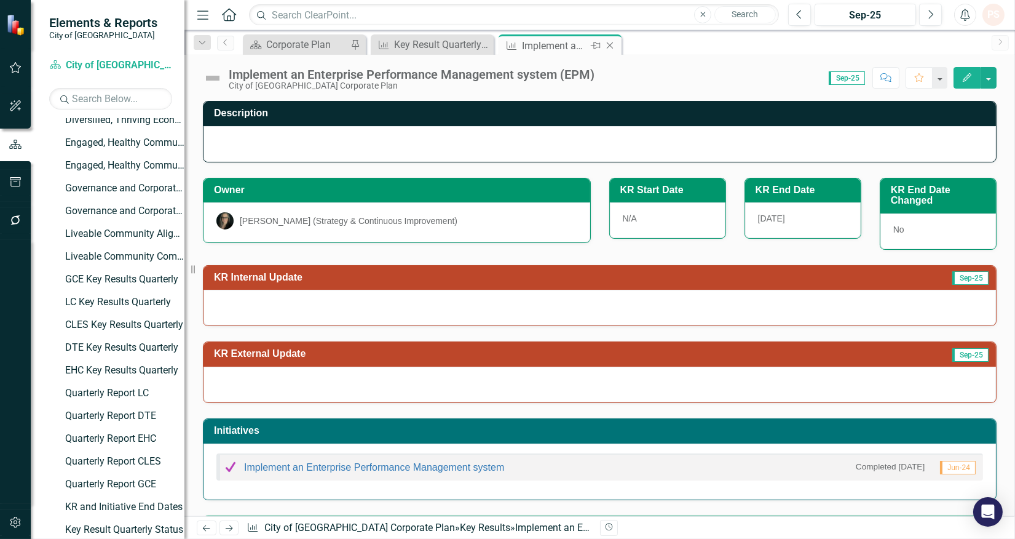
click at [606, 46] on icon "Close" at bounding box center [610, 46] width 12 height 10
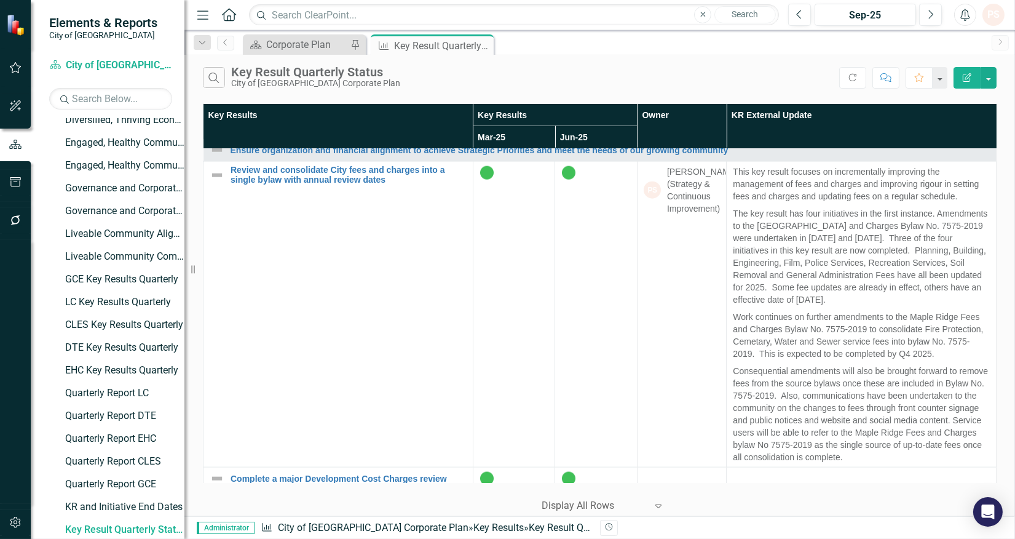
scroll to position [3286, 0]
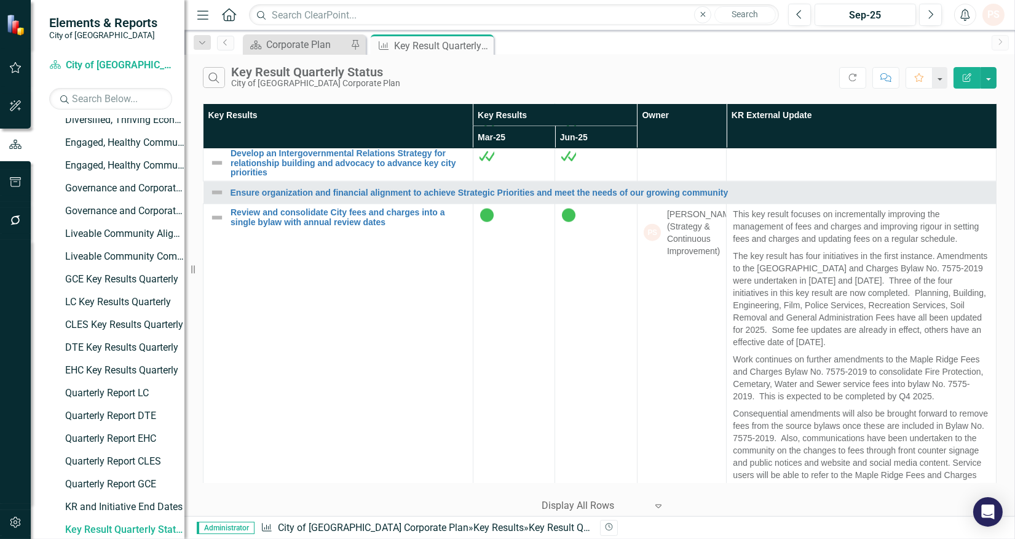
click at [358, 23] on link "Develop and implement an enhanced risk management program" at bounding box center [349, 13] width 236 height 19
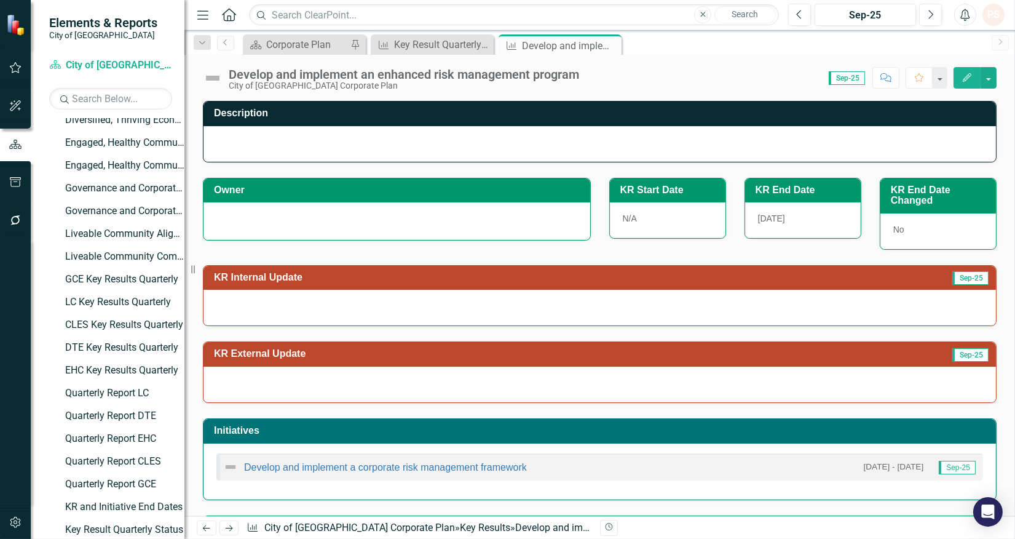
click at [273, 217] on div at bounding box center [397, 219] width 361 height 15
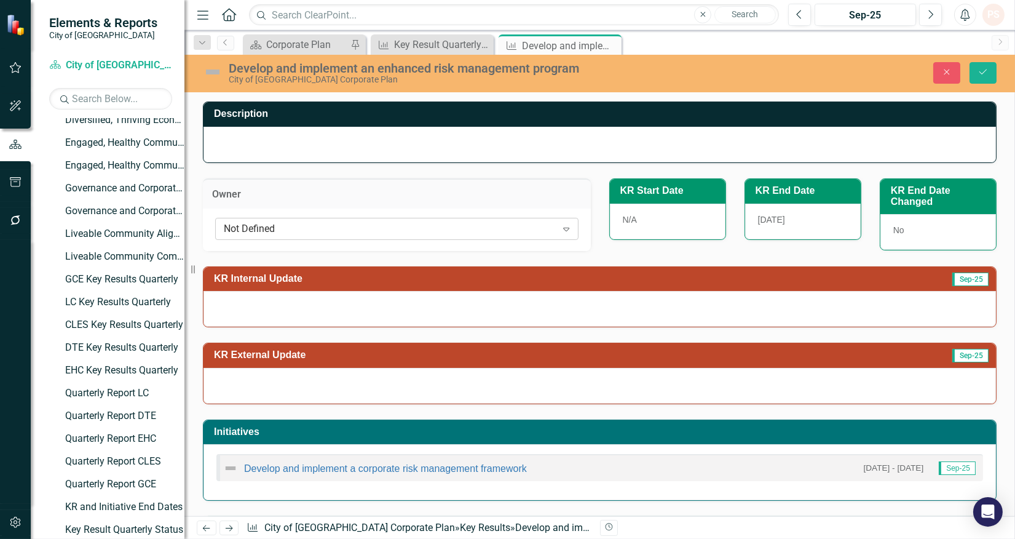
click at [266, 228] on div "Not Defined" at bounding box center [390, 228] width 333 height 14
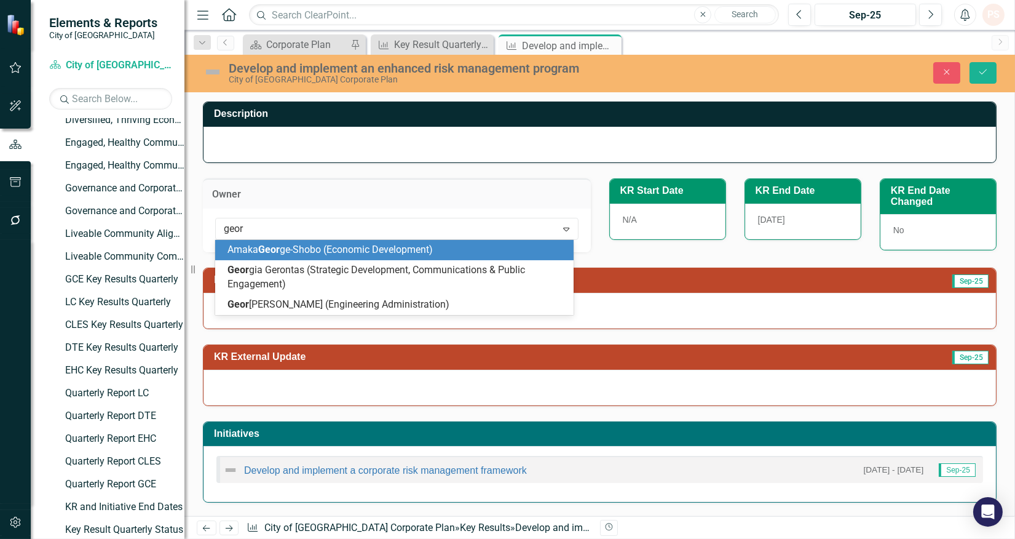
type input "georg"
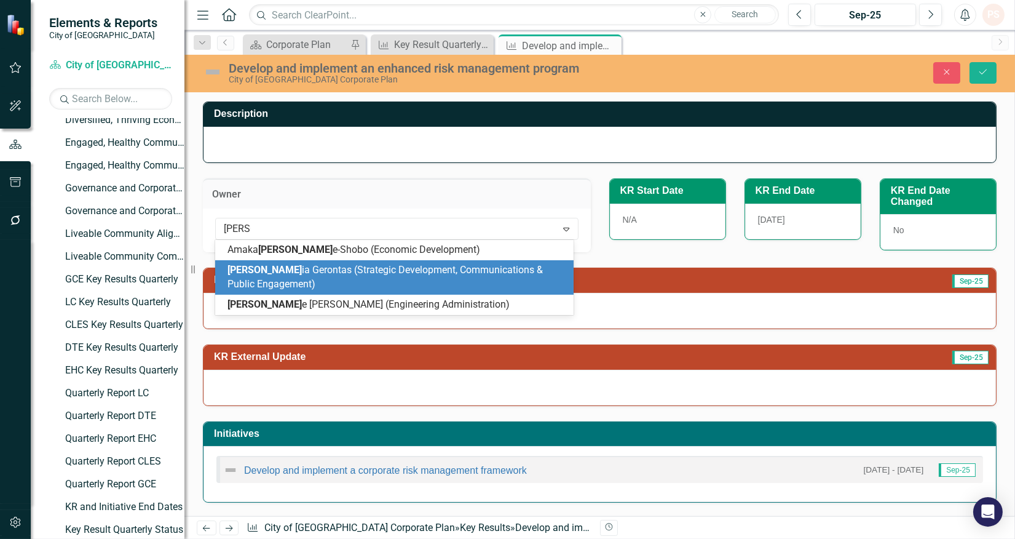
click at [279, 272] on span "Georg ia Gerontas (Strategic Development, Communications & Public Engagement)" at bounding box center [386, 277] width 316 height 26
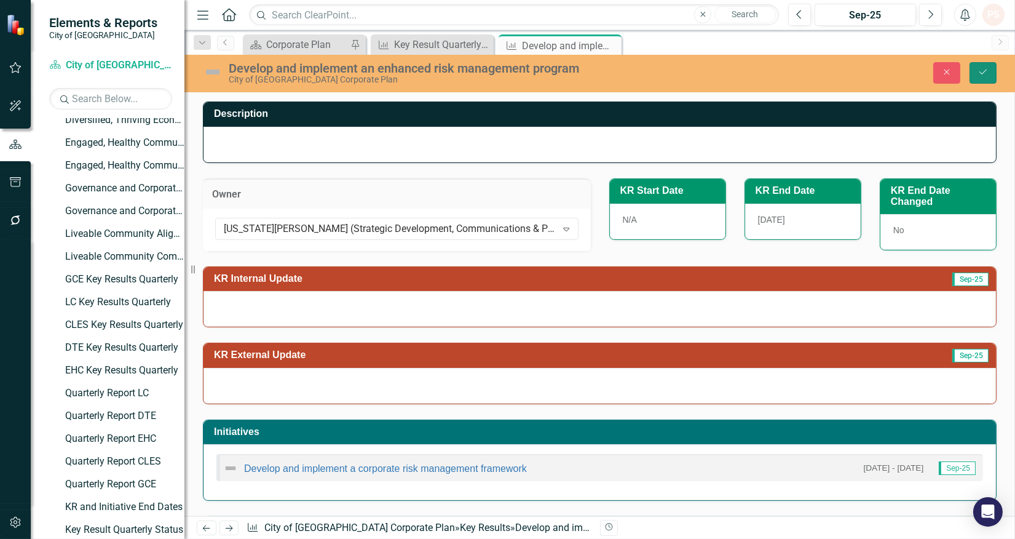
click at [988, 74] on icon "Save" at bounding box center [983, 72] width 11 height 9
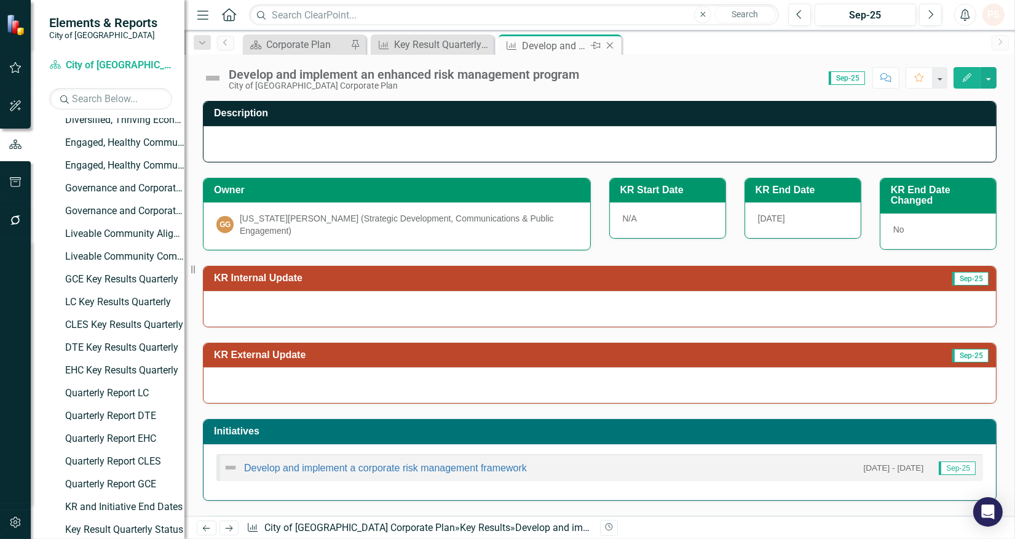
click at [607, 42] on icon at bounding box center [610, 45] width 7 height 7
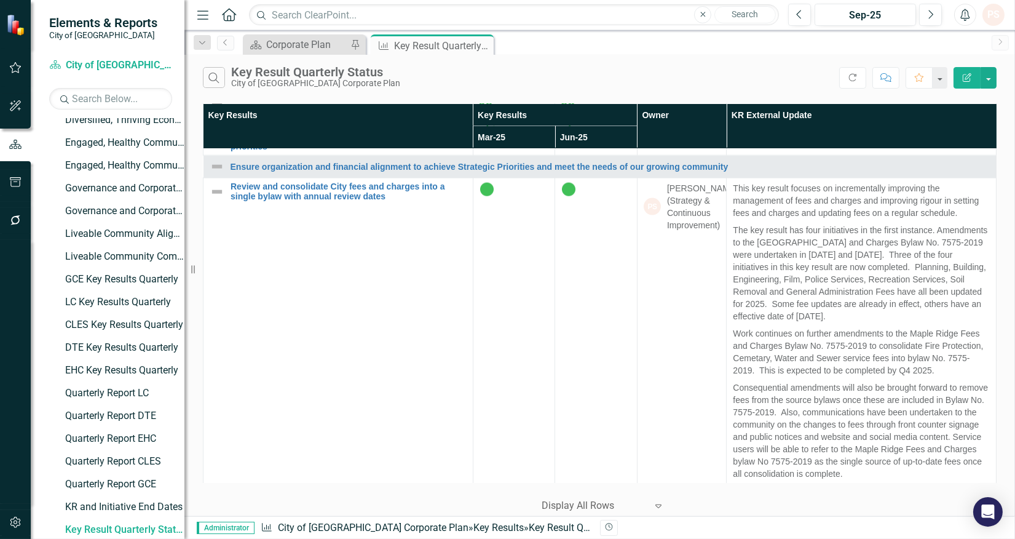
scroll to position [3467, 0]
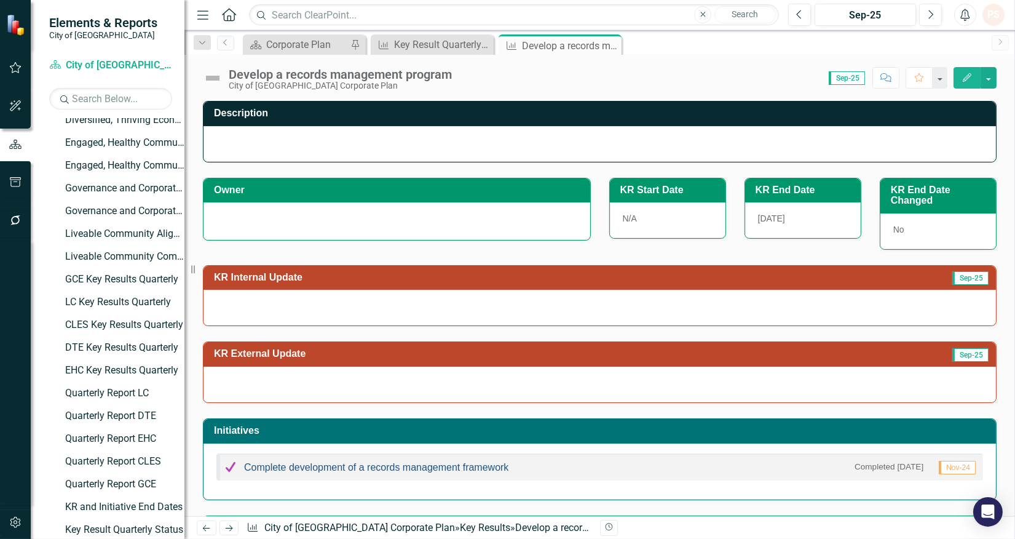
click at [403, 468] on link "Complete development of a records management framework" at bounding box center [376, 467] width 264 height 10
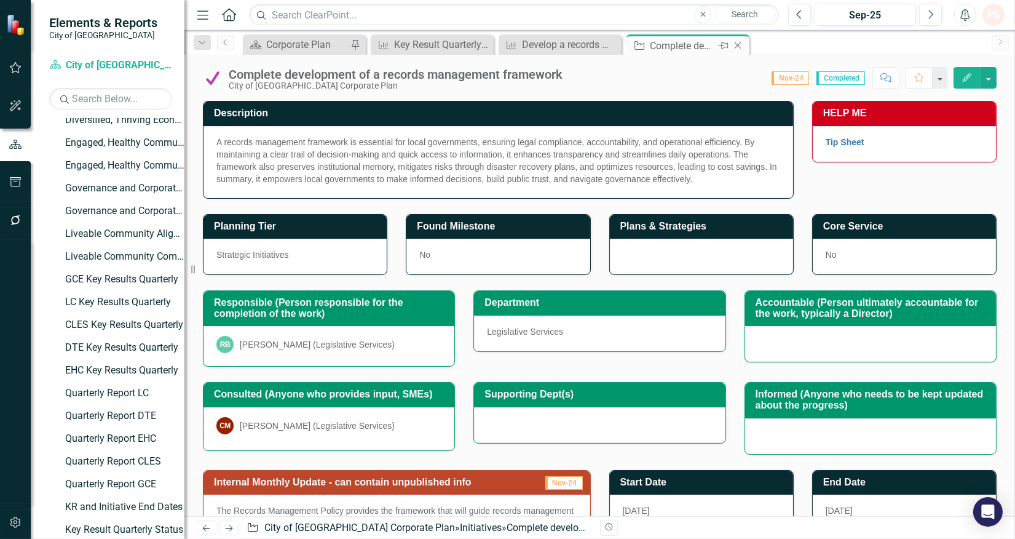
click at [737, 44] on icon at bounding box center [738, 45] width 7 height 7
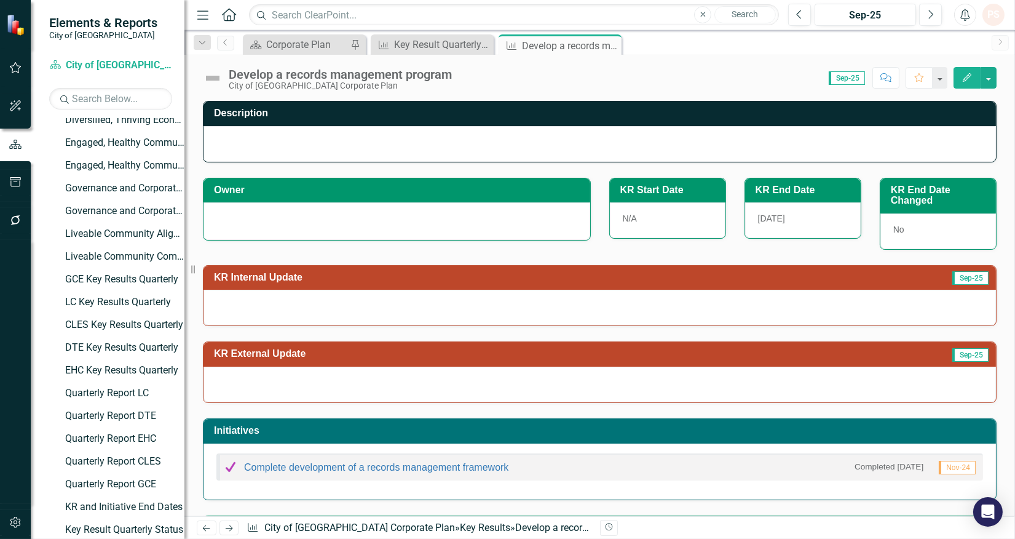
click at [268, 222] on div at bounding box center [397, 219] width 361 height 15
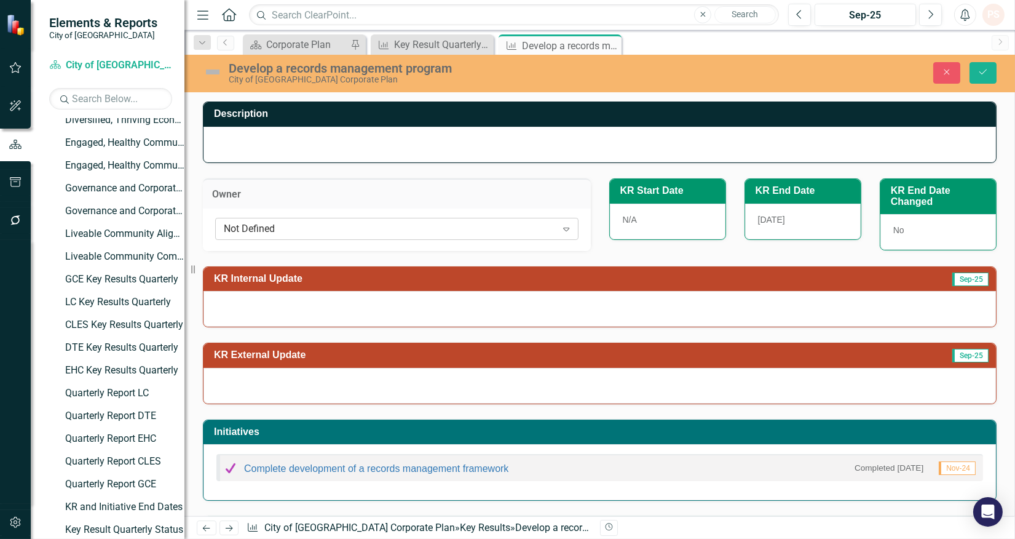
click at [265, 228] on div "Not Defined" at bounding box center [390, 228] width 333 height 14
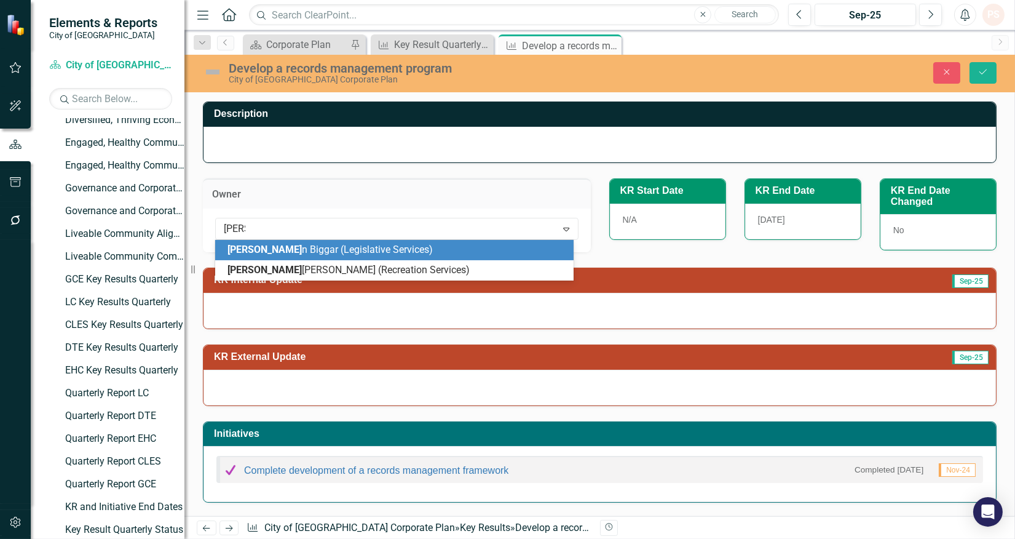
type input "robyn"
click at [273, 251] on span "Robyn Biggar (Legislative Services)" at bounding box center [326, 250] width 197 height 12
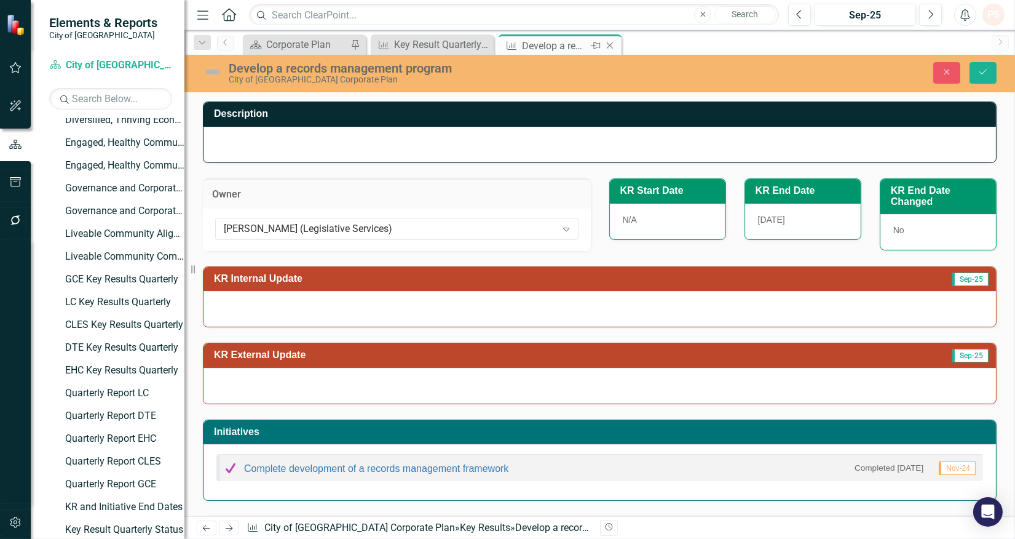
click at [610, 46] on icon at bounding box center [610, 45] width 7 height 7
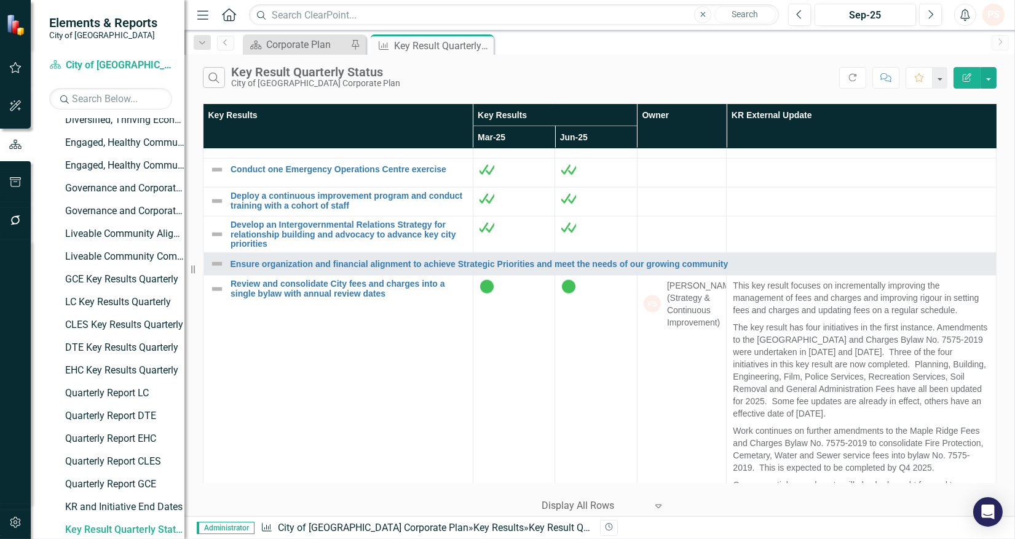
scroll to position [3348, 0]
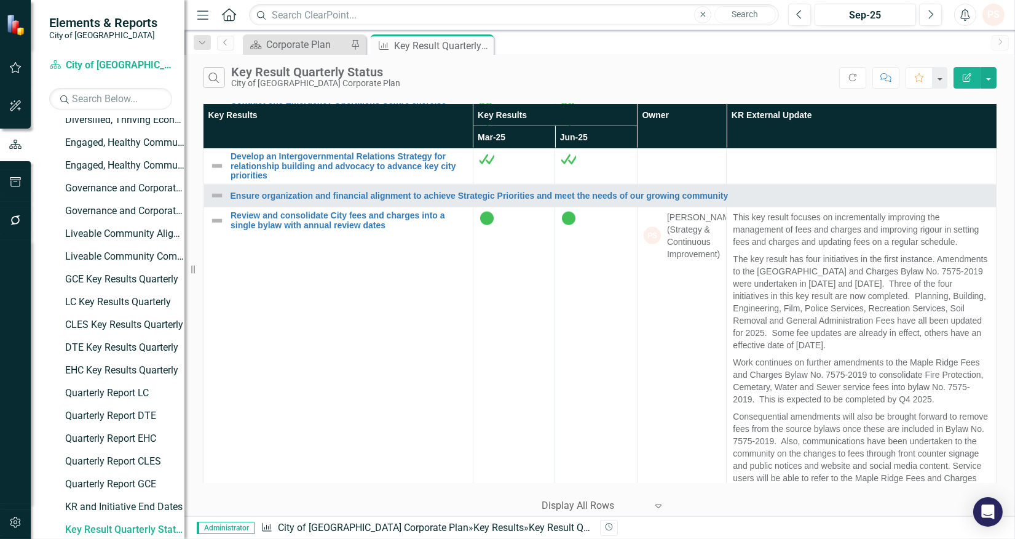
click at [325, 77] on link "Develop a business continuity program" at bounding box center [349, 72] width 236 height 9
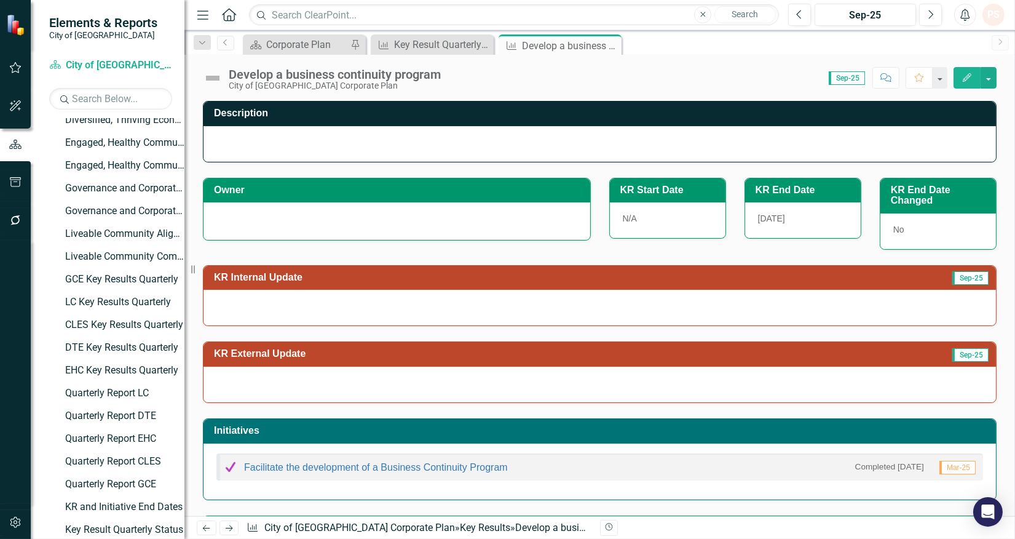
drag, startPoint x: 297, startPoint y: 203, endPoint x: 287, endPoint y: 213, distance: 14.4
click at [295, 204] on div at bounding box center [397, 221] width 387 height 38
click at [285, 221] on div at bounding box center [397, 219] width 361 height 15
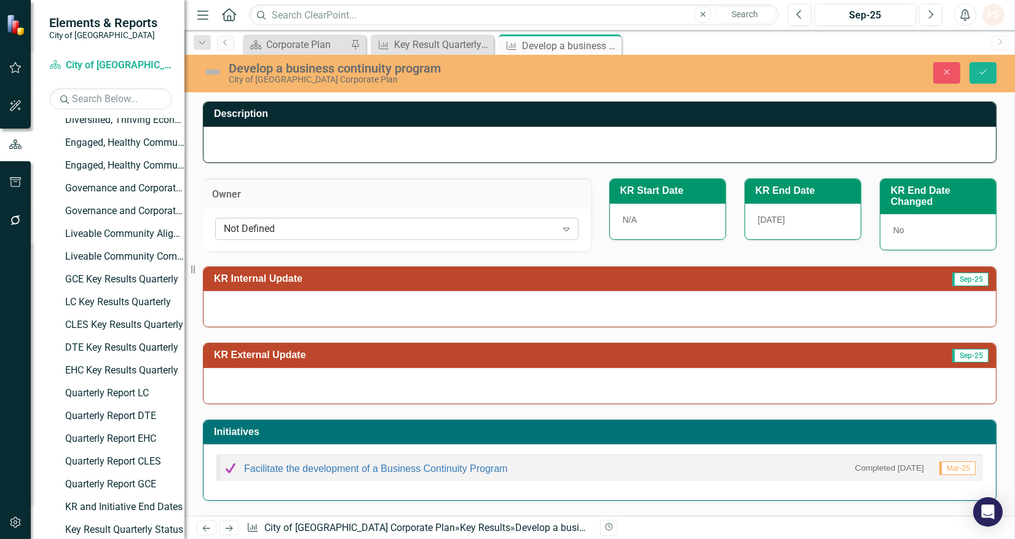
click at [281, 226] on div "Not Defined" at bounding box center [390, 228] width 333 height 14
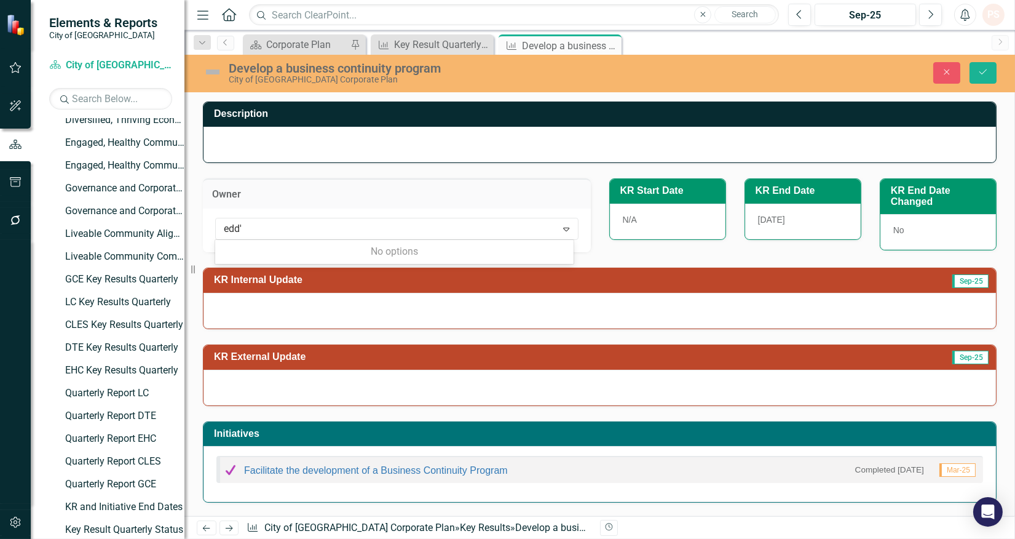
type input "edd"
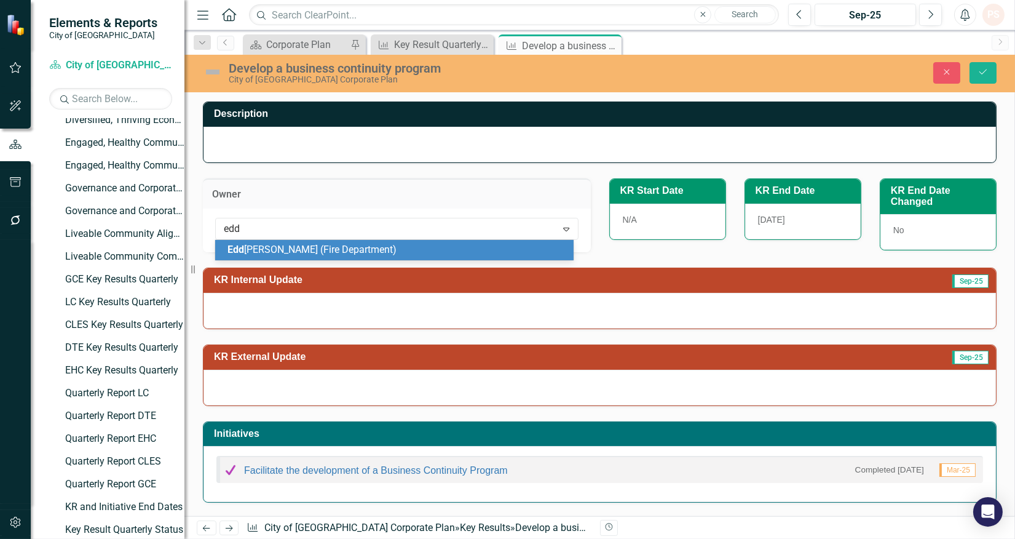
click at [444, 244] on div "Edd Bennett (Fire Department)" at bounding box center [397, 250] width 339 height 14
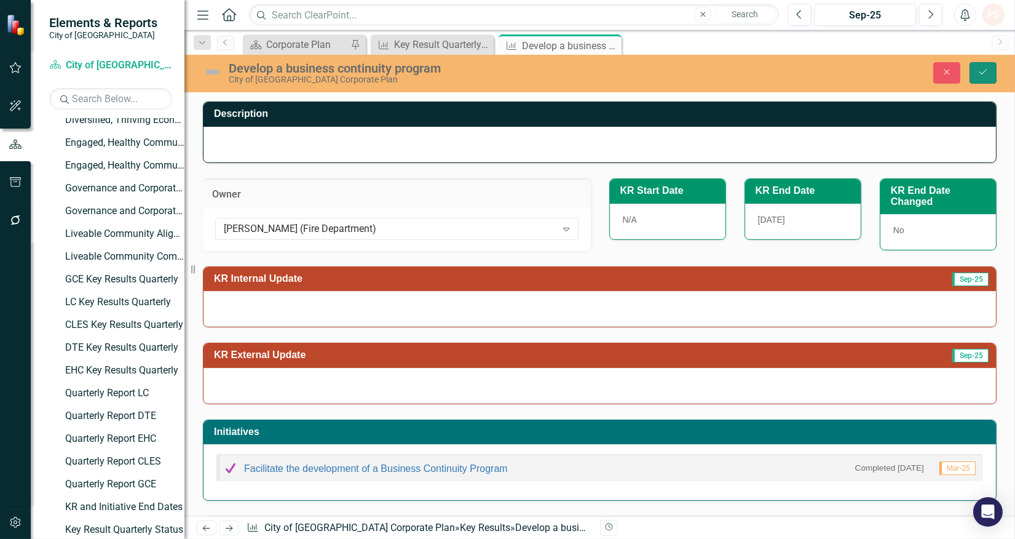
click at [978, 74] on icon "Save" at bounding box center [983, 72] width 11 height 9
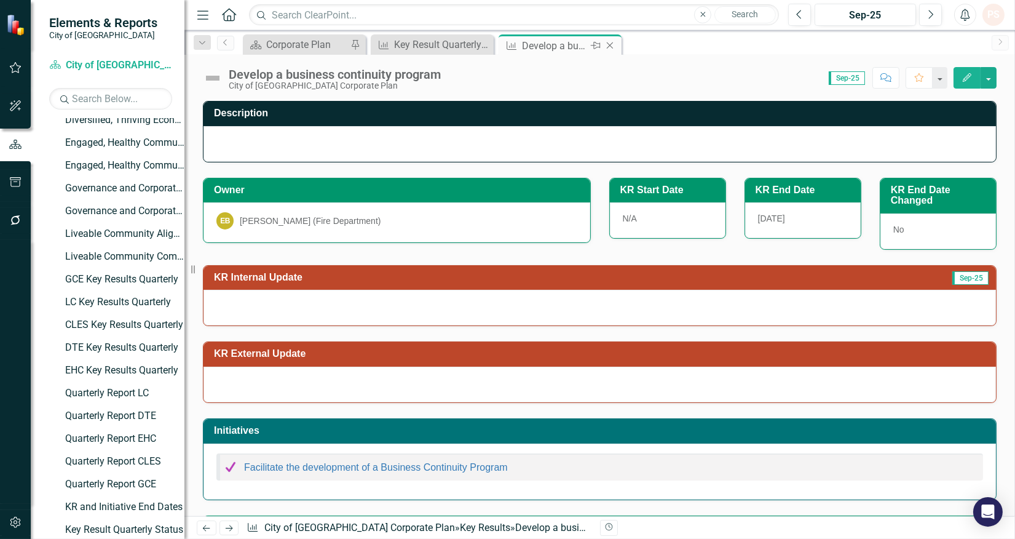
click at [608, 45] on icon "Close" at bounding box center [610, 46] width 12 height 10
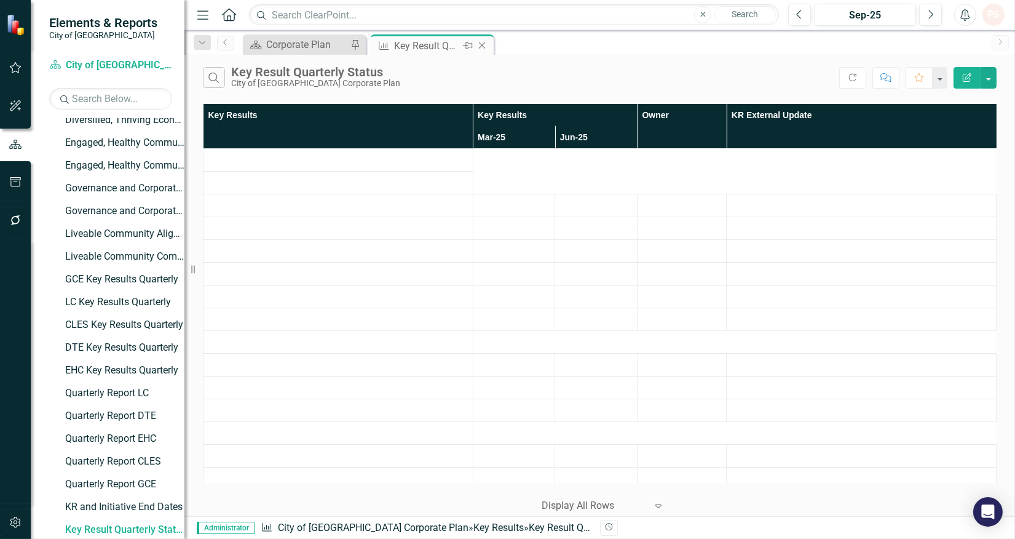
click at [415, 44] on div "Key Result Quarterly Status" at bounding box center [427, 45] width 66 height 15
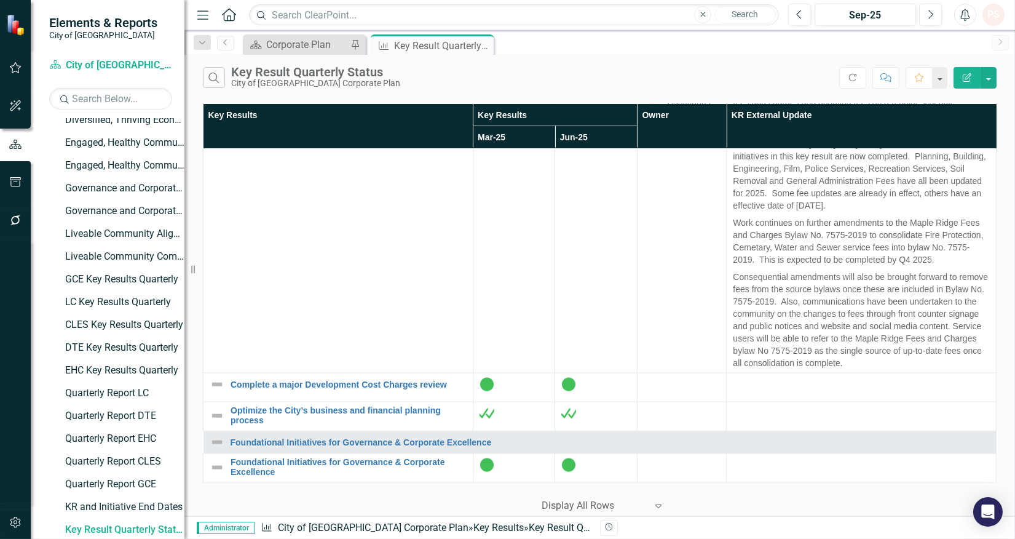
scroll to position [3489, 0]
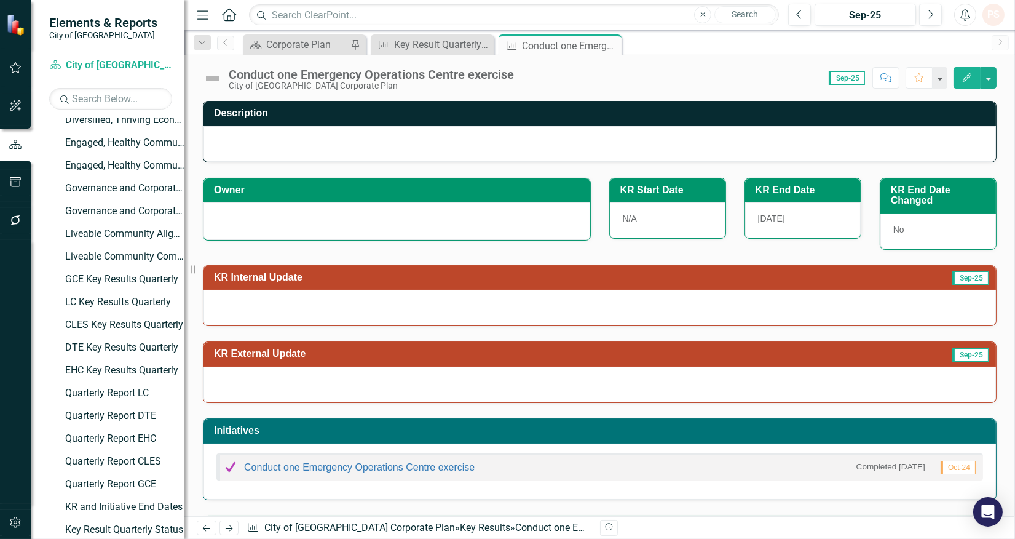
click at [311, 225] on div at bounding box center [397, 219] width 361 height 15
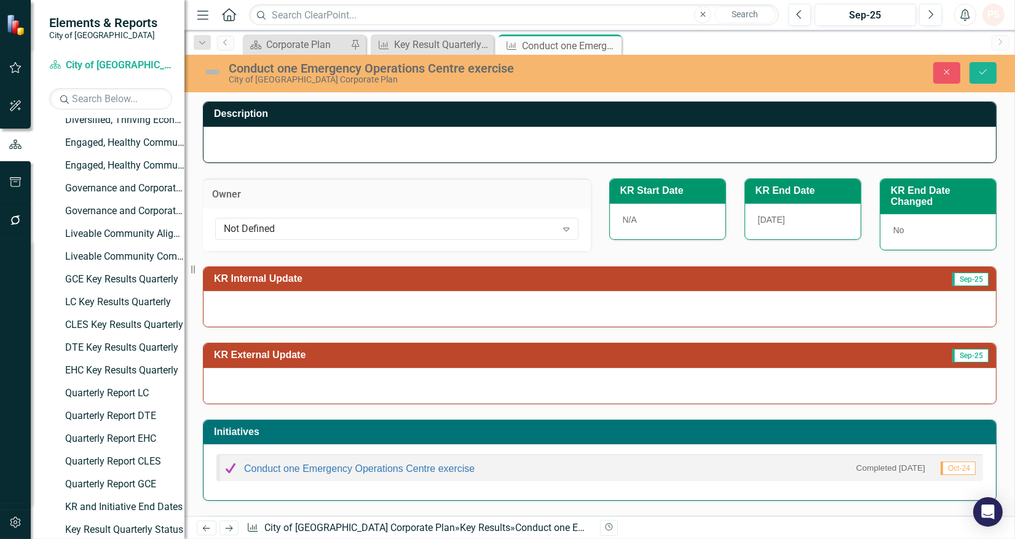
click at [311, 225] on div "Not Defined" at bounding box center [390, 228] width 333 height 14
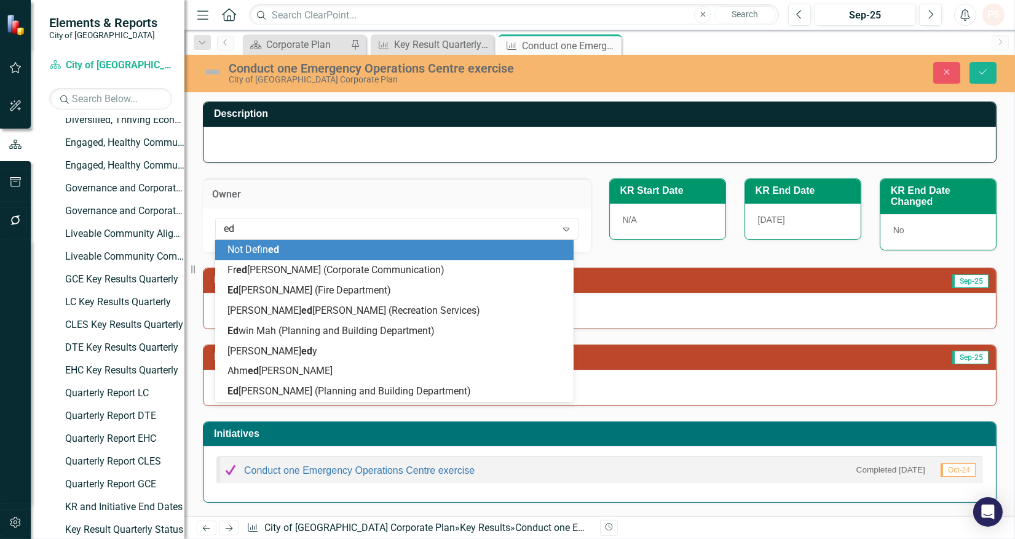
type input "edd"
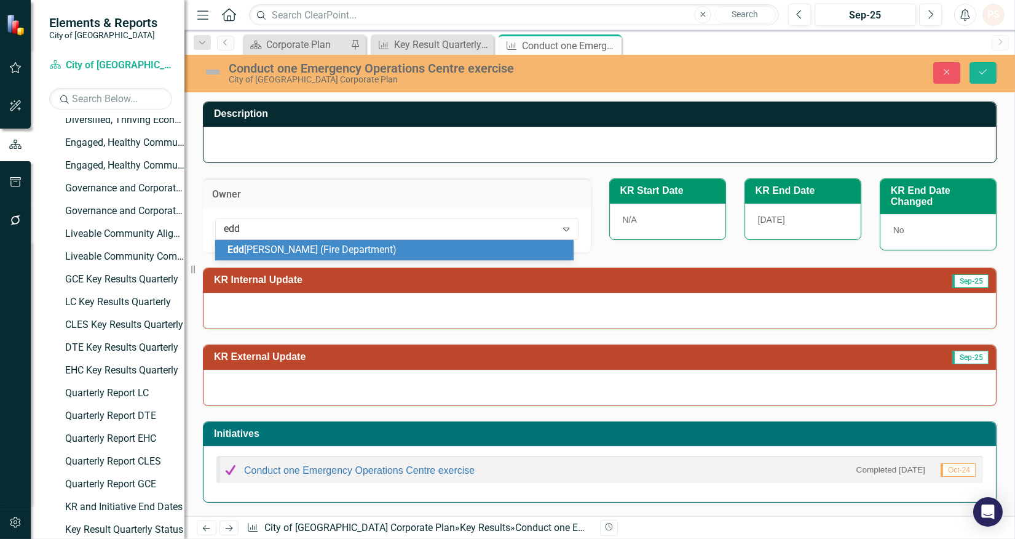
click at [317, 250] on span "Edd Bennett (Fire Department)" at bounding box center [312, 250] width 169 height 12
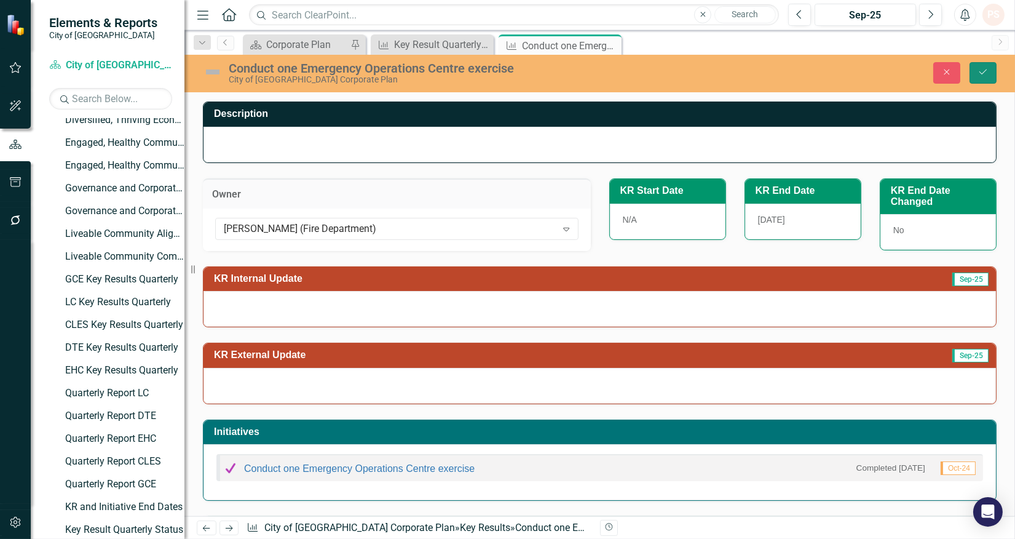
click at [993, 74] on button "Save" at bounding box center [983, 73] width 27 height 22
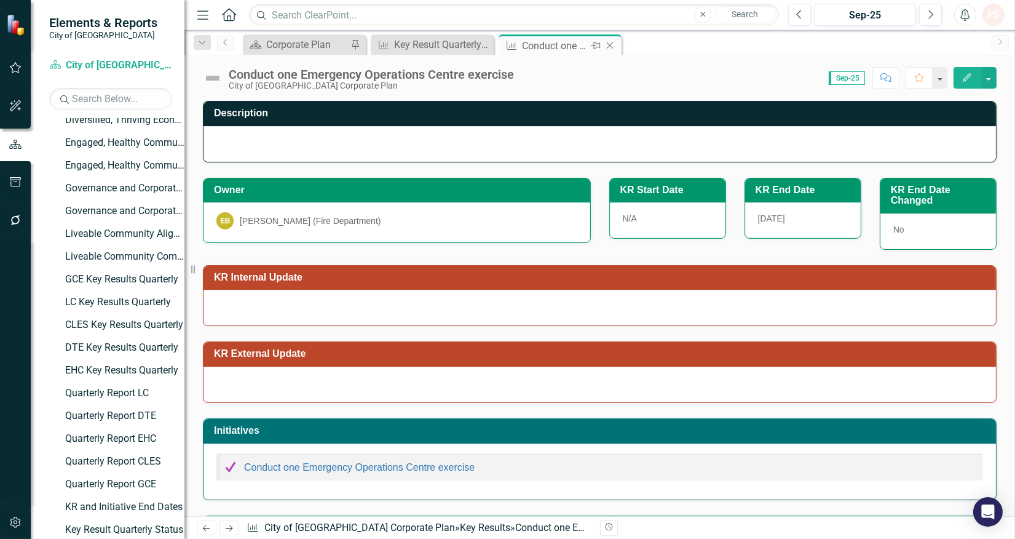
click at [607, 43] on icon at bounding box center [610, 45] width 7 height 7
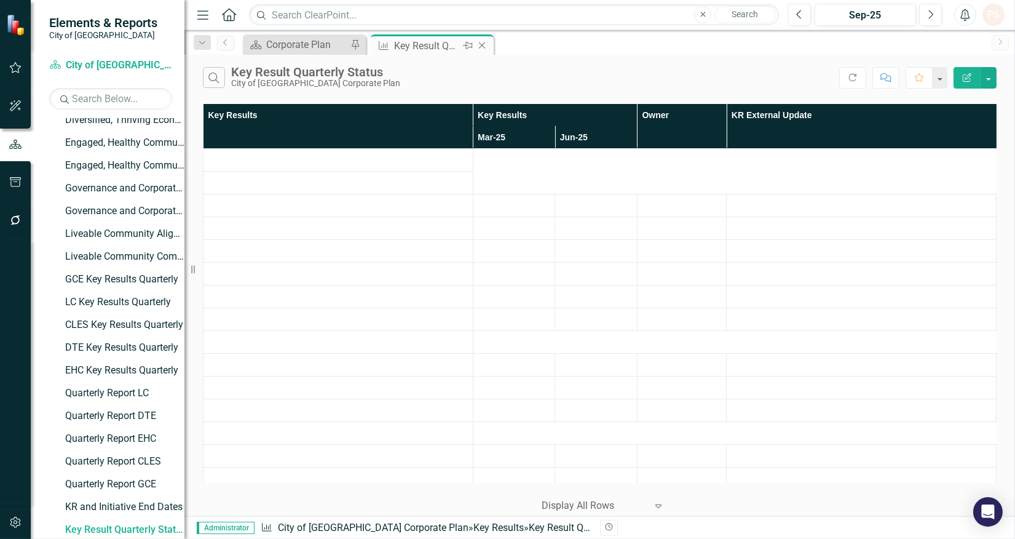
click at [433, 46] on div "Key Result Quarterly Status" at bounding box center [427, 45] width 66 height 15
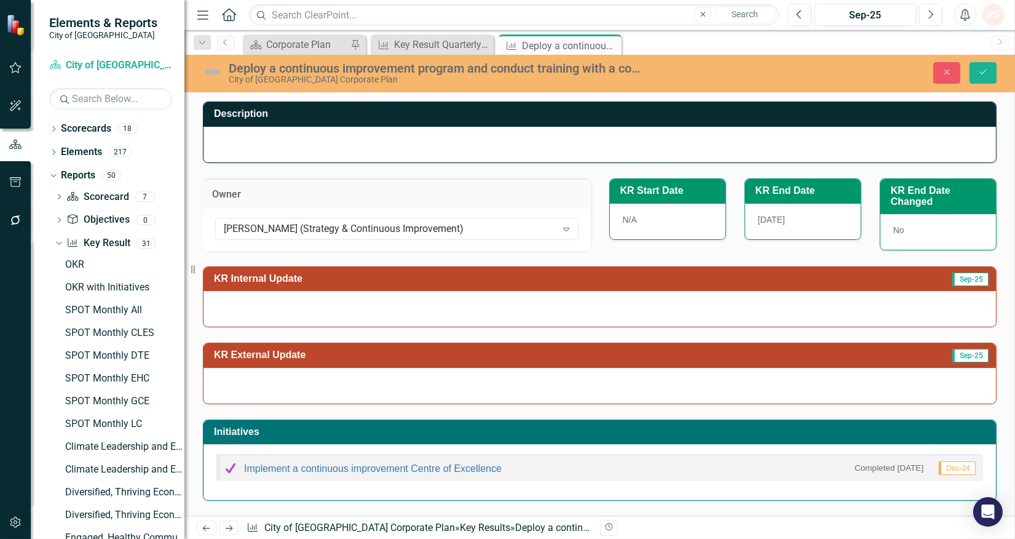
scroll to position [395, 0]
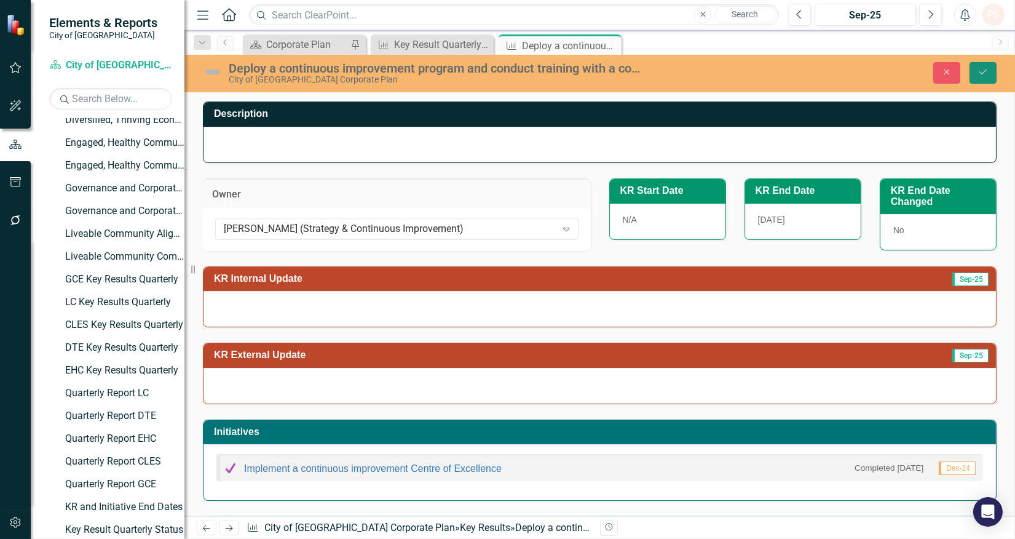
click at [985, 71] on icon "submit" at bounding box center [983, 72] width 7 height 5
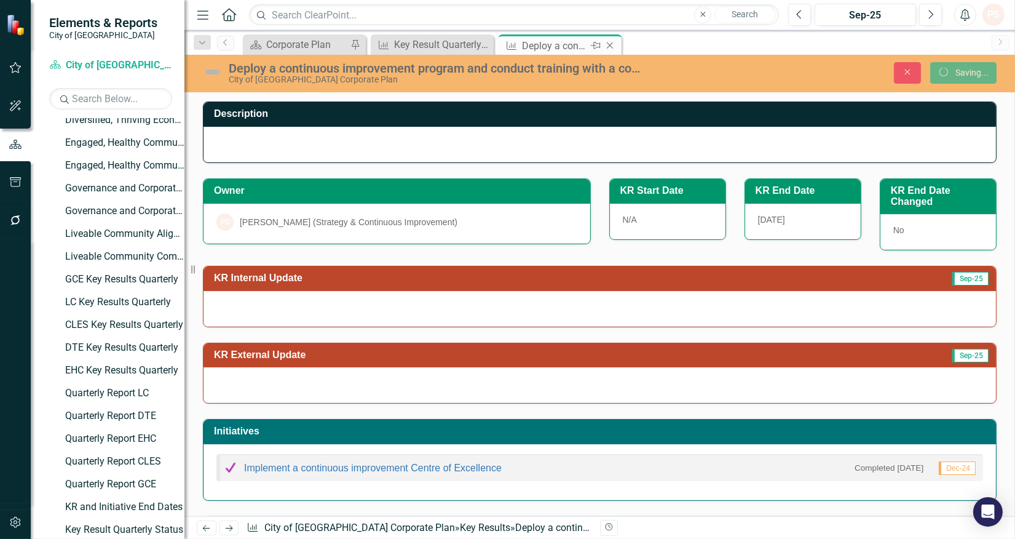
click at [605, 45] on icon "Close" at bounding box center [610, 46] width 12 height 10
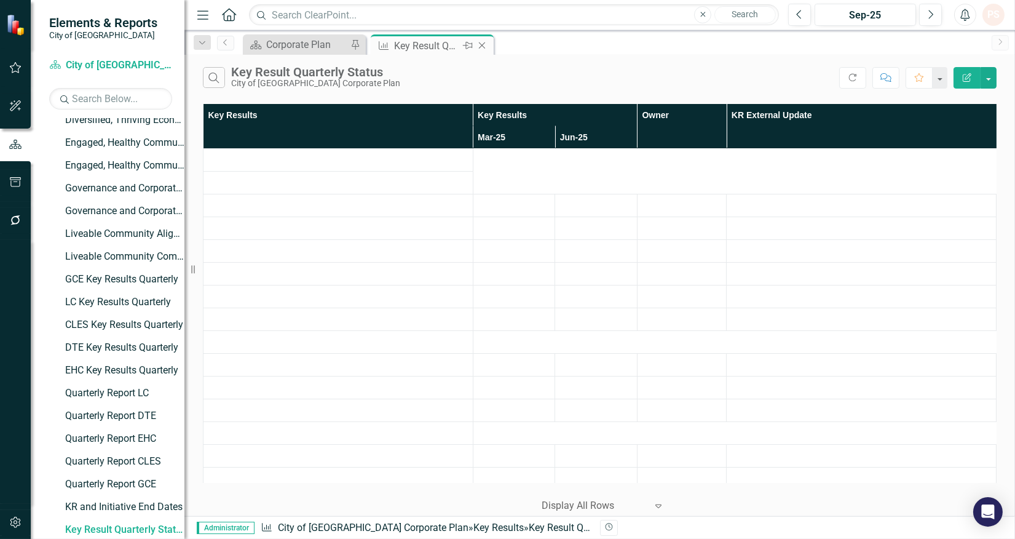
click at [421, 49] on div "Key Result Quarterly Status" at bounding box center [427, 45] width 66 height 15
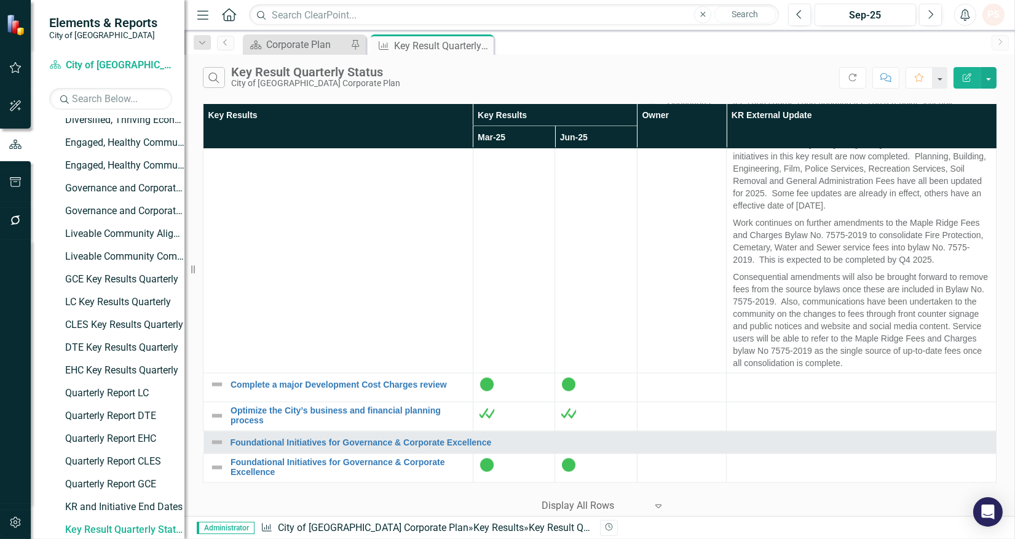
scroll to position [3622, 0]
click at [339, 41] on link "Develop an Intergovernmental Relations Strategy for relationship building and a…" at bounding box center [349, 26] width 236 height 28
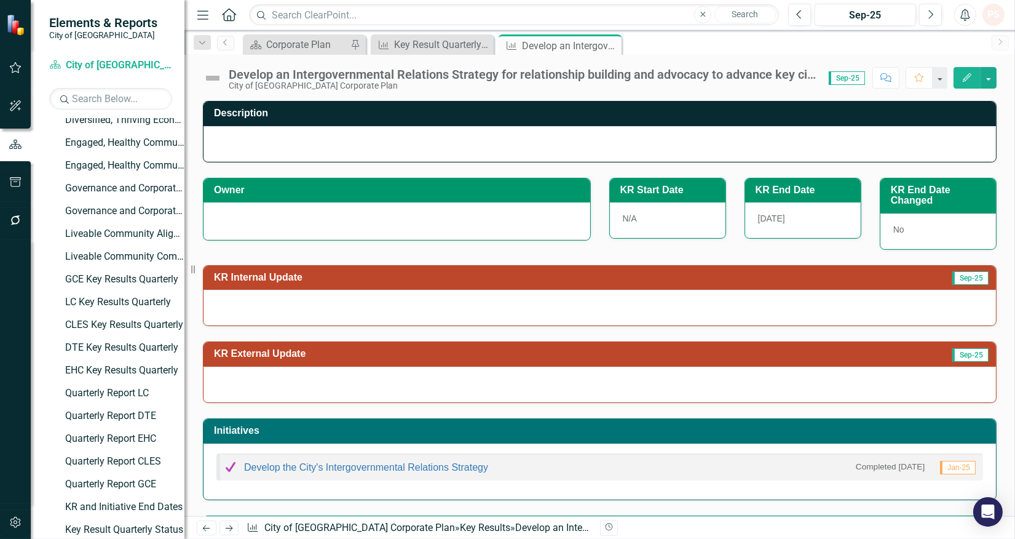
click at [274, 222] on div at bounding box center [397, 219] width 361 height 15
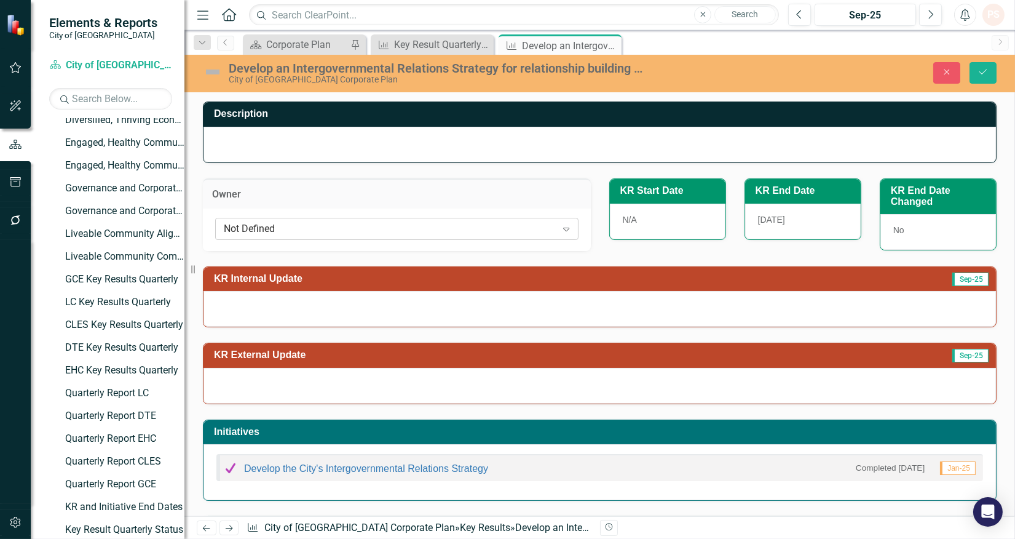
click at [272, 226] on div "Not Defined" at bounding box center [390, 228] width 333 height 14
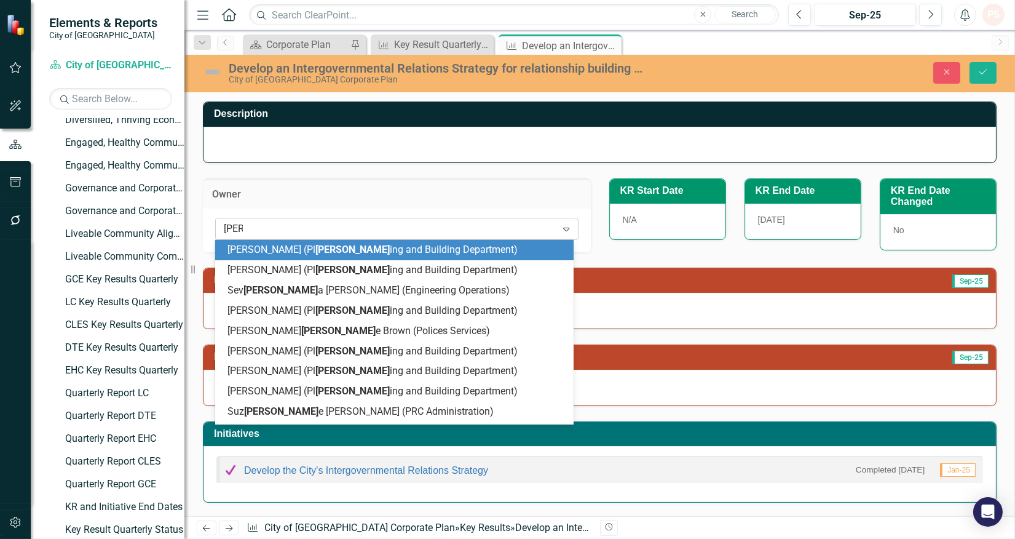
type input "[PERSON_NAME]"
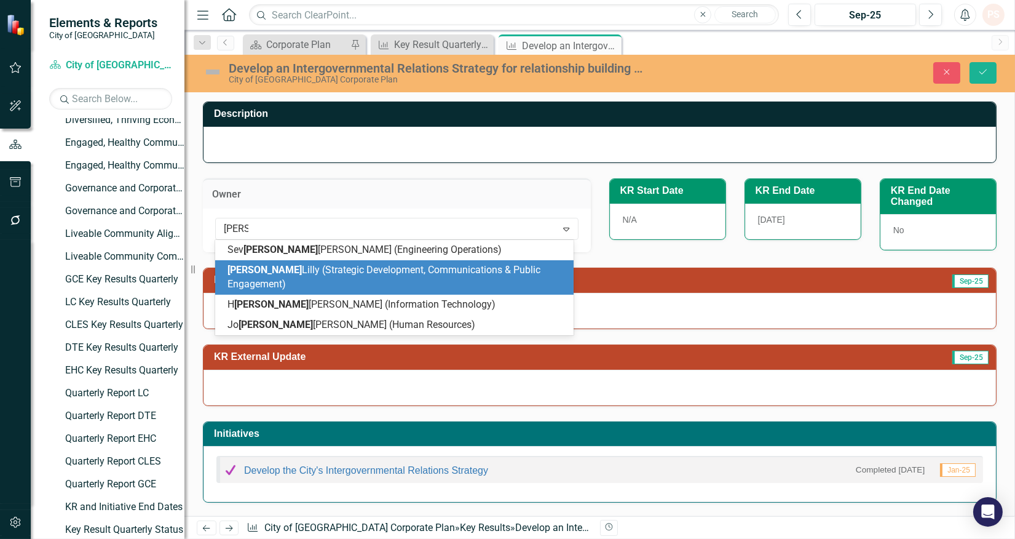
click at [290, 263] on div "[PERSON_NAME] (Strategic Development, Communications & Public Engagement)" at bounding box center [397, 277] width 339 height 28
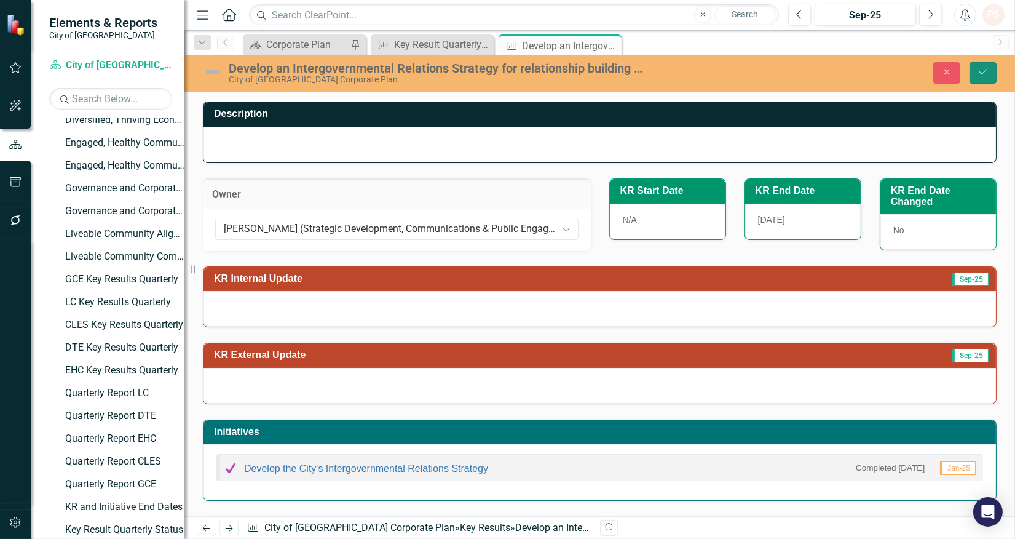
click at [987, 70] on icon "submit" at bounding box center [983, 72] width 7 height 5
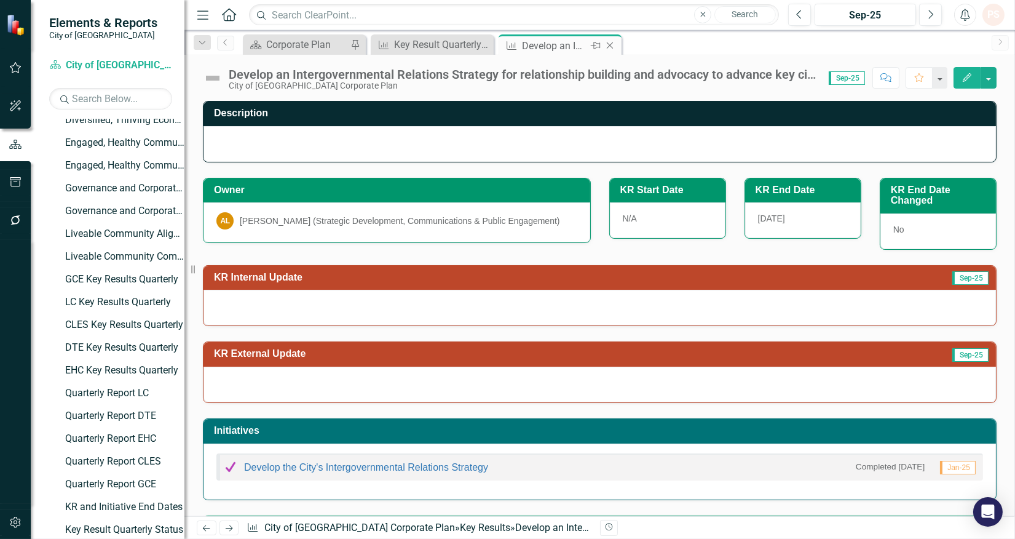
click at [606, 41] on icon "Close" at bounding box center [610, 46] width 12 height 10
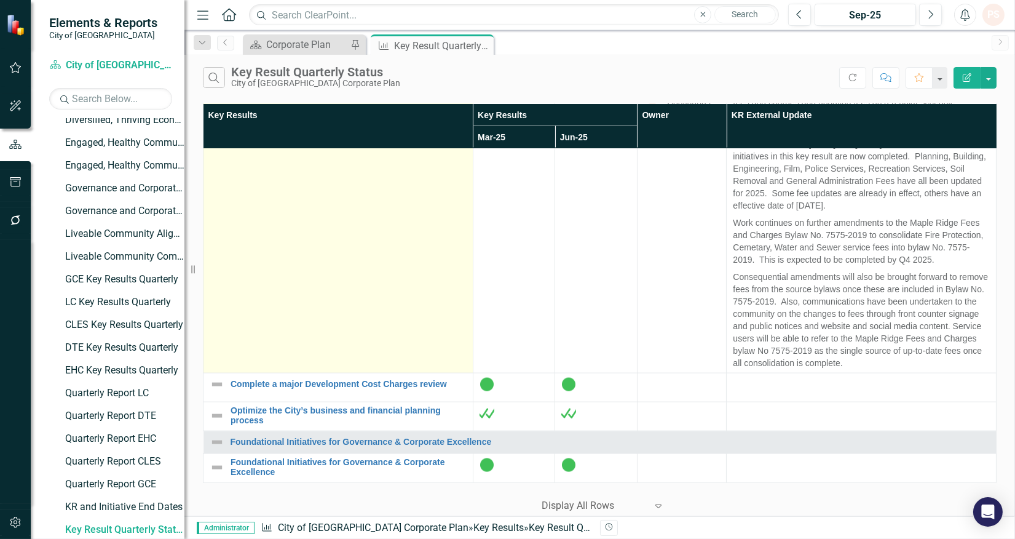
scroll to position [3948, 0]
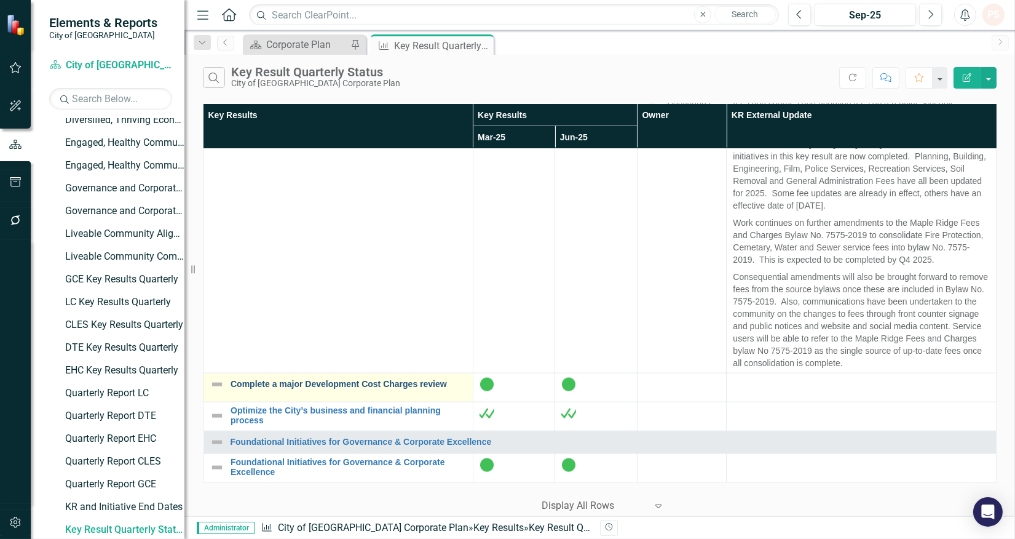
click at [349, 379] on link "Complete a major Development Cost Charges review" at bounding box center [349, 383] width 236 height 9
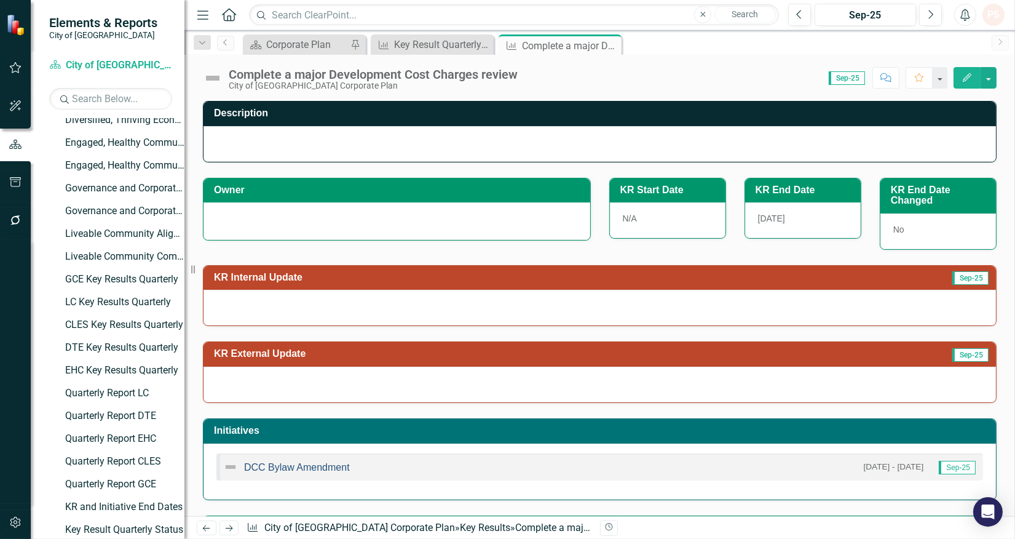
click at [343, 466] on link "DCC Bylaw Amendment" at bounding box center [297, 467] width 106 height 10
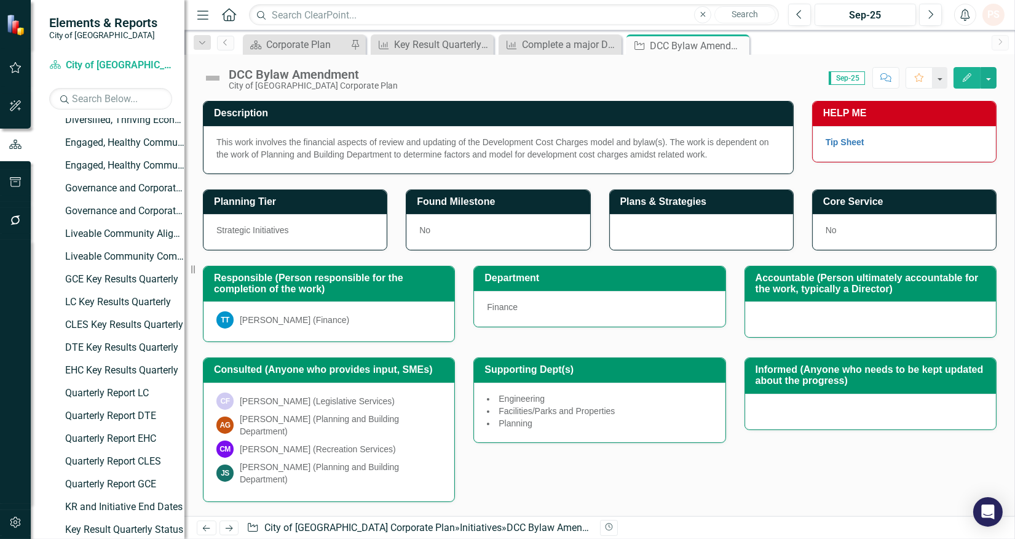
drag, startPoint x: 738, startPoint y: 46, endPoint x: 686, endPoint y: 71, distance: 58.3
click at [0, 0] on icon at bounding box center [0, 0] width 0 height 0
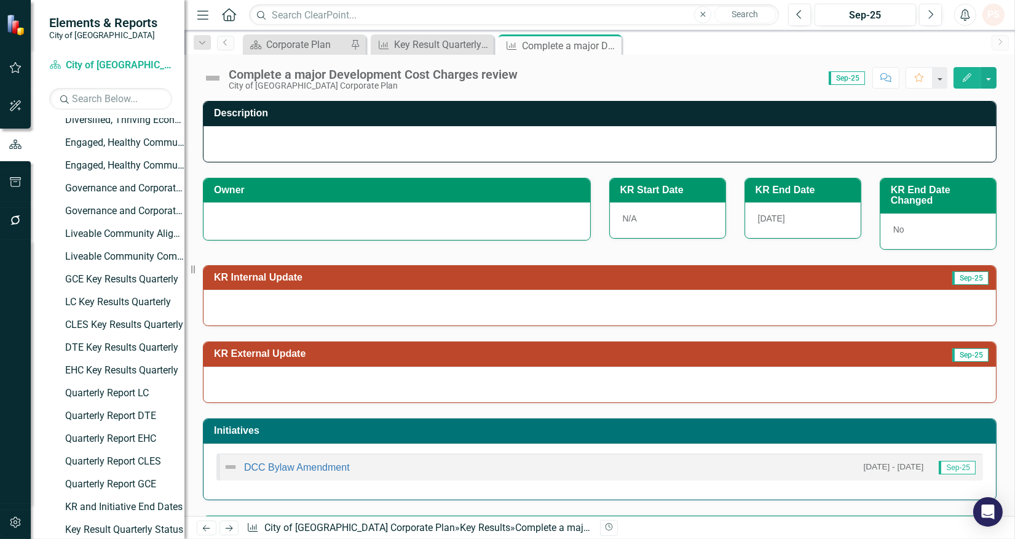
click at [258, 223] on div at bounding box center [397, 219] width 361 height 15
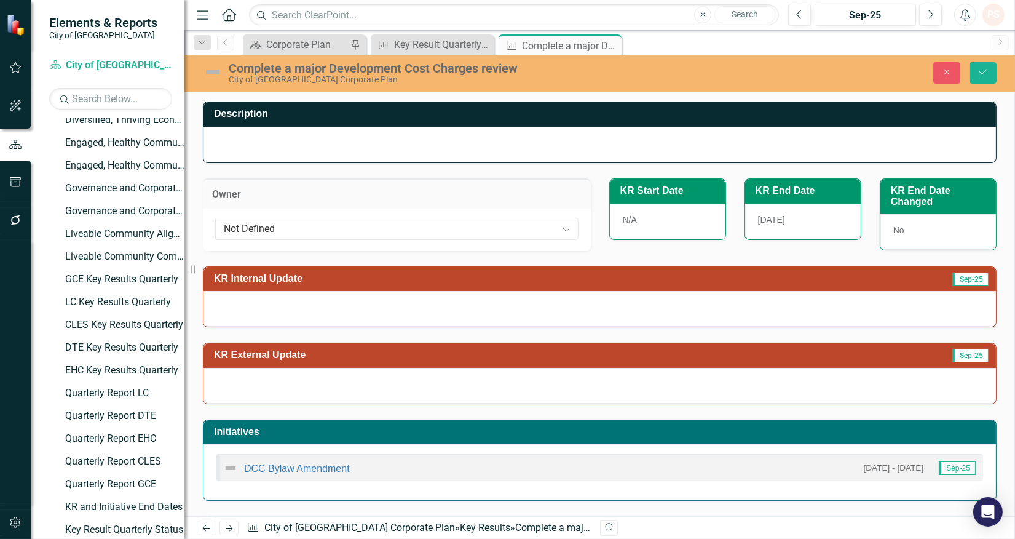
click at [258, 223] on div "Not Defined" at bounding box center [390, 228] width 333 height 14
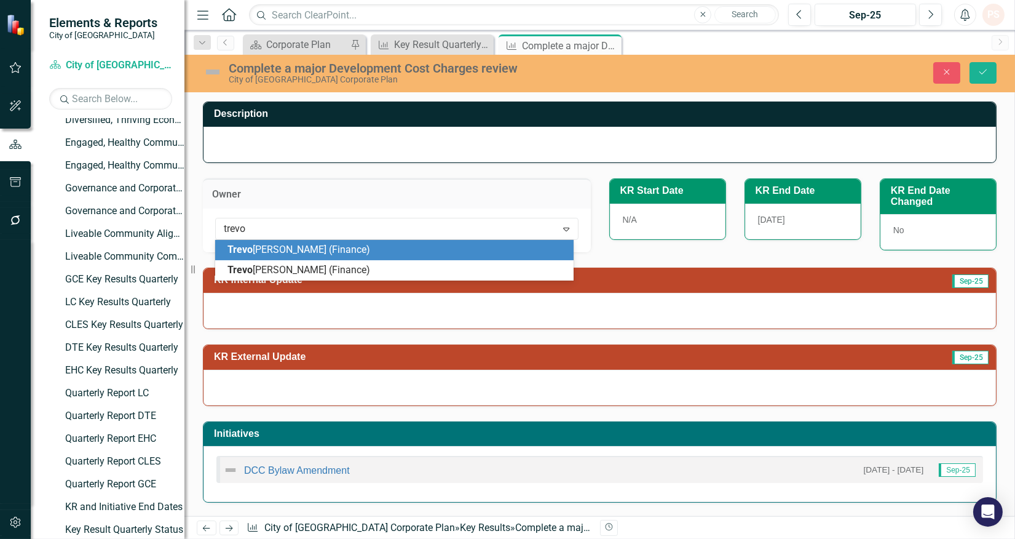
type input "trevor"
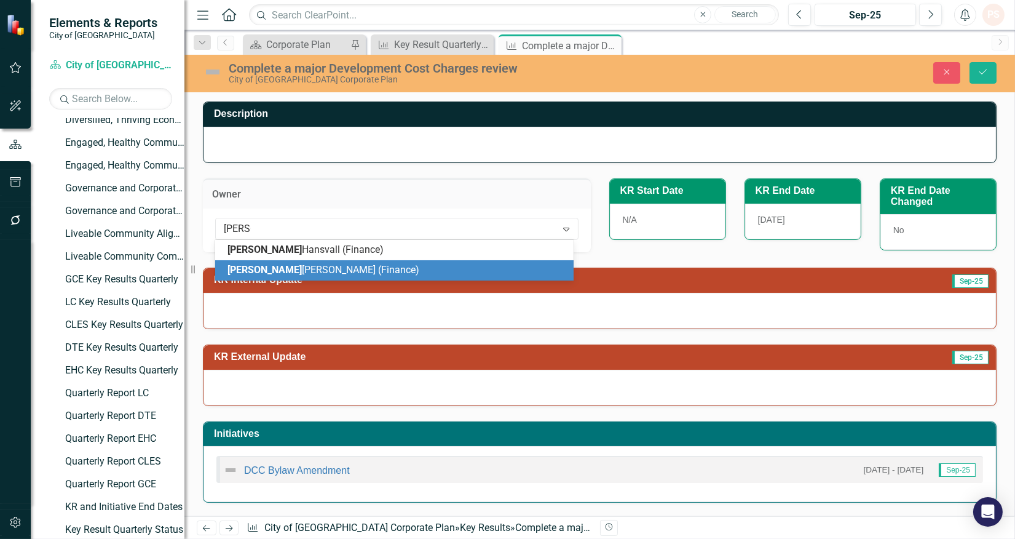
click at [272, 275] on span "Trevor Thompson (Finance)" at bounding box center [324, 270] width 192 height 12
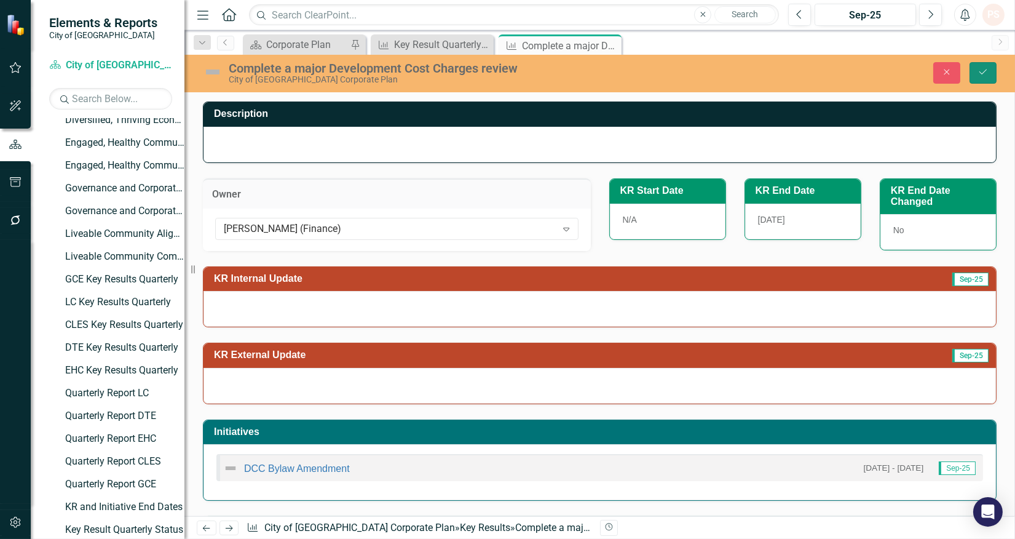
click at [980, 73] on icon "Save" at bounding box center [983, 72] width 11 height 9
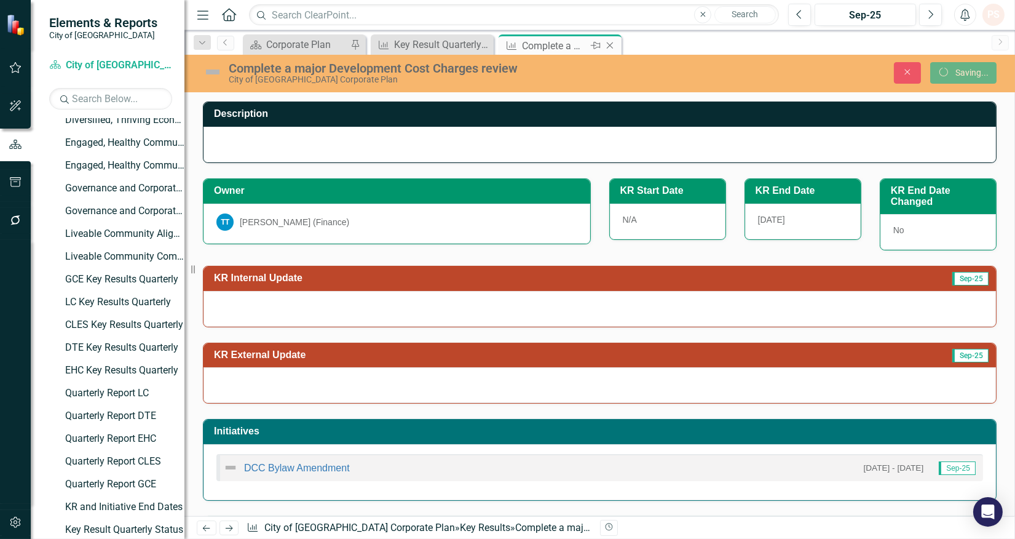
click at [607, 46] on icon "Close" at bounding box center [610, 46] width 12 height 10
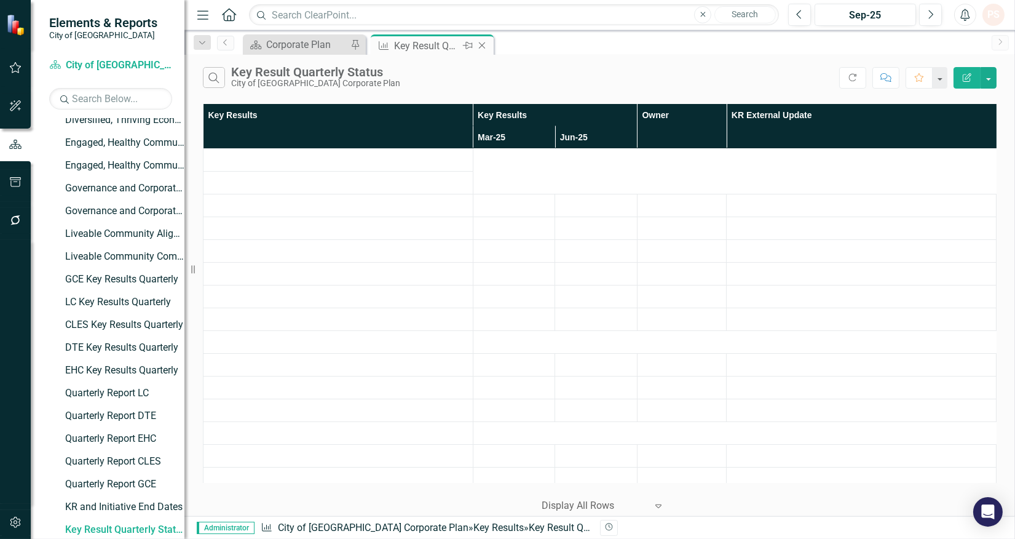
click at [448, 44] on div "Key Result Quarterly Status" at bounding box center [427, 45] width 66 height 15
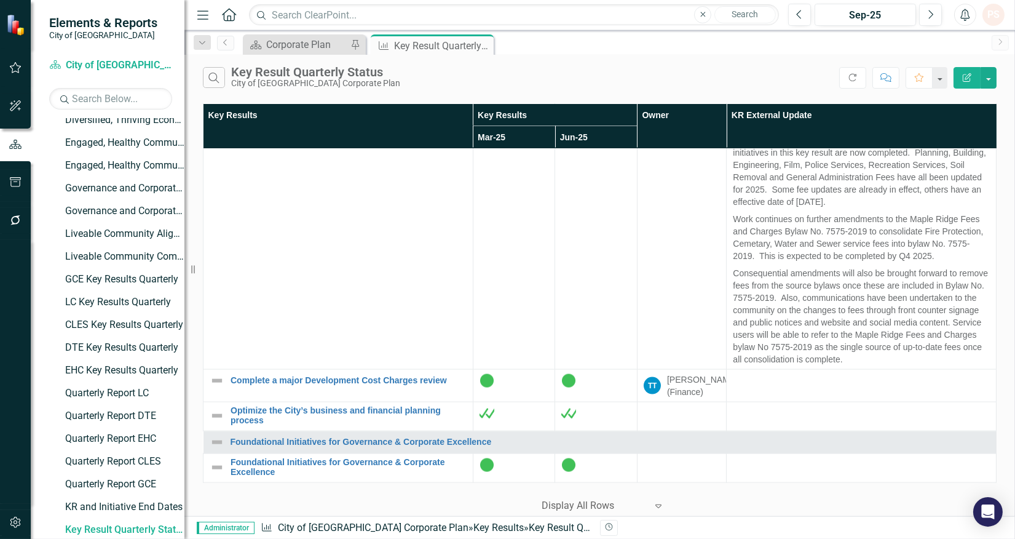
scroll to position [3964, 0]
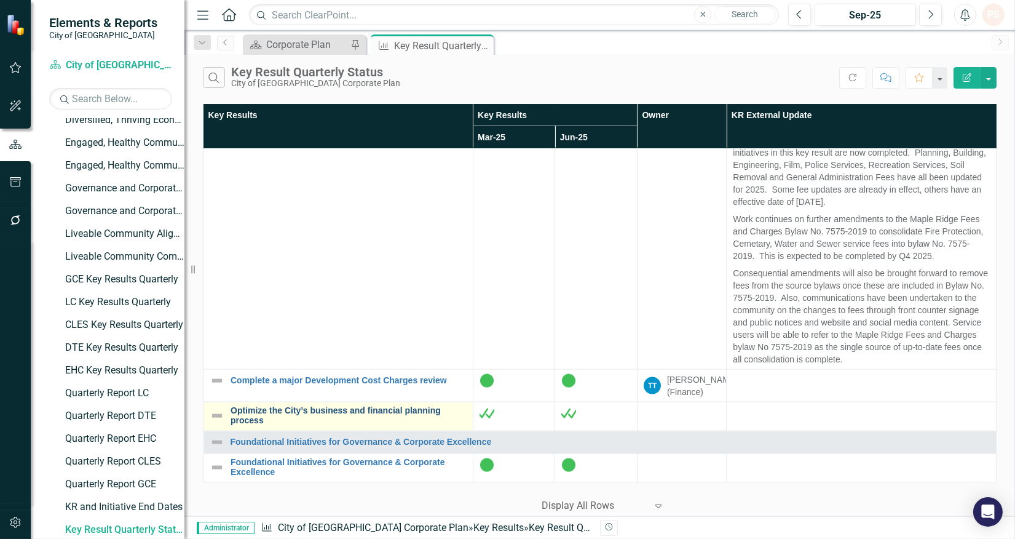
click at [308, 413] on link "Optimize the City’s business and financial planning process" at bounding box center [349, 415] width 236 height 19
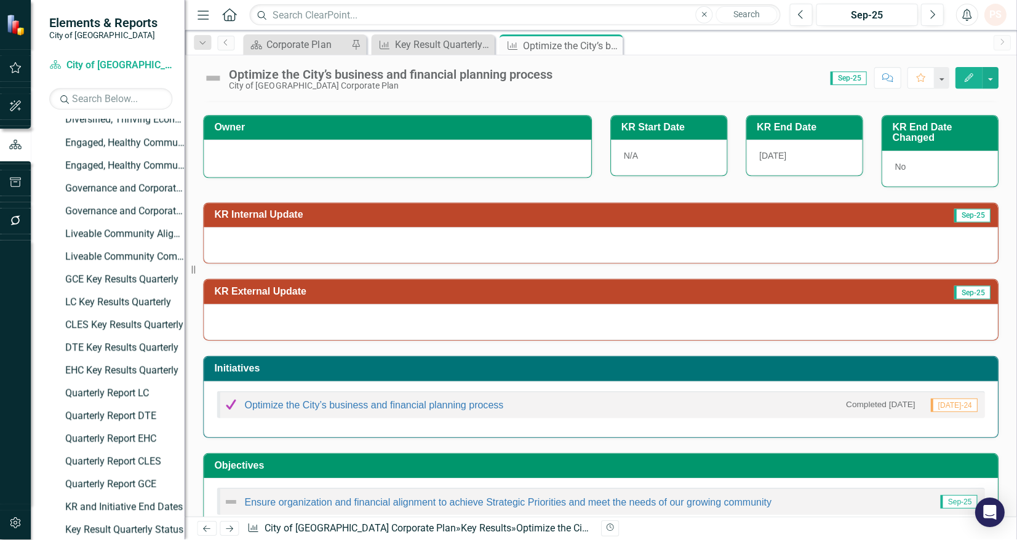
scroll to position [93, 0]
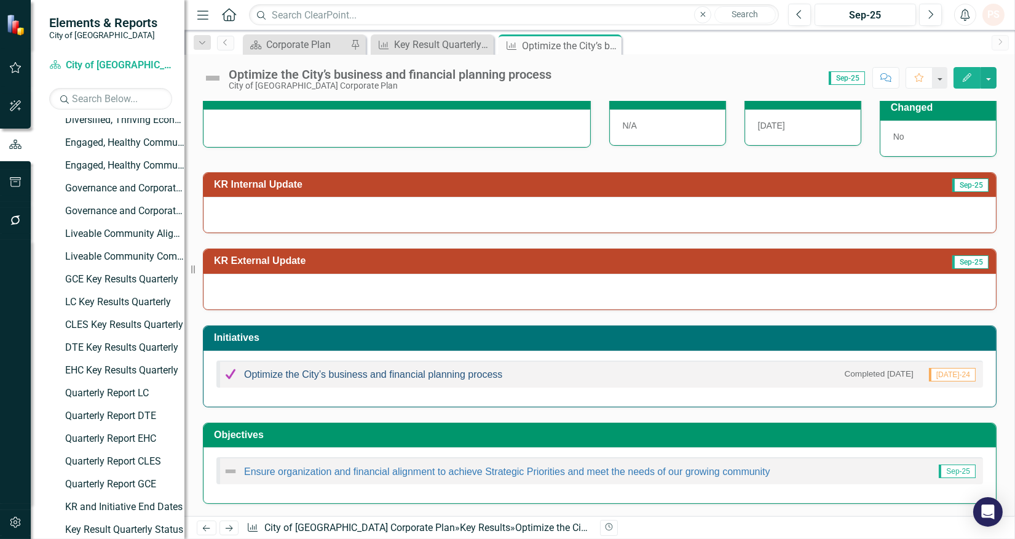
click at [358, 372] on link "Optimize the City’s business and financial planning process" at bounding box center [373, 374] width 258 height 10
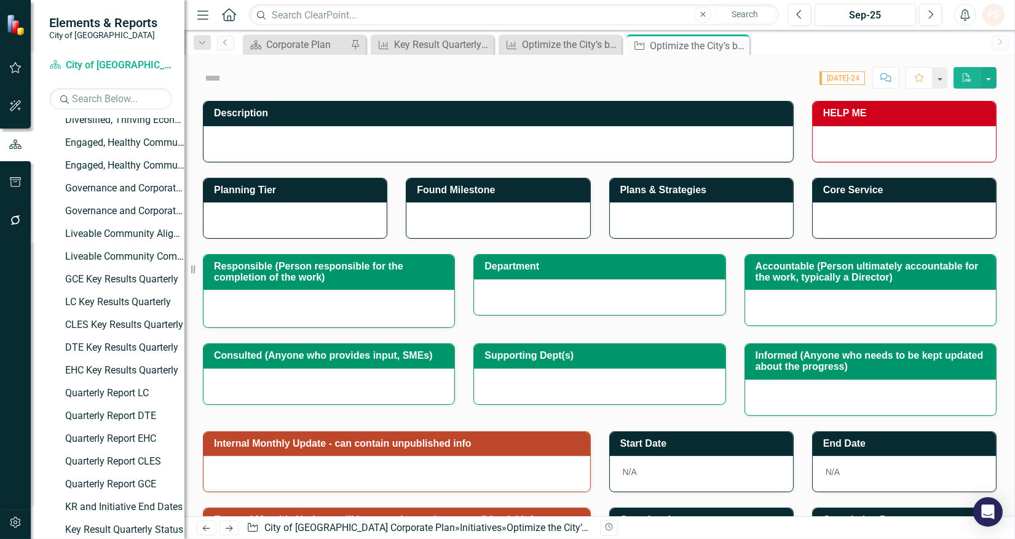
checkbox input "true"
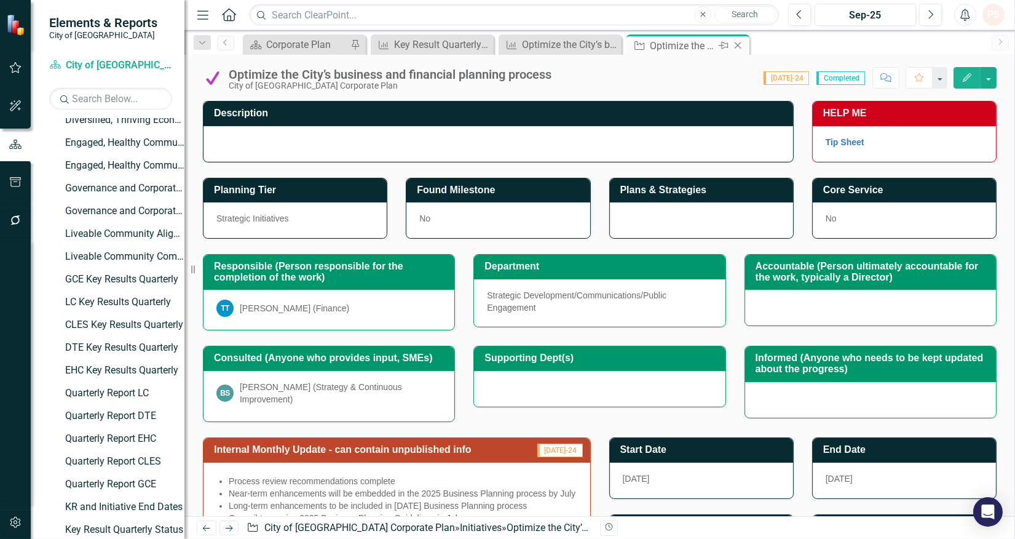
click at [736, 45] on icon "Close" at bounding box center [738, 46] width 12 height 10
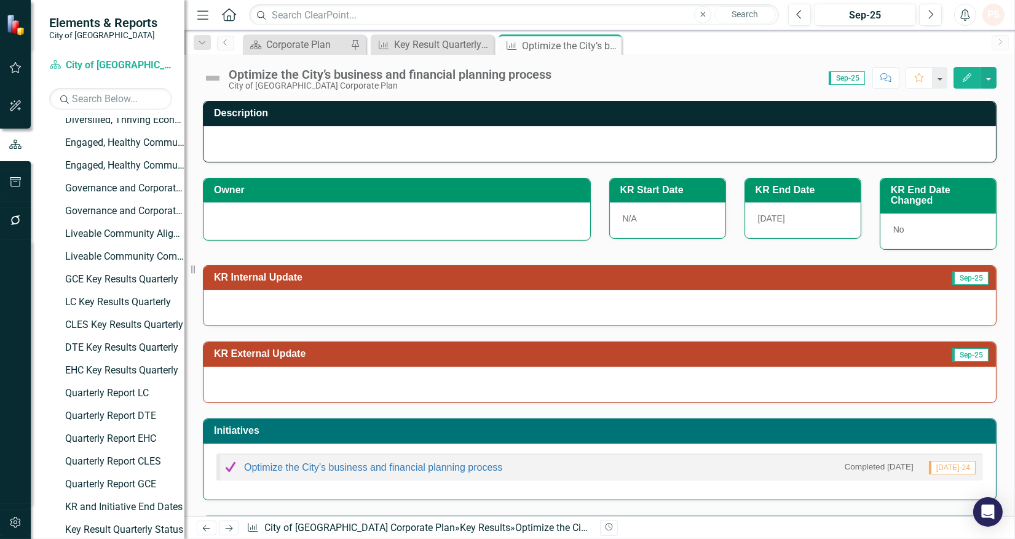
click at [293, 225] on div at bounding box center [397, 219] width 361 height 15
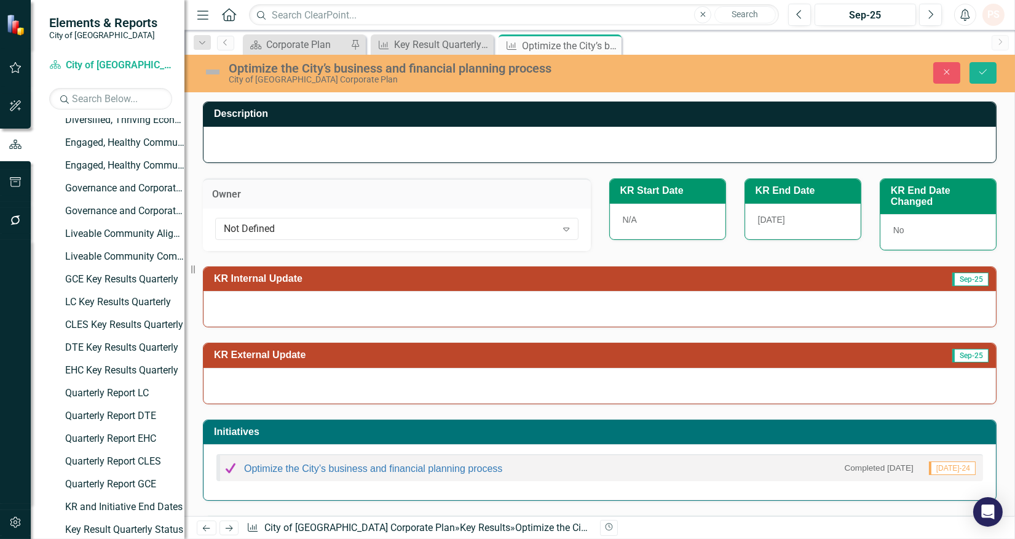
click at [293, 225] on div "Not Defined" at bounding box center [390, 228] width 333 height 14
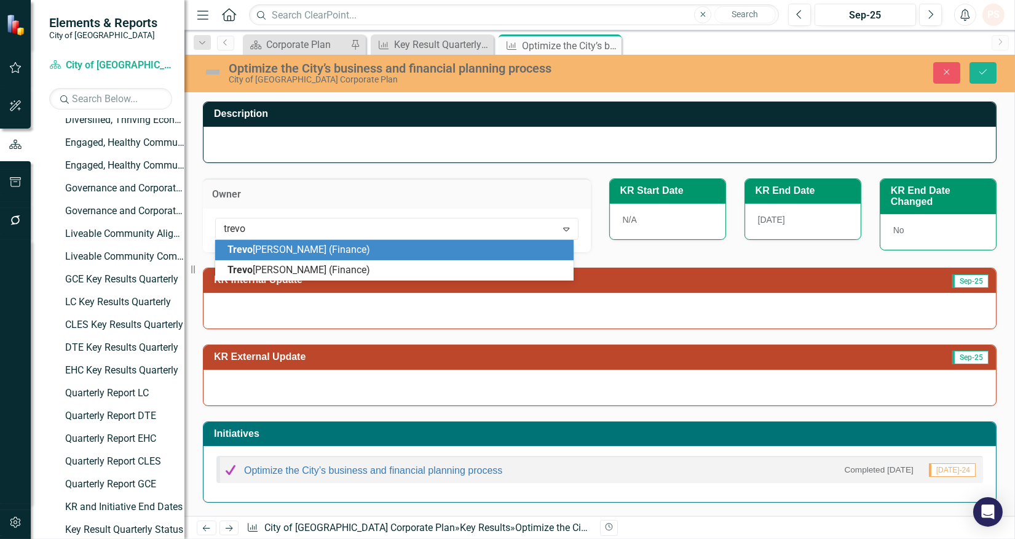
type input "trevor"
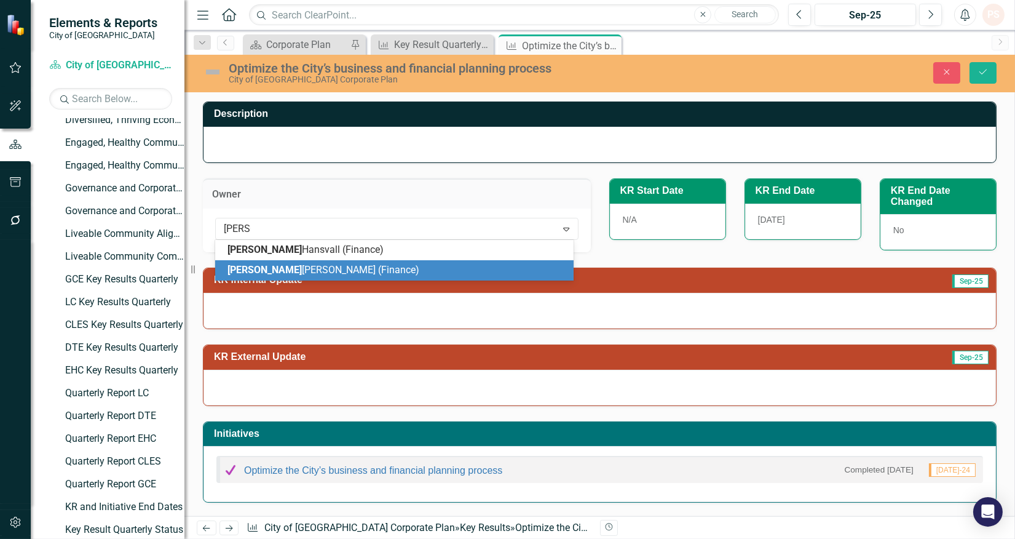
click at [280, 278] on div "Trevor Thompson (Finance)" at bounding box center [394, 270] width 359 height 20
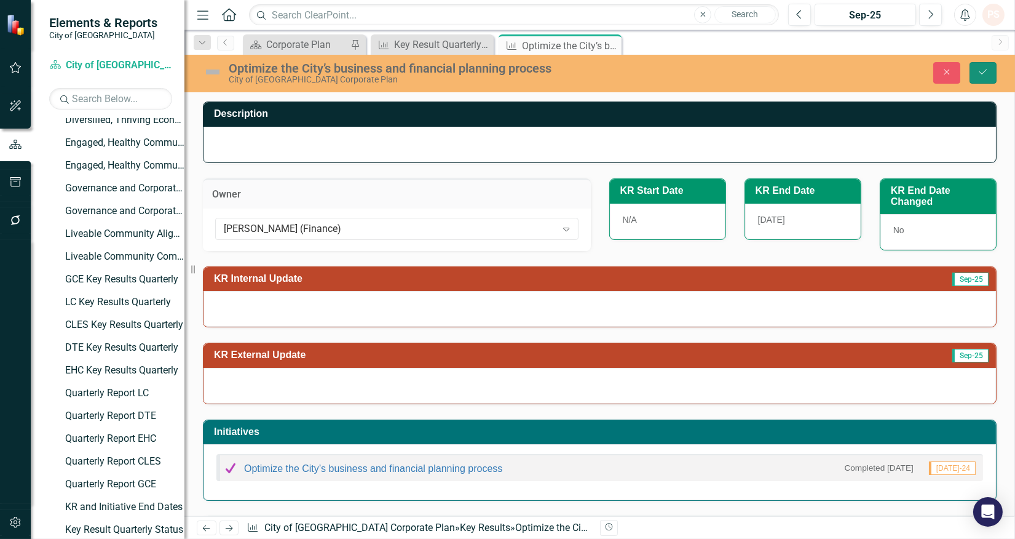
click at [985, 68] on icon "Save" at bounding box center [983, 72] width 11 height 9
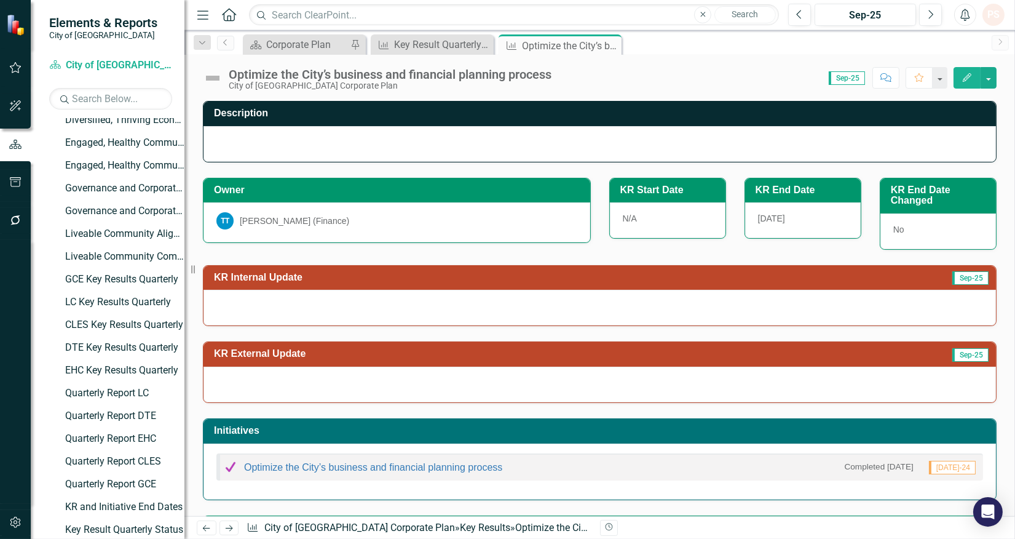
click at [0, 0] on icon "Close" at bounding box center [0, 0] width 0 height 0
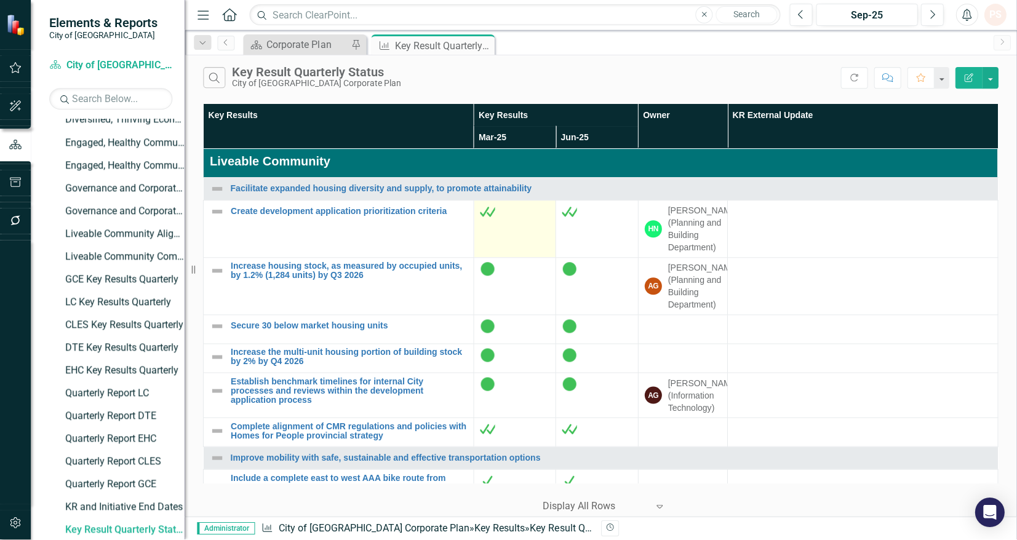
scroll to position [395, 0]
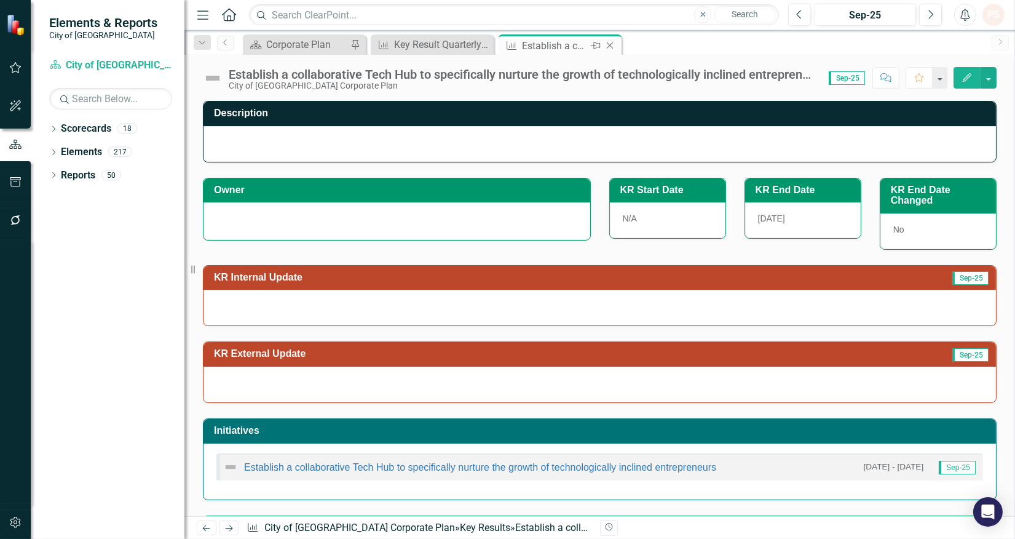
click at [610, 47] on icon "Close" at bounding box center [610, 46] width 12 height 10
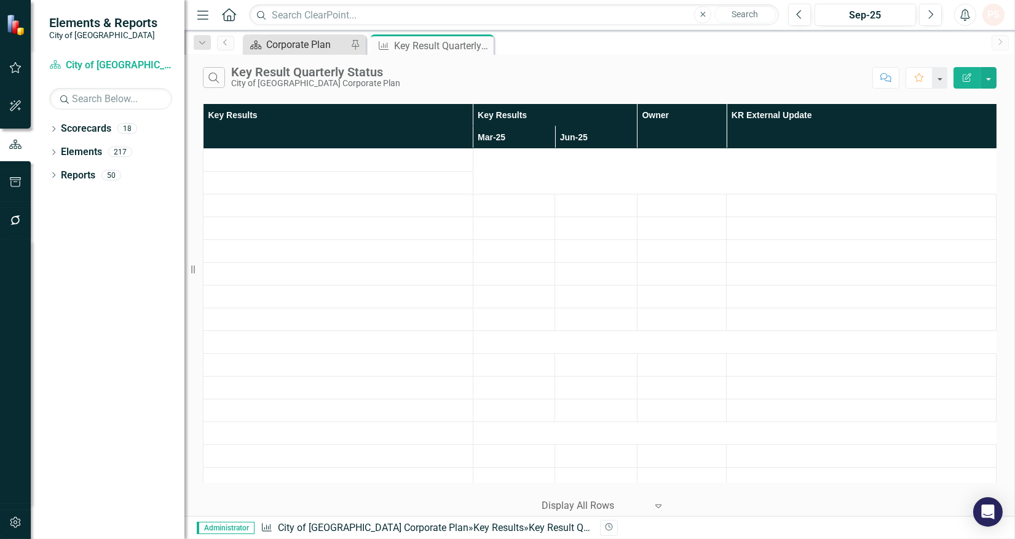
click at [339, 50] on div "Corporate Plan" at bounding box center [306, 44] width 81 height 15
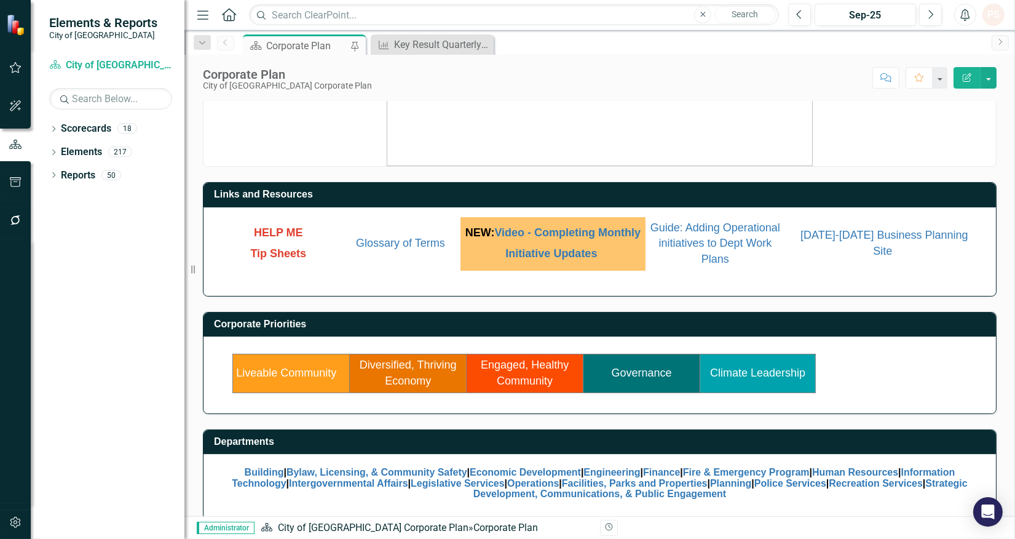
scroll to position [42, 0]
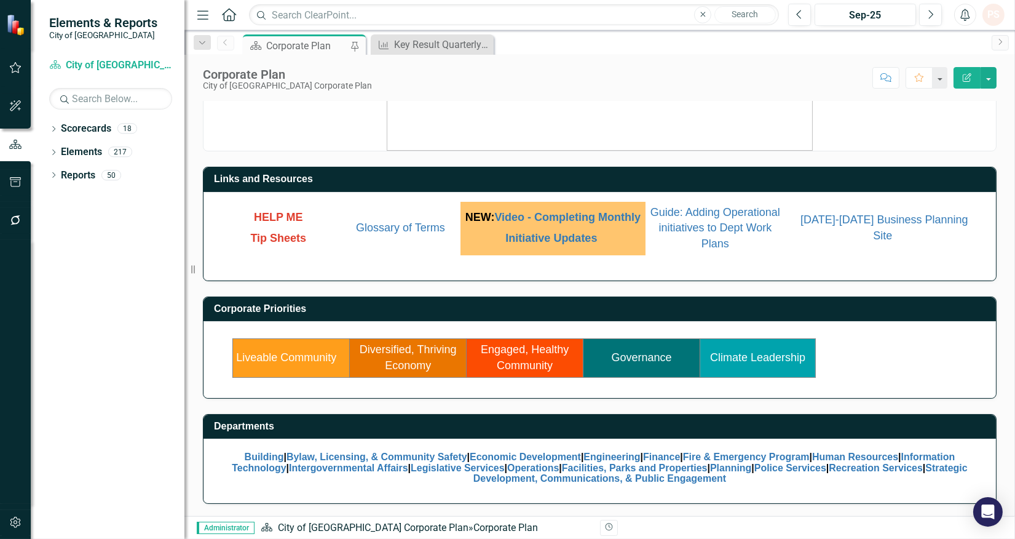
click at [629, 351] on link "Governance" at bounding box center [642, 357] width 60 height 12
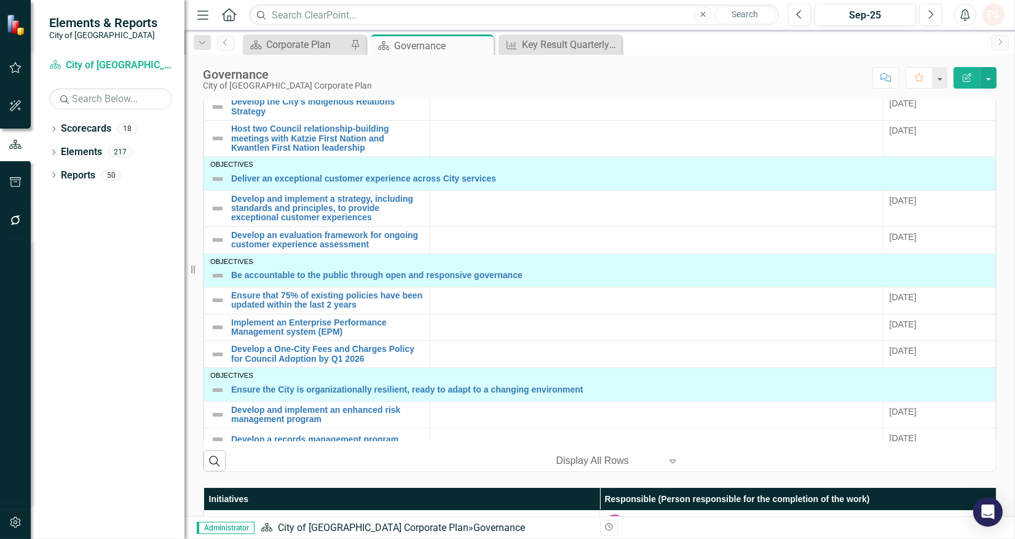
scroll to position [410, 0]
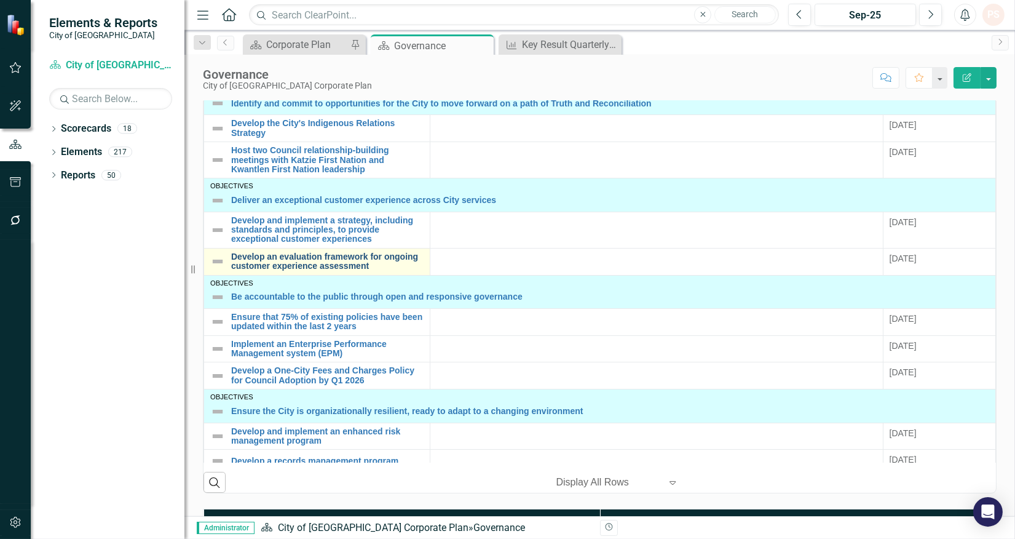
click at [319, 262] on link "Develop an evaluation framework for ongoing customer experience assessment" at bounding box center [327, 261] width 193 height 19
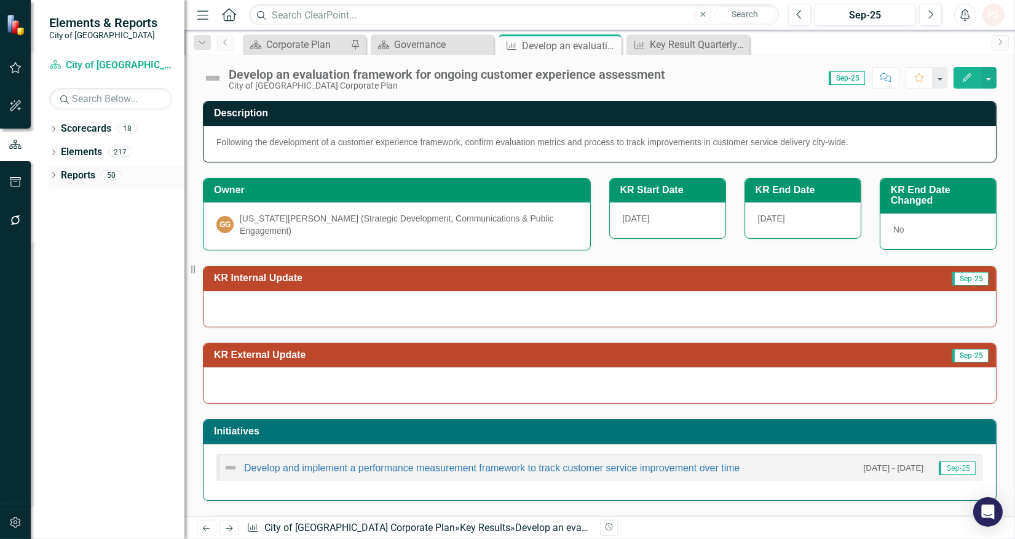
click at [52, 180] on div "Dropdown" at bounding box center [53, 177] width 9 height 10
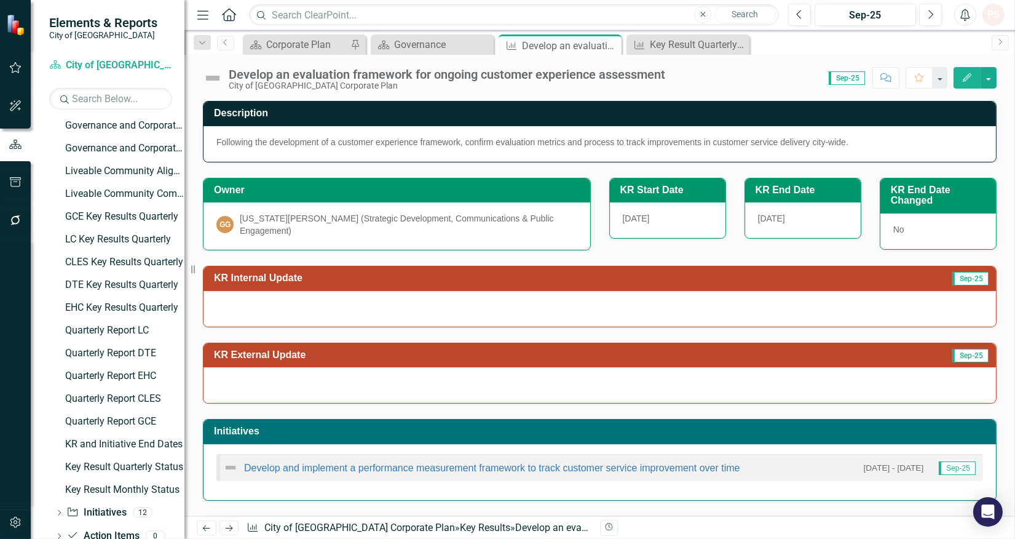
scroll to position [667, 0]
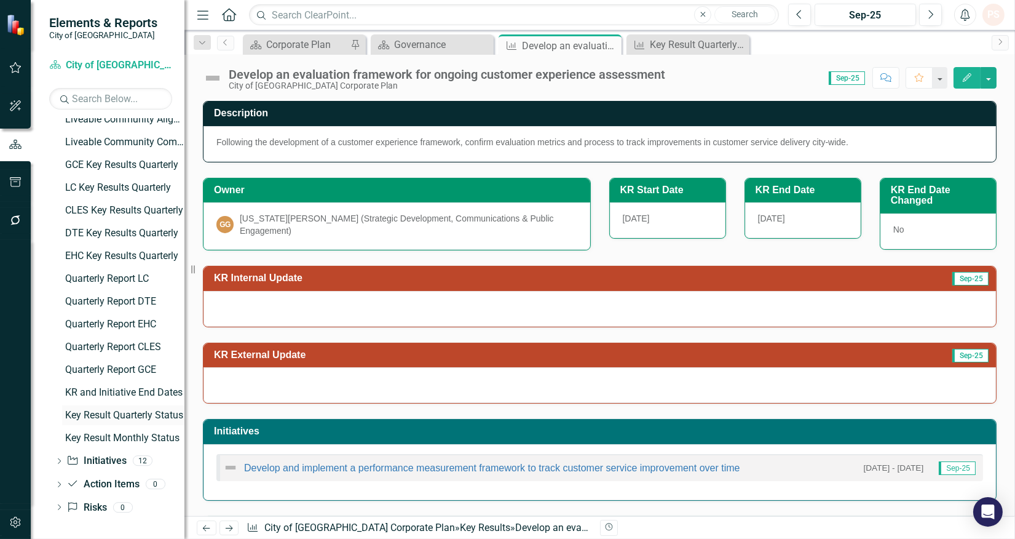
click at [121, 411] on div "Key Result Quarterly Status" at bounding box center [124, 415] width 119 height 11
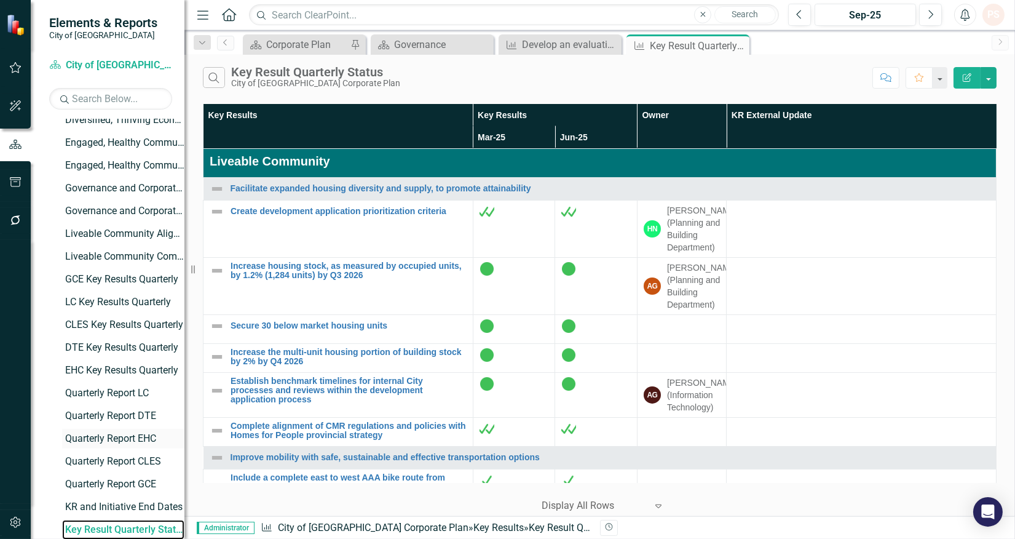
scroll to position [509, 0]
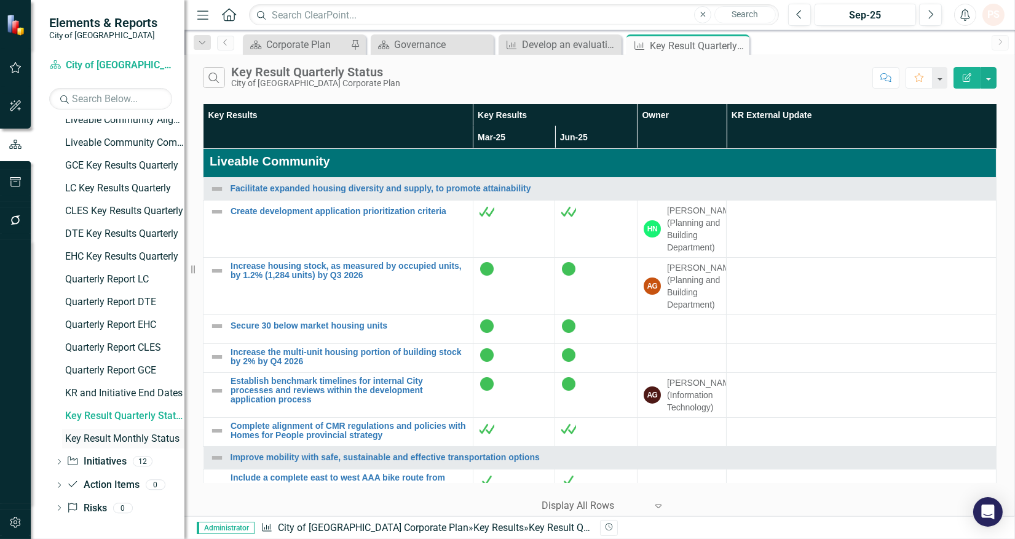
click at [109, 434] on div "Key Result Monthly Status" at bounding box center [124, 438] width 119 height 11
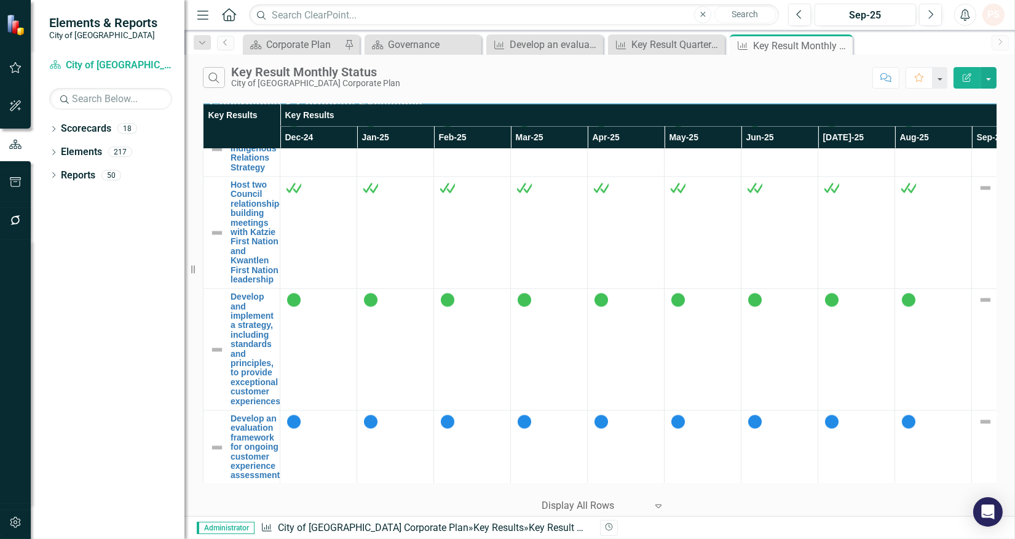
scroll to position [4712, 0]
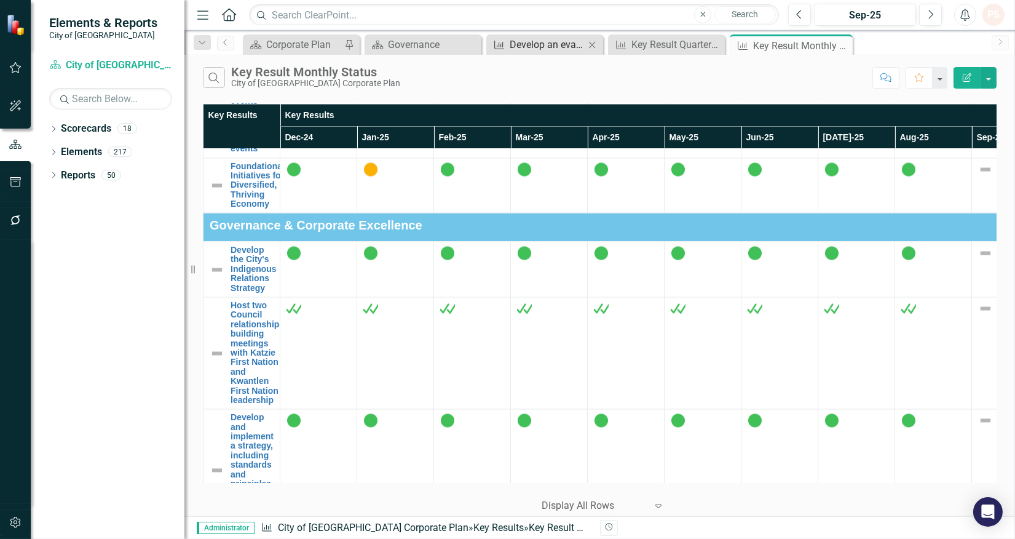
click at [554, 44] on div "Develop an evaluation framework for ongoing customer experience assessment" at bounding box center [547, 44] width 75 height 15
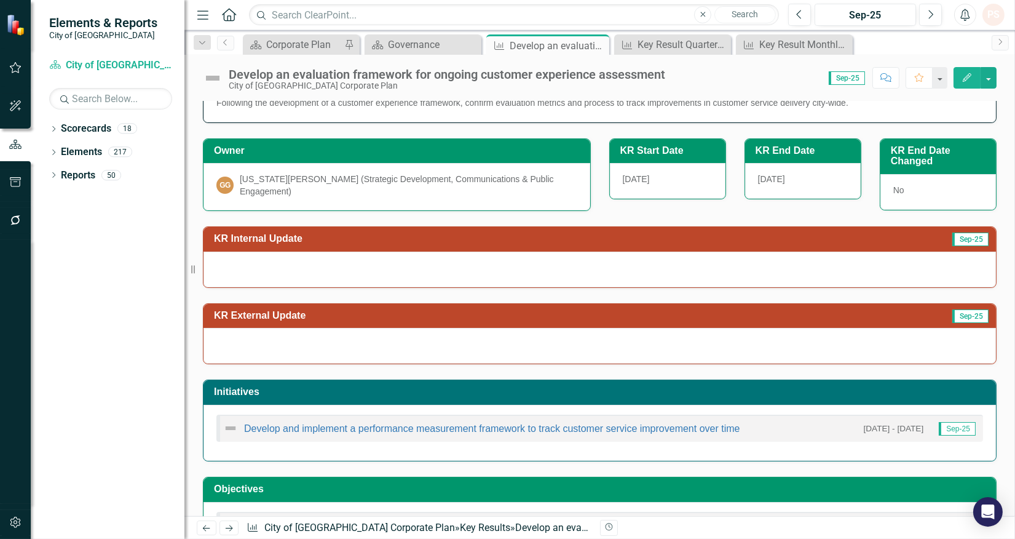
scroll to position [26, 0]
